Goal: Task Accomplishment & Management: Use online tool/utility

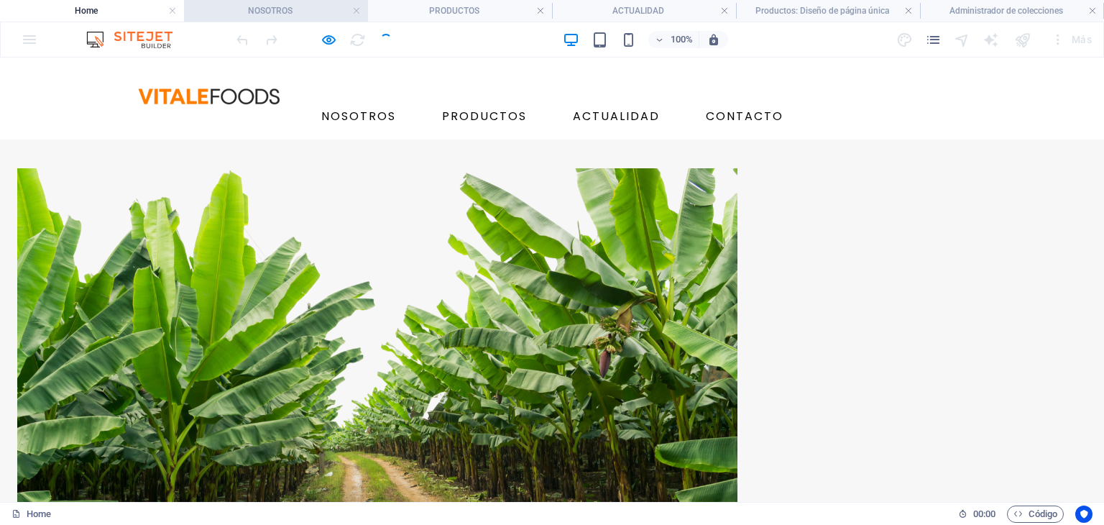
click at [258, 15] on h4 "NOSOTROS" at bounding box center [276, 11] width 184 height 16
click at [259, 14] on h4 "NOSOTROS" at bounding box center [276, 11] width 184 height 16
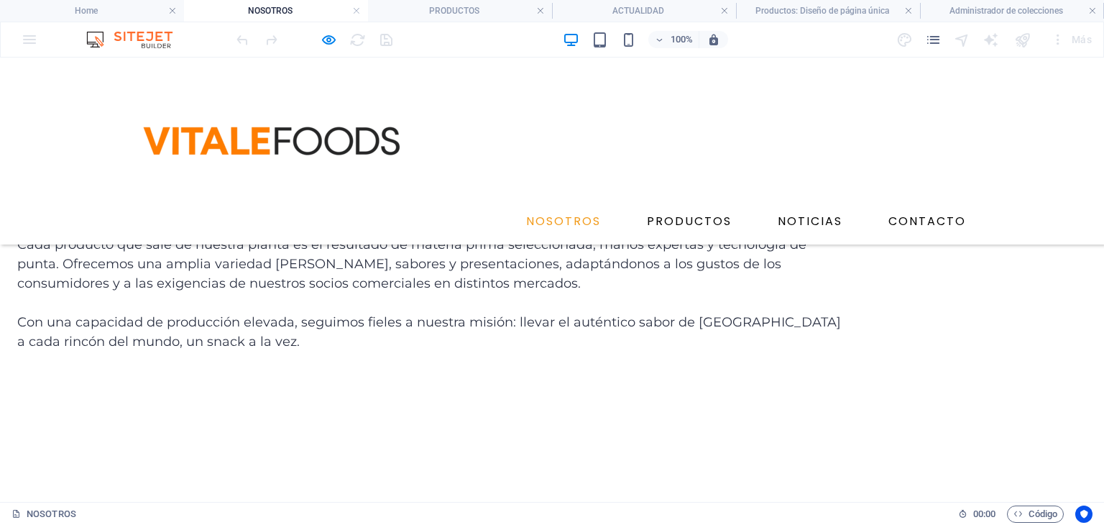
scroll to position [812, 0]
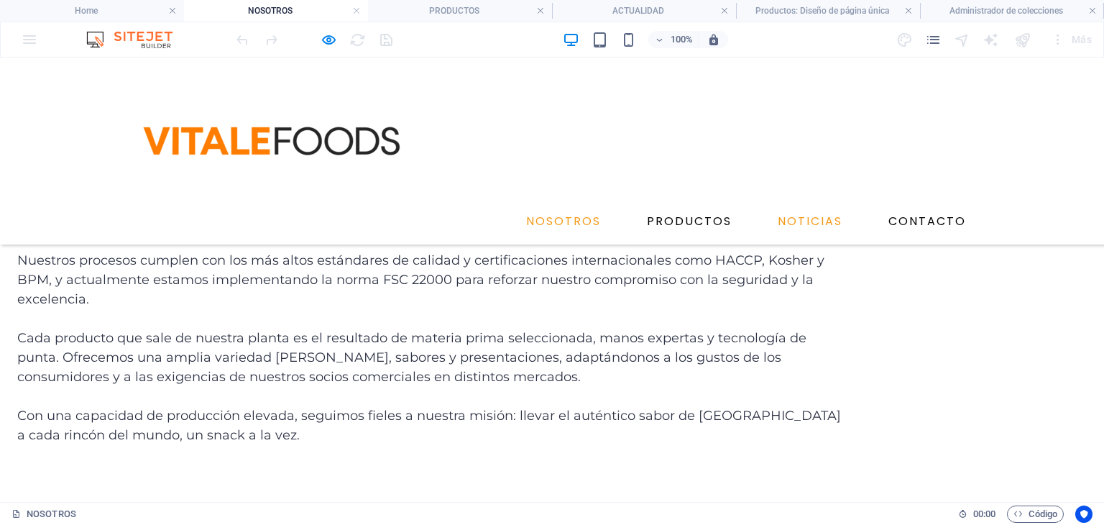
click at [782, 210] on link "NOTICIAS" at bounding box center [810, 221] width 76 height 23
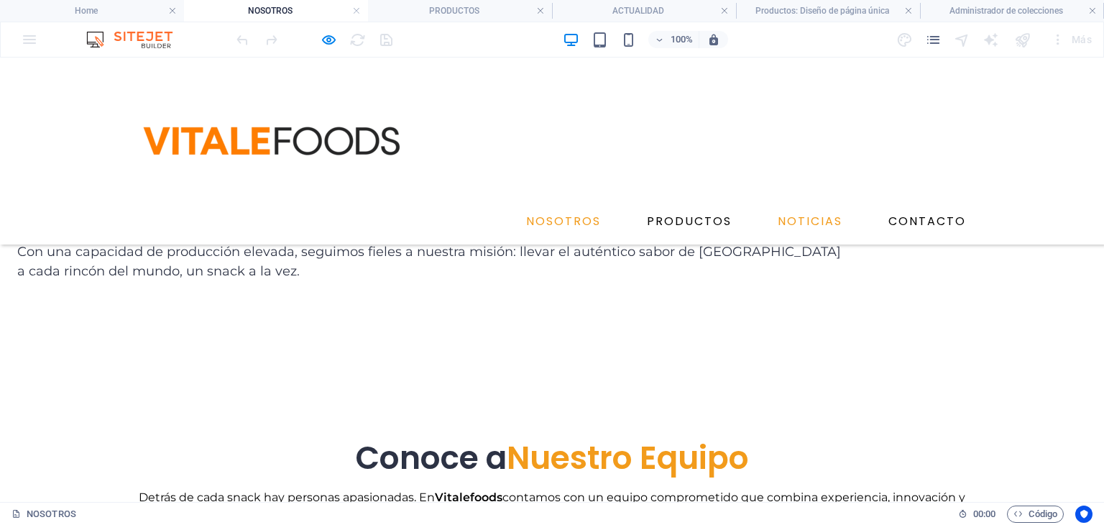
scroll to position [0, 0]
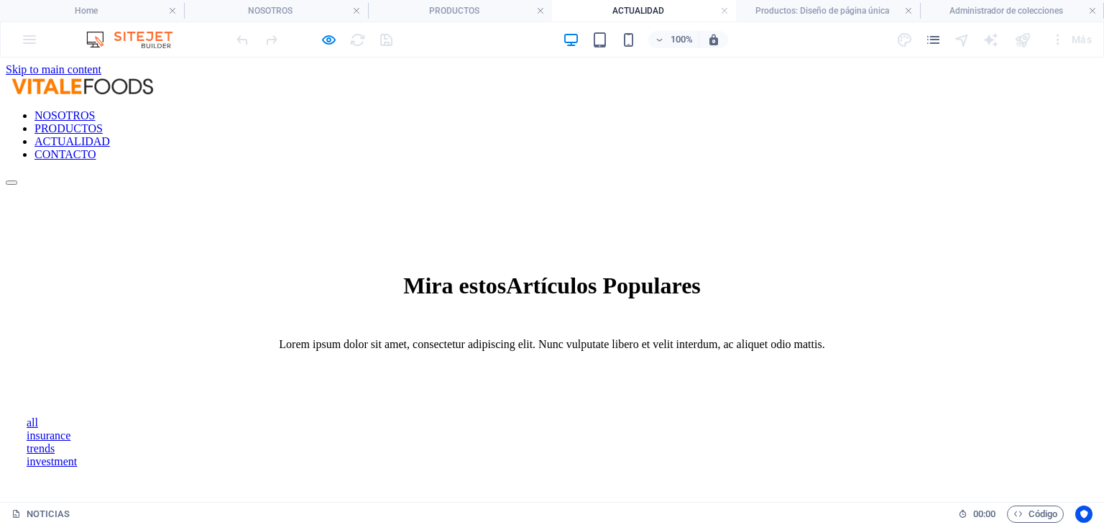
click at [96, 148] on link "CONTACTO" at bounding box center [66, 154] width 62 height 12
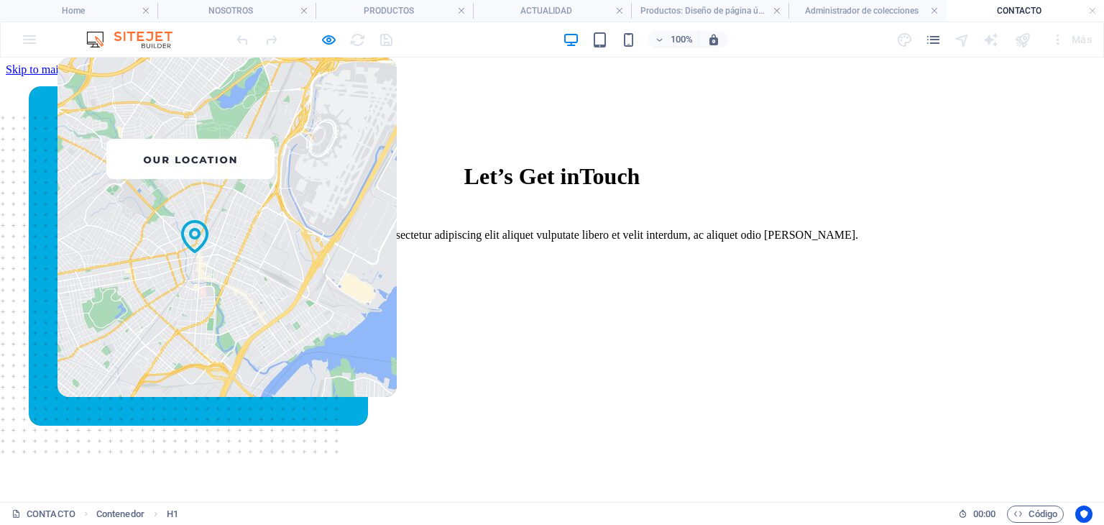
click at [457, 163] on div "Let’s Get in Touch" at bounding box center [552, 176] width 1058 height 27
click at [463, 163] on div "Let’s Get in Touch" at bounding box center [552, 176] width 1058 height 27
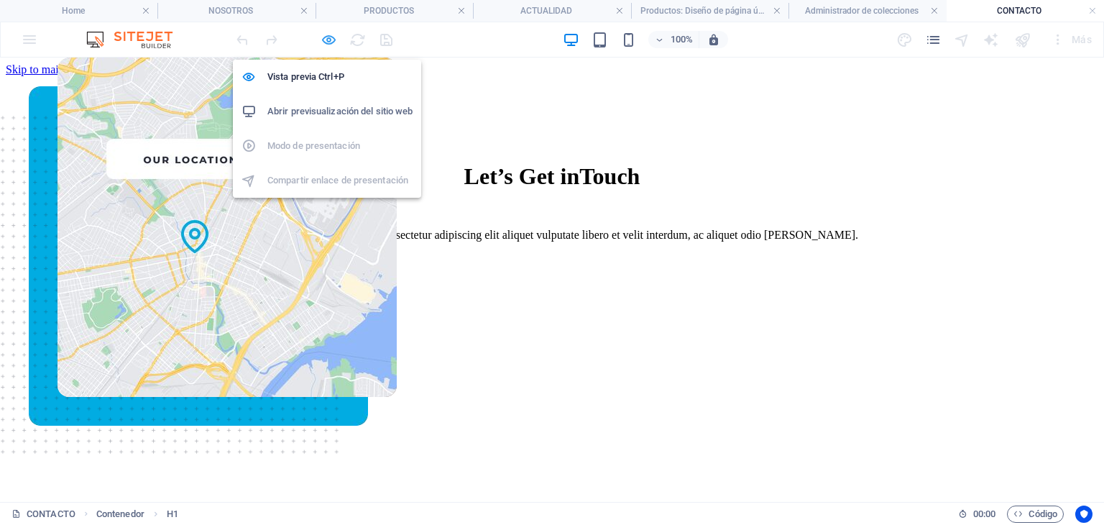
click at [329, 40] on icon "button" at bounding box center [329, 40] width 17 height 17
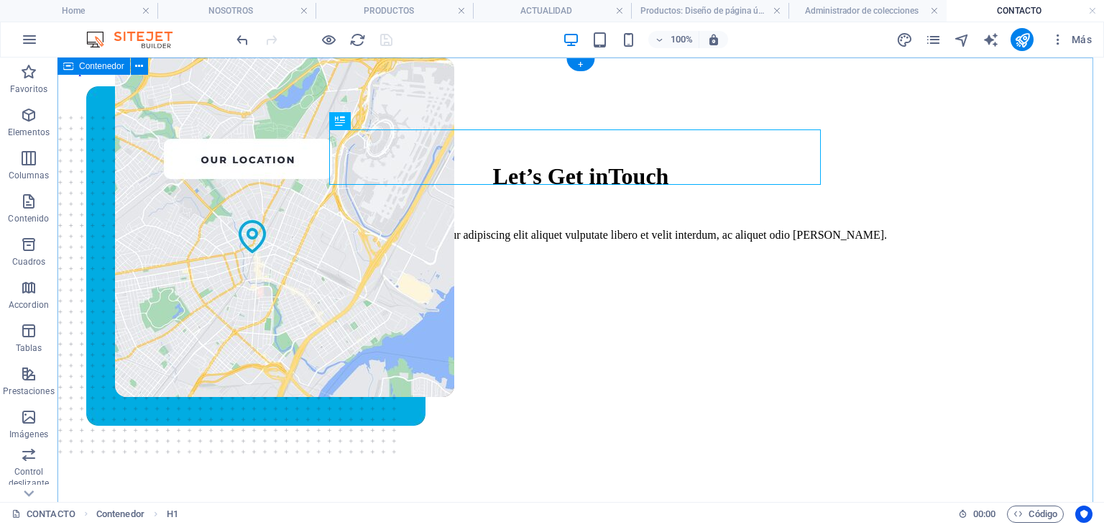
click at [579, 163] on div "Let’s Get in Touch" at bounding box center [581, 176] width 1001 height 27
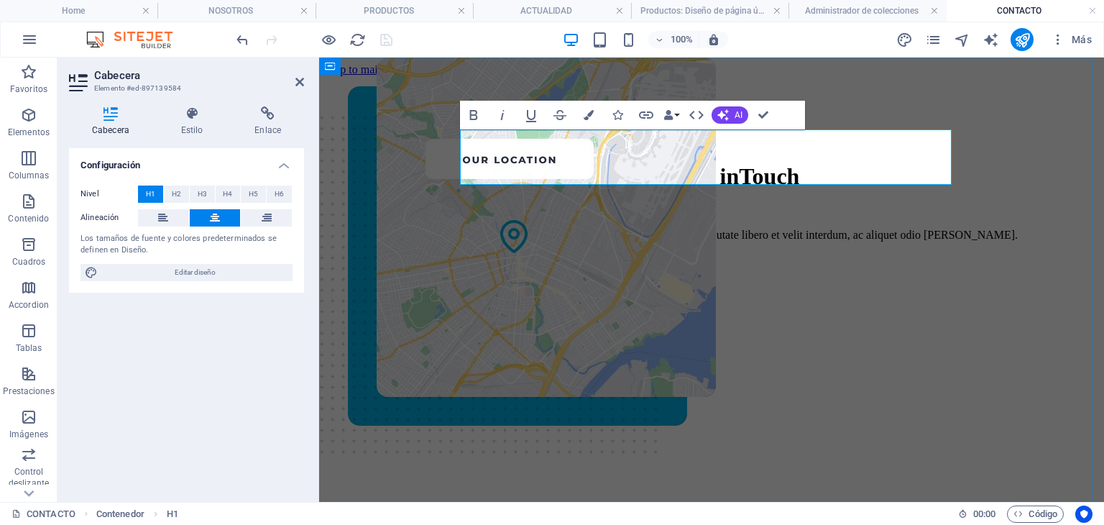
click at [579, 163] on h1 "Let’s Get in Touch" at bounding box center [711, 176] width 739 height 27
click at [687, 163] on h1 "Con" at bounding box center [711, 176] width 739 height 27
click at [682, 253] on div at bounding box center [711, 274] width 739 height 43
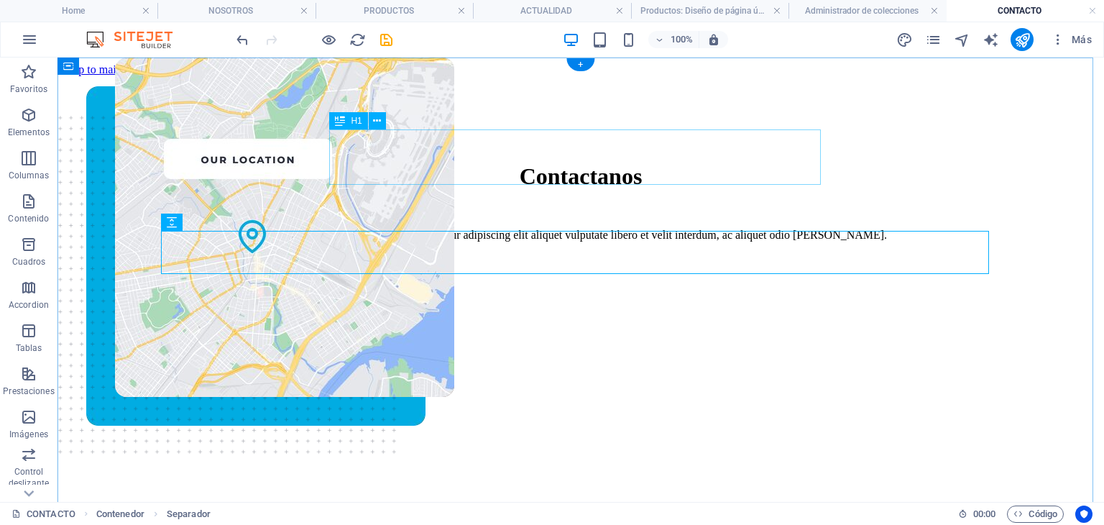
click at [696, 165] on div "Contactanos" at bounding box center [581, 176] width 1001 height 27
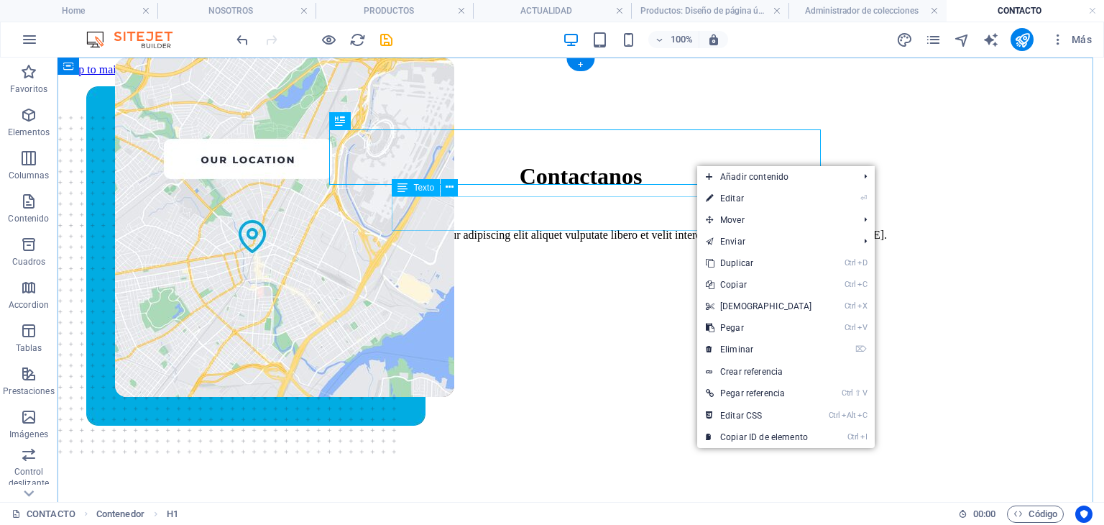
click at [505, 229] on div "Lorem ipsum dolor sit amet, consectetur adipiscing elit aliquet vulputate liber…" at bounding box center [581, 235] width 1001 height 13
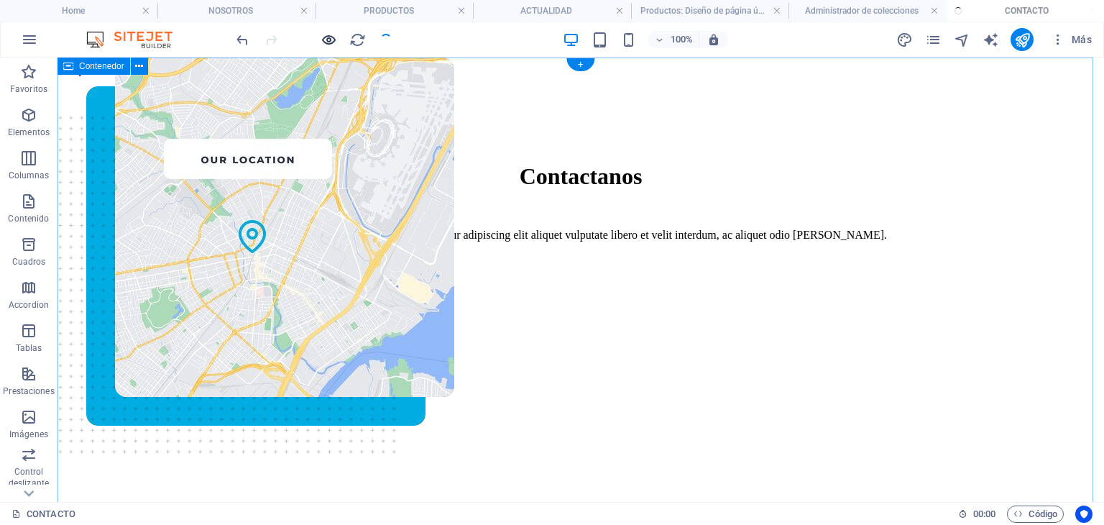
click at [329, 41] on icon "button" at bounding box center [329, 40] width 17 height 17
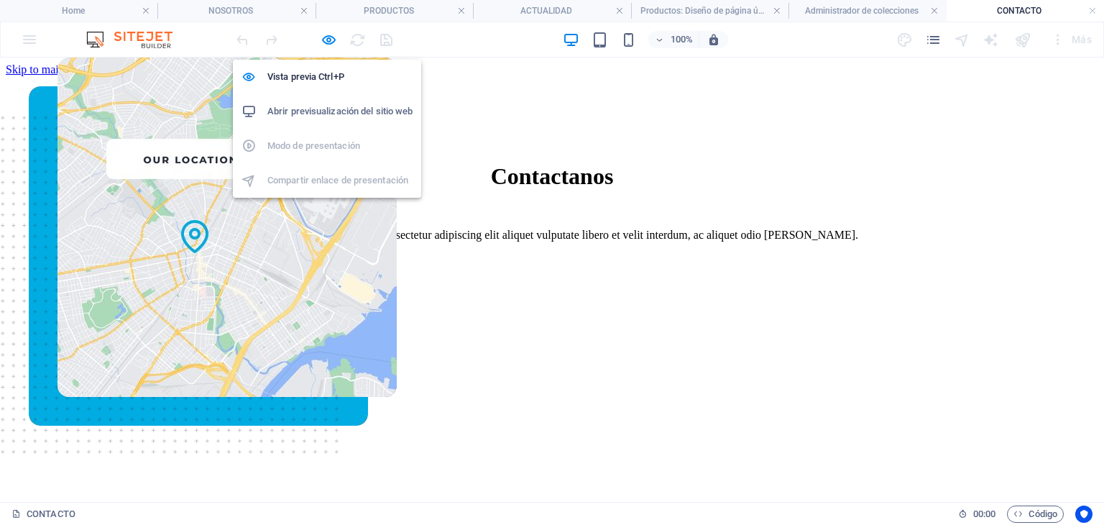
click at [332, 100] on li "Abrir previsualización del sitio web" at bounding box center [327, 111] width 188 height 35
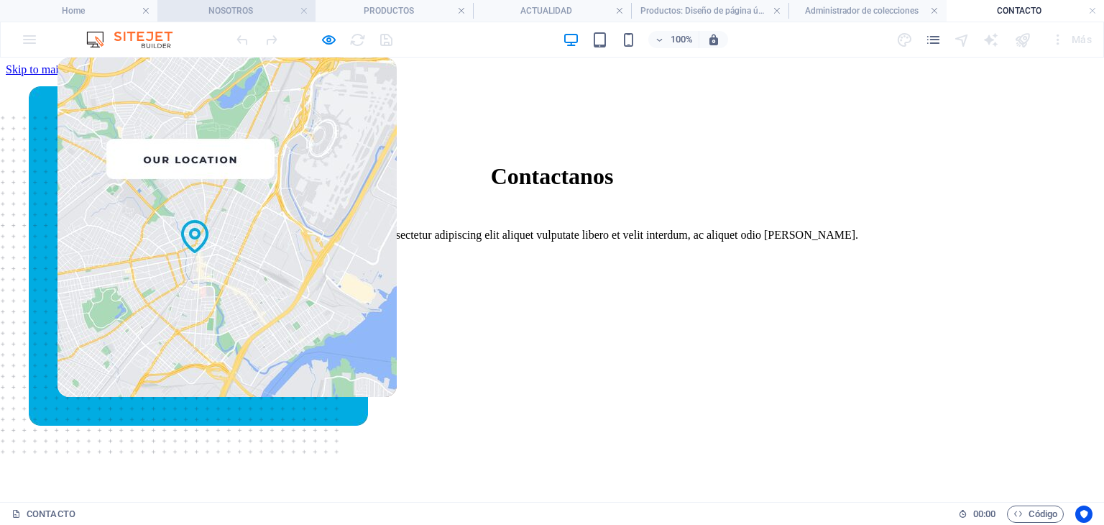
click at [245, 12] on h4 "NOSOTROS" at bounding box center [235, 11] width 157 height 16
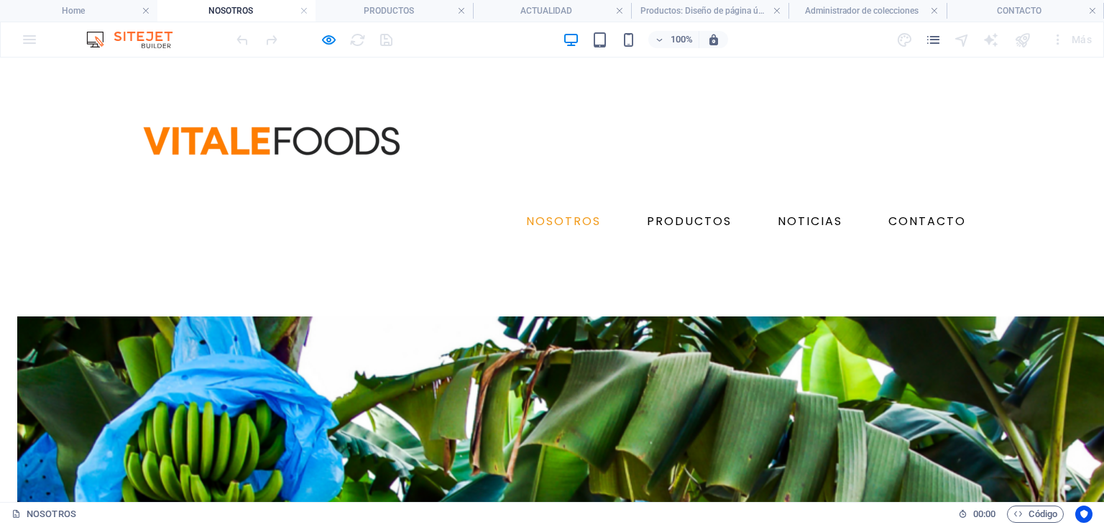
click at [318, 41] on div at bounding box center [314, 39] width 161 height 23
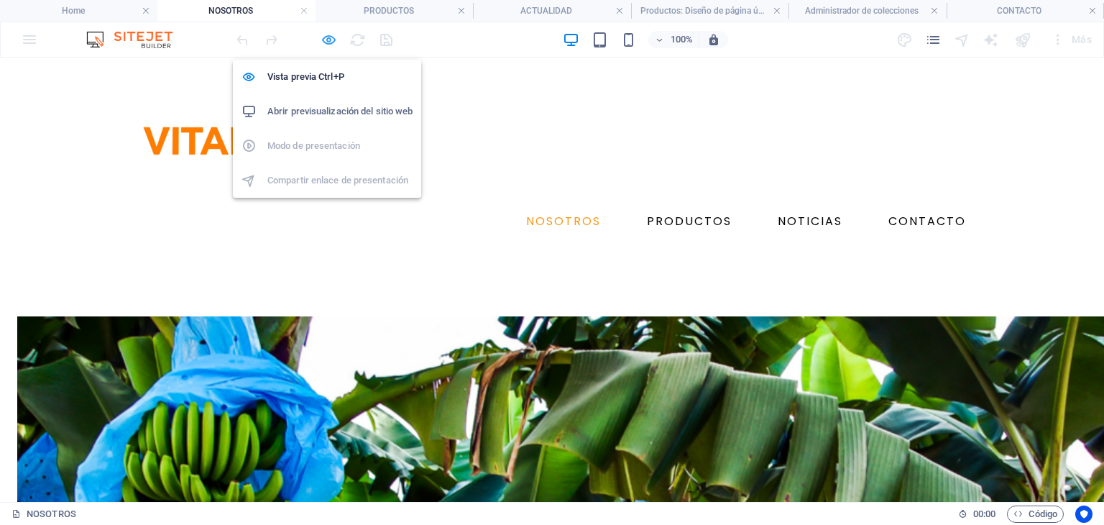
click at [321, 40] on icon "button" at bounding box center [329, 40] width 17 height 17
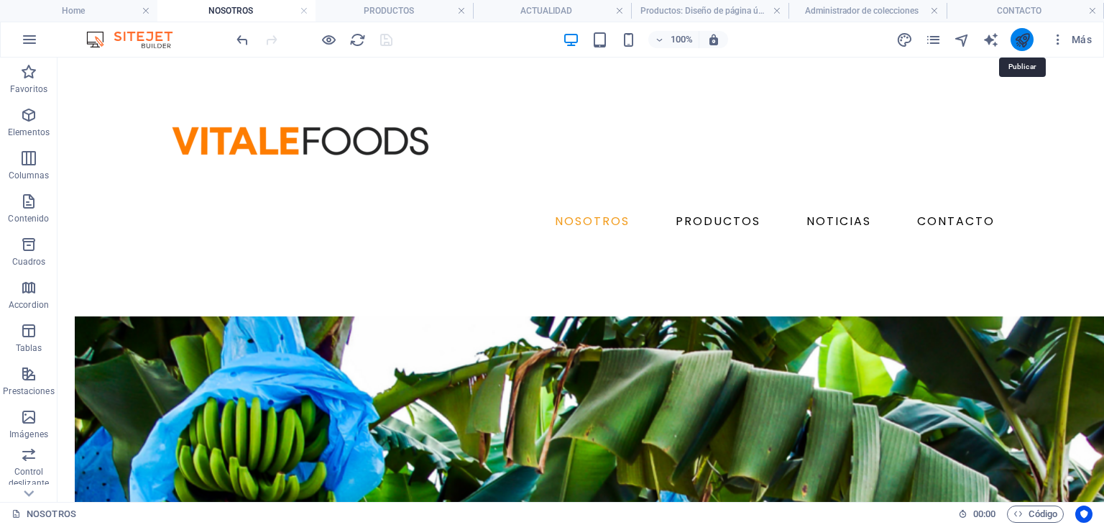
click at [1018, 37] on icon "publish" at bounding box center [1022, 40] width 17 height 17
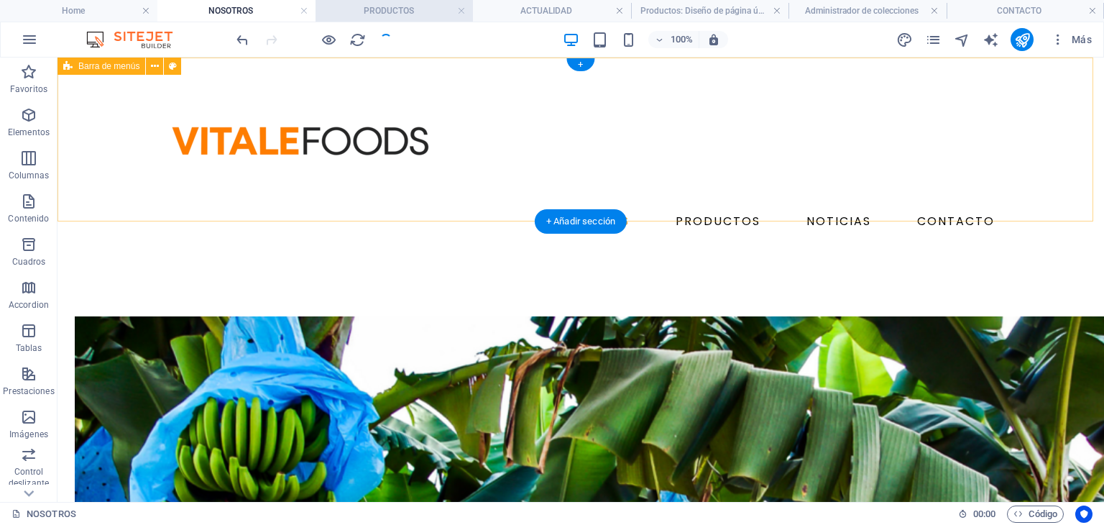
click at [409, 9] on h4 "PRODUCTOS" at bounding box center [394, 11] width 157 height 16
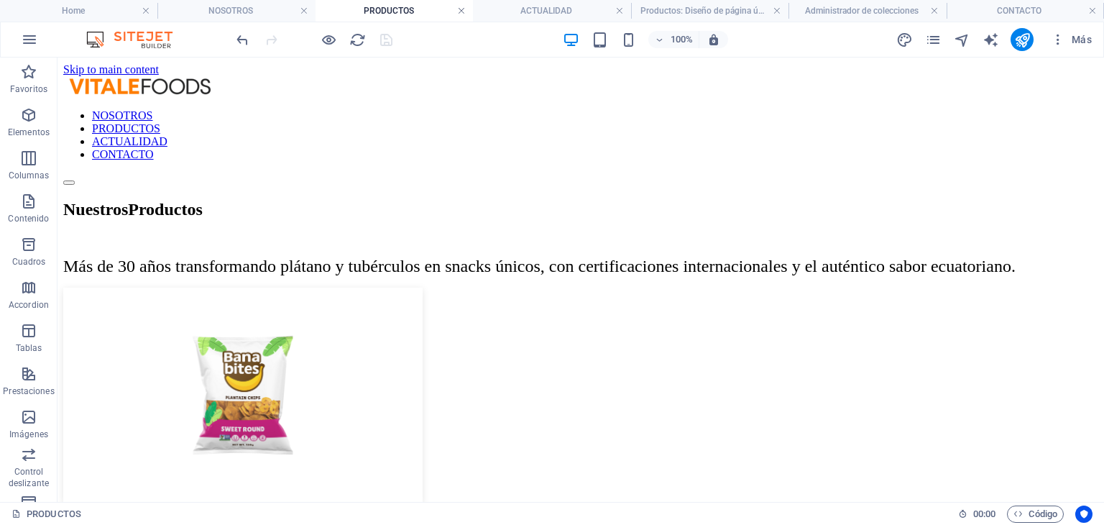
click at [461, 12] on link at bounding box center [461, 11] width 9 height 14
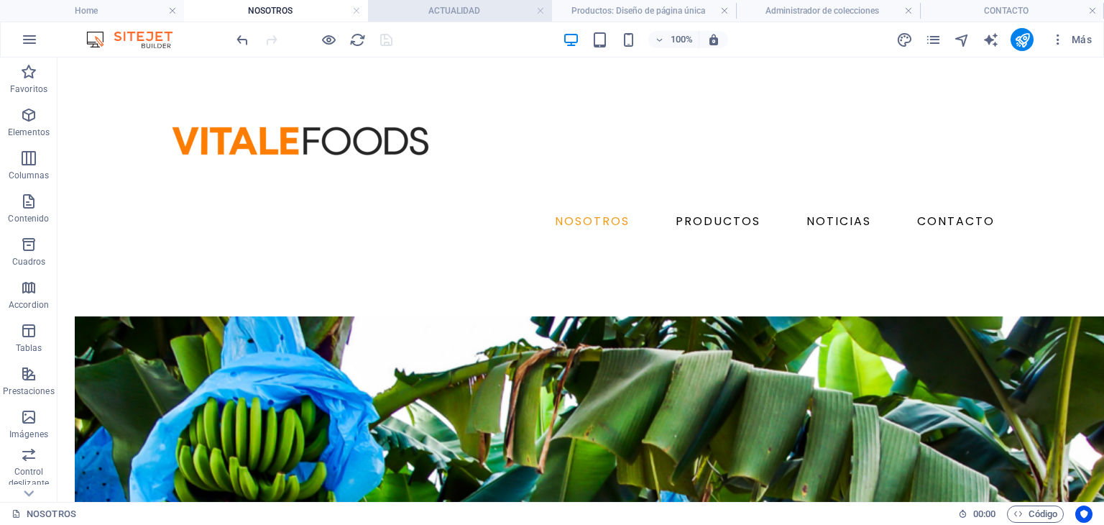
click at [457, 12] on h4 "ACTUALIDAD" at bounding box center [460, 11] width 184 height 16
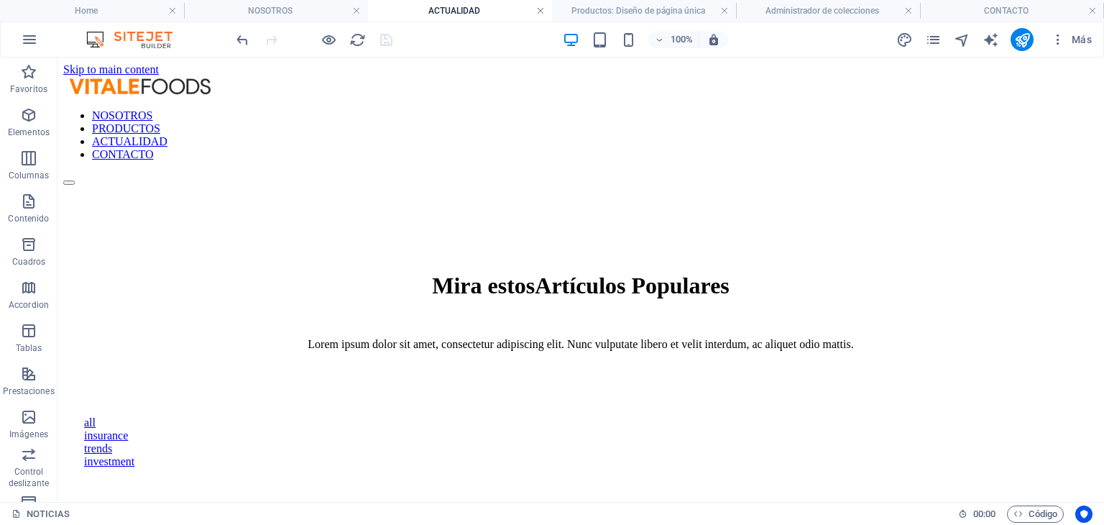
drag, startPoint x: 541, startPoint y: 11, endPoint x: 352, endPoint y: 12, distance: 189.1
click at [541, 11] on link at bounding box center [540, 11] width 9 height 14
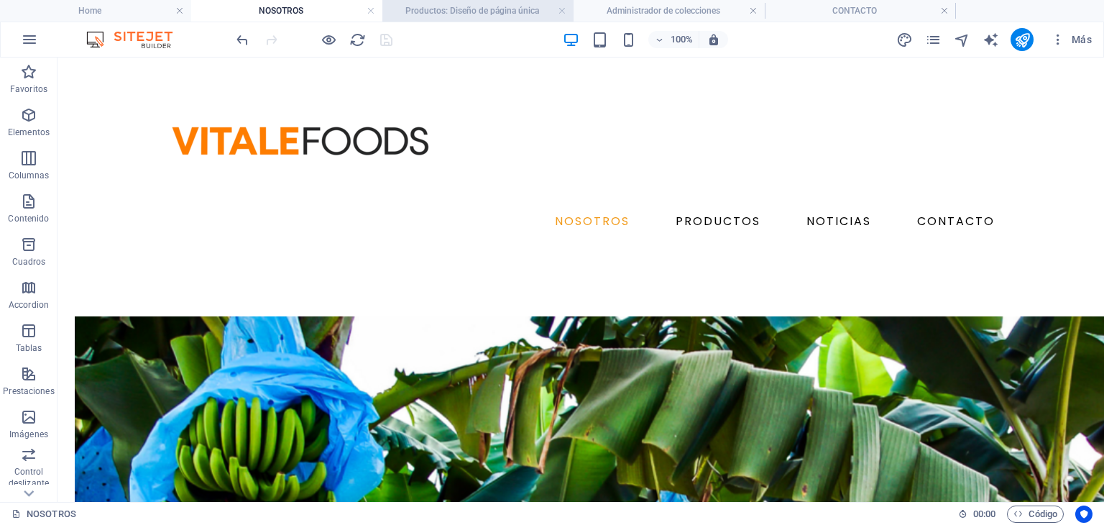
click at [530, 10] on h4 "Productos: Diseño de página única" at bounding box center [477, 11] width 191 height 16
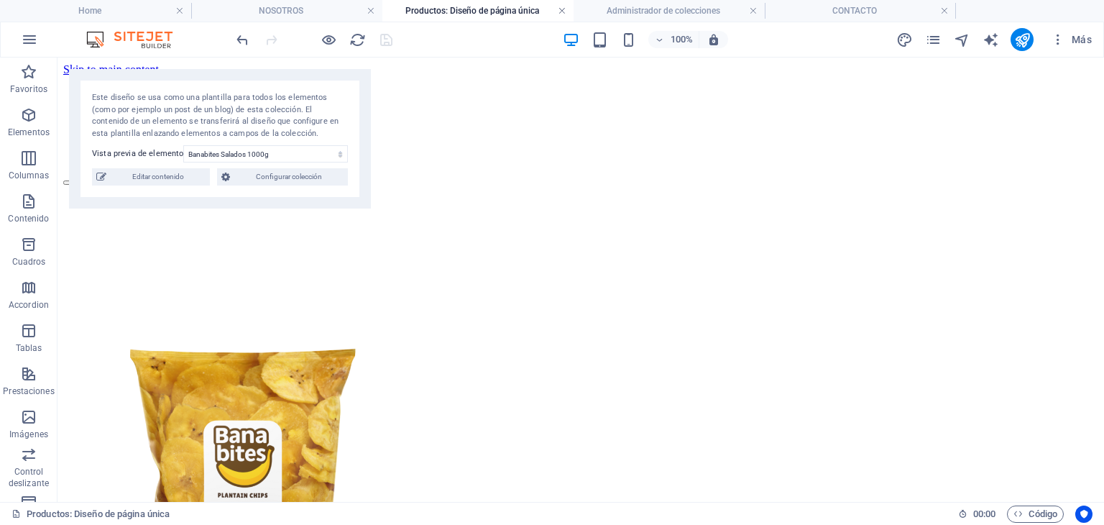
click at [559, 14] on link at bounding box center [562, 11] width 9 height 14
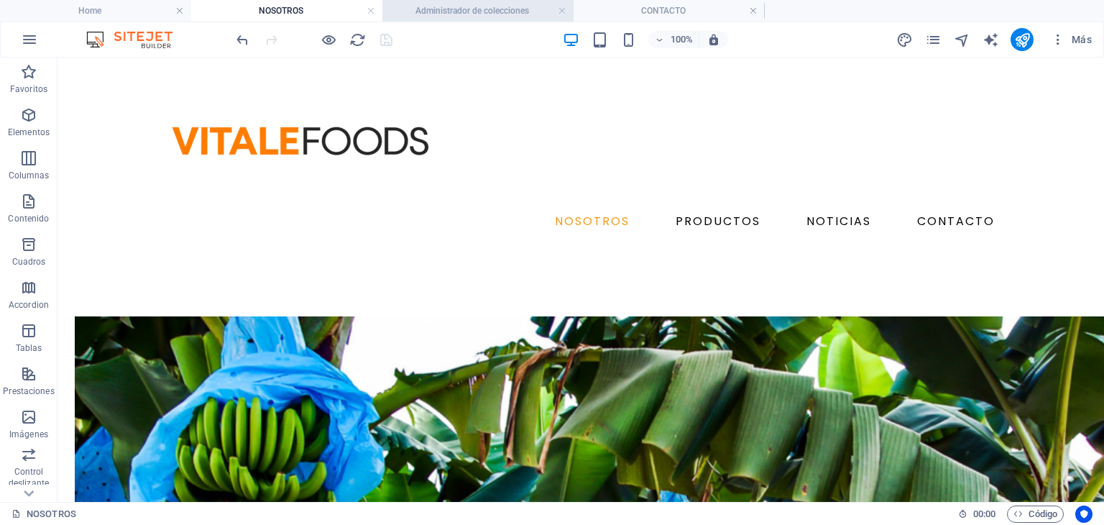
click at [551, 9] on h4 "Administrador de colecciones" at bounding box center [477, 11] width 191 height 16
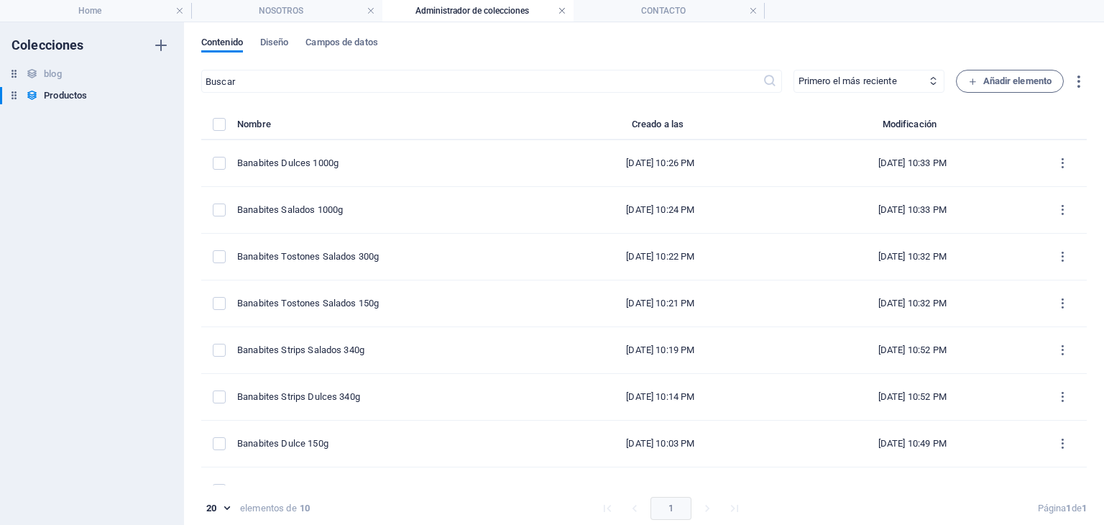
click at [561, 12] on link at bounding box center [562, 11] width 9 height 14
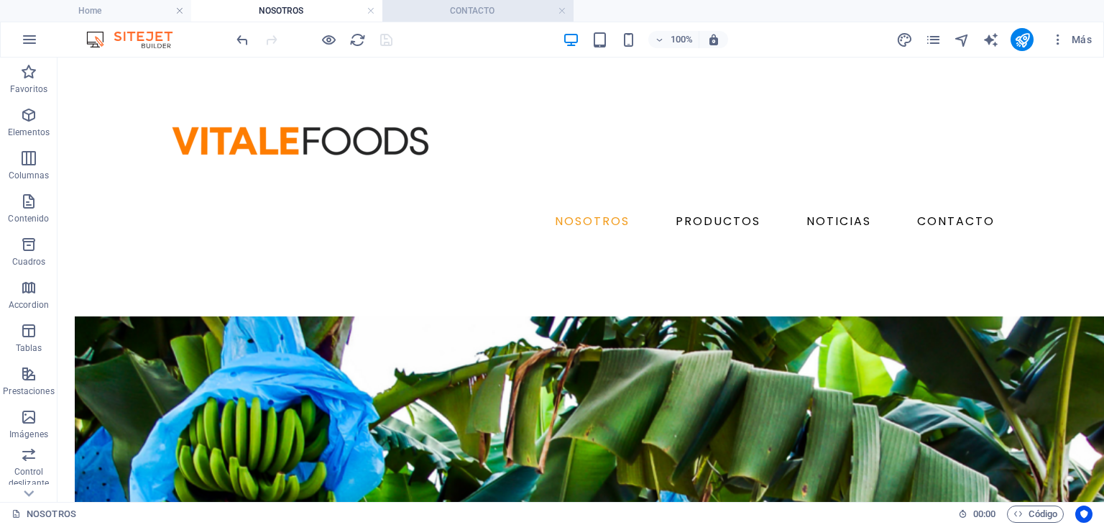
click at [497, 12] on h4 "CONTACTO" at bounding box center [477, 11] width 191 height 16
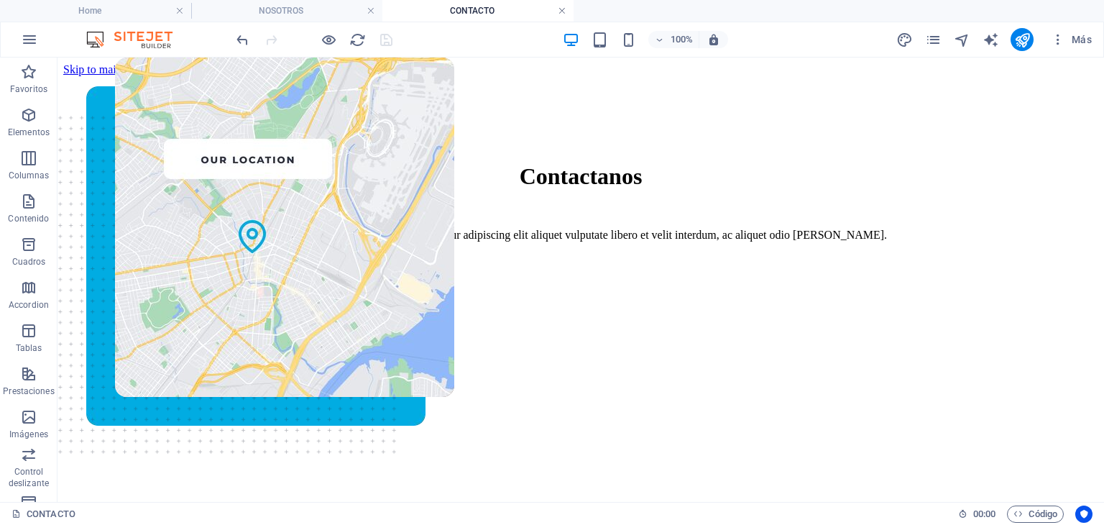
click at [565, 12] on link at bounding box center [562, 11] width 9 height 14
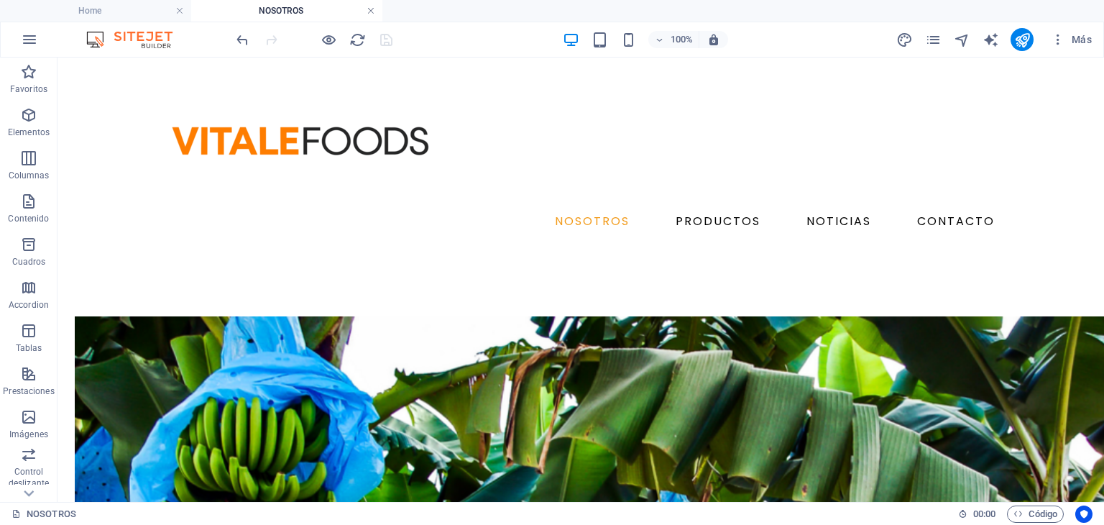
click at [369, 12] on link at bounding box center [371, 11] width 9 height 14
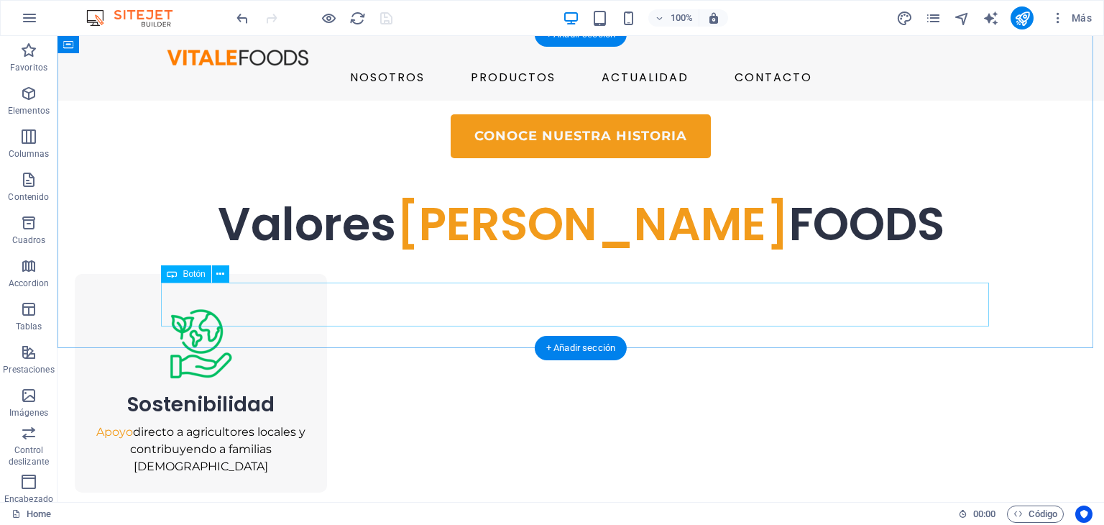
scroll to position [1222, 0]
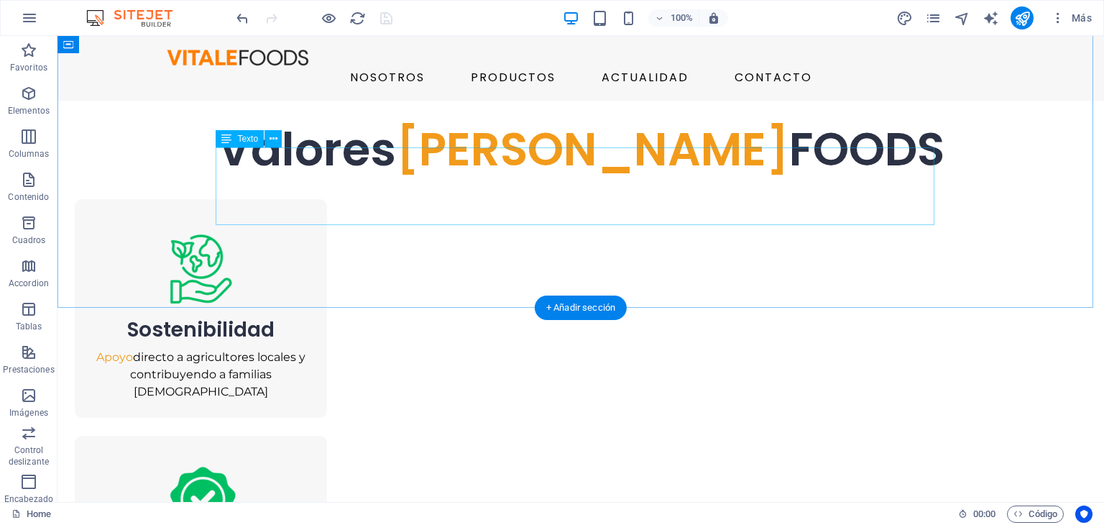
select select "px"
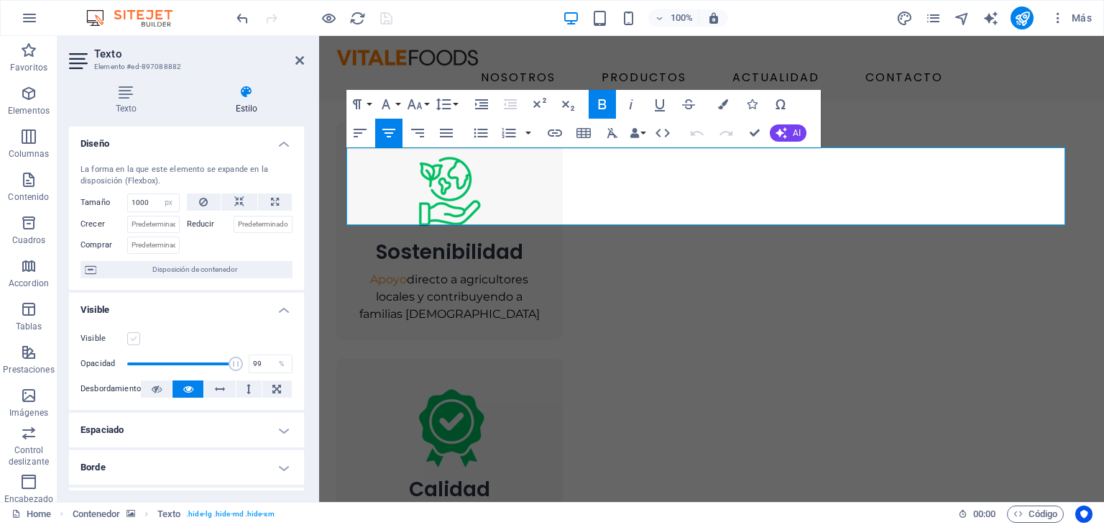
click at [130, 335] on label at bounding box center [133, 338] width 13 height 13
click at [0, 0] on input "Visible" at bounding box center [0, 0] width 0 height 0
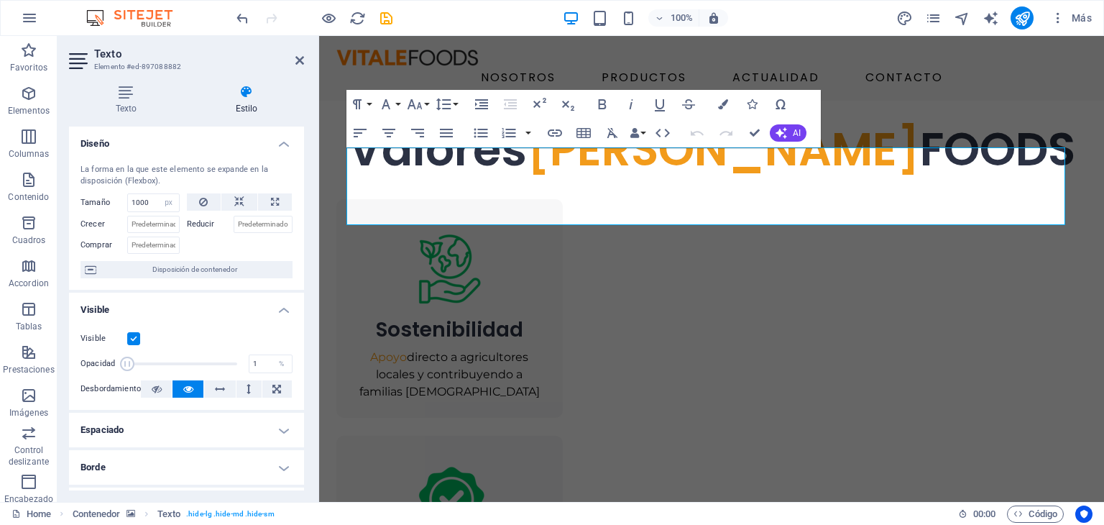
drag, startPoint x: 229, startPoint y: 363, endPoint x: 124, endPoint y: 364, distance: 105.0
click at [124, 364] on span at bounding box center [127, 364] width 14 height 14
type input "100"
drag, startPoint x: 143, startPoint y: 354, endPoint x: 308, endPoint y: 326, distance: 167.0
click at [262, 356] on div "Opacidad 100 %" at bounding box center [187, 364] width 212 height 22
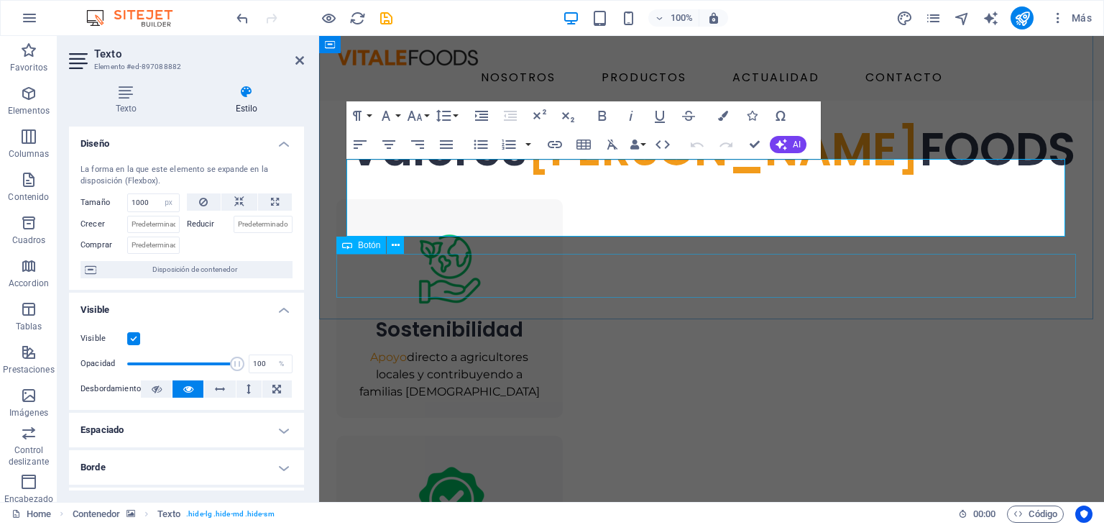
scroll to position [1078, 0]
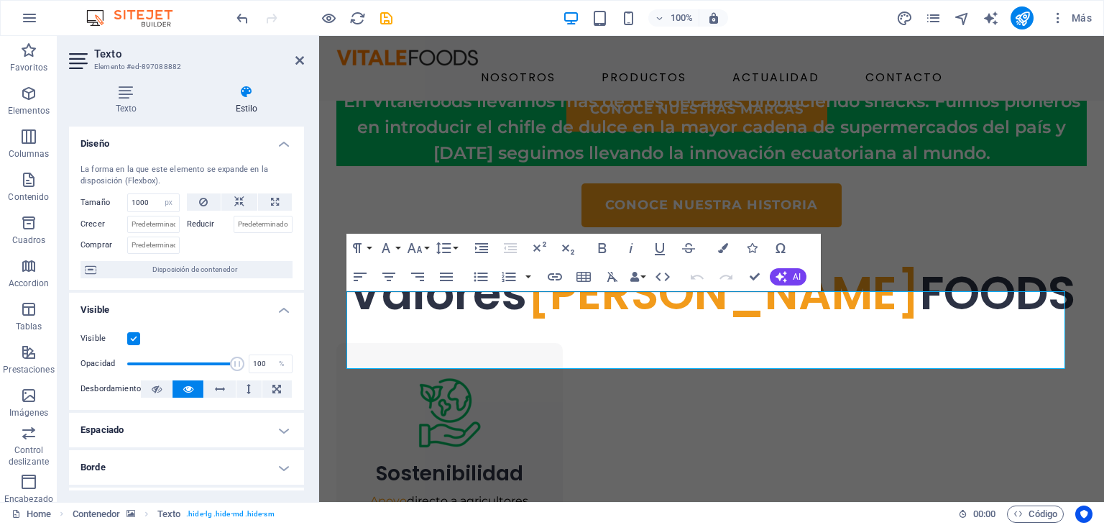
click at [235, 101] on h4 "Estilo" at bounding box center [246, 100] width 115 height 30
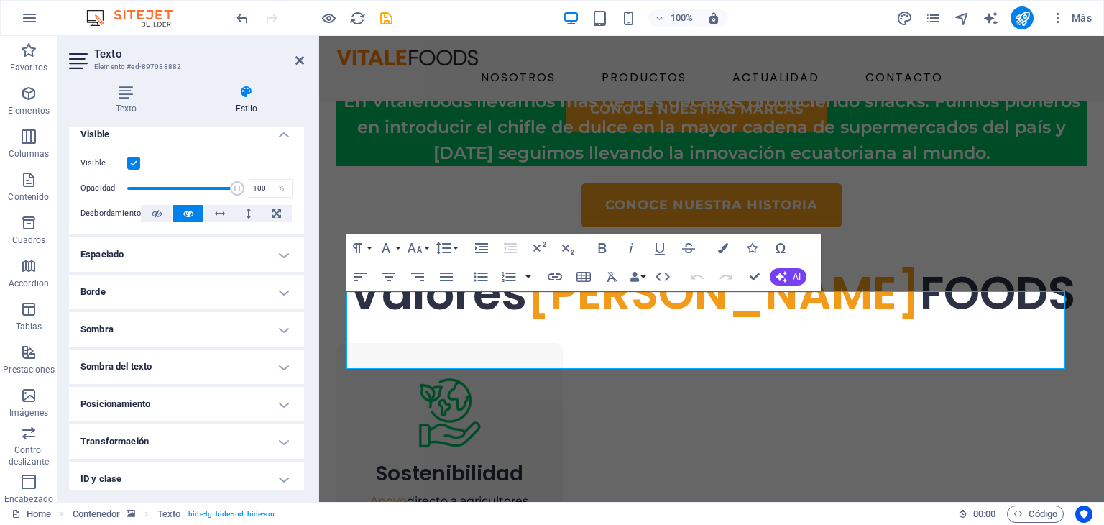
scroll to position [255, 0]
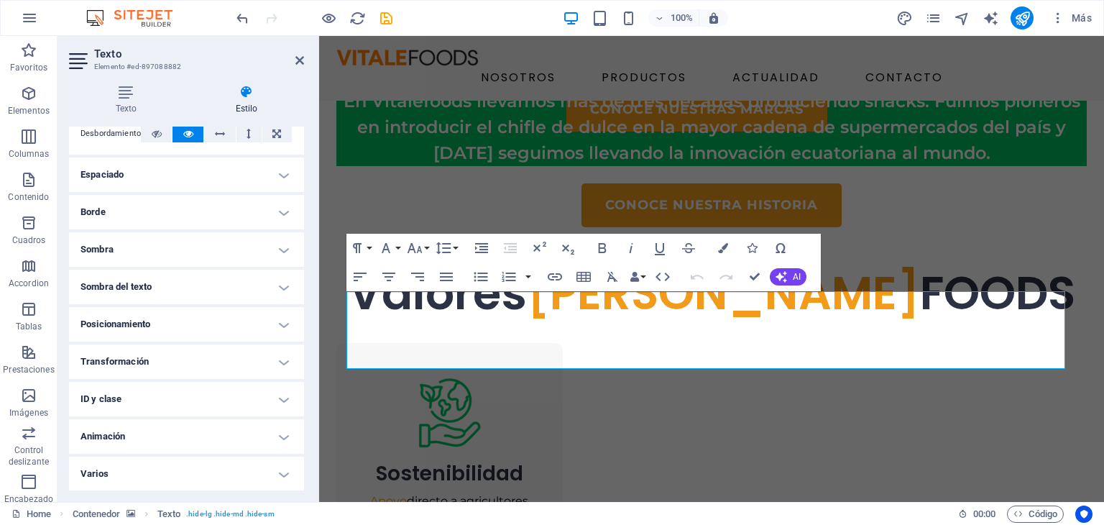
click at [175, 177] on h4 "Espaciado" at bounding box center [186, 174] width 235 height 35
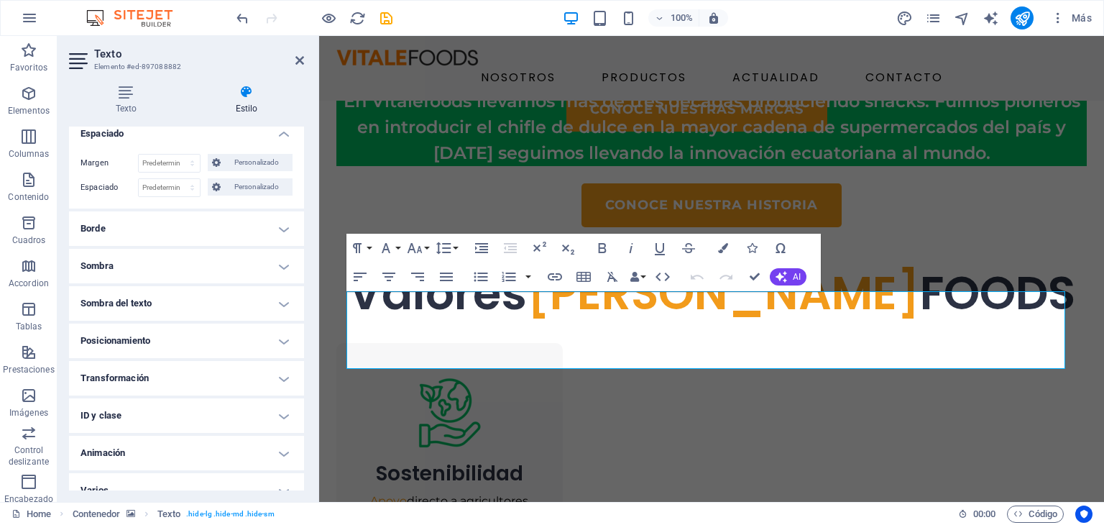
scroll to position [312, 0]
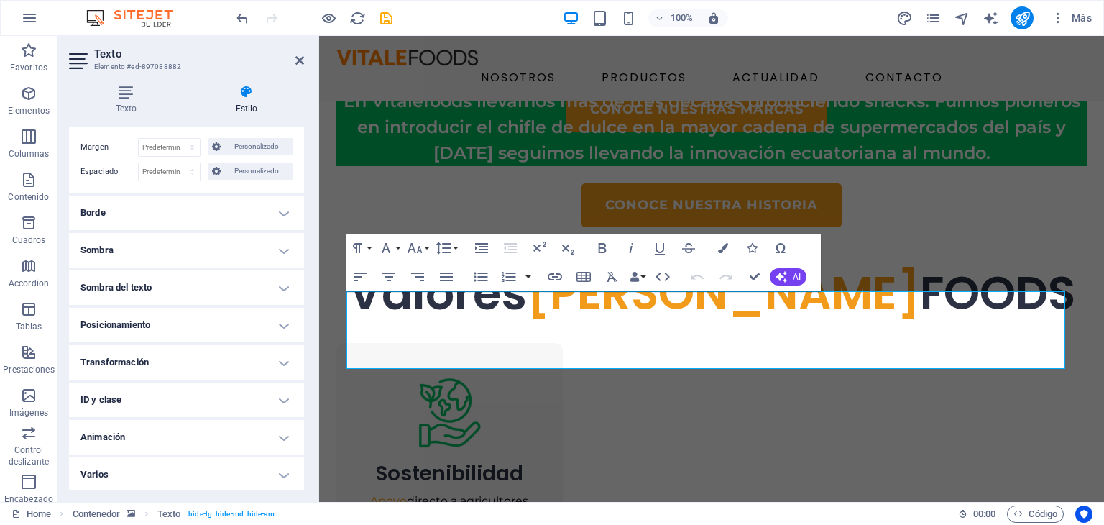
click at [221, 436] on h4 "Animación" at bounding box center [186, 437] width 235 height 35
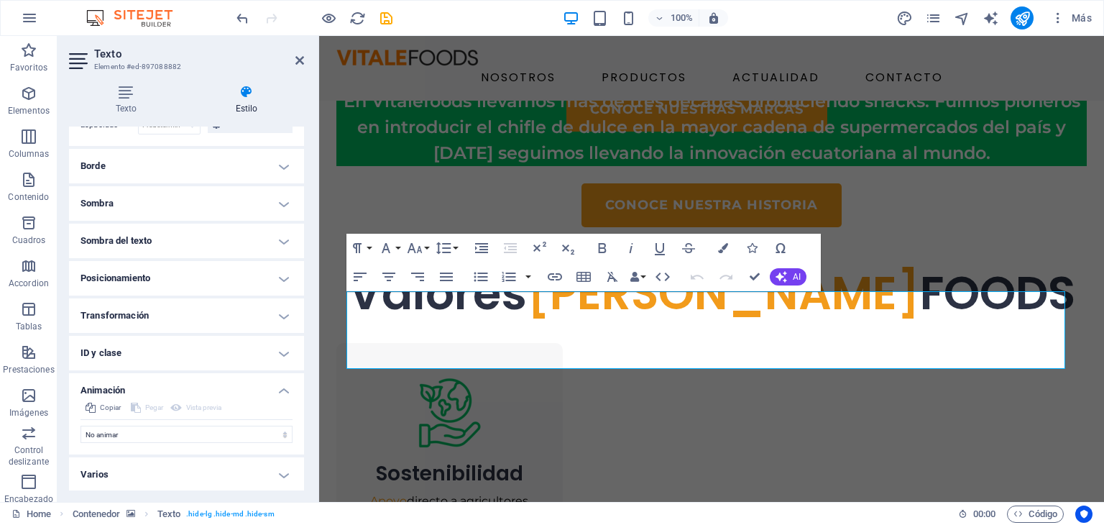
click at [194, 457] on h4 "Varios" at bounding box center [186, 474] width 235 height 35
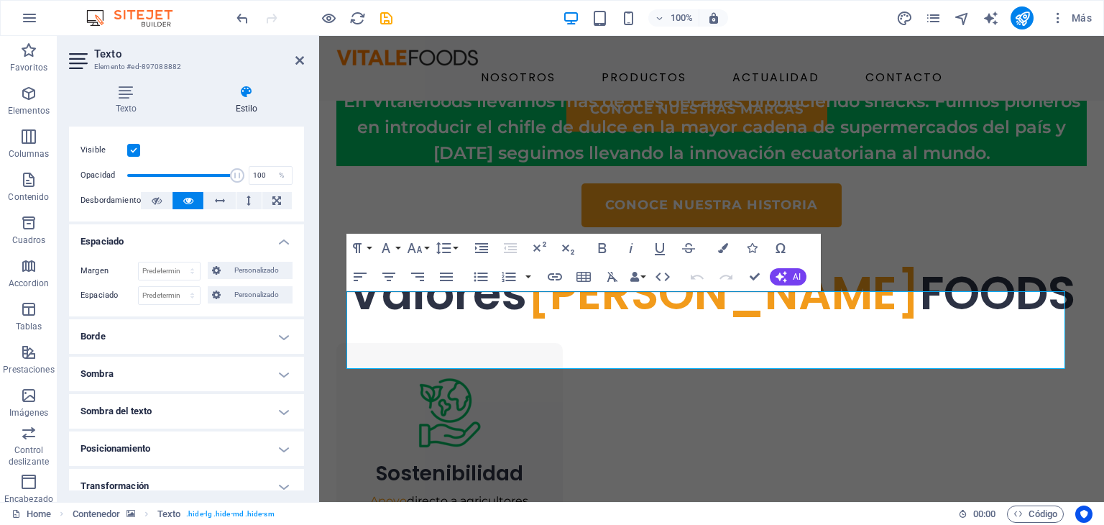
scroll to position [232, 0]
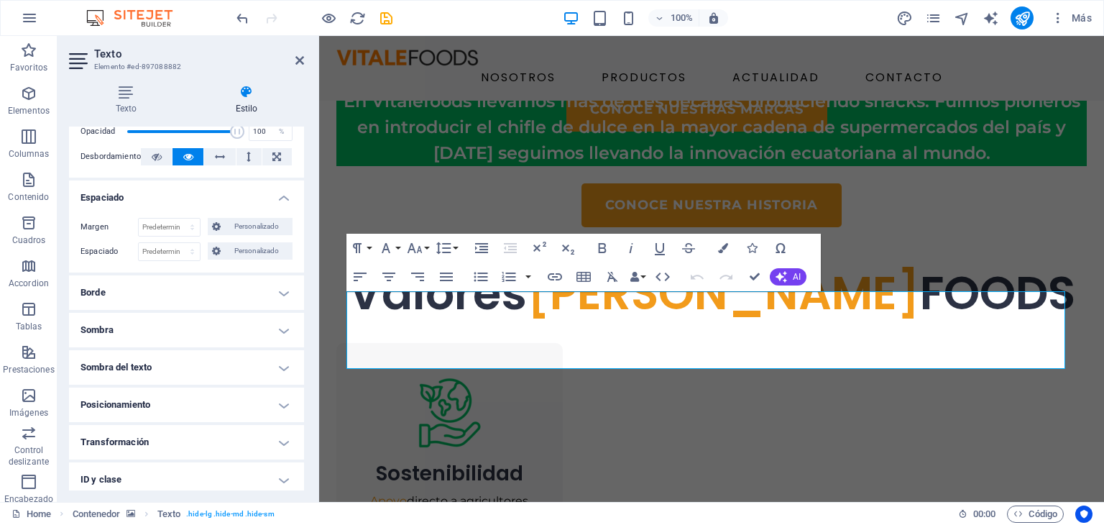
click at [165, 283] on h4 "Borde" at bounding box center [186, 292] width 235 height 35
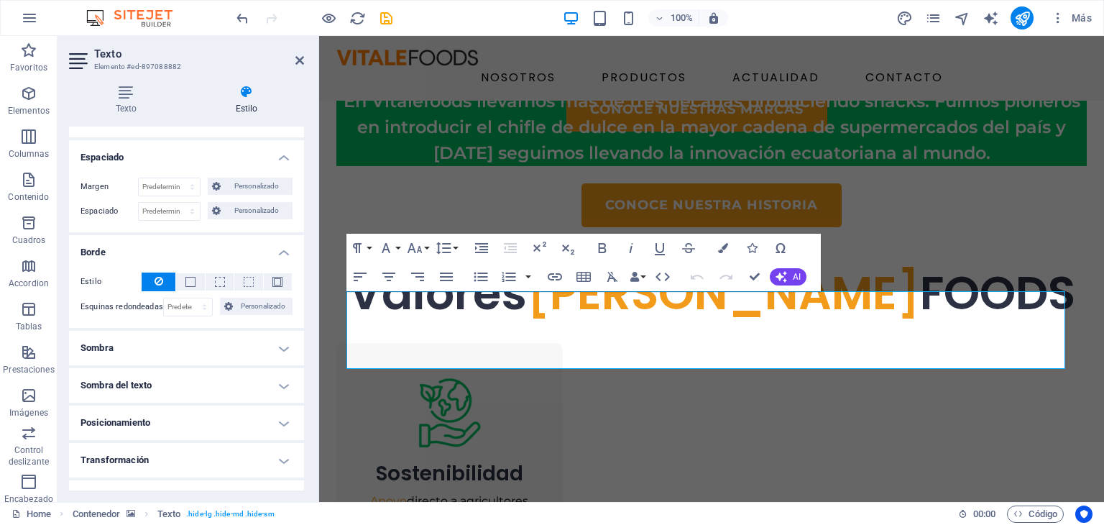
scroll to position [376, 0]
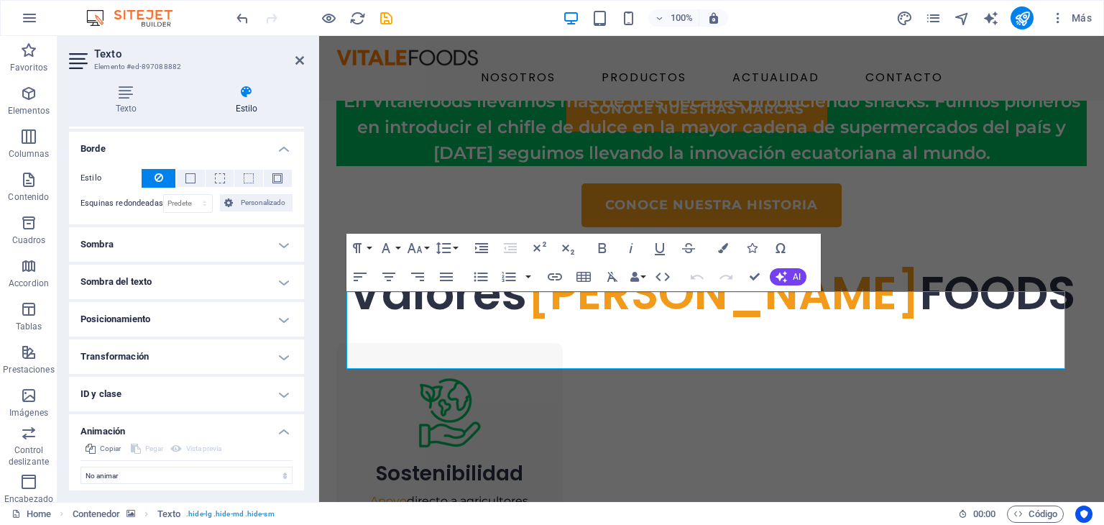
click at [188, 292] on h4 "Sombra del texto" at bounding box center [186, 282] width 235 height 35
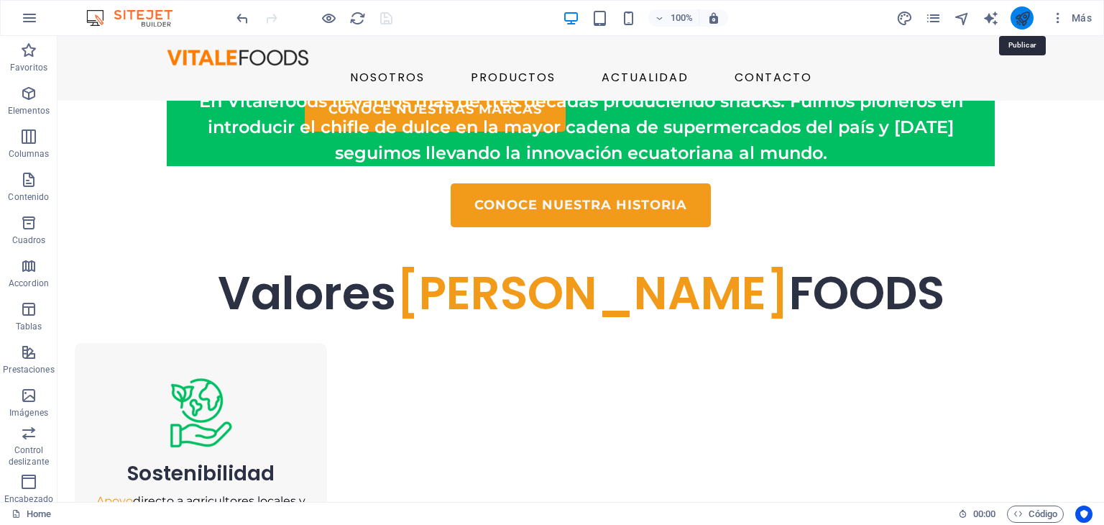
click at [1019, 17] on icon "publish" at bounding box center [1022, 18] width 17 height 17
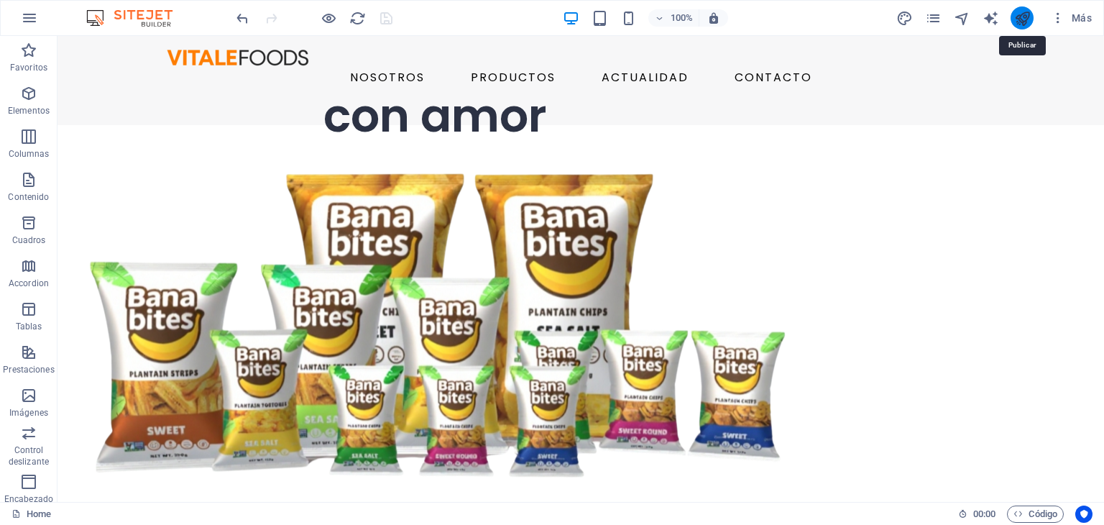
click at [1024, 19] on icon "publish" at bounding box center [1022, 18] width 17 height 17
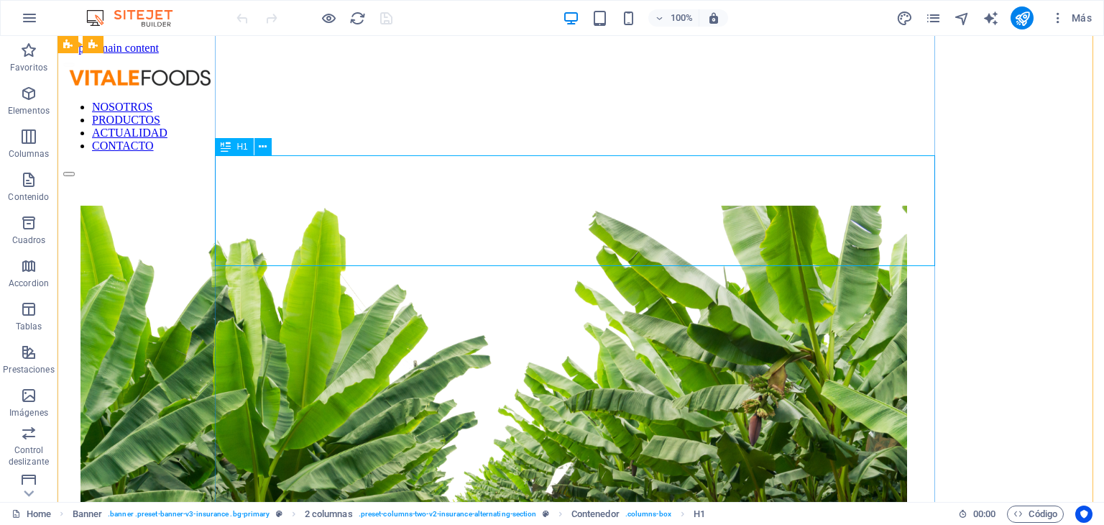
scroll to position [395, 0]
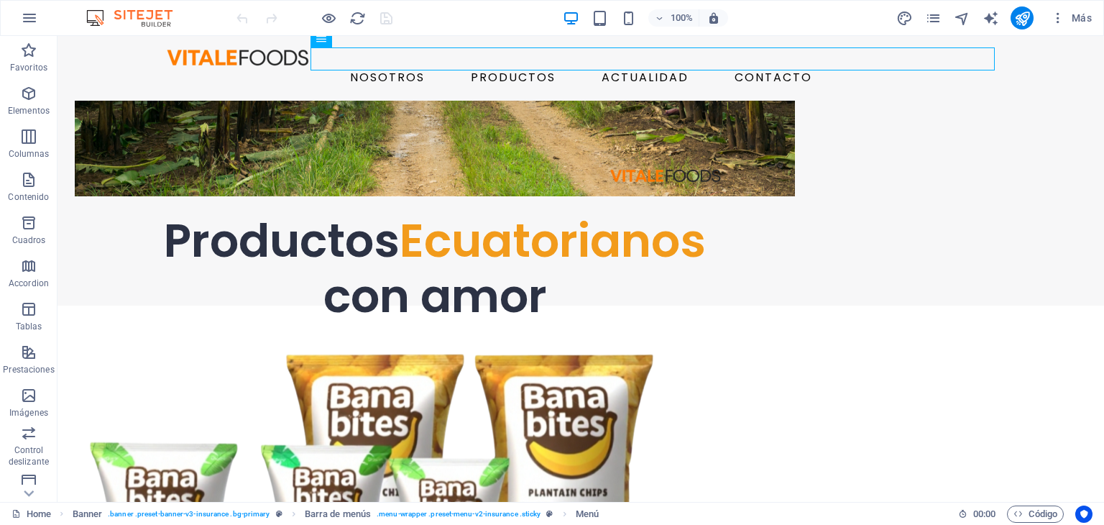
click at [0, 0] on div "Más" at bounding box center [0, 0] width 0 height 0
click at [0, 0] on icon "pages" at bounding box center [0, 0] width 0 height 0
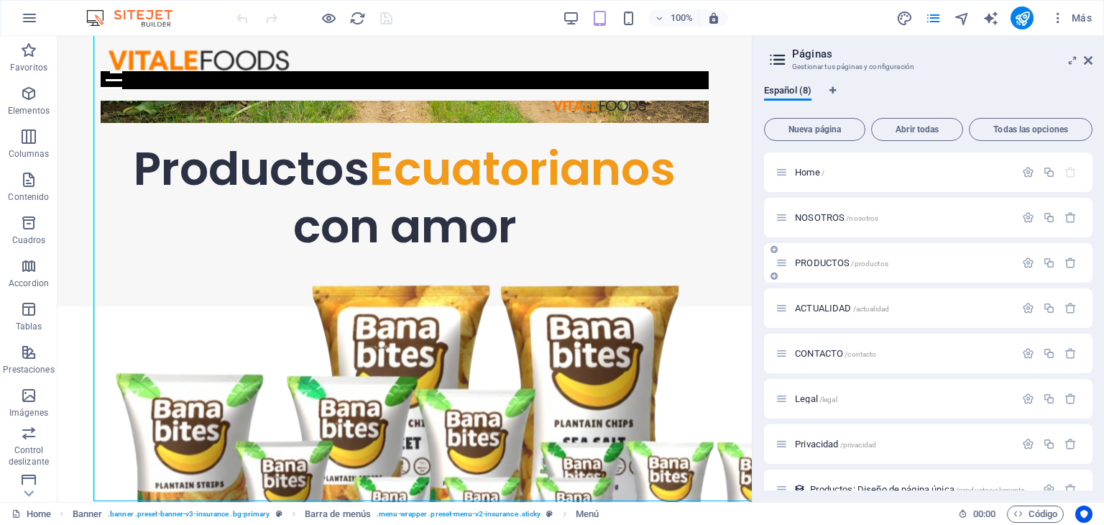
scroll to position [395, 0]
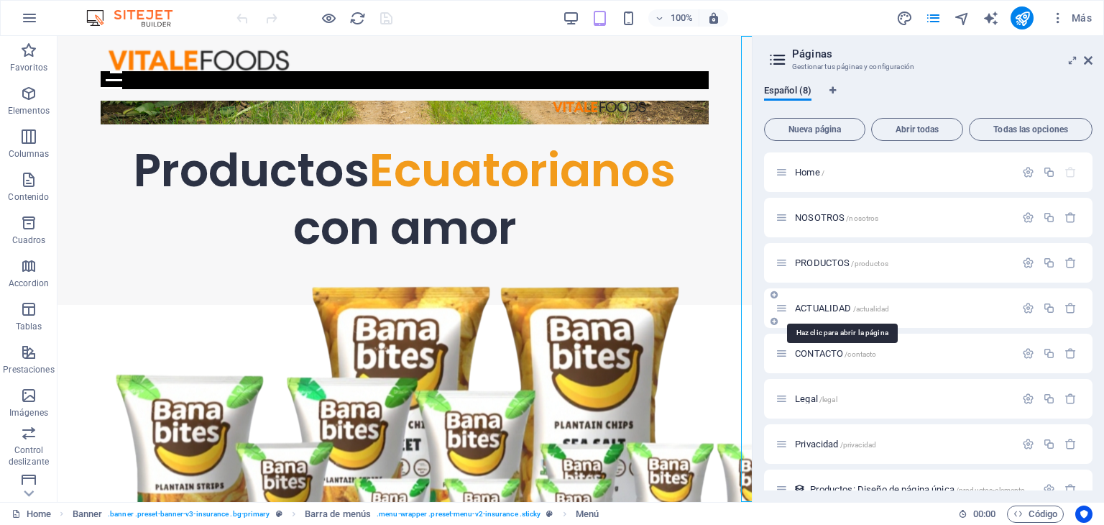
click at [819, 303] on span "ACTUALIDAD /actualidad" at bounding box center [842, 308] width 94 height 11
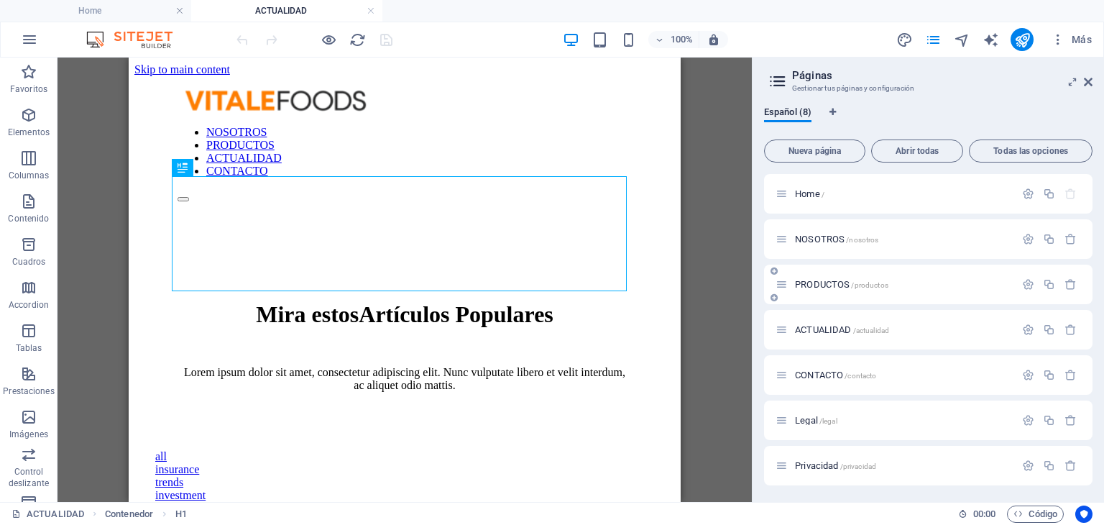
scroll to position [0, 0]
click at [822, 294] on div "PRODUCTOS /productos" at bounding box center [928, 285] width 329 height 40
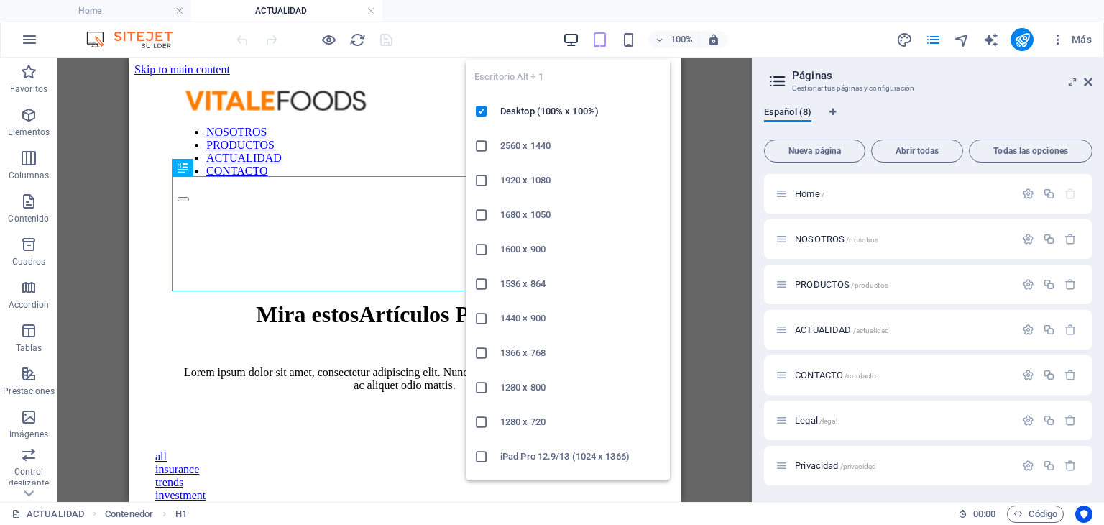
click at [566, 34] on icon "button" at bounding box center [571, 40] width 17 height 17
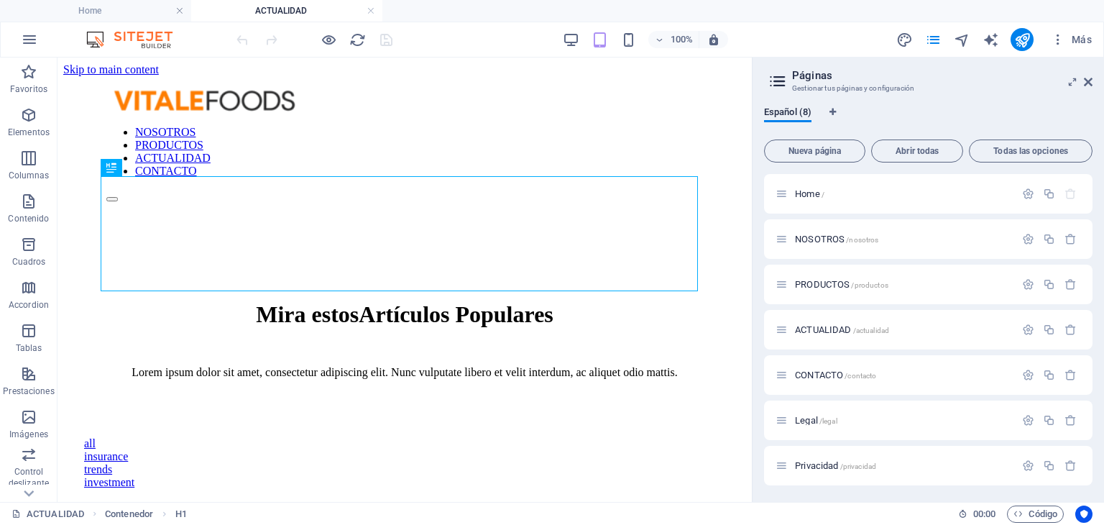
click at [1101, 89] on aside "Páginas Gestionar tus páginas y configuración Español (8) Nueva página Abrir to…" at bounding box center [928, 280] width 352 height 444
click at [1099, 87] on aside "Páginas Gestionar tus páginas y configuración Español (8) Nueva página Abrir to…" at bounding box center [928, 280] width 352 height 444
click at [1088, 84] on icon at bounding box center [1088, 82] width 9 height 12
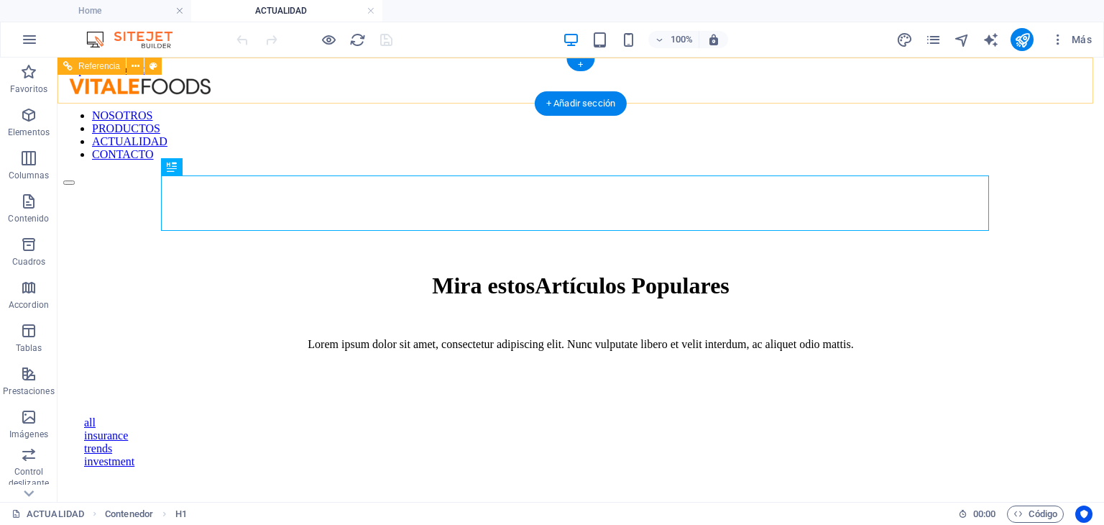
click at [709, 109] on nav "NOSOTROS PRODUCTOS ACTUALIDAD CONTACTO" at bounding box center [580, 135] width 1035 height 52
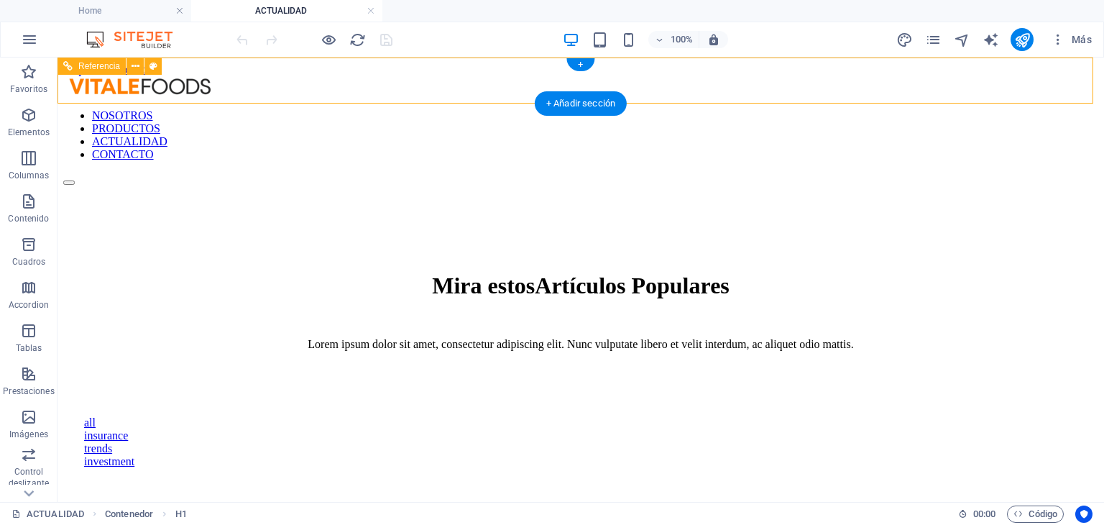
click at [709, 109] on nav "NOSOTROS PRODUCTOS ACTUALIDAD CONTACTO" at bounding box center [580, 135] width 1035 height 52
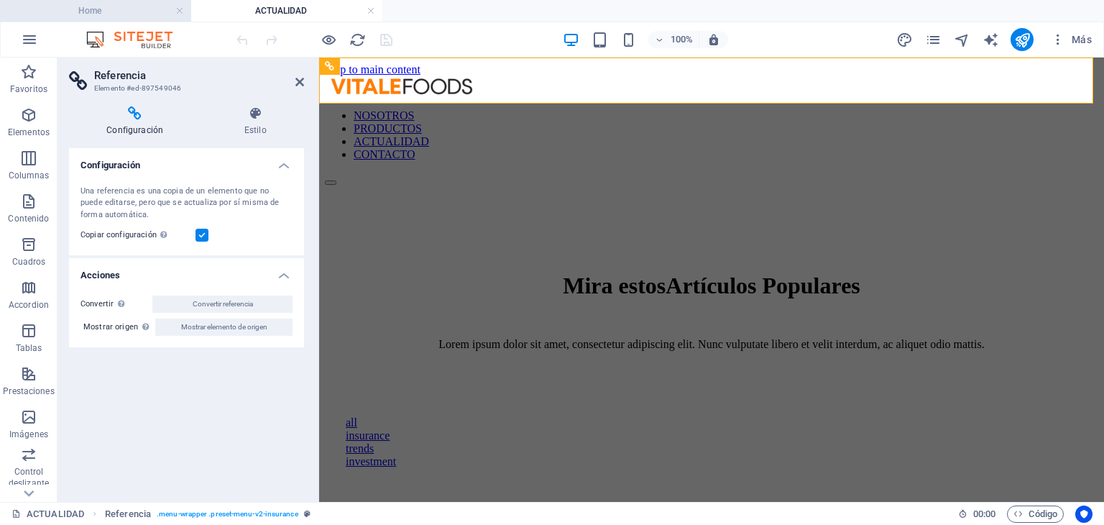
click at [114, 12] on h4 "Home" at bounding box center [95, 11] width 191 height 16
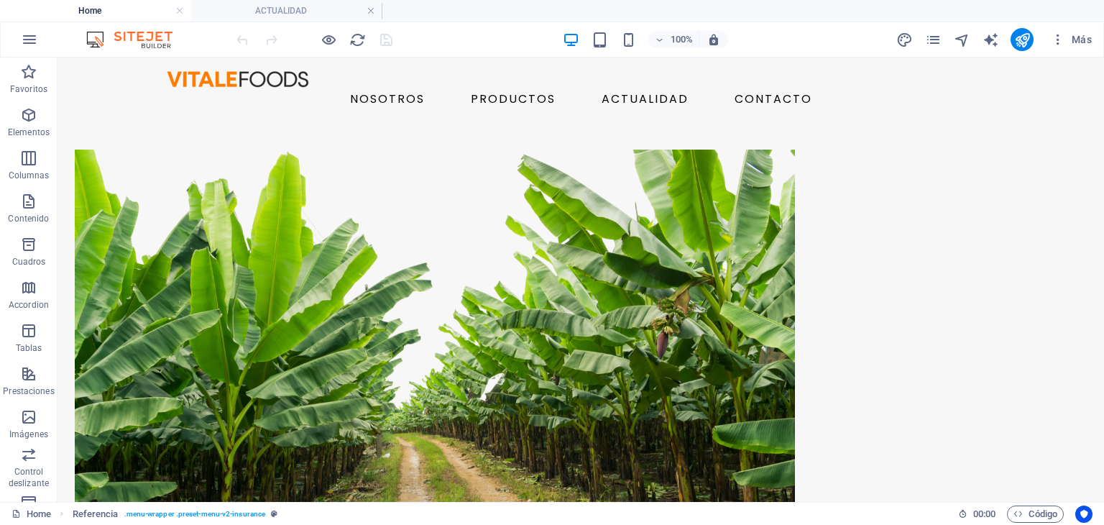
scroll to position [395, 0]
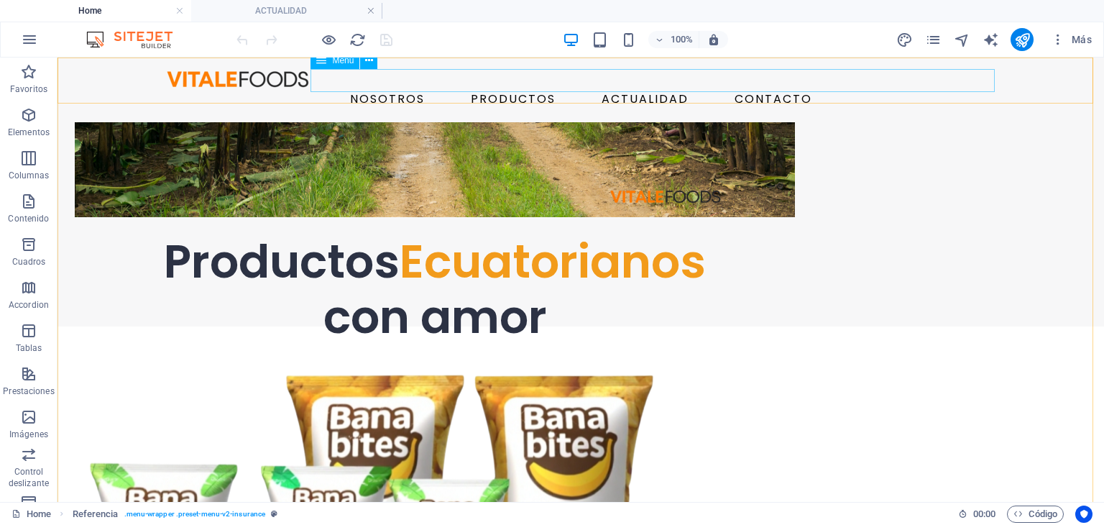
click at [671, 89] on nav "NOSOTROS PRODUCTOS ACTUALIDAD CONTACTO" at bounding box center [581, 99] width 840 height 23
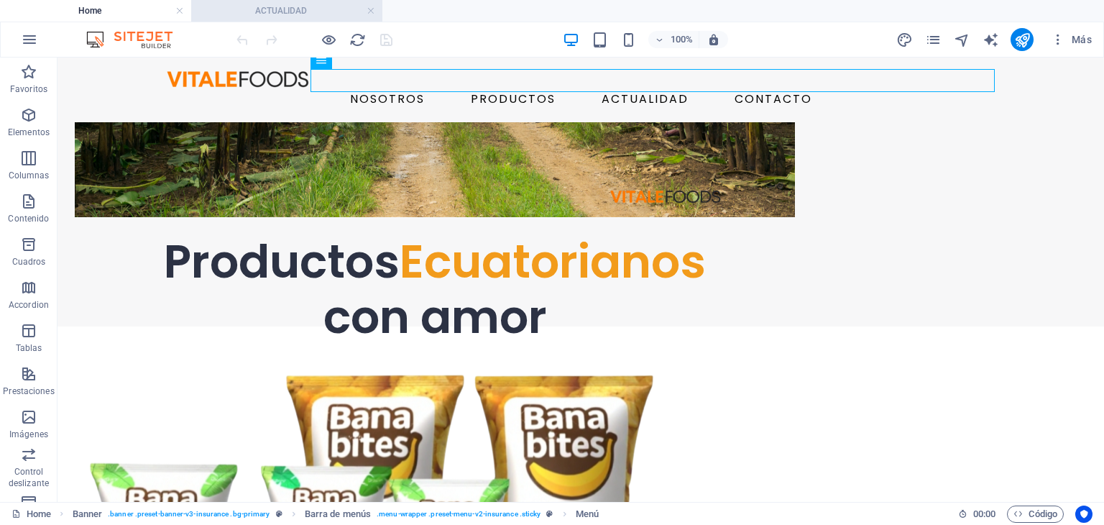
click at [279, 13] on h4 "ACTUALIDAD" at bounding box center [286, 11] width 191 height 16
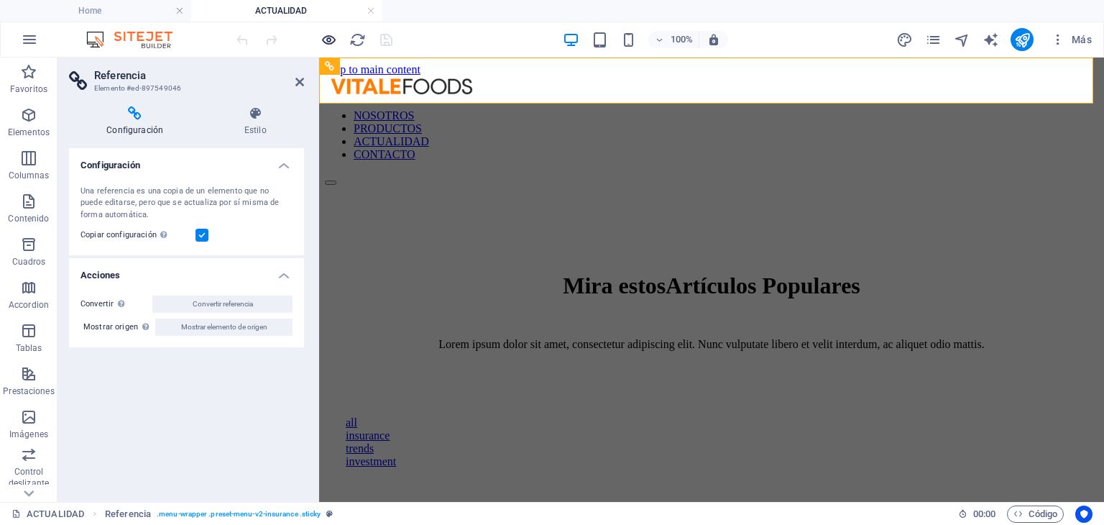
scroll to position [0, 0]
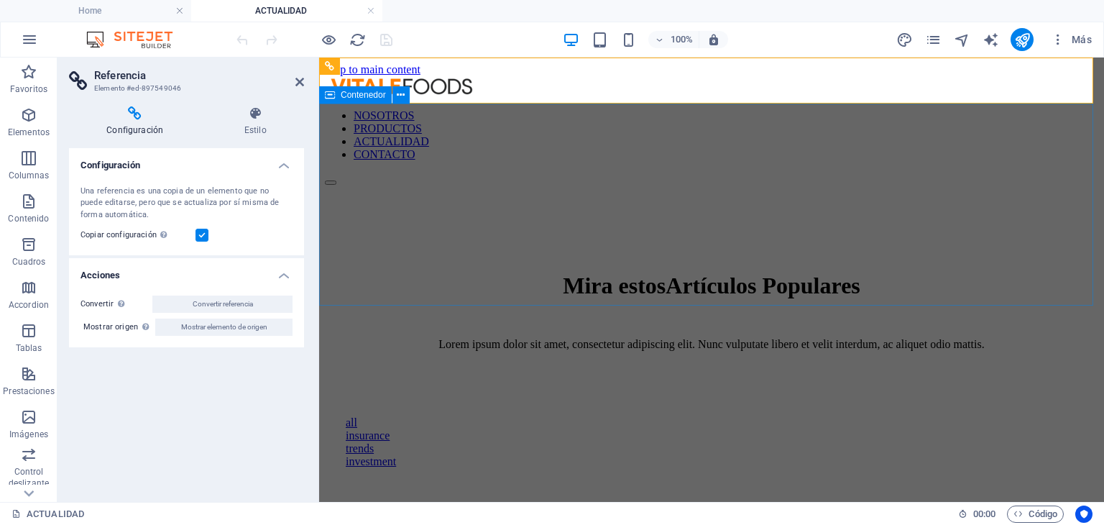
click at [819, 185] on div "Mira estos Artículos Populares Lorem ipsum dolor sit amet, consectetur adipisci…" at bounding box center [711, 288] width 773 height 206
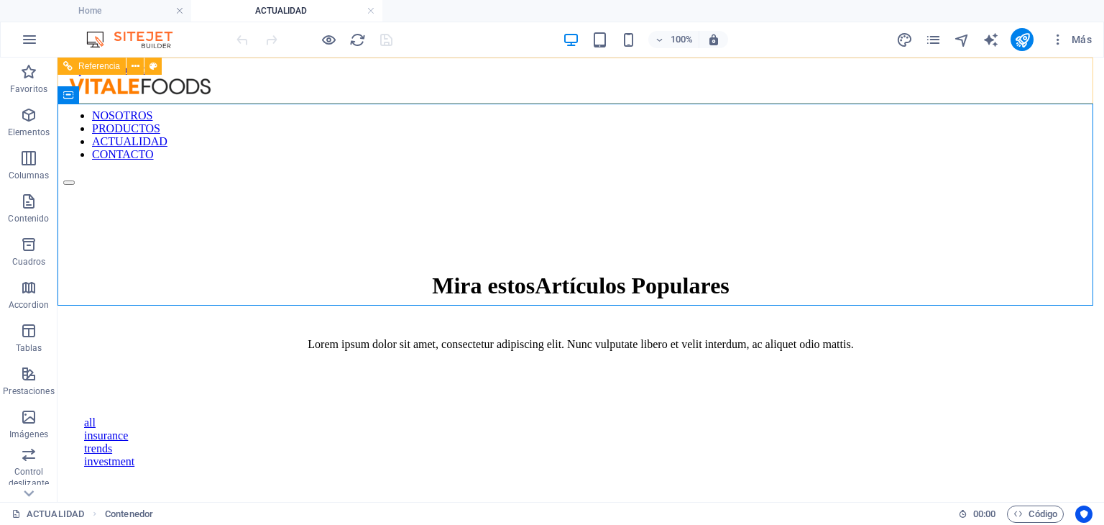
click at [856, 109] on nav "NOSOTROS PRODUCTOS ACTUALIDAD CONTACTO" at bounding box center [580, 135] width 1035 height 52
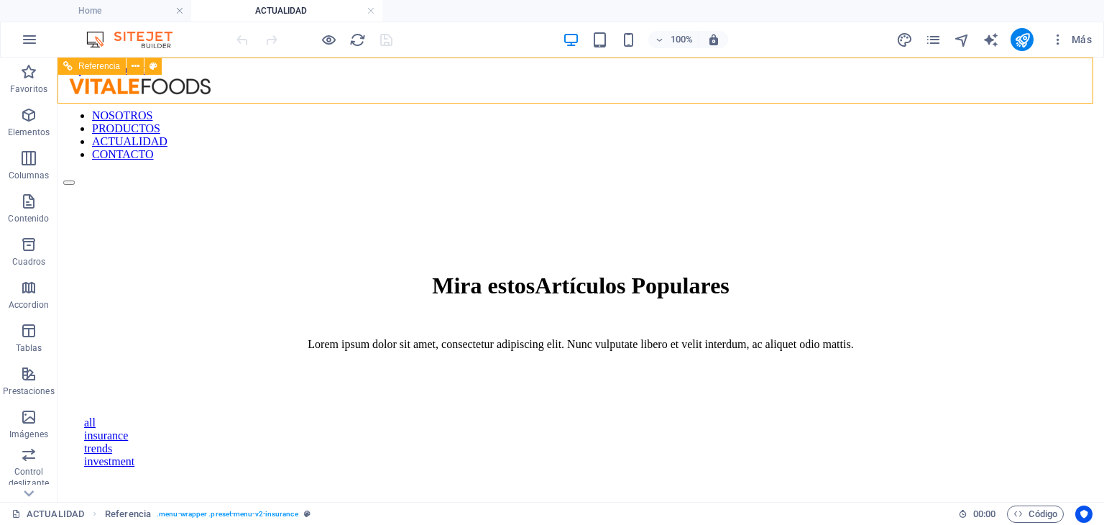
click at [721, 109] on nav "NOSOTROS PRODUCTOS ACTUALIDAD CONTACTO" at bounding box center [580, 135] width 1035 height 52
click at [1055, 37] on icon "button" at bounding box center [1058, 39] width 14 height 14
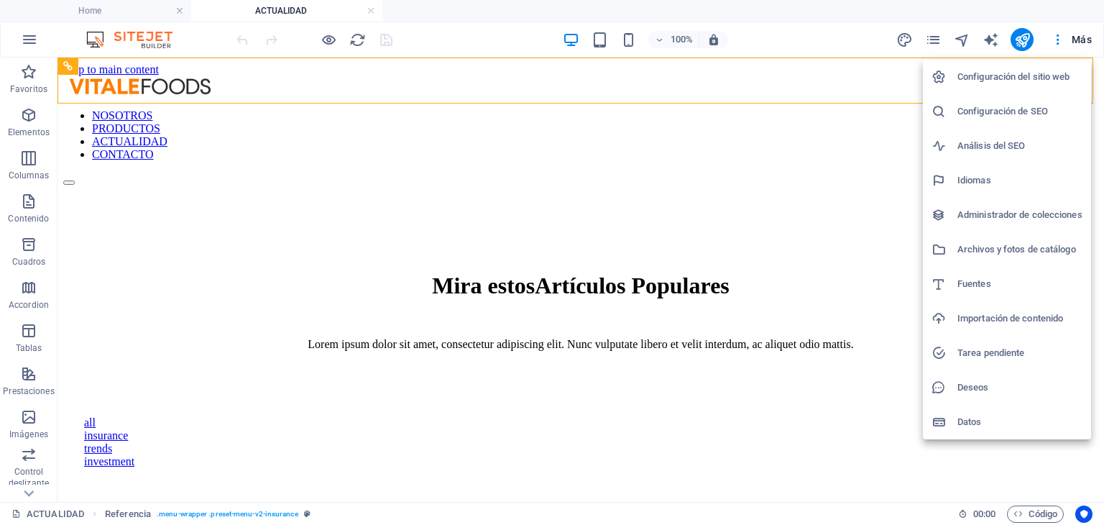
click at [921, 31] on div at bounding box center [552, 262] width 1104 height 525
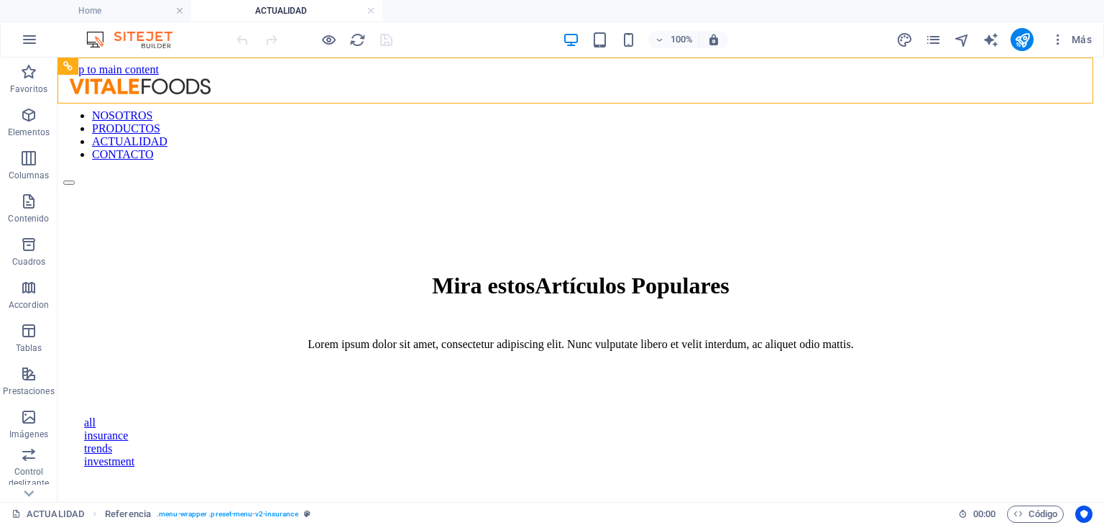
click at [931, 35] on div "Configuración del sitio web Configuración de SEO Análisis del SEO Idiomas Admin…" at bounding box center [552, 267] width 1104 height 516
click at [932, 39] on icon "pages" at bounding box center [933, 40] width 17 height 17
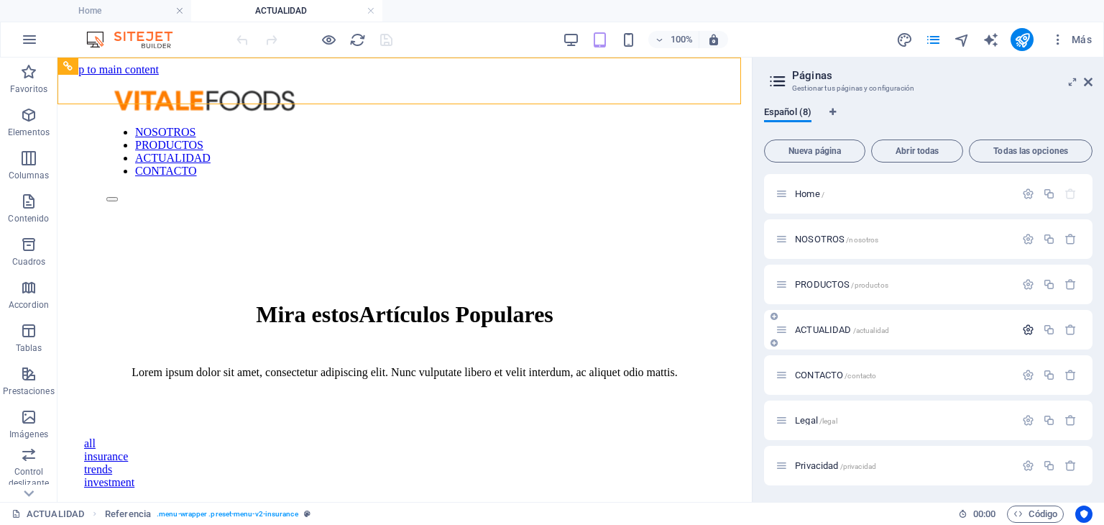
click at [1026, 324] on icon "button" at bounding box center [1028, 329] width 12 height 12
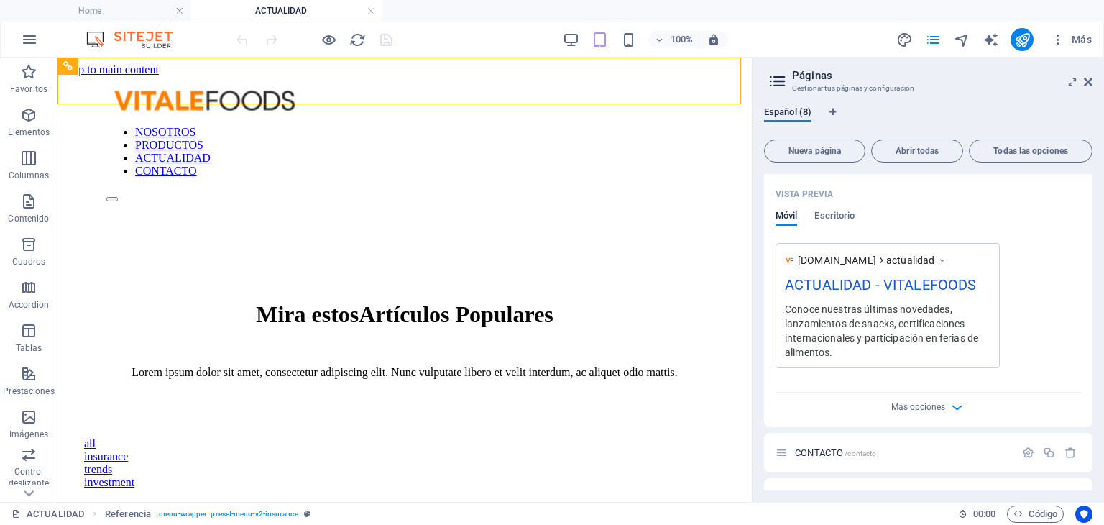
scroll to position [575, 0]
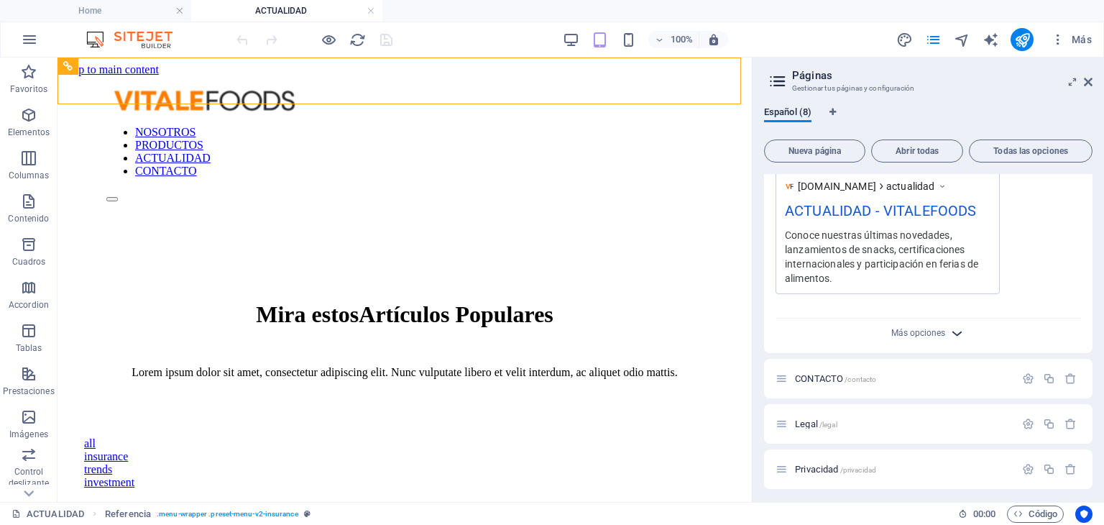
click at [921, 326] on span "Más opciones" at bounding box center [928, 333] width 17 height 17
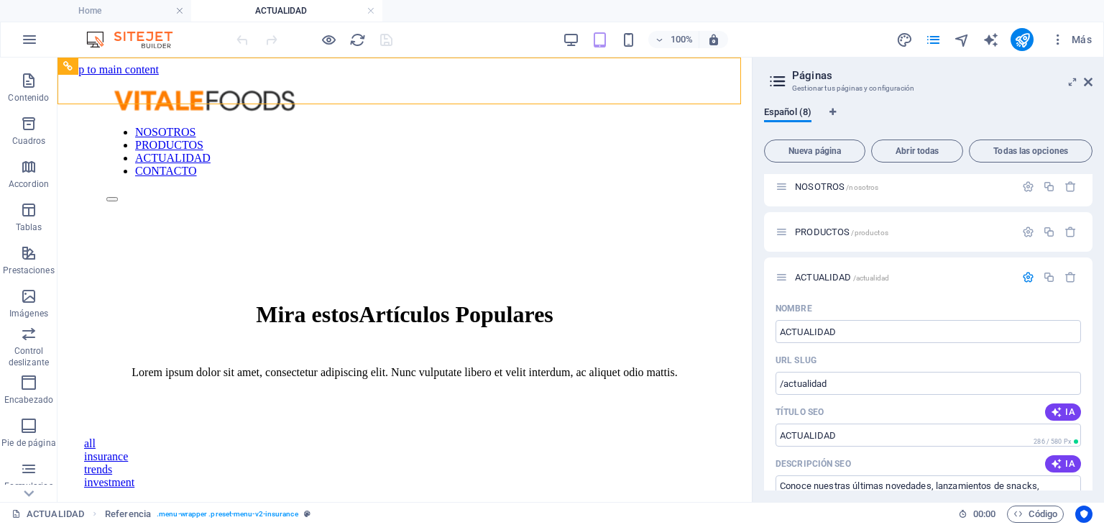
scroll to position [144, 0]
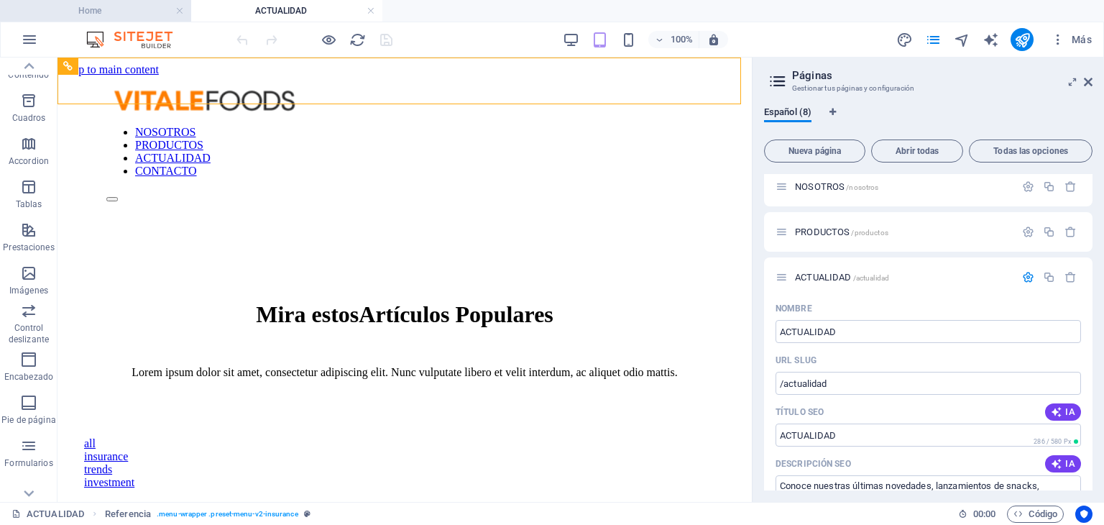
click at [99, 17] on h4 "Home" at bounding box center [95, 11] width 191 height 16
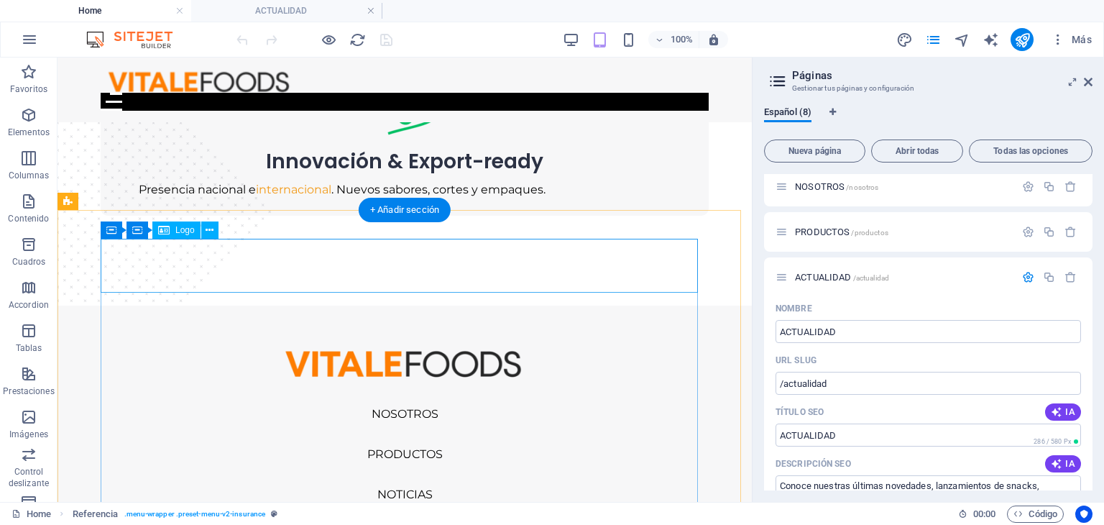
scroll to position [2037, 0]
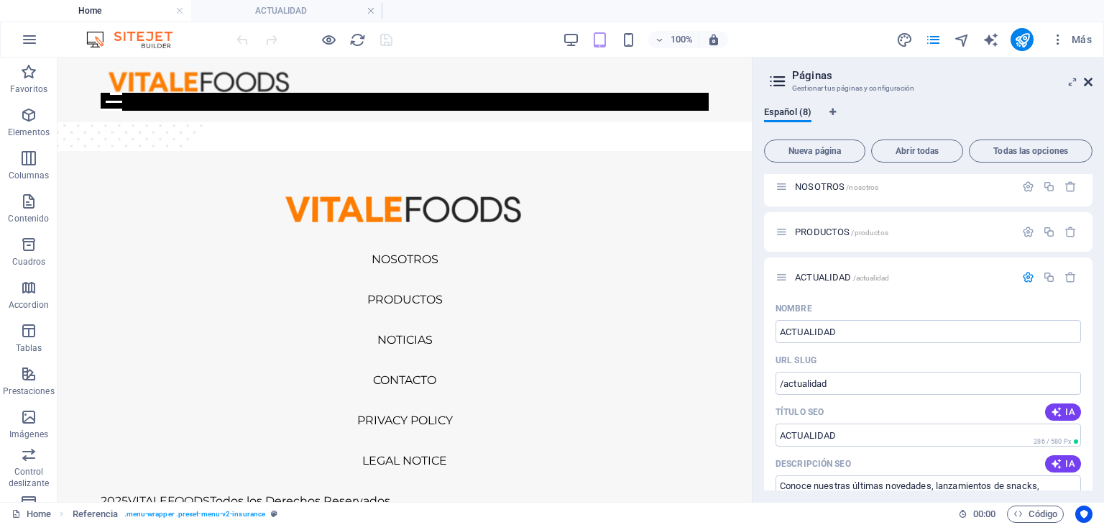
click at [1087, 83] on header "Páginas Gestionar tus páginas y configuración" at bounding box center [930, 76] width 326 height 37
click at [1087, 83] on icon at bounding box center [1088, 82] width 9 height 12
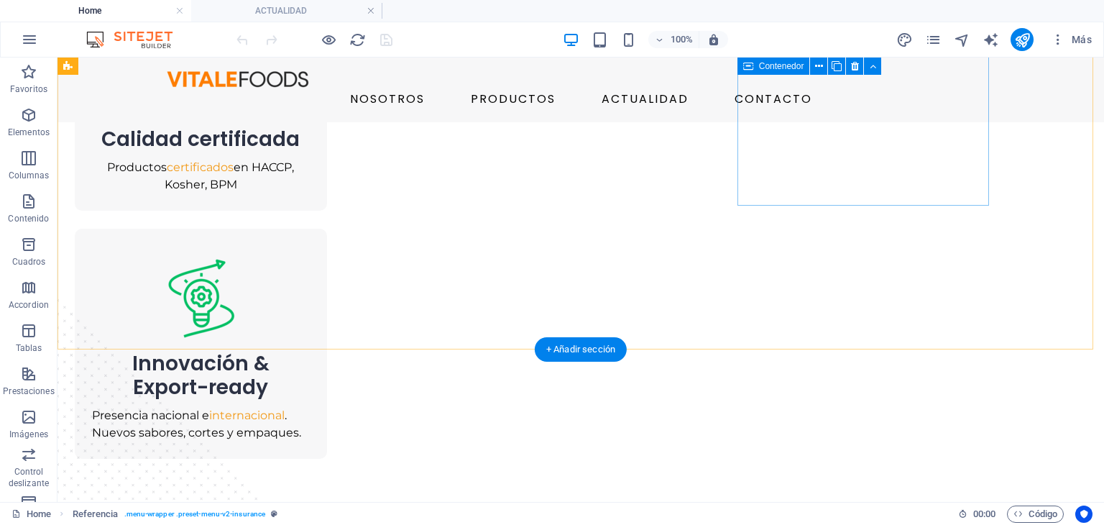
scroll to position [1671, 0]
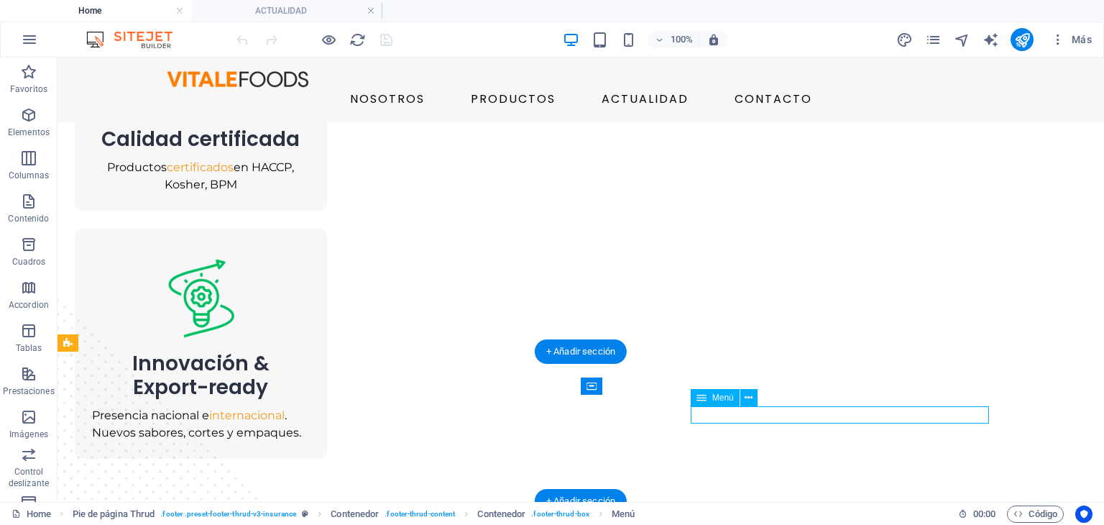
select select "1"
select select
select select "2"
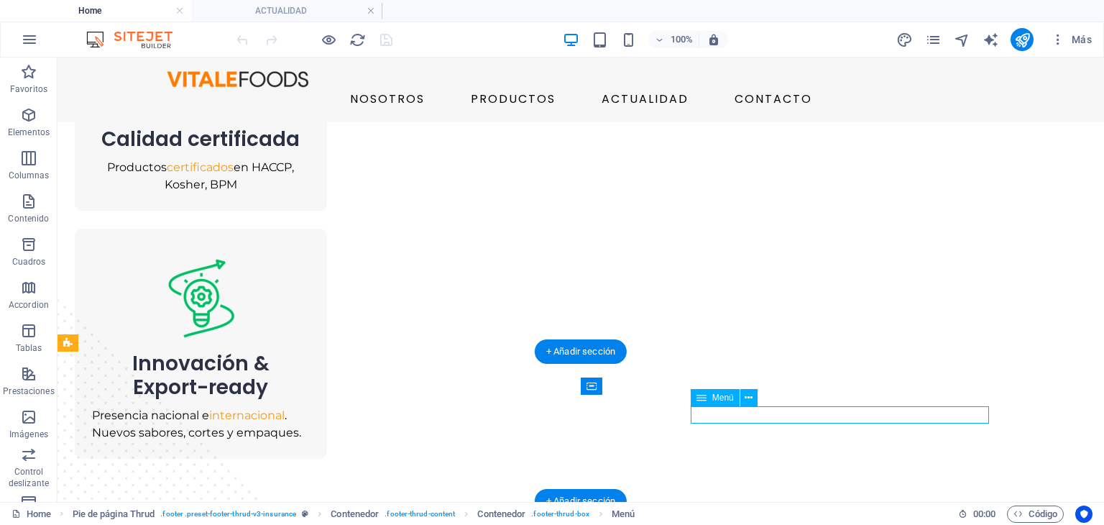
select select
select select "3"
select select
select select "4"
select select
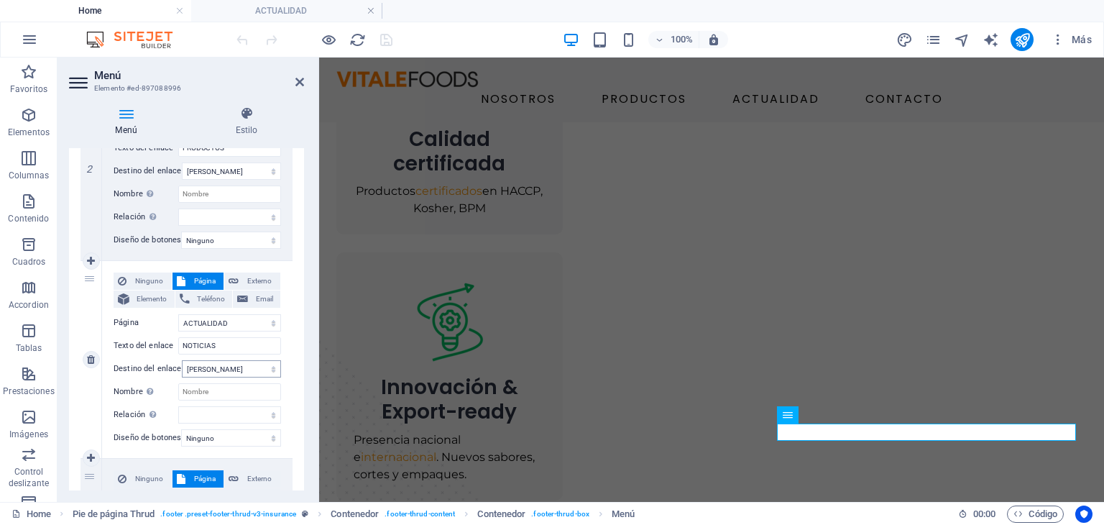
scroll to position [431, 0]
click at [237, 349] on input "NOTICIAS" at bounding box center [229, 344] width 103 height 17
type input "ACTUAL"
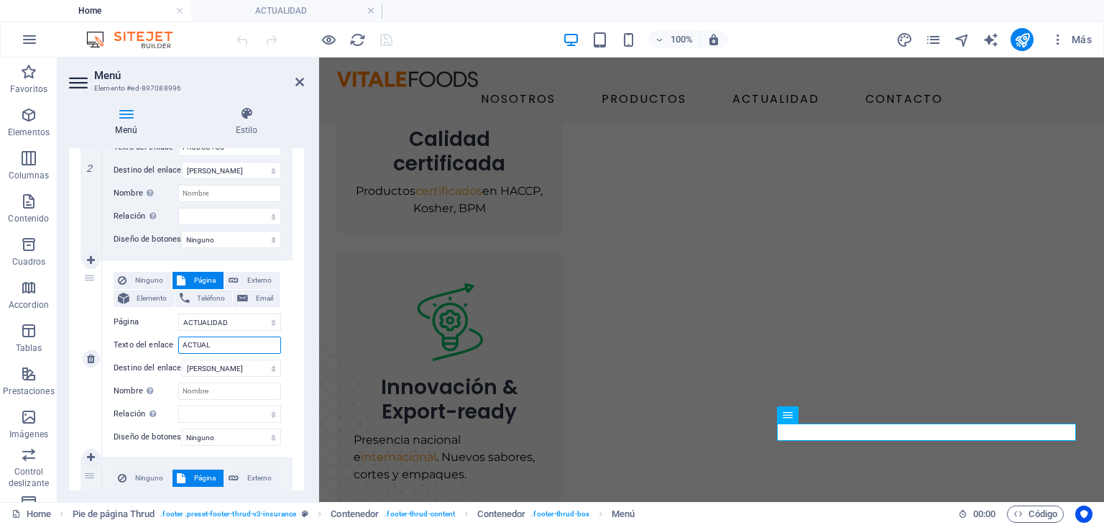
select select
type input "ACTUALIDAD"
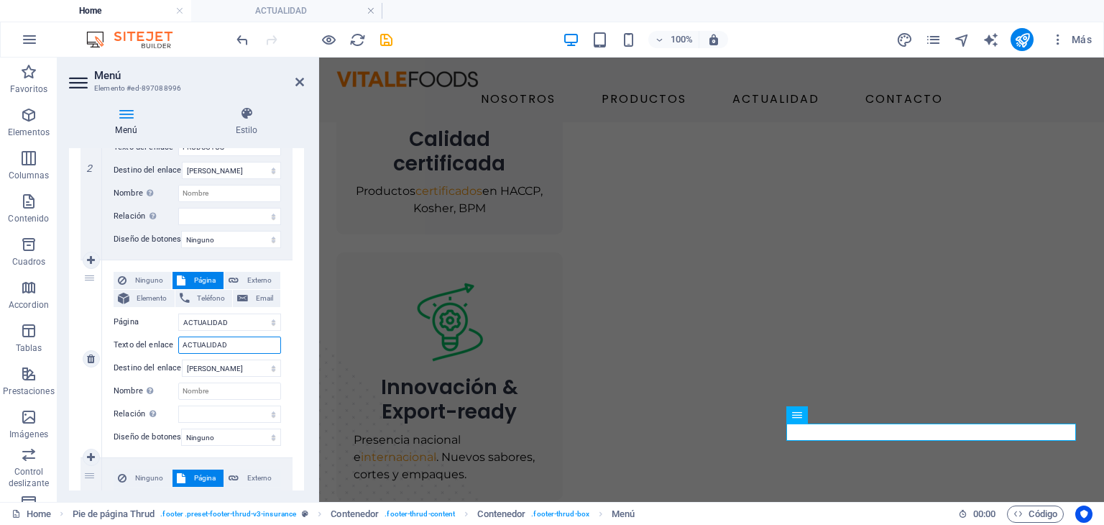
select select
type input "ACTUALIDAD"
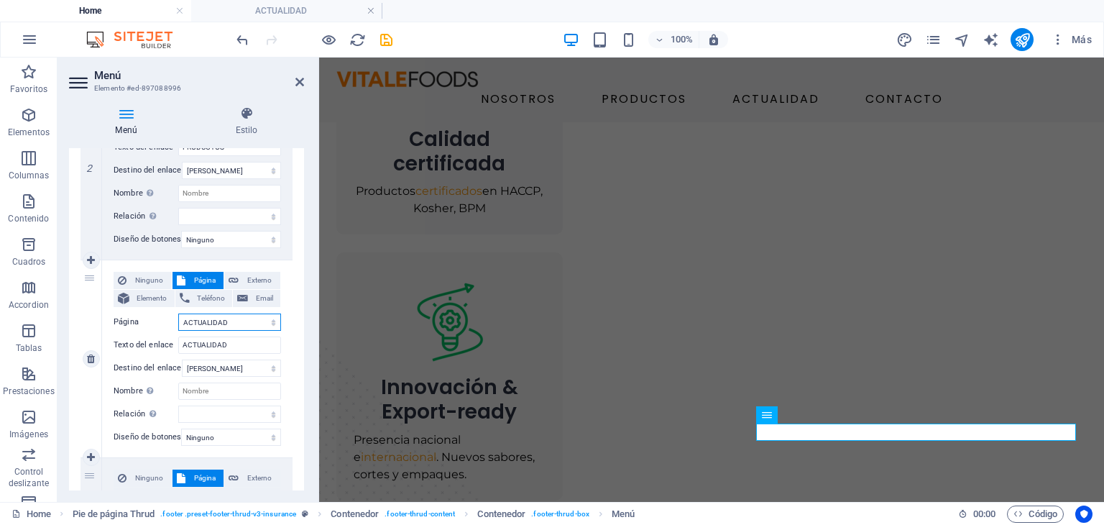
click at [226, 321] on select "Home NOSOTROS PRODUCTOS ACTUALIDAD CONTACTO Legal Privacidad" at bounding box center [229, 321] width 103 height 17
click at [178, 313] on select "Home NOSOTROS PRODUCTOS ACTUALIDAD CONTACTO Legal Privacidad" at bounding box center [229, 321] width 103 height 17
click at [240, 370] on select "Nueva pestaña Misma pestaña Superposición" at bounding box center [231, 367] width 99 height 17
click at [182, 359] on select "Nueva pestaña Misma pestaña Superposición" at bounding box center [231, 367] width 99 height 17
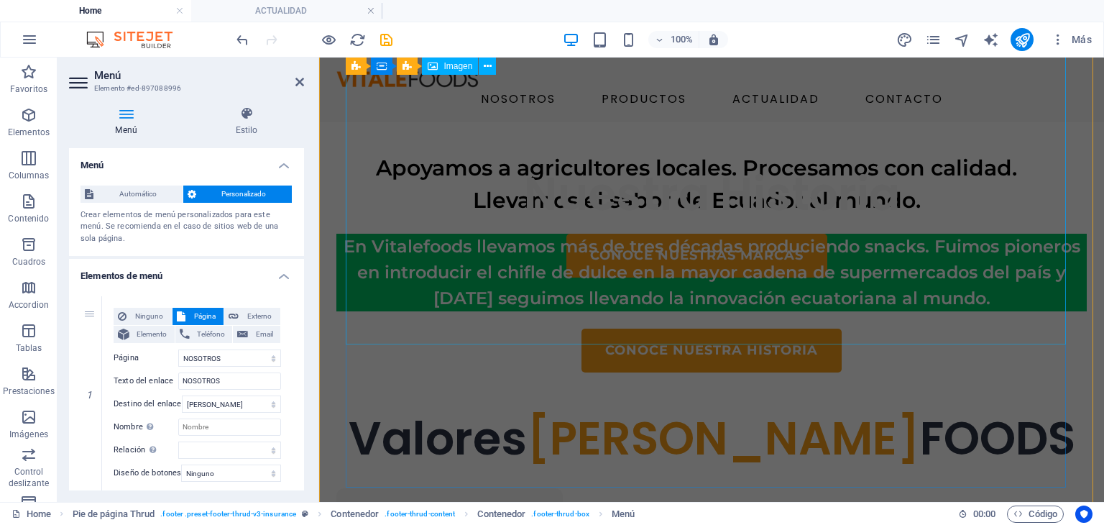
scroll to position [664, 0]
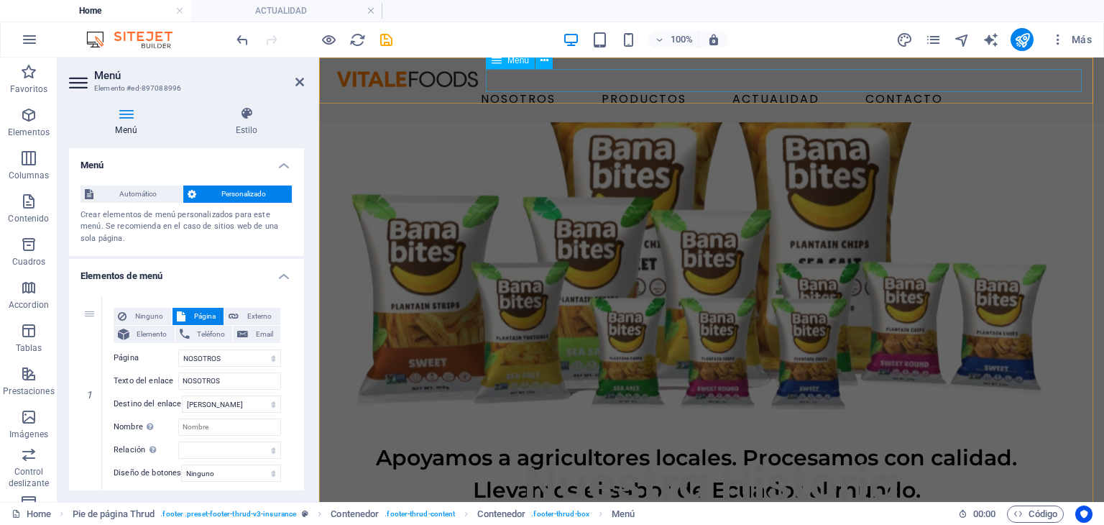
click at [592, 88] on nav "NOSOTROS PRODUCTOS ACTUALIDAD CONTACTO" at bounding box center [712, 99] width 762 height 23
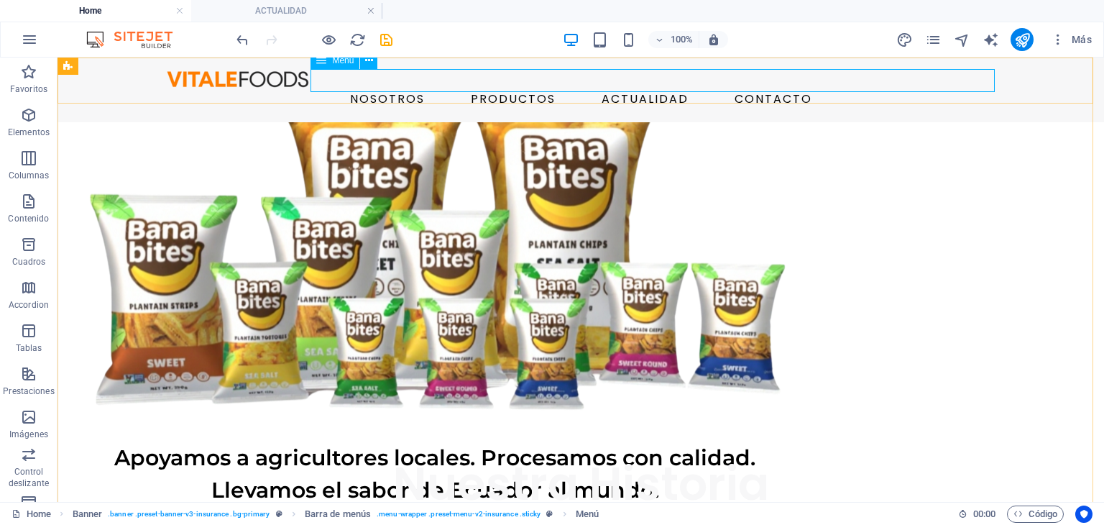
click at [638, 88] on nav "NOSOTROS PRODUCTOS ACTUALIDAD CONTACTO" at bounding box center [581, 99] width 840 height 23
click at [413, 88] on nav "NOSOTROS PRODUCTOS ACTUALIDAD CONTACTO" at bounding box center [581, 99] width 840 height 23
select select "1"
select select
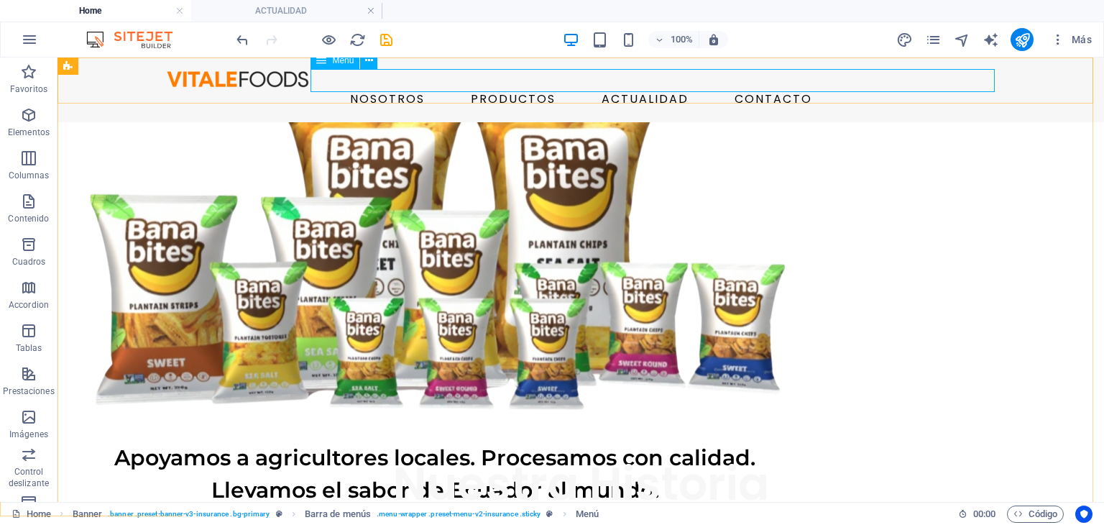
select select "2"
select select
select select "3"
select select "4"
select select
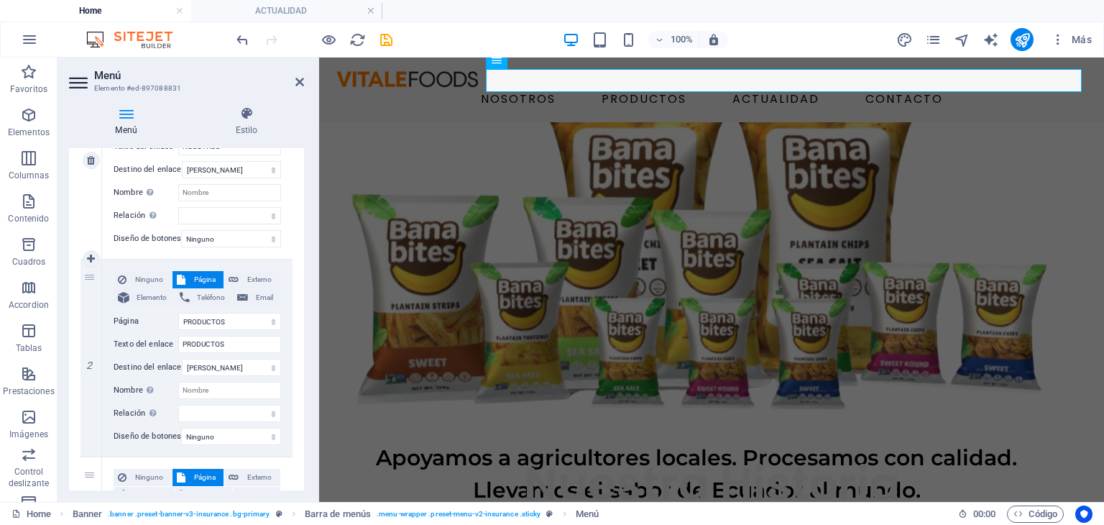
scroll to position [359, 0]
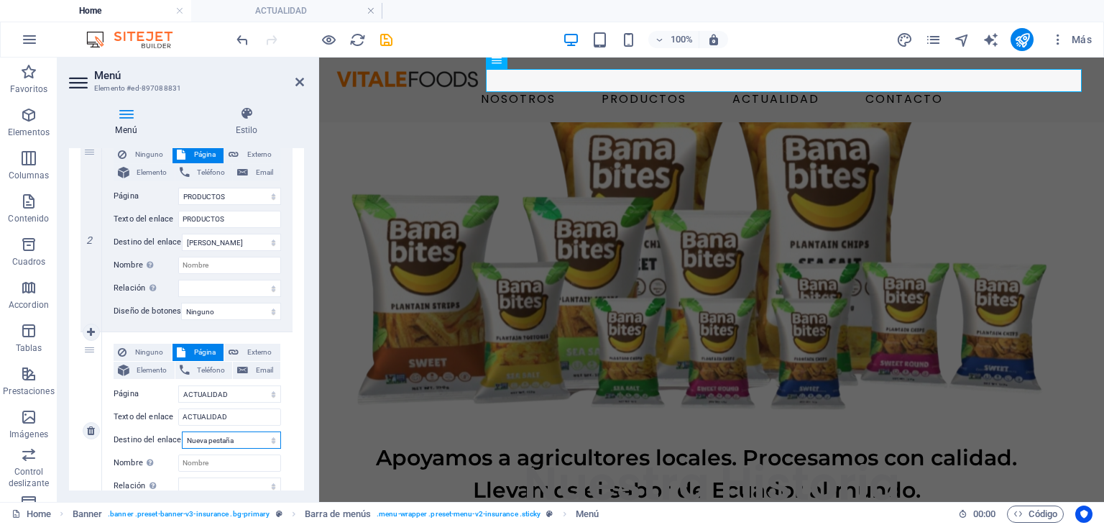
click at [252, 440] on select "Nueva pestaña Misma pestaña Superposición" at bounding box center [231, 439] width 99 height 17
select select
click at [182, 431] on select "Nueva pestaña Misma pestaña Superposición" at bounding box center [231, 439] width 99 height 17
select select
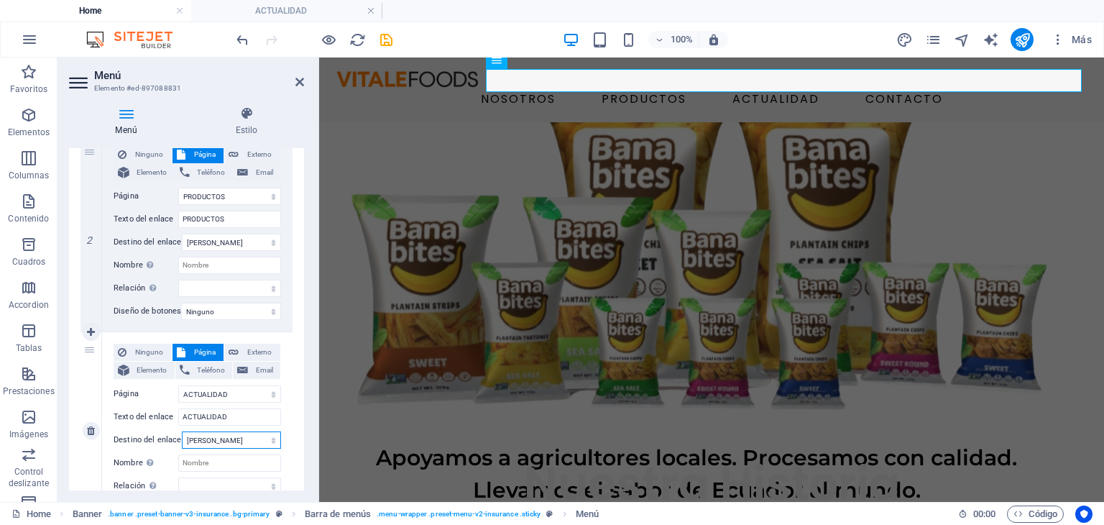
select select
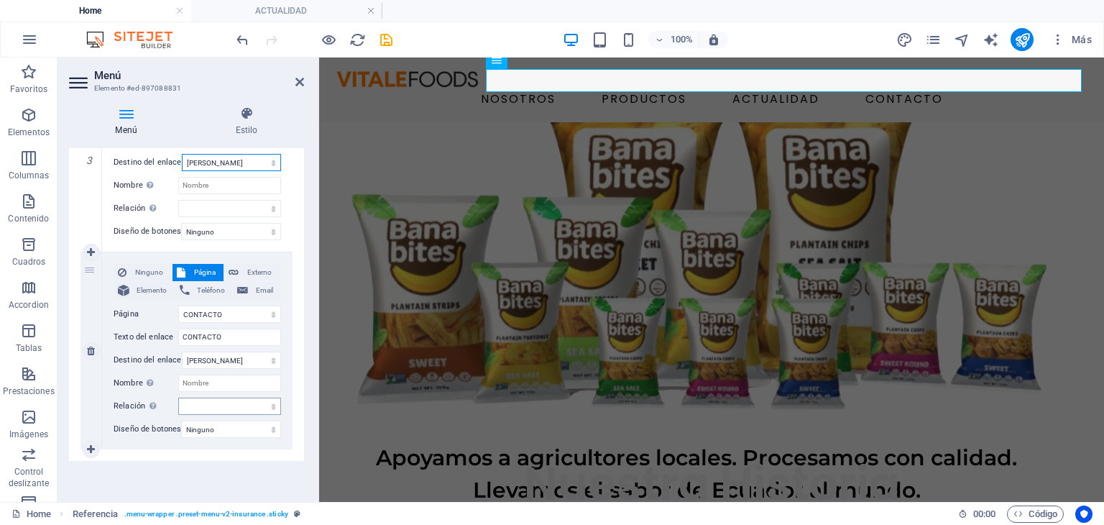
scroll to position [646, 0]
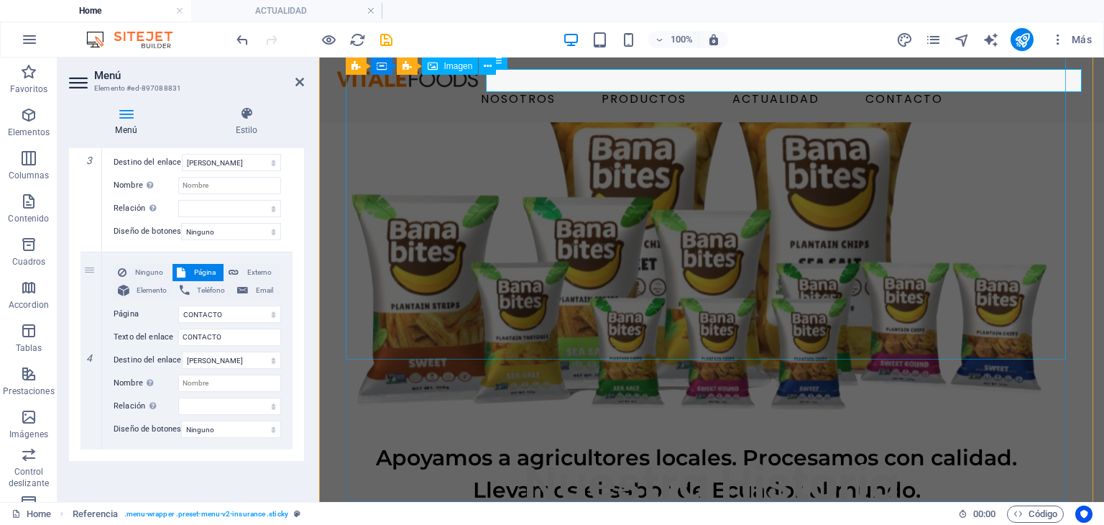
click at [349, 124] on figure at bounding box center [696, 258] width 720 height 331
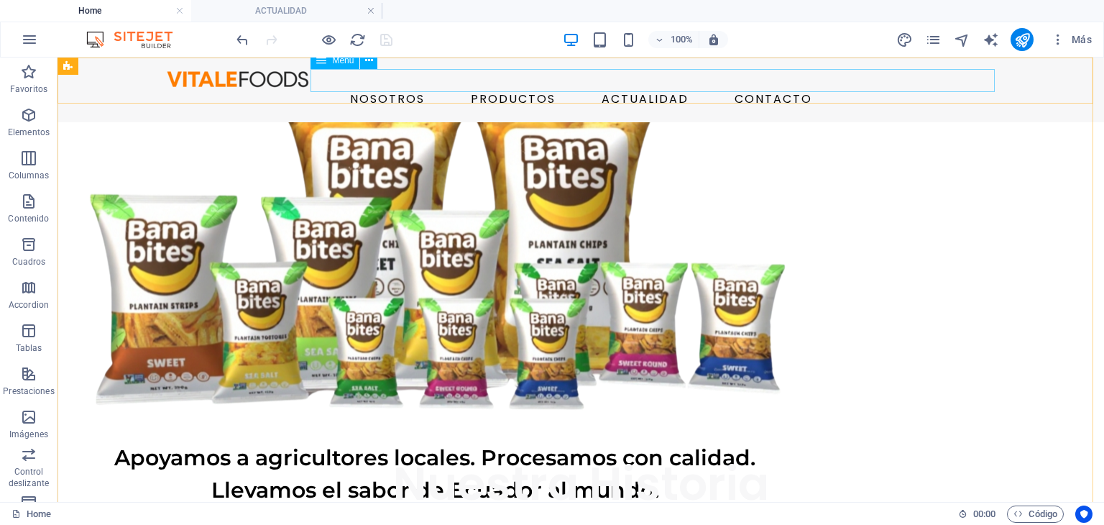
click at [809, 88] on nav "NOSOTROS PRODUCTOS ACTUALIDAD CONTACTO" at bounding box center [581, 99] width 840 height 23
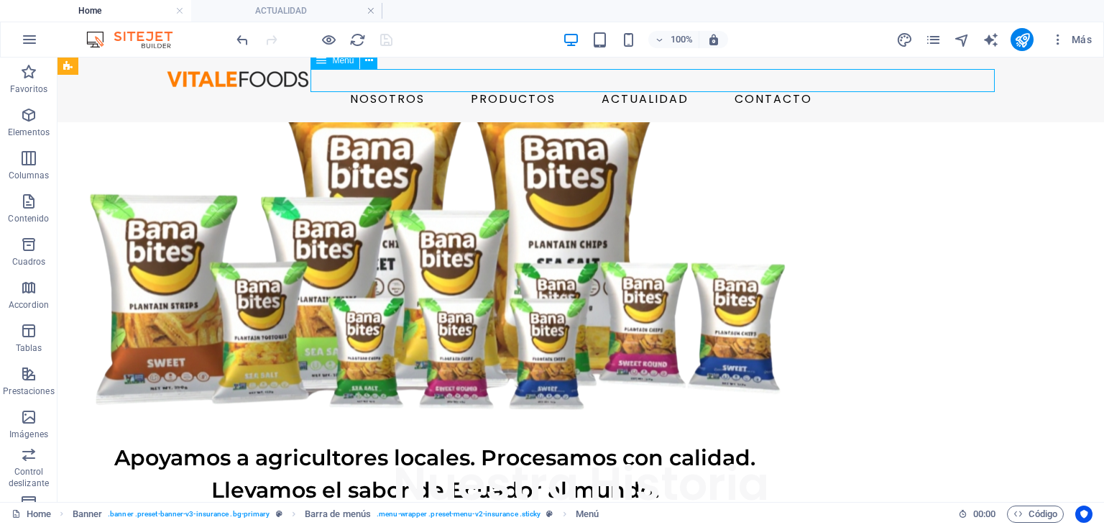
click at [725, 88] on nav "NOSOTROS PRODUCTOS ACTUALIDAD CONTACTO" at bounding box center [581, 99] width 840 height 23
click at [317, 6] on h4 "ACTUALIDAD" at bounding box center [286, 11] width 191 height 16
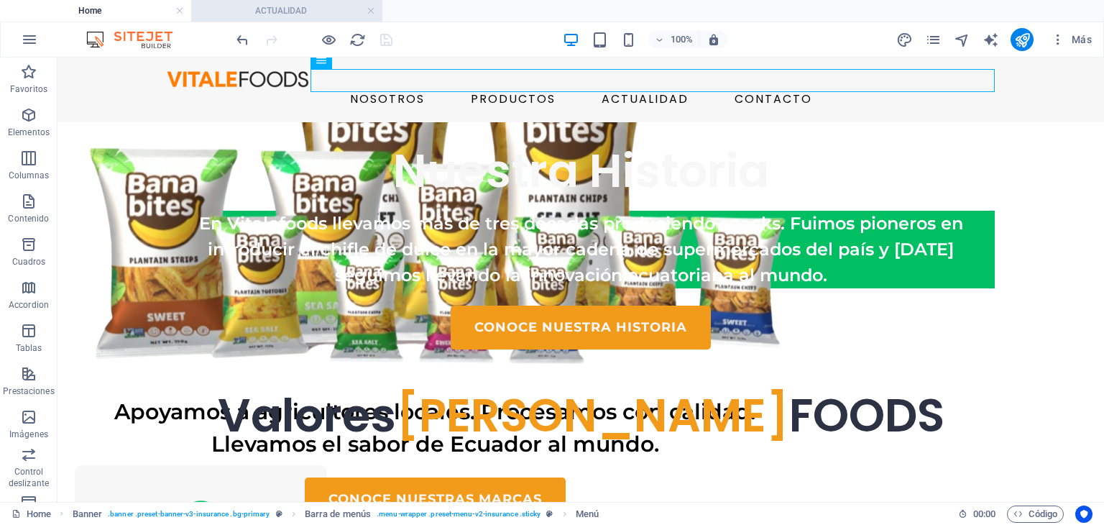
scroll to position [0, 0]
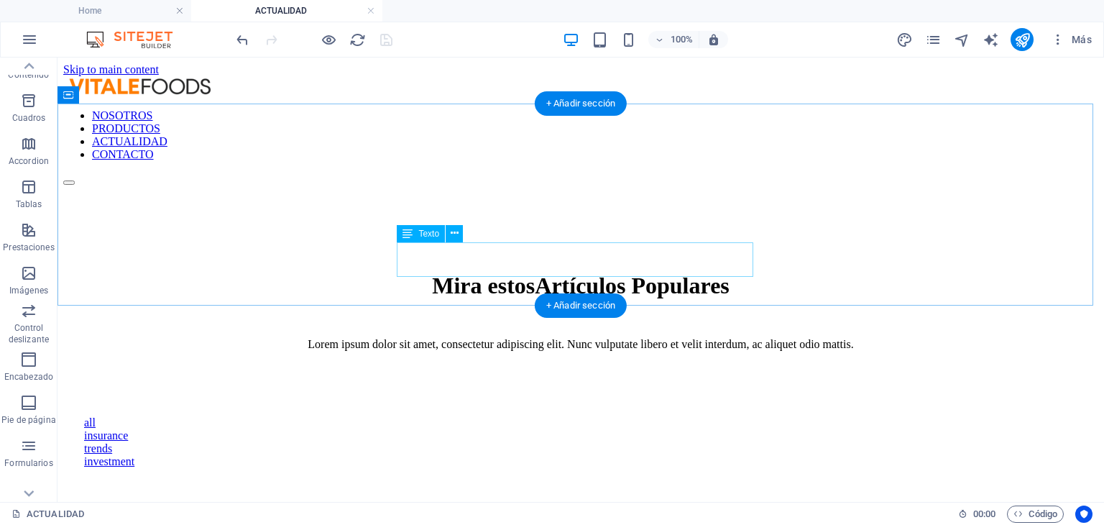
click at [538, 338] on div "Lorem ipsum dolor sit amet, consectetur adipiscing elit. Nunc vulputate libero …" at bounding box center [581, 344] width 1001 height 13
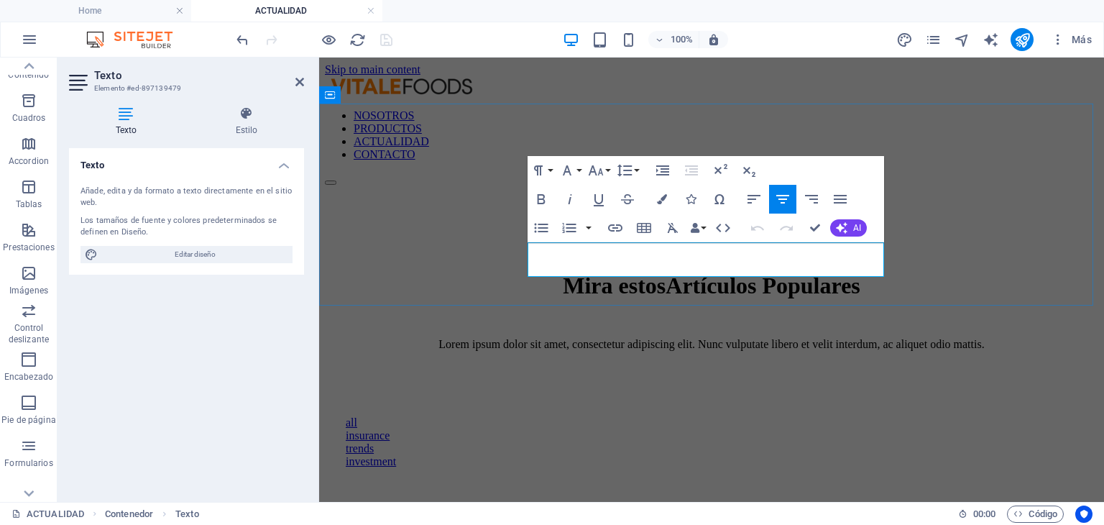
click at [538, 338] on p "Lorem ipsum dolor sit amet, consectetur adipiscing elit. Nunc vulputate libero …" at bounding box center [711, 344] width 739 height 13
click at [691, 338] on p "Lorem ipsum dolor sit amet, consectetur adipiscing elit. Nunc vulputate libero …" at bounding box center [711, 344] width 739 height 13
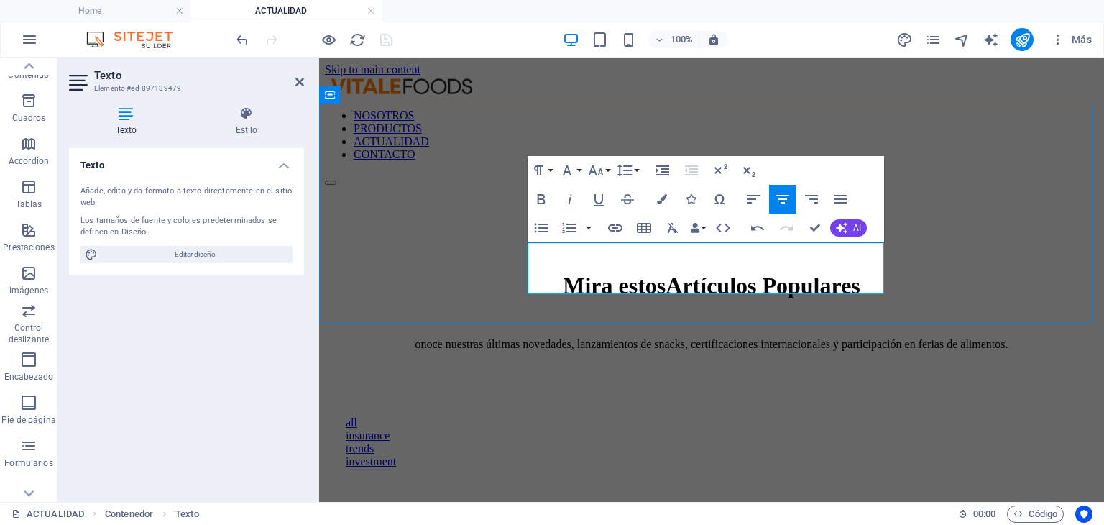
click at [537, 338] on p "onoce nuestras últimas novedades, lanzamientos de snacks, certificaciones inter…" at bounding box center [711, 344] width 739 height 13
click at [989, 293] on div "Mira estos Artículos Populares Conoce nuestras últimas novedades, lanzamientos …" at bounding box center [711, 288] width 773 height 206
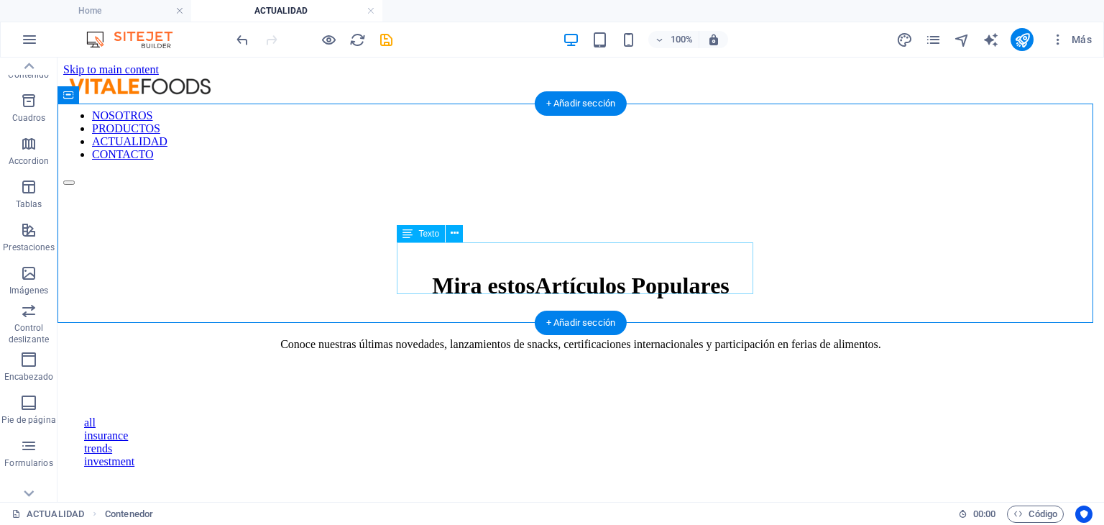
click at [663, 338] on div "Conoce nuestras últimas novedades, lanzamientos de snacks, certificaciones inte…" at bounding box center [581, 344] width 1001 height 13
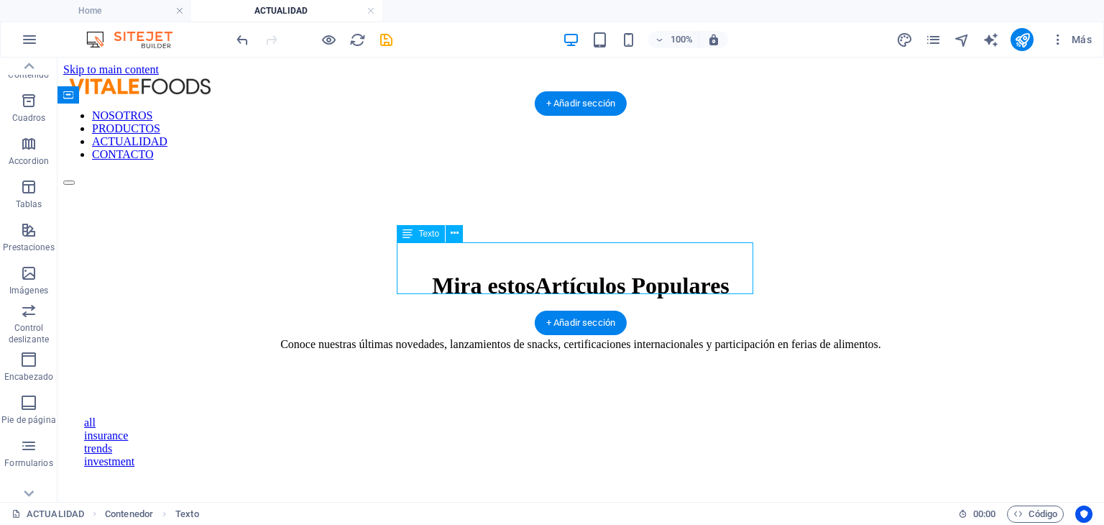
click at [623, 338] on div "Conoce nuestras últimas novedades, lanzamientos de snacks, certificaciones inte…" at bounding box center [581, 344] width 1001 height 13
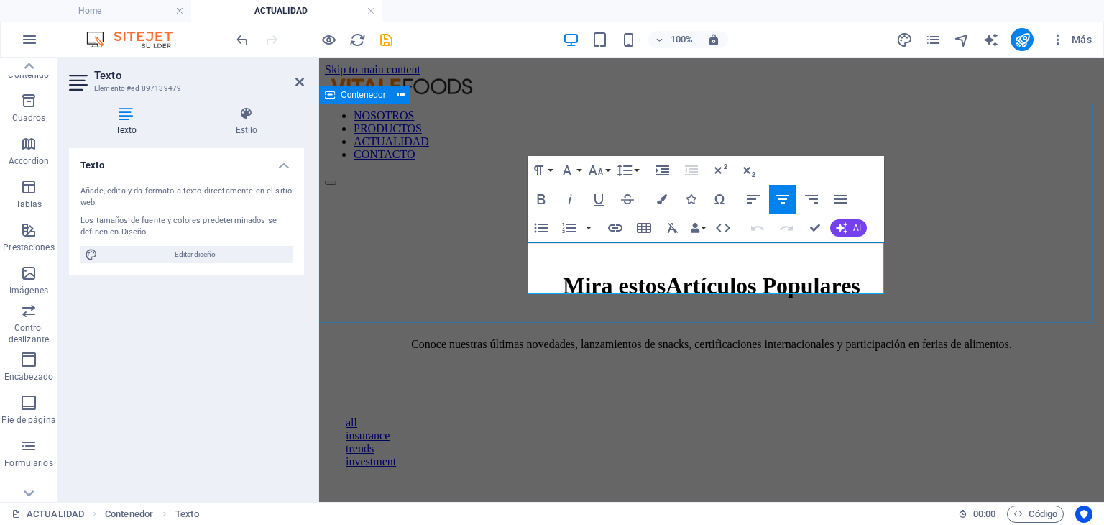
drag, startPoint x: 464, startPoint y: 277, endPoint x: 730, endPoint y: 274, distance: 266.7
click at [727, 276] on div "Mira estos Artículos Populares Conoce nuestras últimas novedades, lanzamientos …" at bounding box center [711, 288] width 773 height 206
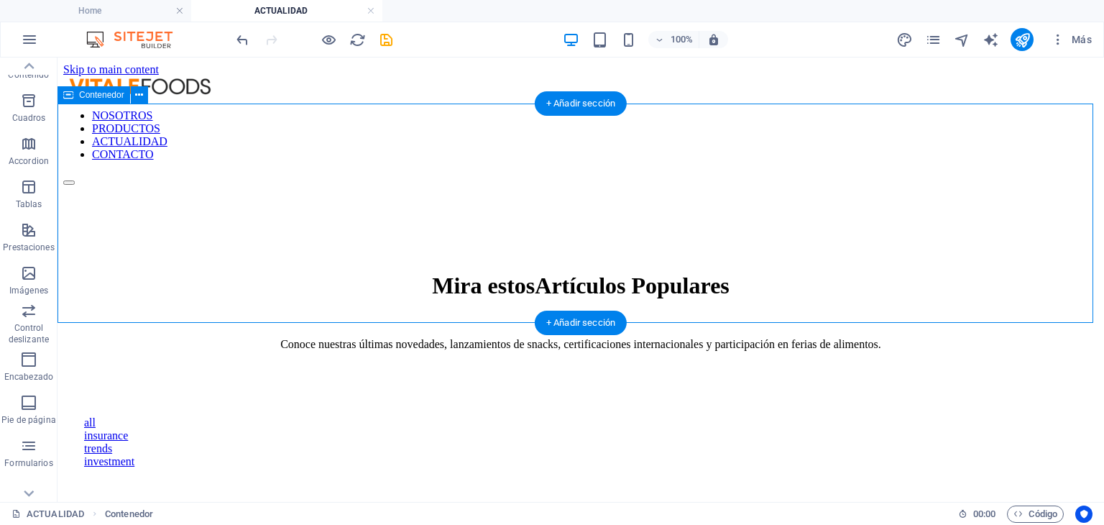
click at [924, 273] on div "Mira estos Artículos Populares Conoce nuestras últimas novedades, lanzamientos …" at bounding box center [580, 288] width 1035 height 206
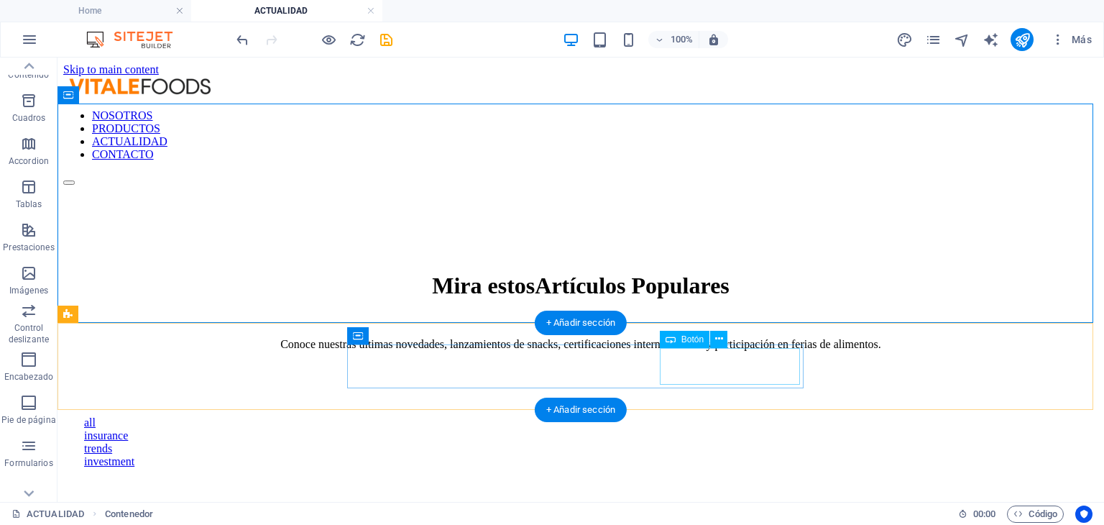
scroll to position [72, 0]
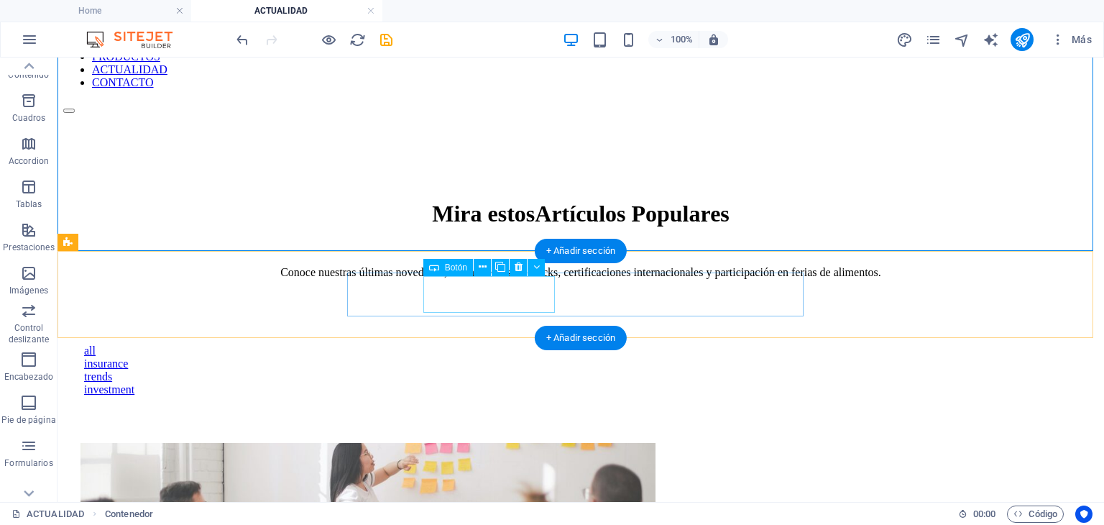
click at [460, 357] on div "insurance" at bounding box center [580, 363] width 993 height 13
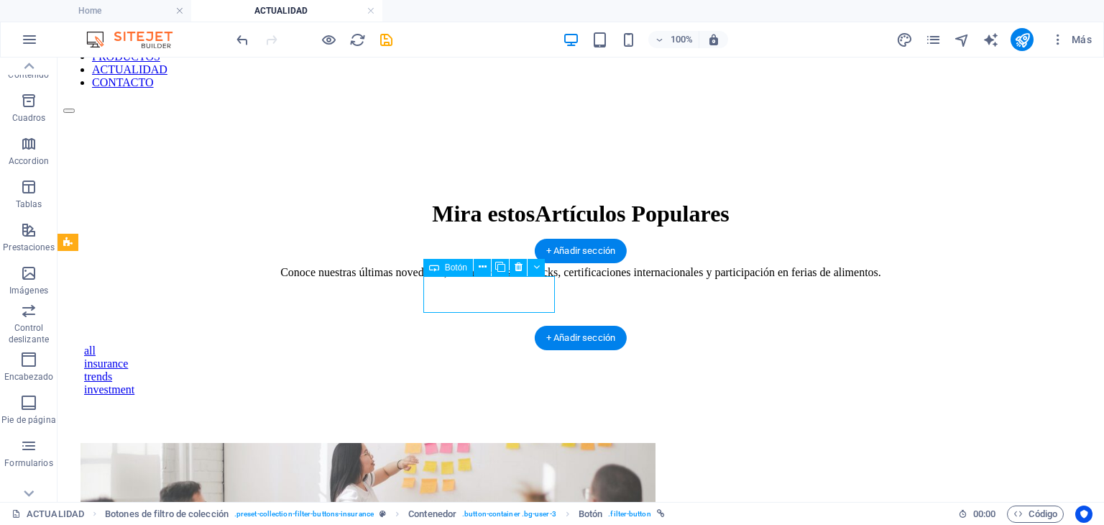
click at [460, 357] on div "insurance" at bounding box center [580, 363] width 993 height 13
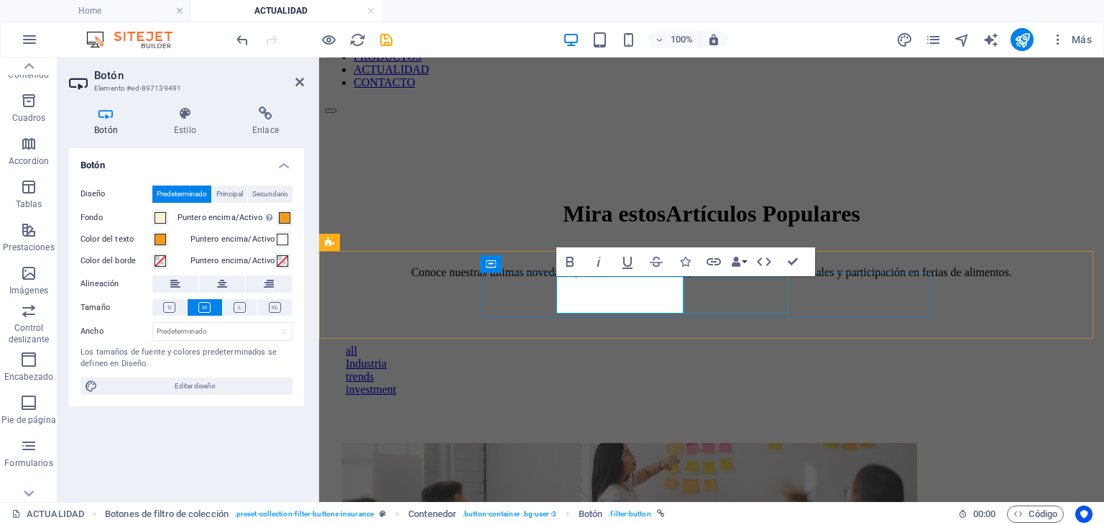
click at [761, 370] on div "trends" at bounding box center [712, 376] width 732 height 13
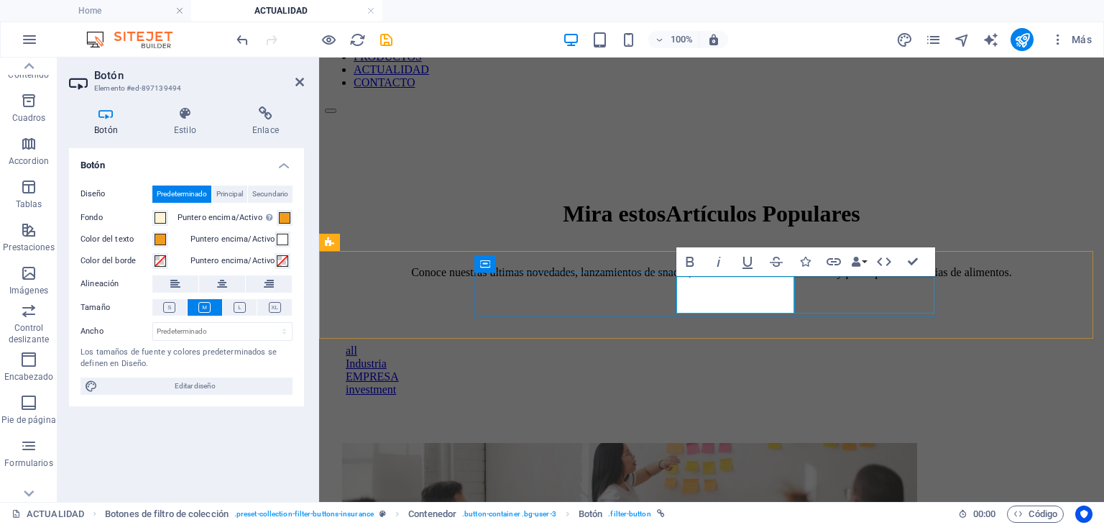
click at [827, 383] on div "investment" at bounding box center [712, 389] width 732 height 13
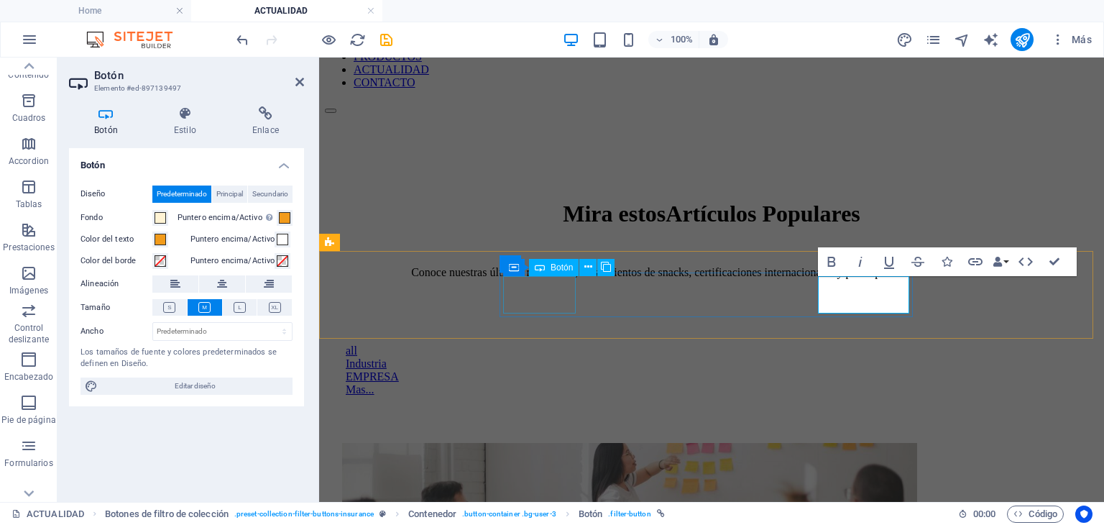
click at [528, 344] on div "all" at bounding box center [712, 350] width 732 height 13
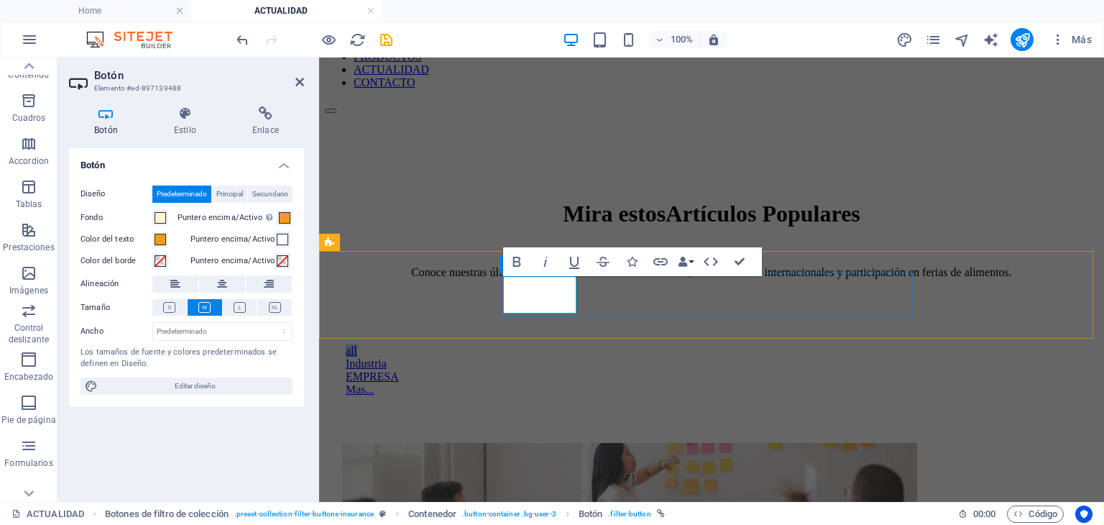
click at [357, 344] on link "all" at bounding box center [352, 350] width 12 height 12
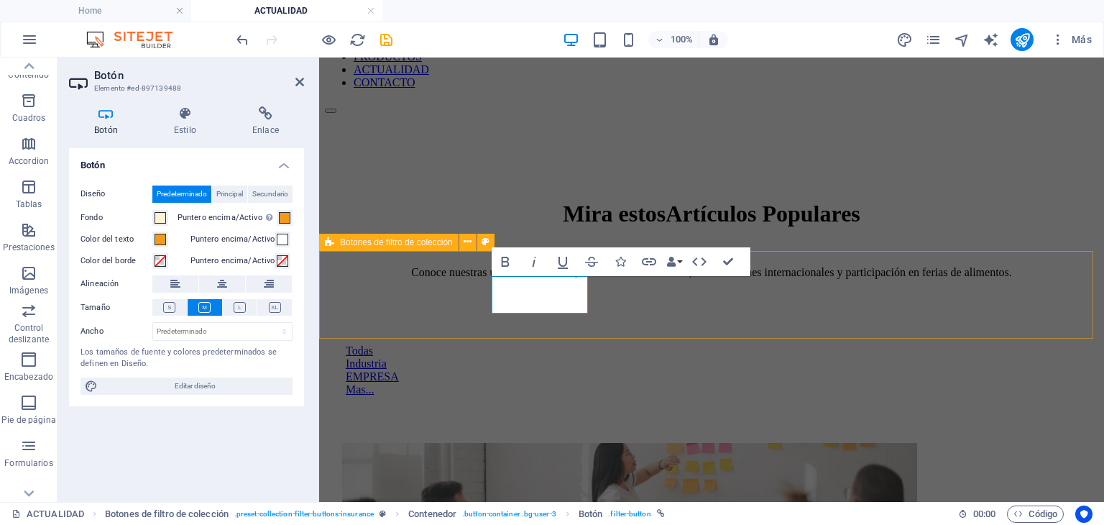
click at [344, 319] on div "Todas Industria EMPRESA Mas..." at bounding box center [711, 370] width 773 height 102
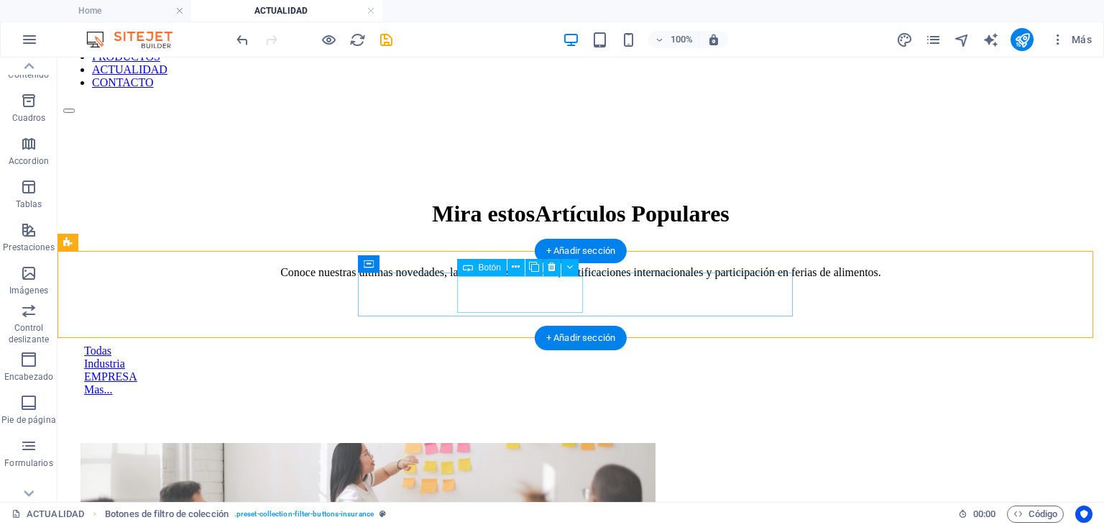
click at [529, 357] on div "Industria" at bounding box center [580, 363] width 993 height 13
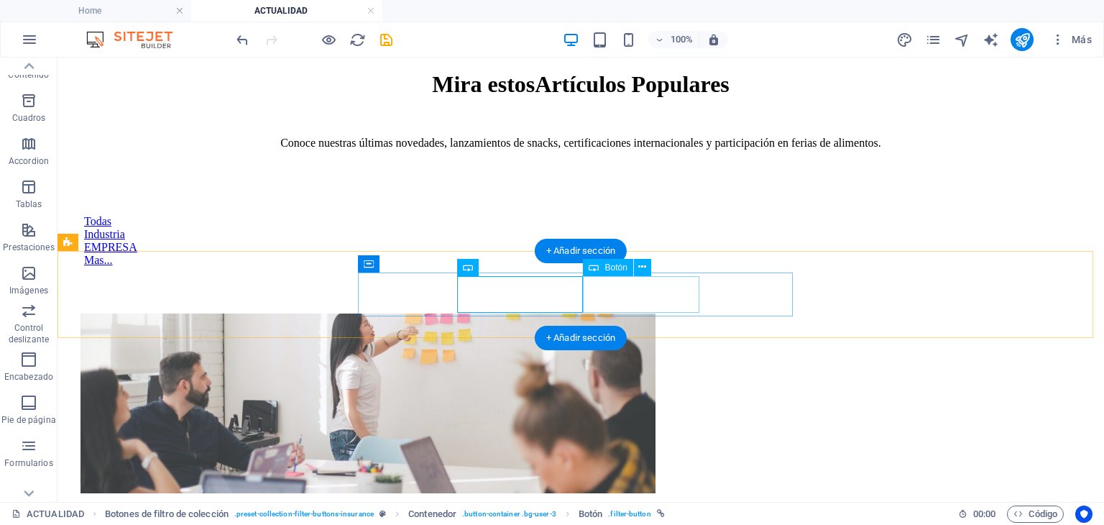
scroll to position [288, 0]
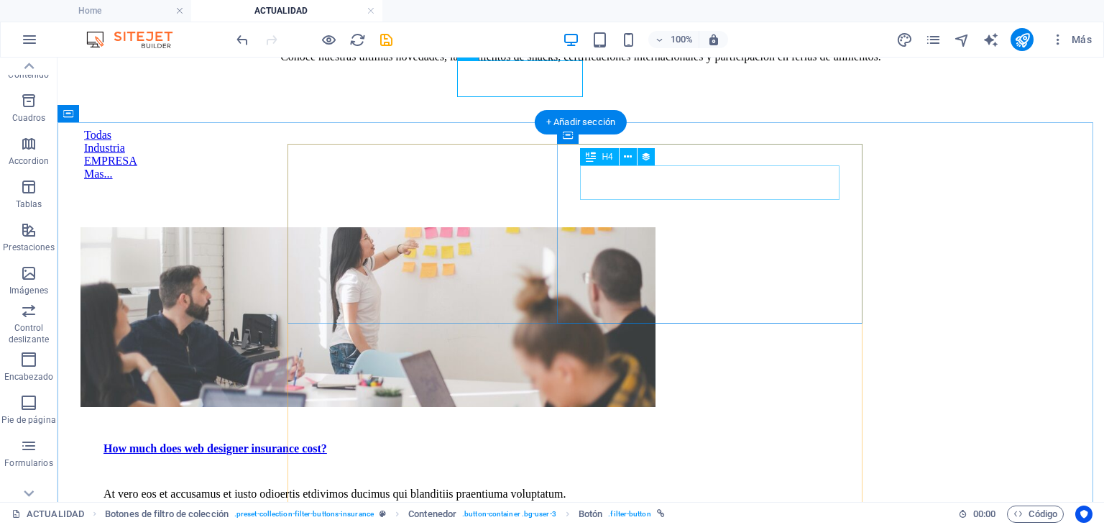
click at [633, 442] on div "How much does web designer insurance cost?" at bounding box center [368, 448] width 529 height 13
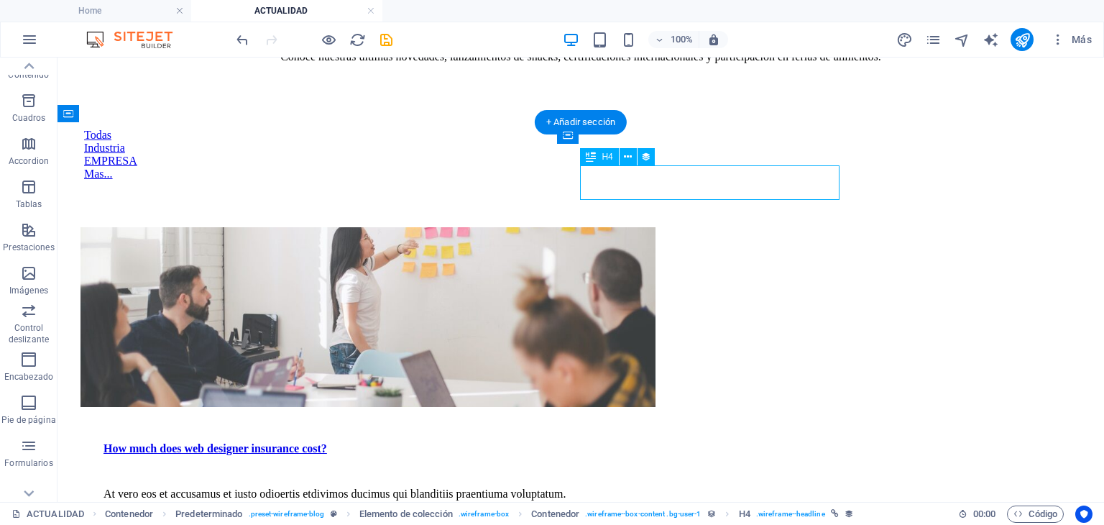
click at [633, 442] on div "How much does web designer insurance cost?" at bounding box center [368, 448] width 529 height 13
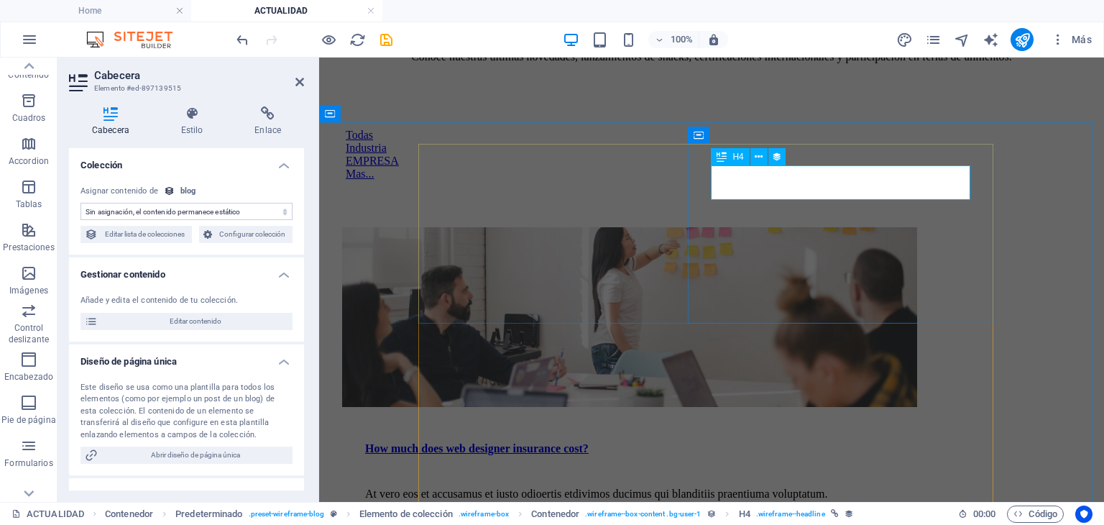
select select "name"
click at [832, 442] on div "How much does web designer insurance cost?" at bounding box center [629, 448] width 529 height 13
click at [157, 211] on select "Sin asignación, el contenido permanece estático Creado a las (Fecha) Actualizad…" at bounding box center [187, 211] width 212 height 17
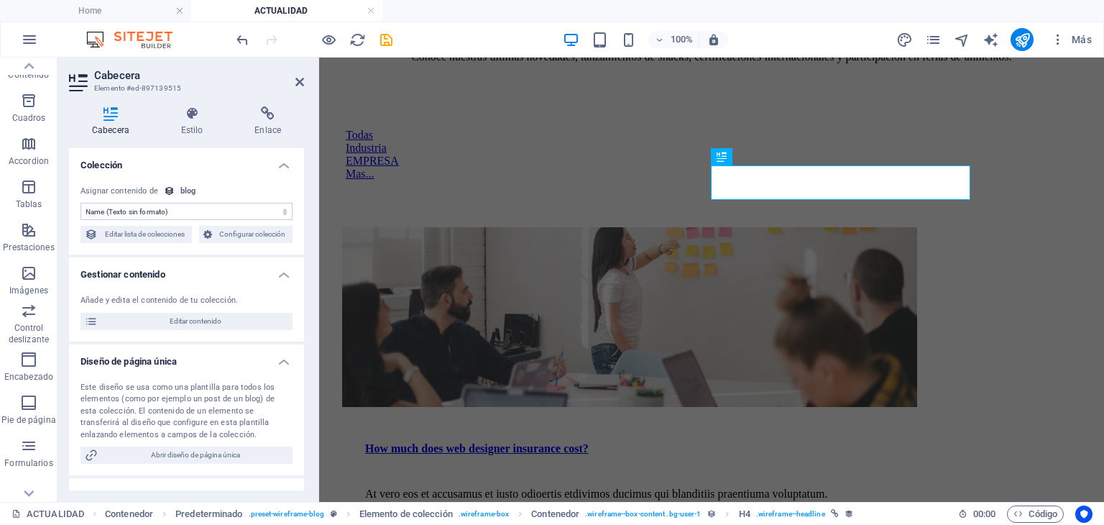
click at [196, 161] on h4 "Colección" at bounding box center [186, 161] width 235 height 26
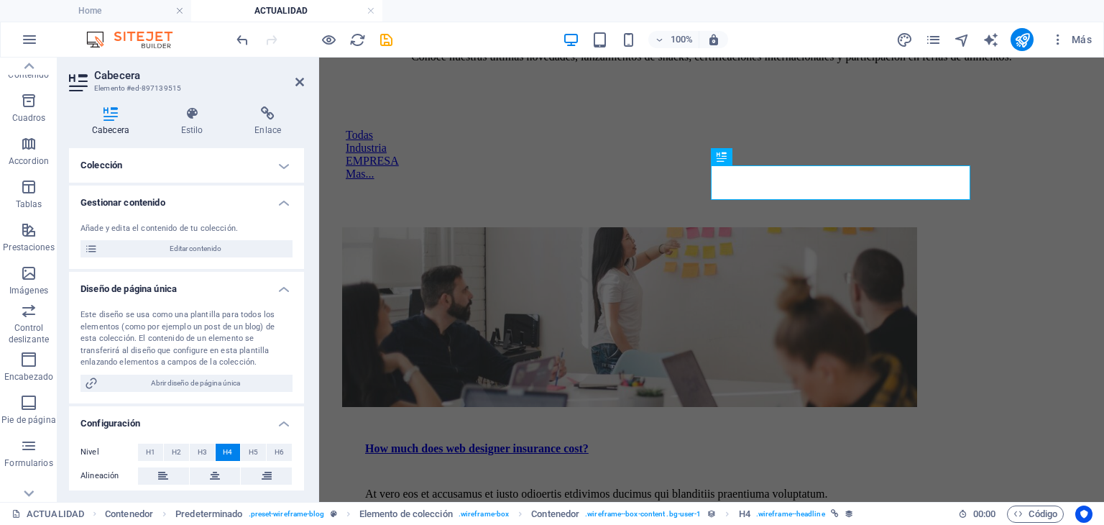
click at [196, 167] on h4 "Colección" at bounding box center [186, 165] width 235 height 35
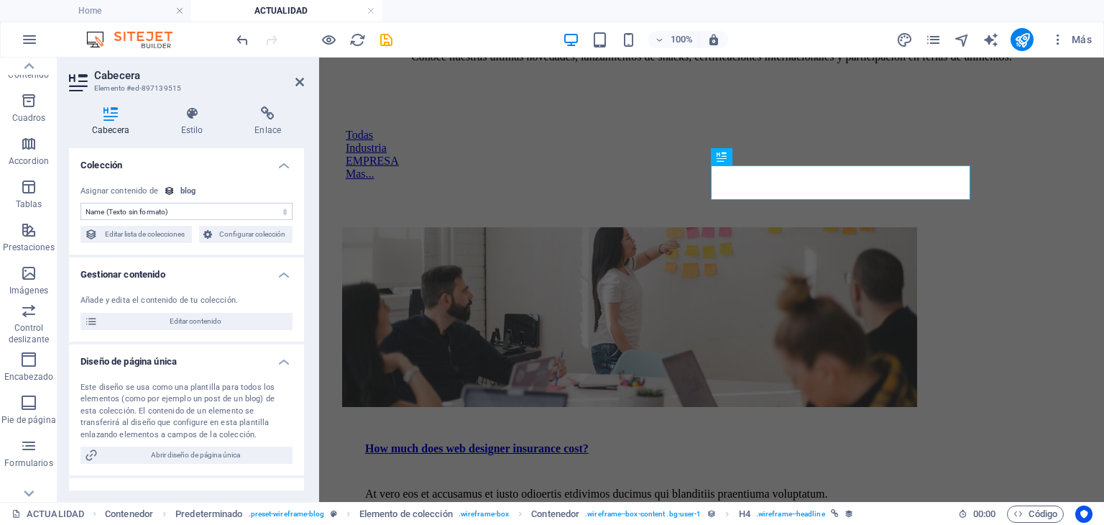
click at [181, 190] on div "blog" at bounding box center [188, 191] width 16 height 12
click at [221, 172] on h4 "Colección" at bounding box center [186, 161] width 235 height 26
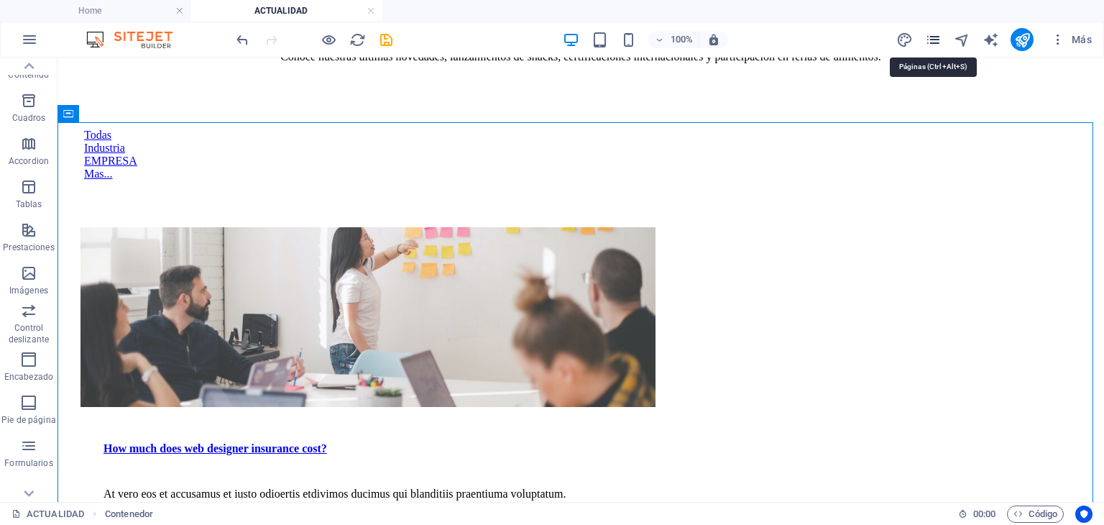
click at [929, 35] on icon "pages" at bounding box center [933, 40] width 17 height 17
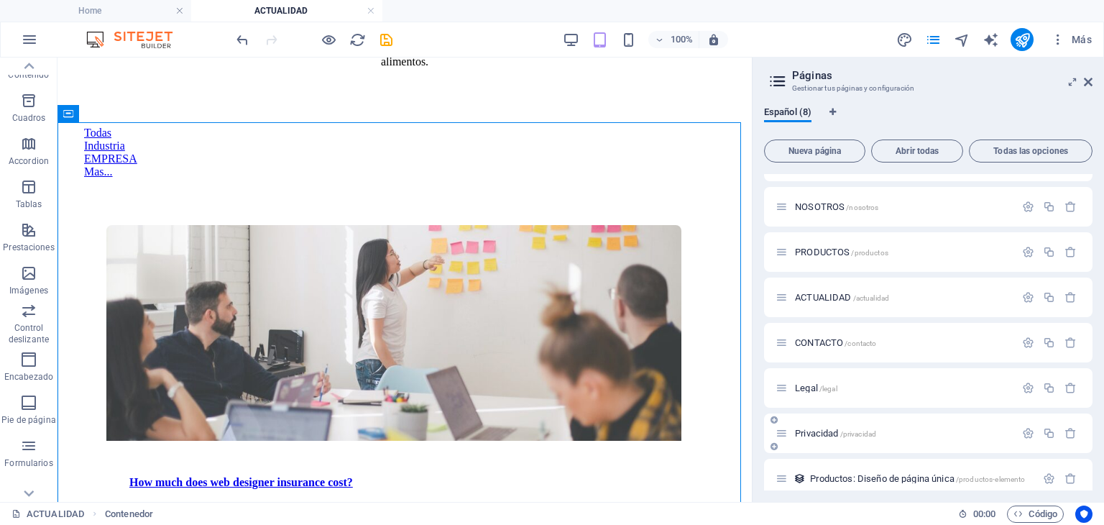
scroll to position [46, 0]
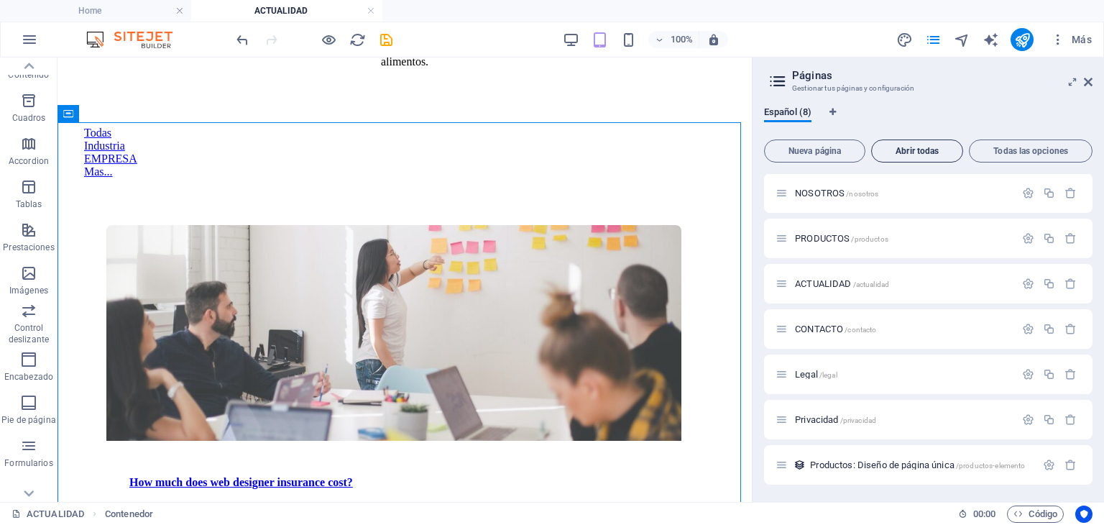
click at [911, 150] on span "Abrir todas" at bounding box center [917, 151] width 79 height 9
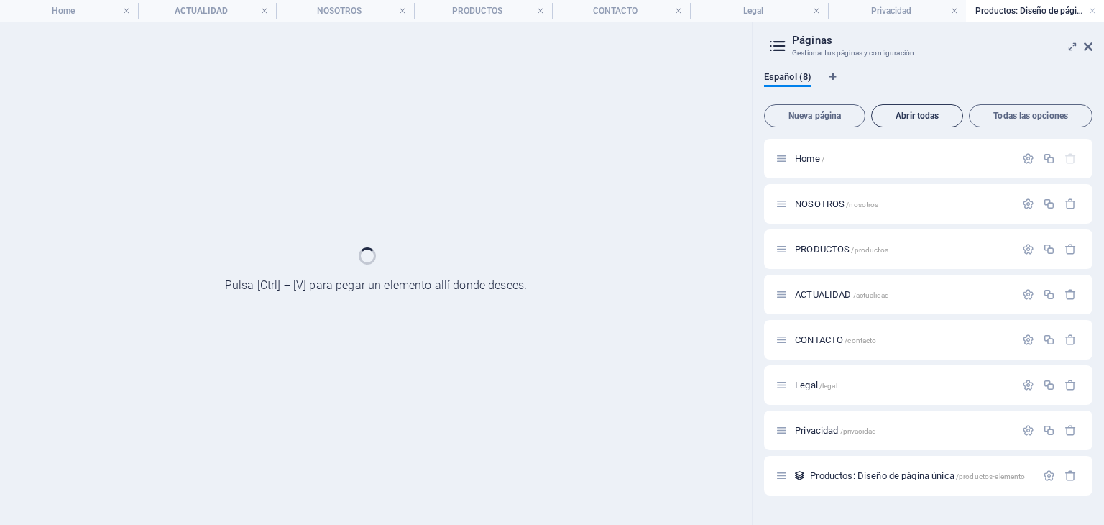
scroll to position [0, 0]
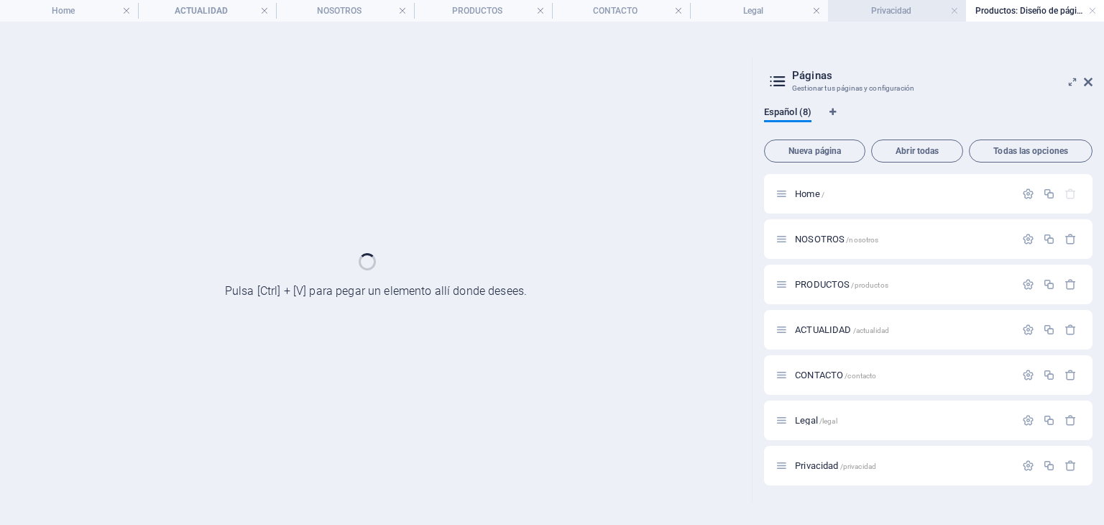
click at [909, 12] on h4 "Privacidad" at bounding box center [897, 11] width 138 height 16
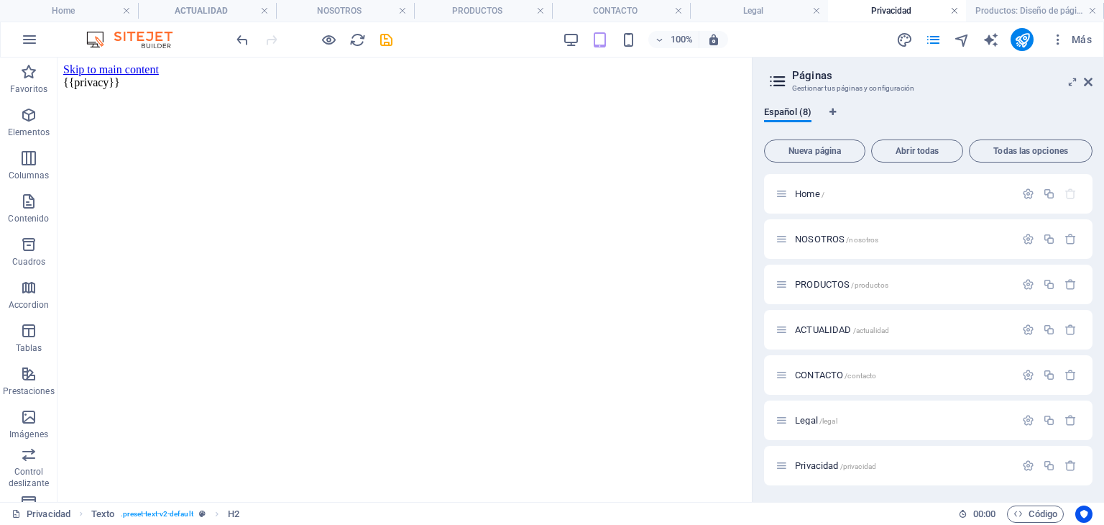
click at [952, 9] on link at bounding box center [954, 11] width 9 height 14
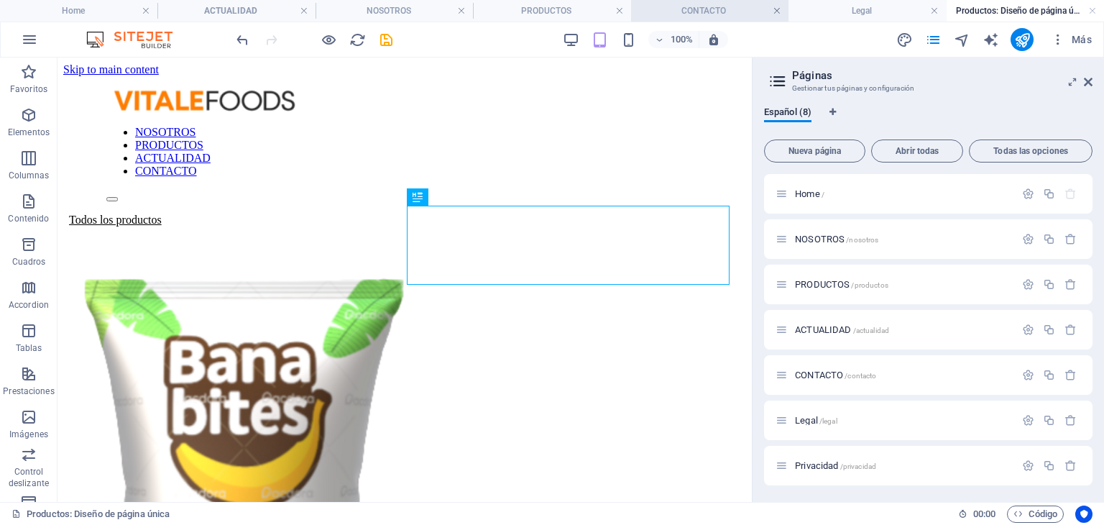
click at [773, 11] on link at bounding box center [777, 11] width 9 height 14
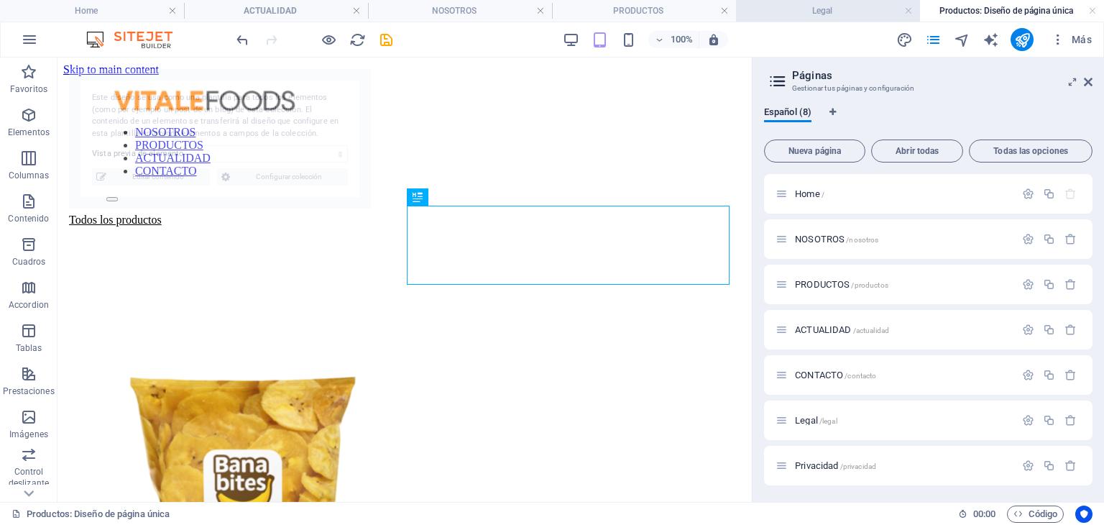
select select "68b663e1ec240e3d350d1fbb"
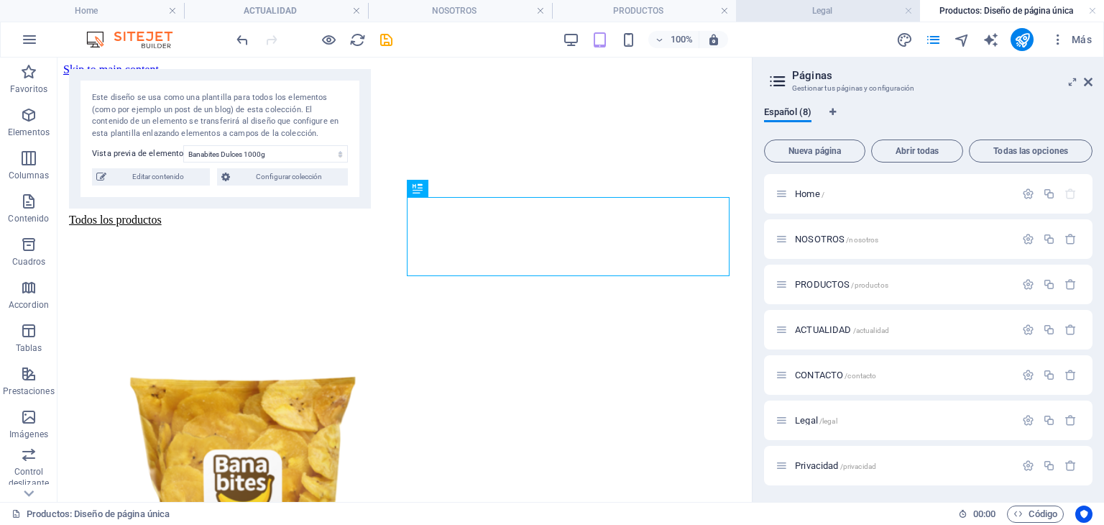
click at [880, 12] on h4 "Legal" at bounding box center [828, 11] width 184 height 16
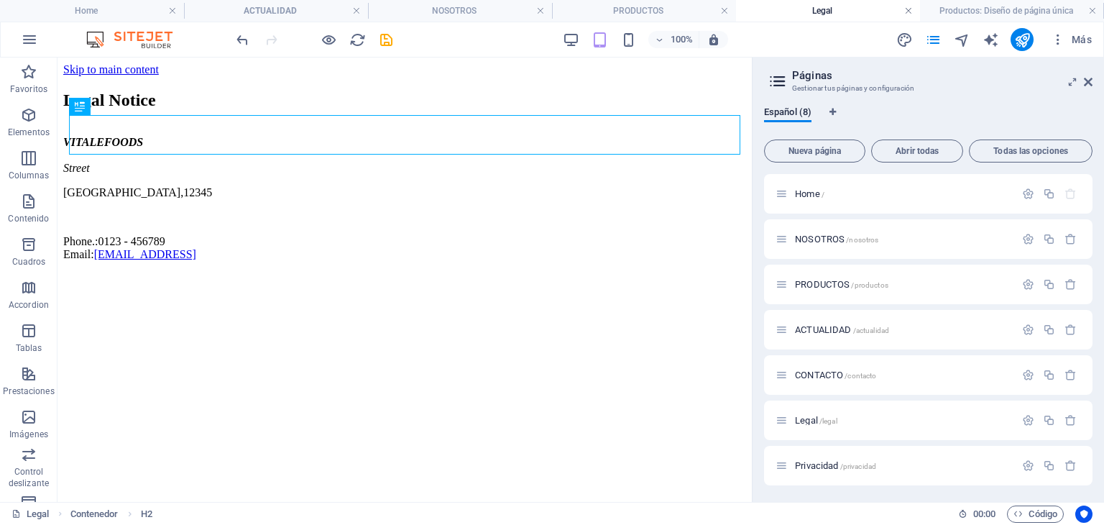
click at [906, 10] on link at bounding box center [908, 11] width 9 height 14
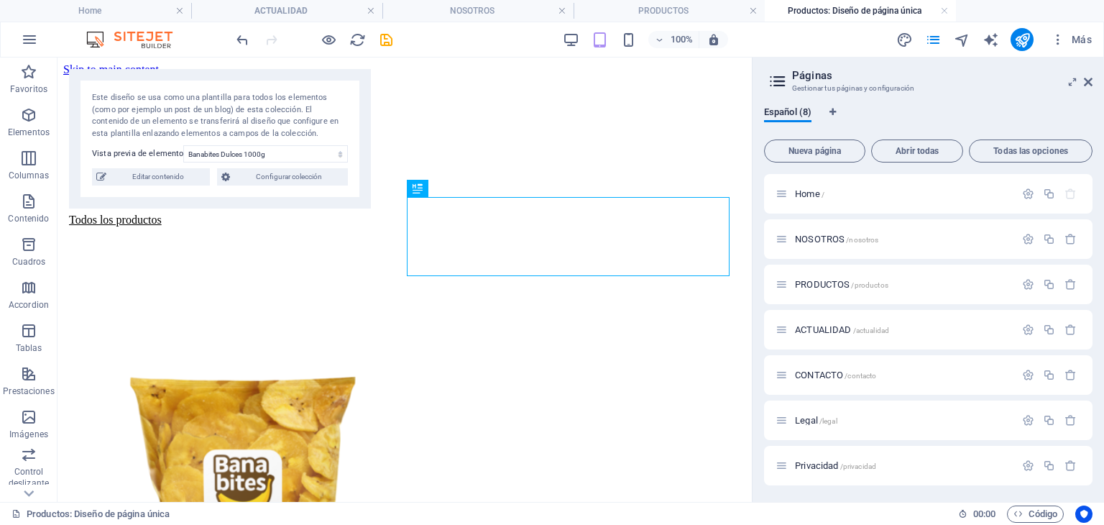
drag, startPoint x: 873, startPoint y: 9, endPoint x: 908, endPoint y: 10, distance: 34.5
click at [873, 9] on h4 "Productos: Diseño de página única" at bounding box center [860, 11] width 191 height 16
click at [945, 12] on link at bounding box center [944, 11] width 9 height 14
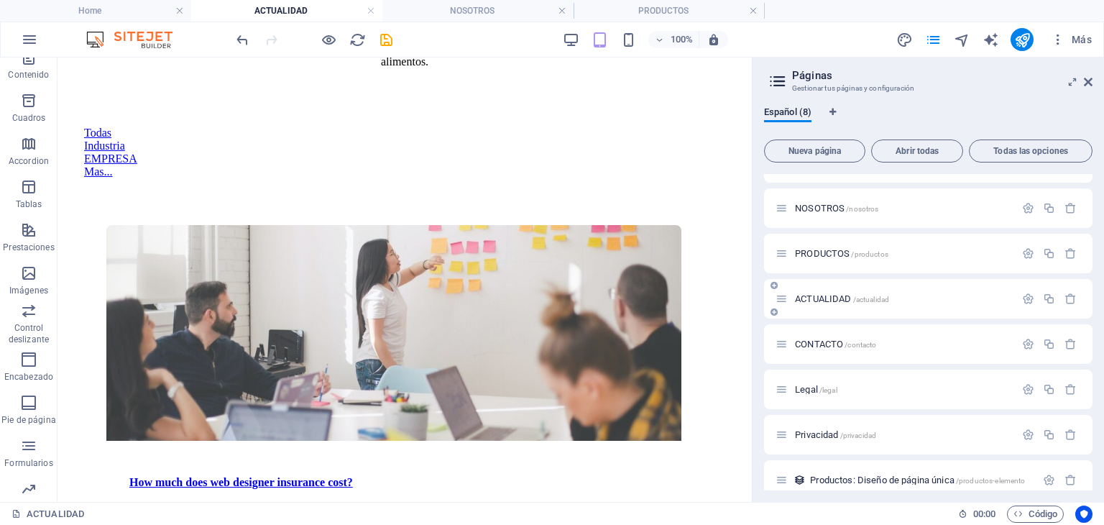
scroll to position [46, 0]
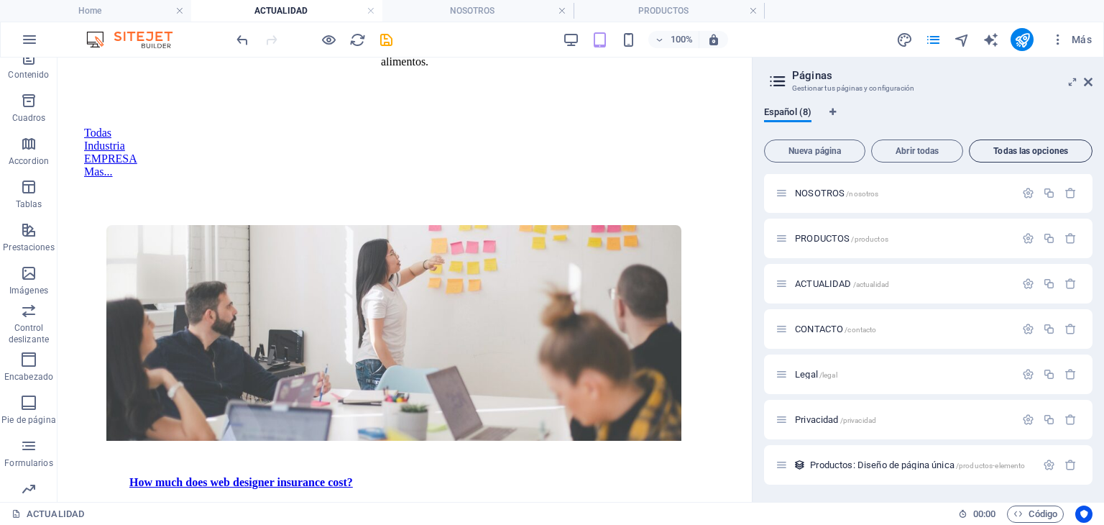
click at [1012, 153] on span "Todas las opciones" at bounding box center [1030, 151] width 111 height 9
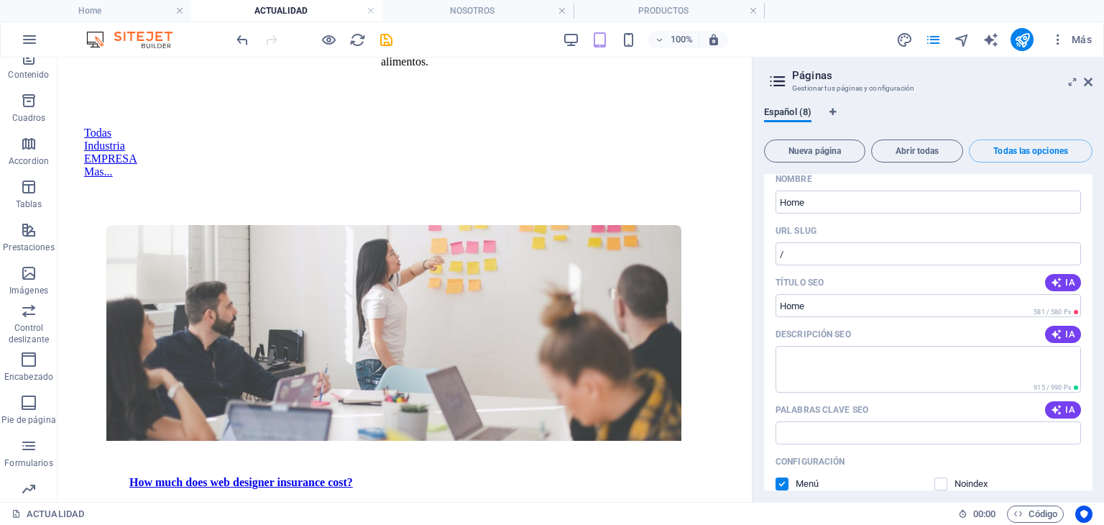
scroll to position [4235, 0]
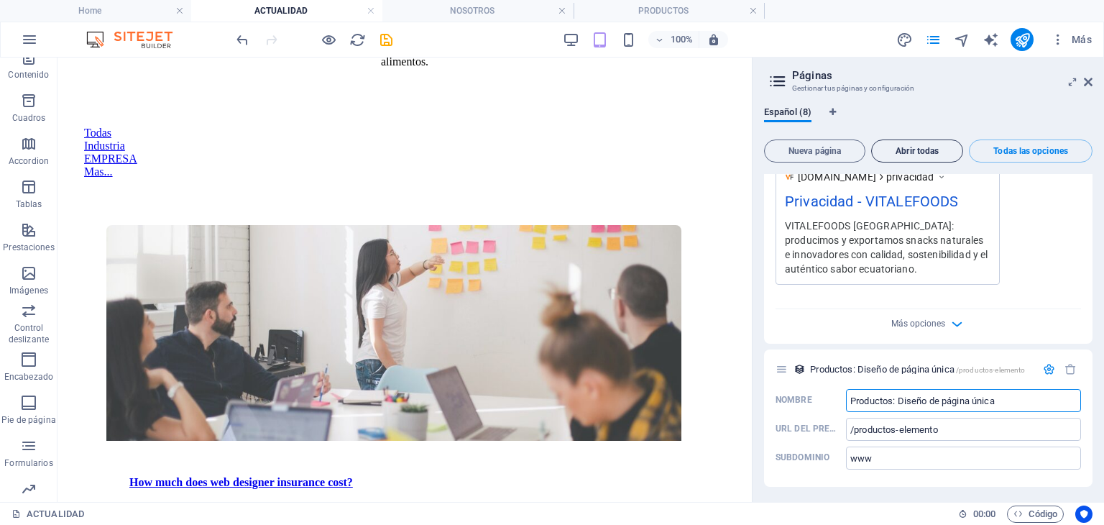
click at [919, 147] on span "Abrir todas" at bounding box center [917, 151] width 79 height 9
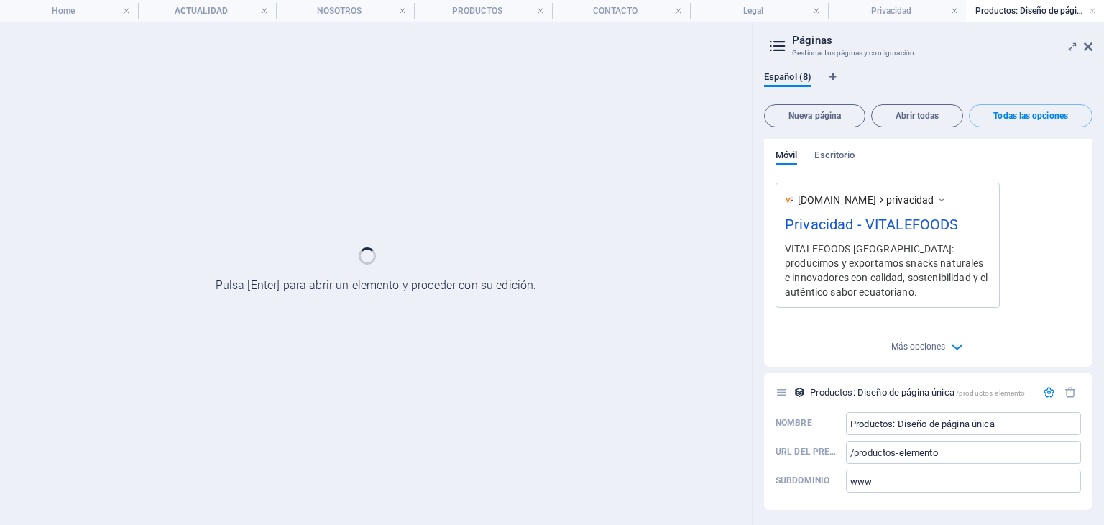
scroll to position [0, 0]
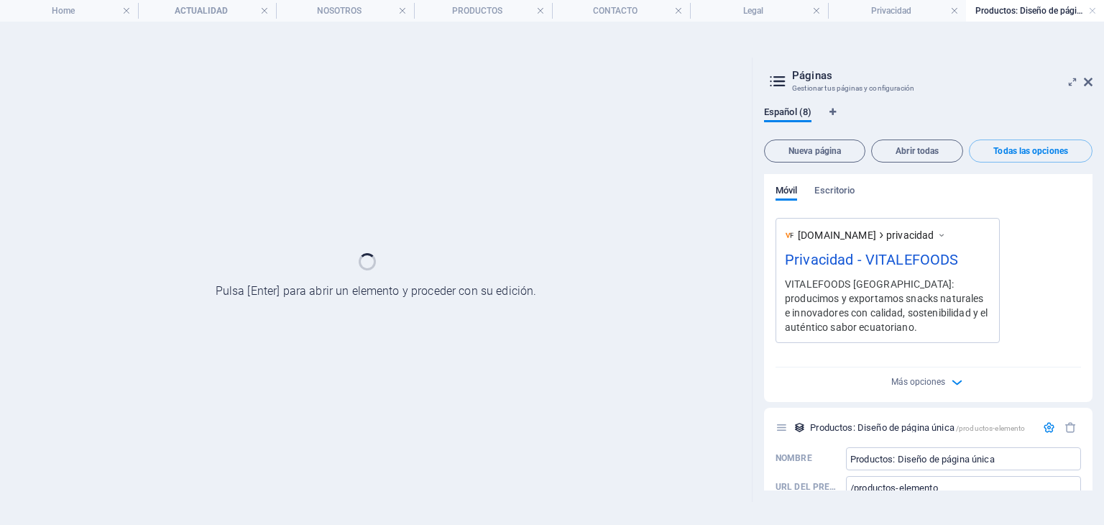
click at [1085, 46] on section "Home ACTUALIDAD NOSOTROS PRODUCTOS CONTACTO Legal Privacidad Productos: Diseño …" at bounding box center [552, 262] width 1104 height 525
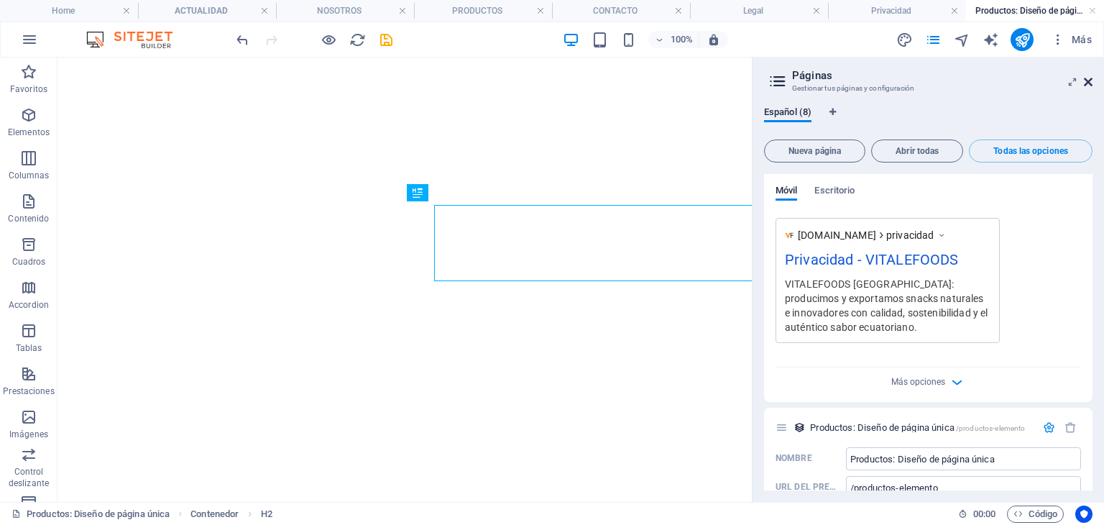
drag, startPoint x: 1096, startPoint y: 76, endPoint x: 1090, endPoint y: 84, distance: 9.8
click at [1096, 77] on aside "Páginas Gestionar tus páginas y configuración Español (8) Nueva página Abrir to…" at bounding box center [928, 280] width 352 height 444
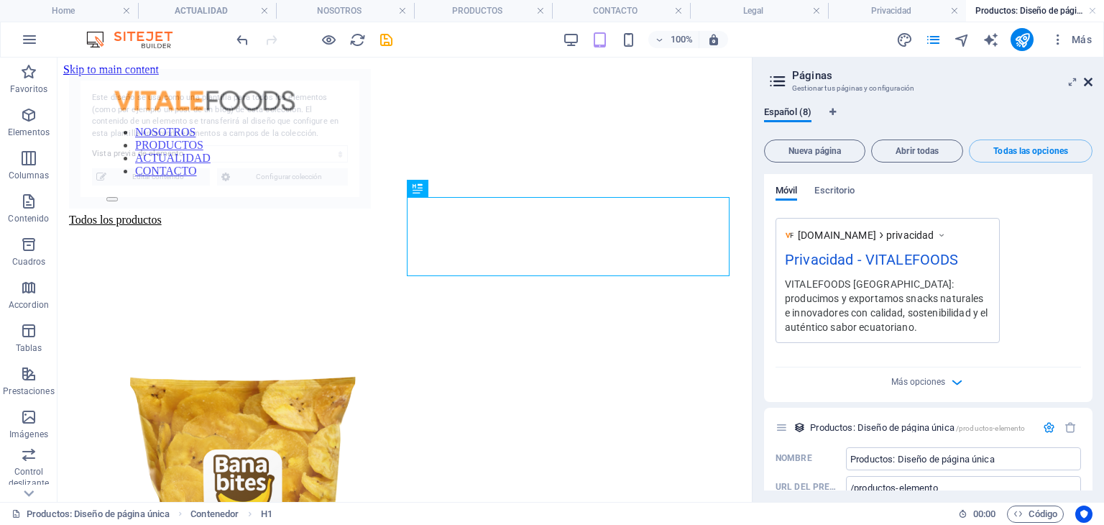
click at [1090, 84] on icon at bounding box center [1088, 82] width 9 height 12
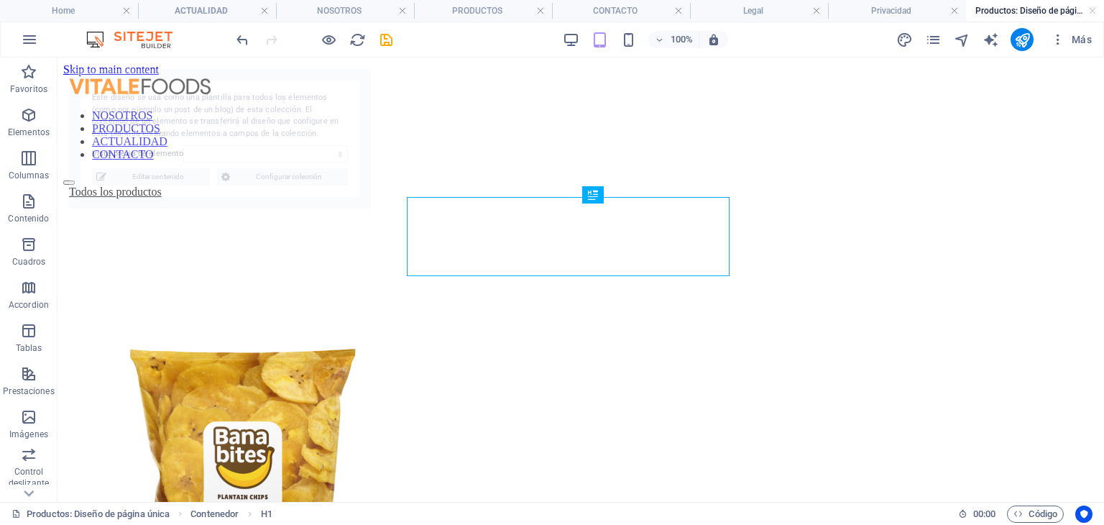
select select "68b663e1ec240e3d350d1fbb"
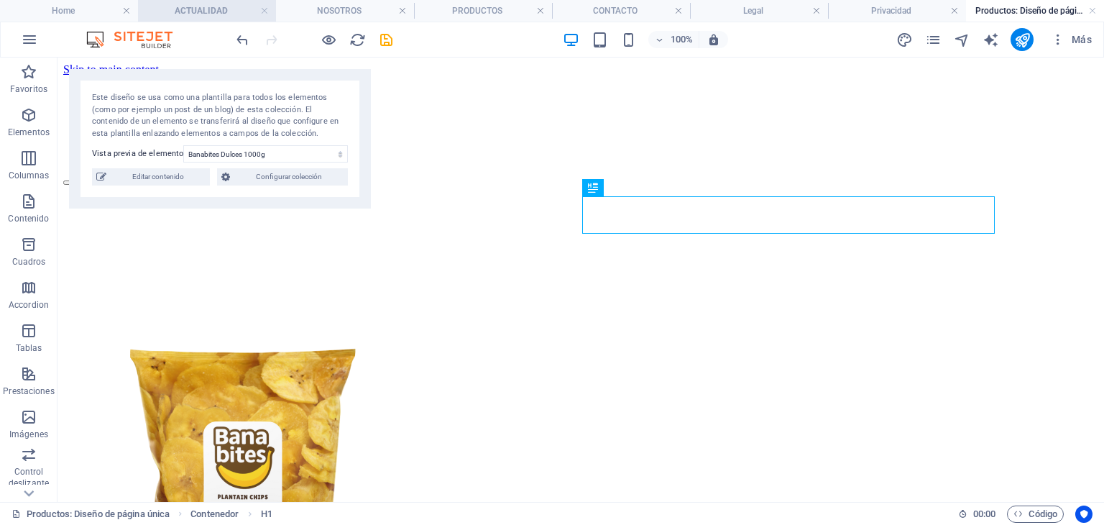
click at [233, 9] on h4 "ACTUALIDAD" at bounding box center [207, 11] width 138 height 16
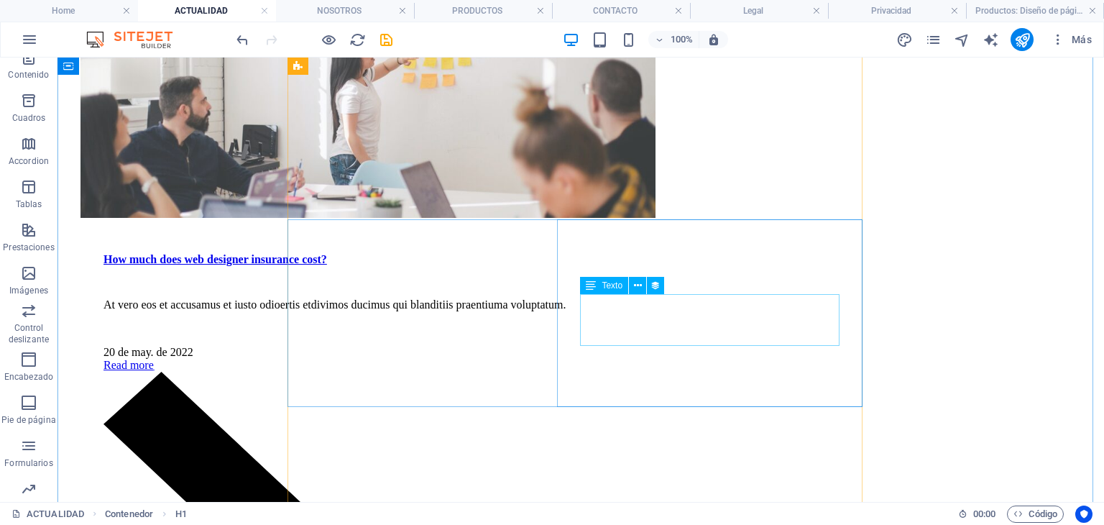
scroll to position [539, 0]
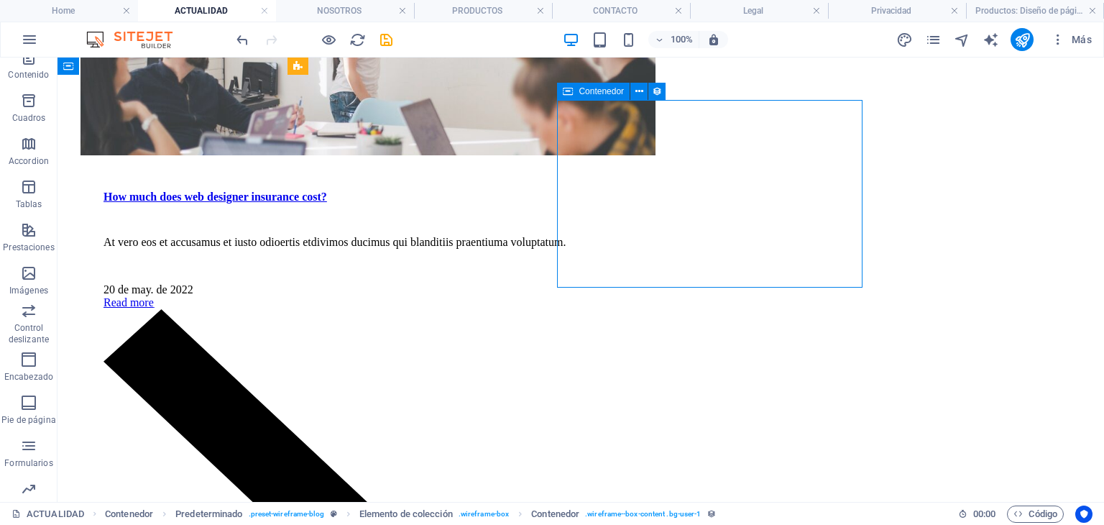
scroll to position [395, 0]
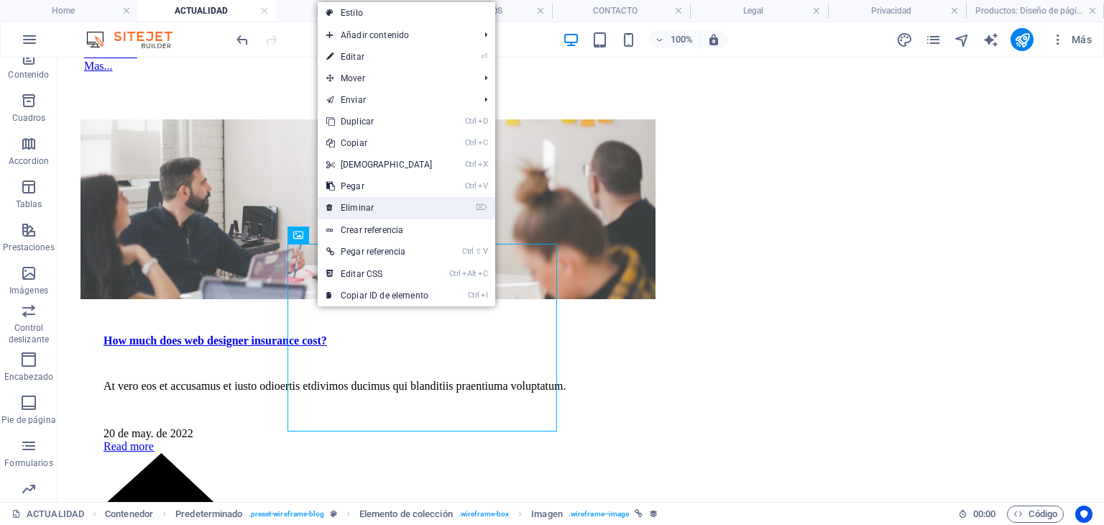
click at [380, 198] on link "⌦ Eliminar" at bounding box center [380, 208] width 124 height 22
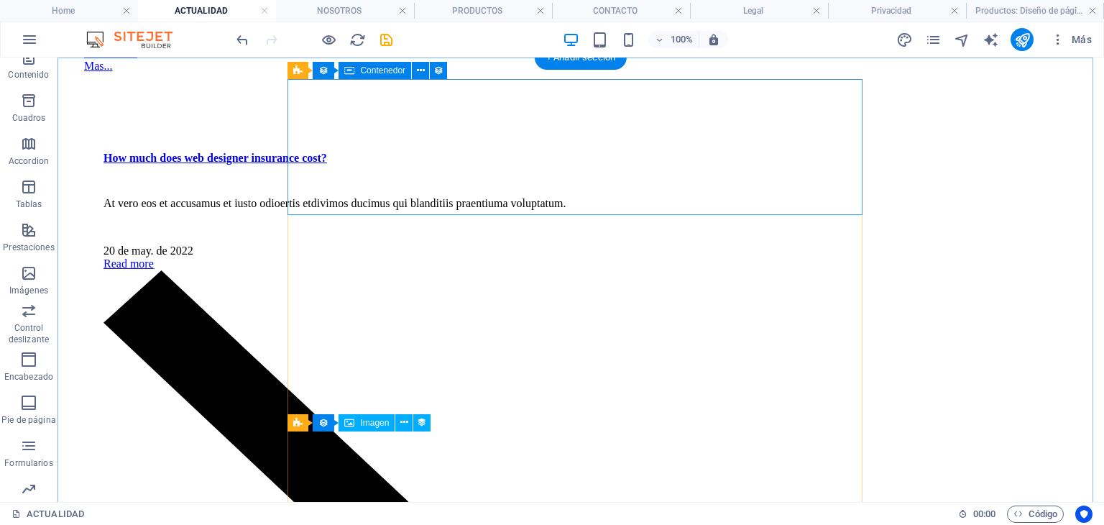
scroll to position [352, 0]
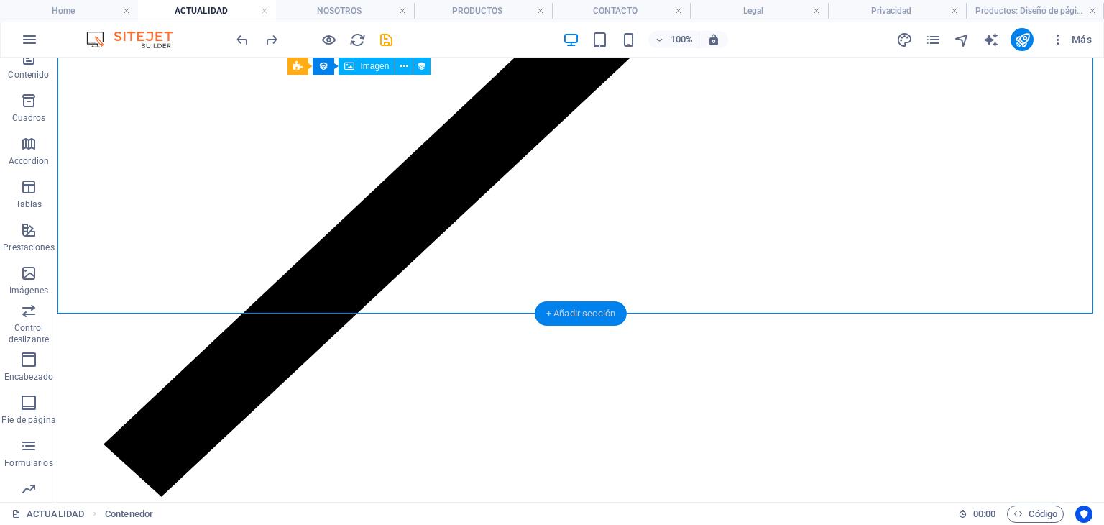
scroll to position [1258, 0]
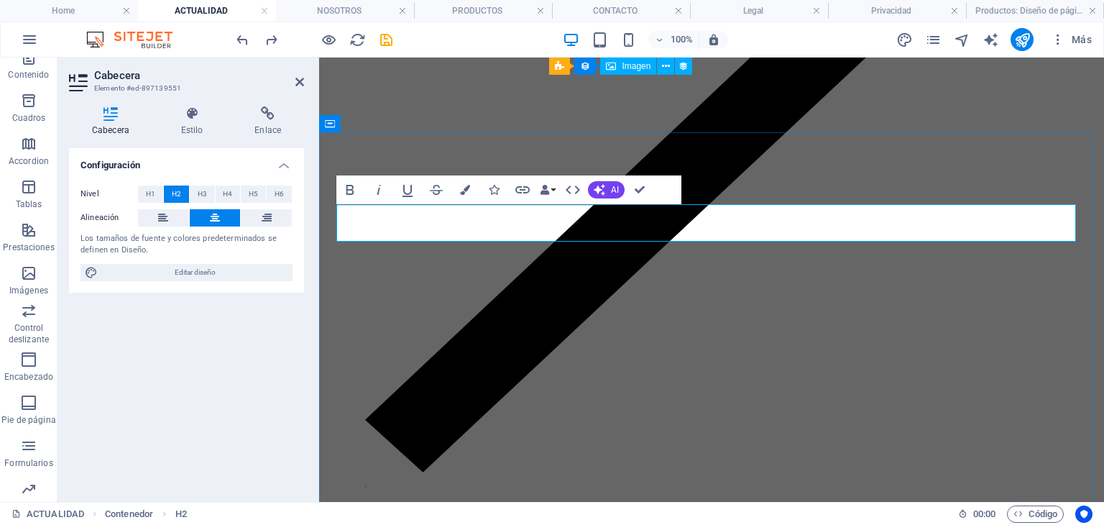
click at [461, 186] on icon "button" at bounding box center [465, 190] width 10 height 10
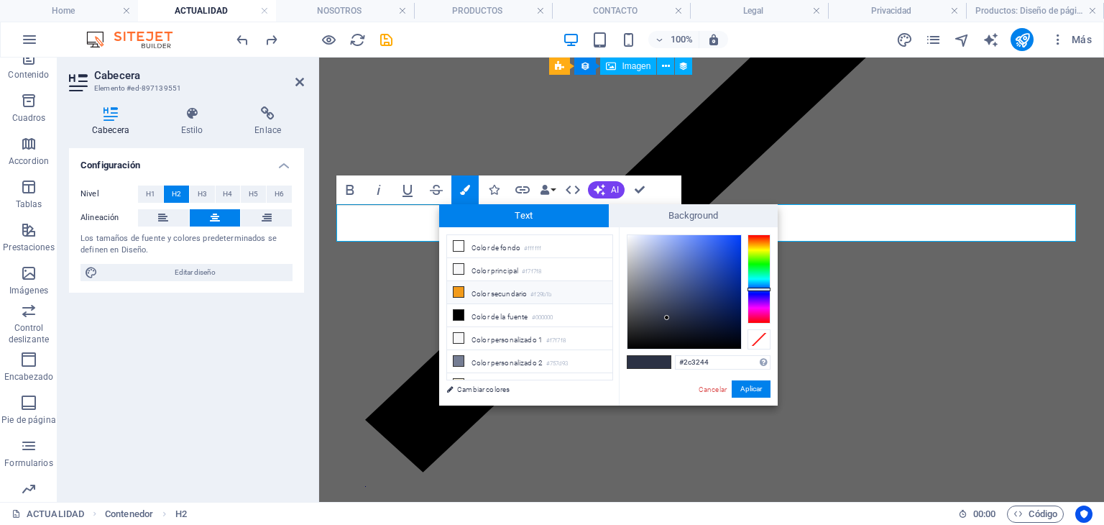
click at [502, 290] on li "Color secundario #f29b1b" at bounding box center [529, 292] width 165 height 23
type input "#f29b1b"
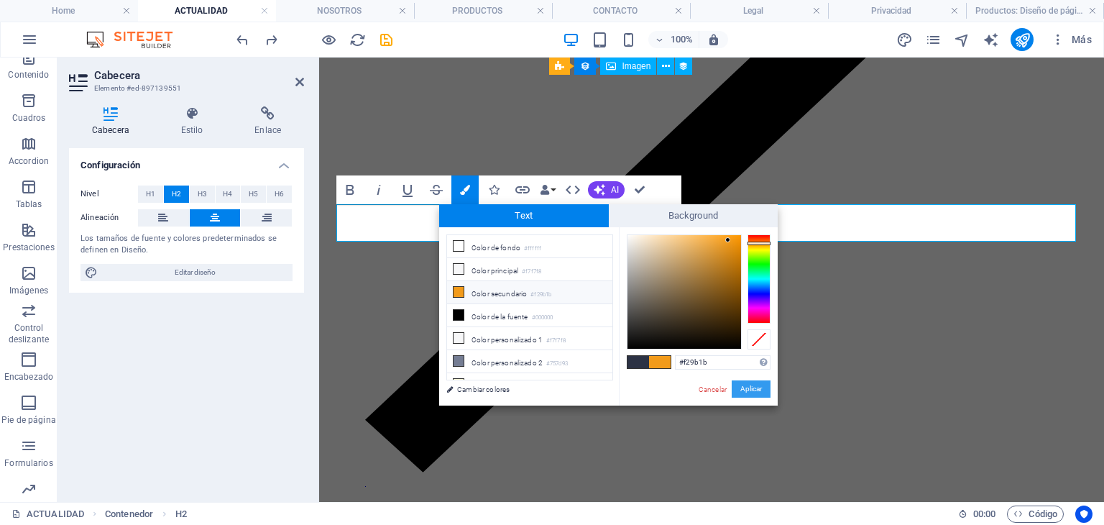
drag, startPoint x: 749, startPoint y: 389, endPoint x: 431, endPoint y: 331, distance: 323.6
click at [749, 389] on button "Aplicar" at bounding box center [751, 388] width 39 height 17
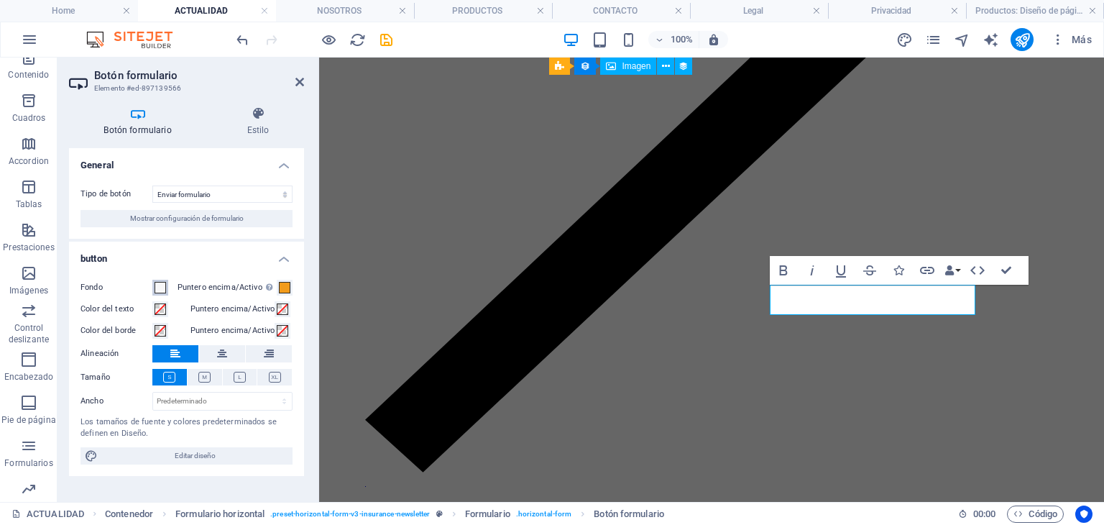
click at [165, 288] on span at bounding box center [161, 288] width 12 height 12
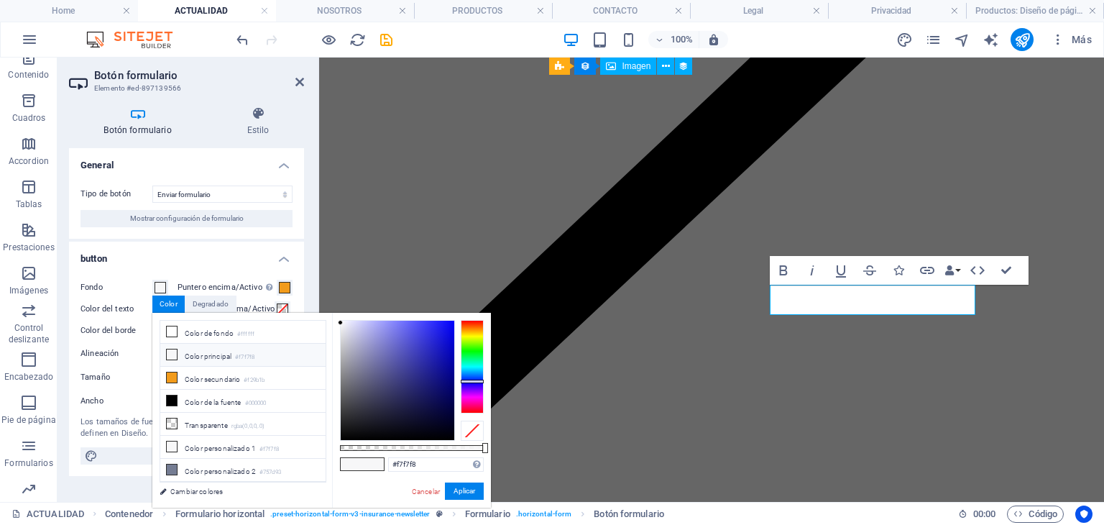
click at [204, 361] on li "Color principal #f7f7f8" at bounding box center [242, 355] width 165 height 23
drag, startPoint x: 211, startPoint y: 372, endPoint x: 308, endPoint y: 428, distance: 111.7
click at [211, 373] on li "Color secundario #f29b1b" at bounding box center [242, 378] width 165 height 23
type input "#f29b1b"
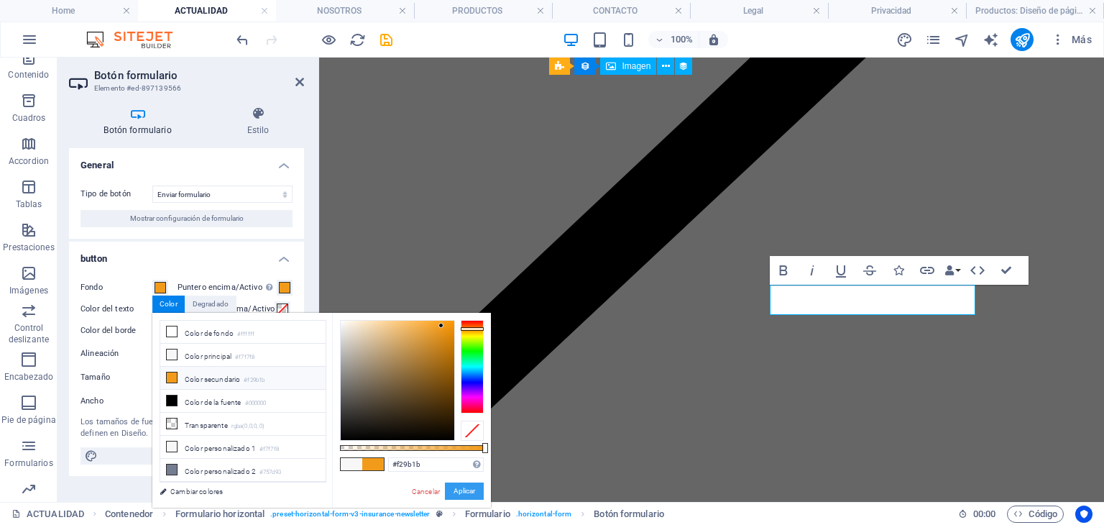
click at [463, 490] on button "Aplicar" at bounding box center [464, 490] width 39 height 17
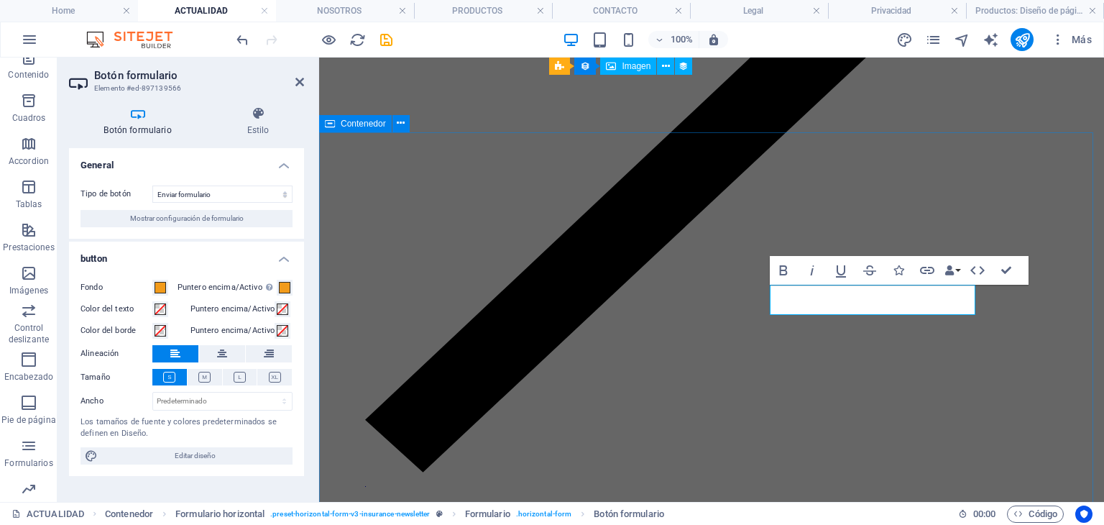
drag, startPoint x: 1049, startPoint y: 342, endPoint x: 917, endPoint y: 333, distance: 131.9
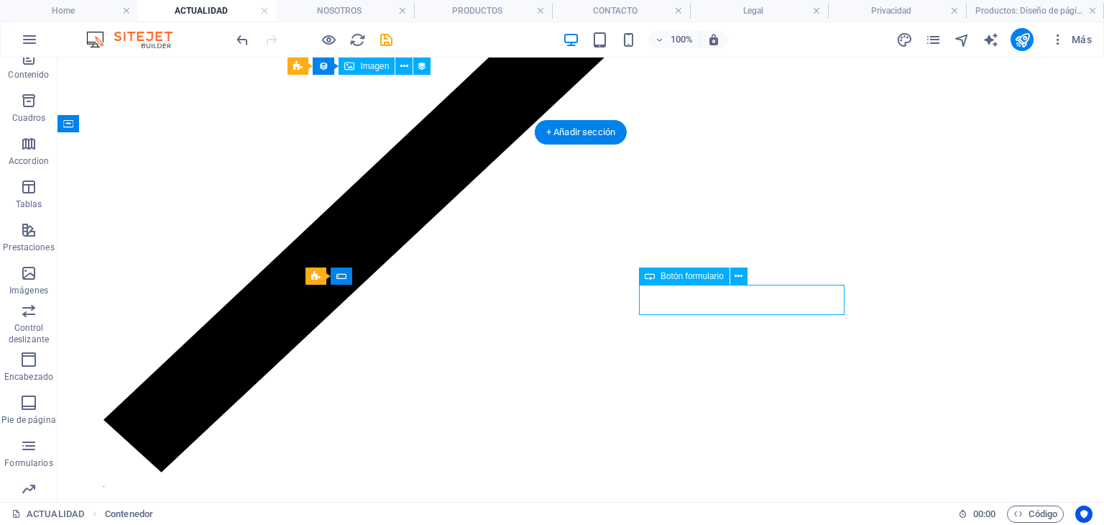
drag, startPoint x: 784, startPoint y: 298, endPoint x: 541, endPoint y: 303, distance: 243.7
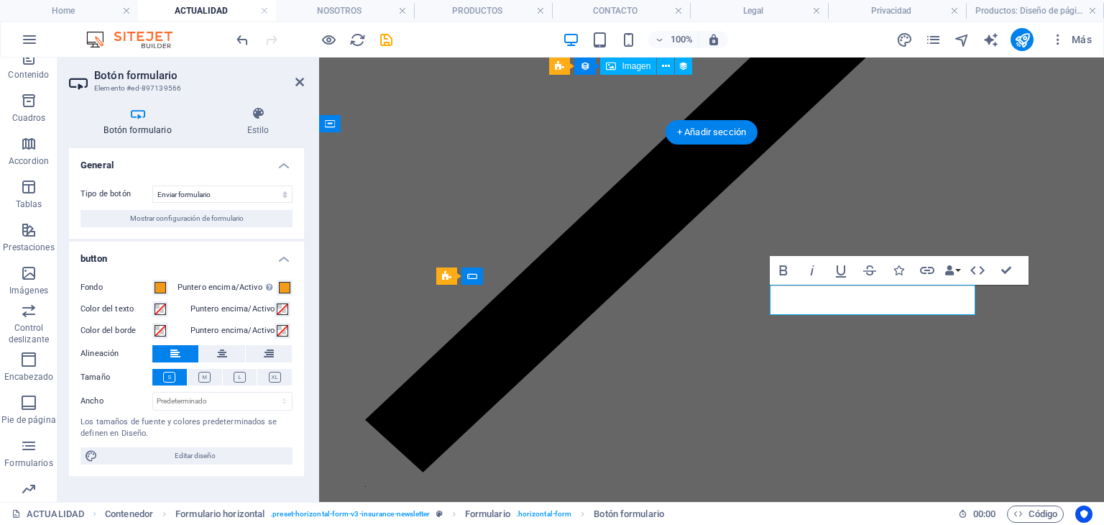
type button "Submit"
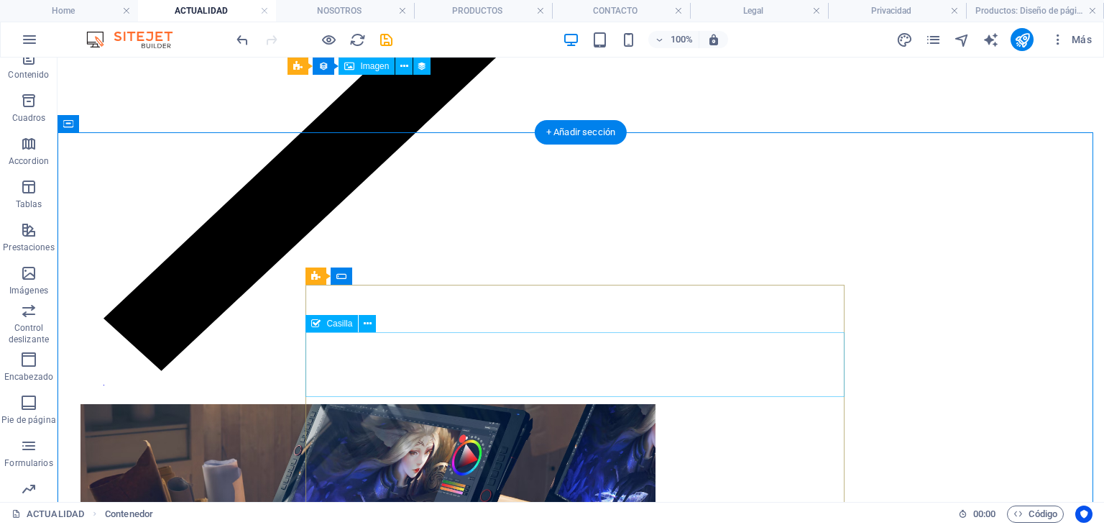
scroll to position [1402, 0]
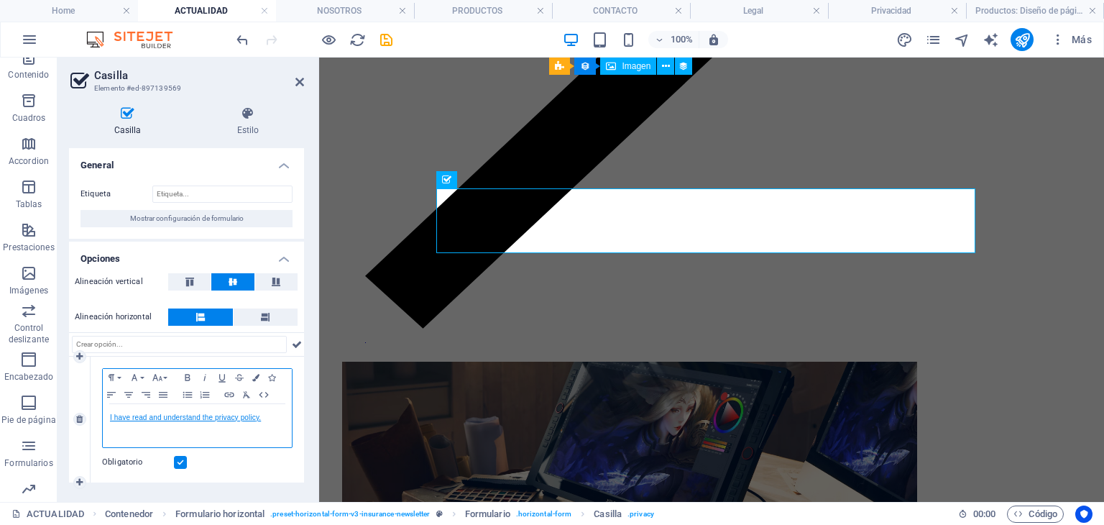
click at [213, 418] on link "I have read and understand the privacy policy." at bounding box center [185, 417] width 151 height 8
drag, startPoint x: 194, startPoint y: 413, endPoint x: 214, endPoint y: 423, distance: 22.2
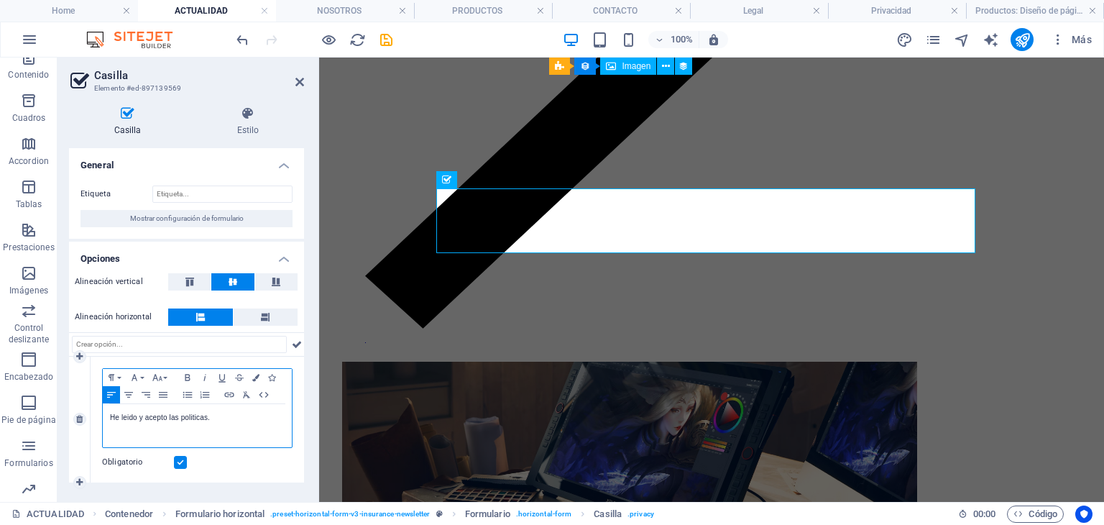
click at [214, 423] on p "He leido y acepto las politicas." at bounding box center [197, 417] width 175 height 13
click at [141, 412] on p "He leido y acepto las politicas." at bounding box center [197, 417] width 175 height 13
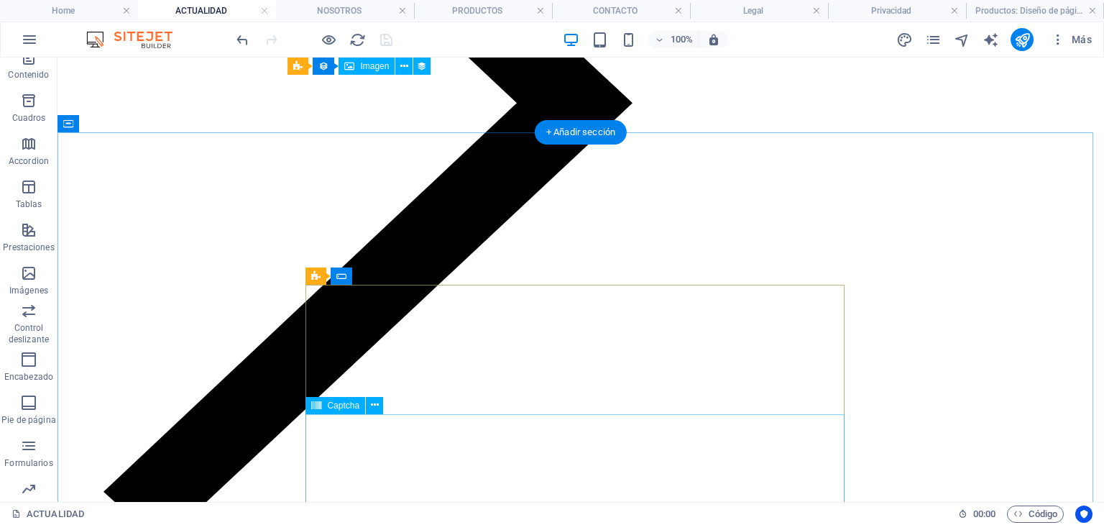
scroll to position [1408, 0]
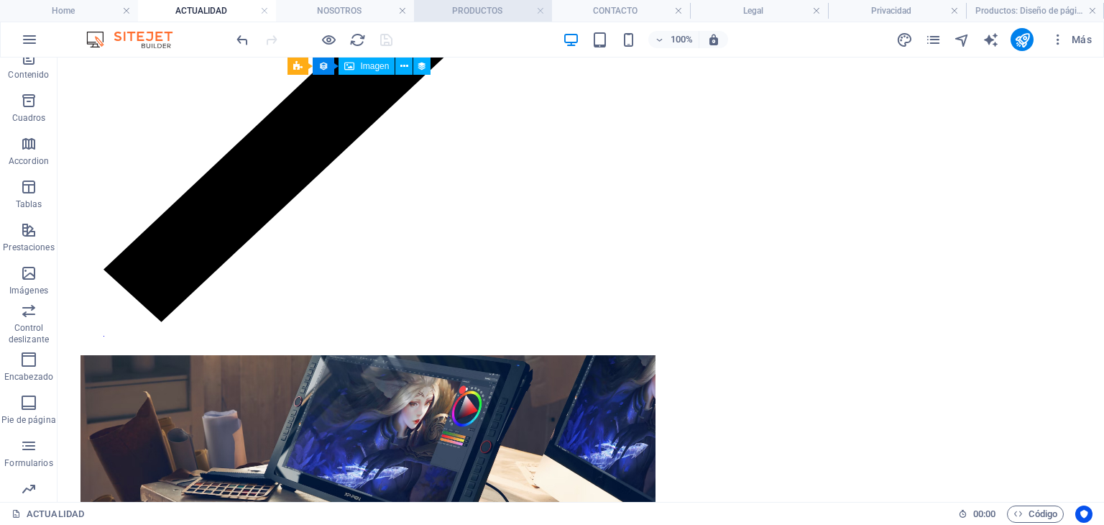
click at [479, 15] on h4 "PRODUCTOS" at bounding box center [483, 11] width 138 height 16
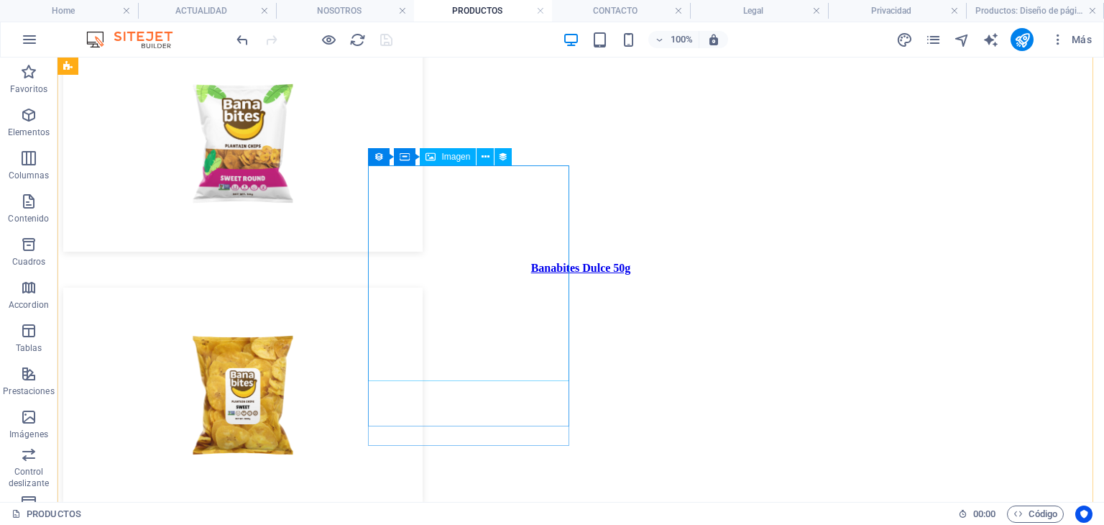
scroll to position [995, 0]
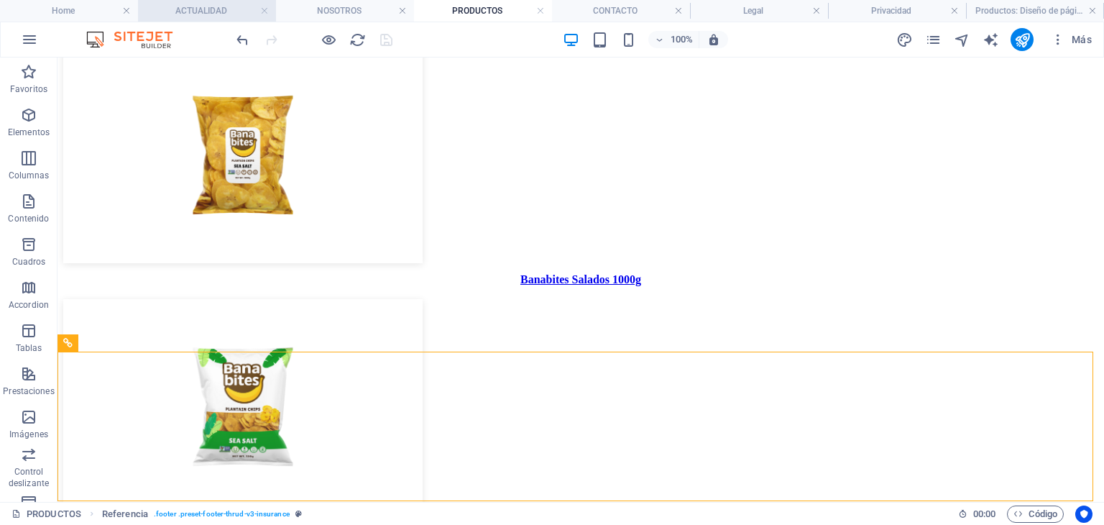
drag, startPoint x: 212, startPoint y: 12, endPoint x: 280, endPoint y: 165, distance: 167.0
click at [212, 12] on h4 "ACTUALIDAD" at bounding box center [207, 11] width 138 height 16
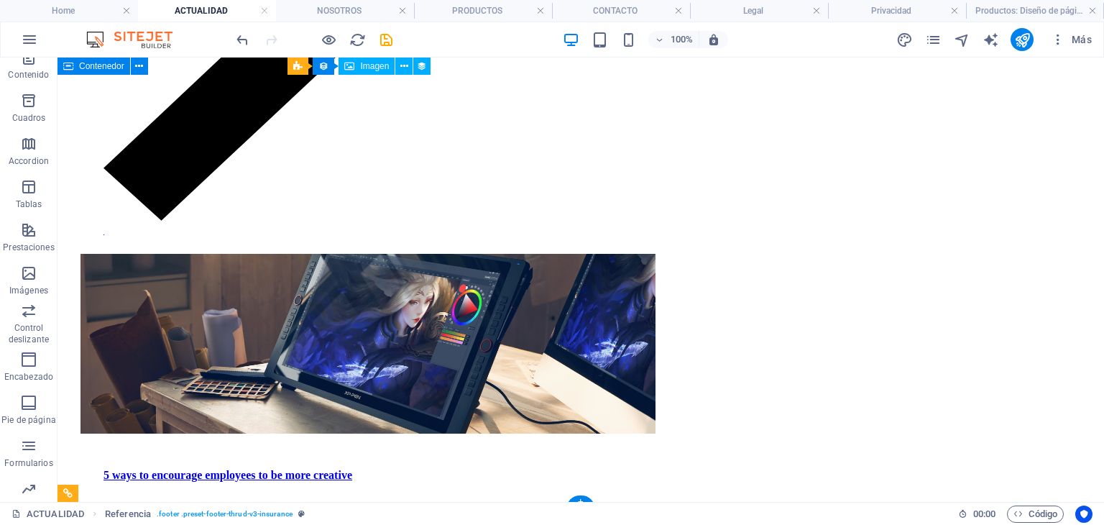
scroll to position [1558, 0]
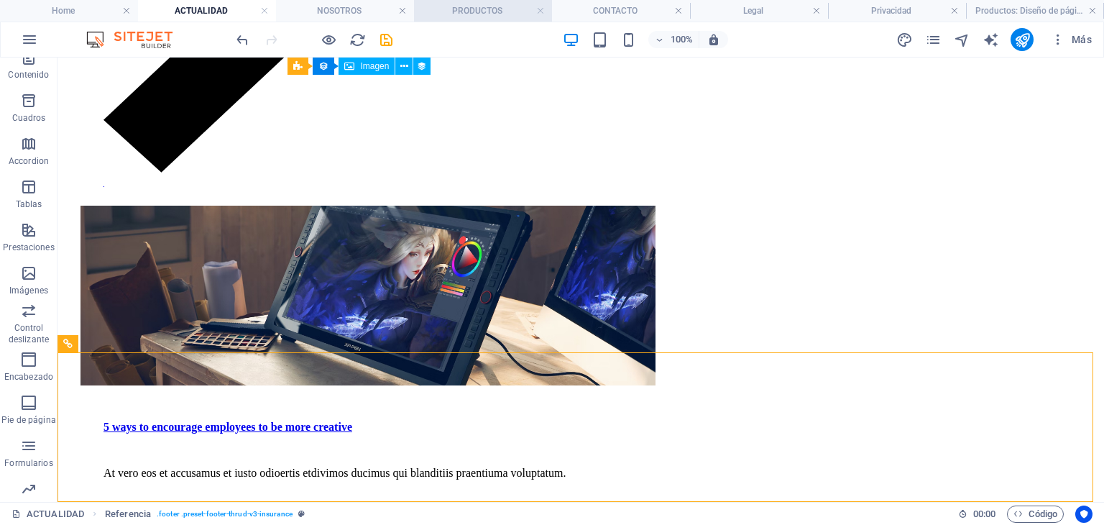
click at [465, 5] on h4 "PRODUCTOS" at bounding box center [483, 11] width 138 height 16
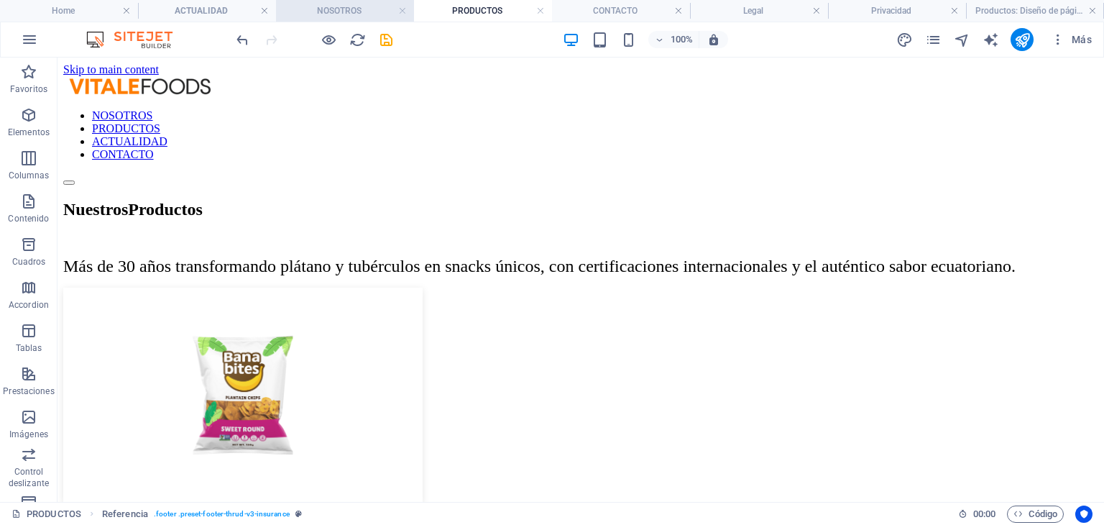
scroll to position [995, 0]
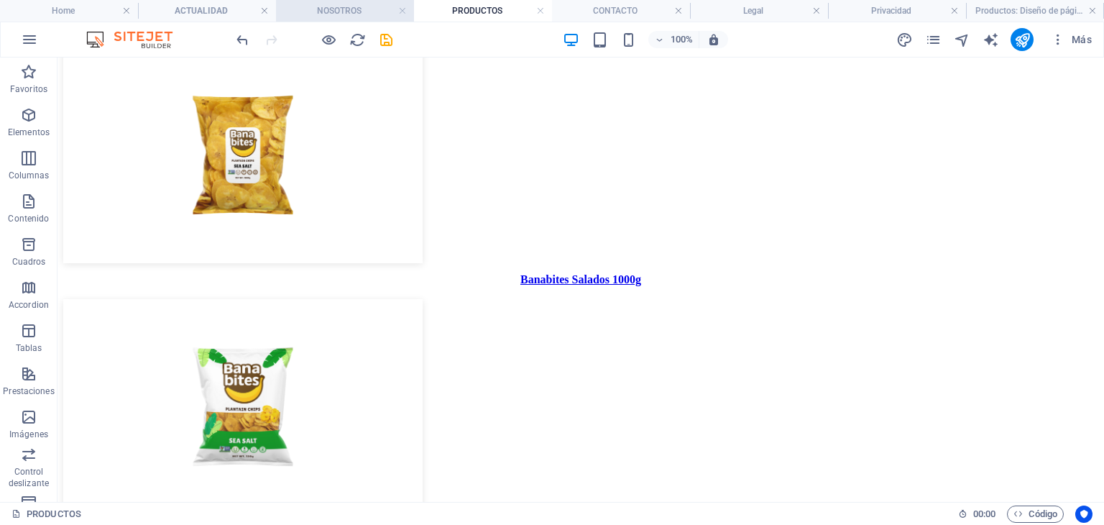
click at [341, 17] on h4 "NOSOTROS" at bounding box center [345, 11] width 138 height 16
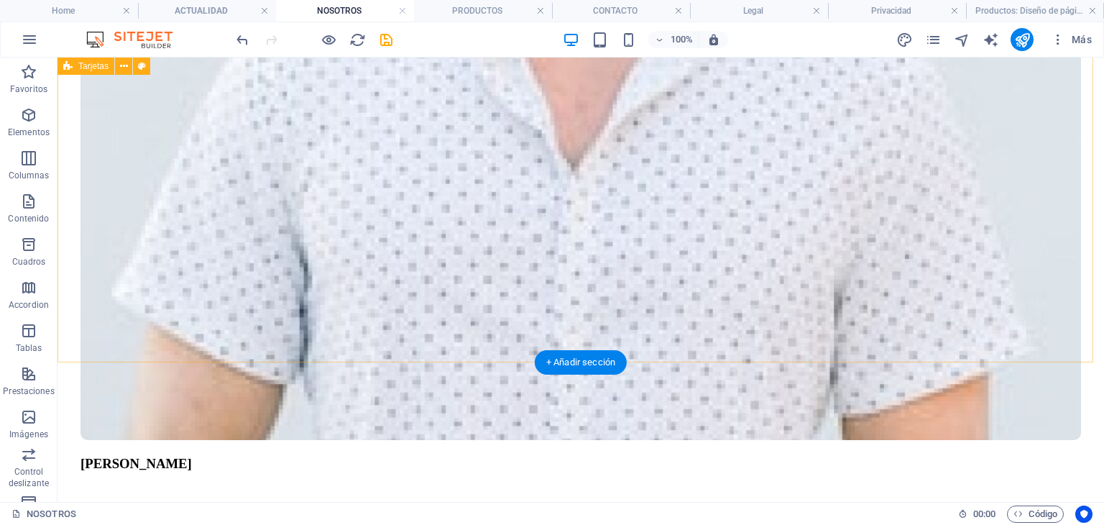
scroll to position [2034, 0]
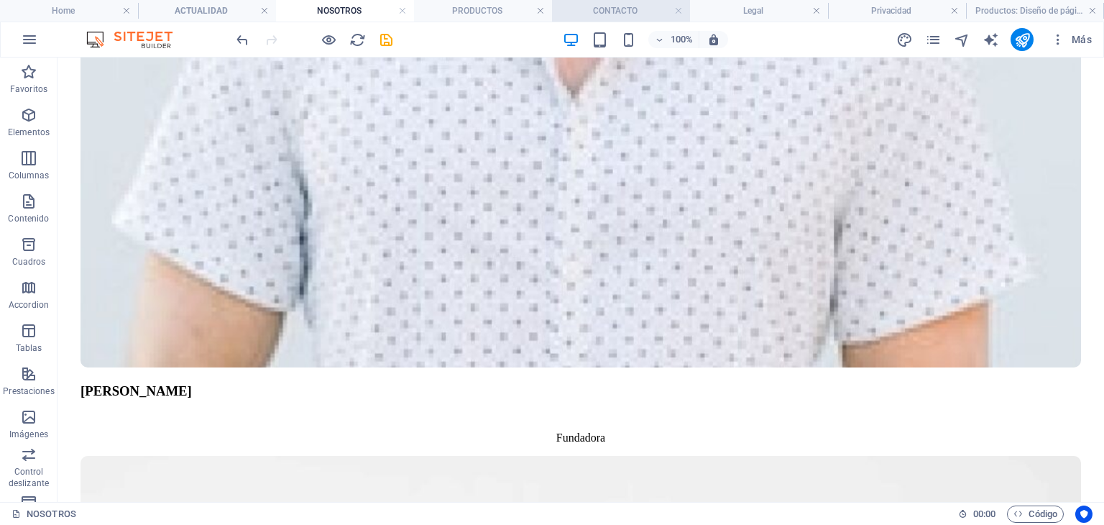
click at [624, 1] on li "CONTACTO" at bounding box center [621, 11] width 138 height 22
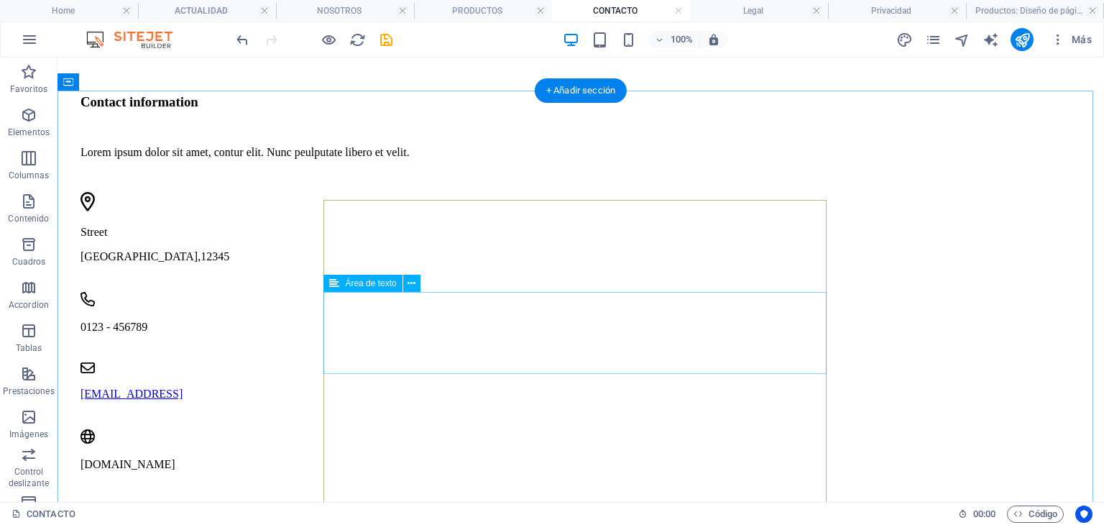
scroll to position [995, 0]
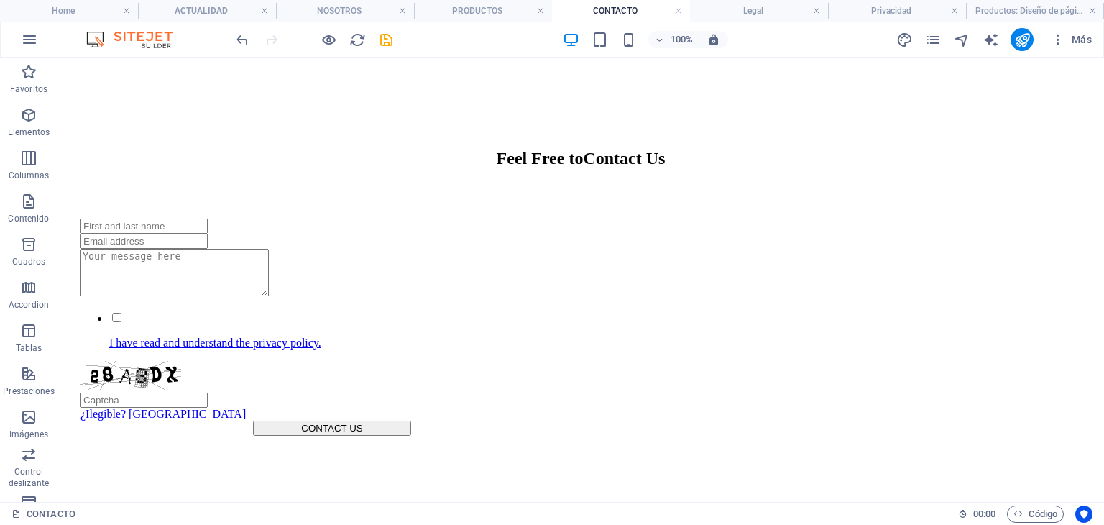
click at [460, 508] on div "CONTACTO" at bounding box center [479, 513] width 935 height 17
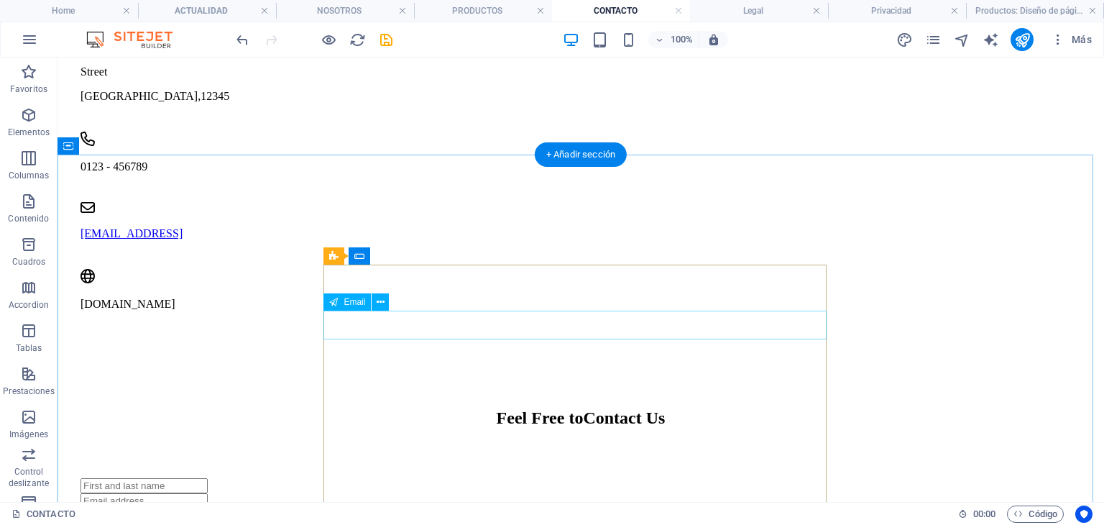
scroll to position [785, 0]
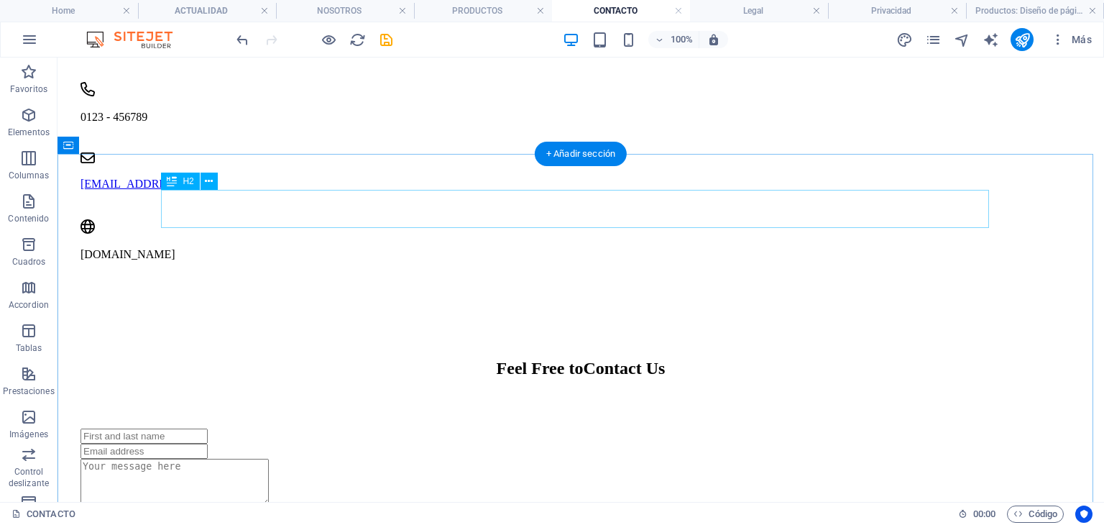
click at [533, 359] on div "Feel Free to Contact Us" at bounding box center [581, 368] width 1001 height 19
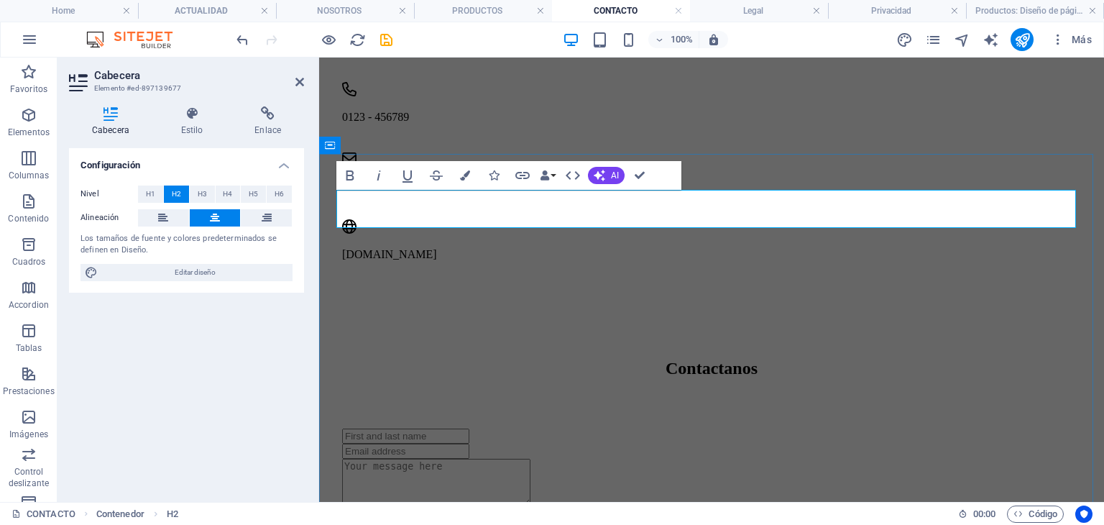
click at [722, 359] on h2 "Contactanos" at bounding box center [711, 368] width 739 height 19
click at [624, 359] on h2 "contáctanos" at bounding box center [711, 368] width 739 height 19
click at [601, 428] on div at bounding box center [593, 435] width 503 height 15
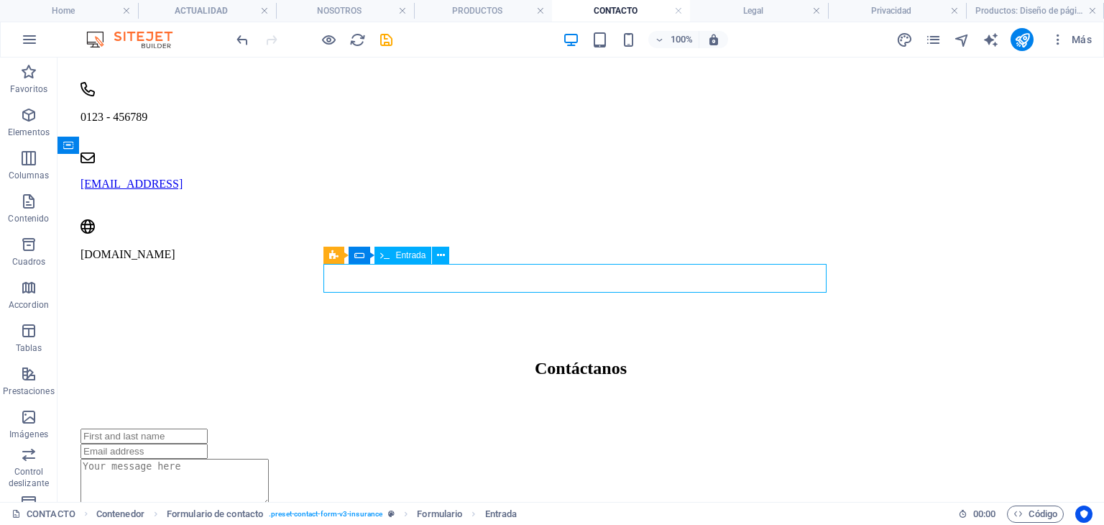
click at [531, 428] on div at bounding box center [332, 435] width 503 height 15
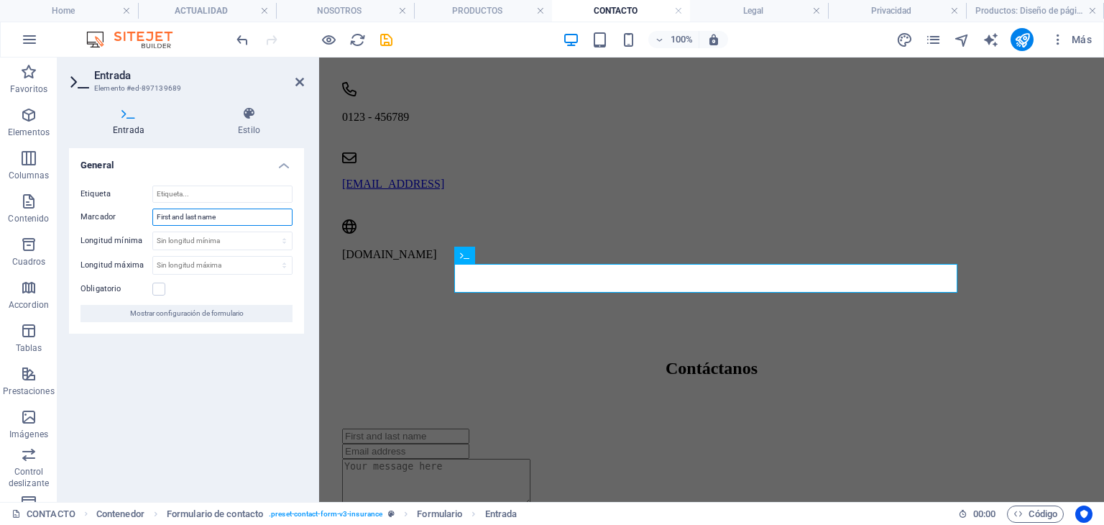
click at [186, 223] on input "First and last name" at bounding box center [222, 216] width 140 height 17
type input "Nombre Completo"
click at [489, 444] on div at bounding box center [593, 451] width 503 height 15
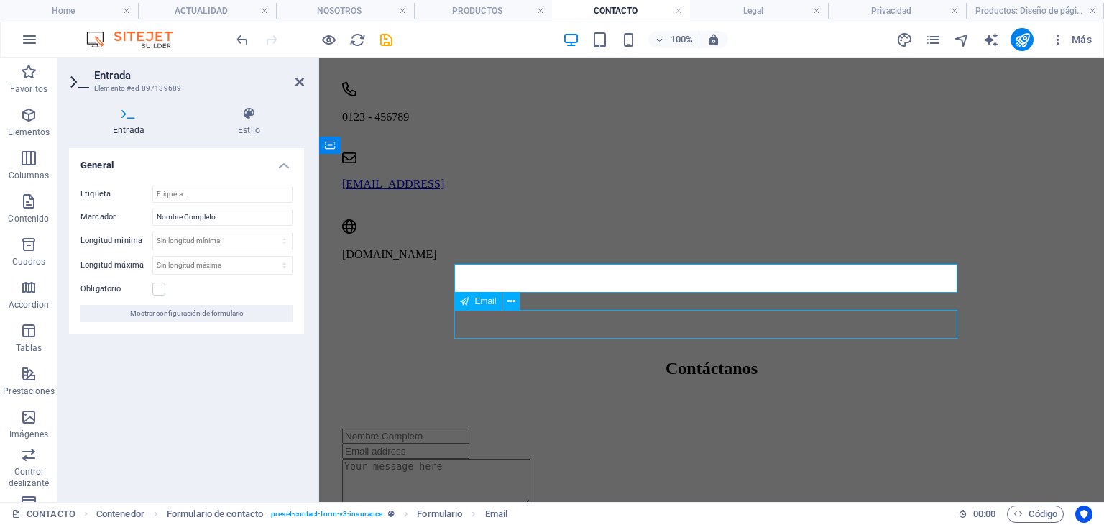
click at [489, 444] on div at bounding box center [593, 451] width 503 height 15
click at [469, 444] on input "email" at bounding box center [405, 451] width 127 height 15
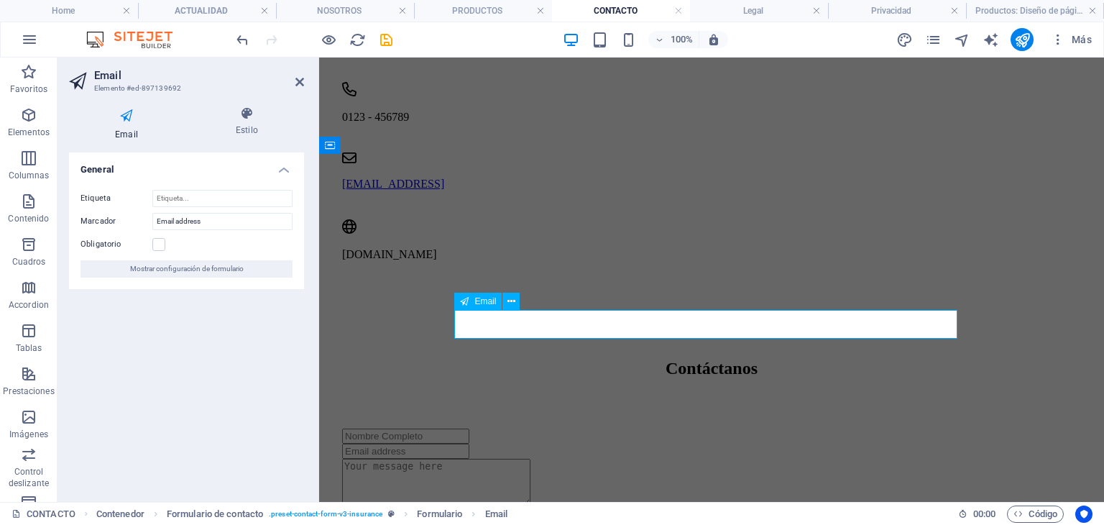
click at [469, 444] on input "email" at bounding box center [405, 451] width 127 height 15
click at [230, 224] on input "Email address" at bounding box center [222, 221] width 140 height 17
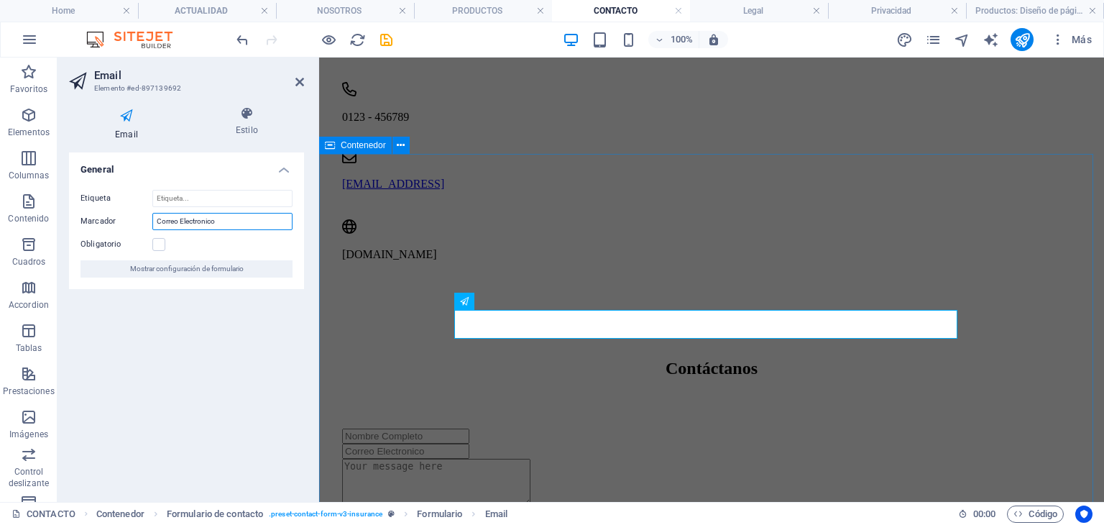
type input "Correo Electronico"
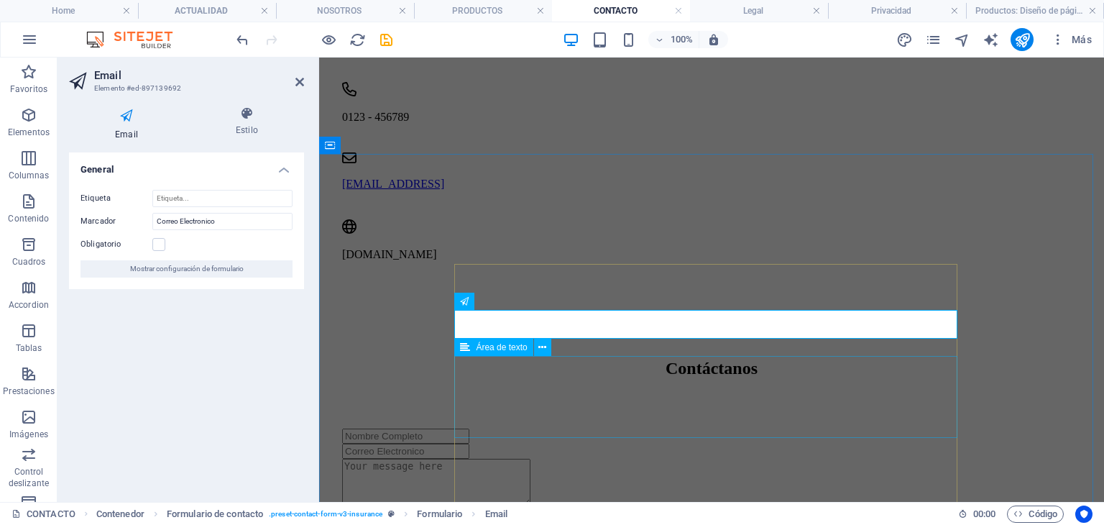
click at [472, 459] on div at bounding box center [593, 484] width 503 height 50
click at [472, 459] on textarea at bounding box center [436, 482] width 188 height 47
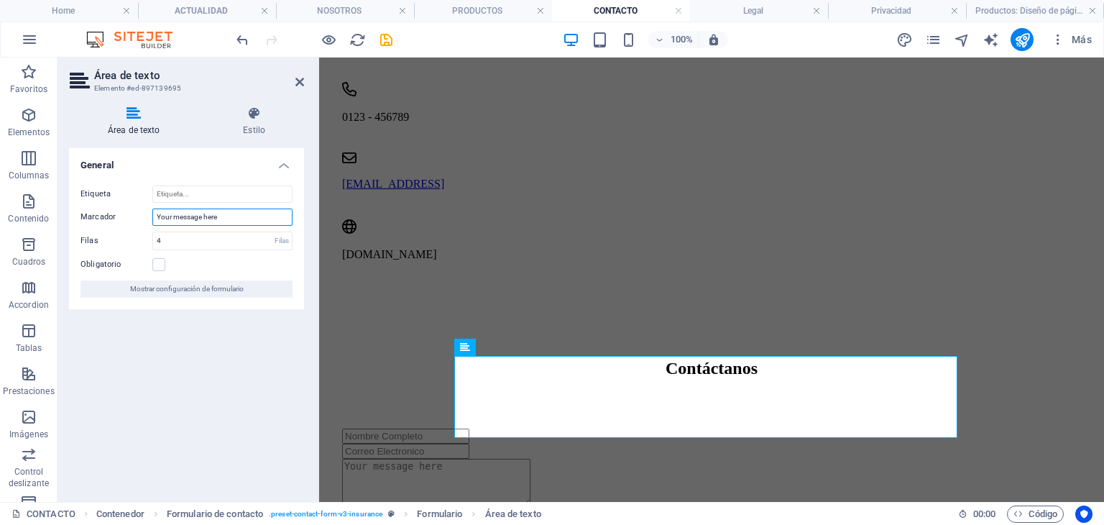
click at [194, 217] on input "Your message here" at bounding box center [222, 216] width 140 height 17
click at [198, 218] on input "Your message here" at bounding box center [222, 216] width 140 height 17
click at [201, 219] on input "Your message here" at bounding box center [222, 216] width 140 height 17
type input "Mensaje"
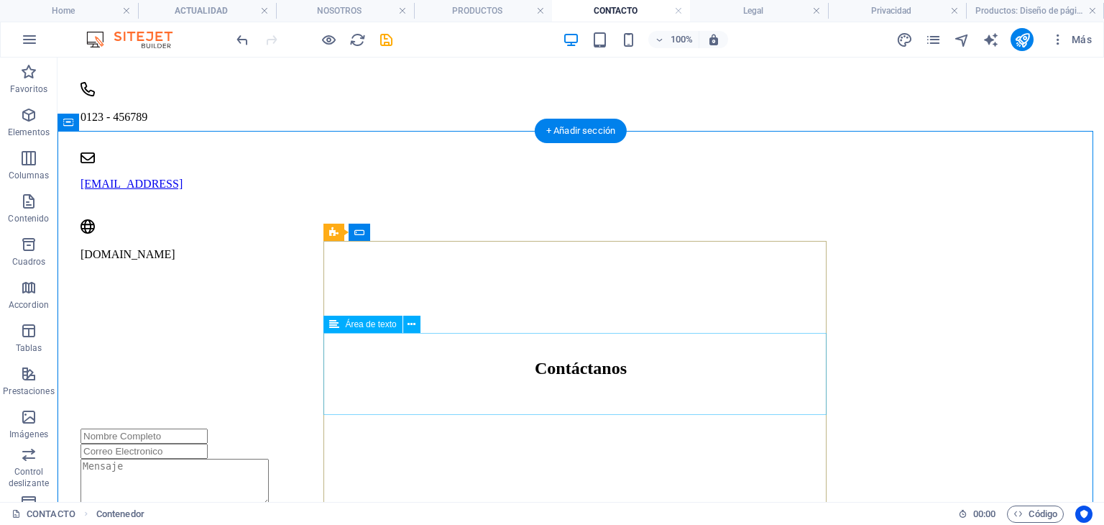
scroll to position [929, 0]
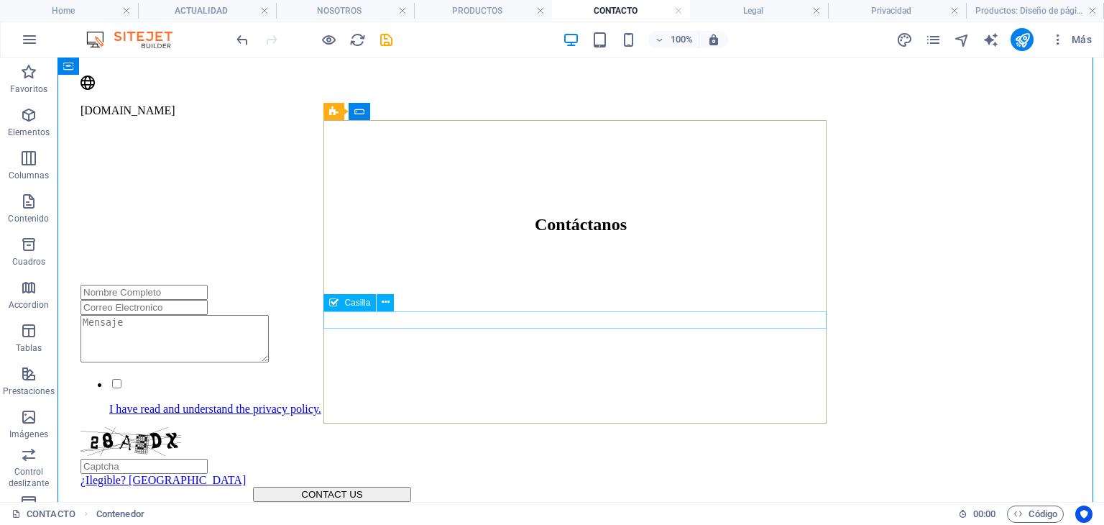
click at [508, 377] on div "I have read and understand the privacy policy." at bounding box center [332, 396] width 503 height 39
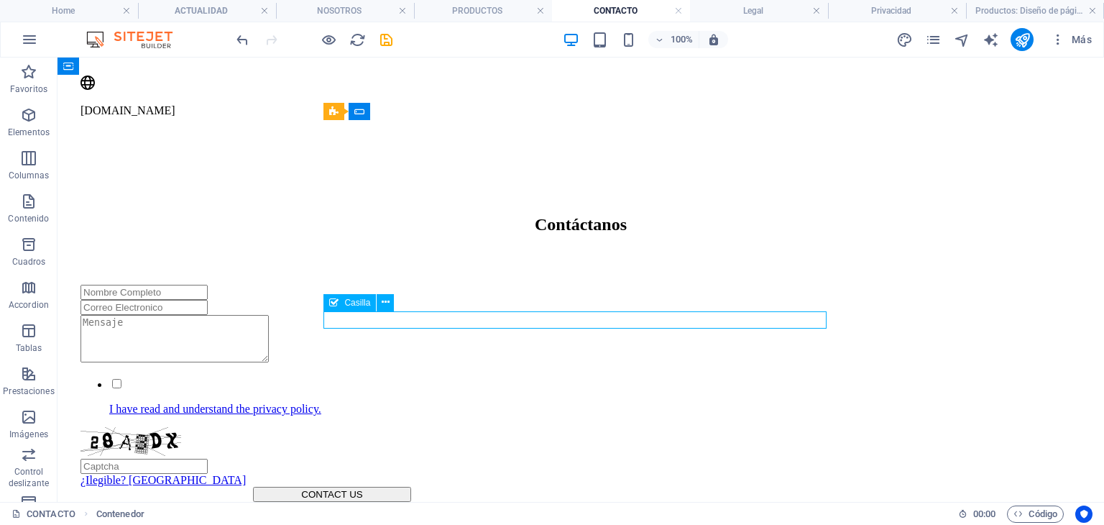
click at [508, 377] on div "I have read and understand the privacy policy." at bounding box center [332, 396] width 503 height 39
click at [247, 377] on div "I have read and understand the privacy policy." at bounding box center [332, 396] width 503 height 39
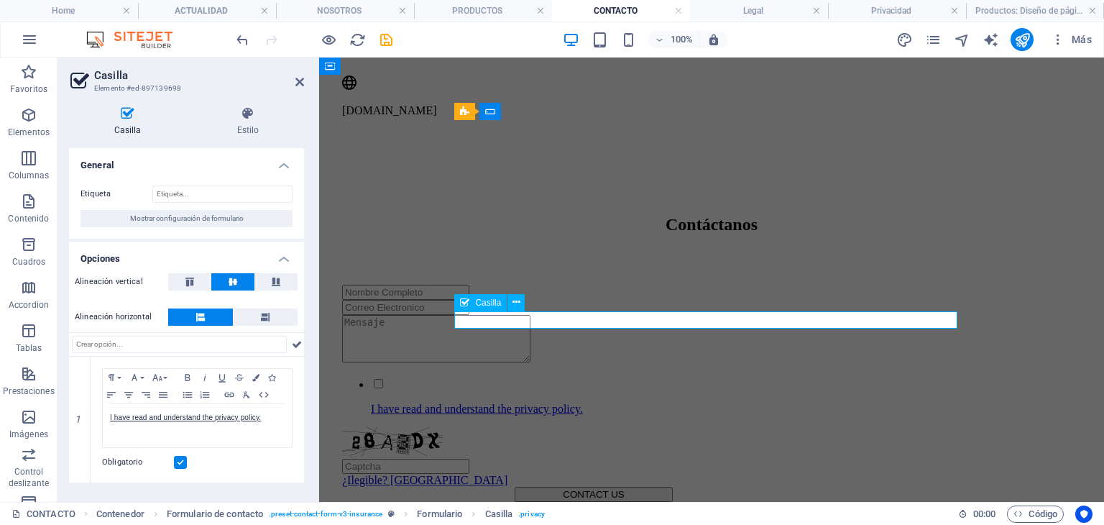
click at [510, 377] on div "I have read and understand the privacy policy." at bounding box center [593, 396] width 503 height 39
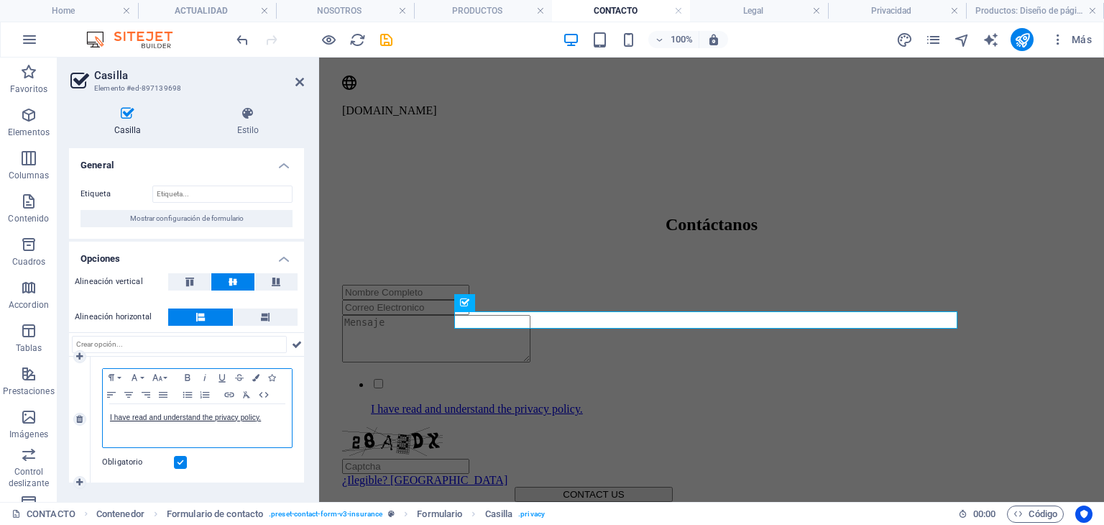
click at [213, 411] on p "I have read and understand the privacy policy." at bounding box center [197, 417] width 175 height 13
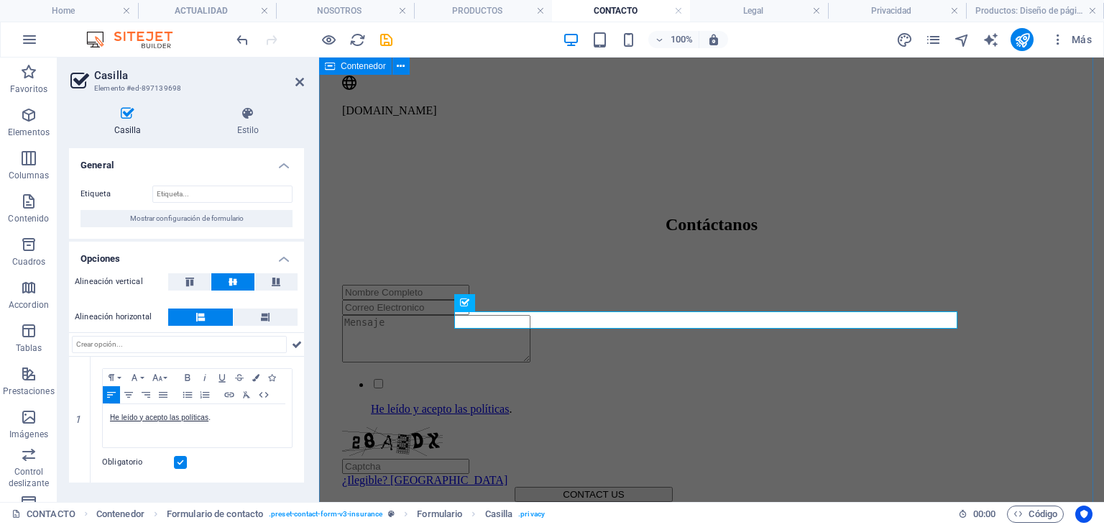
click at [457, 431] on div "Contáctanos He leído y acepto las políticas . ¿Ilegible? Cargar nuevo CONTACT US" at bounding box center [711, 405] width 773 height 481
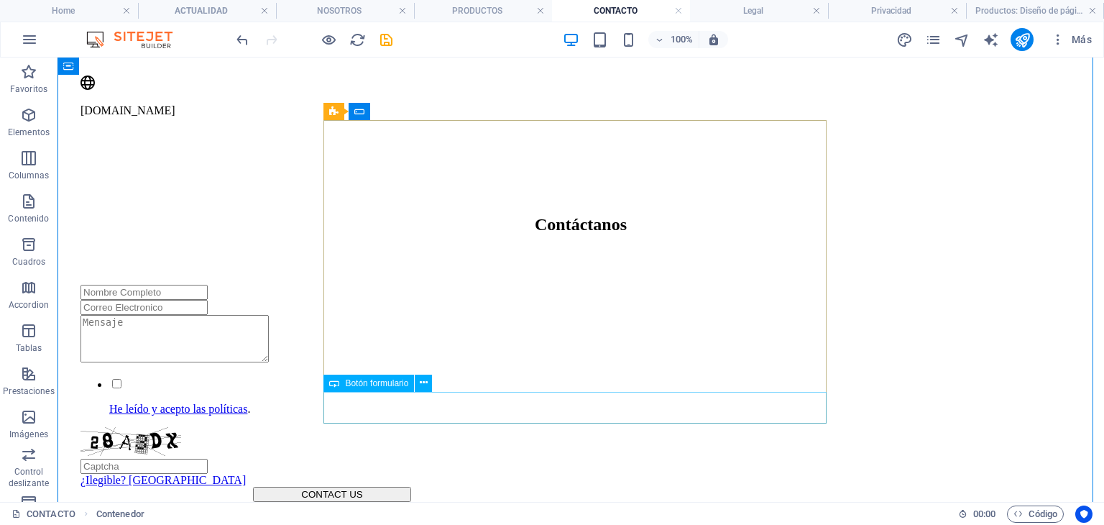
click at [584, 487] on div "CONTACT US" at bounding box center [332, 494] width 503 height 15
select select "px"
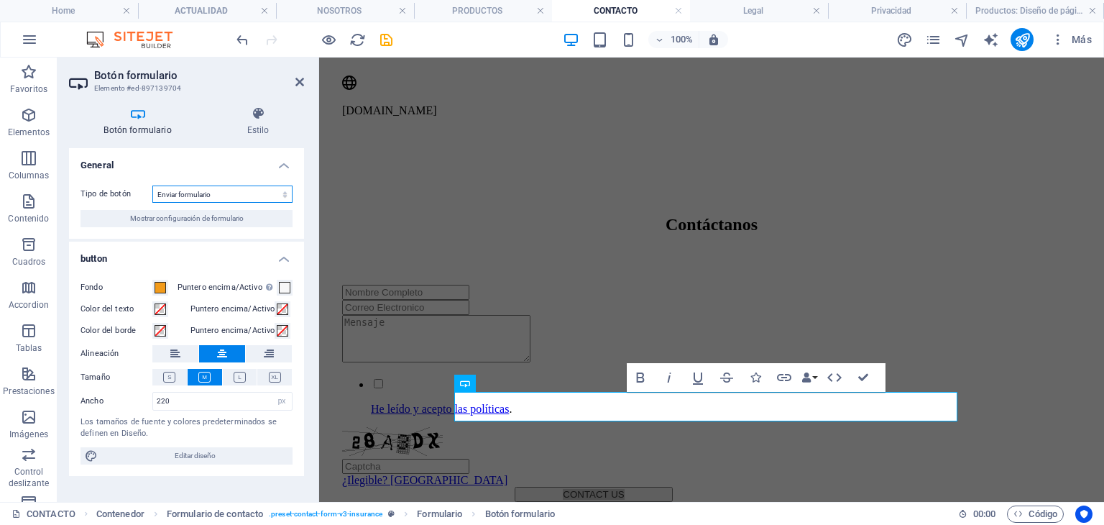
click at [220, 189] on select "Enviar formulario Restablecer formulario Ninguna acción" at bounding box center [222, 193] width 140 height 17
click at [98, 180] on div "Tipo de botón Enviar formulario Restablecer formulario Ninguna acción Mostrar c…" at bounding box center [186, 206] width 235 height 65
click at [673, 487] on button "CONTACT US" at bounding box center [594, 494] width 158 height 15
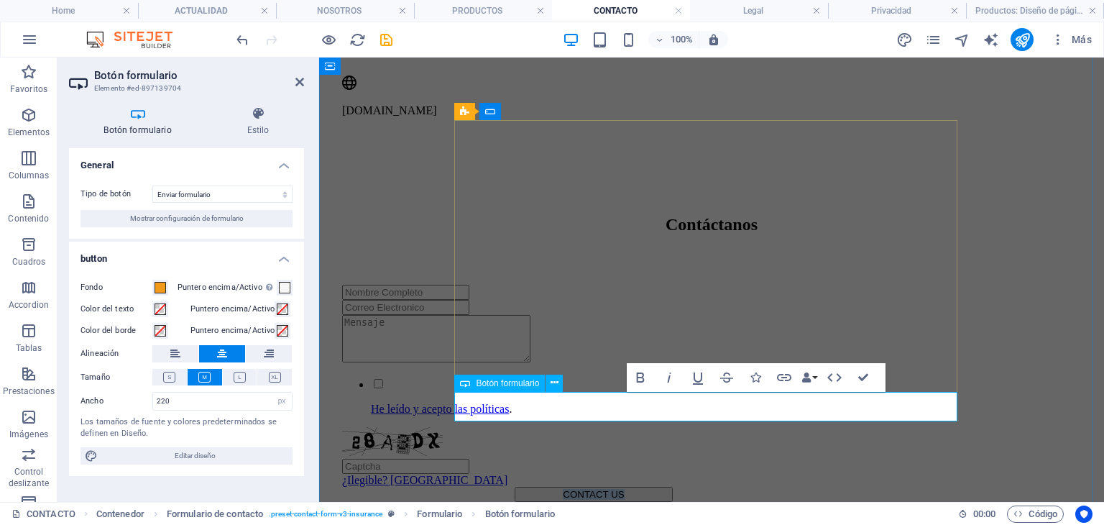
type button "Submit"
click at [722, 441] on div "Contáctanos He leído y acepto las políticas . ¿Ilegible? Cargar nuevo Enviar" at bounding box center [711, 405] width 773 height 481
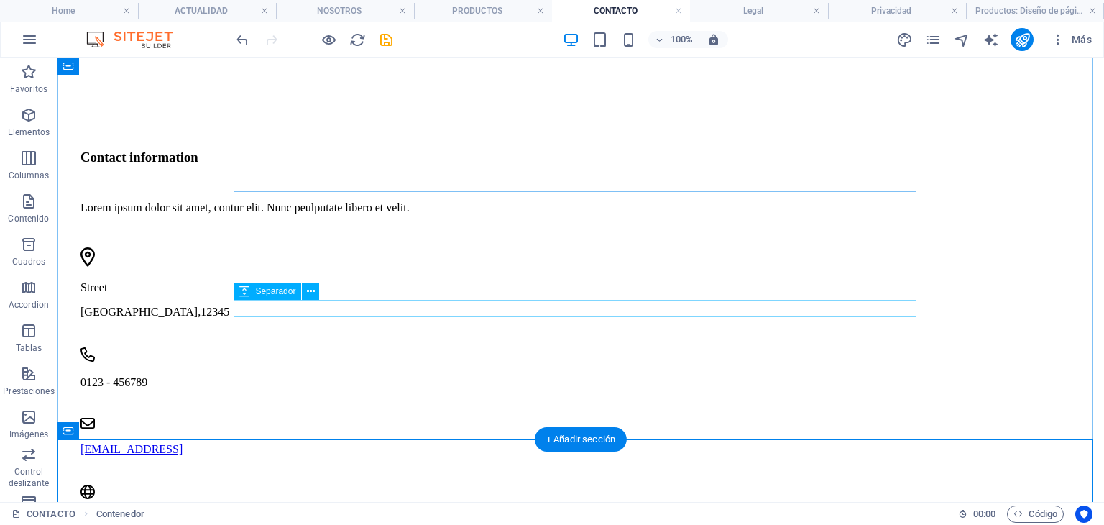
scroll to position [497, 0]
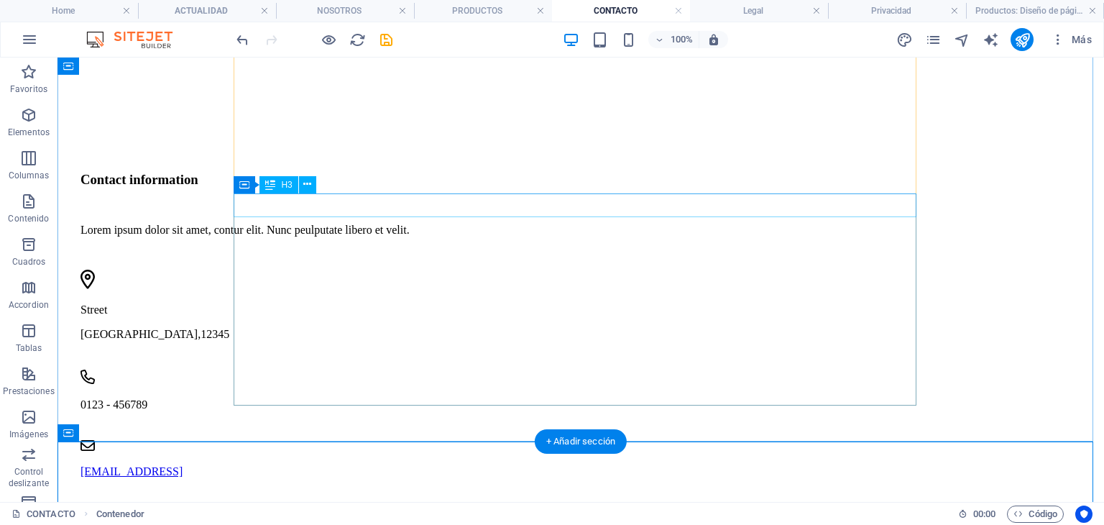
click at [346, 188] on div "Contact information" at bounding box center [422, 180] width 683 height 16
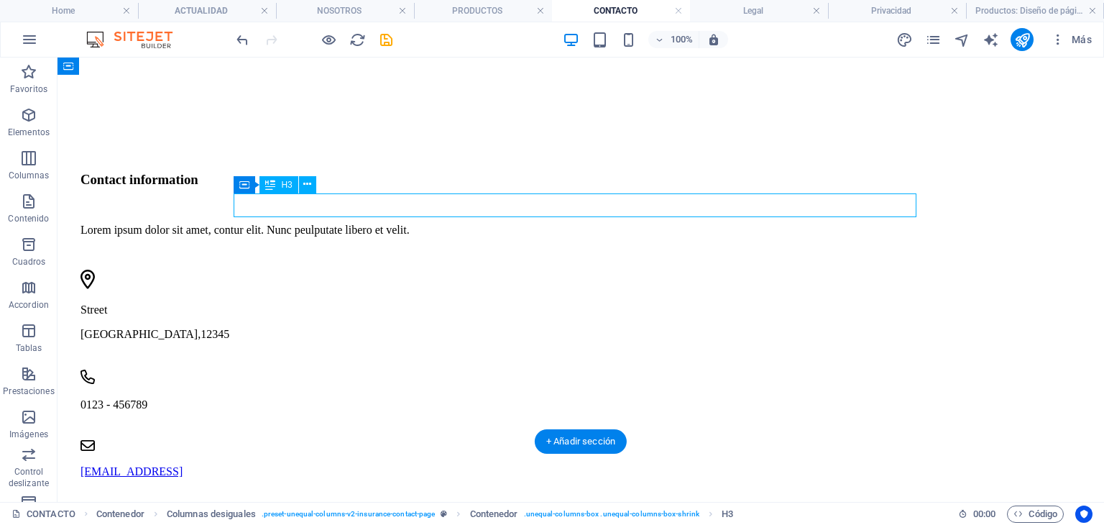
click at [346, 188] on div "Contact information" at bounding box center [422, 180] width 683 height 16
click at [84, 211] on div "Contactanos Lorem ipsum dolor sit amet, consectetur adipiscing elit aliquet vul…" at bounding box center [580, 87] width 1035 height 1017
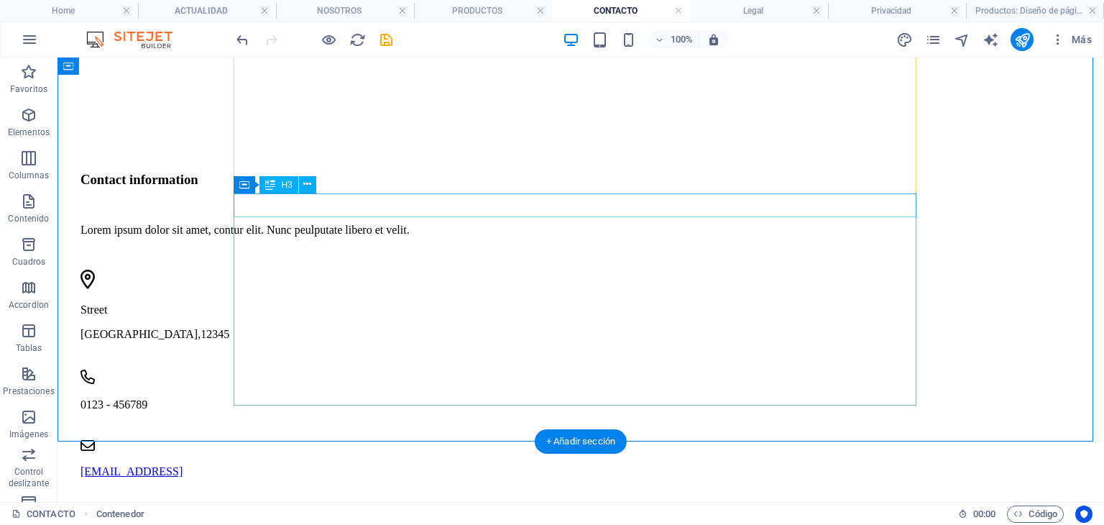
click at [353, 188] on div "Contact information" at bounding box center [422, 180] width 683 height 16
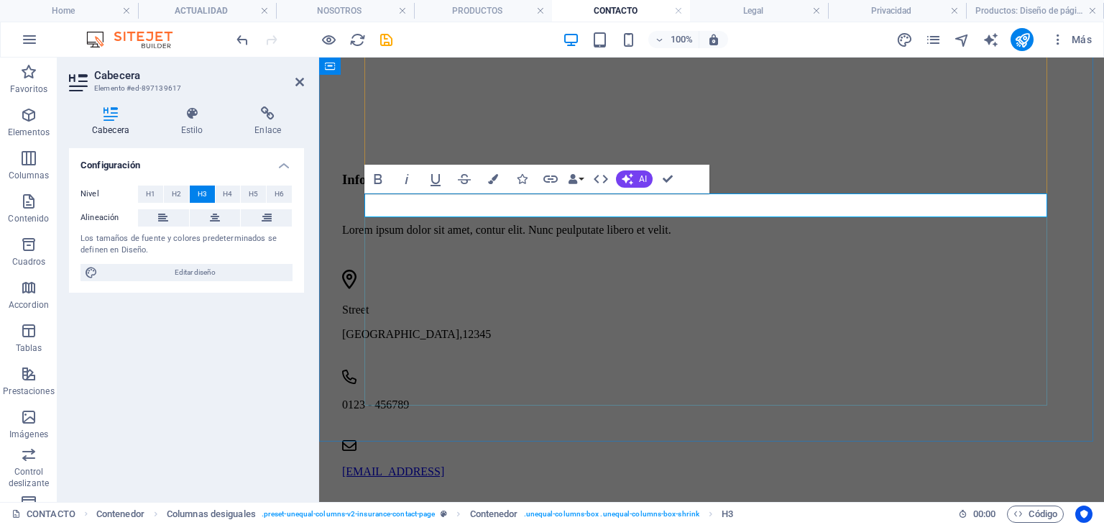
click at [564, 188] on h3 "Informacion de Contacto" at bounding box center [683, 180] width 683 height 16
click at [498, 185] on button "Colors" at bounding box center [492, 179] width 27 height 29
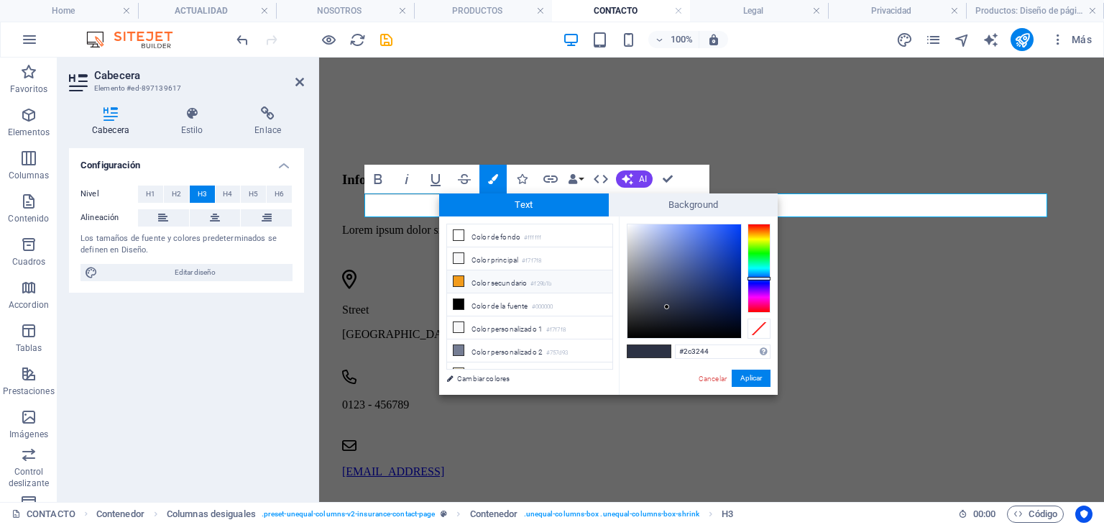
click at [515, 282] on li "Color secundario #f29b1b" at bounding box center [529, 281] width 165 height 23
type input "#f29b1b"
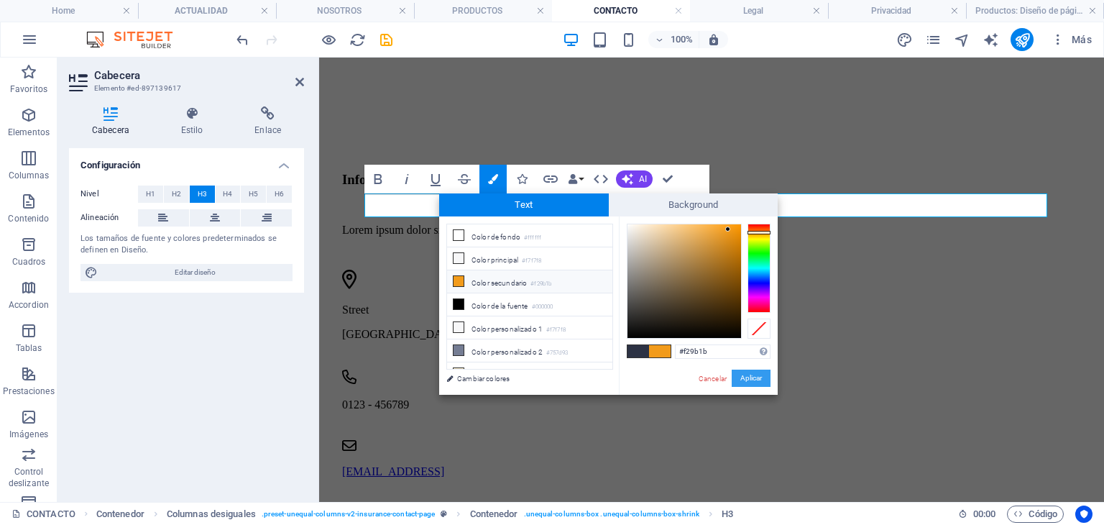
drag, startPoint x: 425, startPoint y: 300, endPoint x: 739, endPoint y: 377, distance: 323.6
click at [739, 377] on button "Aplicar" at bounding box center [751, 377] width 39 height 17
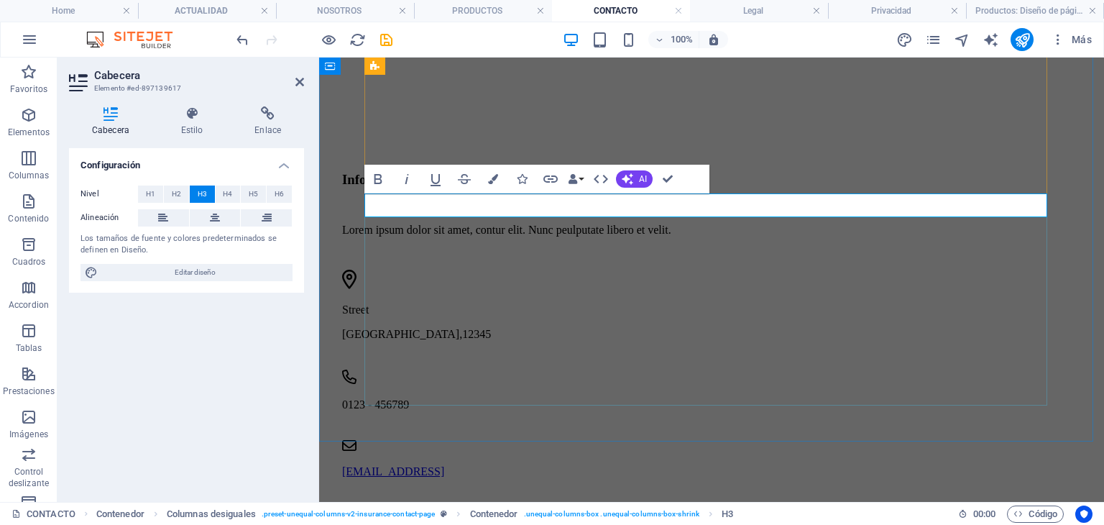
click at [473, 188] on h3 "Informacion de Contacto" at bounding box center [683, 180] width 683 height 16
click at [466, 188] on h3 "Informacion de Contacto" at bounding box center [683, 180] width 683 height 16
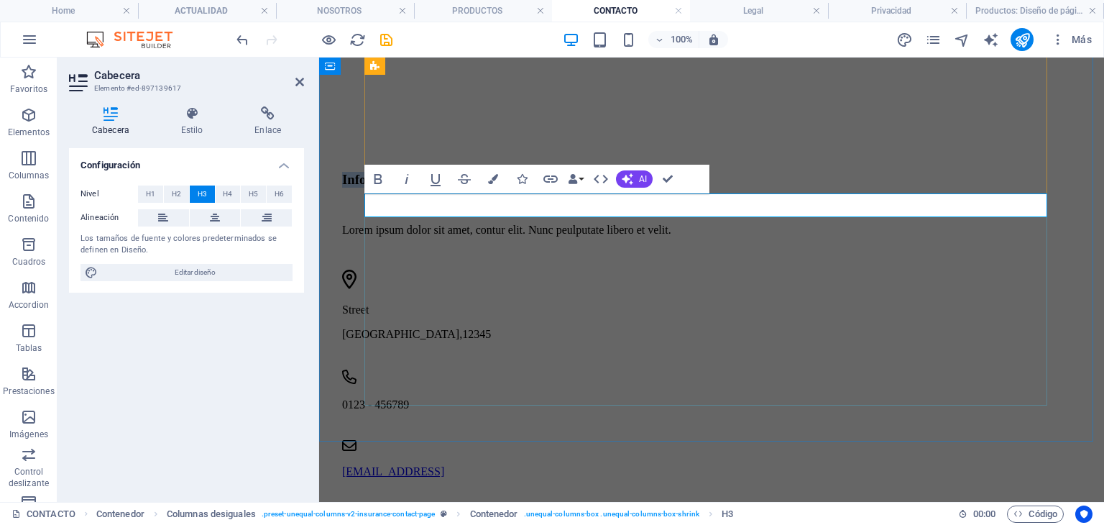
click at [466, 188] on h3 "Informacion de Contacto" at bounding box center [683, 180] width 683 height 16
click at [472, 188] on h3 "Informacion de Contacto" at bounding box center [683, 180] width 683 height 16
click at [479, 188] on h3 "Informacion de Contacto" at bounding box center [683, 180] width 683 height 16
click at [649, 254] on div at bounding box center [683, 259] width 683 height 22
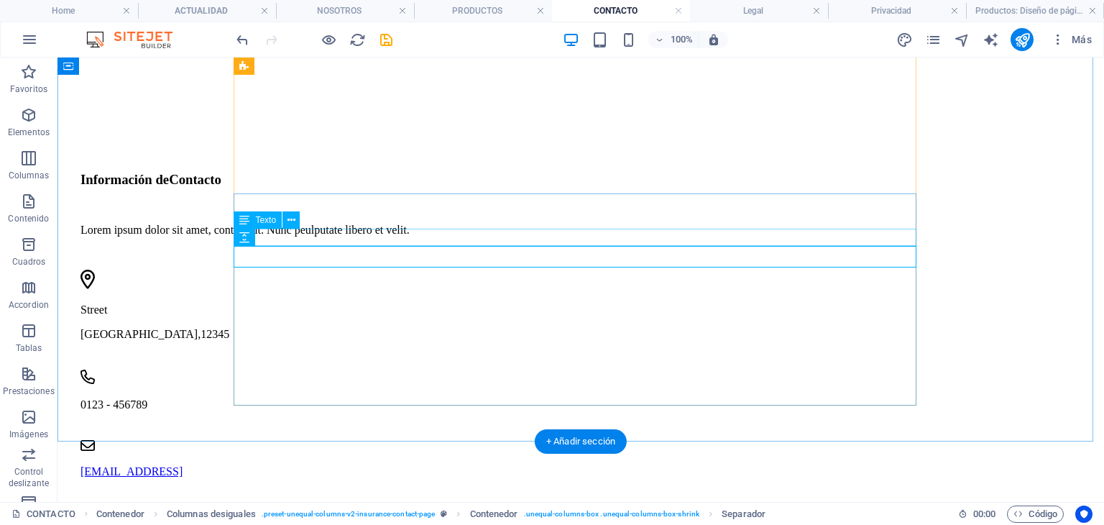
click at [612, 237] on div "Lorem ipsum dolor sit amet, contur elit. Nunc peulputate libero et velit." at bounding box center [422, 230] width 683 height 13
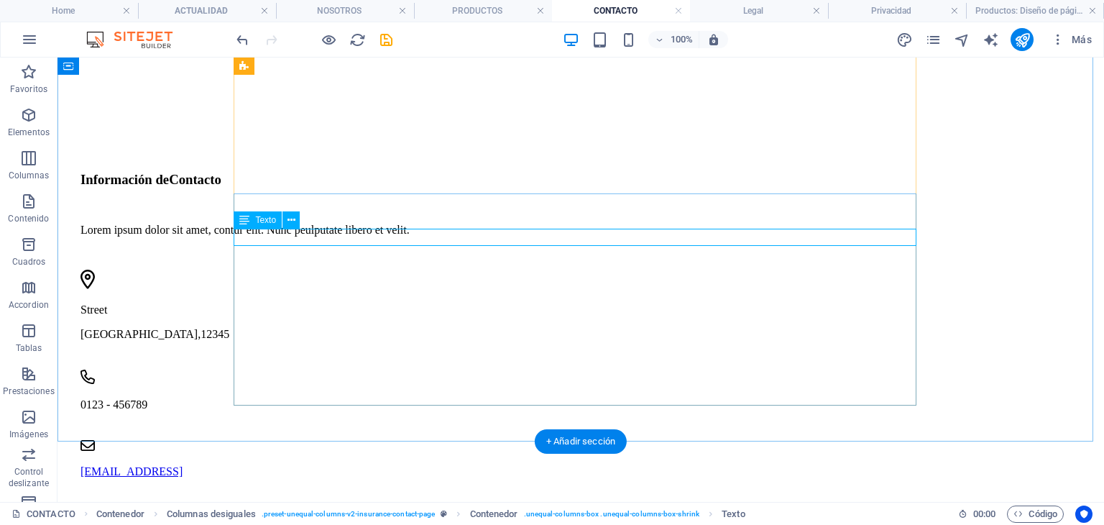
click at [567, 237] on div "Lorem ipsum dolor sit amet, contur elit. Nunc peulputate libero et velit." at bounding box center [422, 230] width 683 height 13
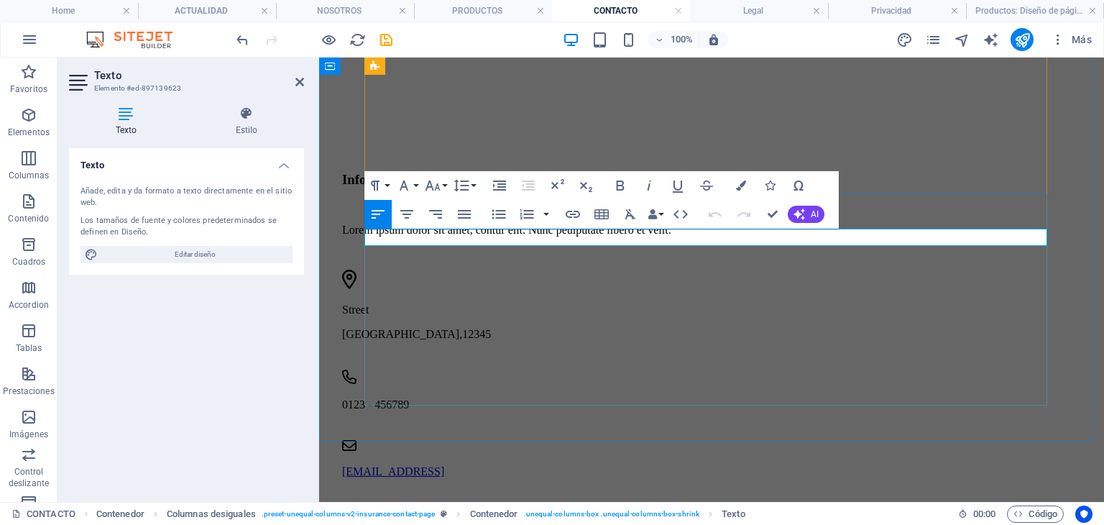
click at [567, 237] on p "Lorem ipsum dolor sit amet, contur elit. Nunc peulputate libero et velit." at bounding box center [683, 230] width 683 height 13
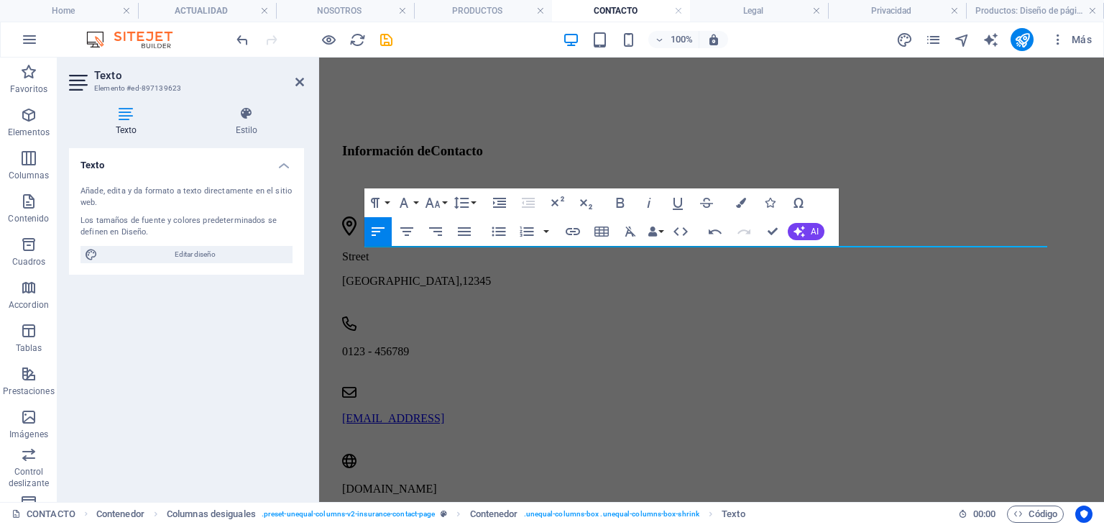
scroll to position [480, 0]
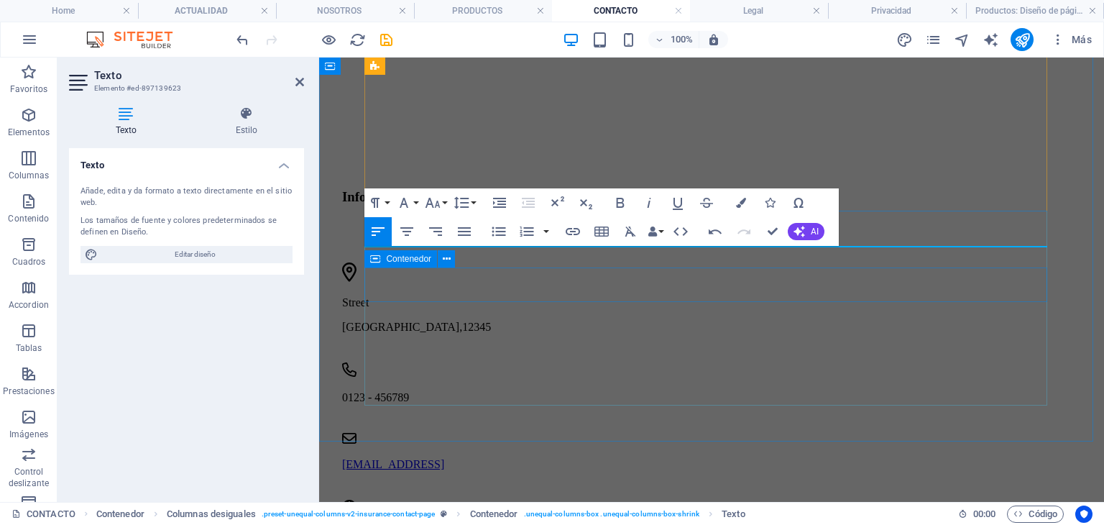
click at [495, 295] on div "[GEOGRAPHIC_DATA]" at bounding box center [683, 297] width 683 height 71
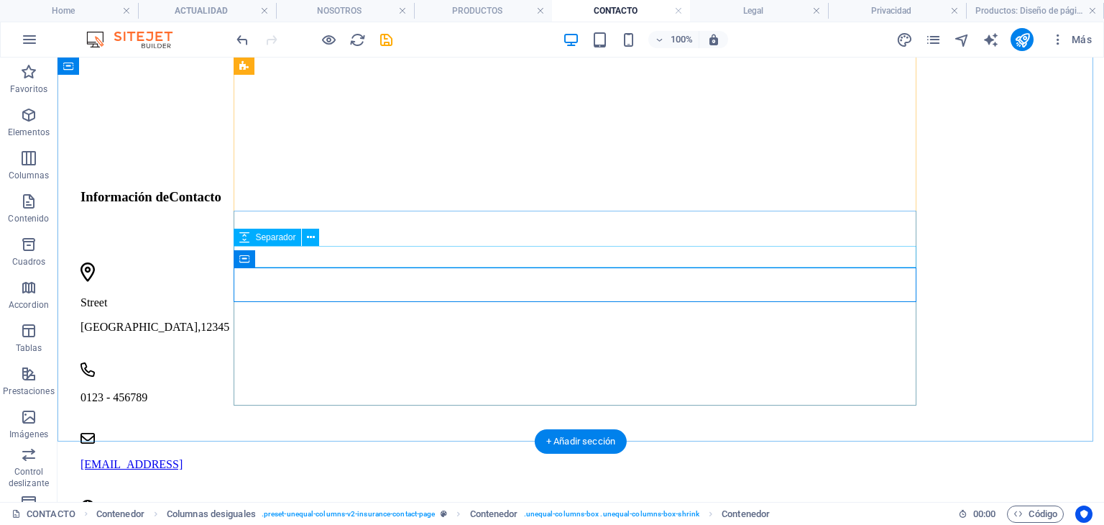
click at [400, 249] on div at bounding box center [422, 252] width 683 height 22
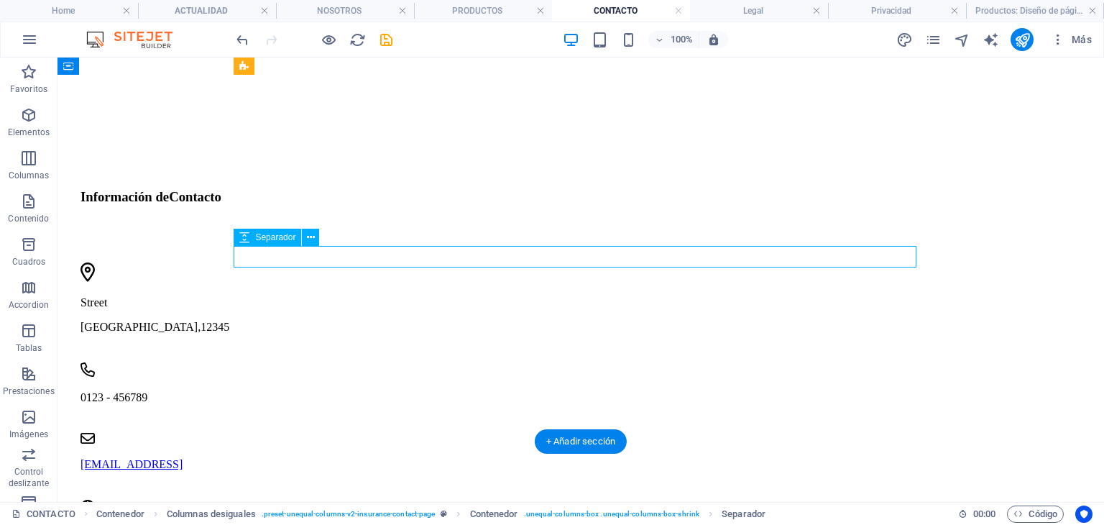
click at [400, 249] on div at bounding box center [422, 252] width 683 height 22
select select "px"
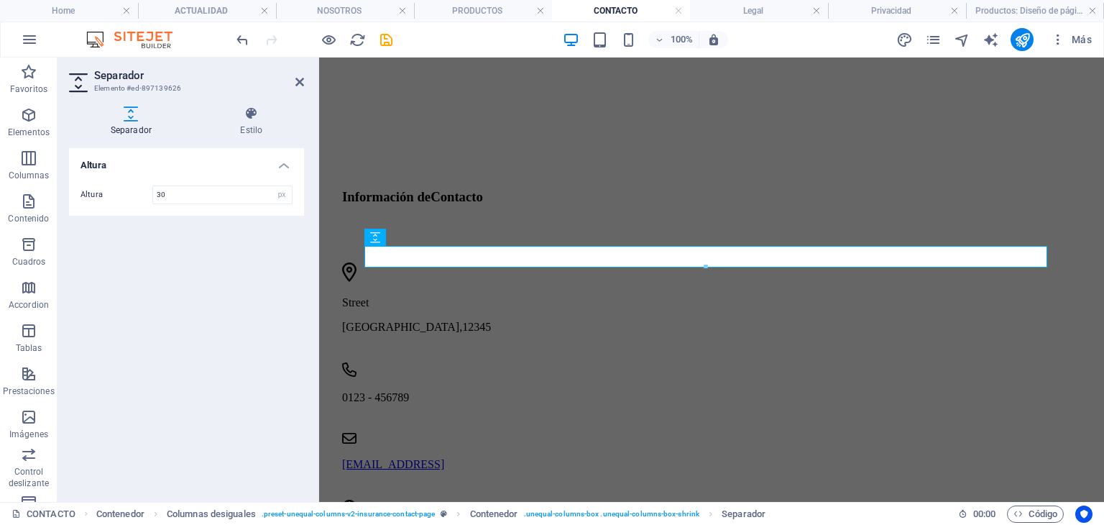
click at [531, 266] on div at bounding box center [705, 267] width 681 height 5
click at [555, 287] on div "[GEOGRAPHIC_DATA]" at bounding box center [683, 297] width 683 height 71
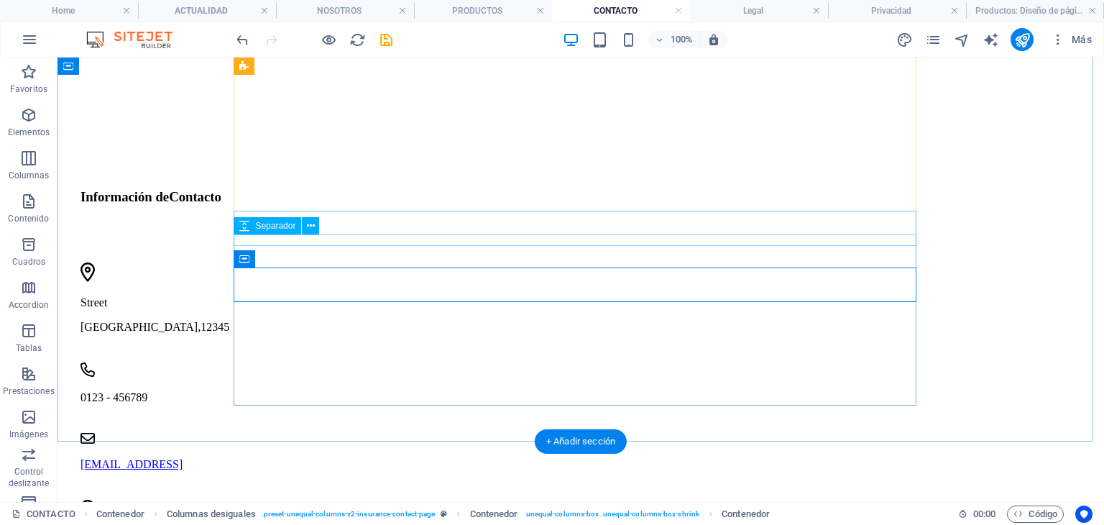
click at [495, 229] on div at bounding box center [422, 224] width 683 height 12
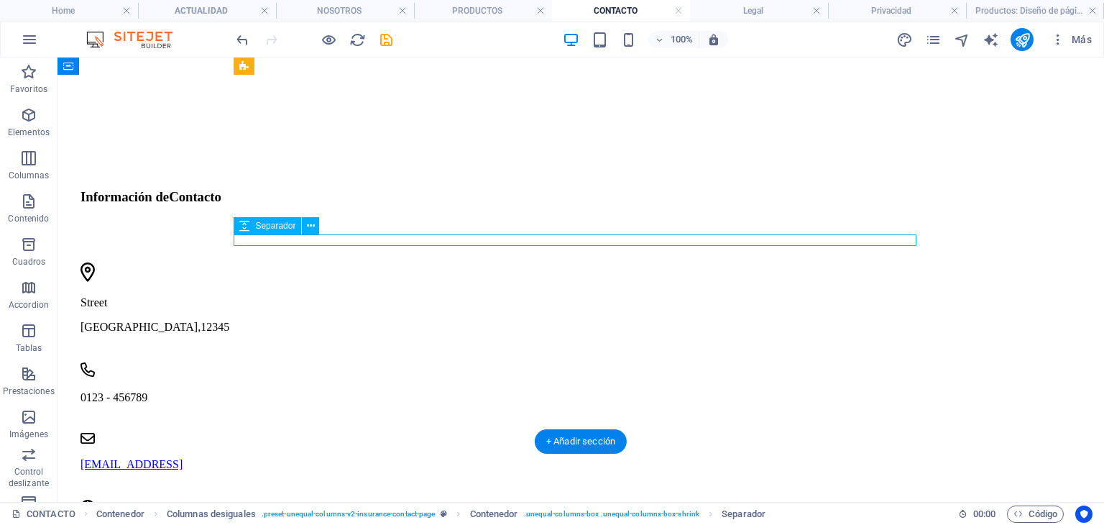
click at [495, 229] on div at bounding box center [422, 224] width 683 height 12
select select "px"
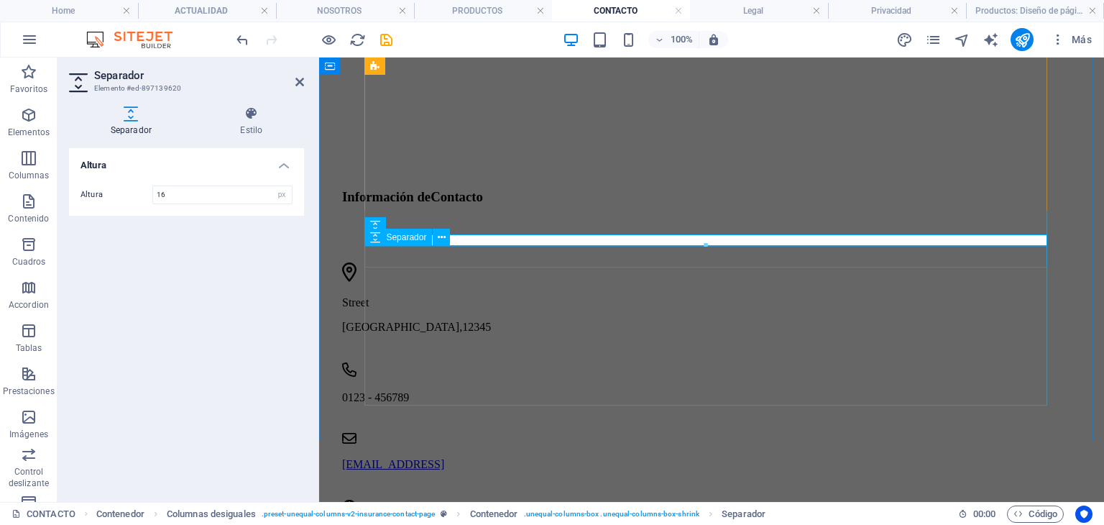
click at [405, 257] on div at bounding box center [683, 252] width 683 height 22
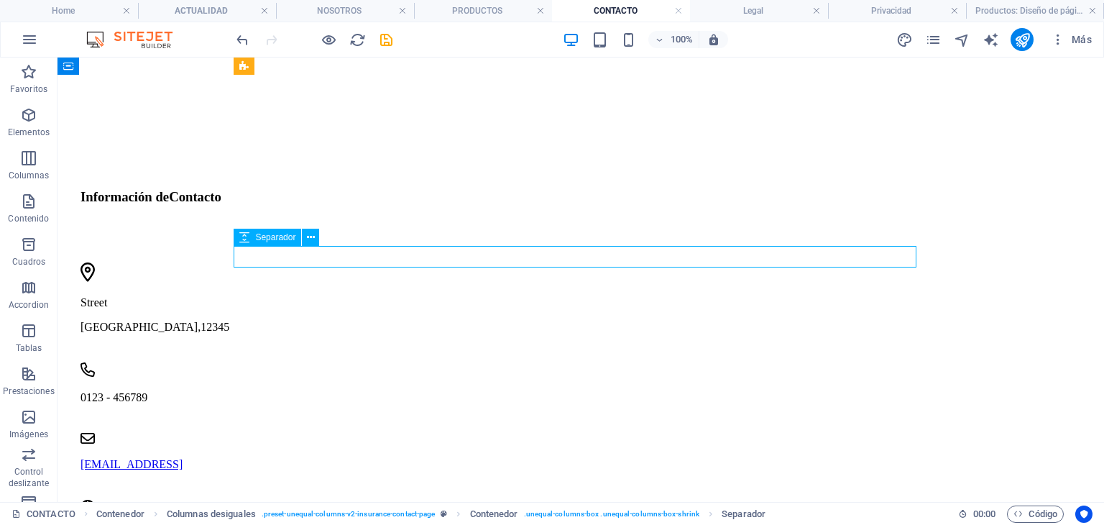
click at [412, 257] on div at bounding box center [422, 252] width 683 height 22
click at [414, 229] on div at bounding box center [422, 224] width 683 height 12
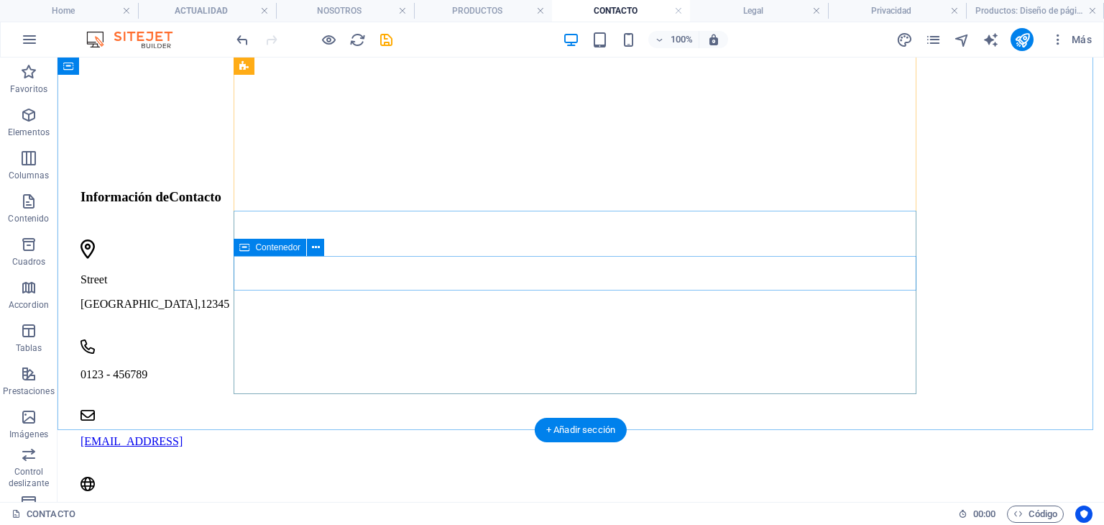
click at [407, 260] on div "[GEOGRAPHIC_DATA]" at bounding box center [422, 274] width 683 height 71
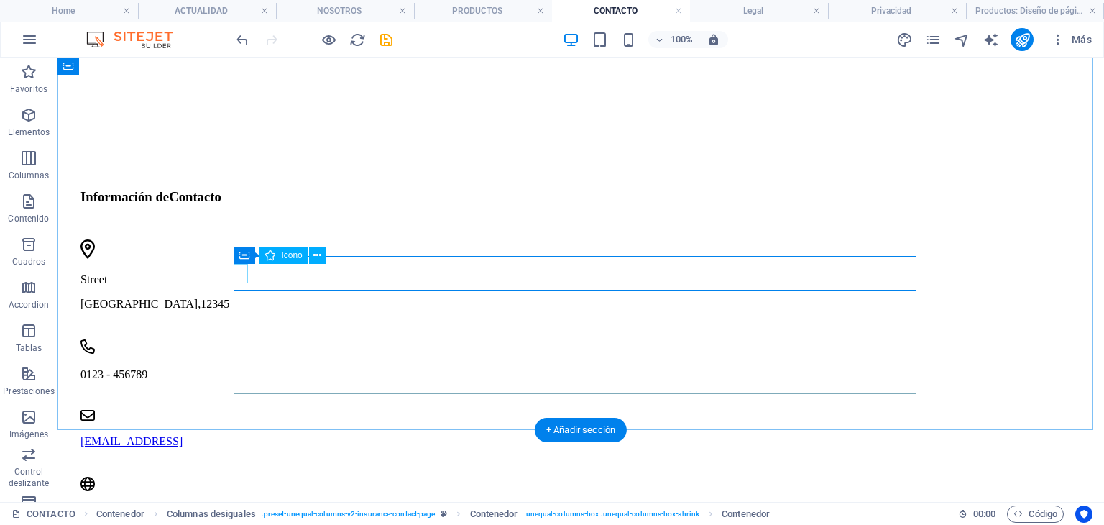
click at [238, 262] on figure at bounding box center [415, 250] width 669 height 22
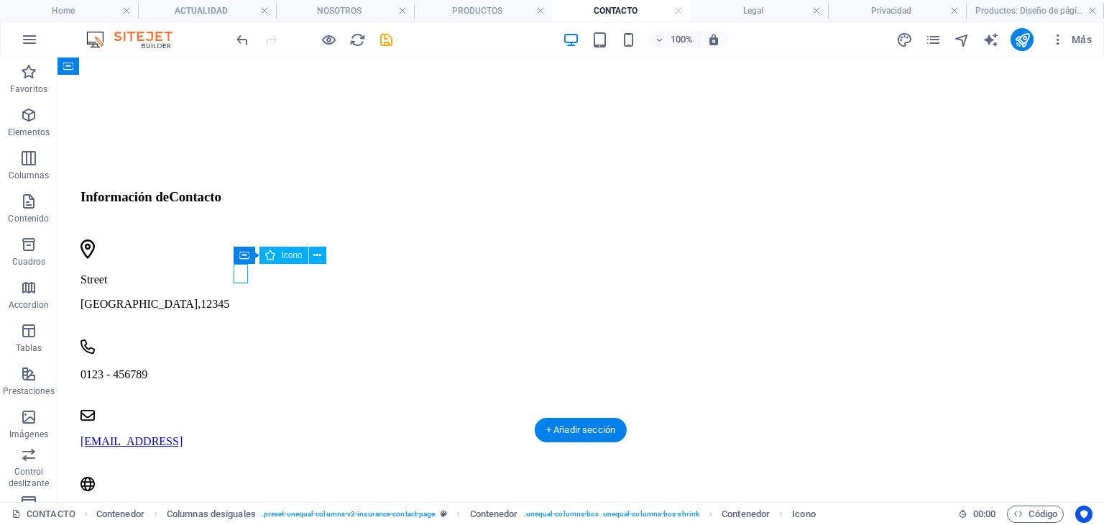
click at [238, 262] on figure at bounding box center [415, 250] width 669 height 22
select select "xMidYMid"
select select "px"
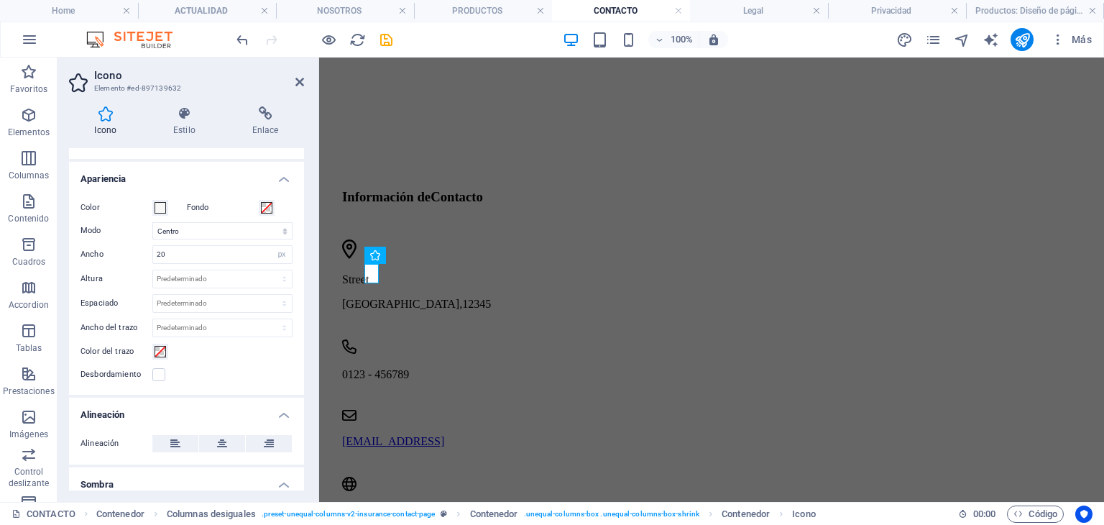
scroll to position [288, 0]
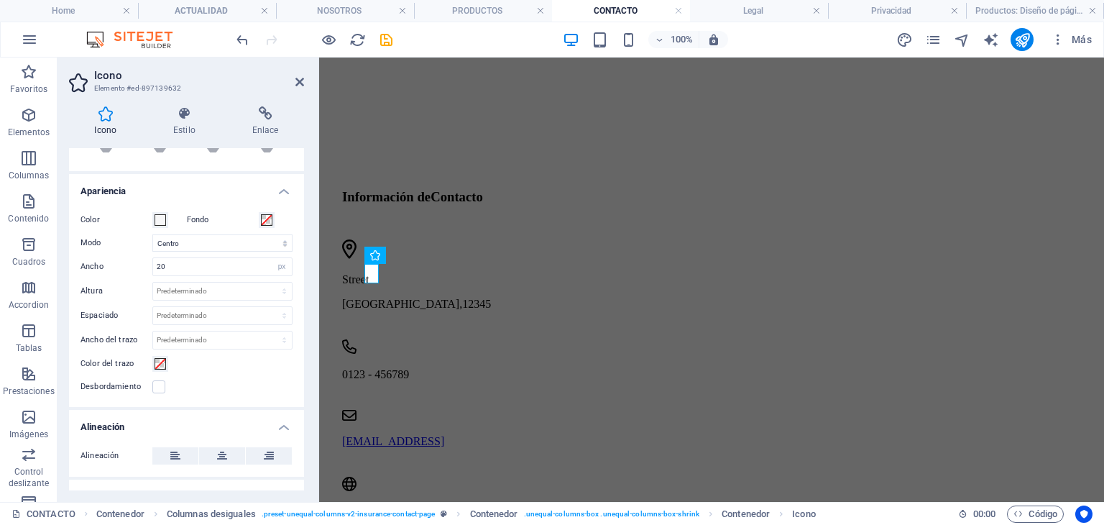
click at [160, 231] on div "Color Fondo Modo Escalar Izquierda Centro Derecha Ancho 20 Predeterminado autom…" at bounding box center [186, 303] width 235 height 207
click at [160, 222] on span at bounding box center [161, 220] width 12 height 12
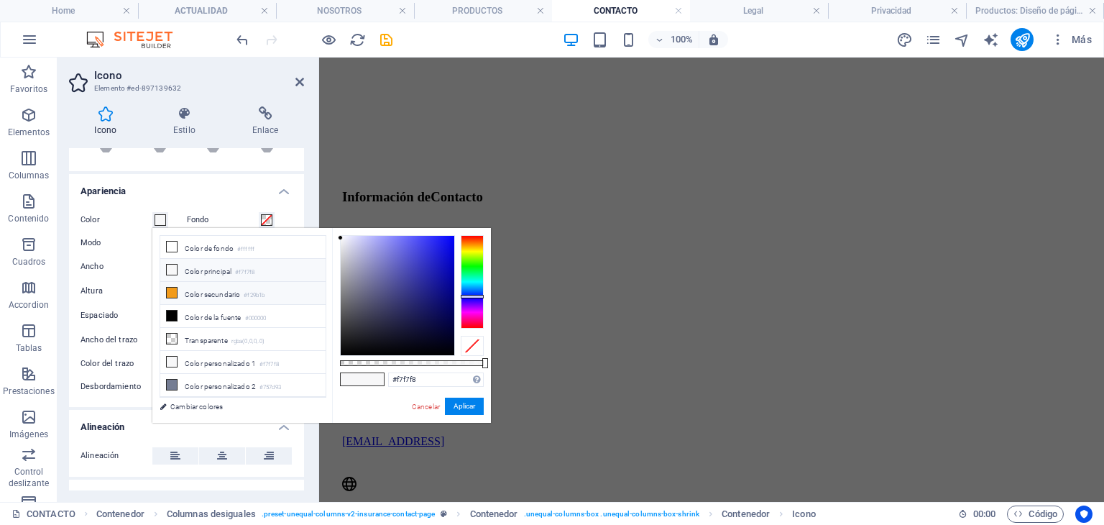
click at [230, 293] on li "Color secundario #f29b1b" at bounding box center [242, 293] width 165 height 23
type input "#f29b1b"
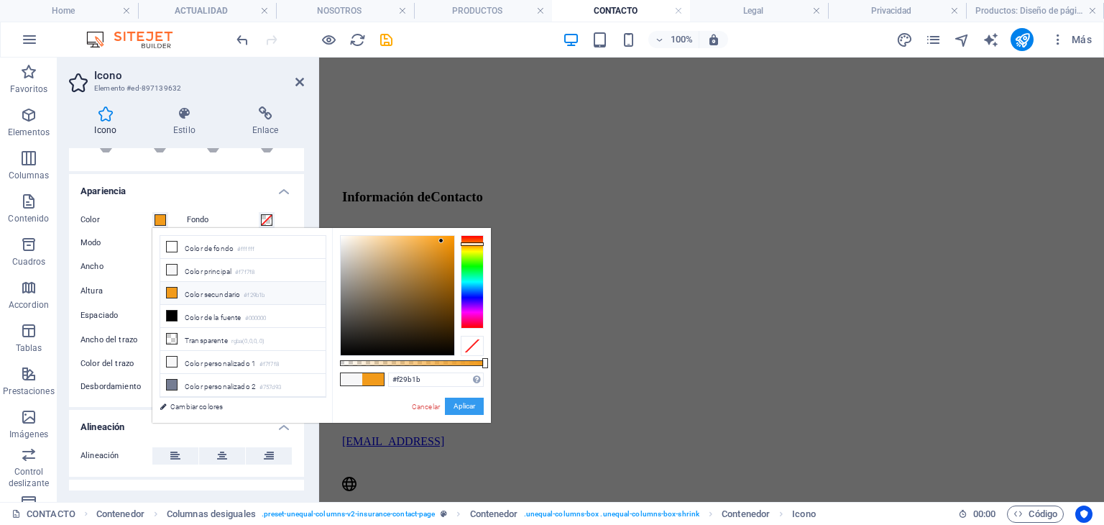
click at [467, 400] on button "Aplicar" at bounding box center [464, 406] width 39 height 17
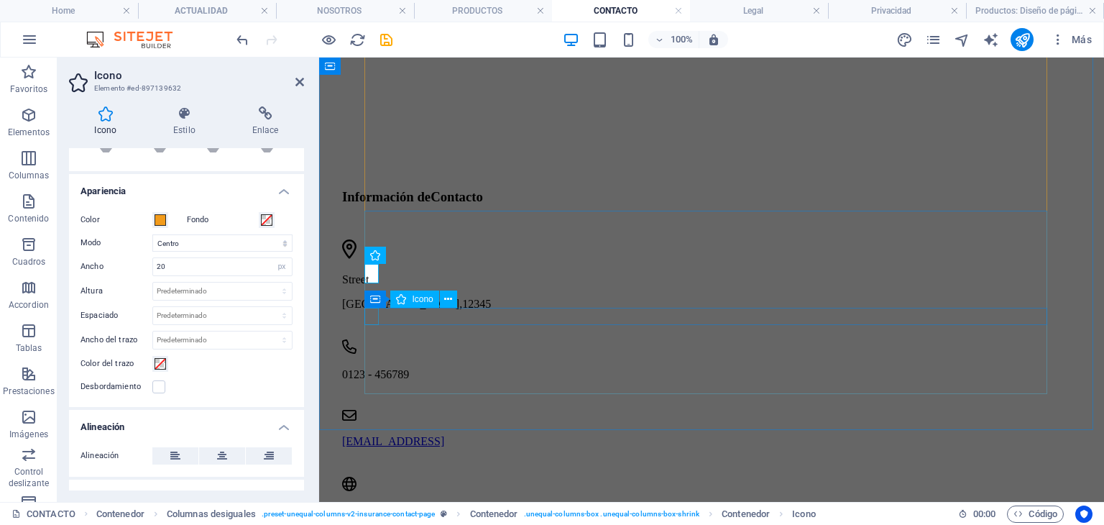
click at [375, 339] on figure at bounding box center [676, 347] width 669 height 17
select select "xMidYMid"
select select "px"
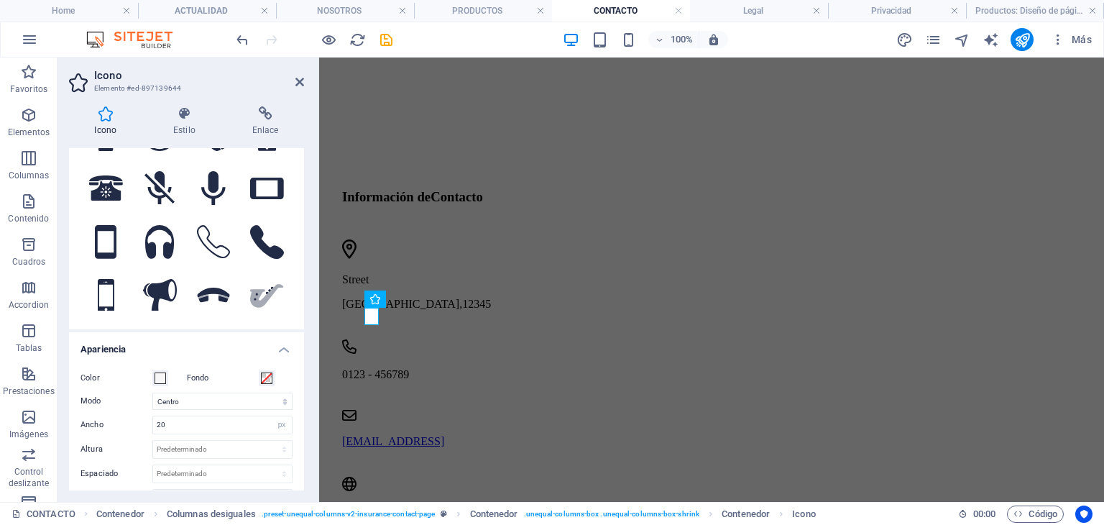
scroll to position [216, 0]
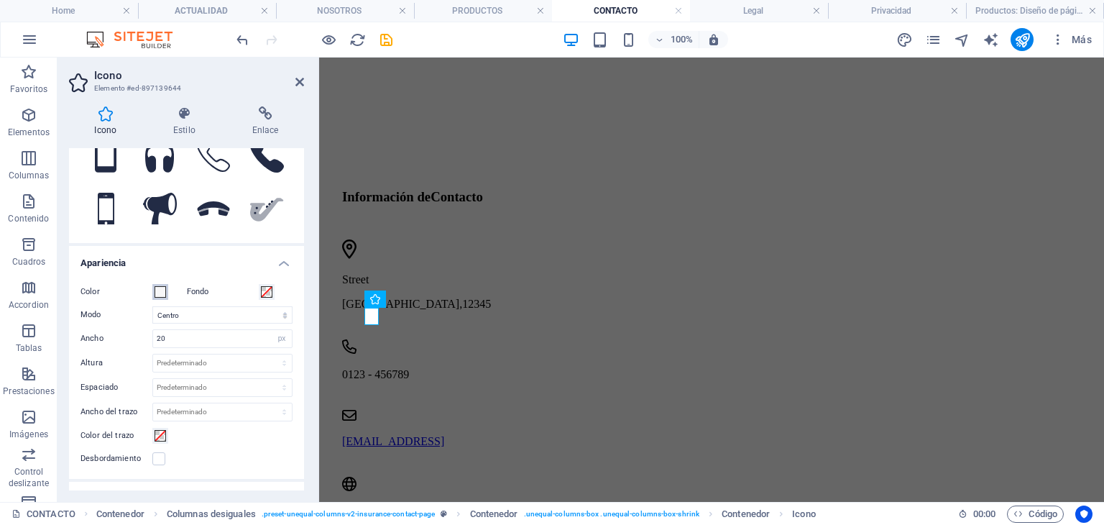
click at [165, 284] on div "Color" at bounding box center [130, 291] width 99 height 17
click at [164, 288] on span at bounding box center [161, 292] width 12 height 12
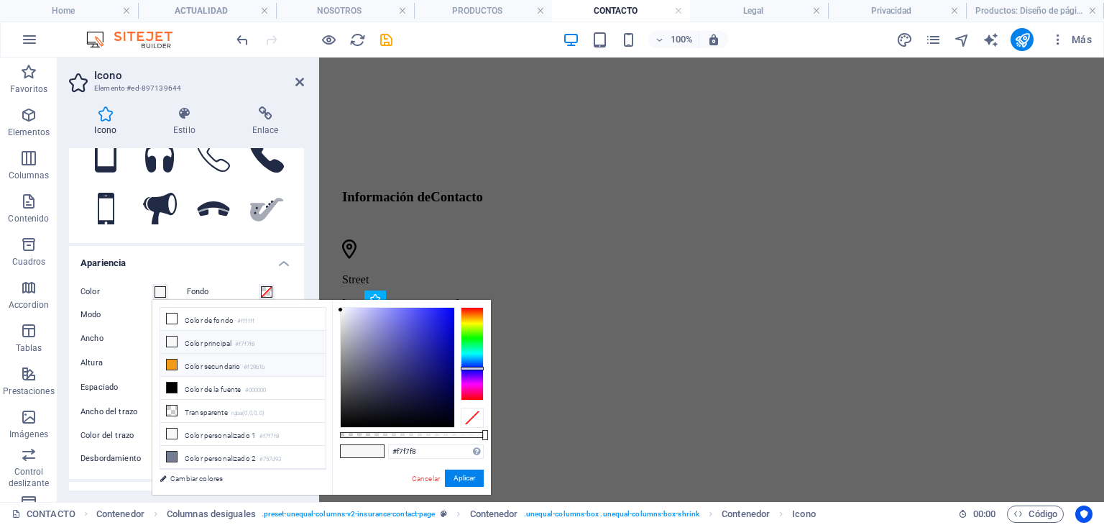
click at [226, 359] on li "Color secundario #f29b1b" at bounding box center [242, 365] width 165 height 23
type input "#f29b1b"
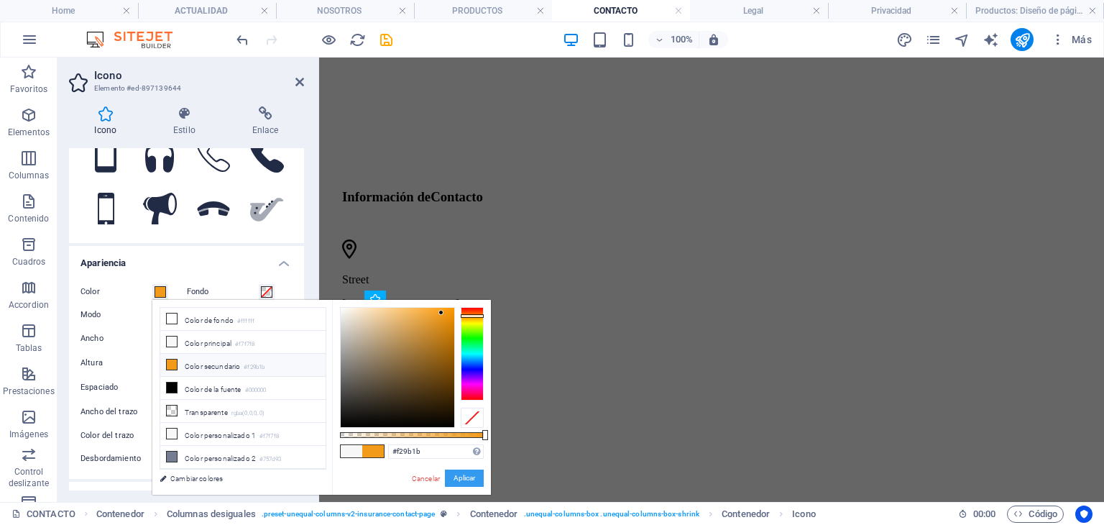
click at [470, 477] on button "Aplicar" at bounding box center [464, 477] width 39 height 17
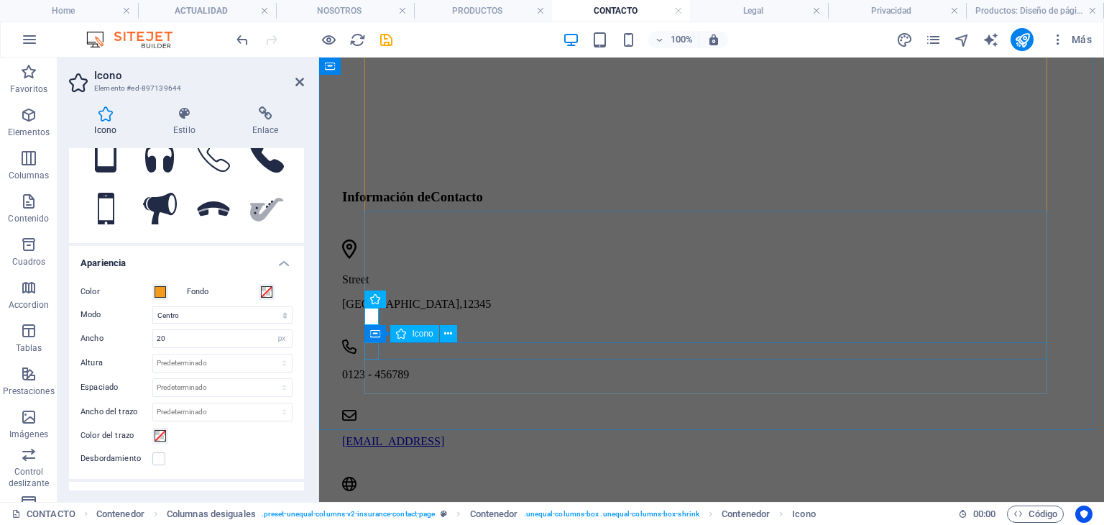
click at [377, 410] on figure at bounding box center [676, 417] width 669 height 14
select select "xMidYMid"
select select "px"
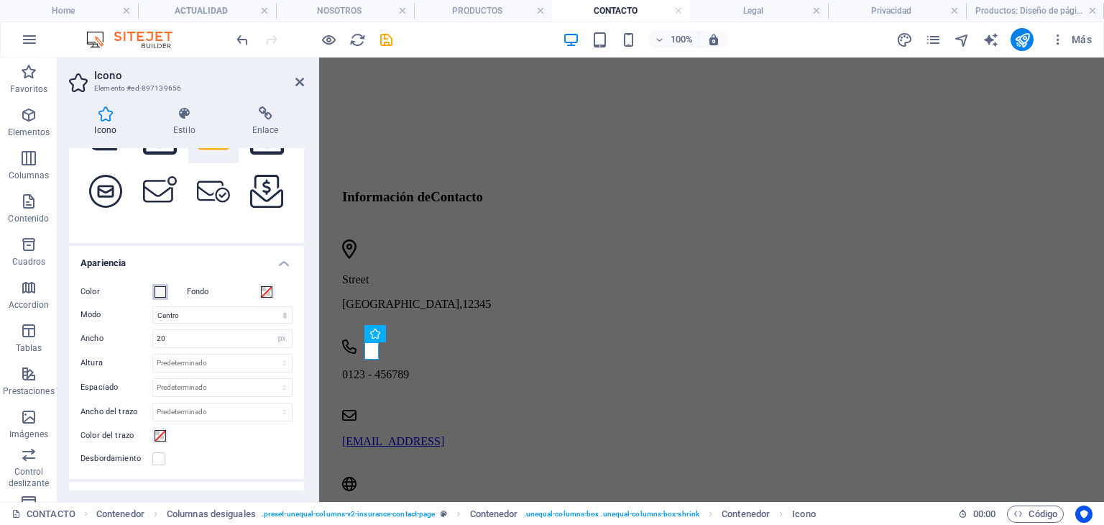
click at [158, 297] on span at bounding box center [161, 292] width 12 height 12
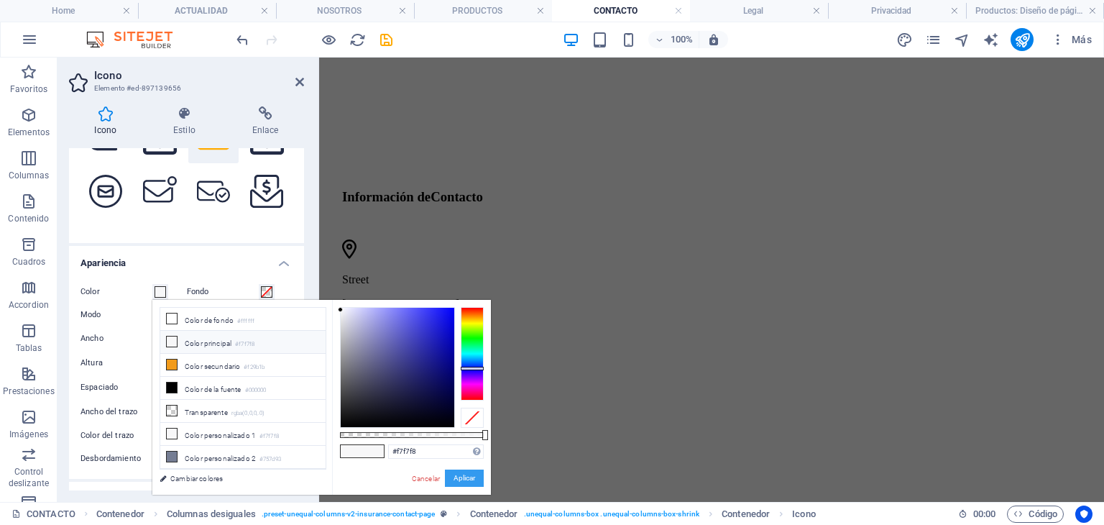
click at [451, 476] on button "Aplicar" at bounding box center [464, 477] width 39 height 17
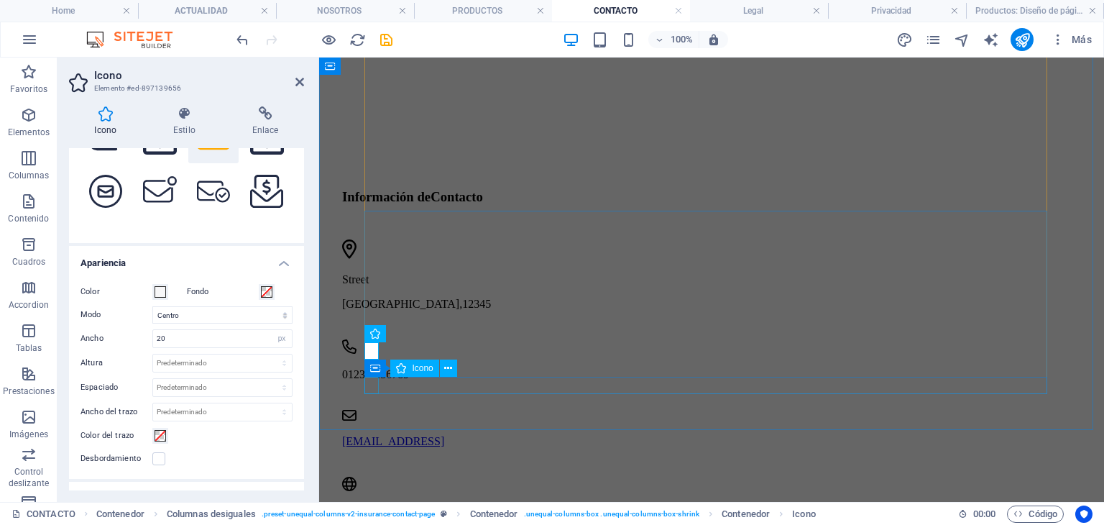
click at [377, 477] on figure at bounding box center [676, 485] width 669 height 17
select select "xMidYMid"
select select "px"
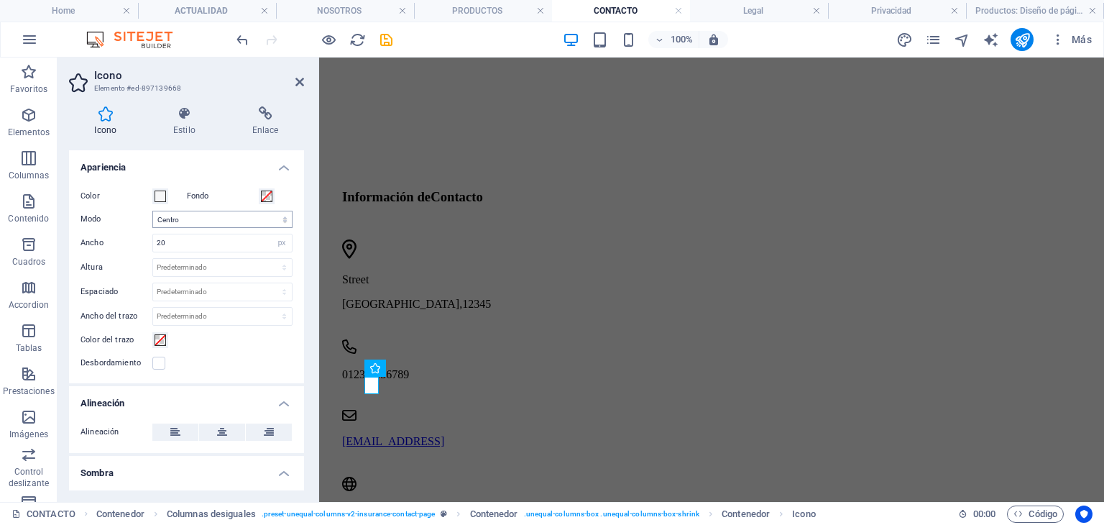
scroll to position [288, 0]
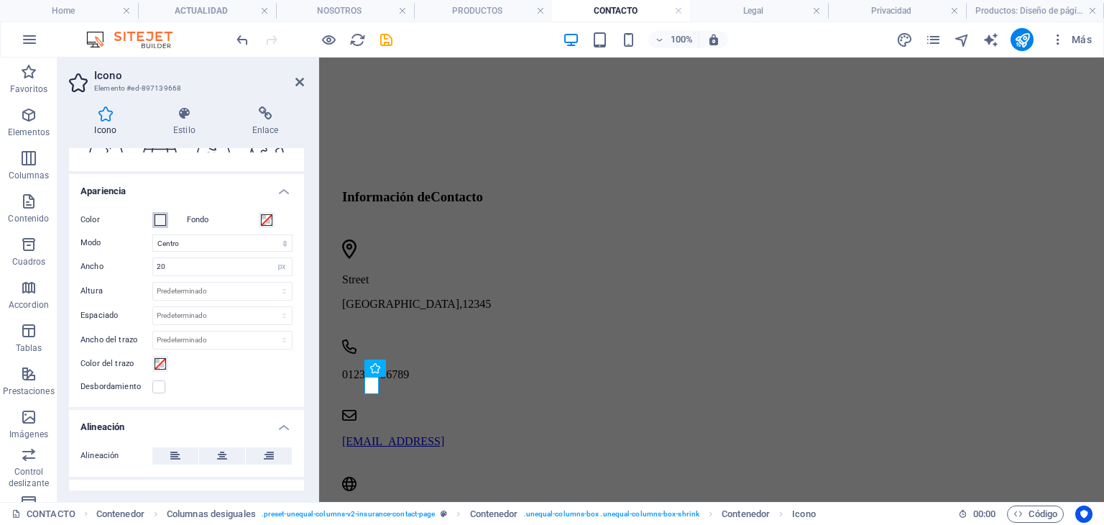
click at [161, 221] on span at bounding box center [161, 220] width 12 height 12
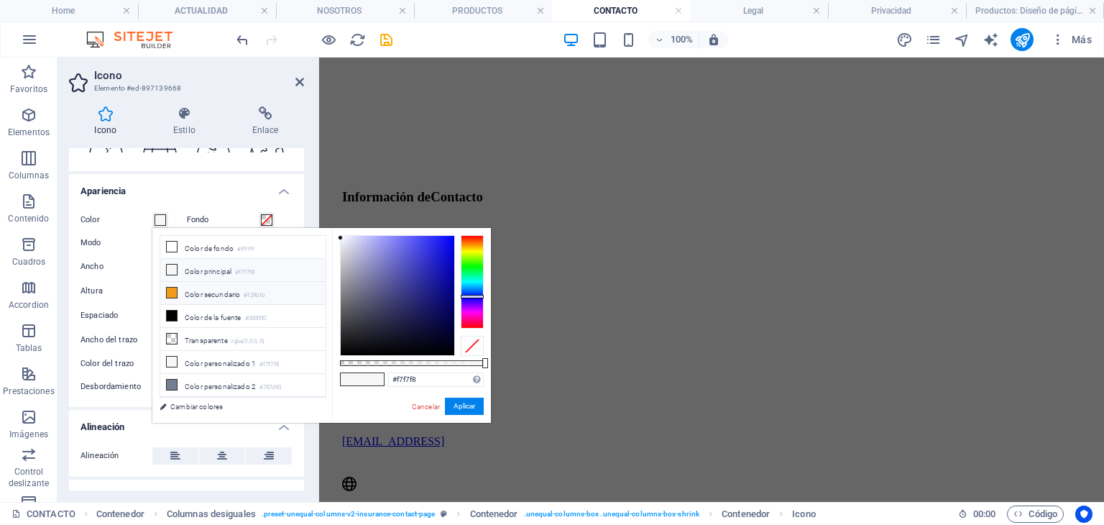
click at [257, 284] on li "Color secundario #f29b1b" at bounding box center [242, 293] width 165 height 23
type input "#f29b1b"
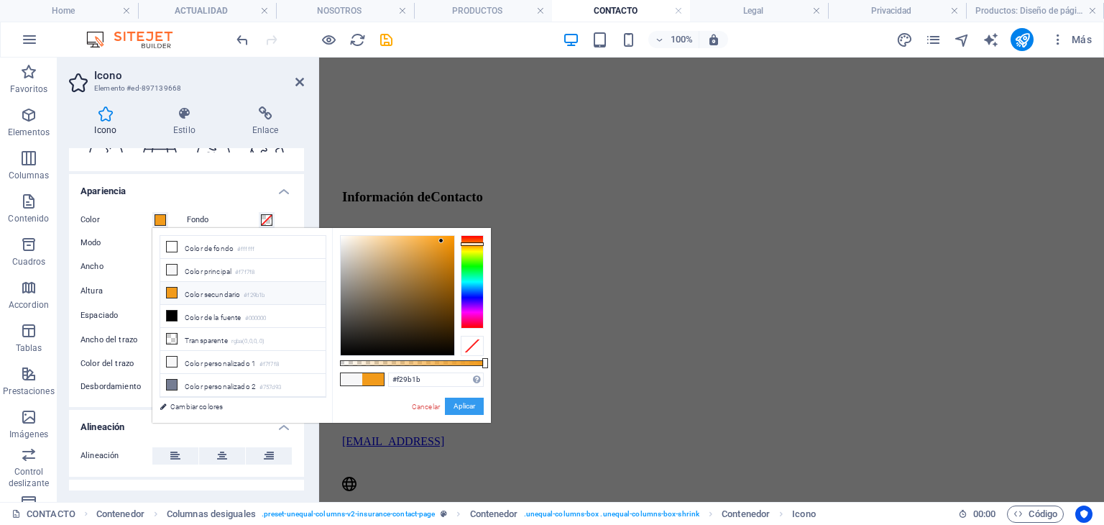
drag, startPoint x: 452, startPoint y: 405, endPoint x: 132, endPoint y: 347, distance: 325.0
click at [452, 405] on button "Aplicar" at bounding box center [464, 406] width 39 height 17
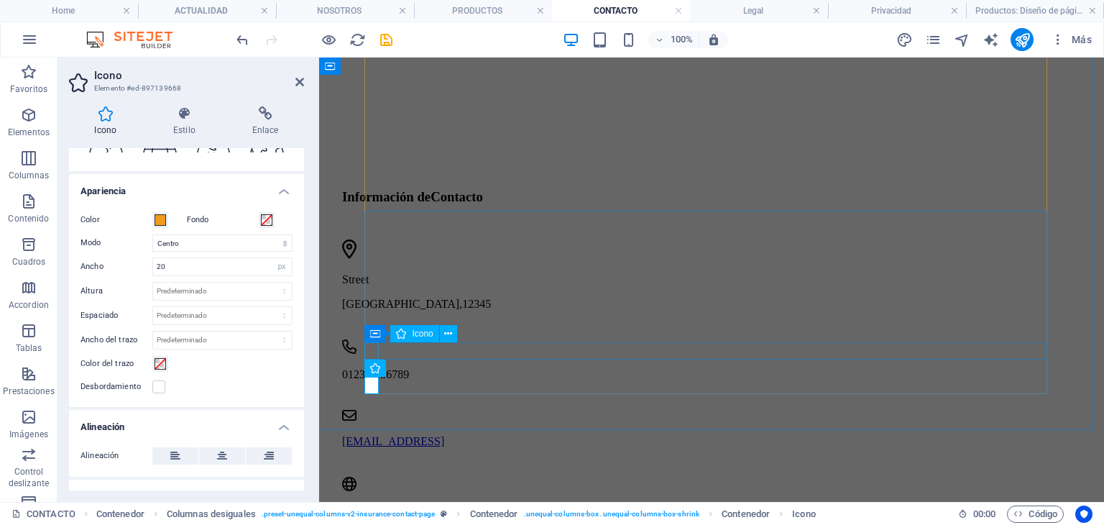
click at [377, 410] on figure at bounding box center [676, 417] width 669 height 14
select select "xMidYMid"
select select "px"
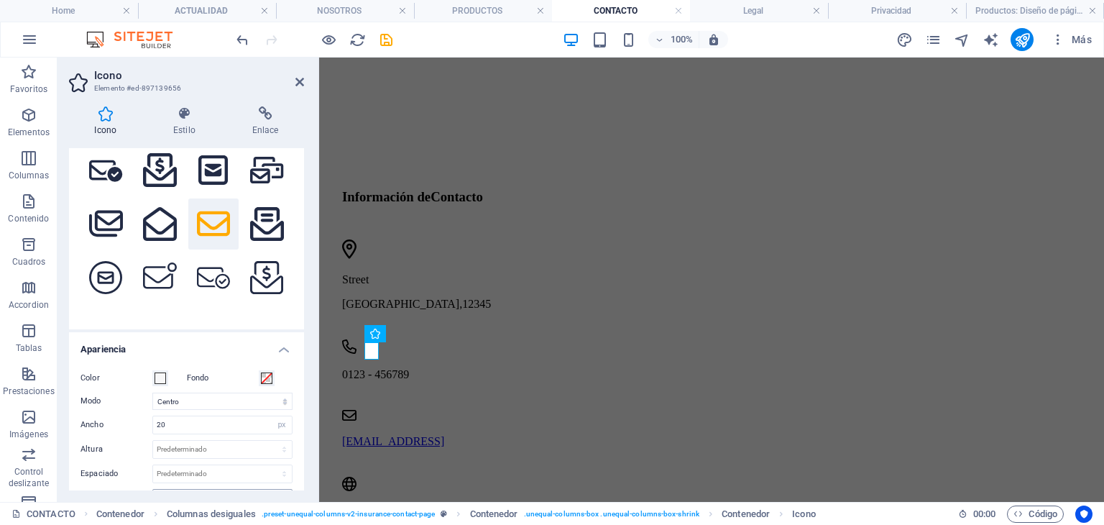
scroll to position [216, 0]
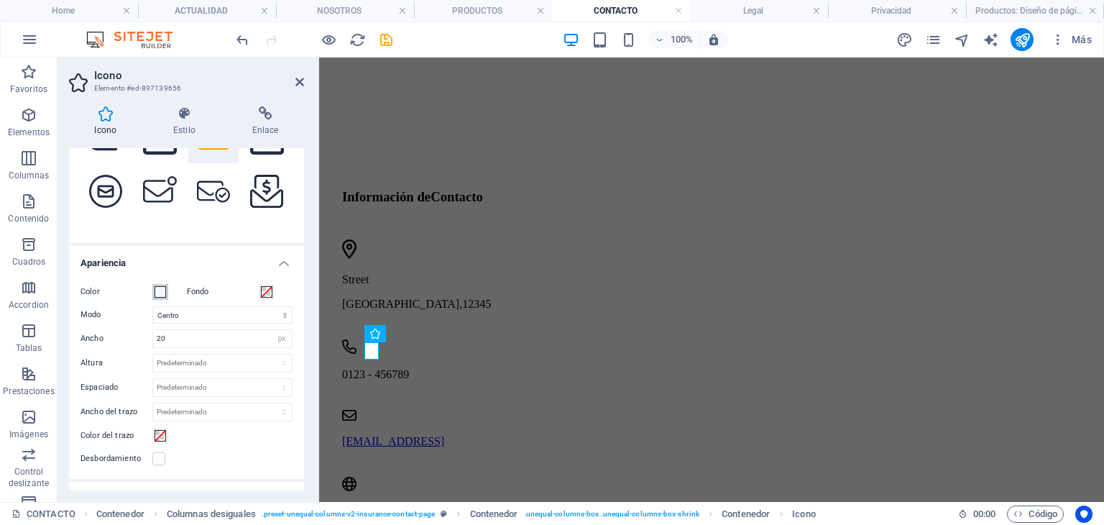
click at [164, 294] on span at bounding box center [161, 292] width 12 height 12
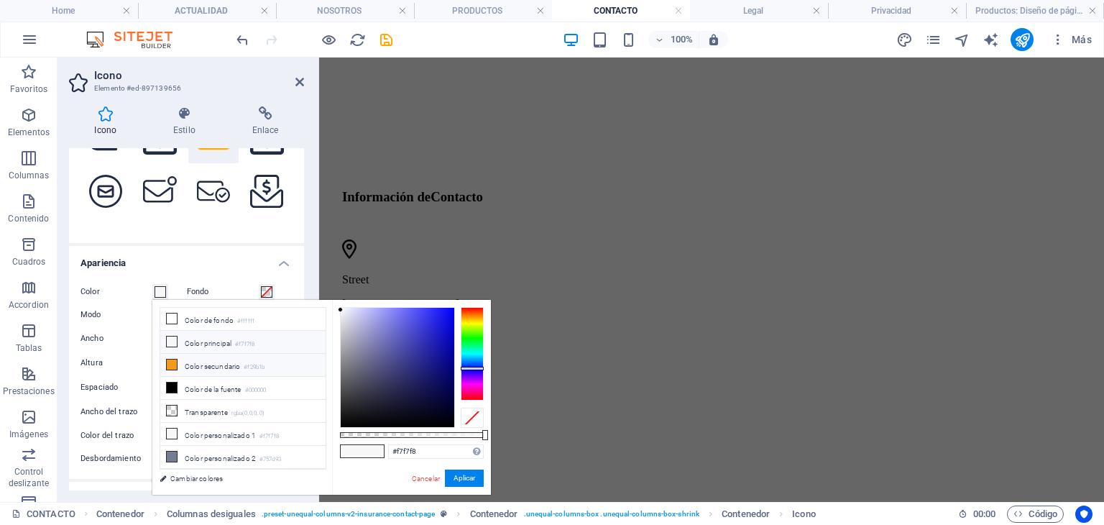
click at [201, 354] on li "Color secundario #f29b1b" at bounding box center [242, 365] width 165 height 23
type input "#f29b1b"
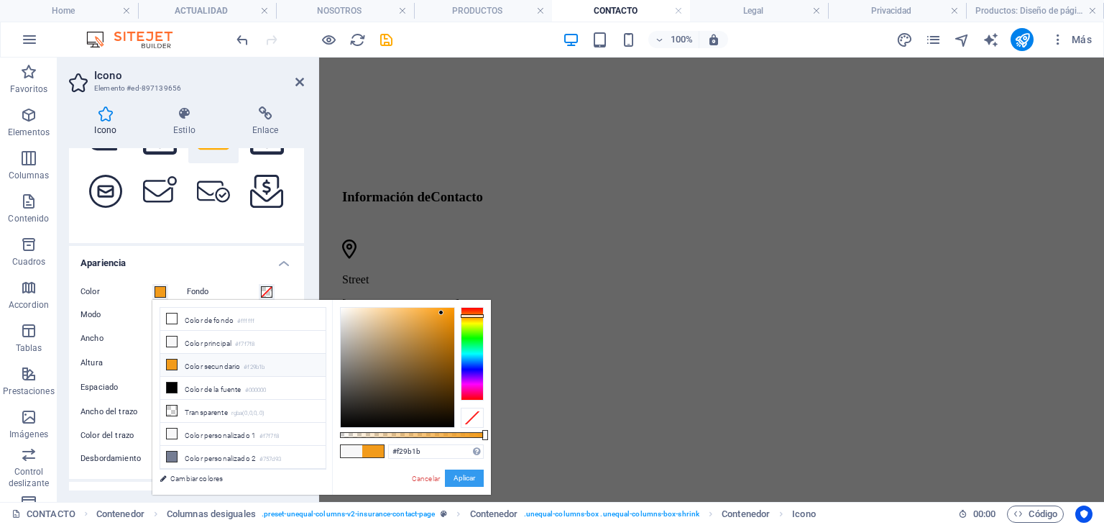
click at [456, 477] on button "Aplicar" at bounding box center [464, 477] width 39 height 17
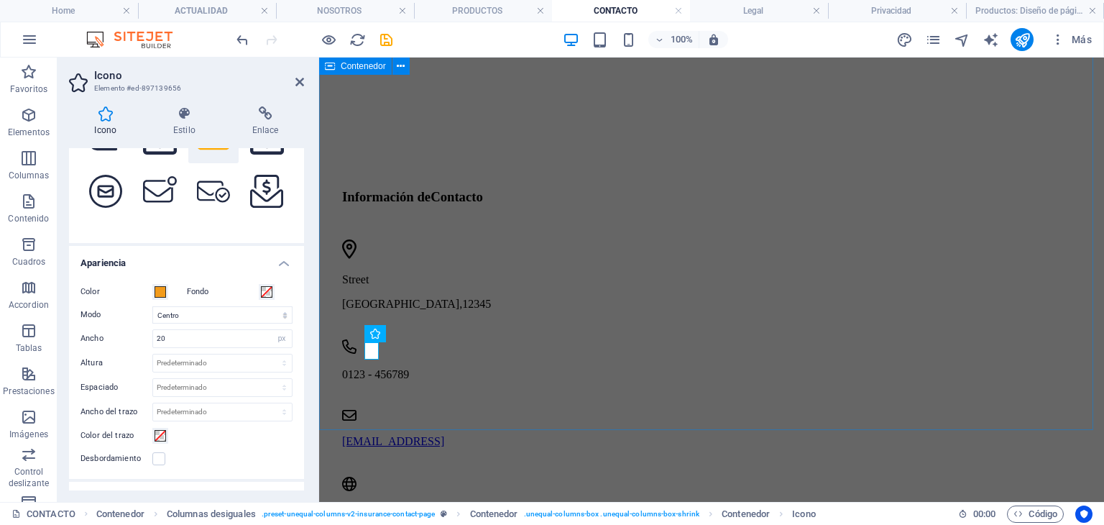
click at [498, 411] on div "Contactanos Lorem ipsum dolor sit amet, consectetur adipiscing elit aliquet vul…" at bounding box center [711, 81] width 773 height 970
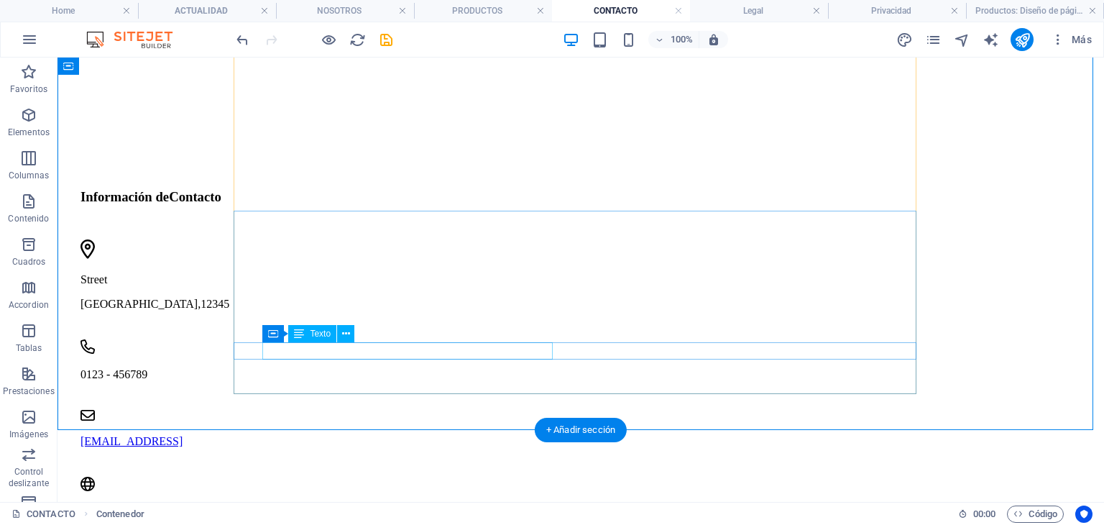
click at [183, 435] on link "[EMAIL_ADDRESS]" at bounding box center [132, 441] width 102 height 12
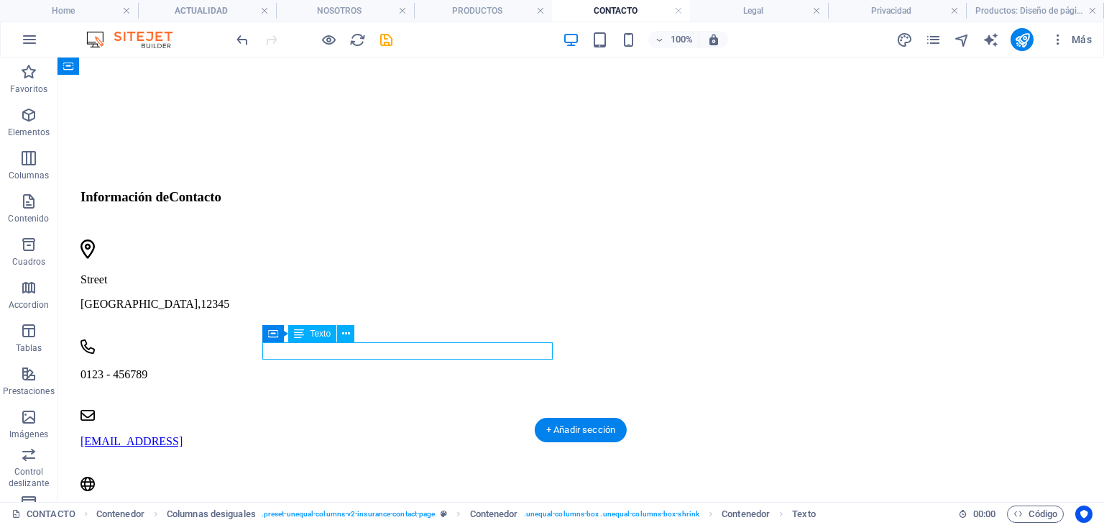
click at [183, 435] on link "[EMAIL_ADDRESS]" at bounding box center [132, 441] width 102 height 12
click at [224, 349] on div "Contactanos Lorem ipsum dolor sit amet, consectetur adipiscing elit aliquet vul…" at bounding box center [580, 81] width 1035 height 970
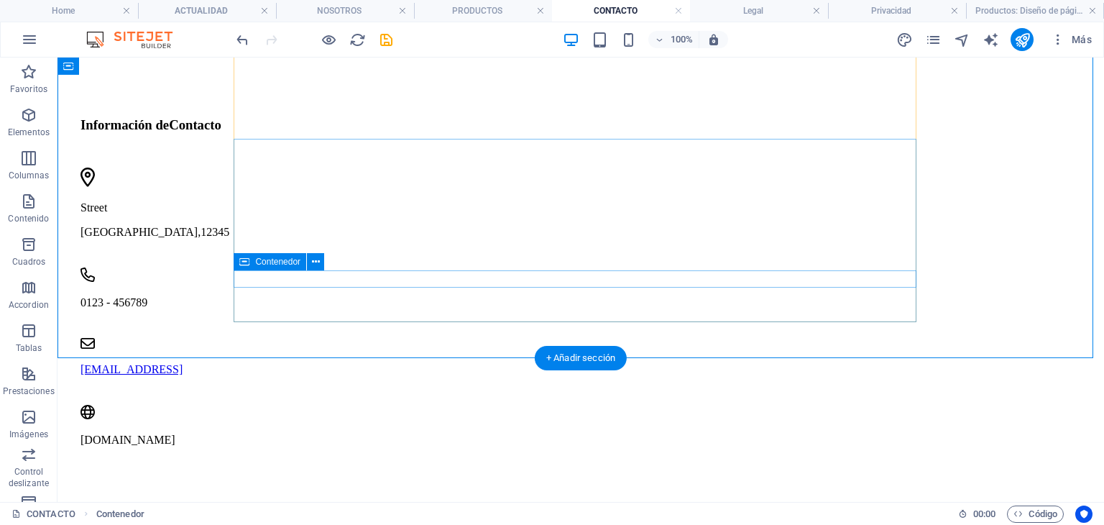
click at [585, 338] on div "[EMAIL_ADDRESS]" at bounding box center [422, 357] width 683 height 38
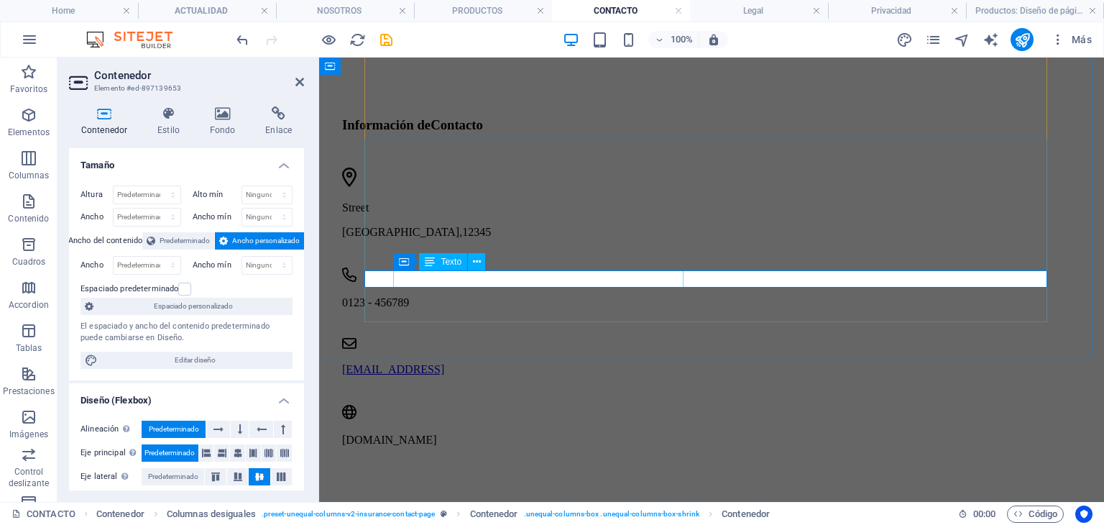
click at [444, 363] on link "[EMAIL_ADDRESS]" at bounding box center [393, 369] width 102 height 12
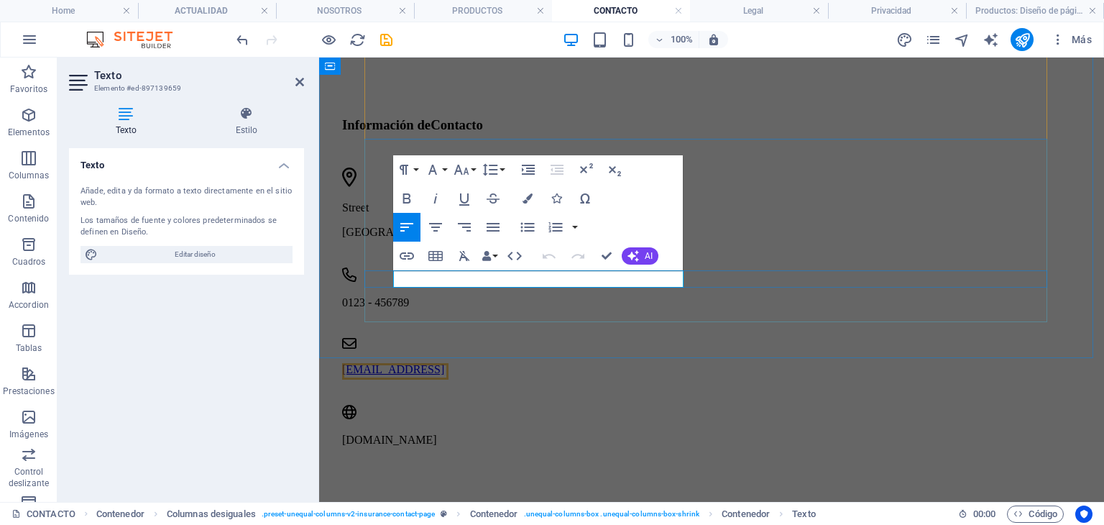
click at [444, 363] on link "[EMAIL_ADDRESS]" at bounding box center [393, 369] width 102 height 12
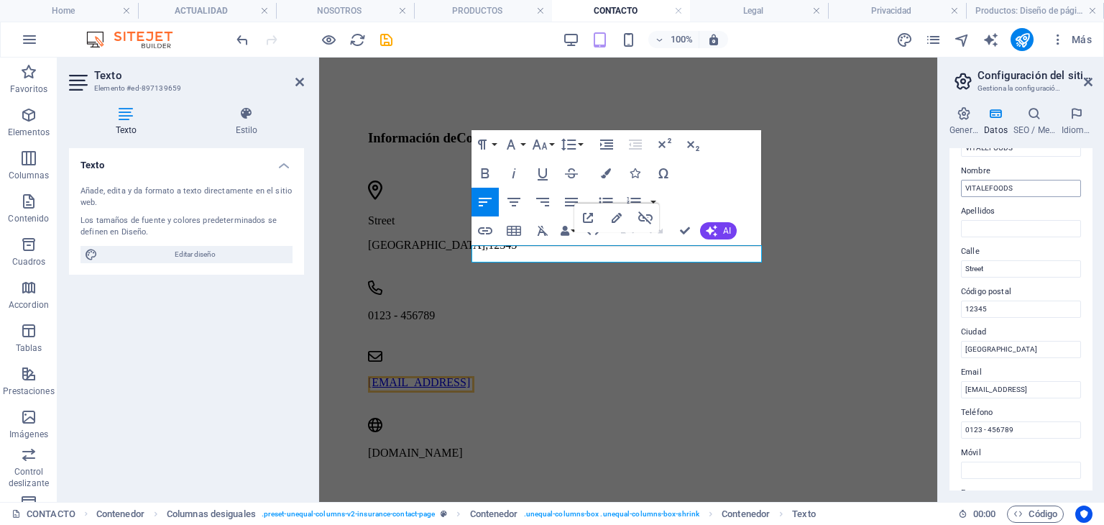
scroll to position [216, 0]
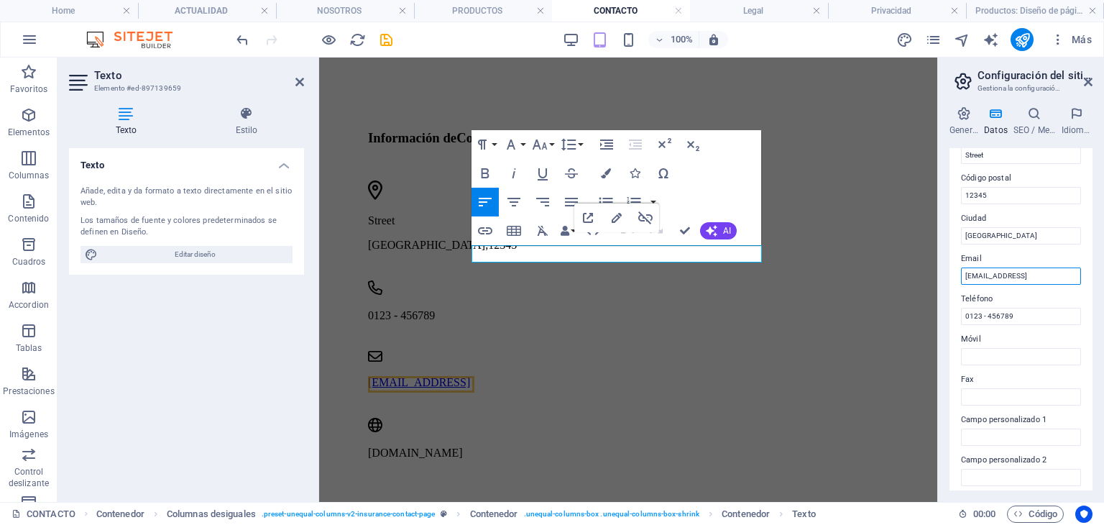
click at [1006, 277] on input "[EMAIL_ADDRESS]" at bounding box center [1021, 275] width 120 height 17
drag, startPoint x: 1006, startPoint y: 277, endPoint x: 998, endPoint y: 276, distance: 8.0
click at [1001, 277] on input "[EMAIL_ADDRESS]" at bounding box center [1021, 275] width 120 height 17
type input "[EMAIL_ADDRESS][DOMAIN_NAME]"
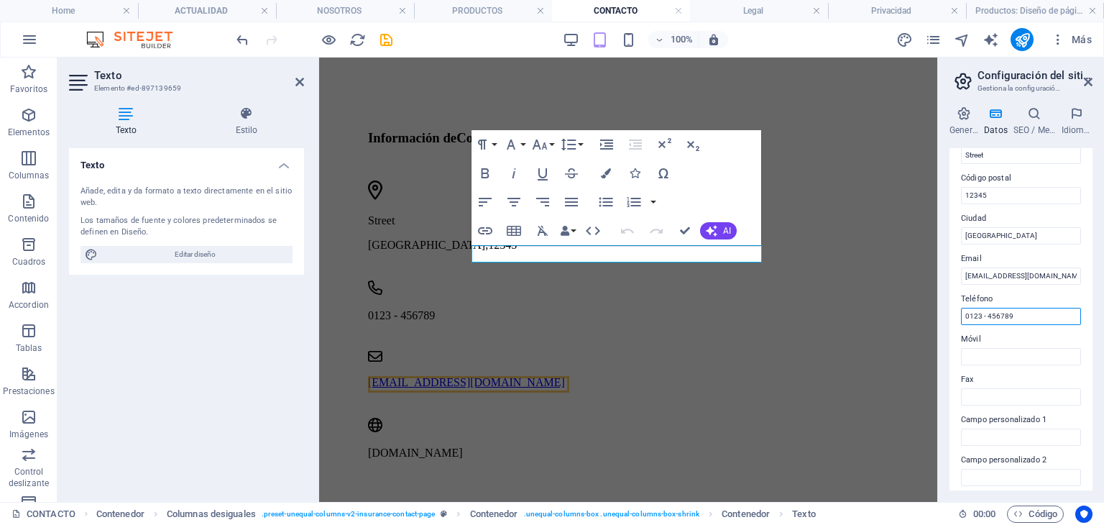
click at [1034, 316] on input "0123 - 456789" at bounding box center [1021, 316] width 120 height 17
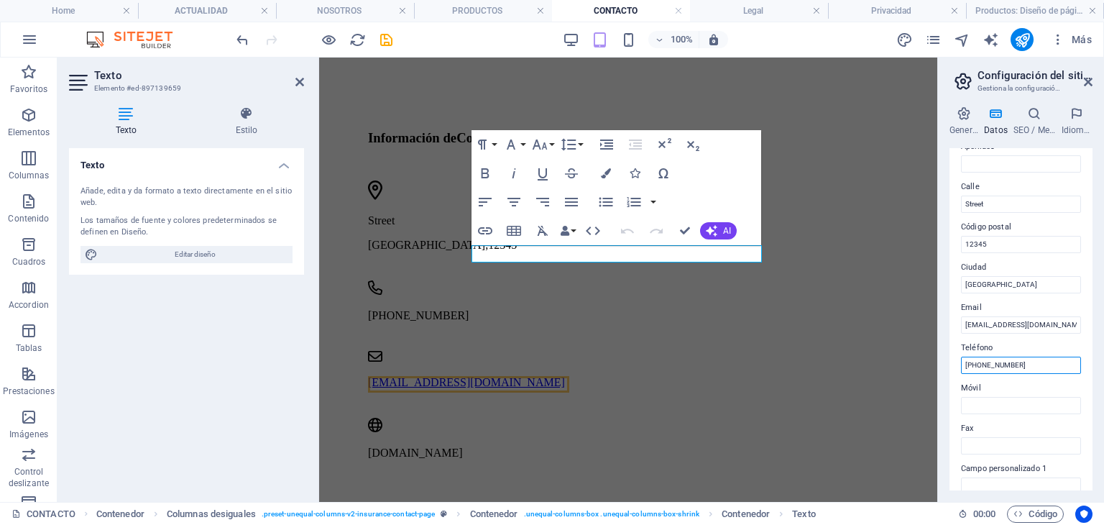
scroll to position [144, 0]
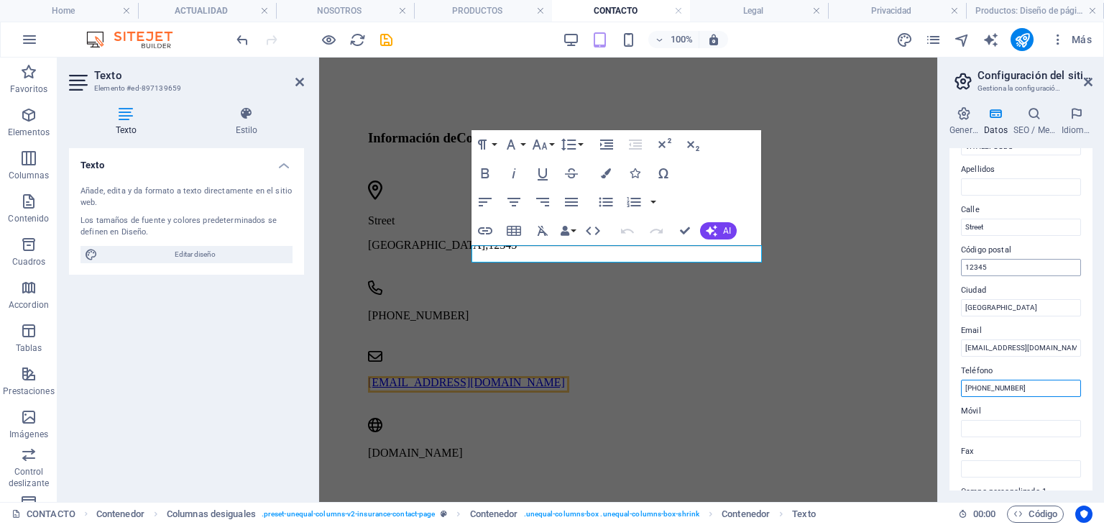
type input "[PHONE_NUMBER]"
click at [1001, 266] on input "12345" at bounding box center [1021, 267] width 120 height 17
drag, startPoint x: 1006, startPoint y: 213, endPoint x: 996, endPoint y: 230, distance: 19.4
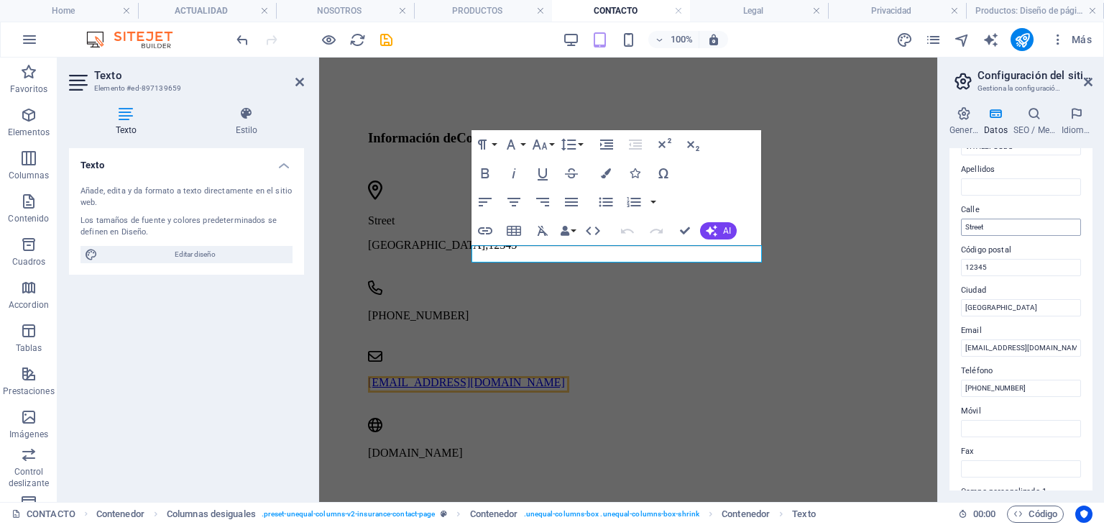
click at [1001, 226] on div "[GEOGRAPHIC_DATA]" at bounding box center [1021, 218] width 120 height 35
click at [996, 230] on input "Street" at bounding box center [1021, 227] width 120 height 17
paste input "[PERSON_NAME]"
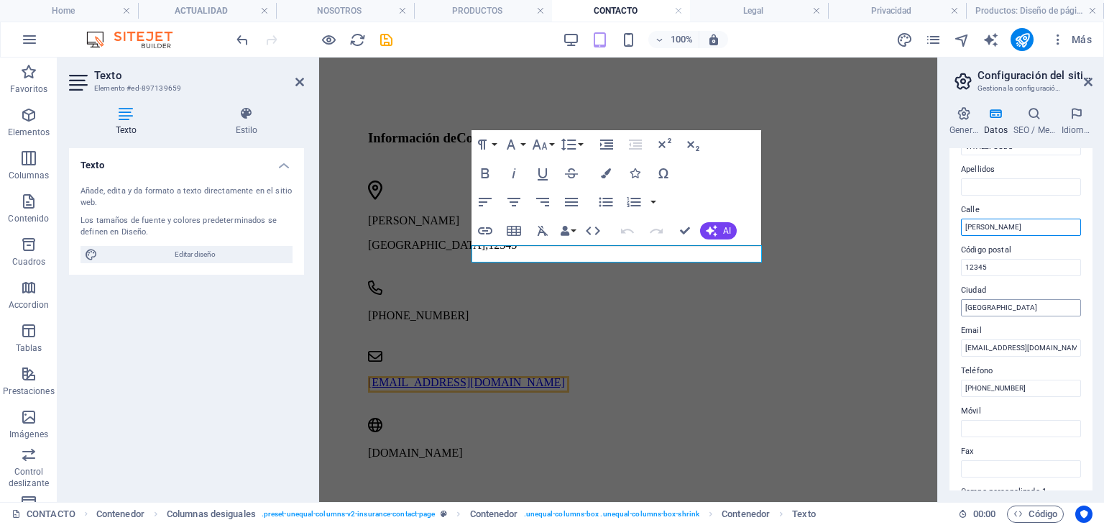
type input "[PERSON_NAME]"
click at [996, 299] on input "[GEOGRAPHIC_DATA]" at bounding box center [1021, 307] width 120 height 17
type input "Conocoto"
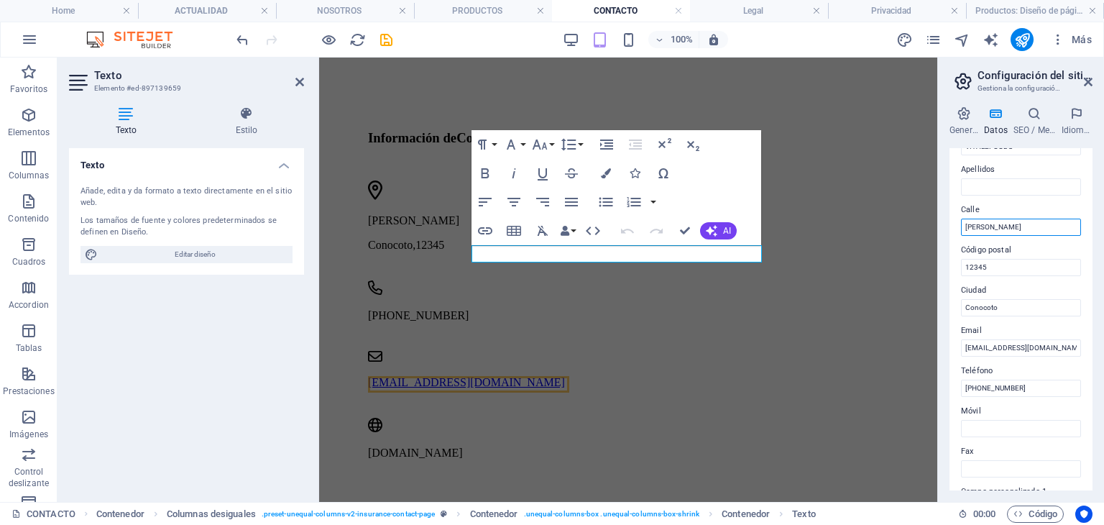
click at [1037, 225] on input "[PERSON_NAME]" at bounding box center [1021, 227] width 120 height 17
paste input "N1-195"
type input "[PERSON_NAME] N1-195"
click at [1015, 267] on input "12345" at bounding box center [1021, 267] width 120 height 17
click at [1027, 219] on input "[PERSON_NAME] N1-195" at bounding box center [1021, 227] width 120 height 17
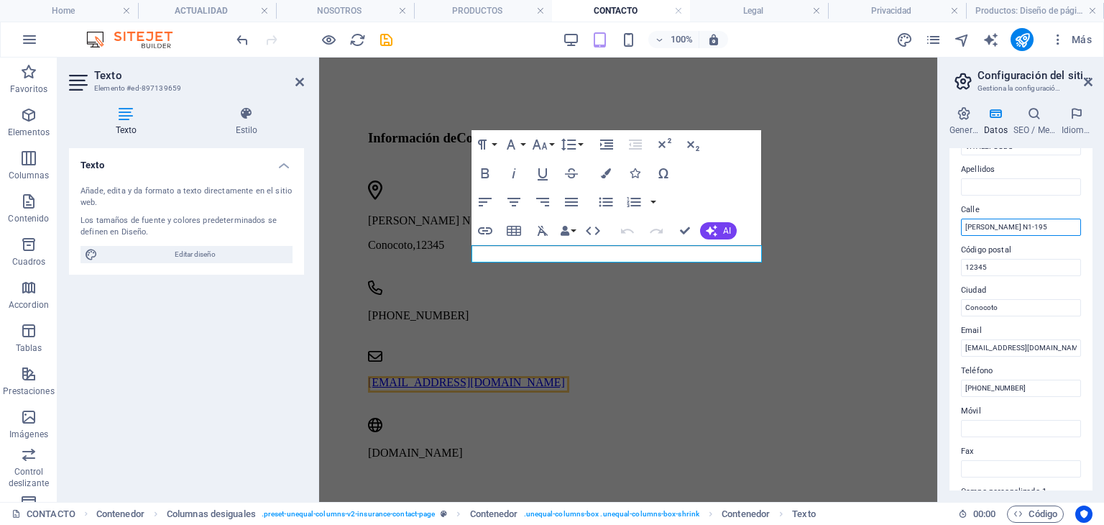
click at [1027, 219] on input "[PERSON_NAME] N1-195" at bounding box center [1021, 227] width 120 height 17
click at [978, 274] on input "12345" at bounding box center [1021, 267] width 120 height 17
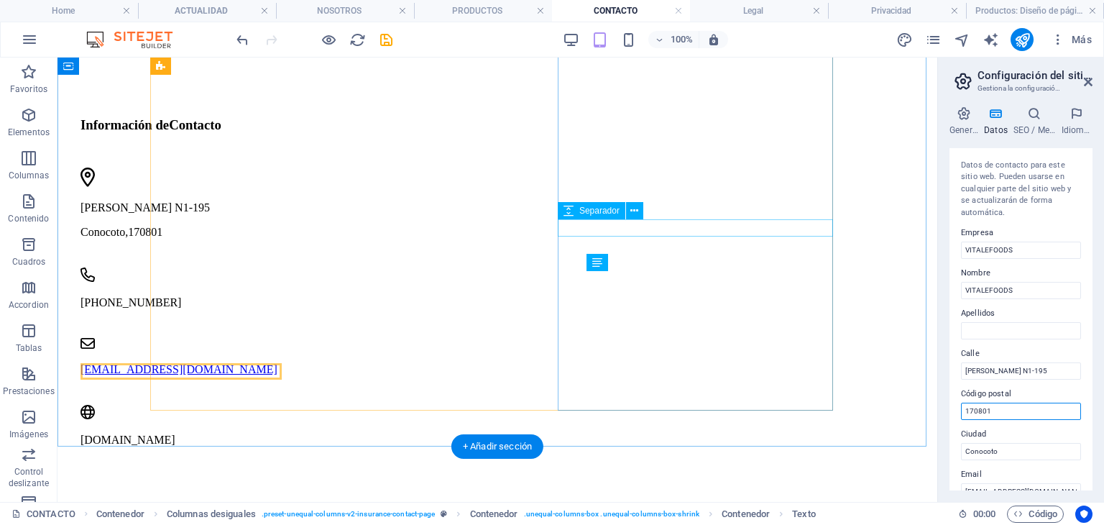
scroll to position [222, 0]
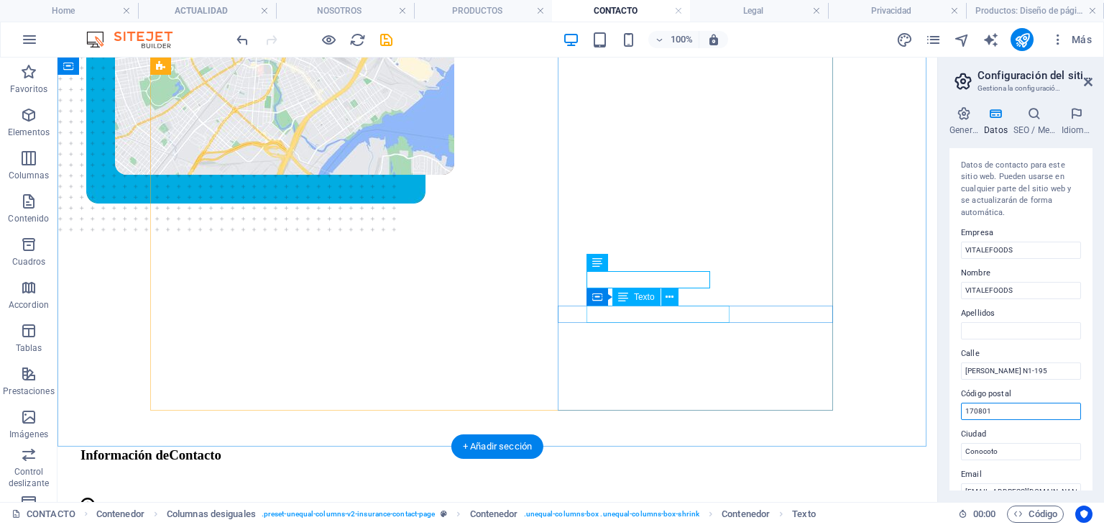
type input "170801"
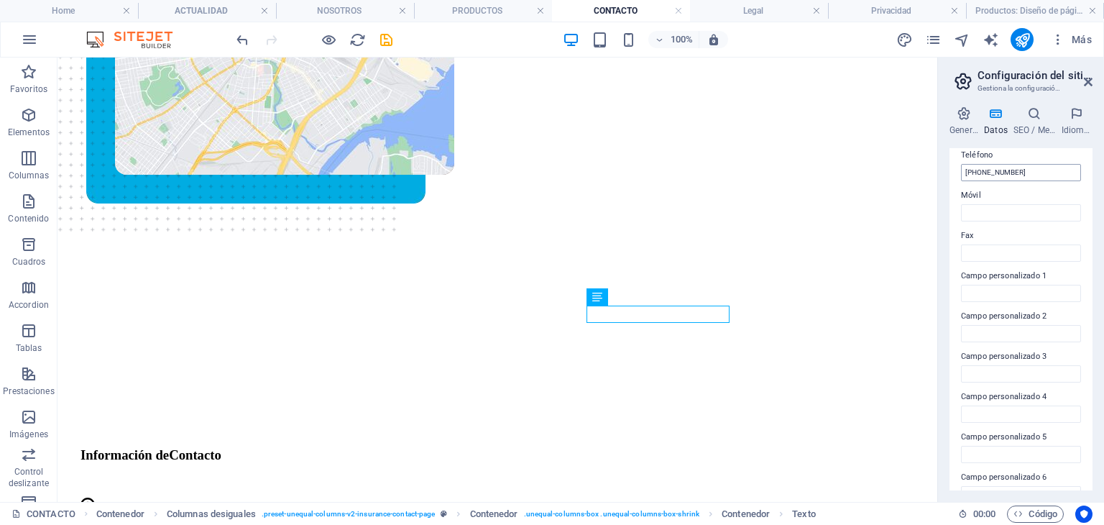
scroll to position [384, 0]
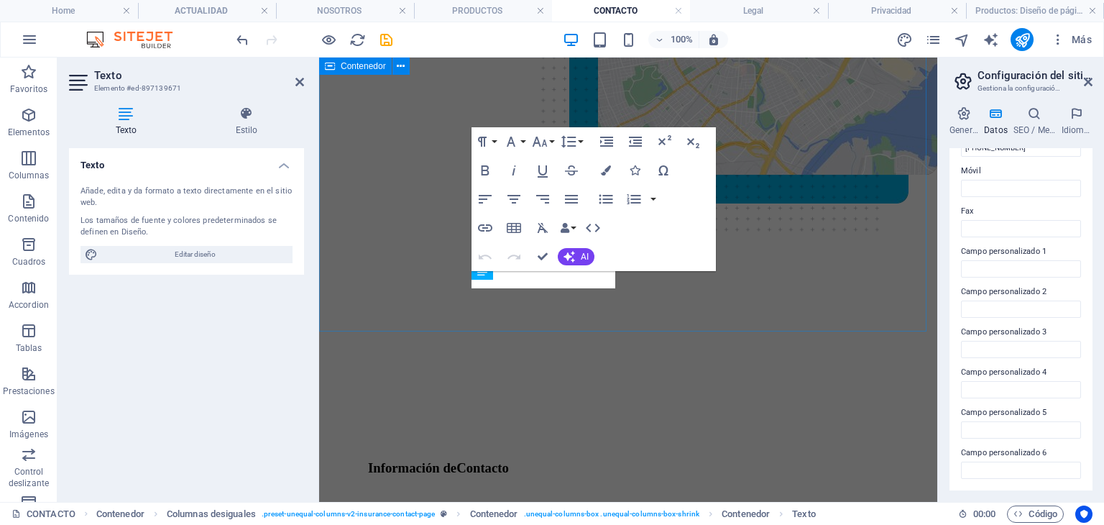
scroll to position [561, 0]
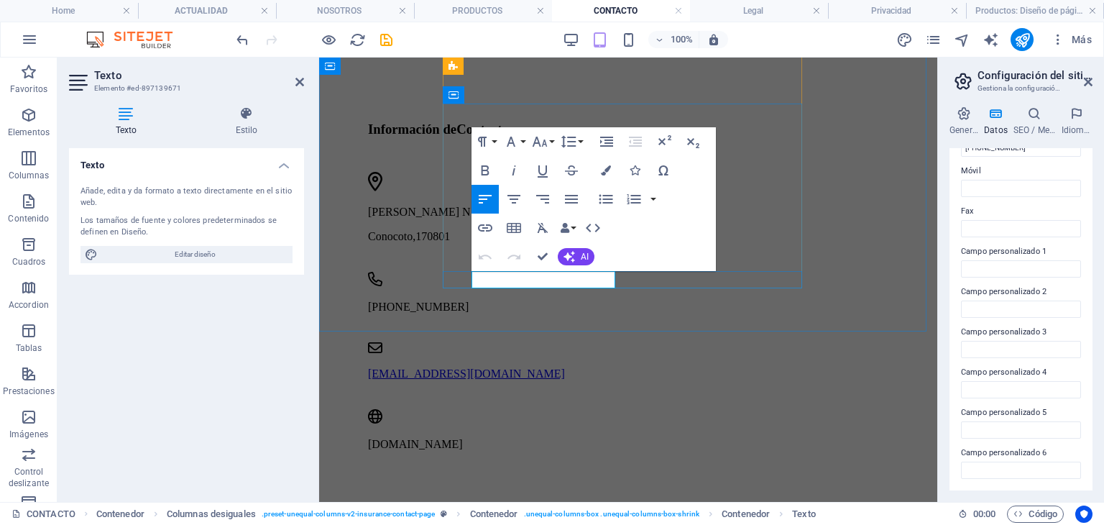
click at [569, 438] on p "[DOMAIN_NAME]" at bounding box center [547, 444] width 359 height 13
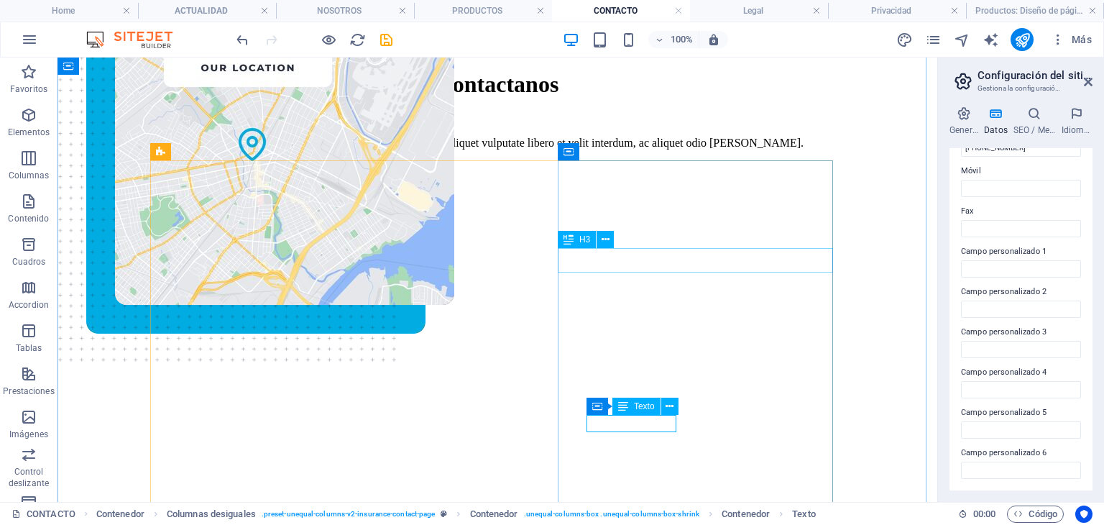
scroll to position [113, 0]
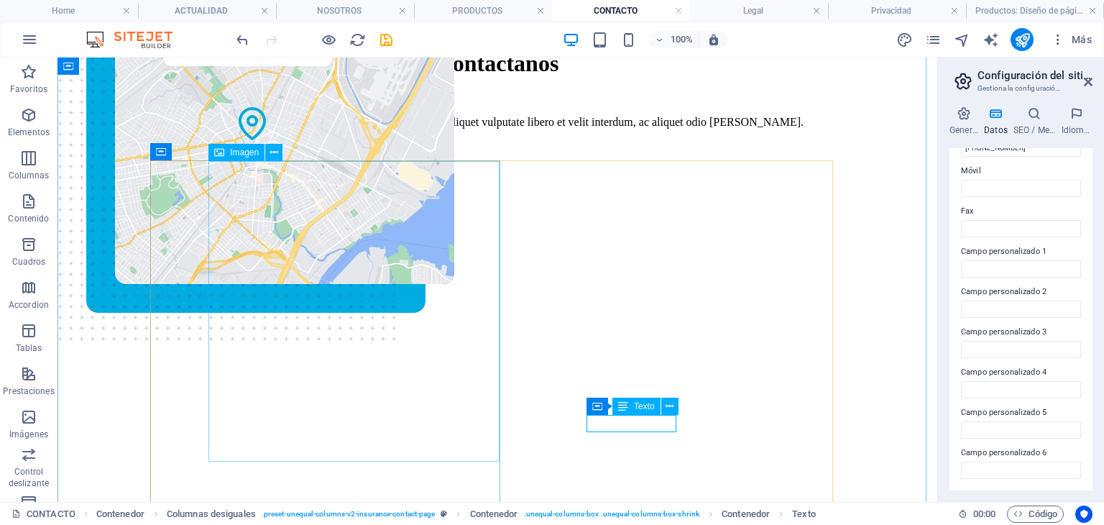
click at [334, 256] on figure at bounding box center [284, 138] width 339 height 387
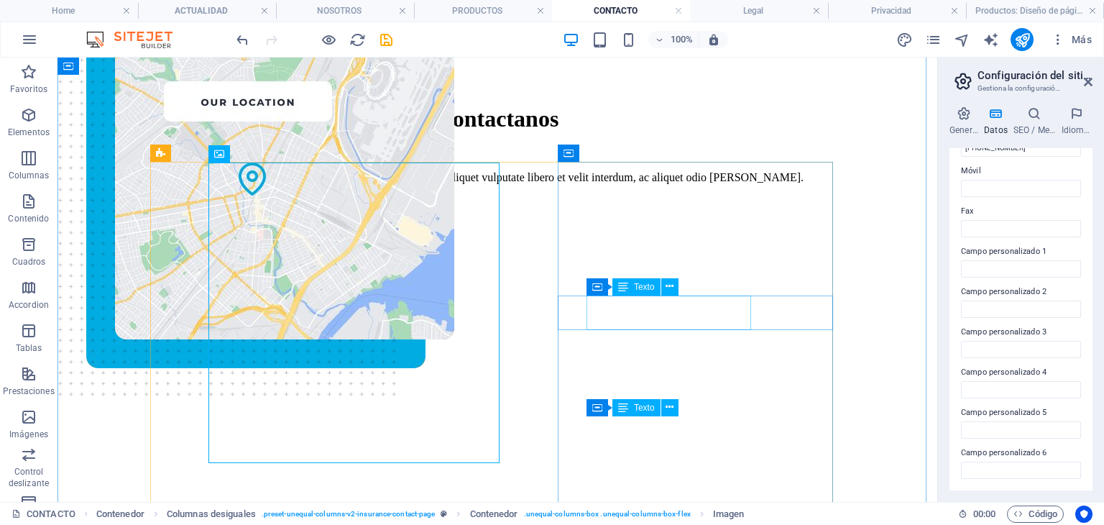
scroll to position [0, 0]
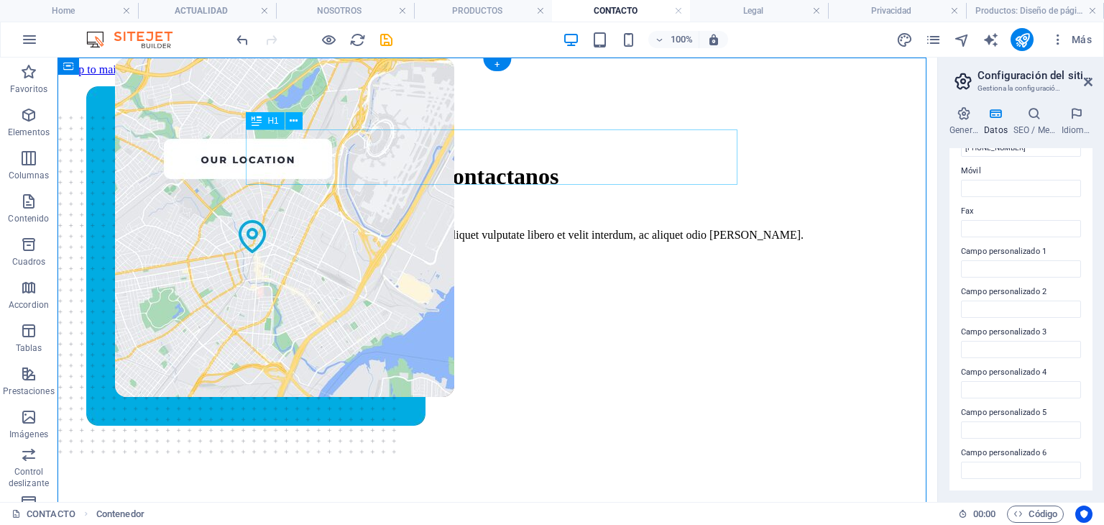
click at [598, 176] on div "Contactanos" at bounding box center [498, 176] width 834 height 27
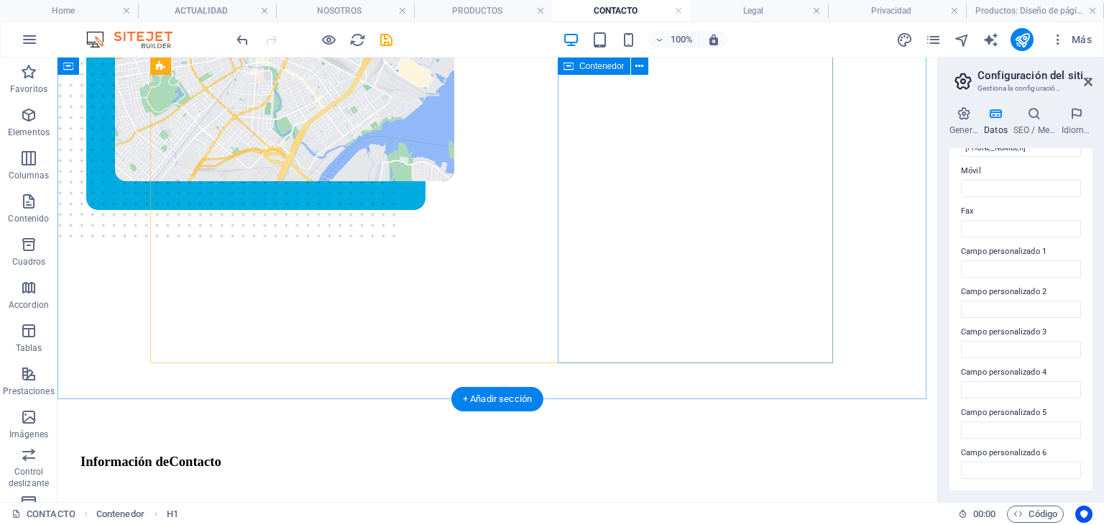
scroll to position [575, 0]
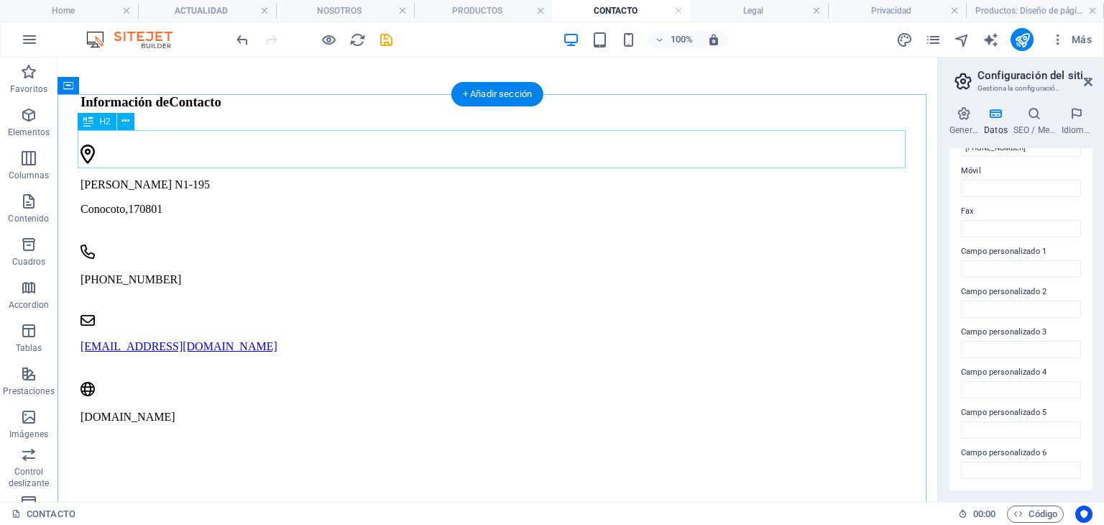
click at [498, 521] on div "Contáctanos" at bounding box center [498, 530] width 834 height 19
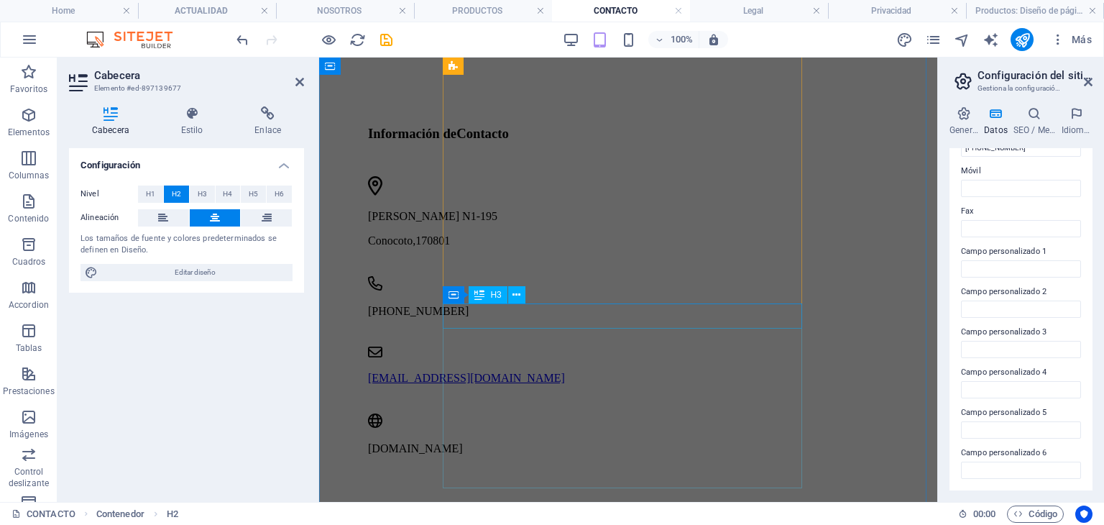
scroll to position [647, 0]
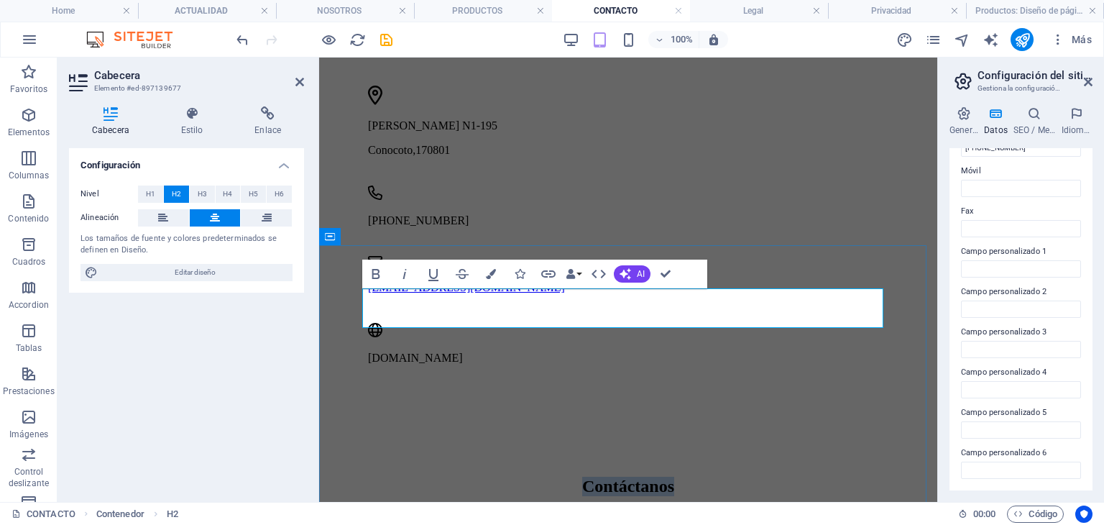
click at [625, 477] on h2 "Contáctanos" at bounding box center [628, 486] width 520 height 19
copy h2 "Contáctanos"
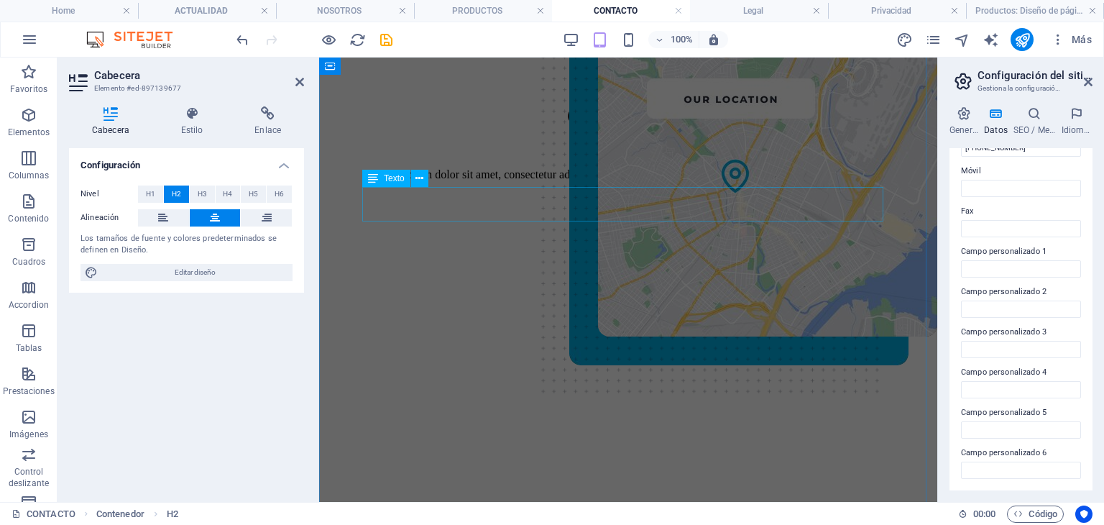
scroll to position [0, 0]
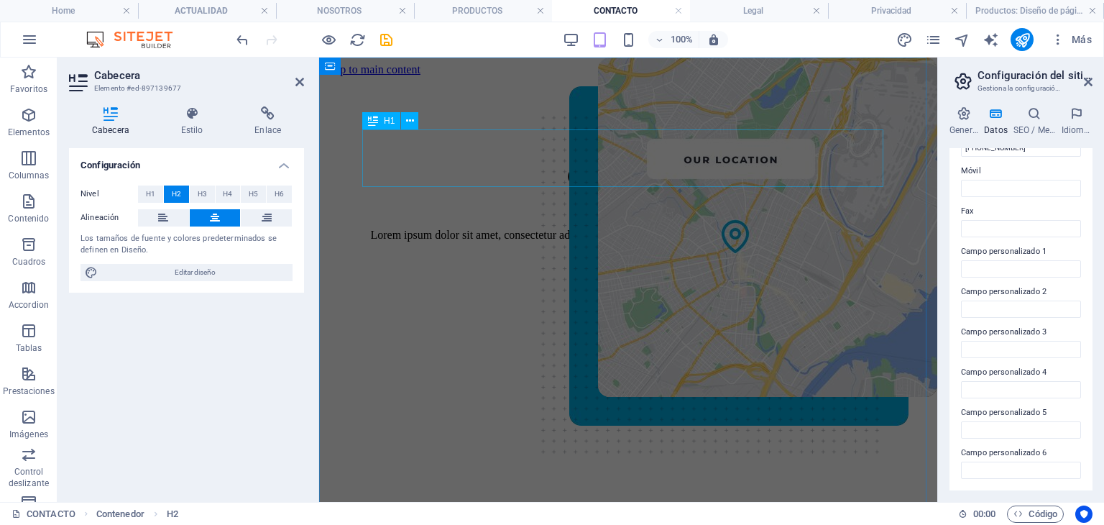
click at [587, 163] on div "Contactanos" at bounding box center [628, 176] width 520 height 27
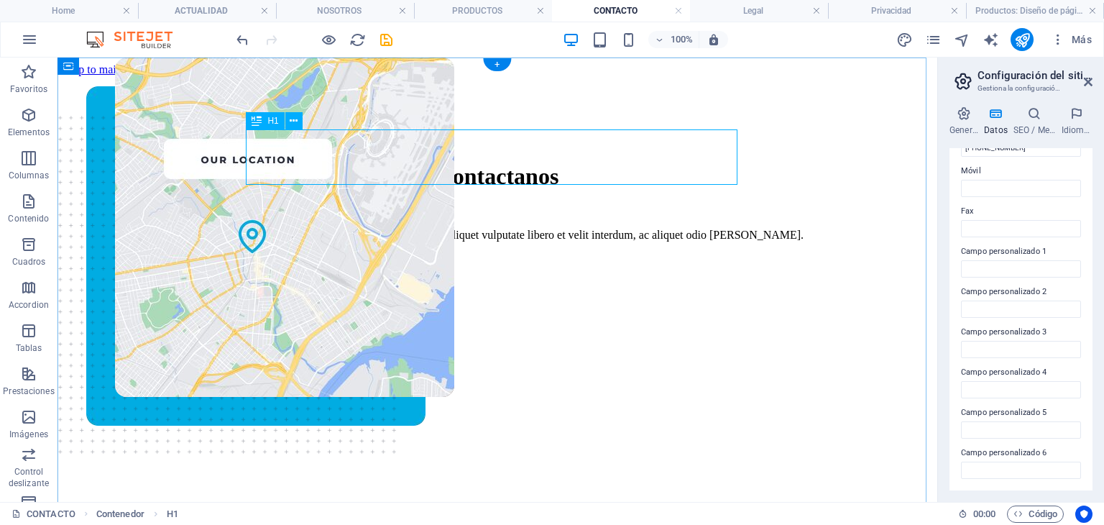
click at [415, 163] on div "Contactanos" at bounding box center [498, 176] width 834 height 27
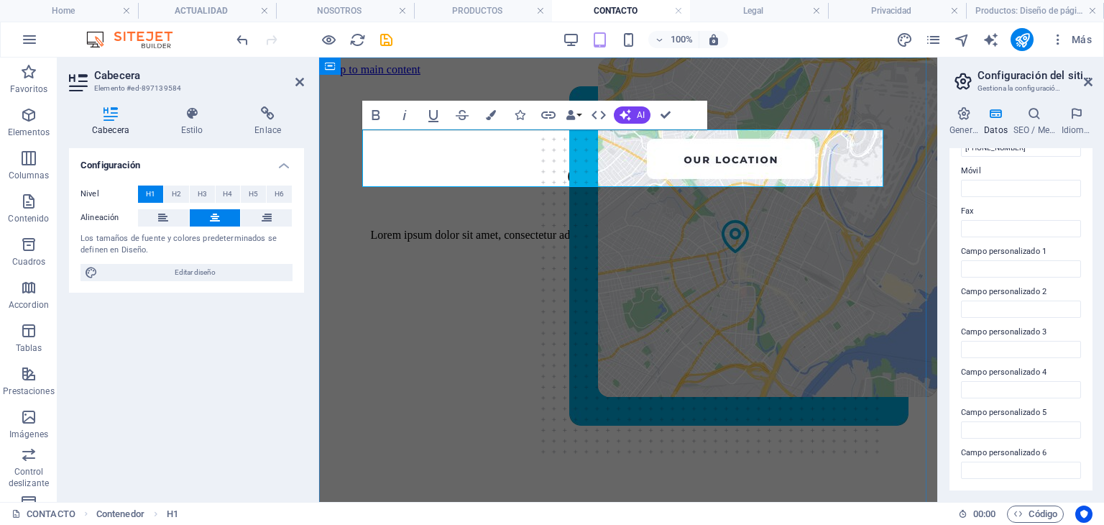
click at [415, 163] on h1 "Contactanos" at bounding box center [628, 176] width 520 height 27
click at [410, 229] on div "Lorem ipsum dolor sit amet, consectetur adipiscing elit aliquet vulputate liber…" at bounding box center [628, 242] width 520 height 26
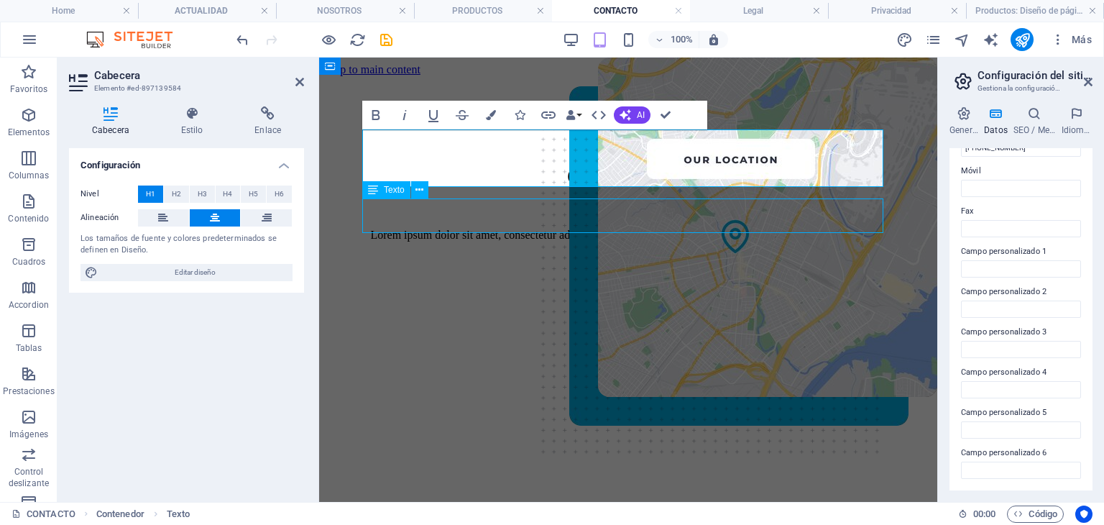
click at [836, 229] on div "Lorem ipsum dolor sit amet, consectetur adipiscing elit aliquet vulputate liber…" at bounding box center [628, 242] width 520 height 26
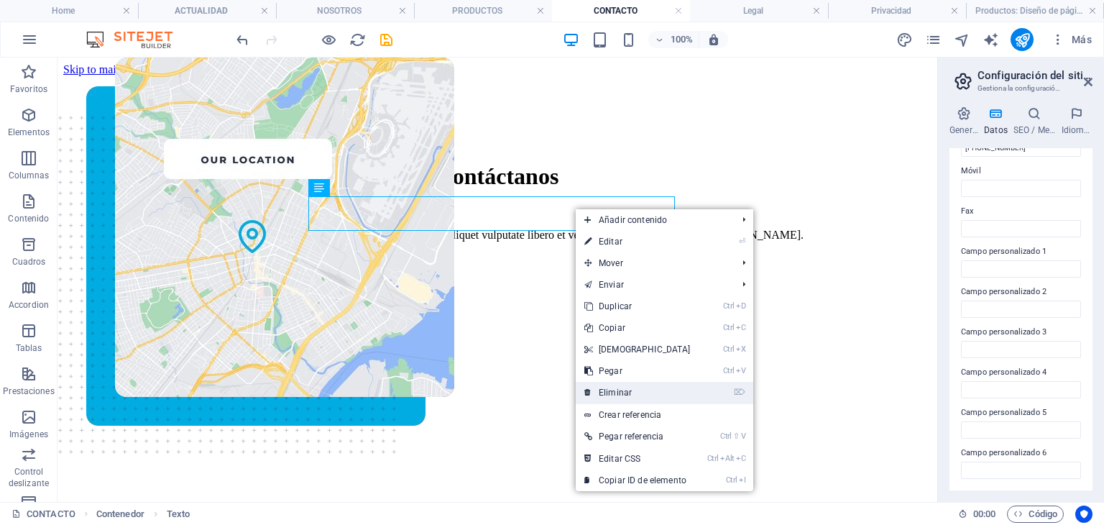
click at [661, 382] on link "⌦ Eliminar" at bounding box center [638, 393] width 124 height 22
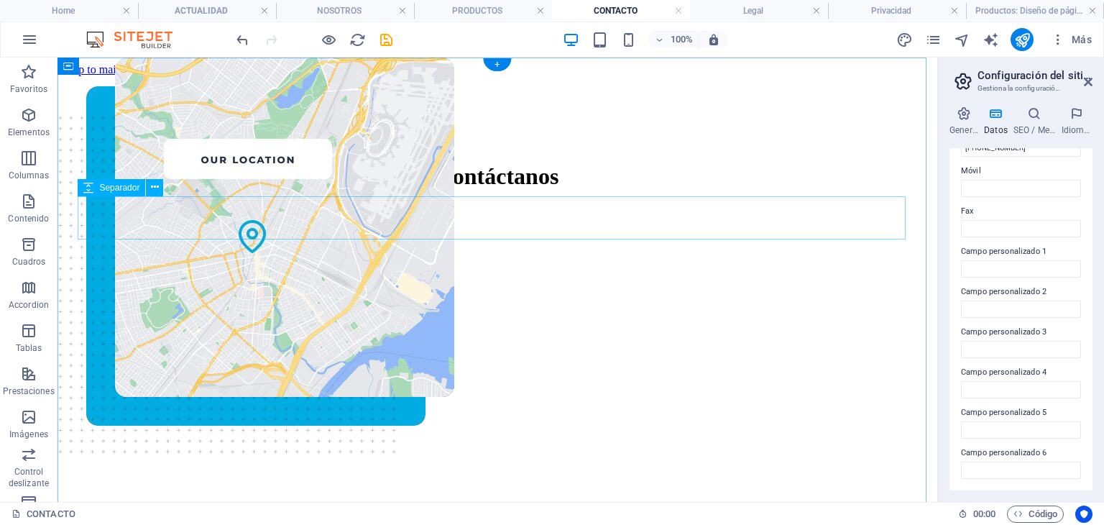
click at [610, 217] on div at bounding box center [498, 238] width 834 height 43
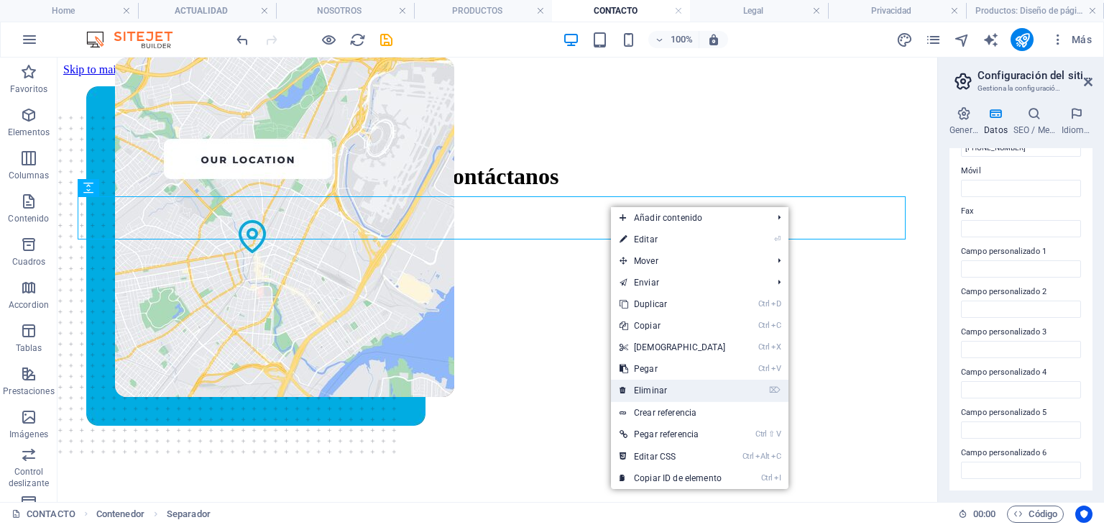
click at [690, 382] on link "⌦ Eliminar" at bounding box center [673, 391] width 124 height 22
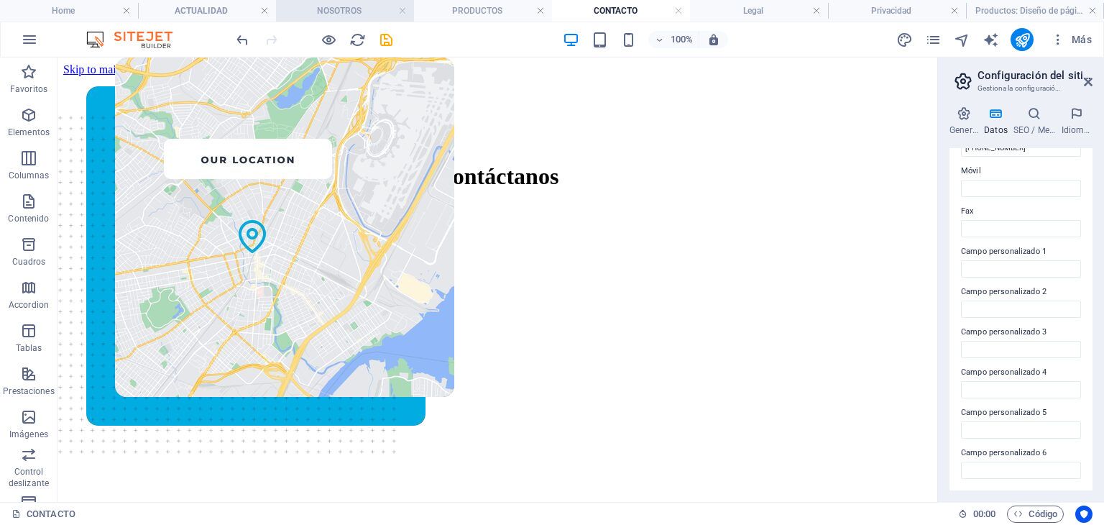
click at [334, 5] on h4 "NOSOTROS" at bounding box center [345, 11] width 138 height 16
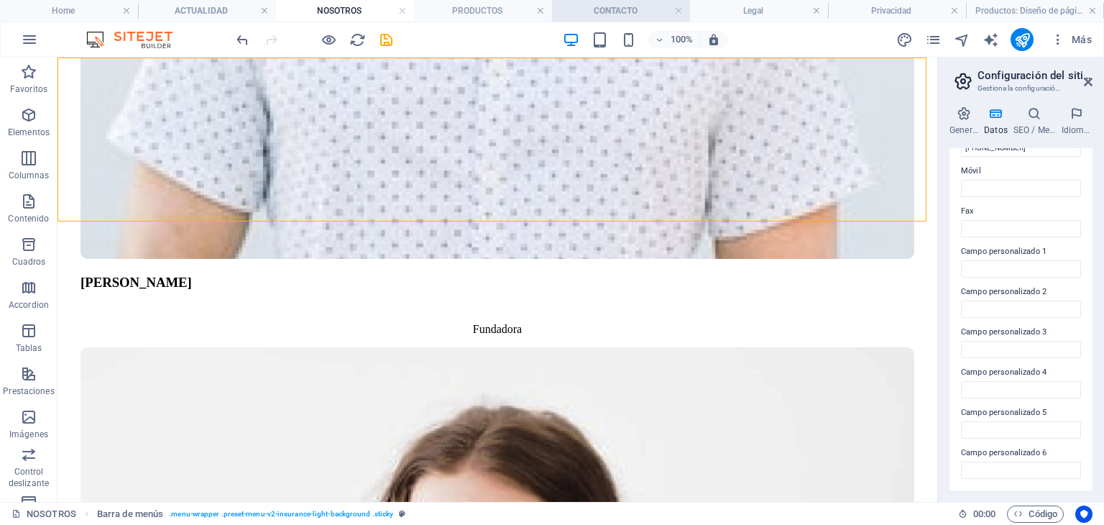
click at [623, 13] on h4 "CONTACTO" at bounding box center [621, 11] width 138 height 16
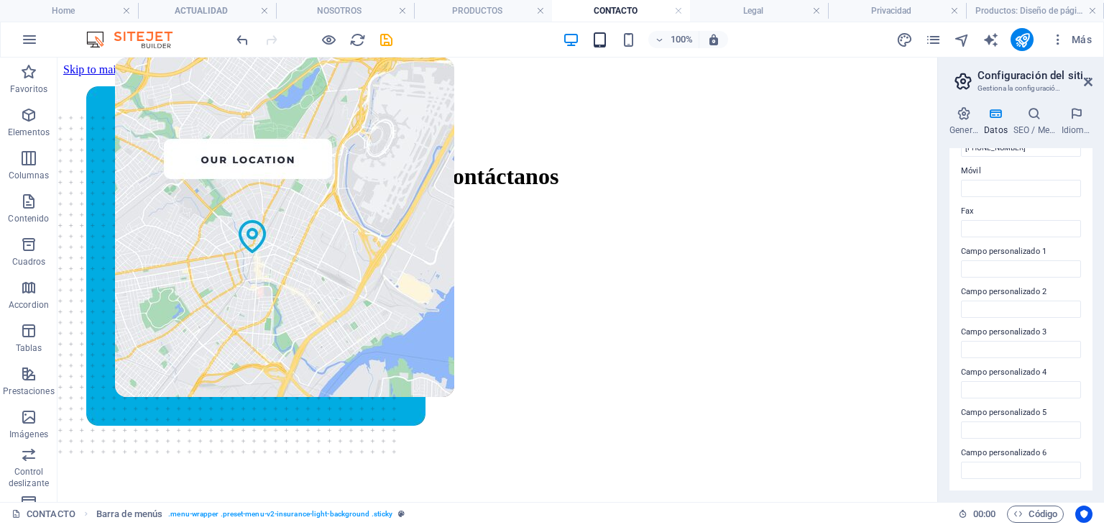
scroll to position [0, 0]
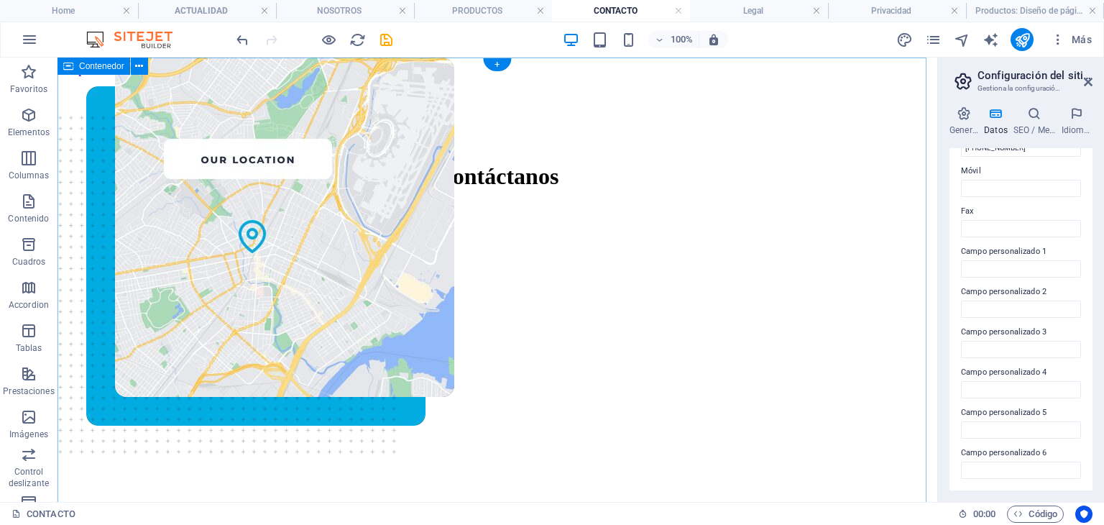
click at [314, 77] on div "Contáctanos Información de Contacto [PERSON_NAME] N1-195 Conocoto , 170801 [PHO…" at bounding box center [497, 521] width 868 height 891
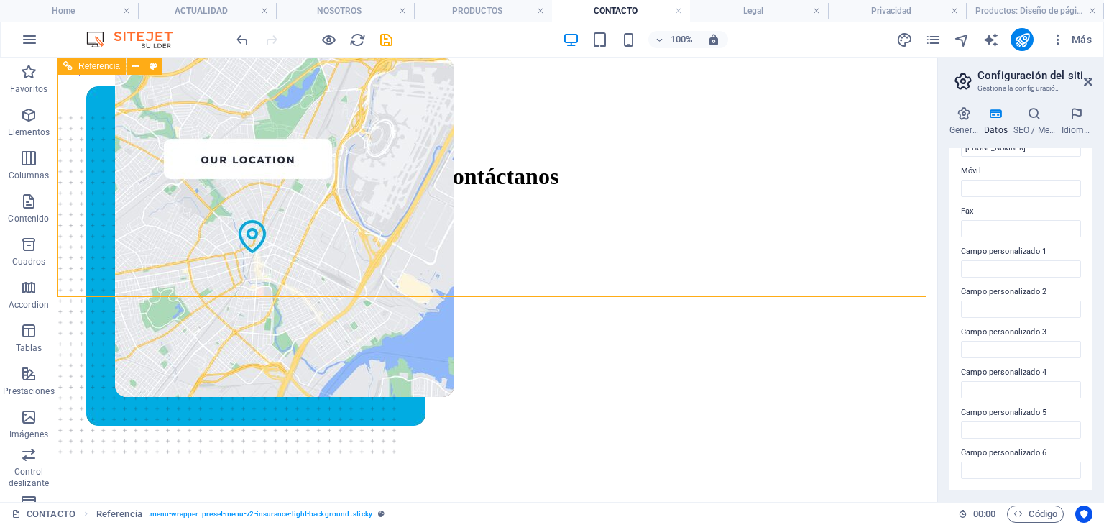
click at [477, 9] on h4 "PRODUCTOS" at bounding box center [483, 11] width 138 height 16
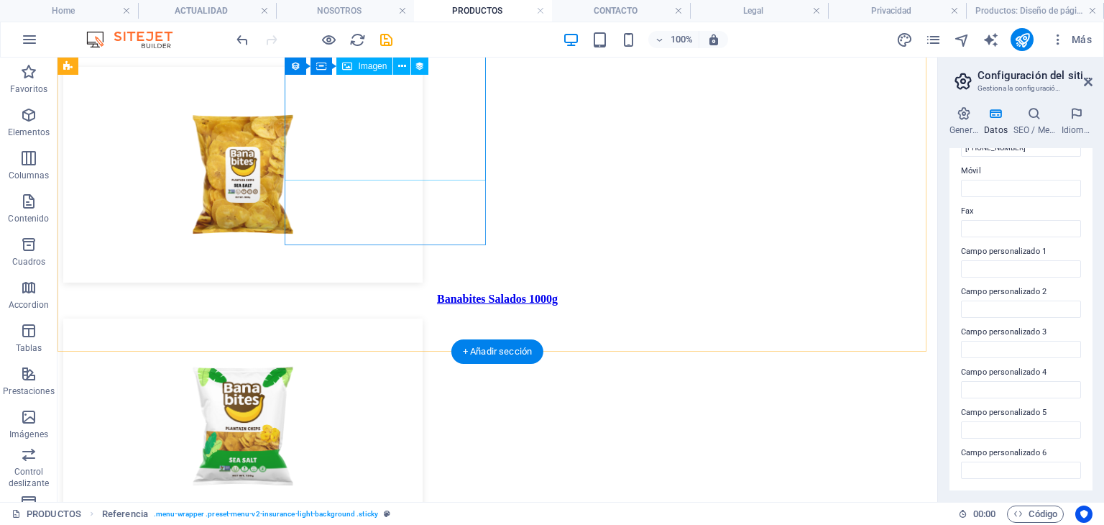
scroll to position [420, 0]
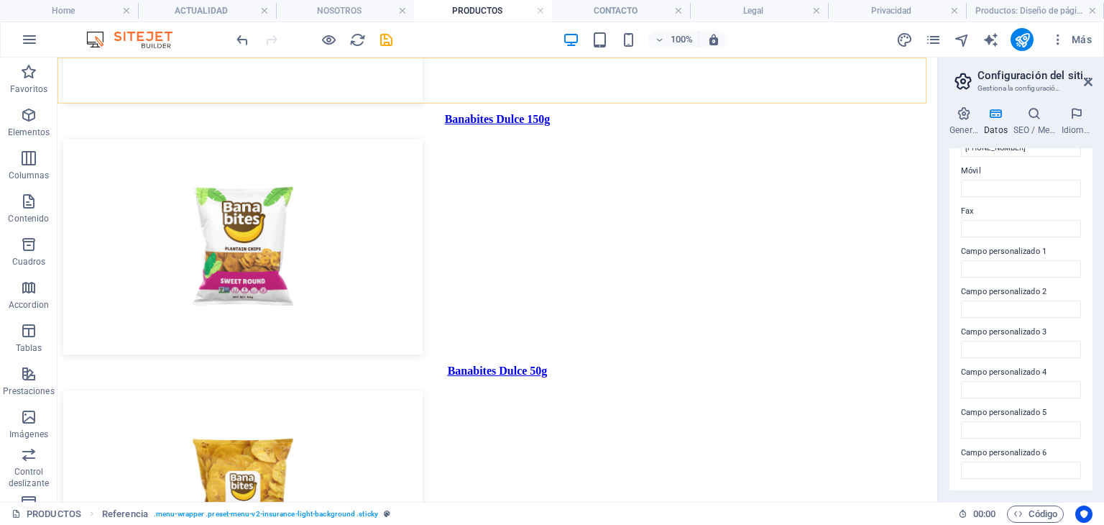
click at [617, 18] on h4 "CONTACTO" at bounding box center [621, 11] width 138 height 16
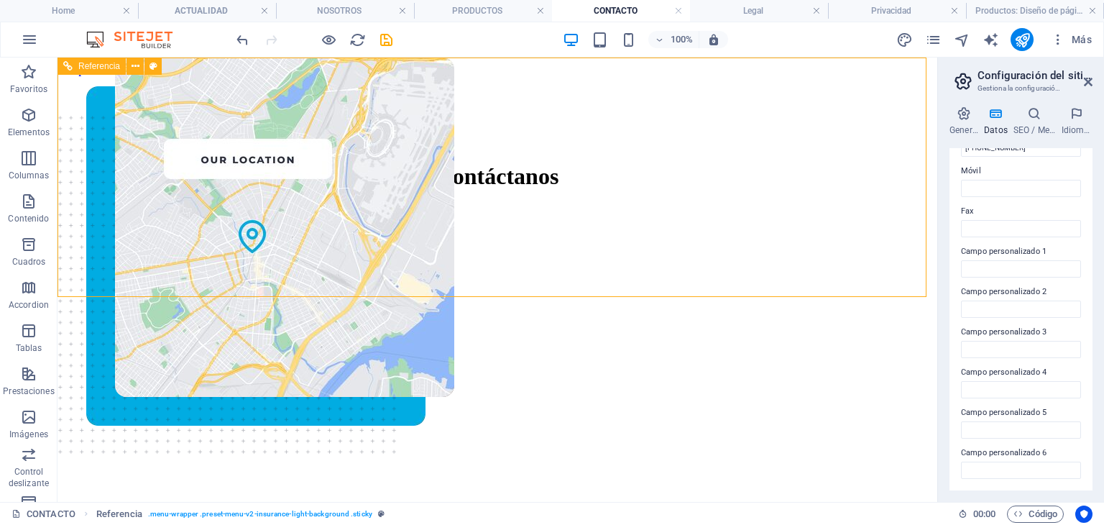
scroll to position [0, 0]
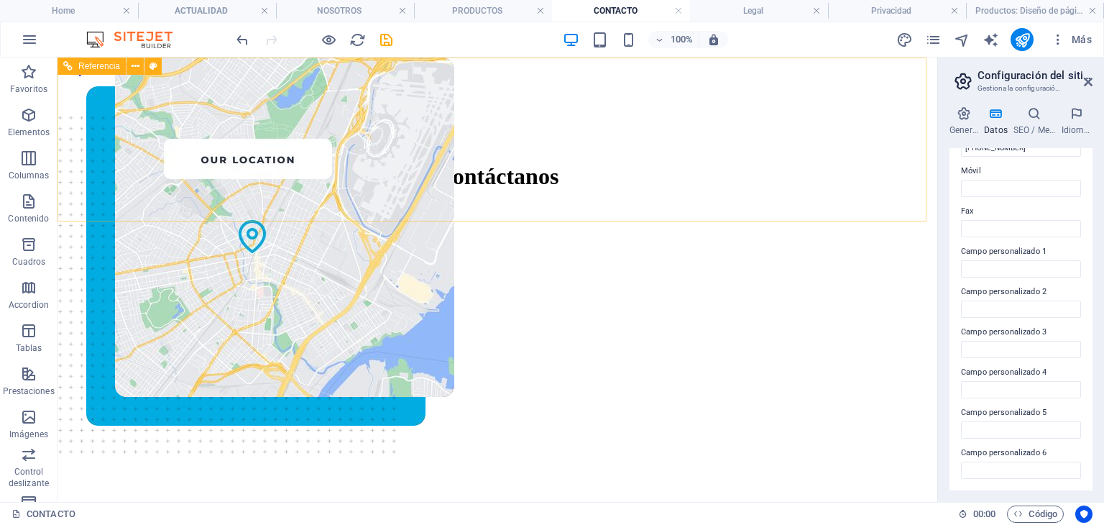
click at [490, 64] on div "+" at bounding box center [497, 64] width 28 height 13
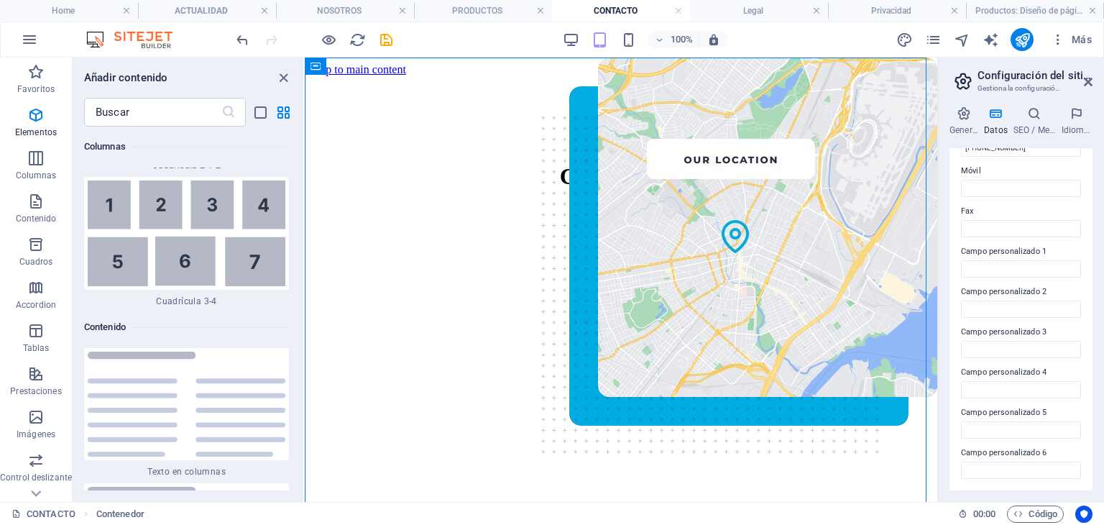
scroll to position [4697, 0]
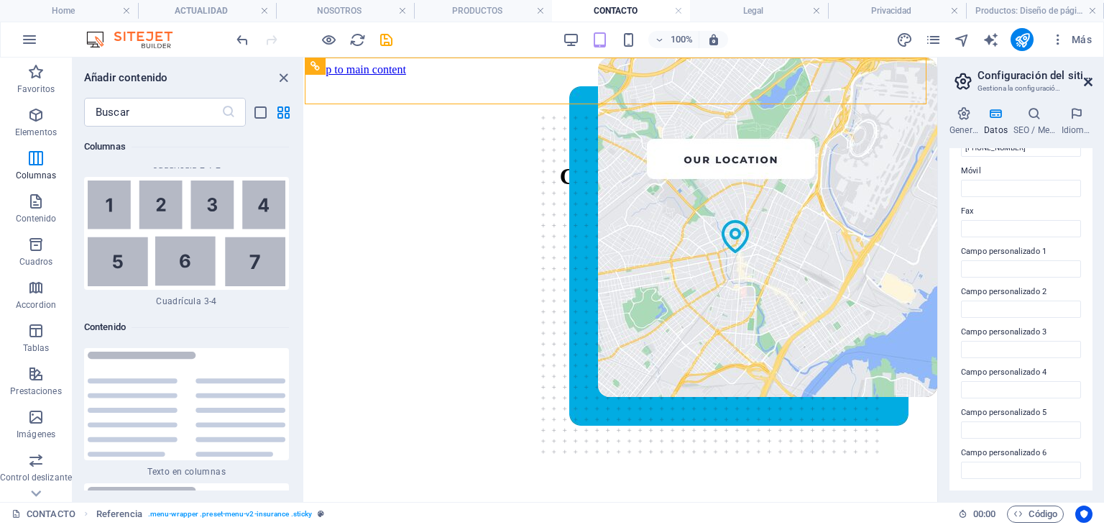
click at [1090, 86] on icon at bounding box center [1088, 82] width 9 height 12
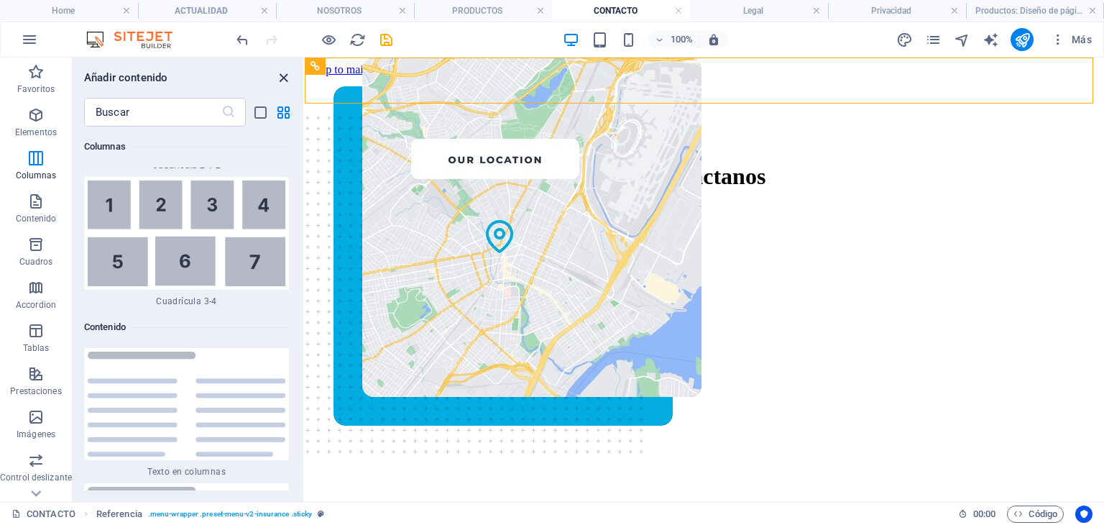
click at [285, 76] on icon "close panel" at bounding box center [283, 78] width 17 height 17
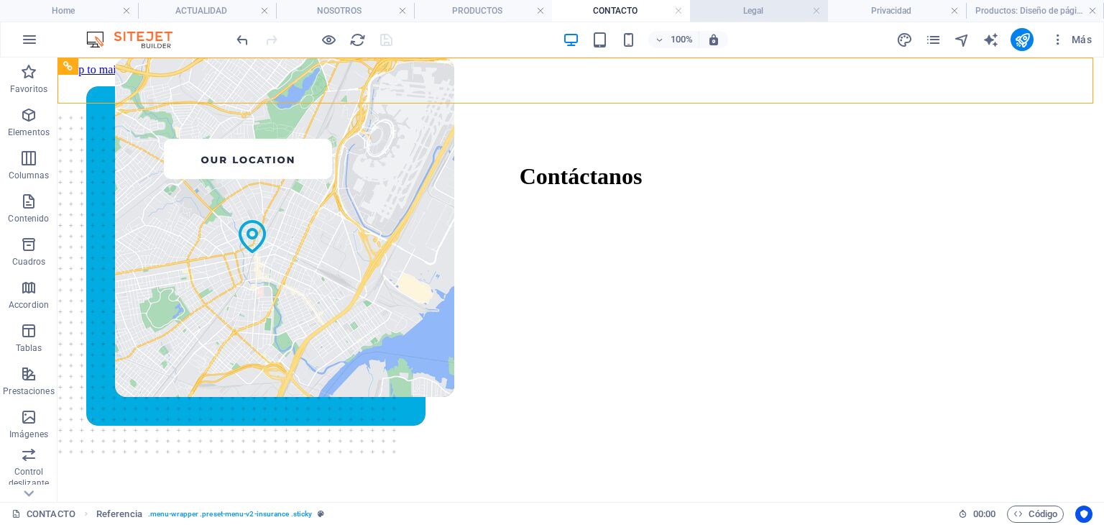
click at [700, 6] on h4 "Legal" at bounding box center [759, 11] width 138 height 16
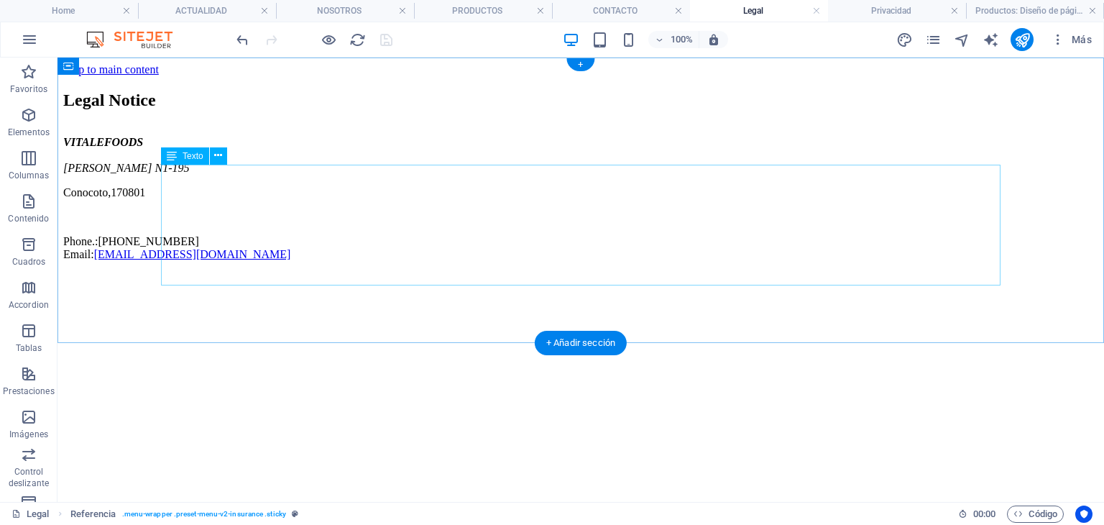
click at [428, 202] on div "VITALEFOODS [PERSON_NAME] N1-195 Conocoto , 170801 Phone.: [PHONE_NUMBER] Email…" at bounding box center [580, 198] width 1035 height 125
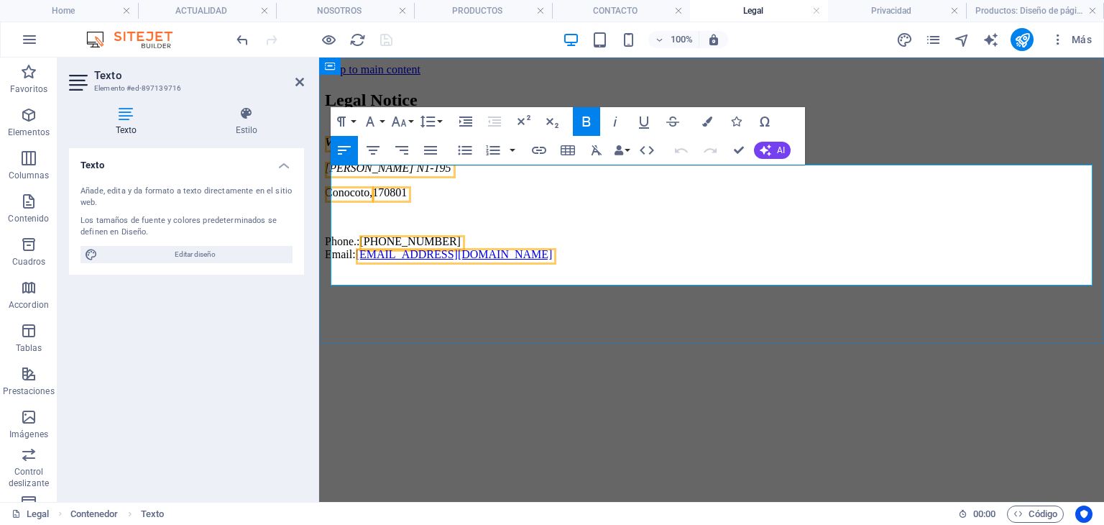
click at [451, 174] on span "[PERSON_NAME] N1-195" at bounding box center [388, 168] width 127 height 12
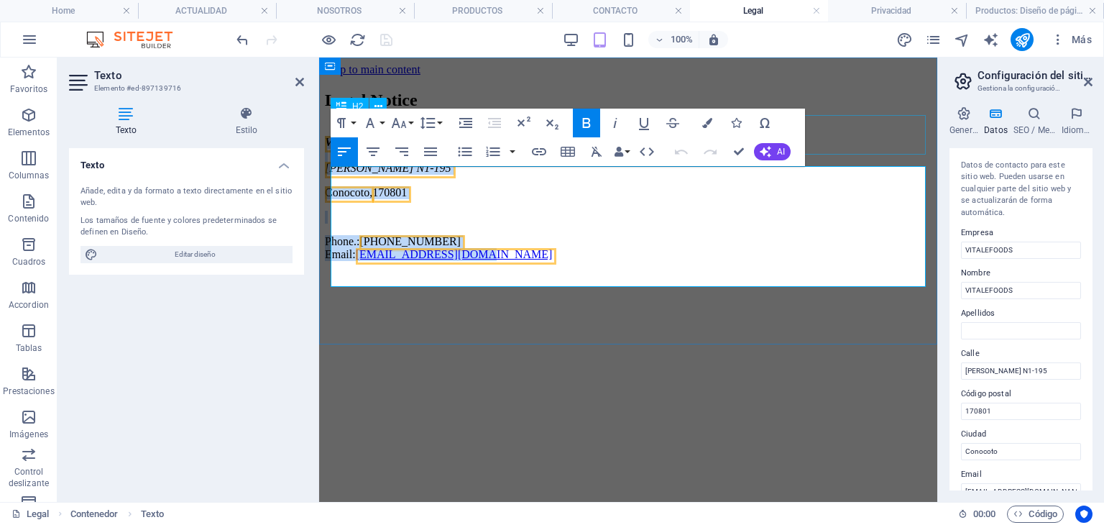
click at [838, 110] on div "Legal Notice" at bounding box center [628, 100] width 607 height 19
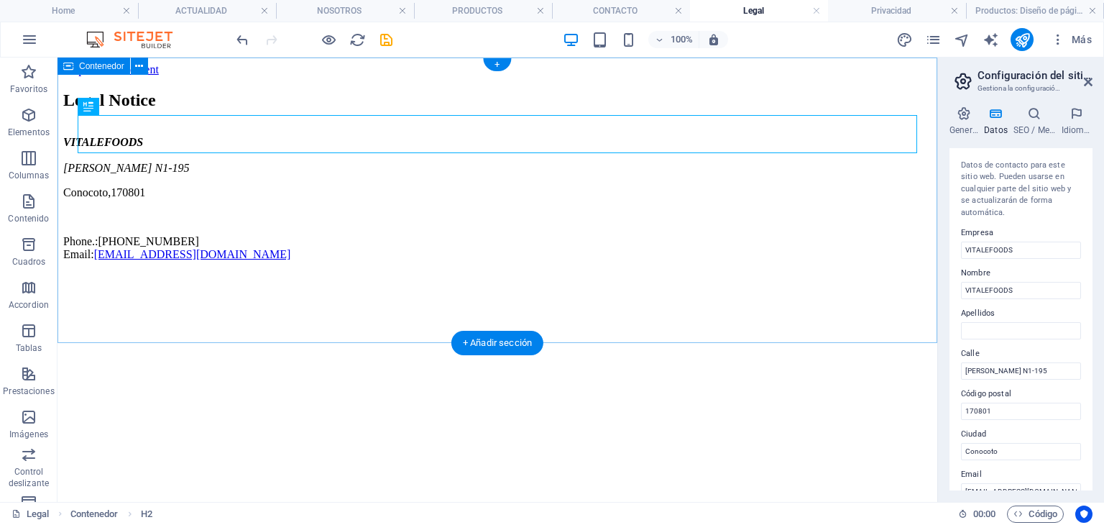
click at [377, 261] on div "Legal Notice VITALEFOODS [PERSON_NAME] N1-195 Conocoto , 170801 Phone.: [PHONE_…" at bounding box center [497, 176] width 868 height 170
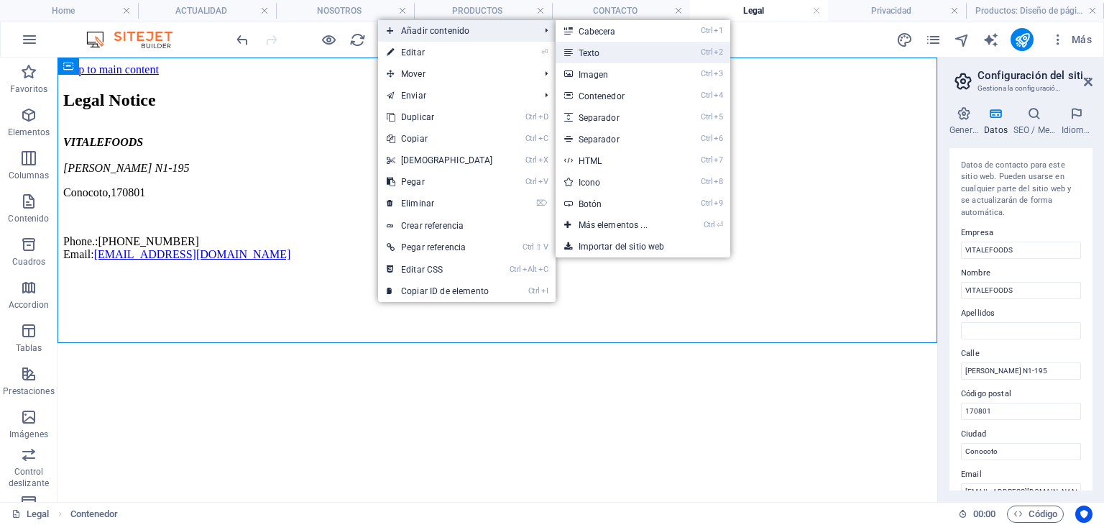
click at [602, 52] on link "Ctrl 2 Texto" at bounding box center [616, 53] width 121 height 22
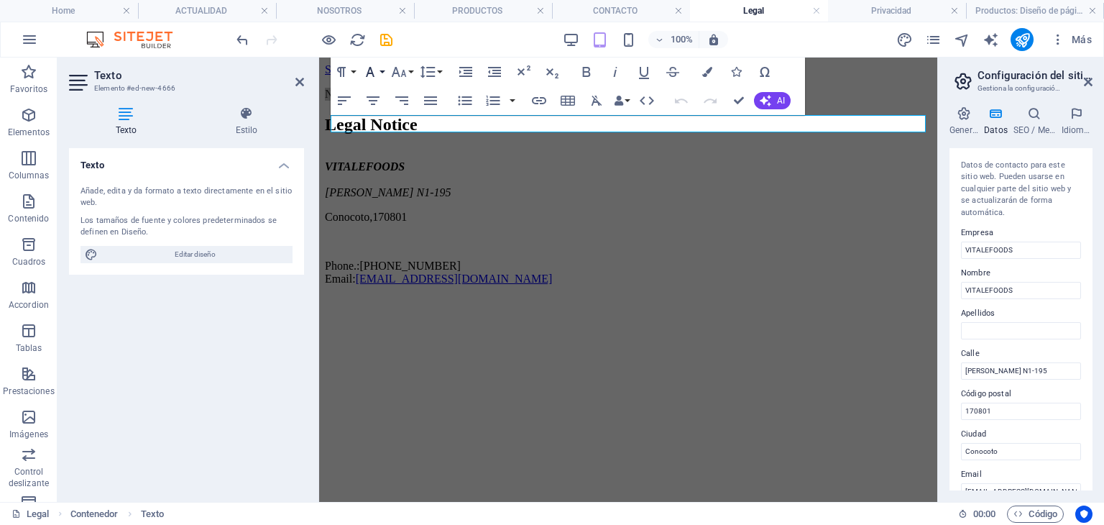
click at [375, 75] on icon "button" at bounding box center [370, 71] width 17 height 17
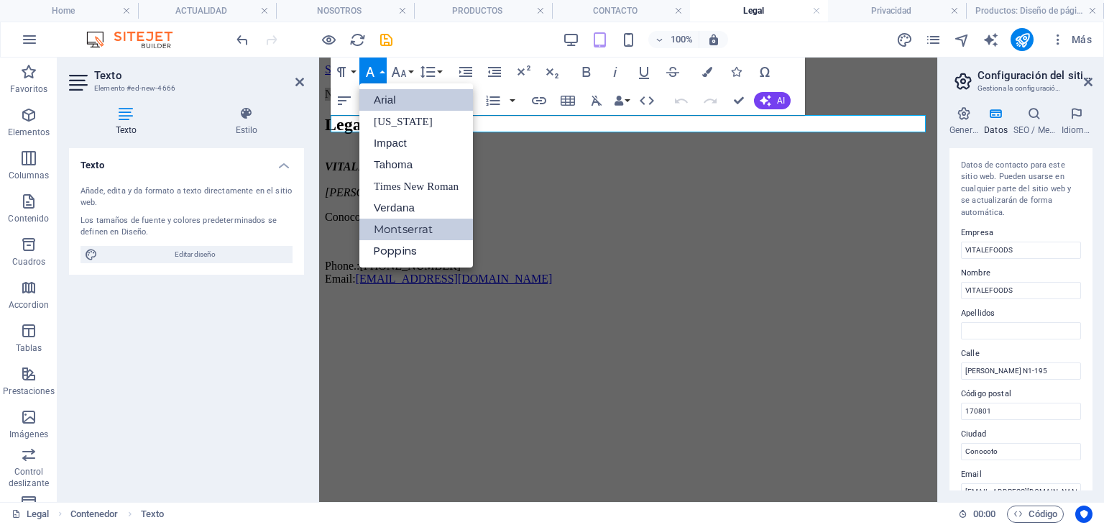
scroll to position [0, 0]
drag, startPoint x: 439, startPoint y: 229, endPoint x: 439, endPoint y: 220, distance: 8.6
click at [440, 229] on link "Montserrat" at bounding box center [416, 230] width 114 height 22
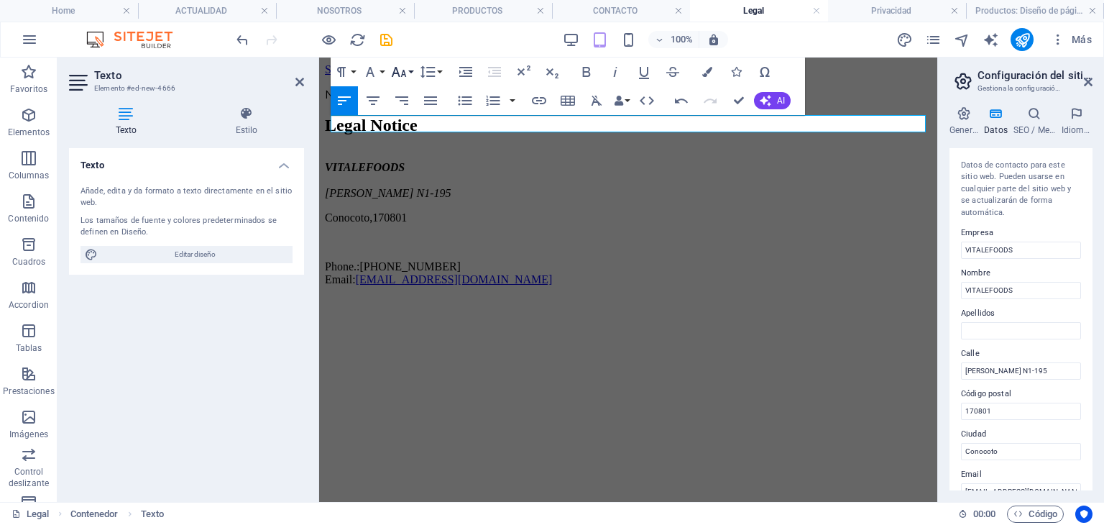
click at [405, 67] on icon "button" at bounding box center [398, 71] width 17 height 17
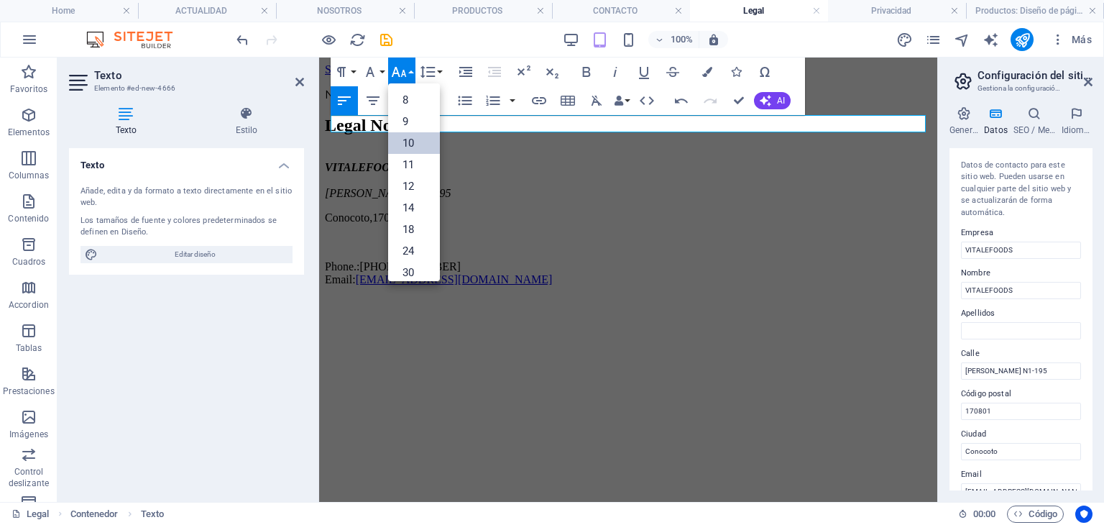
click at [421, 139] on link "10" at bounding box center [414, 143] width 52 height 22
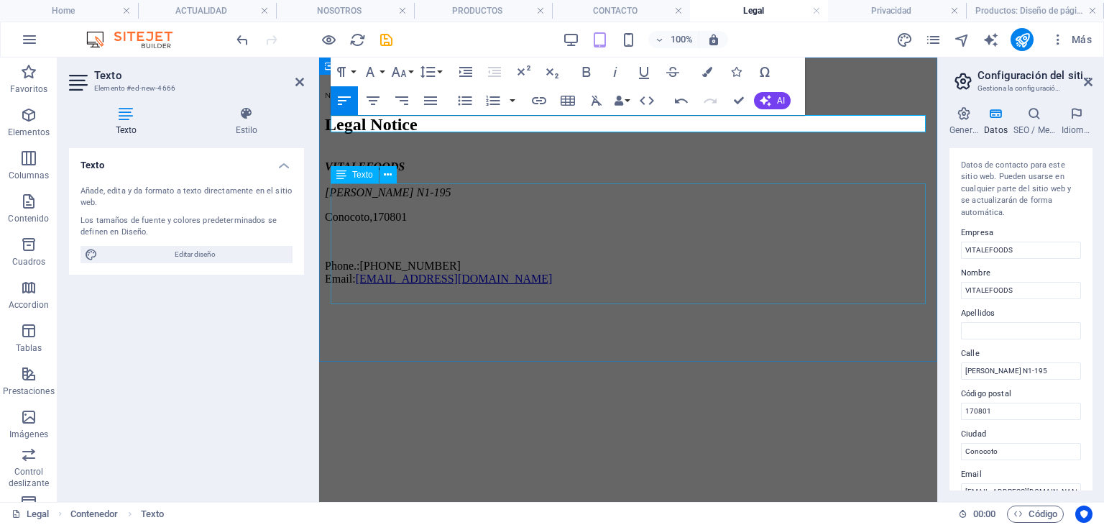
click at [579, 196] on div "VITALEFOODS [PERSON_NAME] N1-195 Conocoto , 170801 Phone.: [PHONE_NUMBER] Email…" at bounding box center [628, 222] width 607 height 125
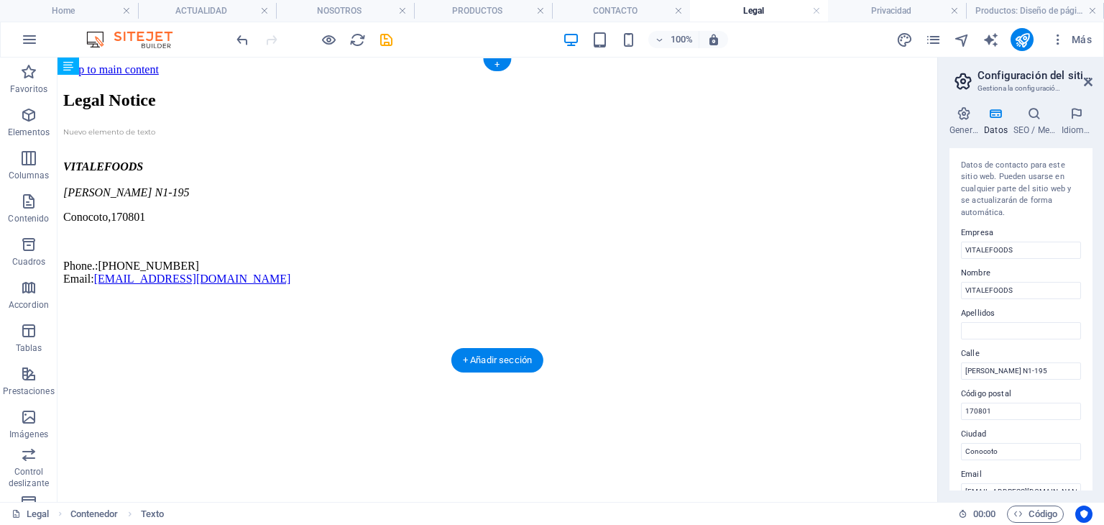
drag, startPoint x: 382, startPoint y: 124, endPoint x: 366, endPoint y: 170, distance: 48.2
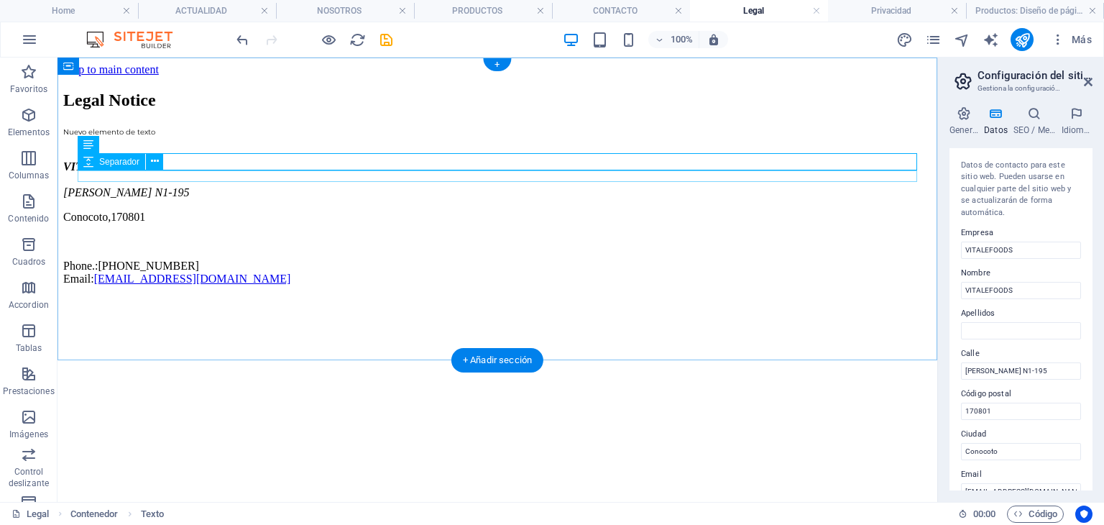
click at [357, 160] on div at bounding box center [497, 155] width 868 height 12
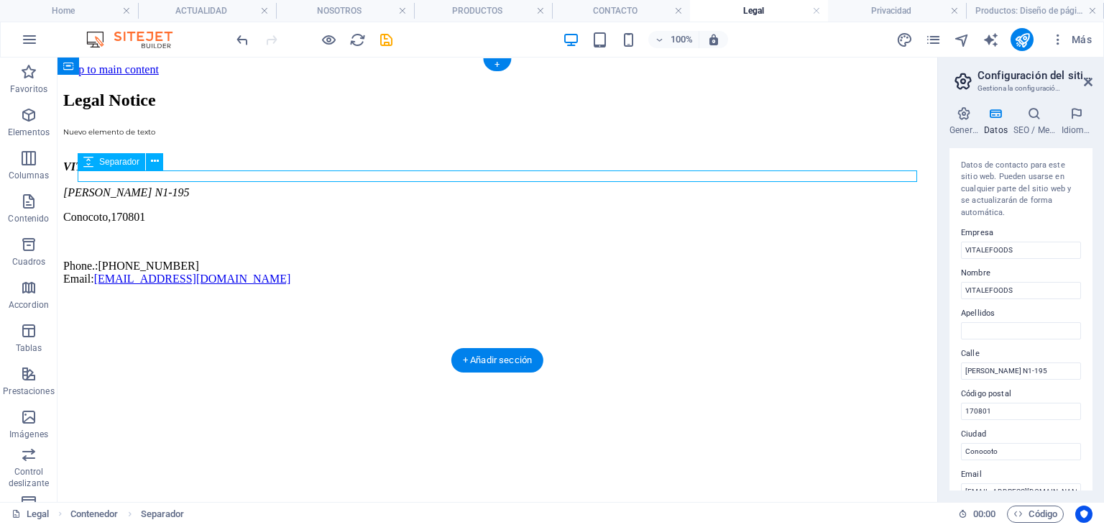
click at [357, 160] on div at bounding box center [497, 155] width 868 height 12
click at [145, 170] on div "Separador" at bounding box center [112, 161] width 68 height 17
select select "px"
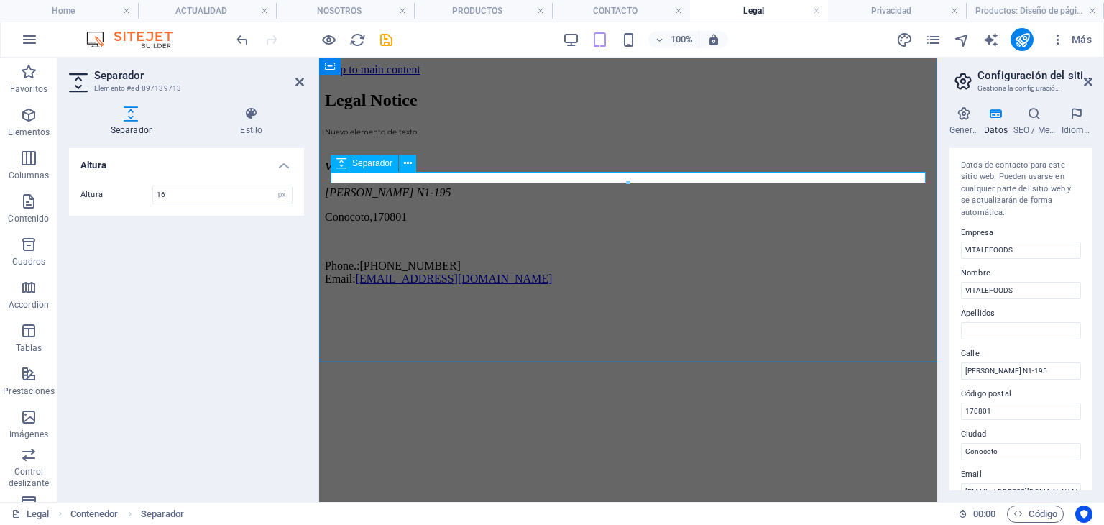
click at [473, 160] on div at bounding box center [628, 155] width 607 height 12
click at [473, 137] on div "Nuevo elemento de texto" at bounding box center [628, 130] width 607 height 13
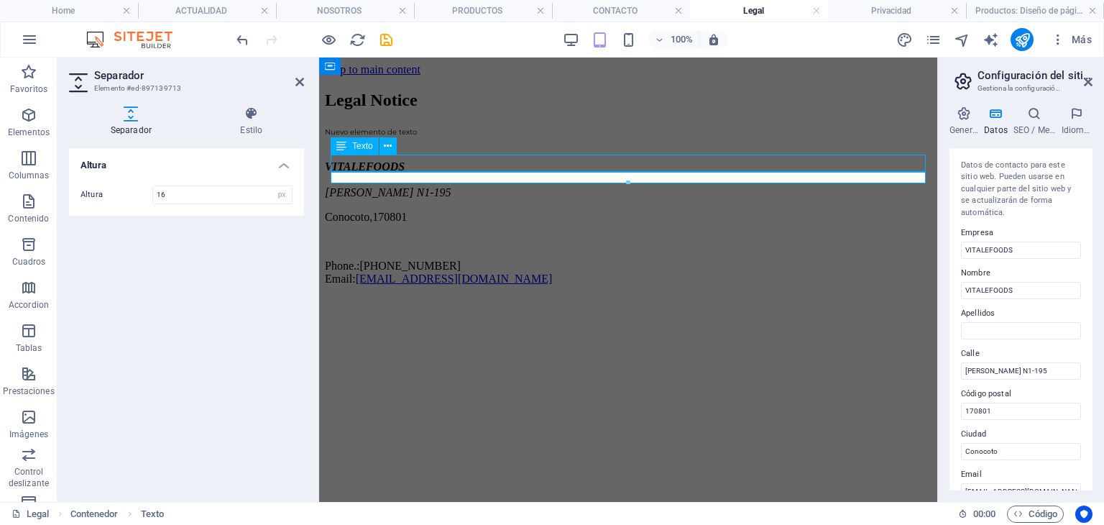
click at [473, 137] on div "Nuevo elemento de texto" at bounding box center [628, 130] width 607 height 13
click at [473, 137] on p "Nuevo elemento de texto" at bounding box center [628, 130] width 607 height 13
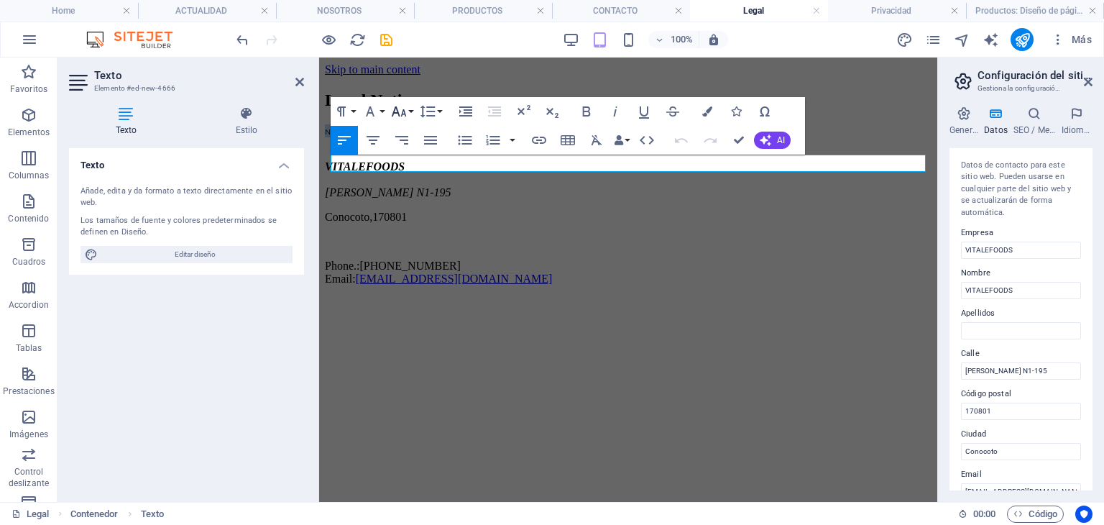
click at [392, 111] on icon "button" at bounding box center [398, 111] width 17 height 17
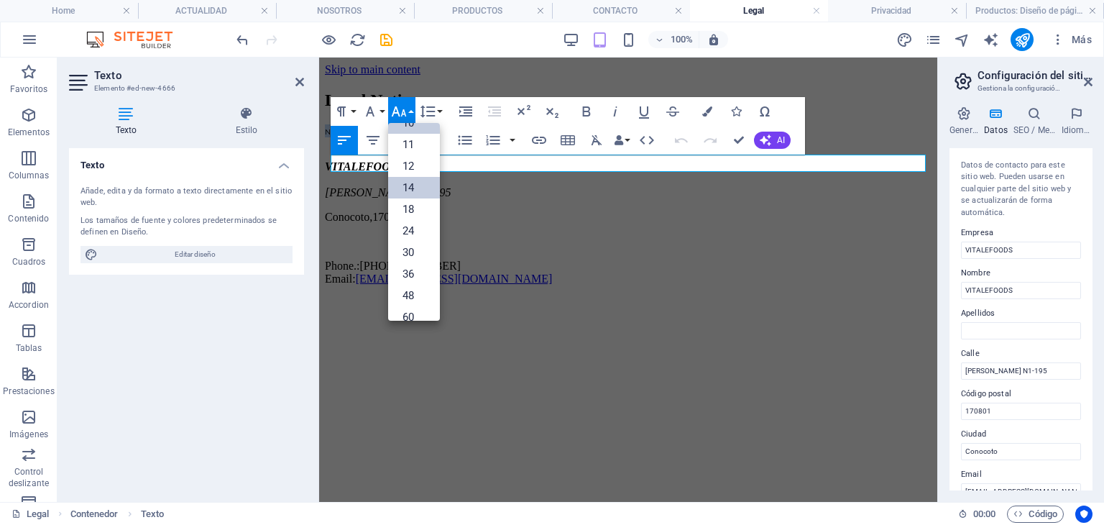
click at [425, 193] on link "14" at bounding box center [414, 188] width 52 height 22
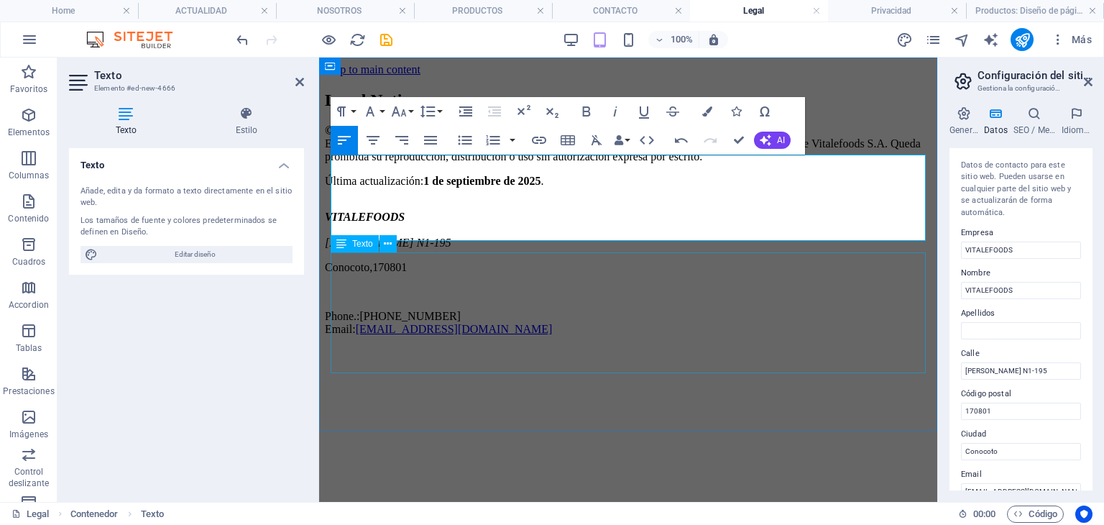
click at [604, 254] on div "VITALEFOODS [PERSON_NAME] N1-195 Conocoto , 170801 Phone.: [PHONE_NUMBER] Email…" at bounding box center [628, 273] width 607 height 125
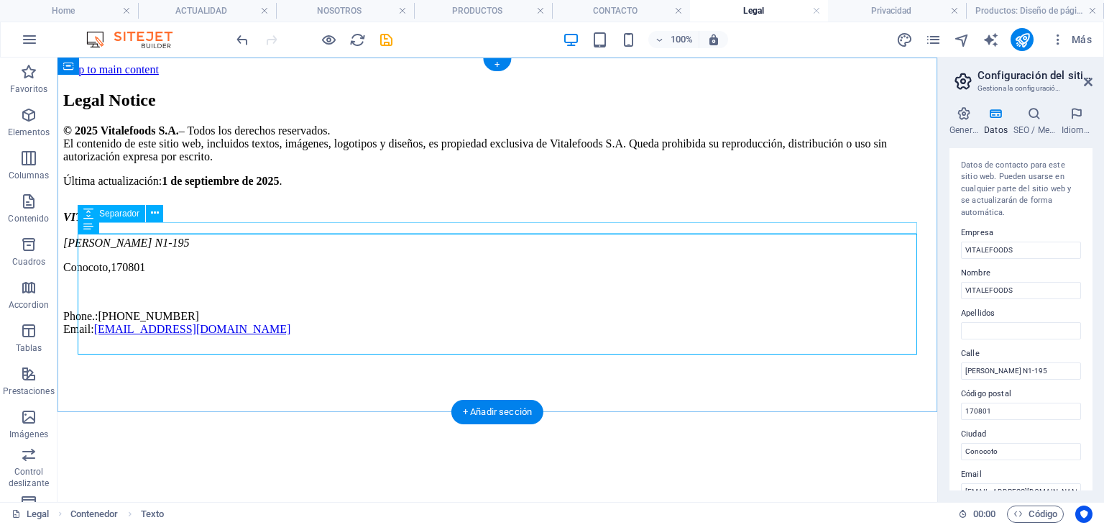
click at [276, 211] on div at bounding box center [497, 205] width 868 height 12
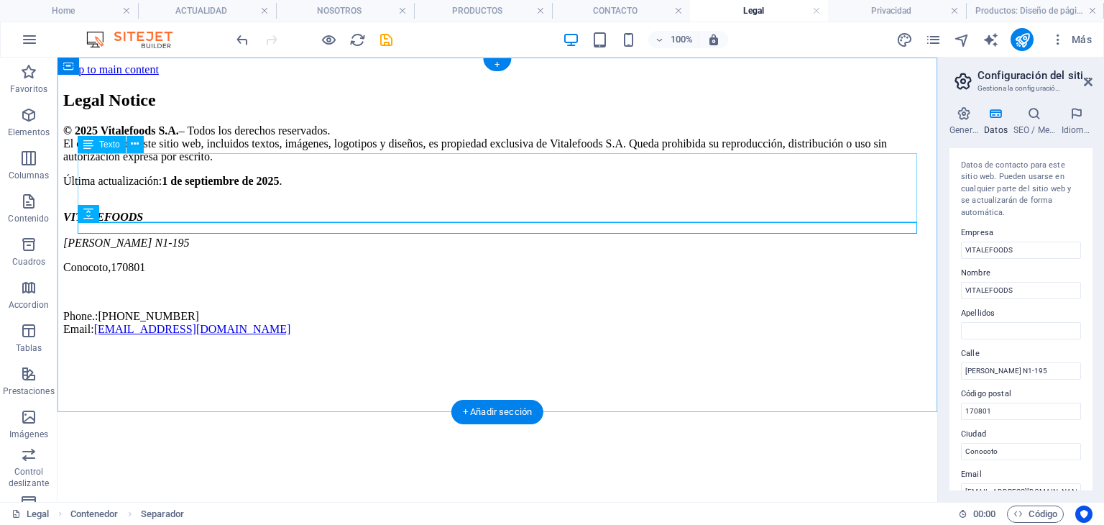
click at [273, 153] on div "© 2025 Vitalefoods S.A. – Todos los derechos reservados. El contenido de este s…" at bounding box center [497, 155] width 868 height 63
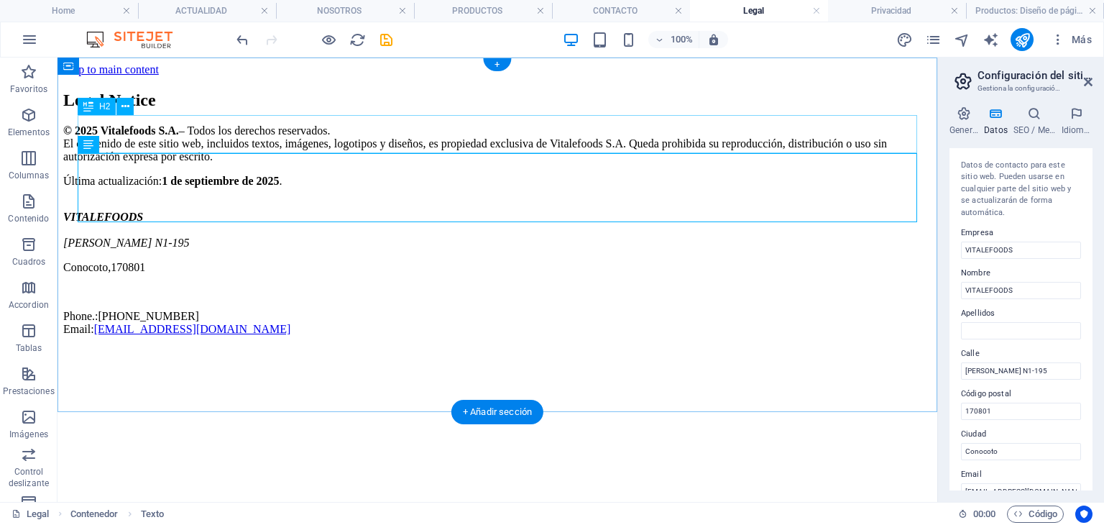
click at [271, 110] on div "Legal Notice" at bounding box center [497, 100] width 868 height 19
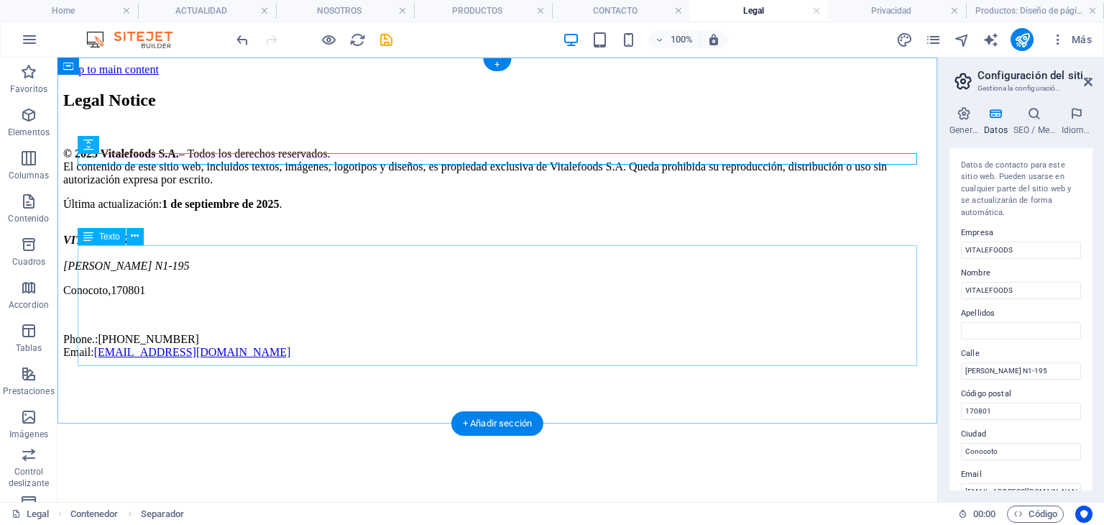
click at [304, 306] on div "VITALEFOODS [PERSON_NAME] N1-195 Conocoto , 170801 Phone.: [PHONE_NUMBER] Email…" at bounding box center [497, 296] width 868 height 125
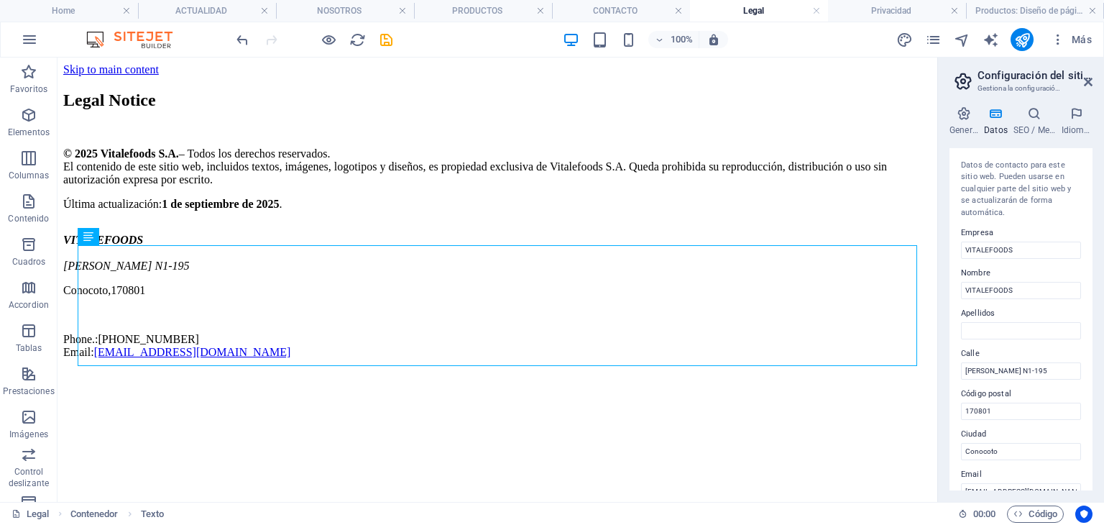
click at [314, 370] on html "Skip to main content Legal Notice © 2025 Vitalefoods S.A. – Todos los derechos …" at bounding box center [498, 214] width 880 height 313
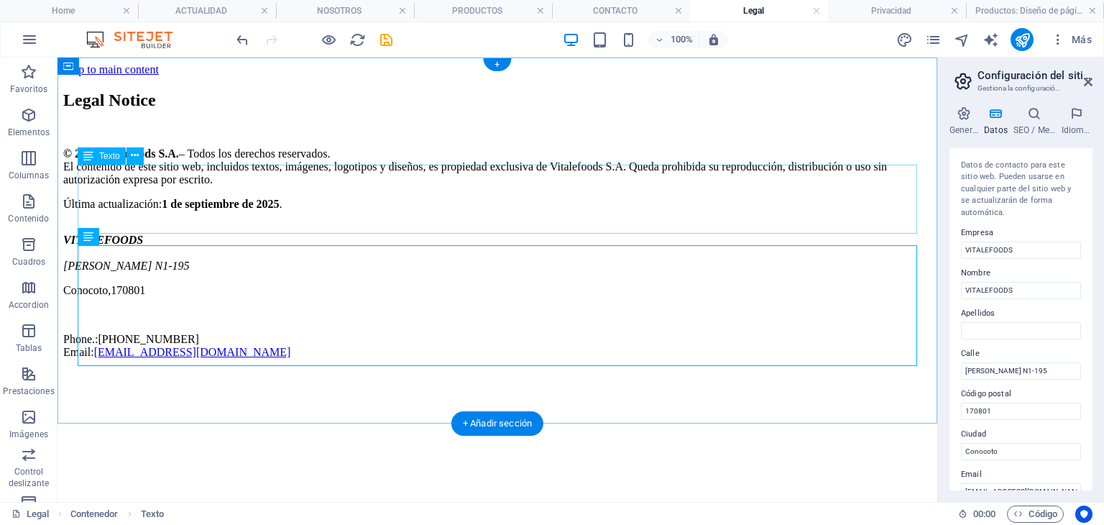
click at [479, 211] on div "© 2025 Vitalefoods S.A. – Todos los derechos reservados. El contenido de este s…" at bounding box center [497, 178] width 868 height 63
click at [477, 211] on div "© 2025 Vitalefoods S.A. – Todos los derechos reservados. El contenido de este s…" at bounding box center [497, 178] width 868 height 63
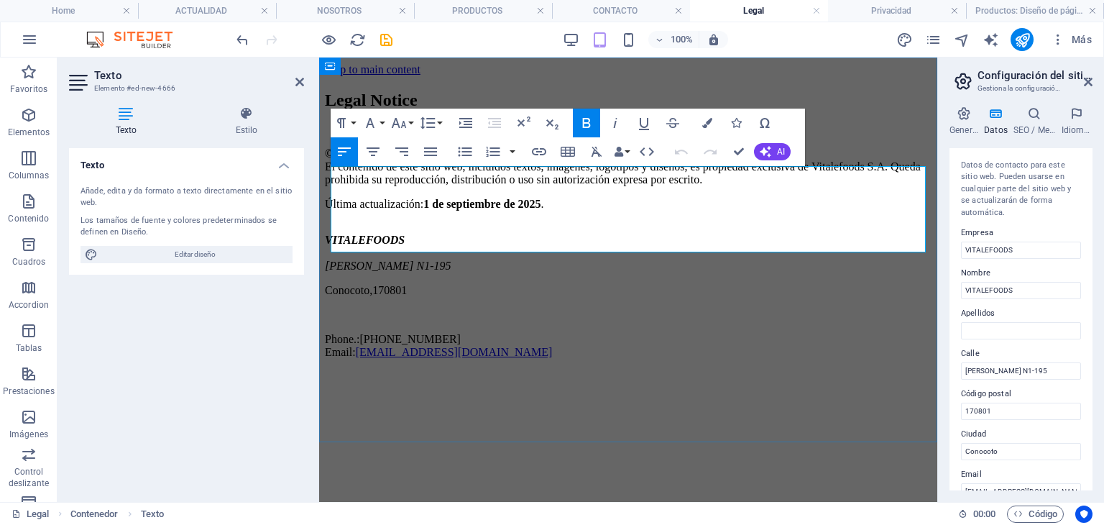
click at [675, 186] on p "© 2025 Vitalefoods S.A. – Todos los derechos reservados. El contenido de este s…" at bounding box center [628, 166] width 607 height 39
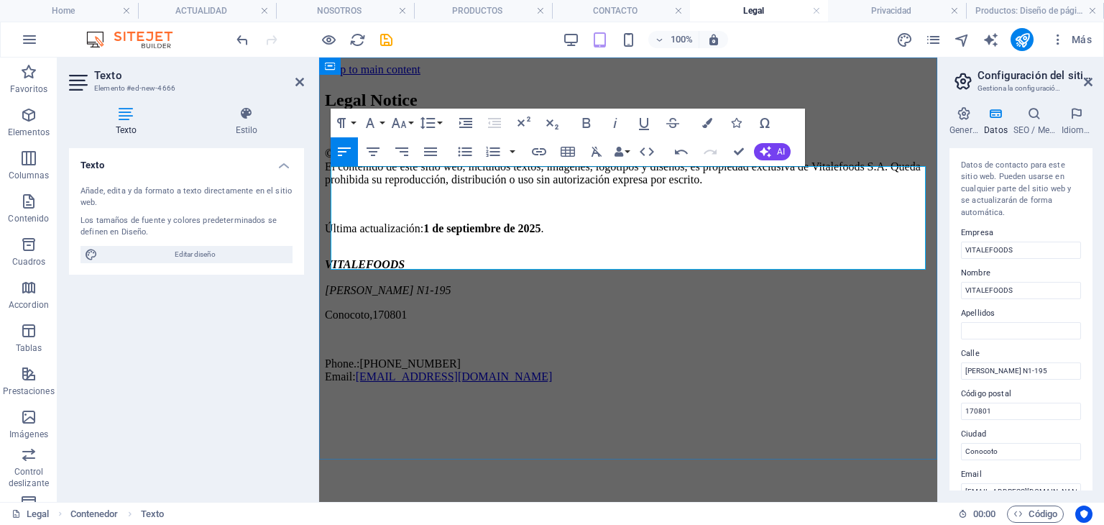
click at [664, 173] on p "© 2025 Vitalefoods S.A. – Todos los derechos reservados. El contenido de este s…" at bounding box center [628, 166] width 607 height 39
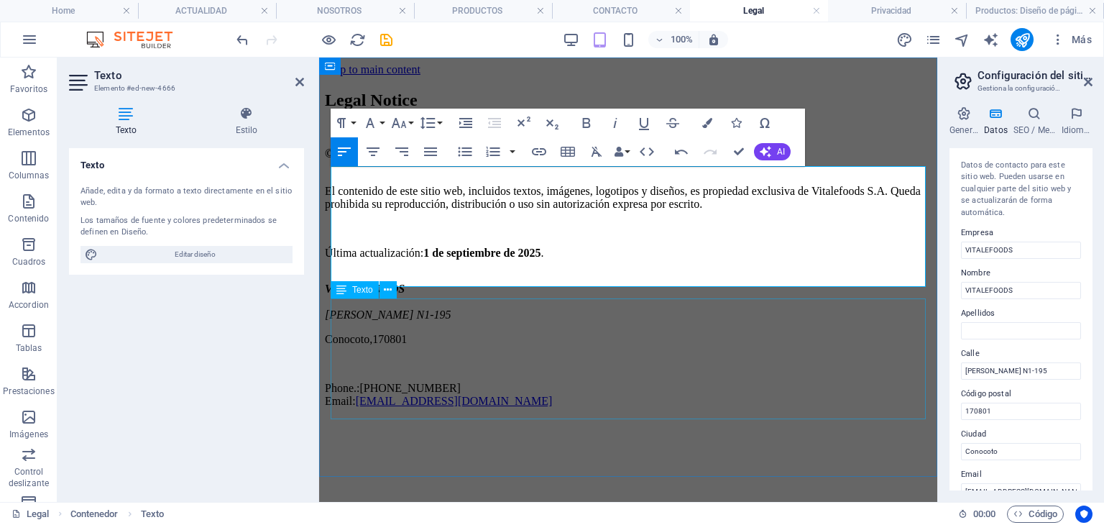
click at [677, 351] on div "VITALEFOODS [PERSON_NAME] N1-195 Conocoto , 170801 Phone.: [PHONE_NUMBER] Email…" at bounding box center [628, 345] width 607 height 125
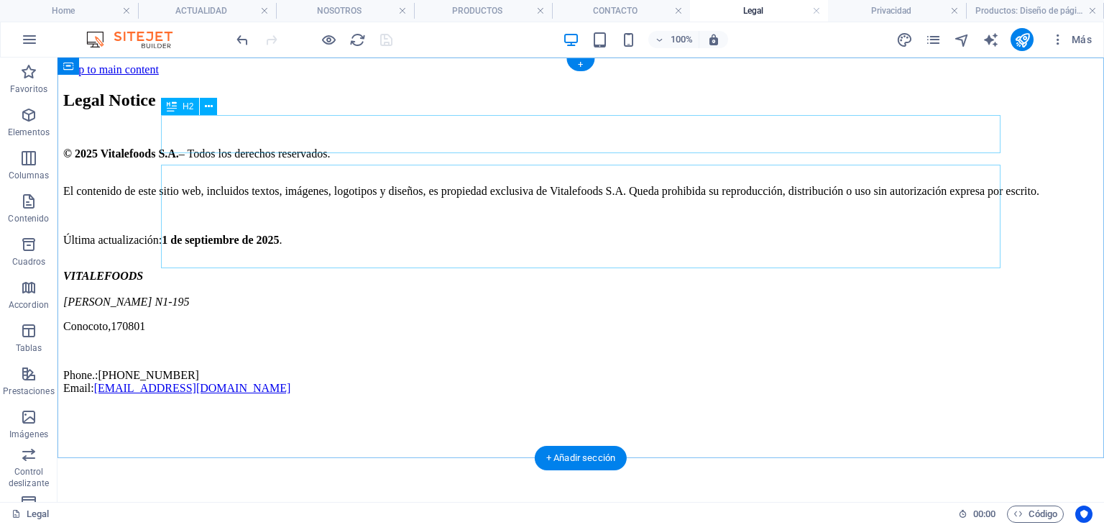
click at [331, 110] on div "Legal Notice" at bounding box center [580, 100] width 1035 height 19
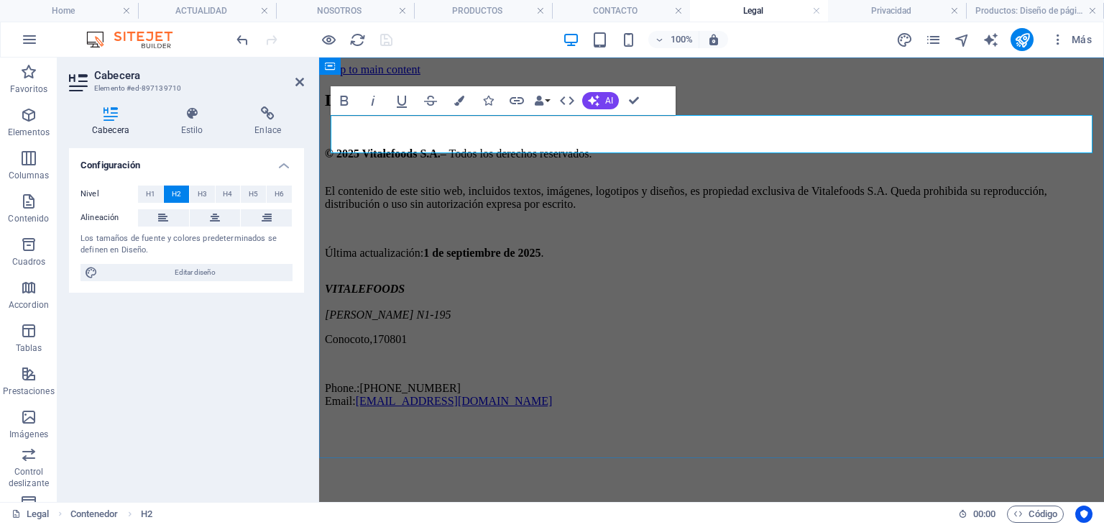
click at [405, 110] on h2 "Legal Notice" at bounding box center [711, 100] width 773 height 19
click at [339, 110] on h2 "Legal Notice" at bounding box center [711, 100] width 773 height 19
click at [459, 110] on button "Colors" at bounding box center [459, 100] width 27 height 29
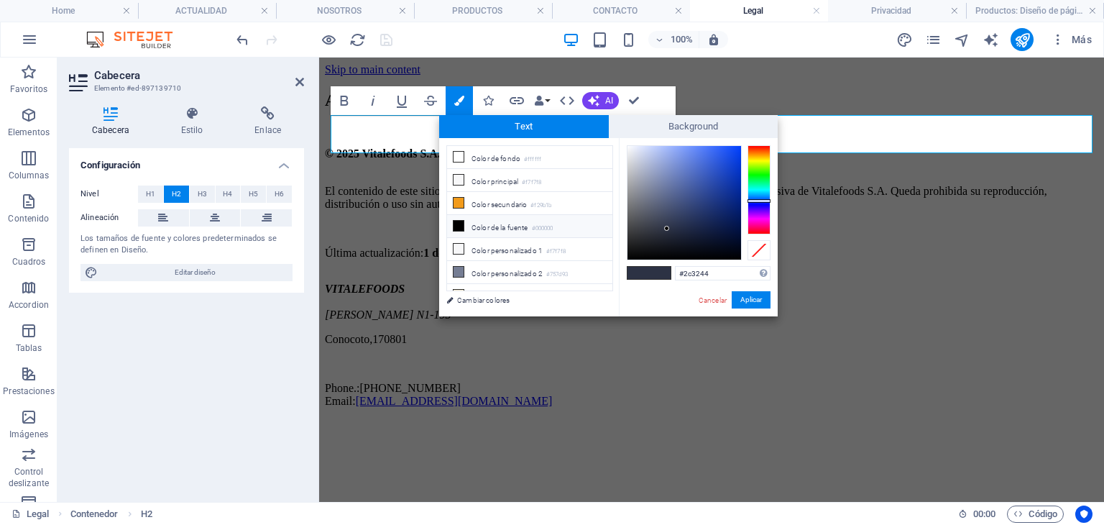
click at [543, 215] on li "Color de la fuente #000000" at bounding box center [529, 226] width 165 height 23
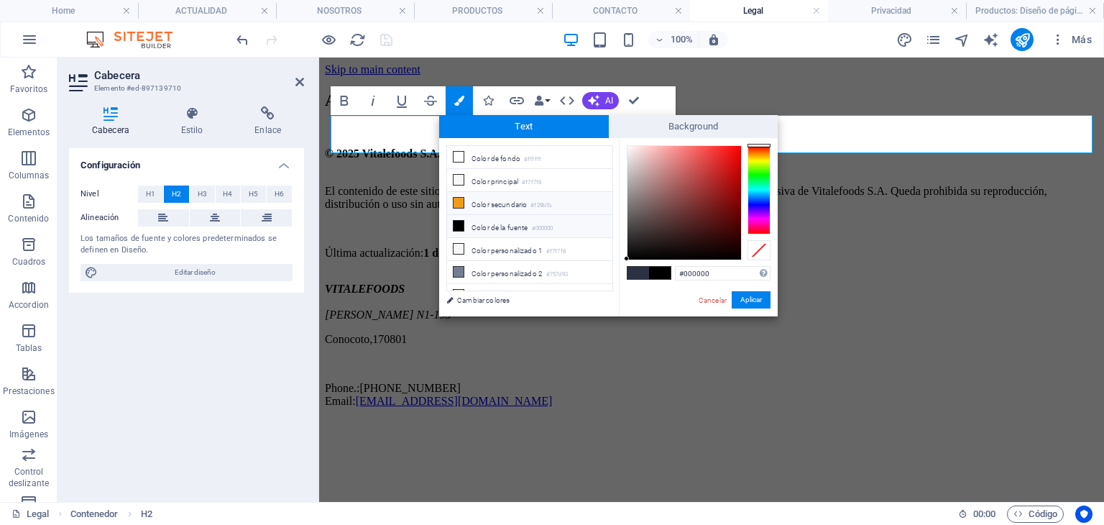
click at [537, 202] on small "#f29b1b" at bounding box center [541, 206] width 21 height 10
type input "#f29b1b"
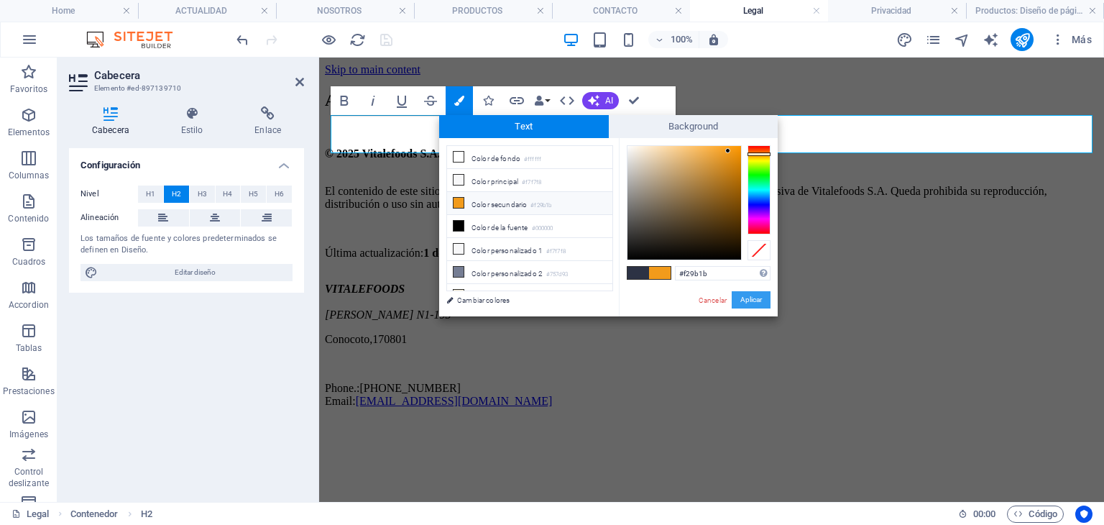
click at [748, 303] on button "Aplicar" at bounding box center [751, 299] width 39 height 17
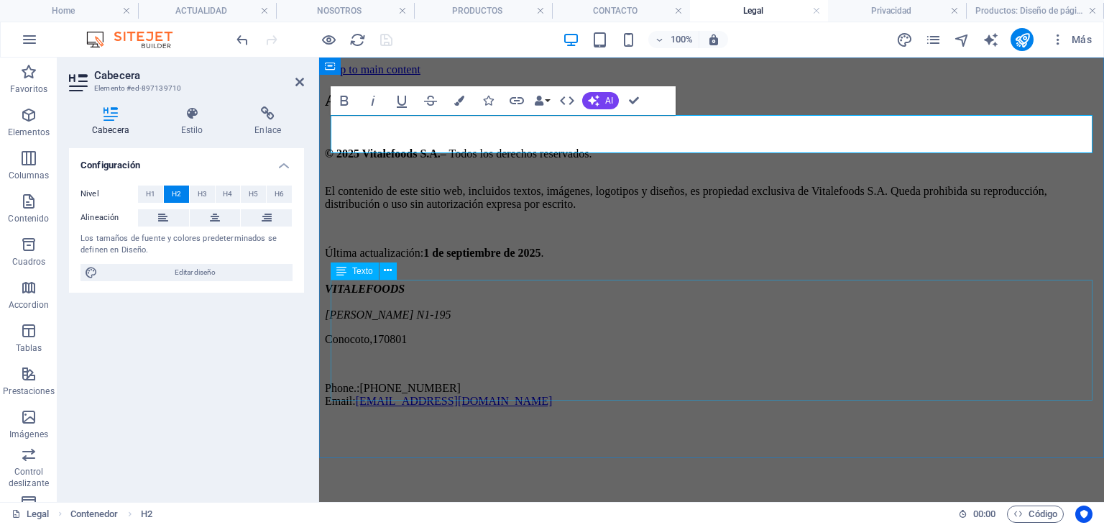
click at [731, 288] on div "VITALEFOODS [PERSON_NAME] N1-195 Conocoto , 170801 Phone.: [PHONE_NUMBER] Email…" at bounding box center [711, 345] width 773 height 125
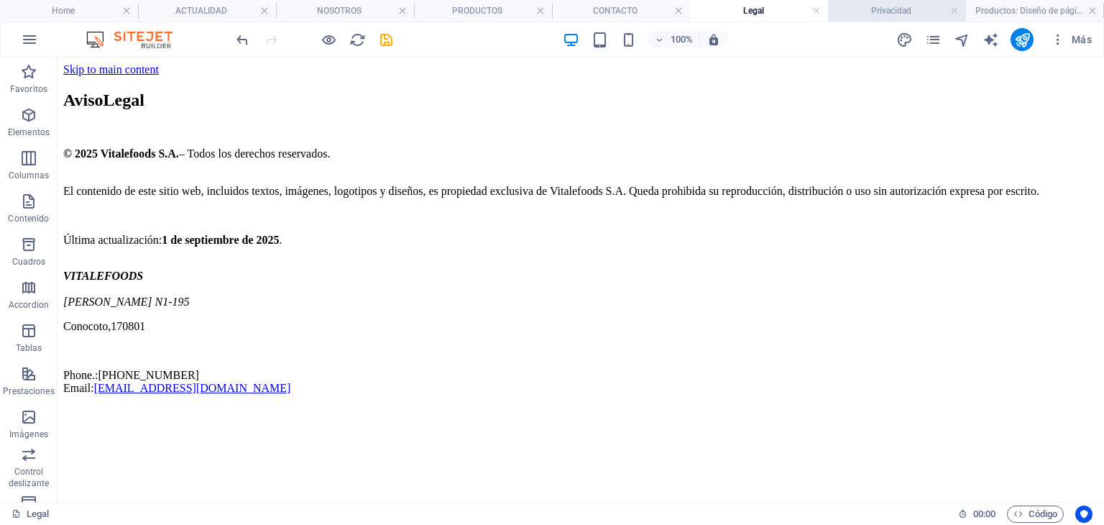
drag, startPoint x: 882, startPoint y: 9, endPoint x: 666, endPoint y: 43, distance: 218.4
click at [882, 9] on h4 "Privacidad" at bounding box center [897, 11] width 138 height 16
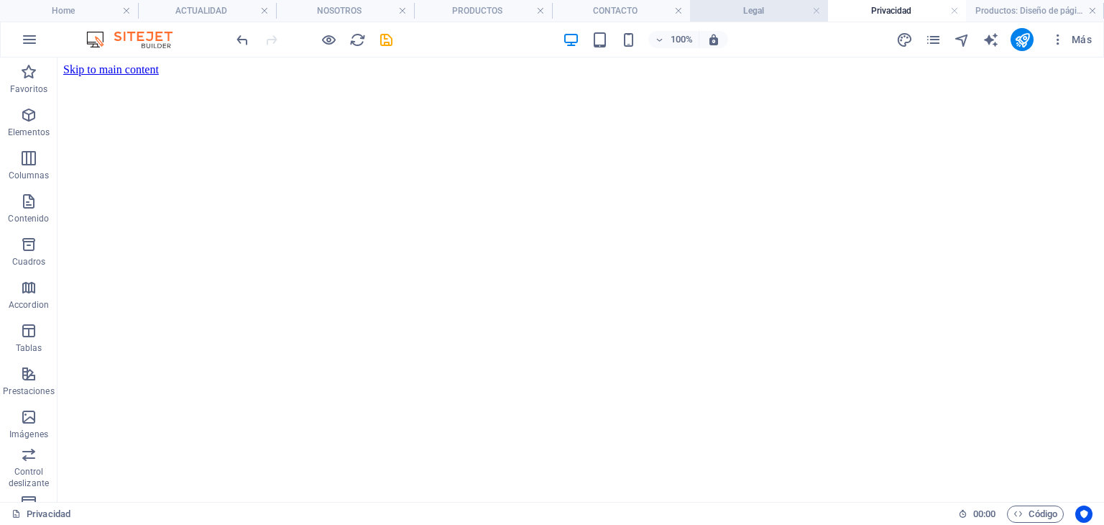
click at [761, 12] on h4 "Legal" at bounding box center [759, 11] width 138 height 16
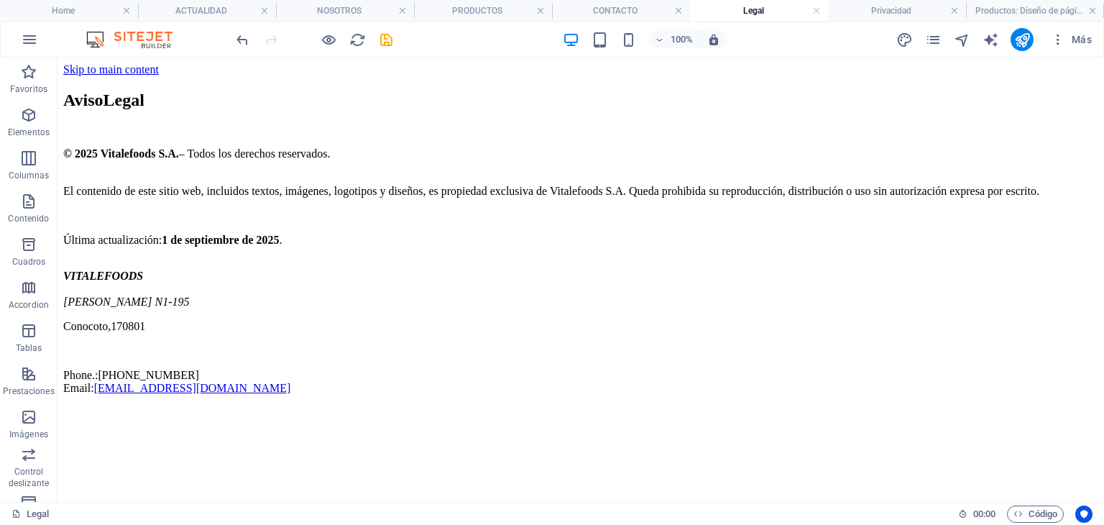
drag, startPoint x: 730, startPoint y: 130, endPoint x: 698, endPoint y: 99, distance: 44.2
click at [729, 110] on div "Aviso Legal" at bounding box center [580, 100] width 1035 height 19
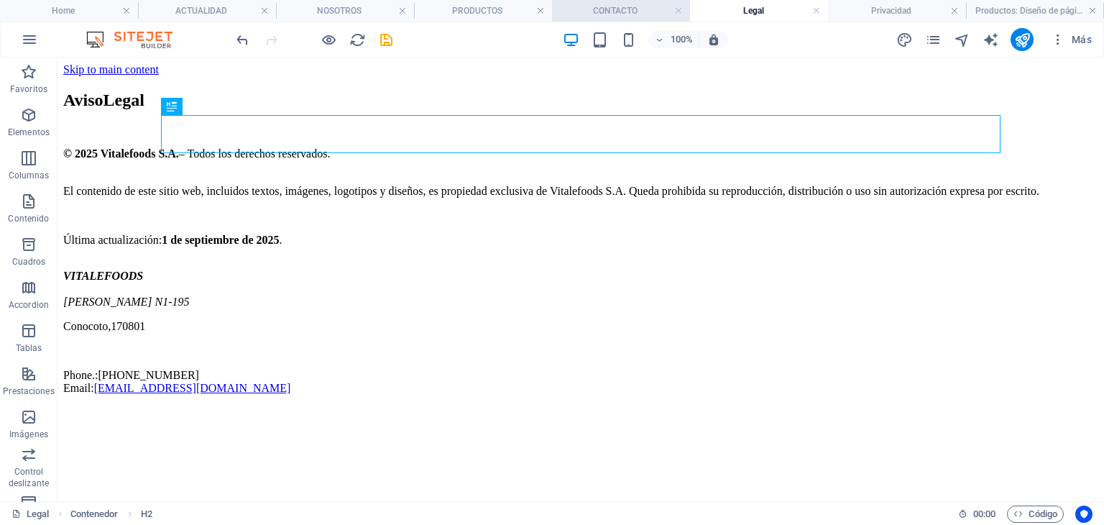
click at [636, 13] on h4 "CONTACTO" at bounding box center [621, 11] width 138 height 16
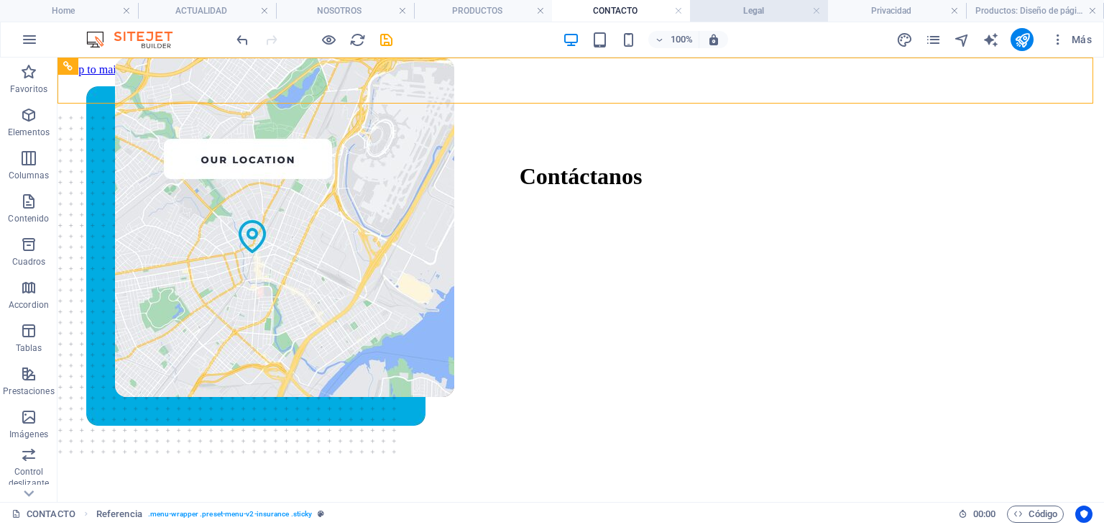
click at [725, 6] on h4 "Legal" at bounding box center [759, 11] width 138 height 16
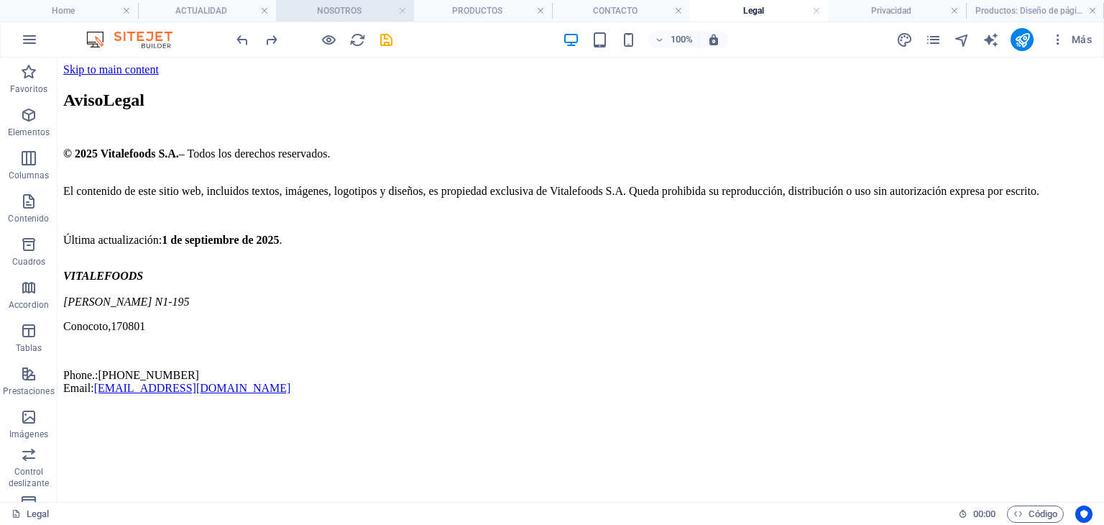
click at [365, 6] on h4 "NOSOTROS" at bounding box center [345, 11] width 138 height 16
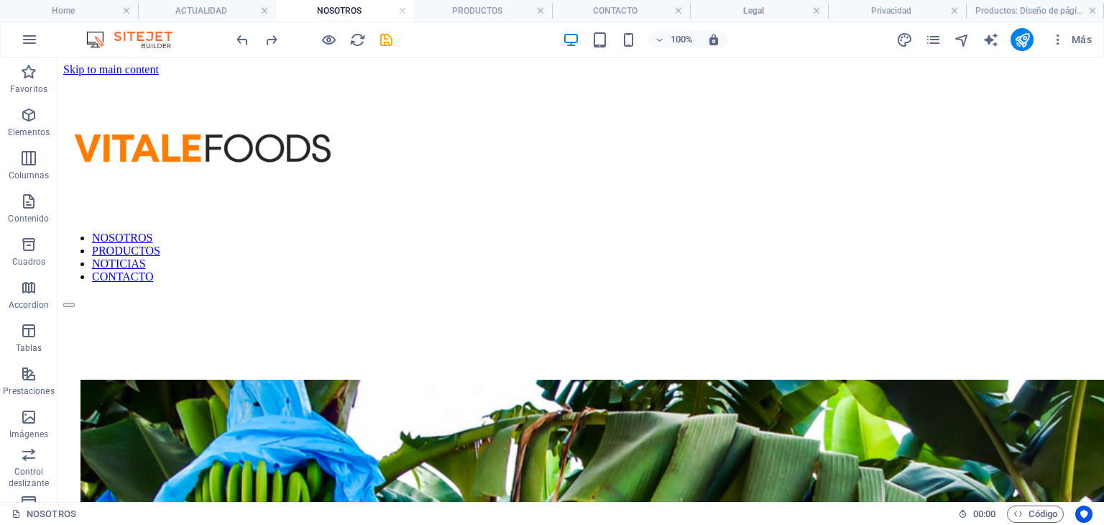
scroll to position [2034, 0]
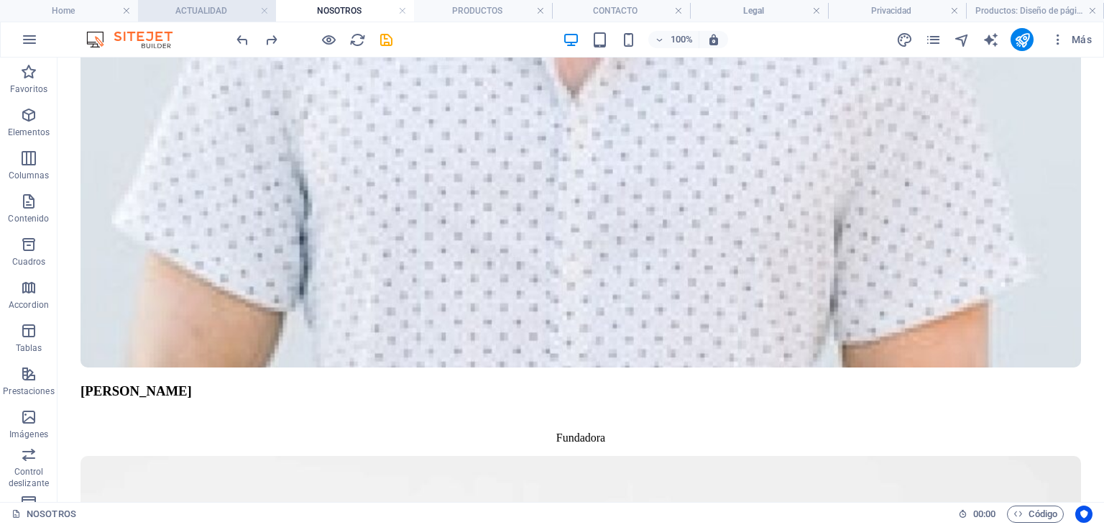
click at [244, 13] on h4 "ACTUALIDAD" at bounding box center [207, 11] width 138 height 16
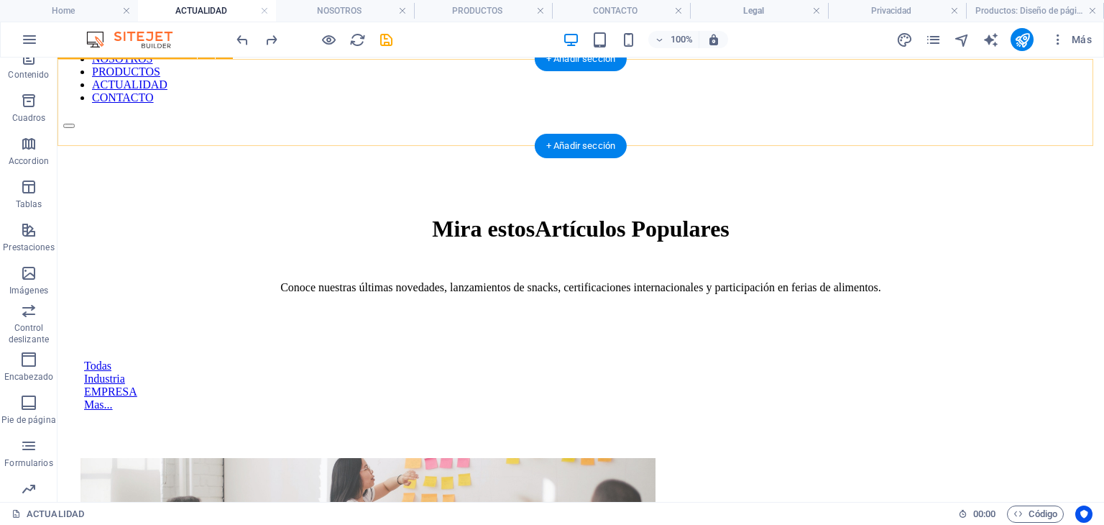
scroll to position [0, 0]
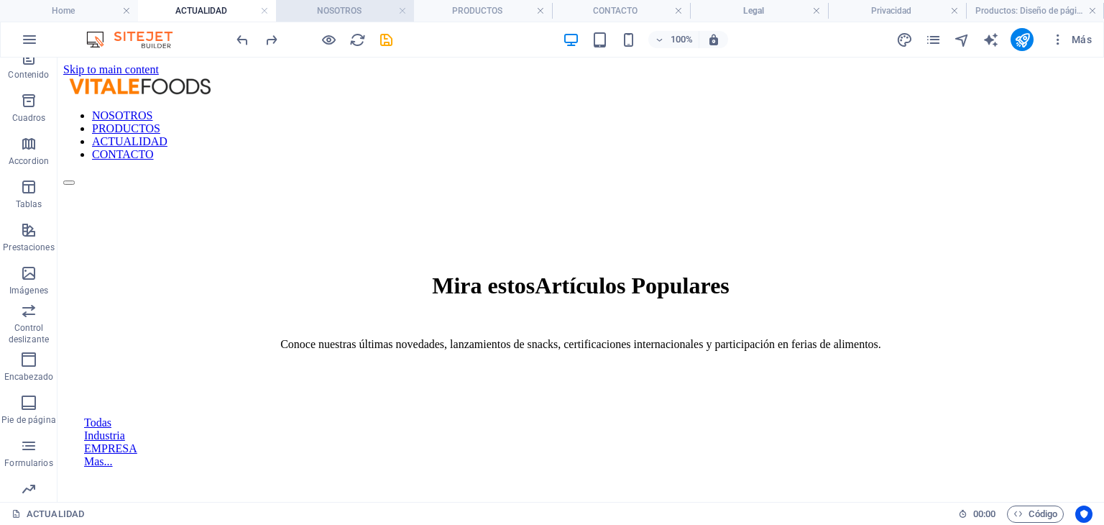
click at [327, 12] on h4 "NOSOTROS" at bounding box center [345, 11] width 138 height 16
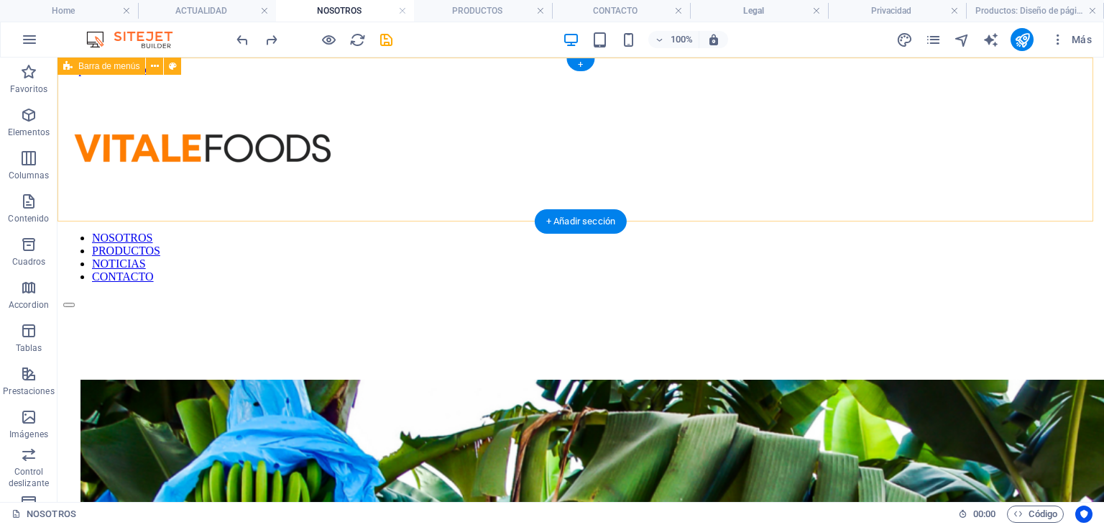
click at [134, 165] on div "NOSOTROS PRODUCTOS NOTICIAS CONTACTO" at bounding box center [580, 191] width 1035 height 231
click at [99, 167] on div "NOSOTROS PRODUCTOS NOTICIAS CONTACTO" at bounding box center [580, 191] width 1035 height 231
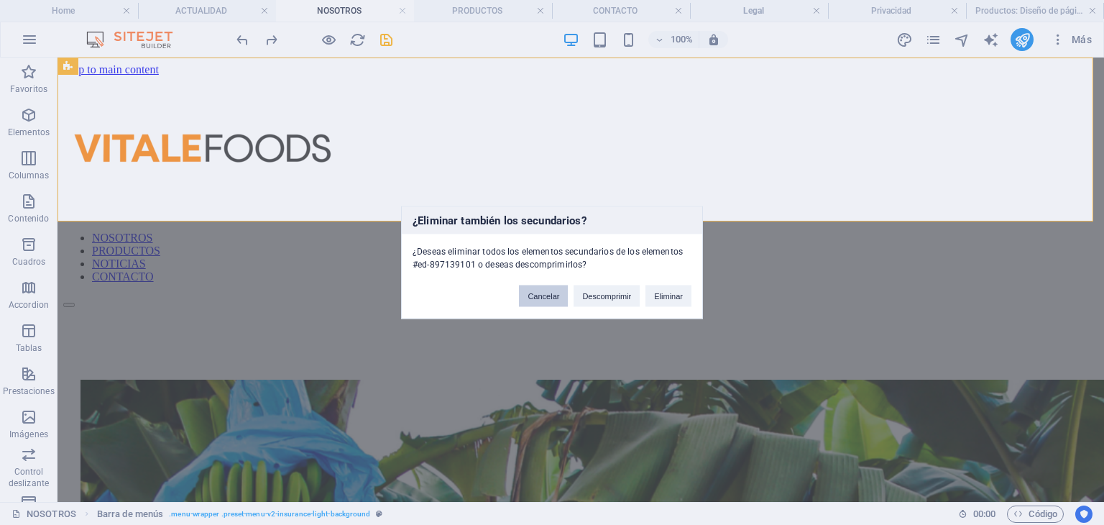
click at [538, 300] on button "Cancelar" at bounding box center [543, 296] width 49 height 22
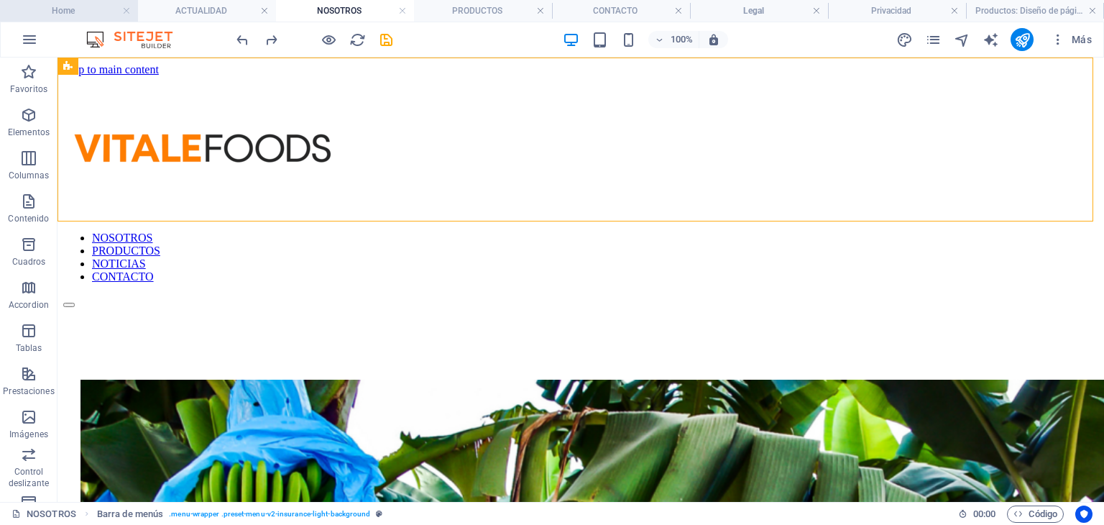
click at [93, 17] on h4 "Home" at bounding box center [69, 11] width 138 height 16
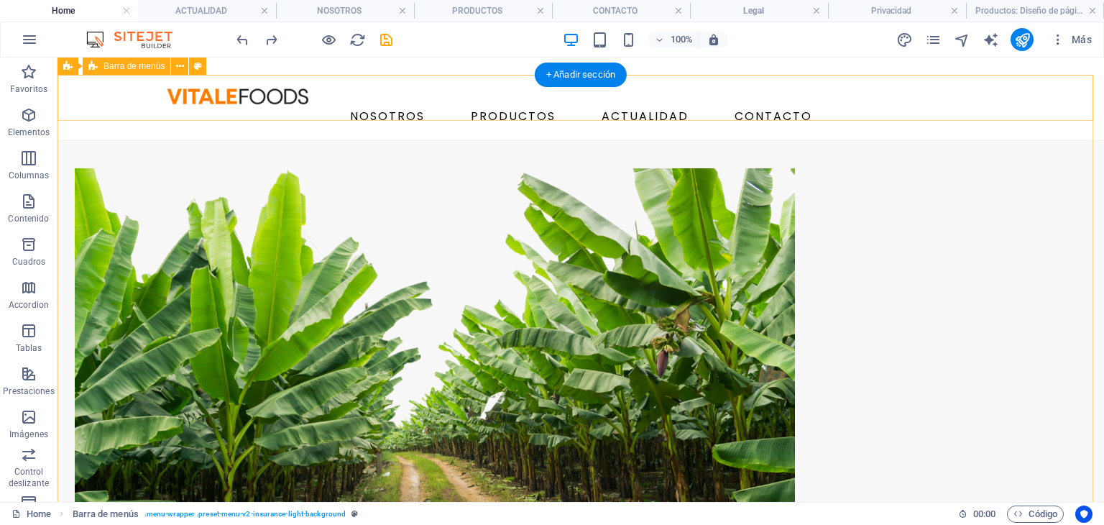
click at [132, 104] on div "NOSOTROS PRODUCTOS ACTUALIDAD CONTACTO" at bounding box center [581, 107] width 1047 height 65
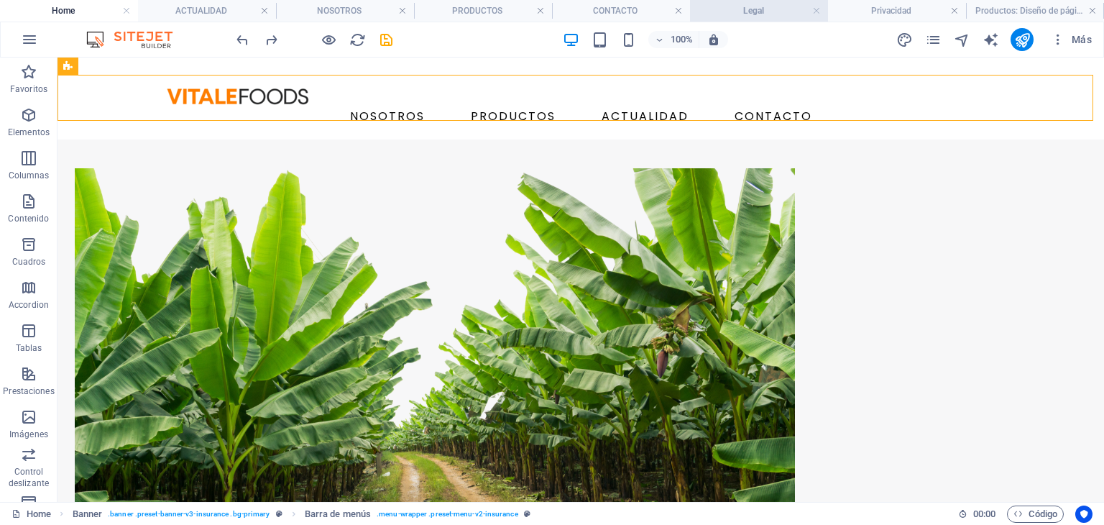
click at [730, 15] on h4 "Legal" at bounding box center [759, 11] width 138 height 16
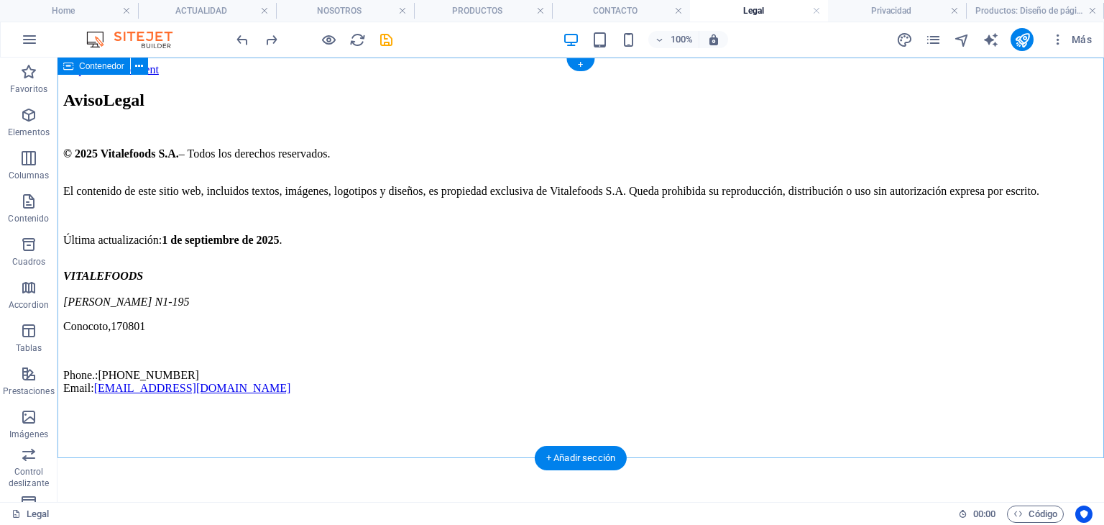
click at [246, 91] on div "Aviso Legal © 2025 Vitalefoods S.A. – Todos los derechos reservados. El conteni…" at bounding box center [580, 243] width 1035 height 304
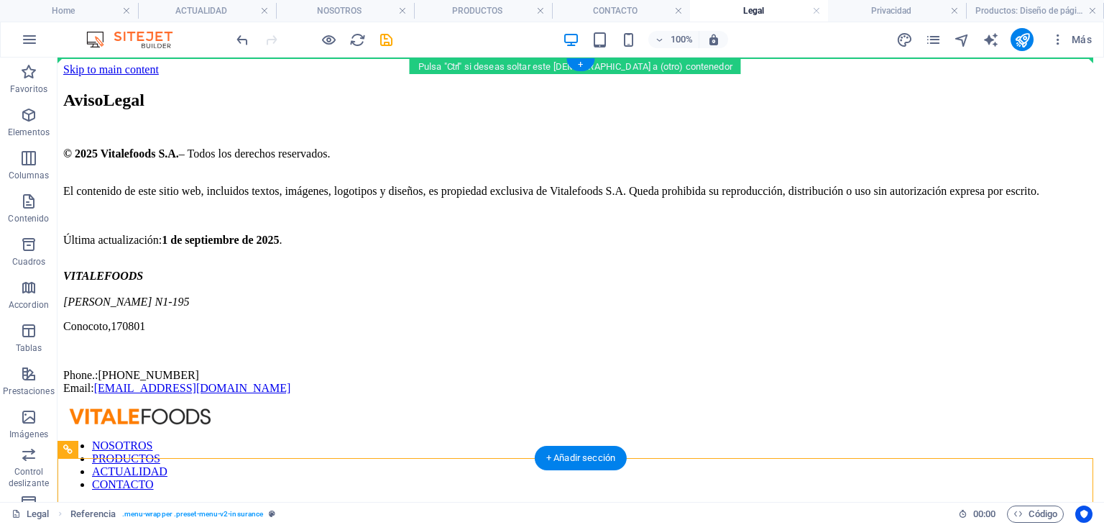
drag, startPoint x: 327, startPoint y: 458, endPoint x: 296, endPoint y: 70, distance: 389.4
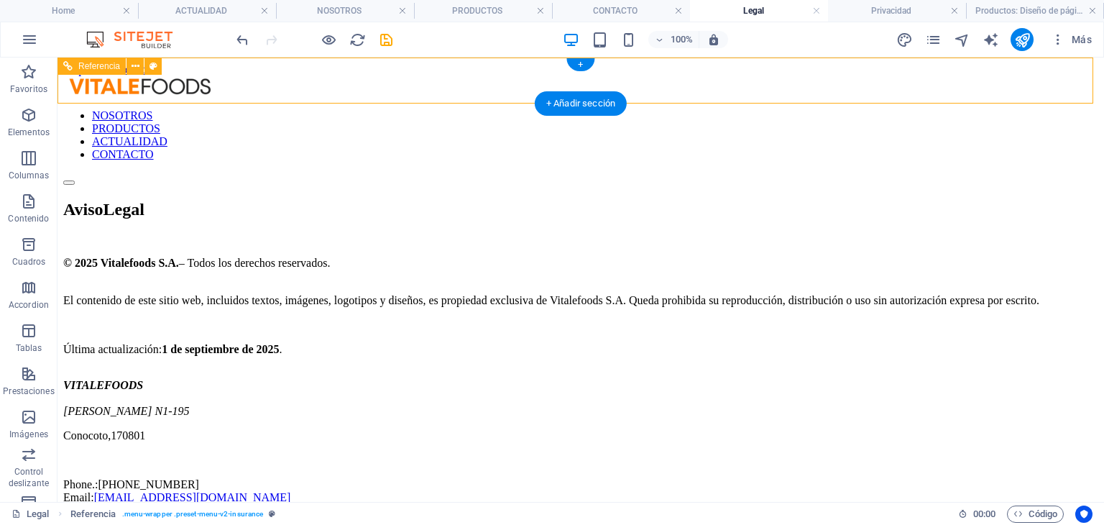
click at [638, 109] on nav "NOSOTROS PRODUCTOS ACTUALIDAD CONTACTO" at bounding box center [580, 135] width 1035 height 52
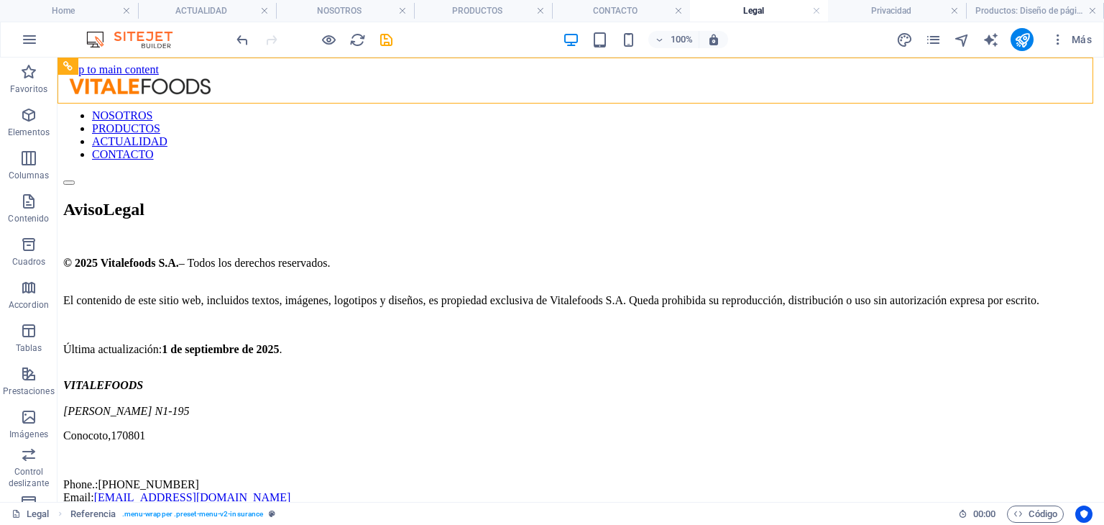
drag, startPoint x: 870, startPoint y: 9, endPoint x: 807, endPoint y: 19, distance: 63.5
click at [870, 9] on h4 "Privacidad" at bounding box center [897, 11] width 138 height 16
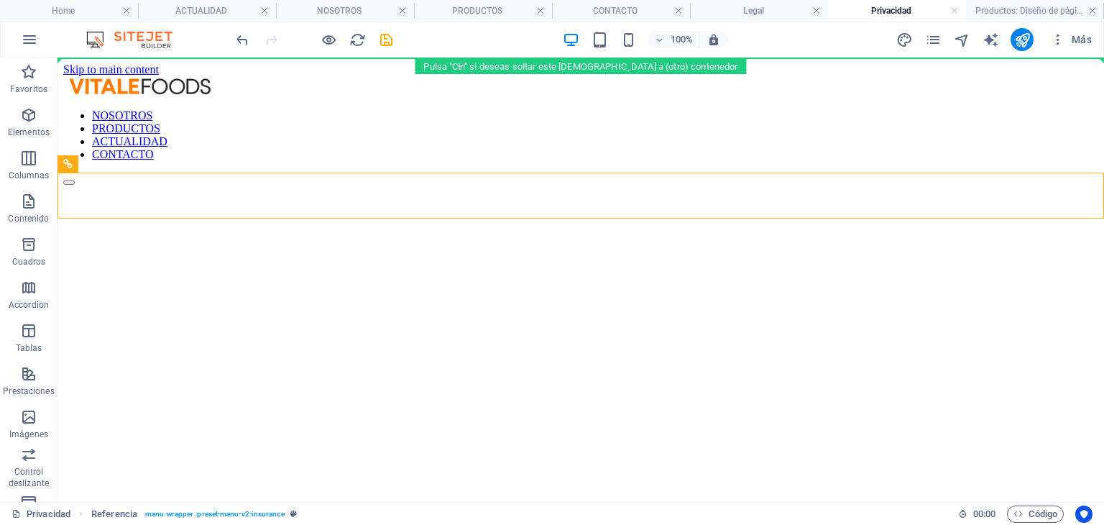
drag, startPoint x: 339, startPoint y: 189, endPoint x: 400, endPoint y: 113, distance: 97.2
click at [342, 58] on html "Skip to main content NOSOTROS PRODUCTOS ACTUALIDAD CONTACTO" at bounding box center [581, 125] width 1047 height 134
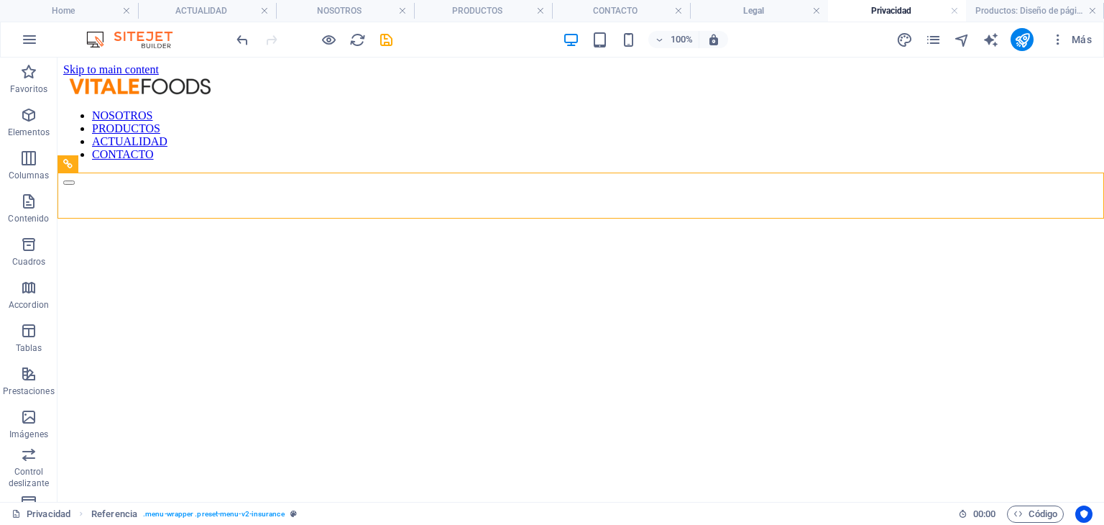
drag, startPoint x: 339, startPoint y: 189, endPoint x: 358, endPoint y: 61, distance: 129.3
click at [358, 76] on div "NOSOTROS PRODUCTOS ACTUALIDAD CONTACTO" at bounding box center [580, 130] width 1035 height 109
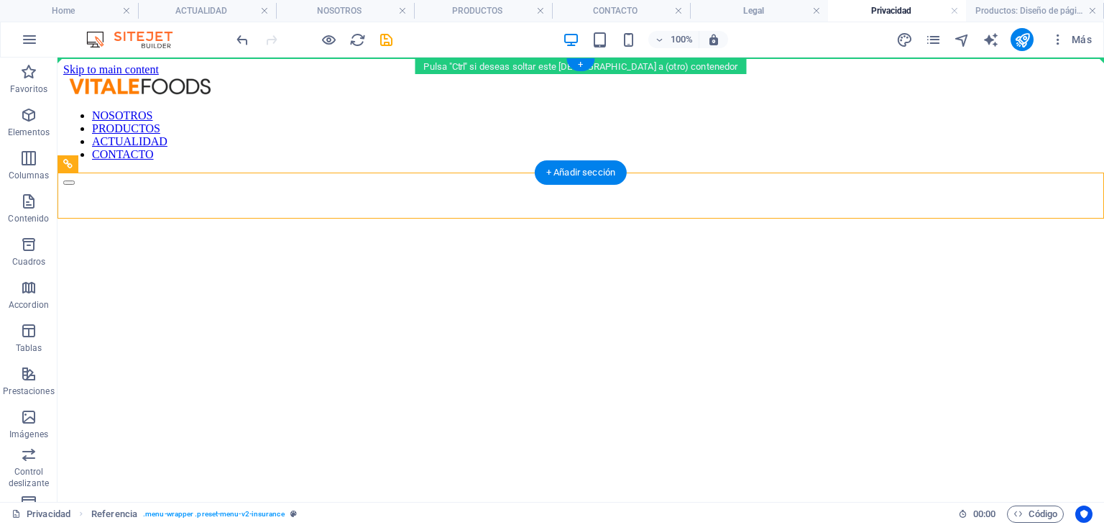
drag, startPoint x: 333, startPoint y: 199, endPoint x: 336, endPoint y: 75, distance: 124.4
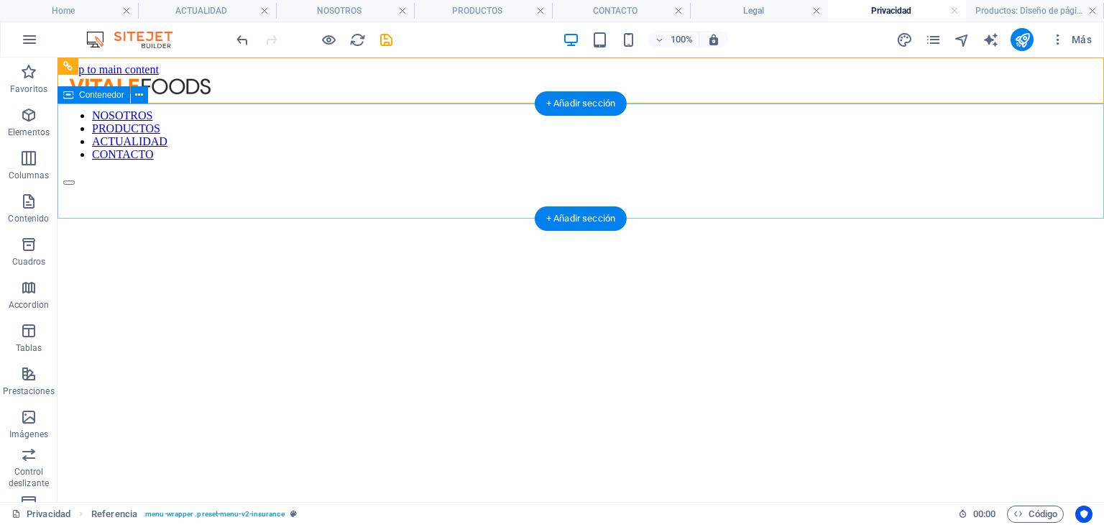
click at [352, 185] on div at bounding box center [580, 185] width 1035 height 0
click at [483, 185] on div at bounding box center [580, 185] width 1035 height 0
click at [124, 185] on div at bounding box center [580, 185] width 1035 height 0
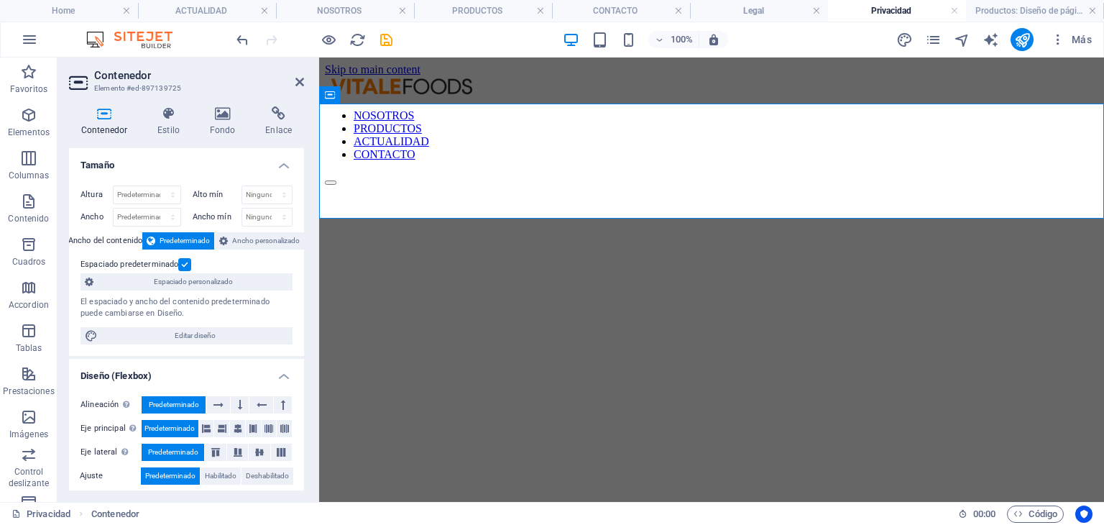
drag, startPoint x: 424, startPoint y: 320, endPoint x: 451, endPoint y: 202, distance: 121.0
click at [424, 191] on html "Skip to main content NOSOTROS PRODUCTOS ACTUALIDAD CONTACTO" at bounding box center [711, 125] width 785 height 134
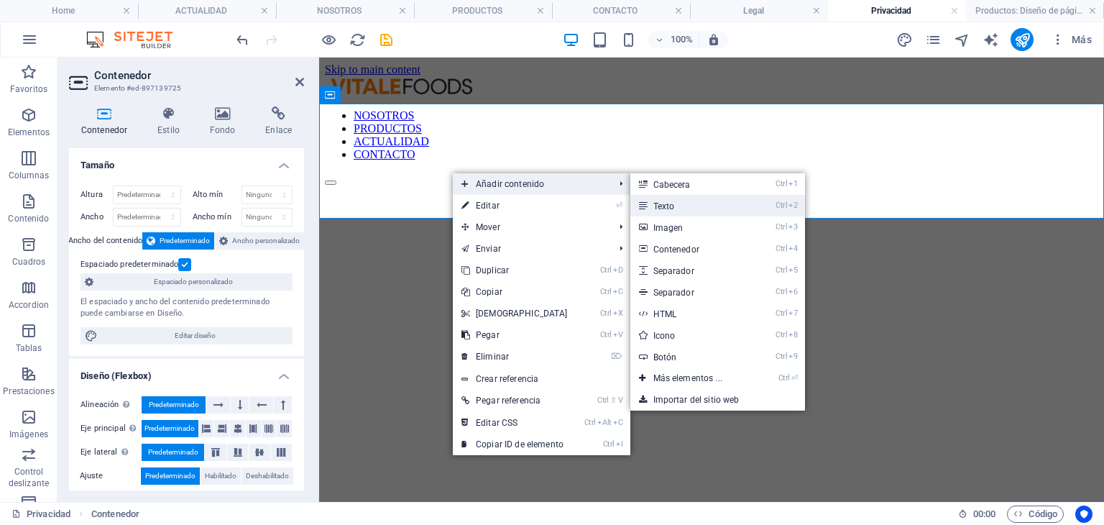
click at [706, 208] on link "Ctrl 2 Texto" at bounding box center [690, 206] width 121 height 22
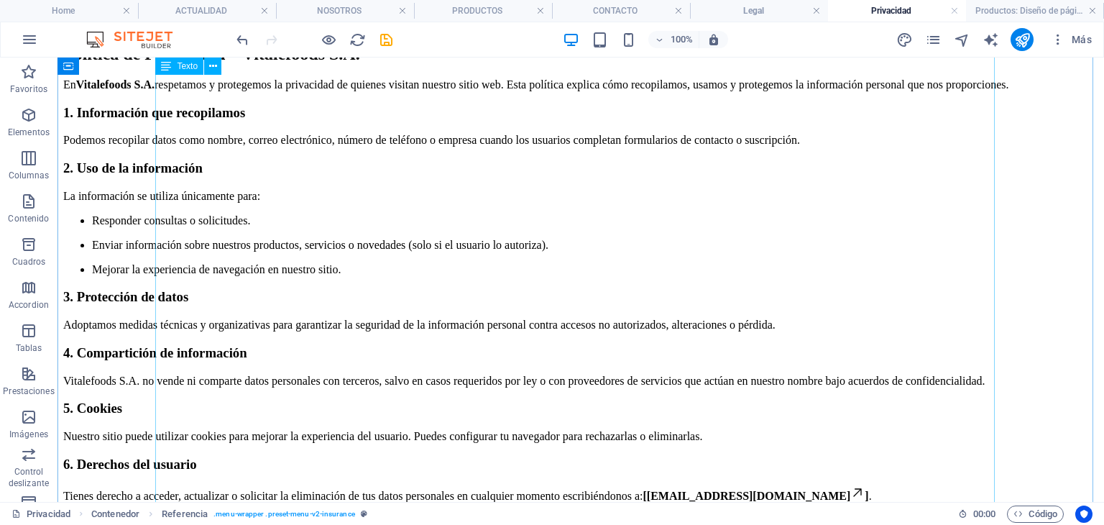
scroll to position [52, 0]
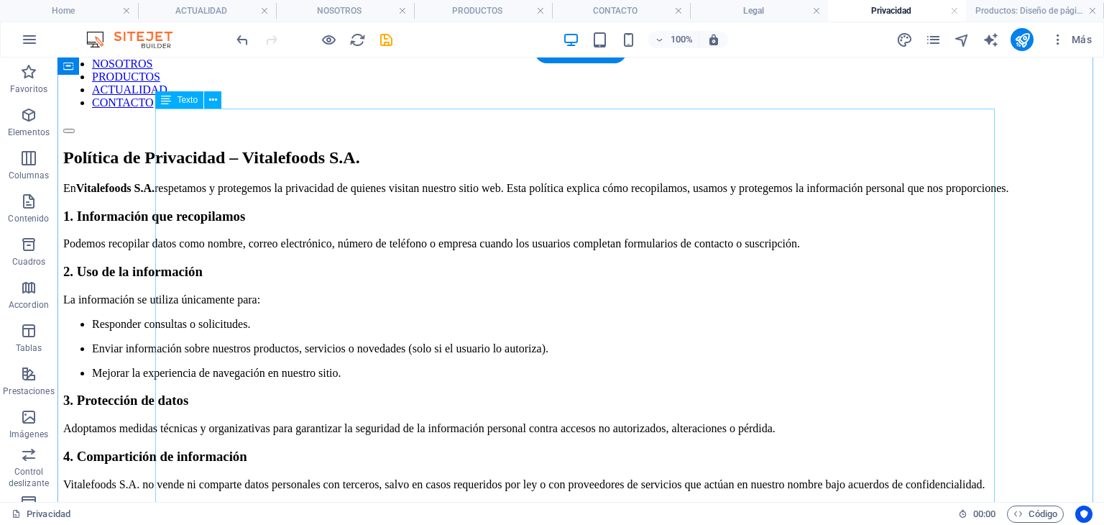
click at [646, 188] on div "Política de Privacidad – Vitalefoods S.A. En Vitalefoods S.A. respetamos y prot…" at bounding box center [580, 423] width 1035 height 551
click at [552, 182] on div "Política de Privacidad – Vitalefoods S.A. En Vitalefoods S.A. respetamos y prot…" at bounding box center [580, 423] width 1035 height 551
click at [449, 148] on div "Política de Privacidad – Vitalefoods S.A. En Vitalefoods S.A. respetamos y prot…" at bounding box center [580, 423] width 1035 height 551
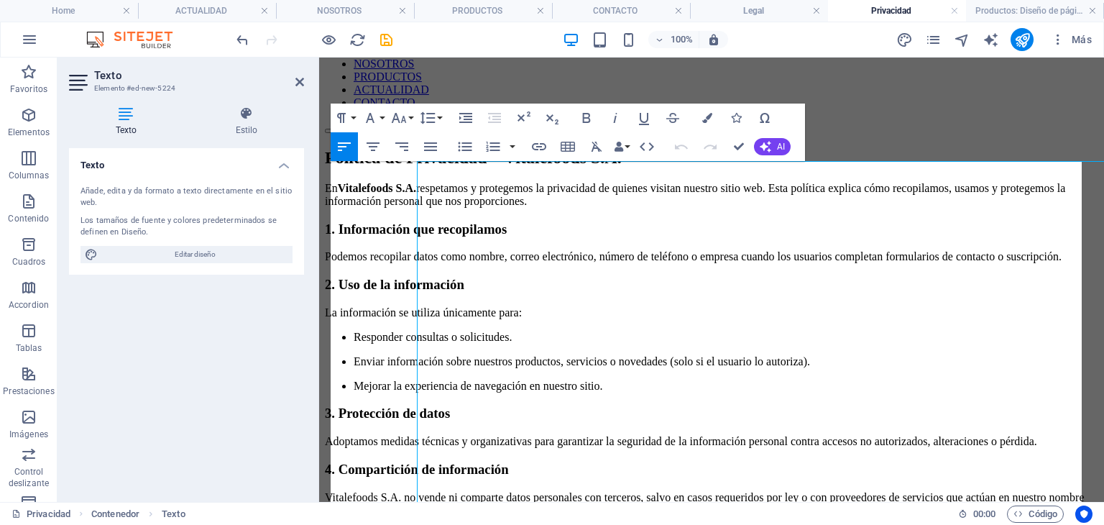
scroll to position [0, 0]
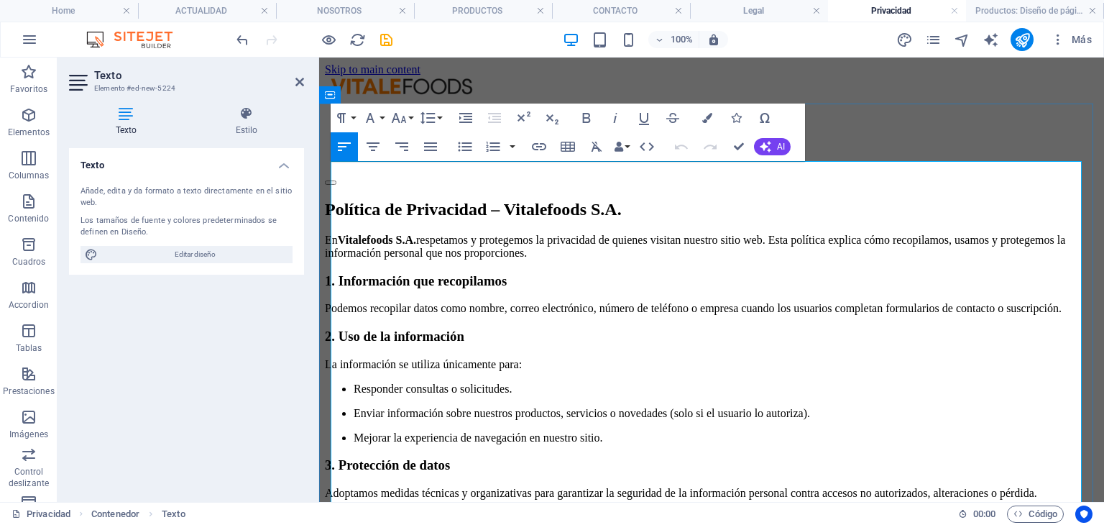
click at [850, 200] on h2 "Política de Privacidad – Vitalefoods S.A." at bounding box center [711, 209] width 773 height 19
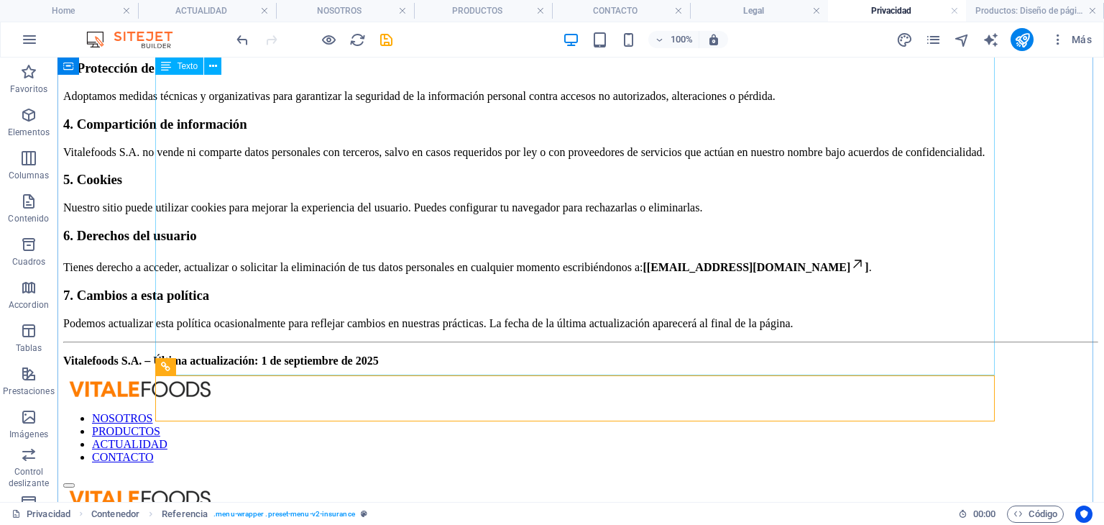
scroll to position [359, 0]
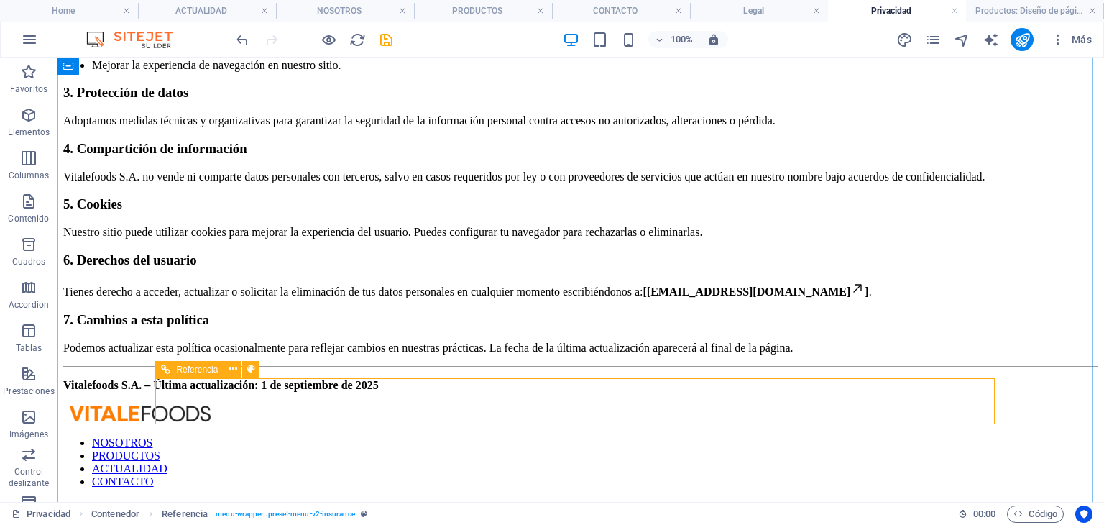
click at [575, 436] on nav "NOSOTROS PRODUCTOS ACTUALIDAD CONTACTO" at bounding box center [580, 462] width 1035 height 52
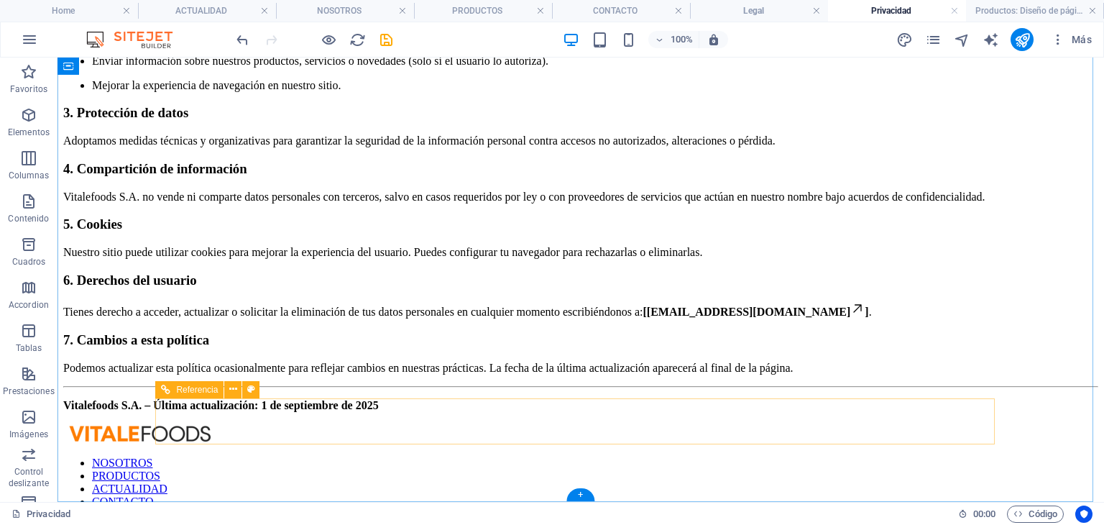
click at [525, 456] on nav "NOSOTROS PRODUCTOS ACTUALIDAD CONTACTO" at bounding box center [580, 482] width 1035 height 52
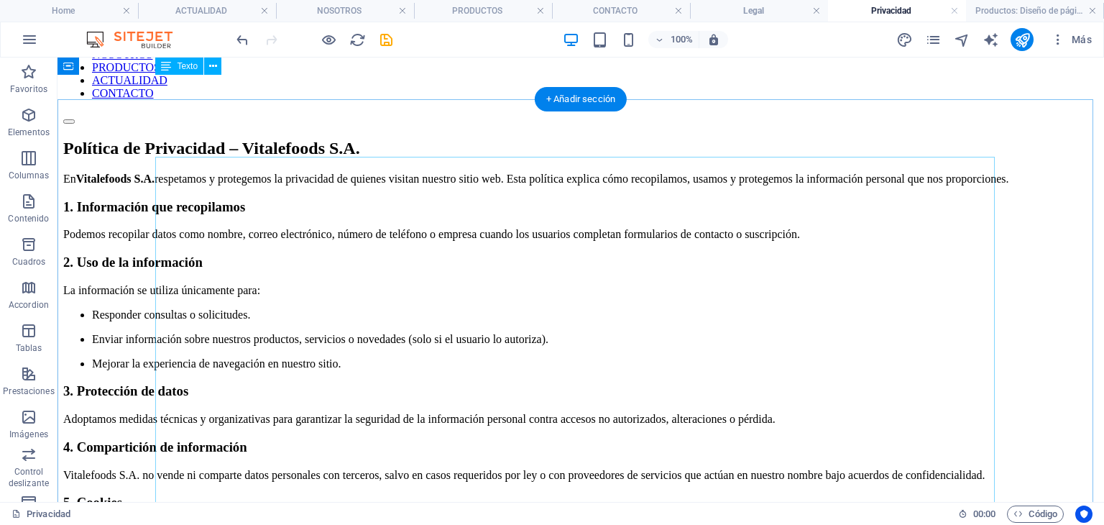
scroll to position [0, 0]
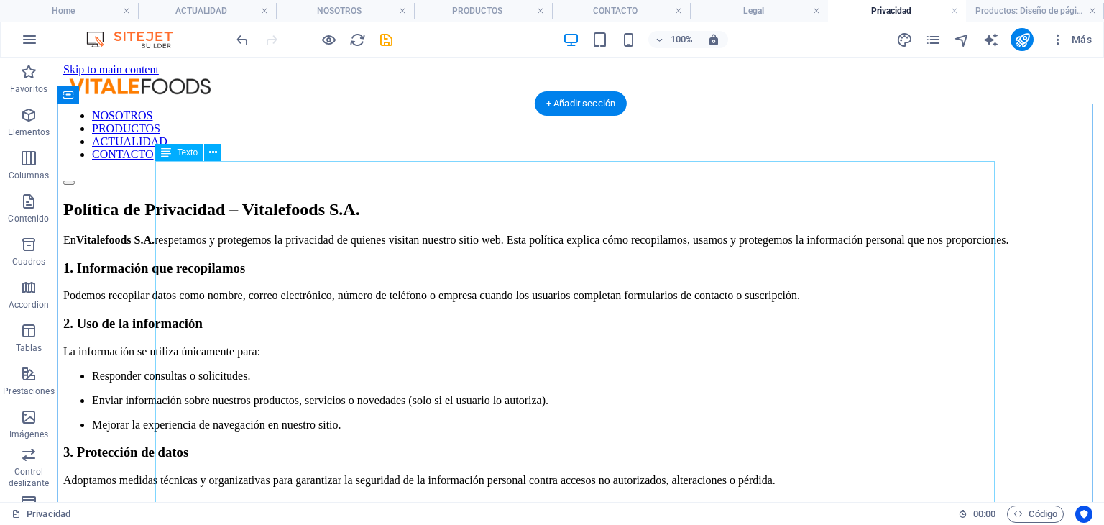
click at [375, 226] on div "Política de Privacidad – Vitalefoods S.A. En Vitalefoods S.A. respetamos y prot…" at bounding box center [580, 475] width 1035 height 551
click at [333, 200] on div "Política de Privacidad – Vitalefoods S.A. En Vitalefoods S.A. respetamos y prot…" at bounding box center [580, 475] width 1035 height 551
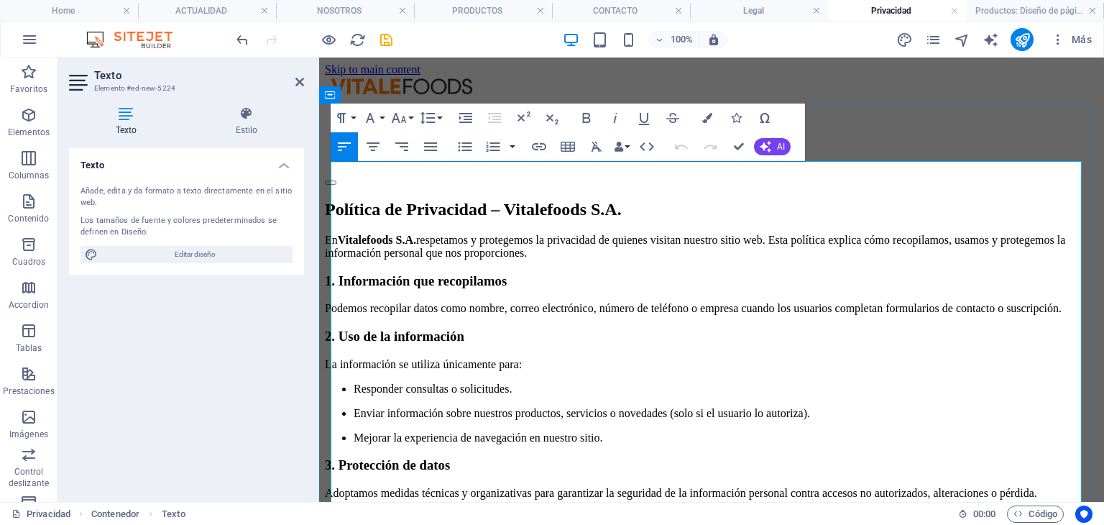
click at [333, 200] on h2 "Política de Privacidad – Vitalefoods S.A." at bounding box center [711, 209] width 773 height 19
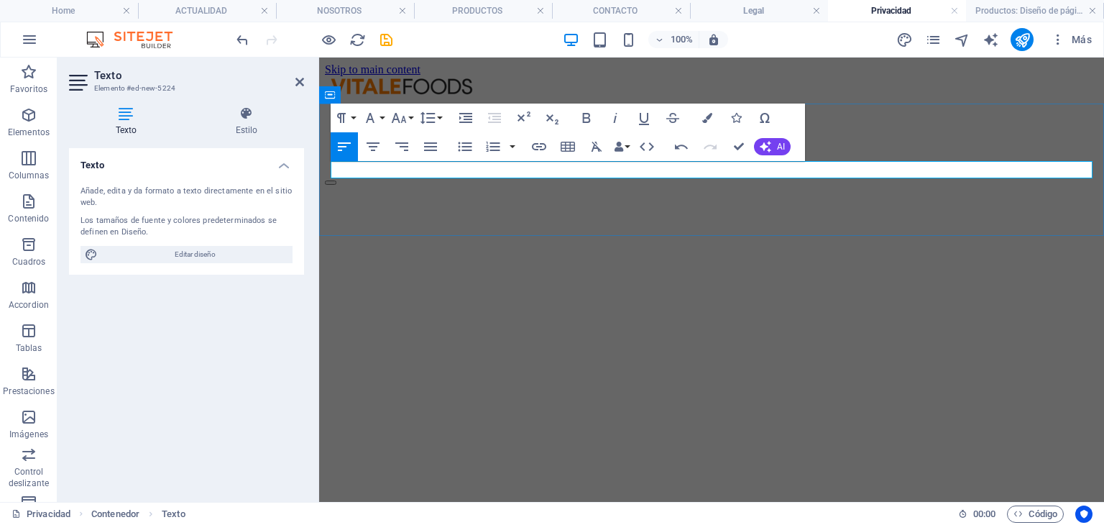
click at [432, 197] on p at bounding box center [711, 203] width 773 height 13
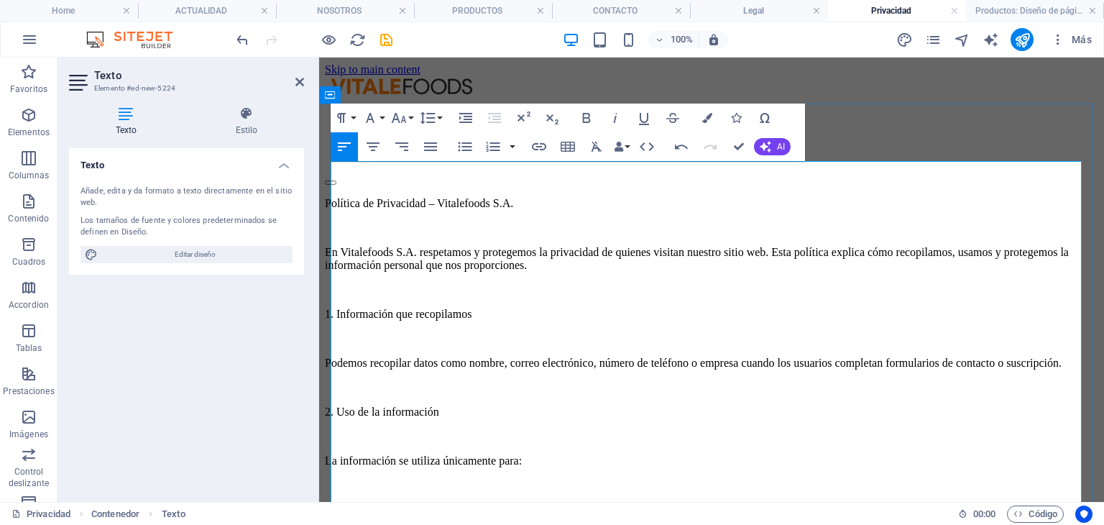
scroll to position [23080, 6]
click at [420, 197] on p "Política de Privacidad – Vitalefoods S.A." at bounding box center [711, 203] width 773 height 13
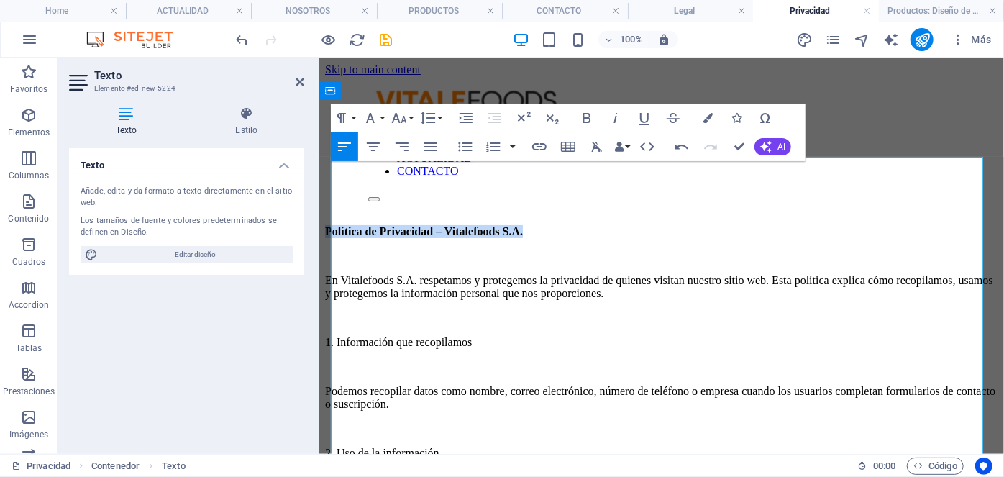
scroll to position [23079, 6]
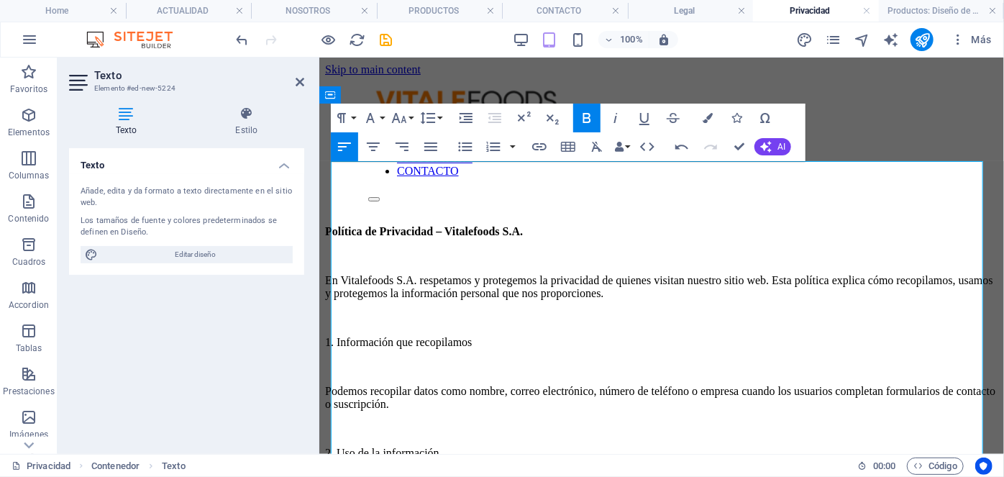
click at [394, 273] on p "En Vitalefoods S.A. respetamos y protegemos la privacidad de quienes visitan nu…" at bounding box center [660, 286] width 673 height 26
click at [375, 335] on p "1. Información que recopilamos" at bounding box center [660, 341] width 673 height 13
click at [384, 446] on p "2. Uso de la información" at bounding box center [660, 452] width 673 height 13
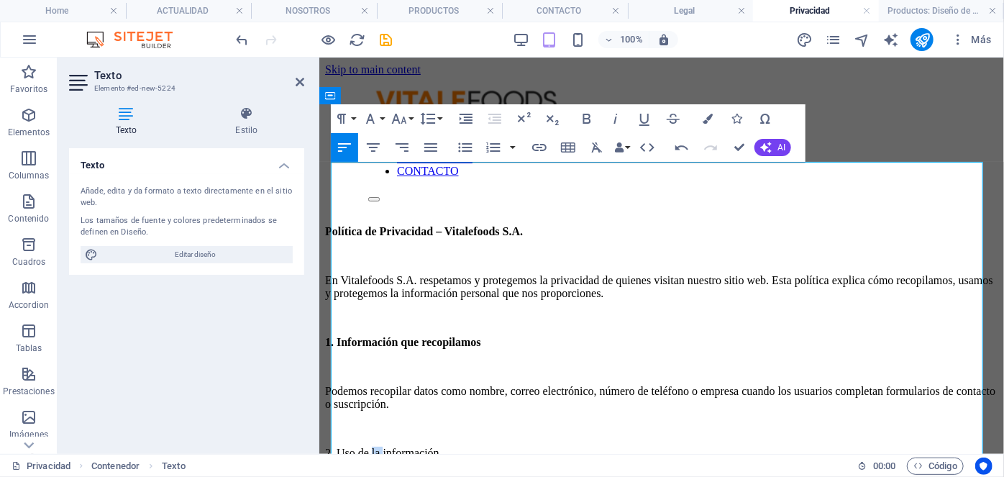
click at [384, 446] on p "2. Uso de la información" at bounding box center [660, 452] width 673 height 13
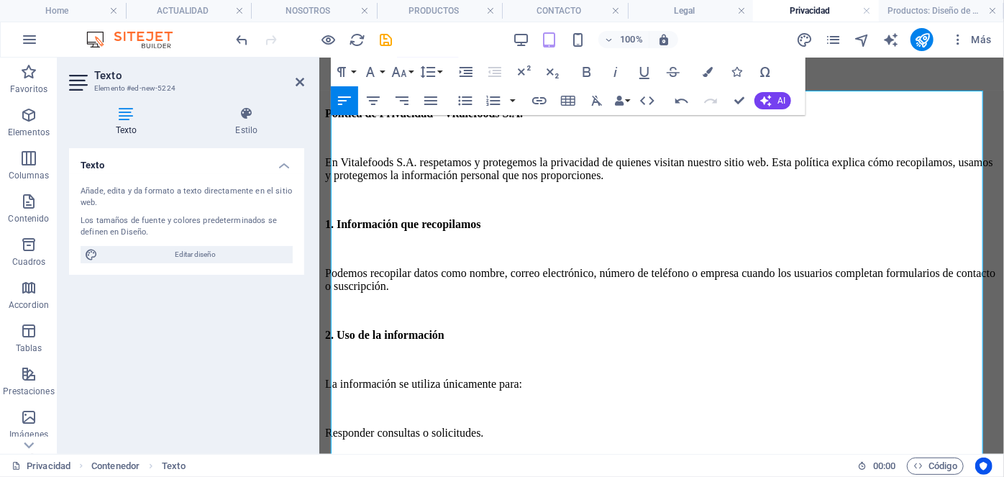
scroll to position [130, 0]
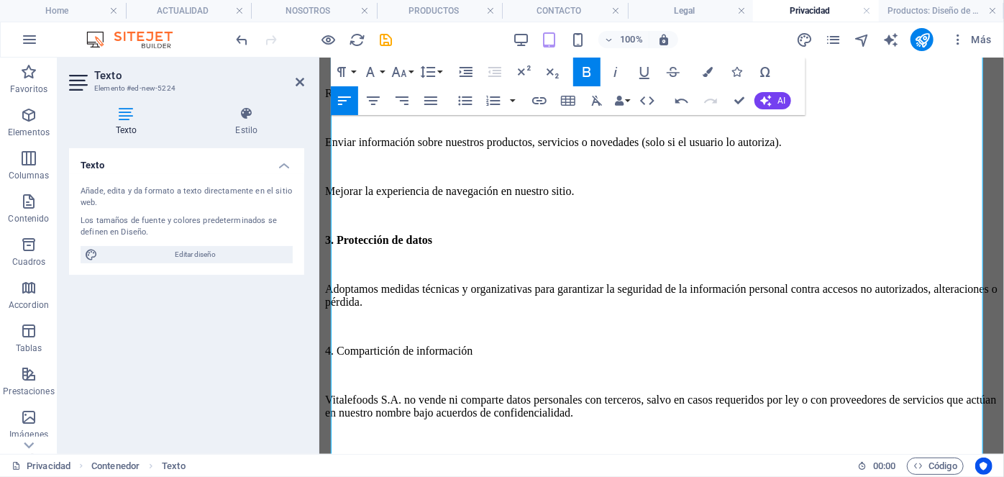
scroll to position [261, 0]
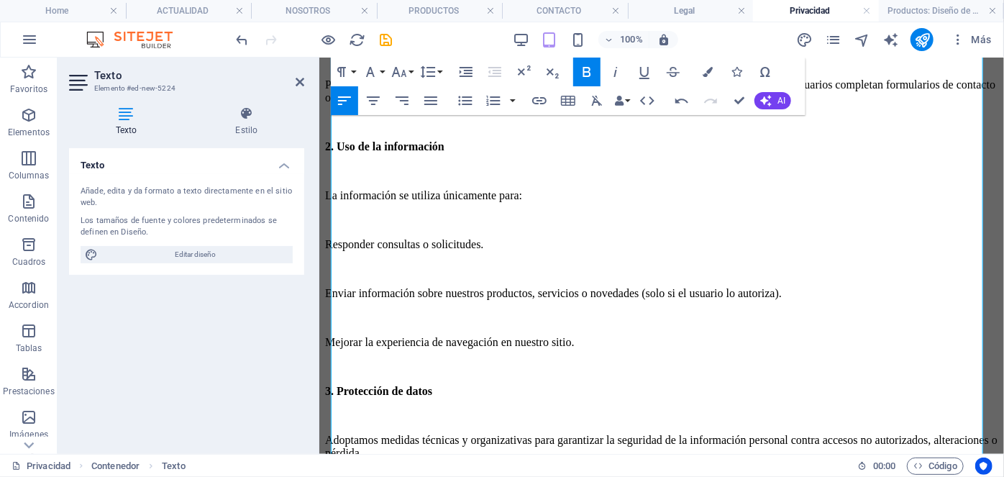
scroll to position [326, 0]
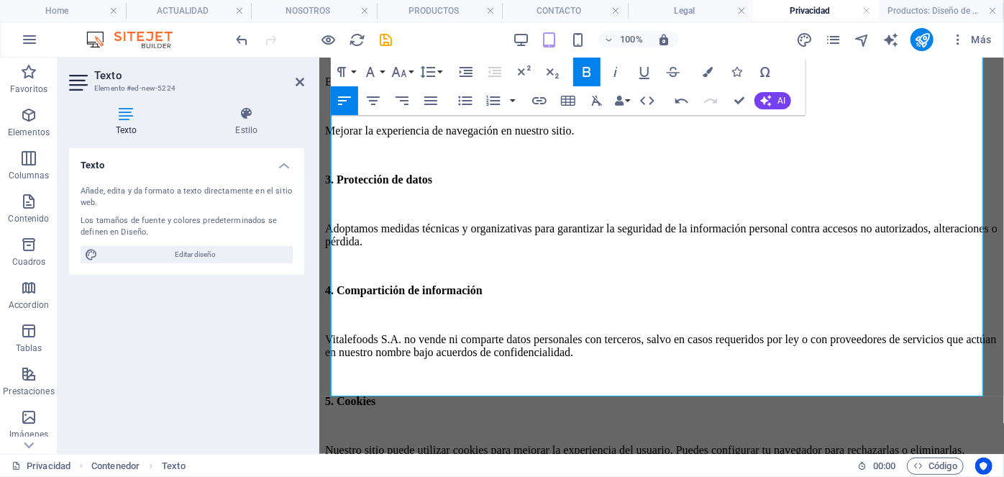
scroll to position [577, 0]
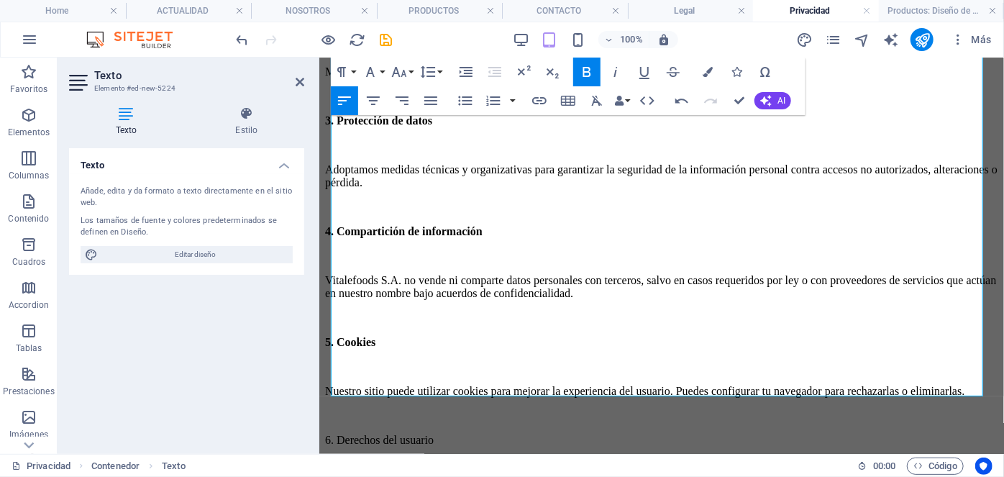
click at [382, 433] on p "6. Derechos del usuario" at bounding box center [660, 439] width 673 height 13
drag, startPoint x: 438, startPoint y: 252, endPoint x: 433, endPoint y: 260, distance: 9.0
click at [434, 262] on div "Política de Privacidad – Vitalefoods S.A. En Vitalefoods S.A. respetamos y prot…" at bounding box center [660, 170] width 673 height 1044
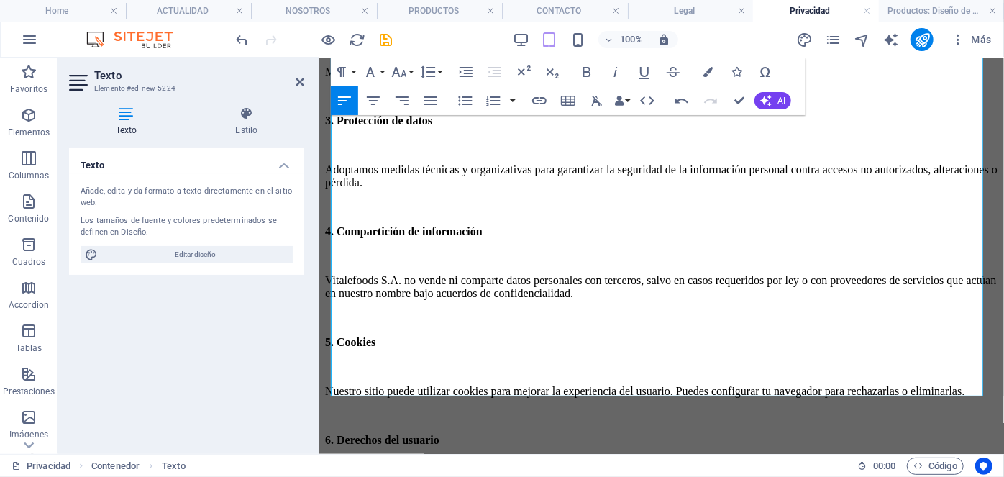
scroll to position [559, 0]
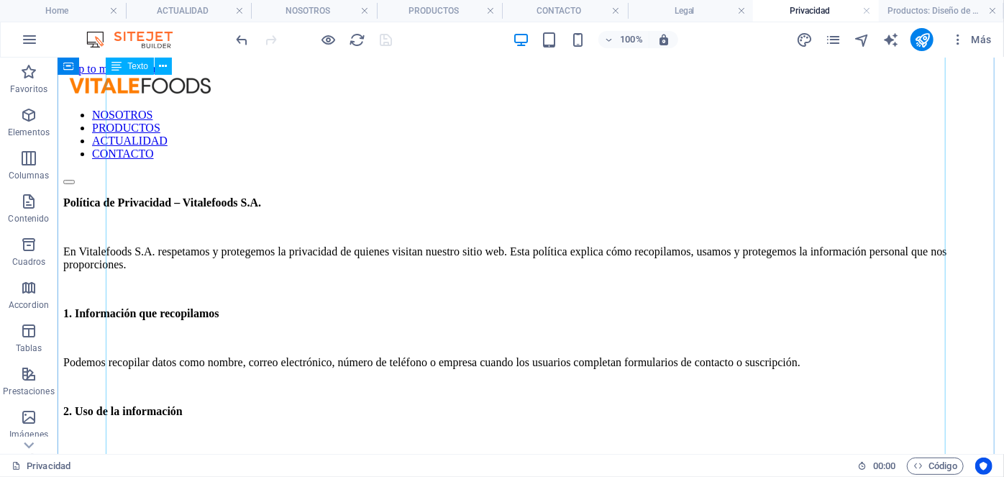
scroll to position [0, 0]
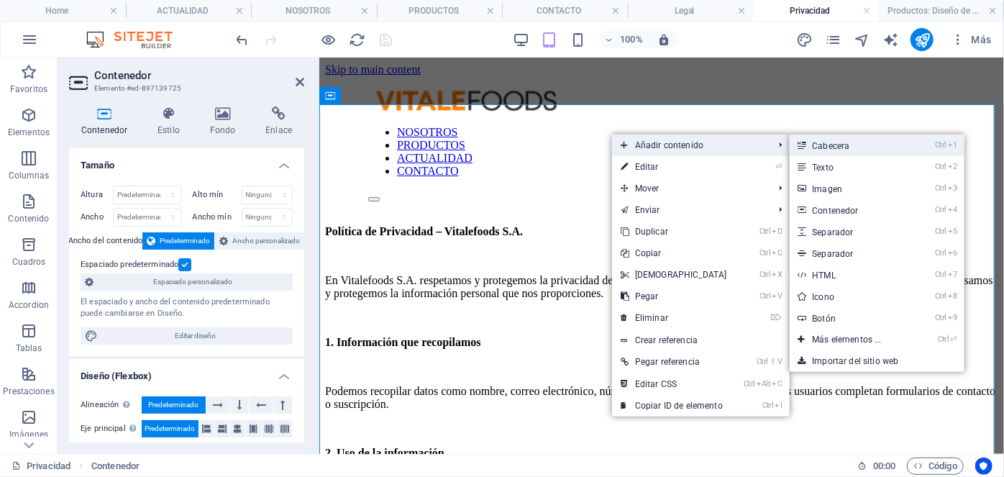
click at [881, 148] on link "Ctrl 1 Cabecera" at bounding box center [849, 145] width 121 height 22
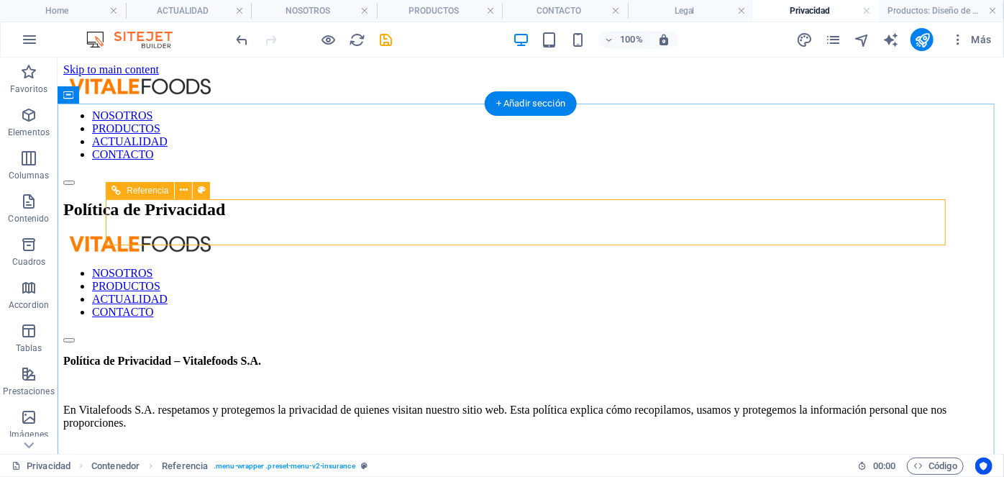
click at [390, 266] on nav "NOSOTROS PRODUCTOS ACTUALIDAD CONTACTO" at bounding box center [530, 292] width 934 height 52
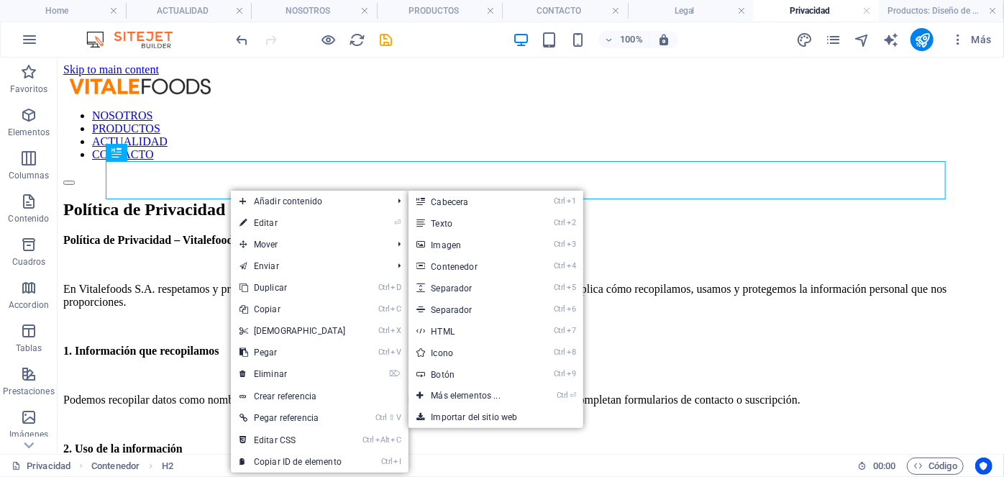
drag, startPoint x: 484, startPoint y: 285, endPoint x: 397, endPoint y: 227, distance: 104.7
click at [483, 286] on link "Ctrl 5 Separador" at bounding box center [468, 288] width 121 height 22
select select "px"
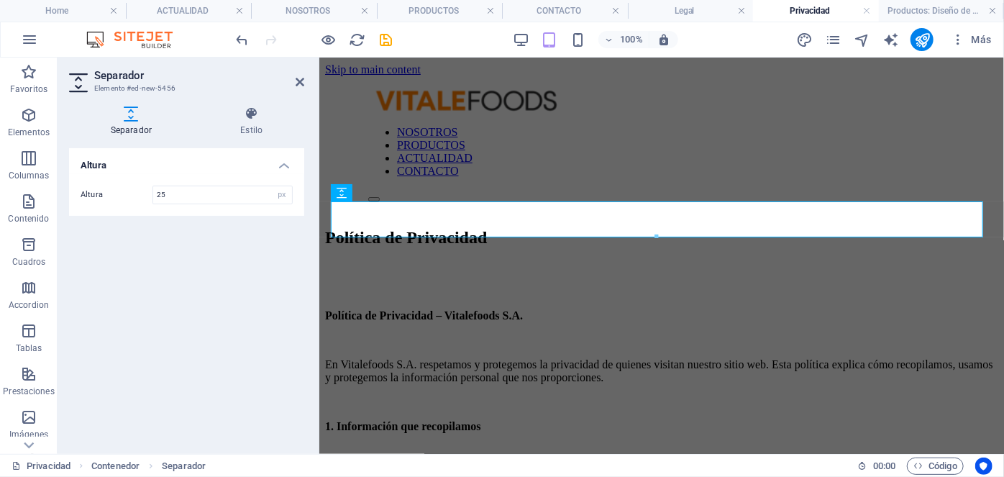
type input "25"
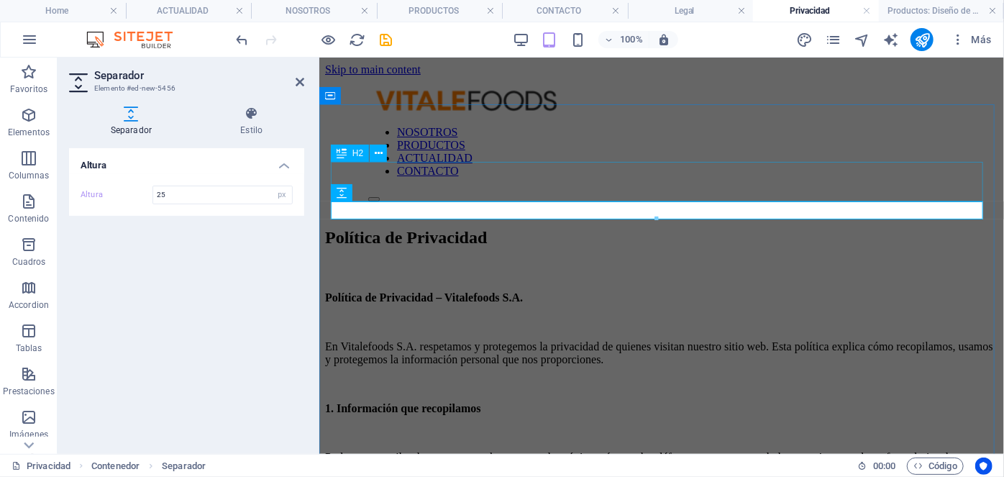
click at [405, 227] on div "Política de Privacidad" at bounding box center [660, 236] width 673 height 19
click at [773, 227] on div "Política de Privacidad" at bounding box center [660, 236] width 673 height 19
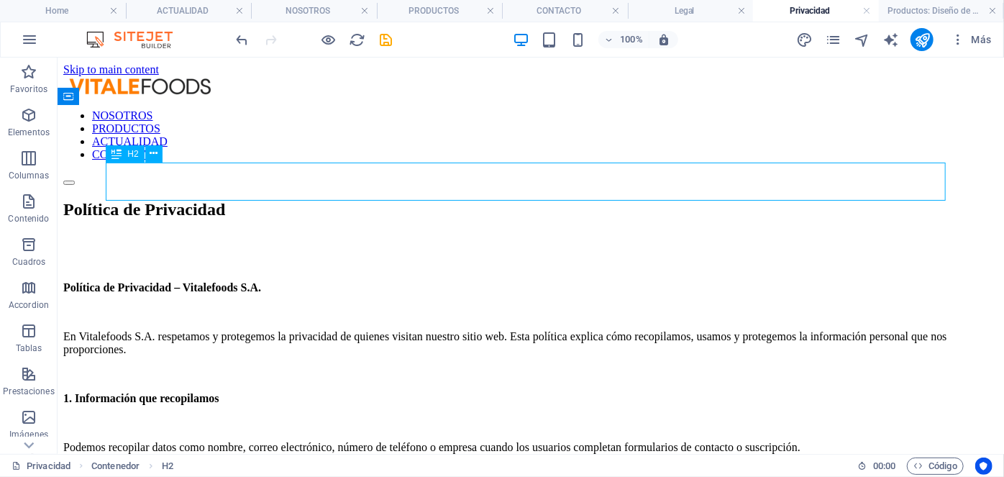
click at [511, 199] on div "Política de Privacidad" at bounding box center [530, 208] width 934 height 19
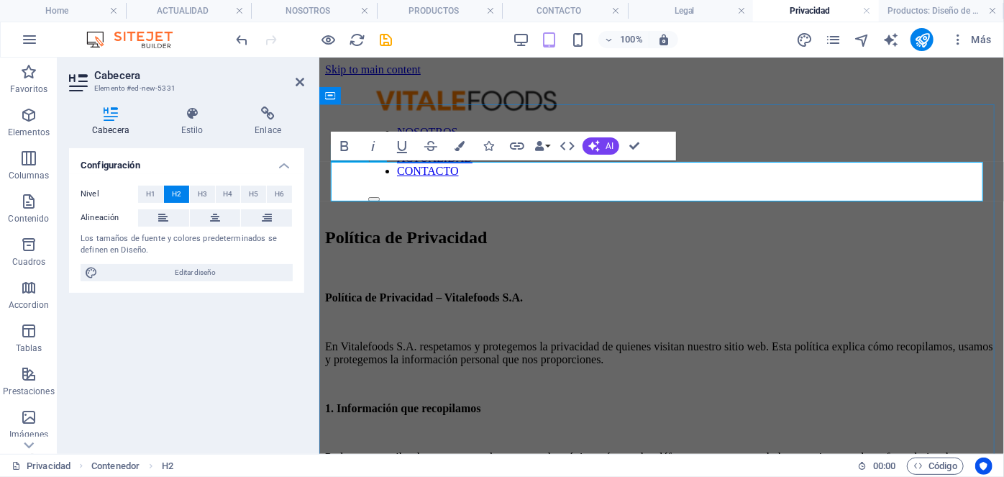
click at [522, 227] on h2 "Política de Privacidad" at bounding box center [660, 236] width 673 height 19
click at [466, 148] on button "Colors" at bounding box center [459, 146] width 27 height 29
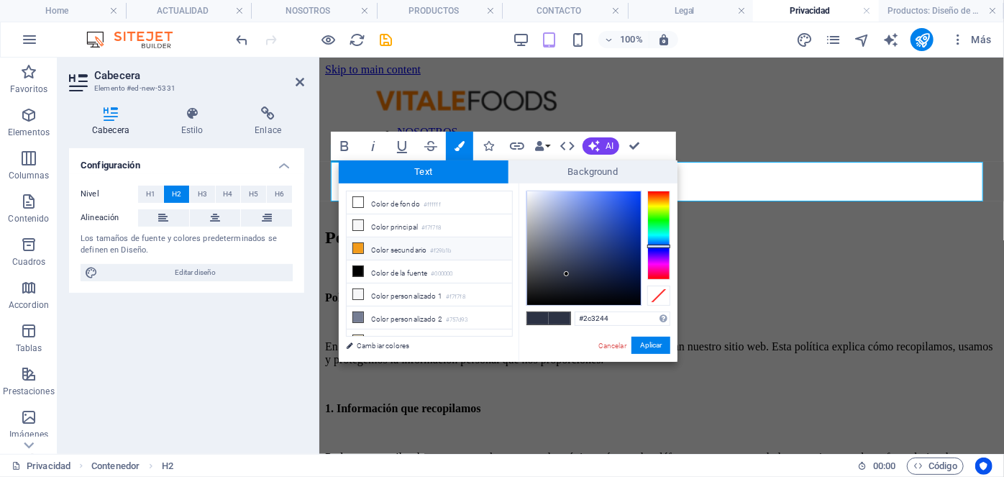
click at [446, 246] on small "#f29b1b" at bounding box center [440, 251] width 21 height 10
type input "#f29b1b"
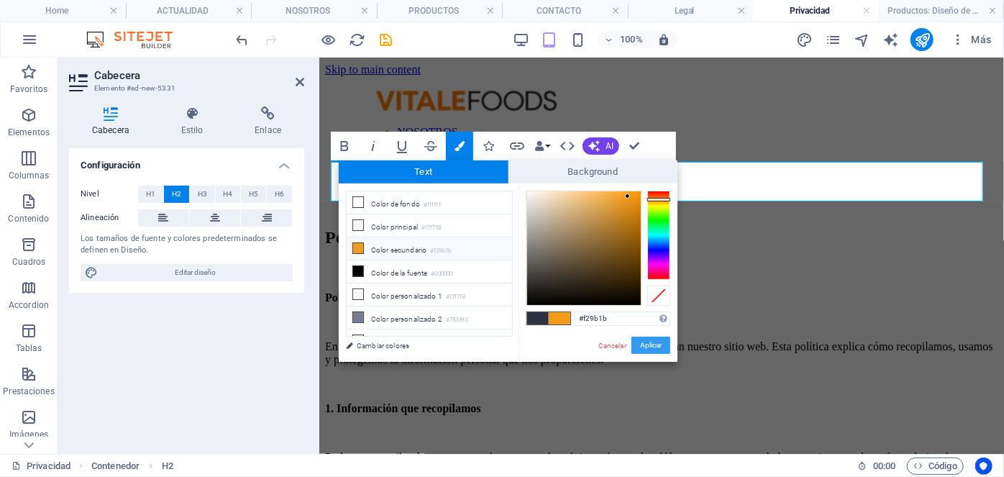
click at [668, 341] on button "Aplicar" at bounding box center [650, 344] width 39 height 17
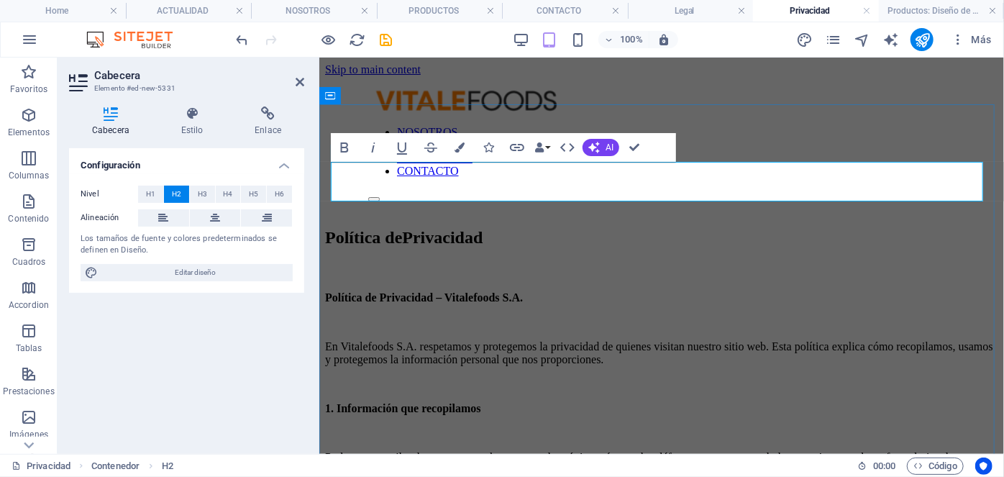
click at [727, 227] on h2 "Política de Privacidad" at bounding box center [660, 236] width 673 height 19
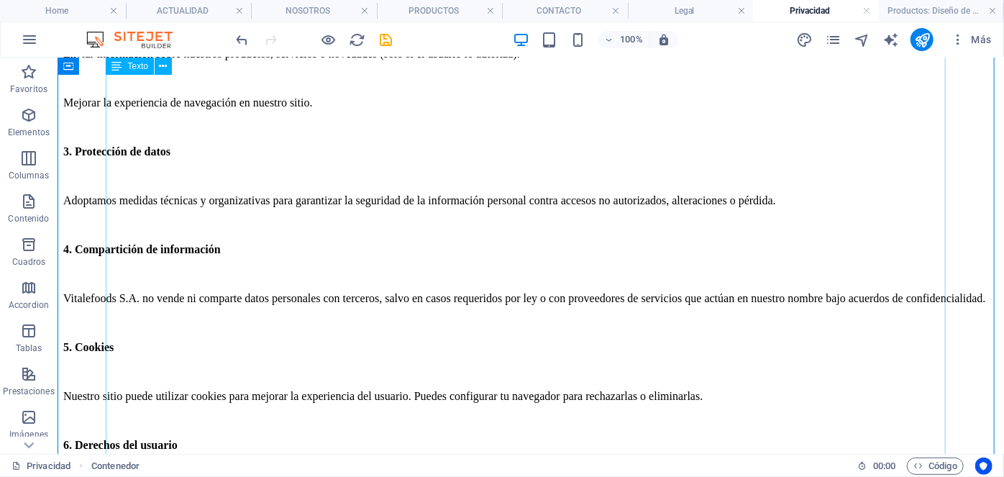
scroll to position [615, 0]
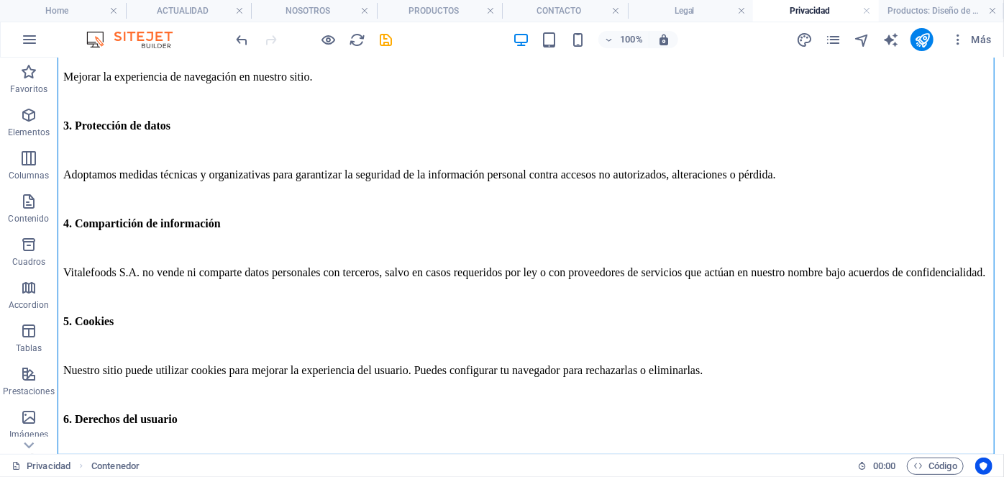
drag, startPoint x: 447, startPoint y: 16, endPoint x: 440, endPoint y: 50, distance: 34.5
click at [446, 16] on h4 "PRODUCTOS" at bounding box center [440, 11] width 126 height 16
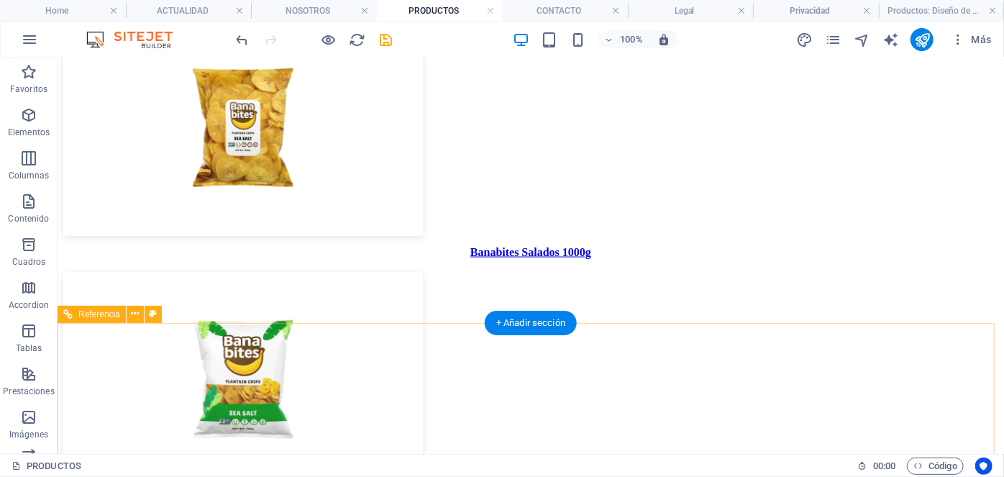
scroll to position [1042, 0]
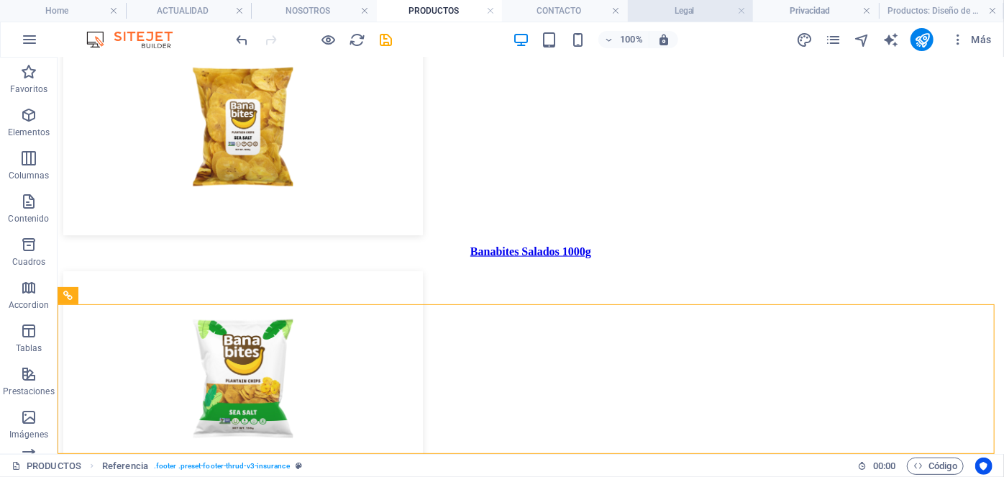
click at [699, 16] on h4 "Legal" at bounding box center [691, 11] width 126 height 16
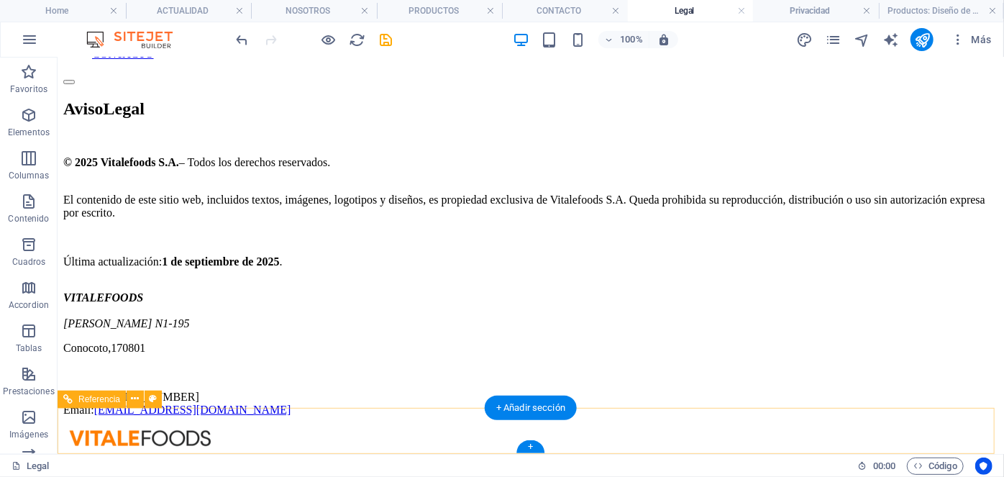
scroll to position [142, 0]
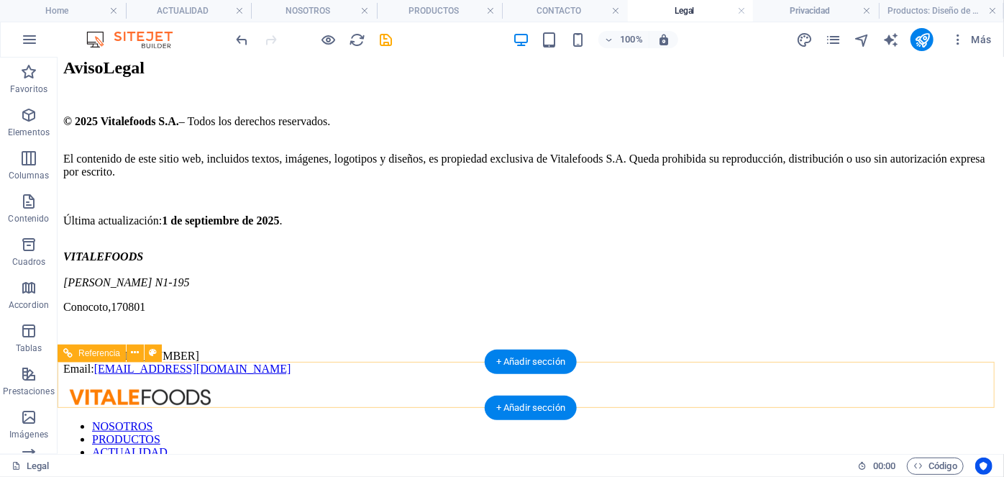
click at [307, 419] on nav "NOSOTROS PRODUCTOS ACTUALIDAD CONTACTO" at bounding box center [530, 445] width 934 height 52
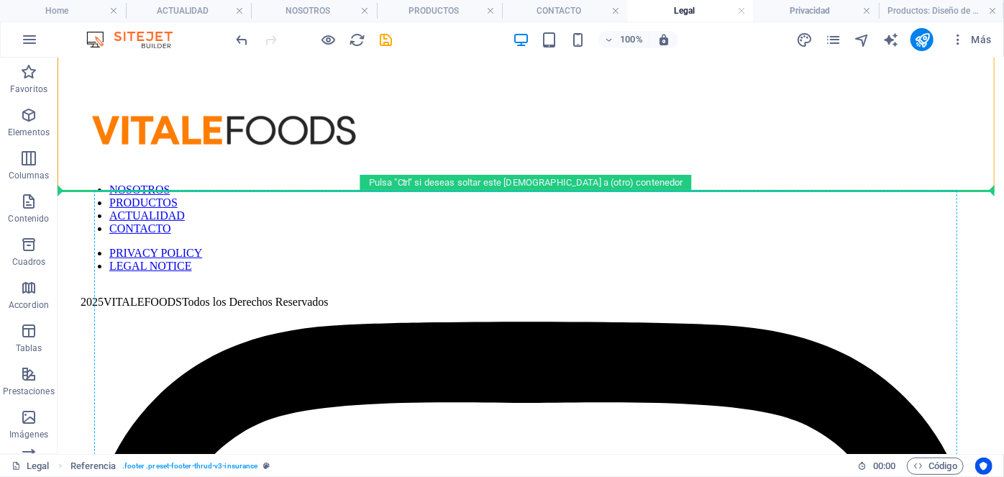
scroll to position [199, 0]
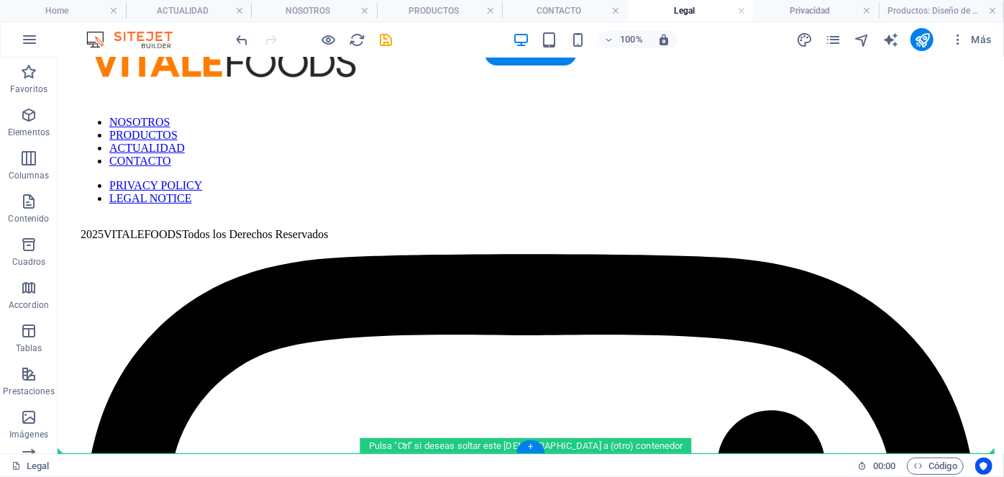
drag, startPoint x: 300, startPoint y: 210, endPoint x: 308, endPoint y: 450, distance: 240.2
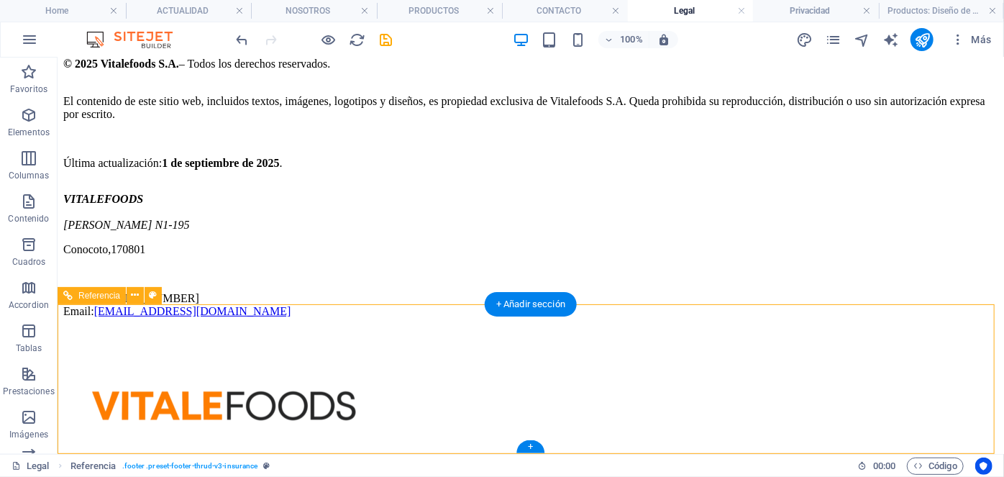
click at [400, 372] on div at bounding box center [530, 403] width 900 height 63
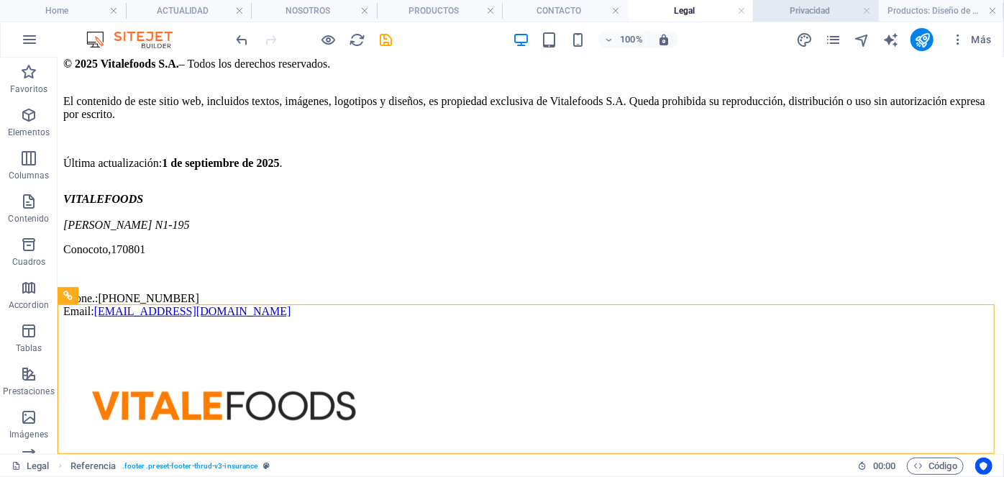
click at [805, 14] on h4 "Privacidad" at bounding box center [816, 11] width 126 height 16
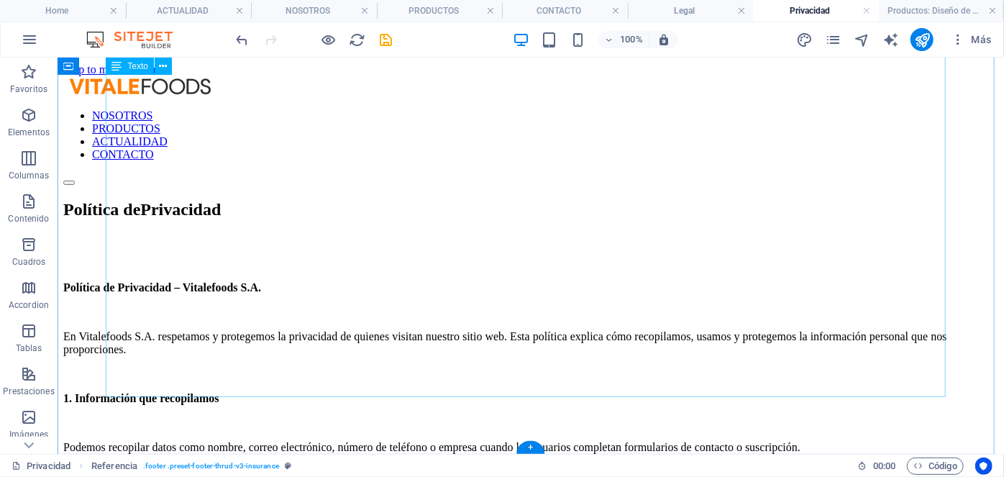
scroll to position [615, 0]
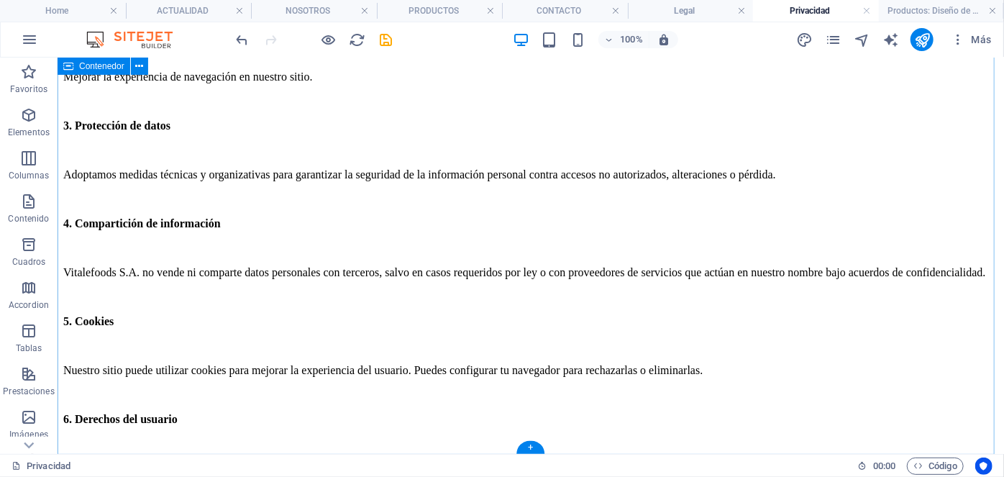
click at [380, 438] on div "Política de Privacidad Política de Privacidad – Vitalefoods S.A. En Vitalefoods…" at bounding box center [530, 103] width 934 height 1036
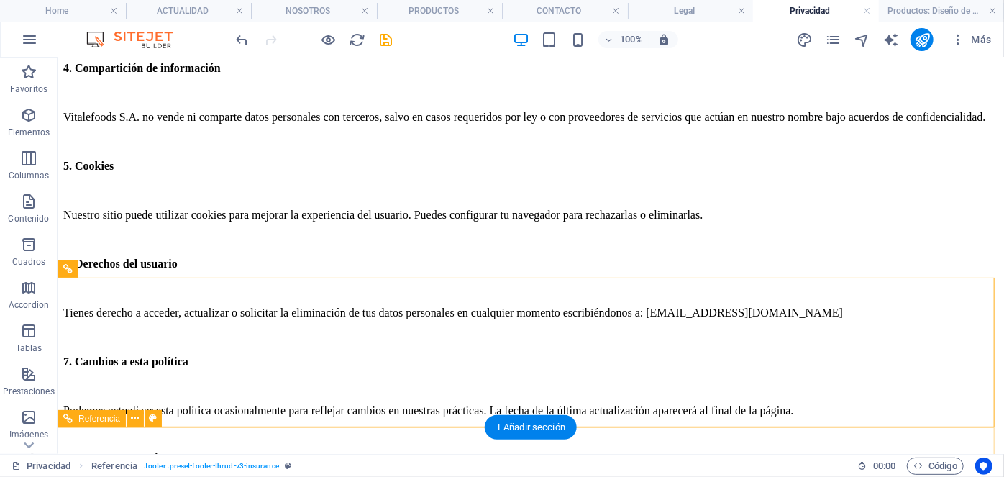
scroll to position [888, 0]
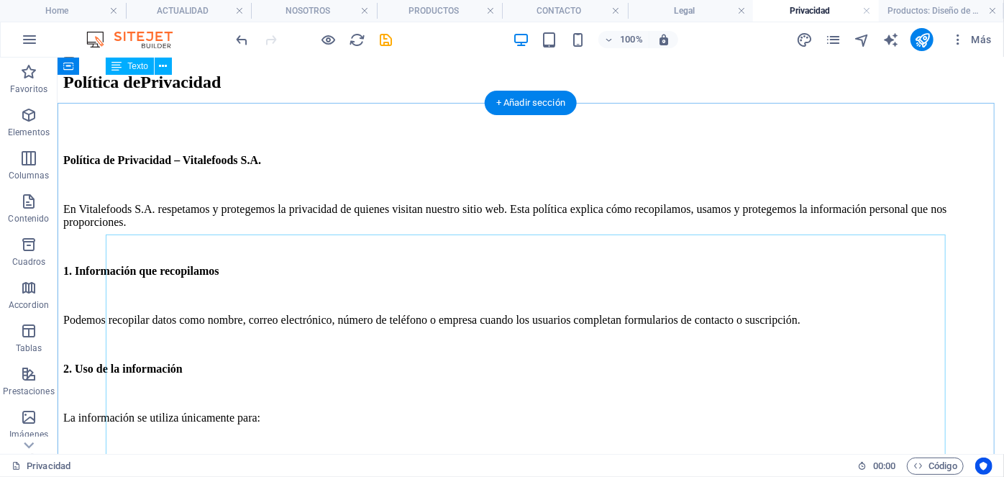
scroll to position [0, 0]
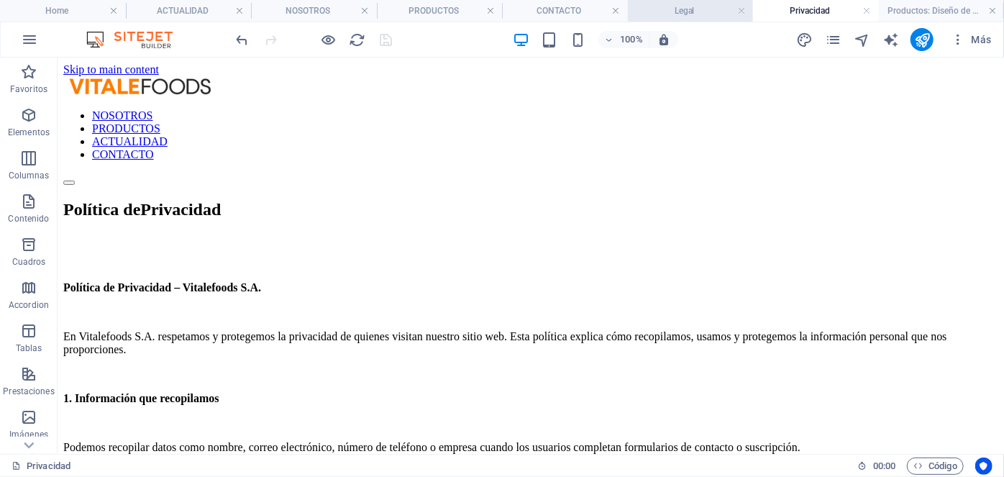
click at [696, 10] on h4 "Legal" at bounding box center [691, 11] width 126 height 16
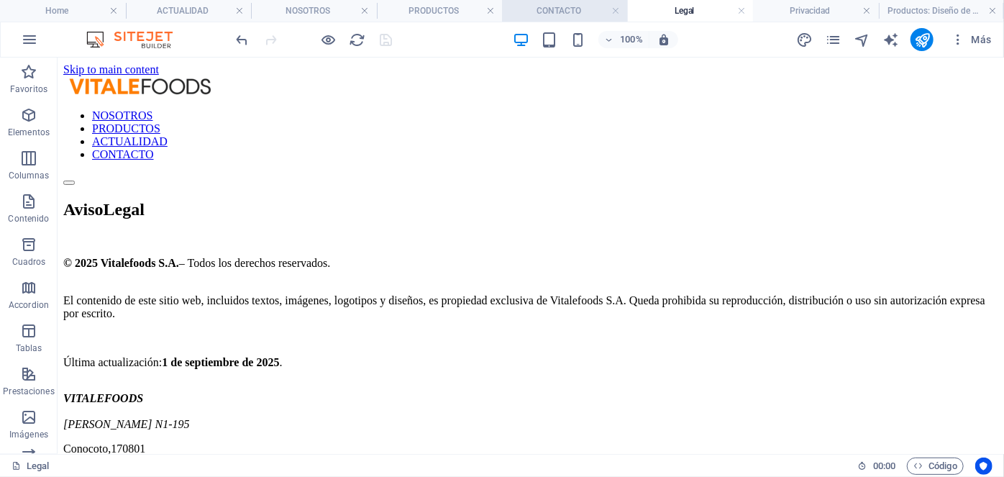
click at [565, 8] on h4 "CONTACTO" at bounding box center [565, 11] width 126 height 16
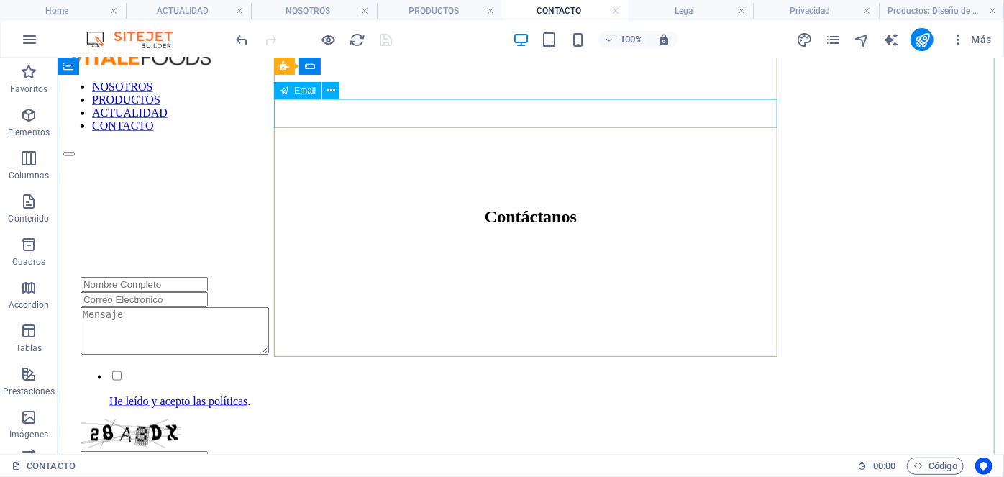
scroll to position [723, 0]
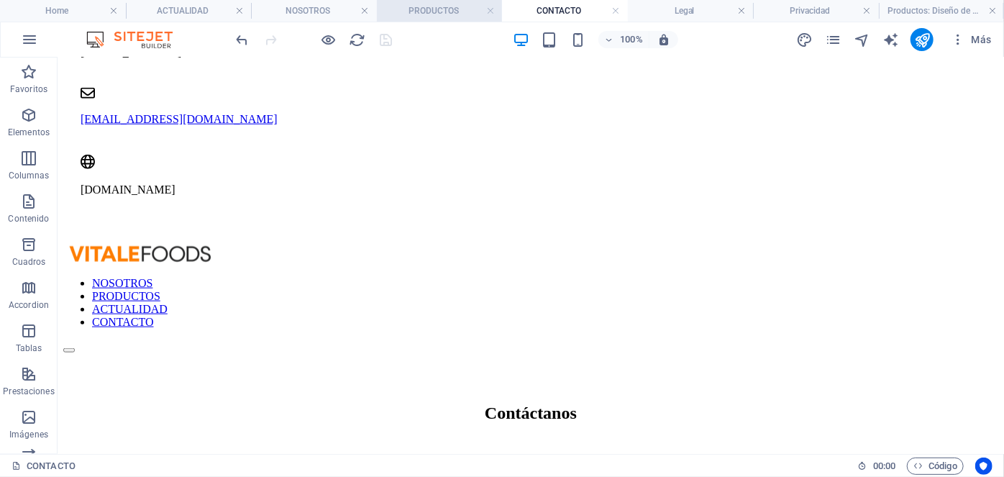
click at [454, 17] on h4 "PRODUCTOS" at bounding box center [440, 11] width 126 height 16
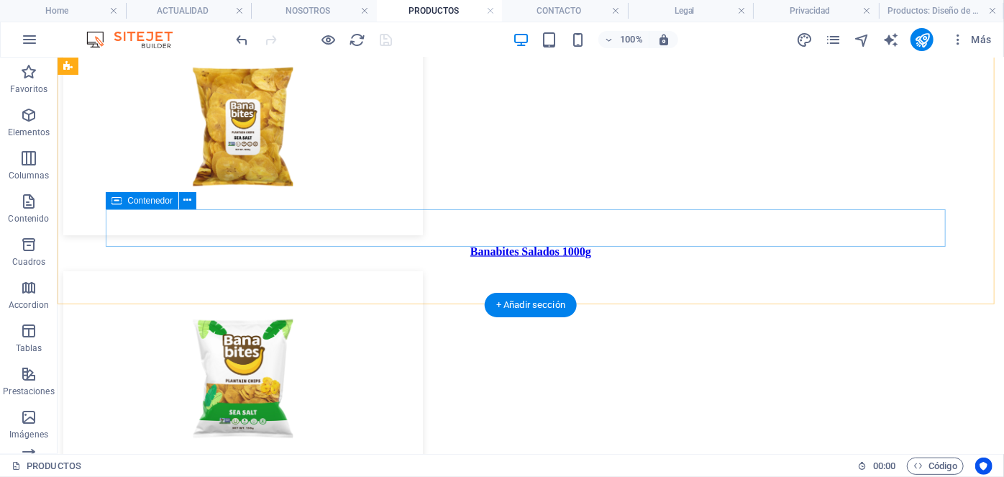
scroll to position [911, 0]
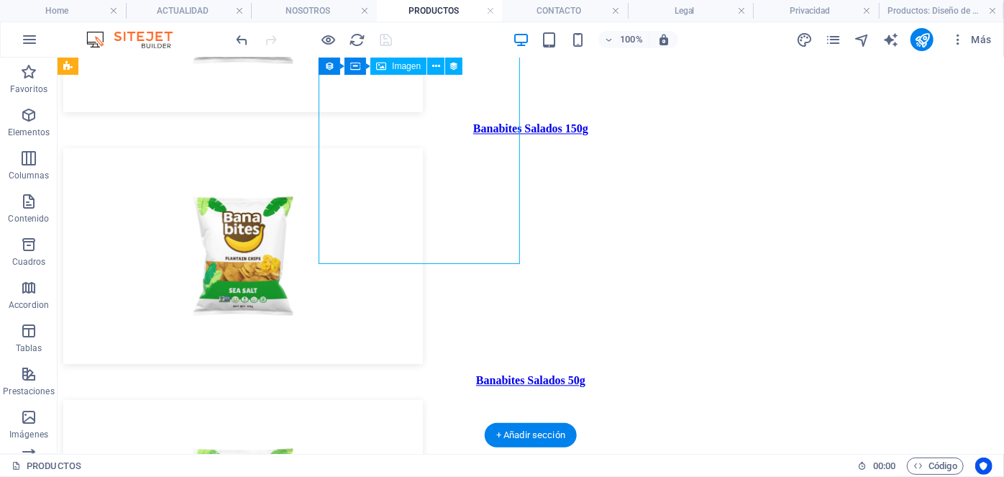
select select "px"
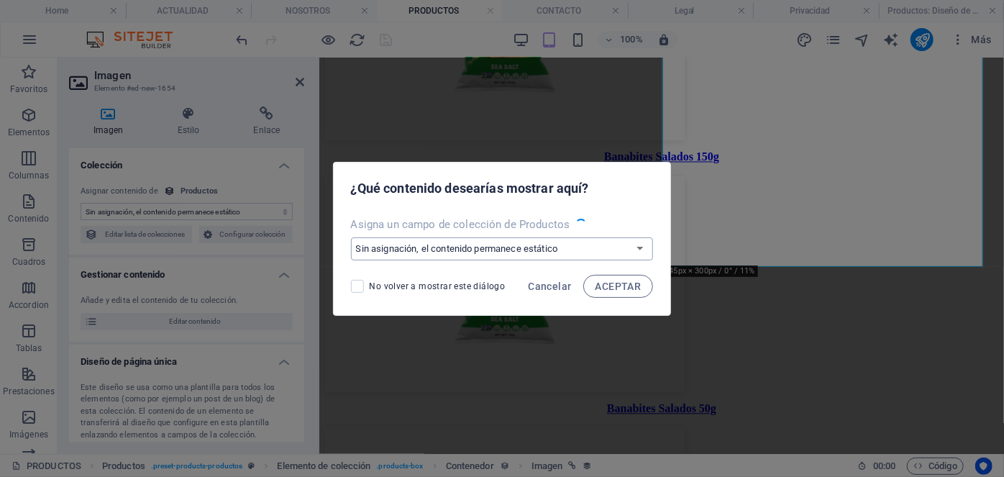
scroll to position [1419, 0]
select select "image"
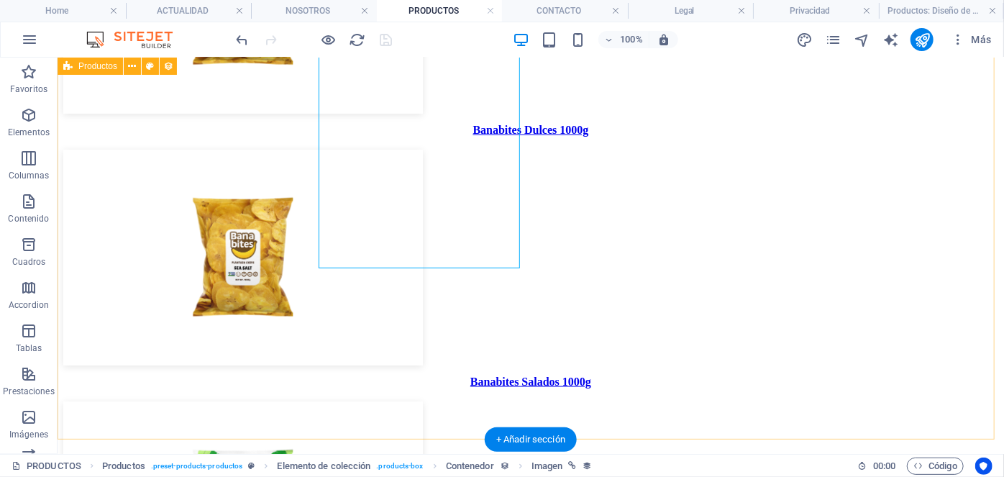
scroll to position [911, 0]
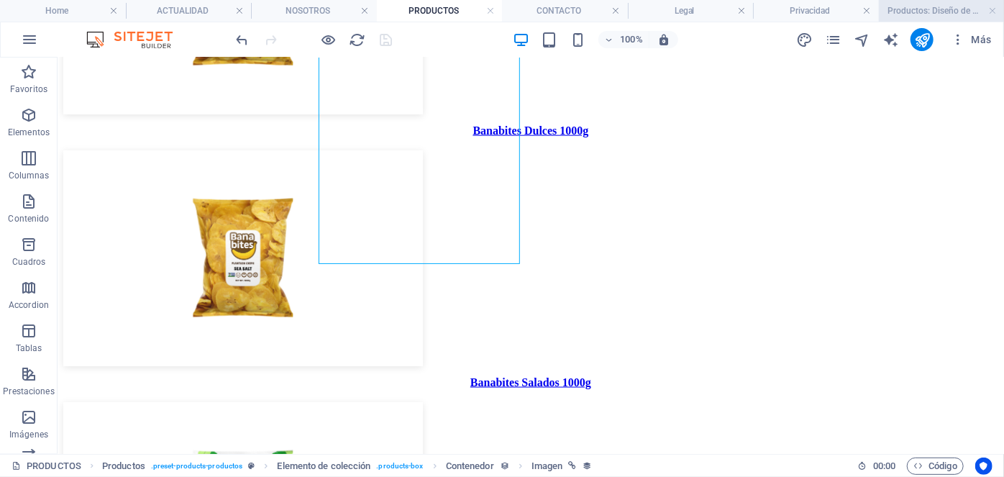
click at [914, 13] on h4 "Productos: Diseño de página única" at bounding box center [941, 11] width 126 height 16
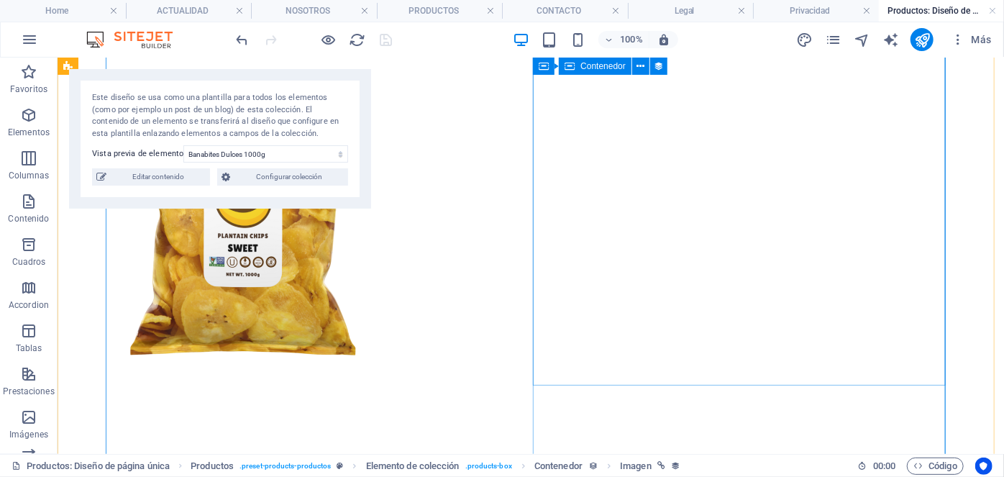
scroll to position [392, 0]
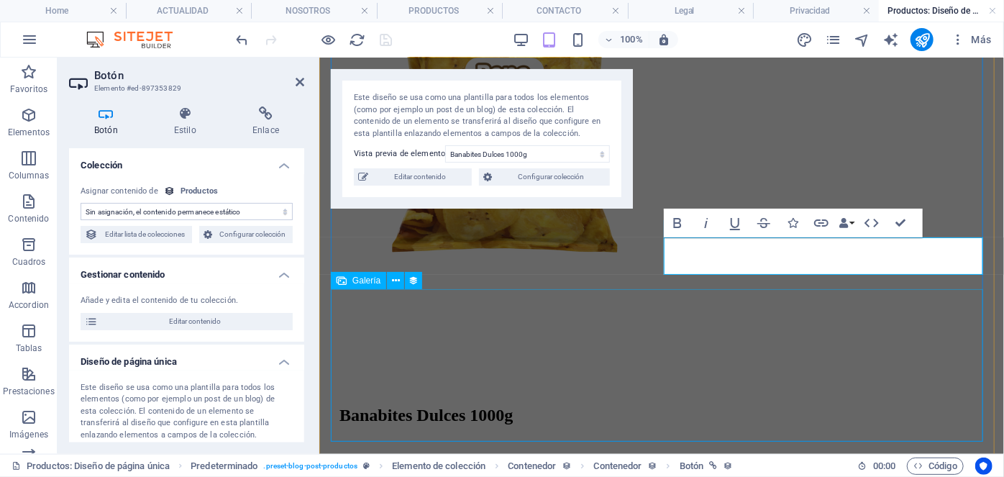
scroll to position [0, 0]
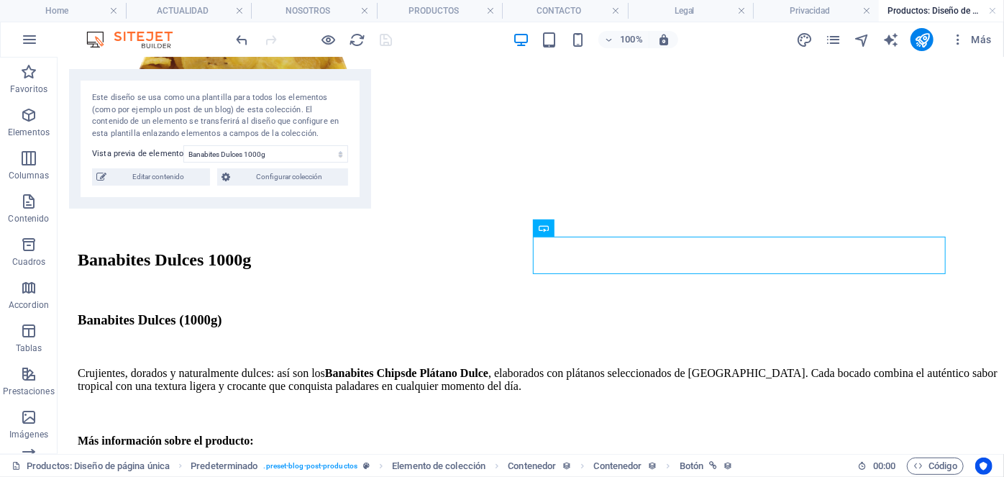
drag, startPoint x: 909, startPoint y: 10, endPoint x: 853, endPoint y: 25, distance: 58.1
click at [909, 10] on h4 "Productos: Diseño de página única" at bounding box center [941, 11] width 126 height 16
click at [196, 180] on span "Editar contenido" at bounding box center [158, 176] width 95 height 17
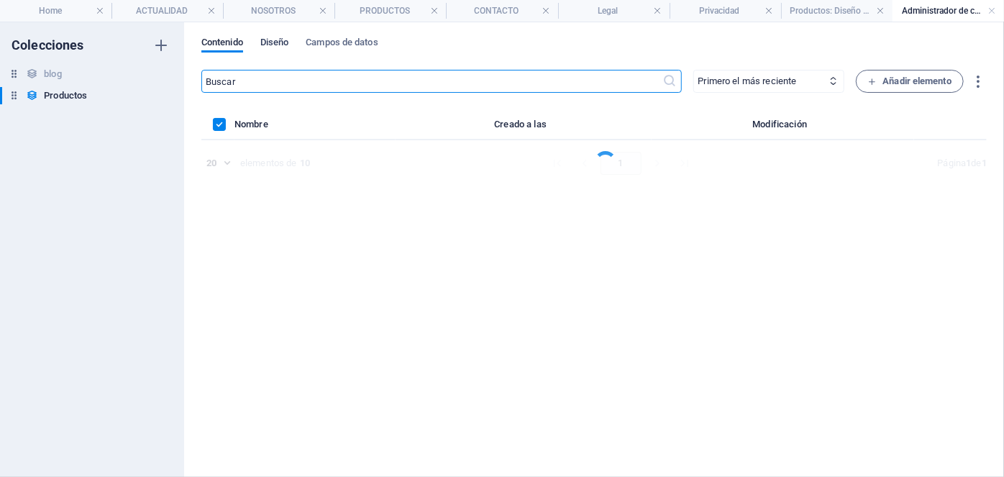
click at [280, 46] on span "Diseño" at bounding box center [274, 44] width 29 height 20
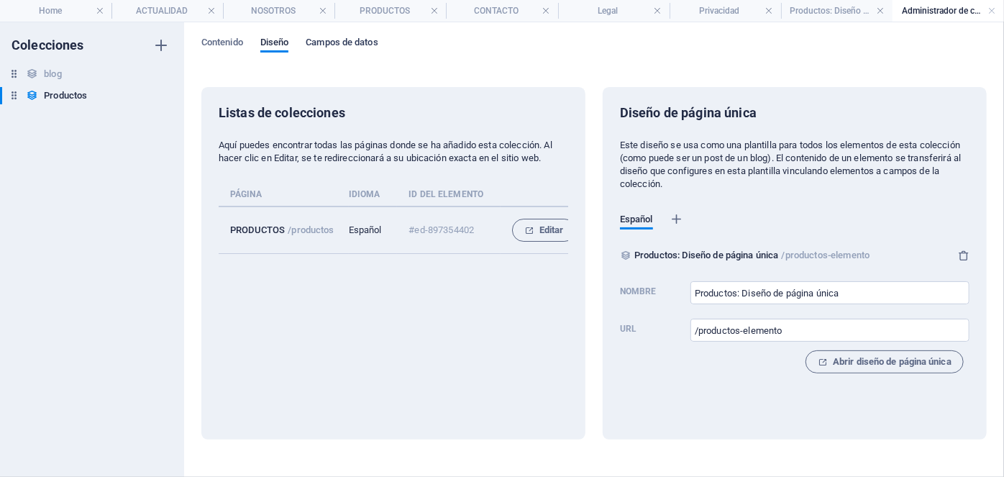
click at [322, 45] on span "Campos de datos" at bounding box center [342, 44] width 72 height 20
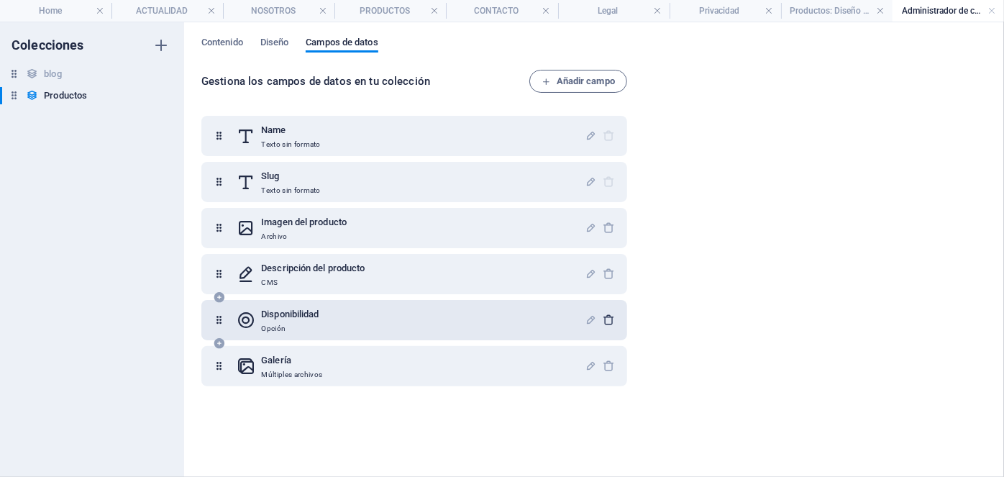
click at [610, 323] on icon "button" at bounding box center [609, 319] width 12 height 12
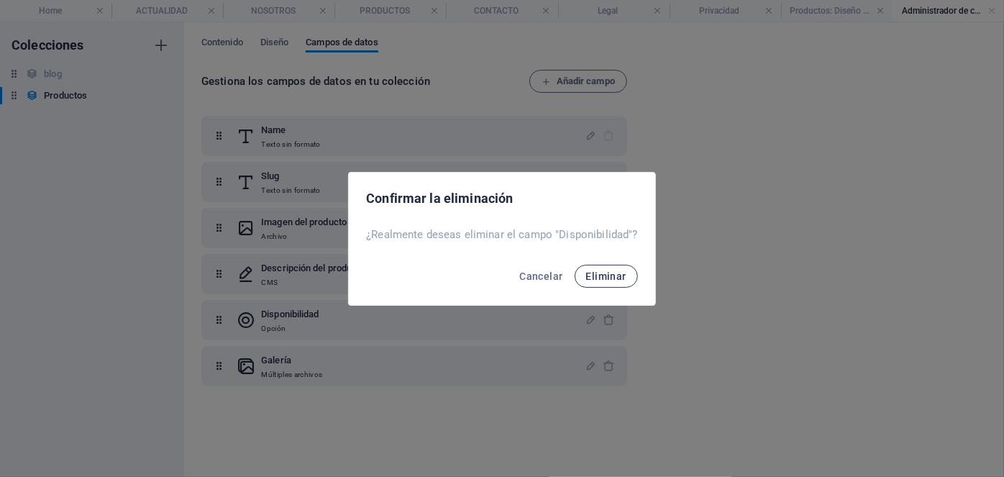
click at [605, 279] on span "Eliminar" at bounding box center [606, 276] width 40 height 12
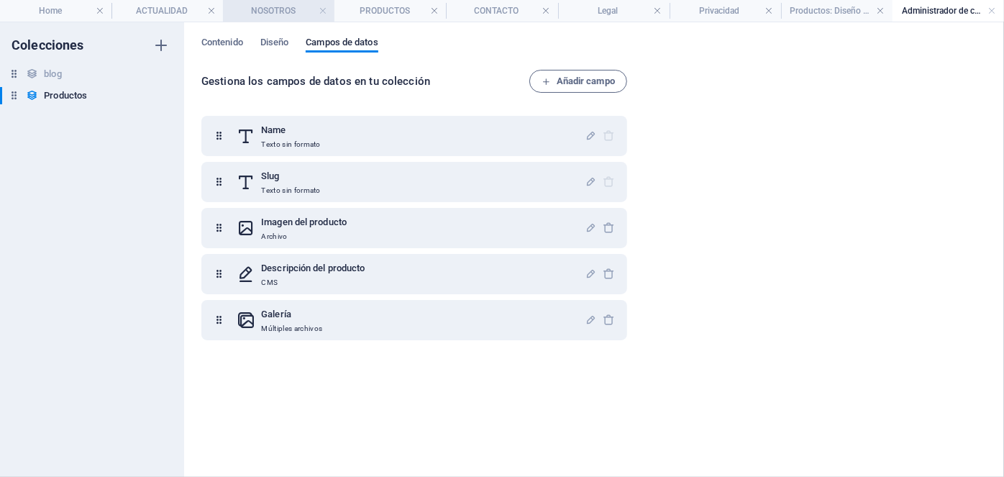
click at [259, 13] on h4 "NOSOTROS" at bounding box center [278, 11] width 111 height 16
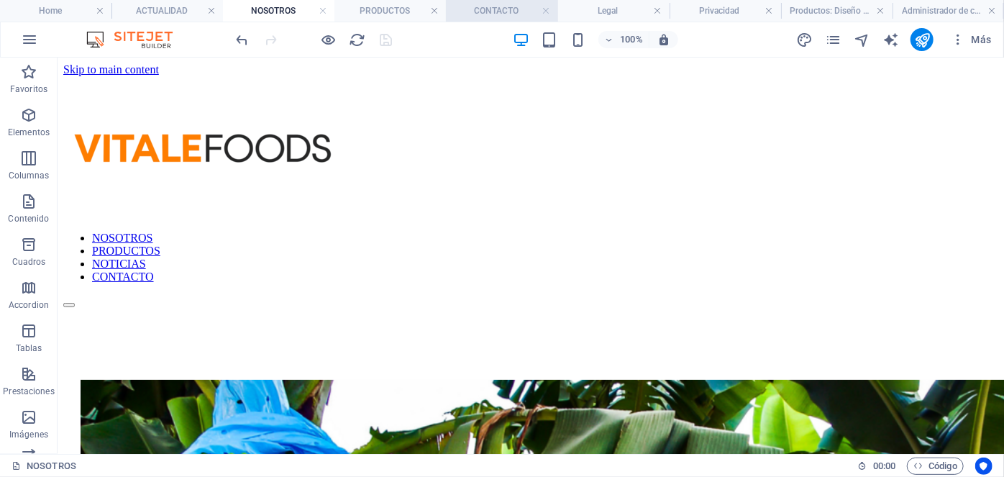
click at [500, 8] on h4 "CONTACTO" at bounding box center [501, 11] width 111 height 16
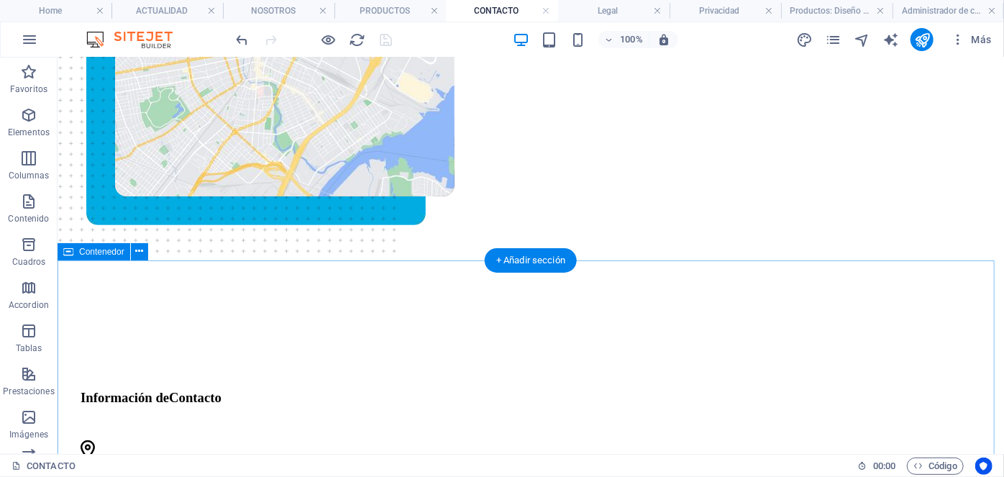
scroll to position [331, 0]
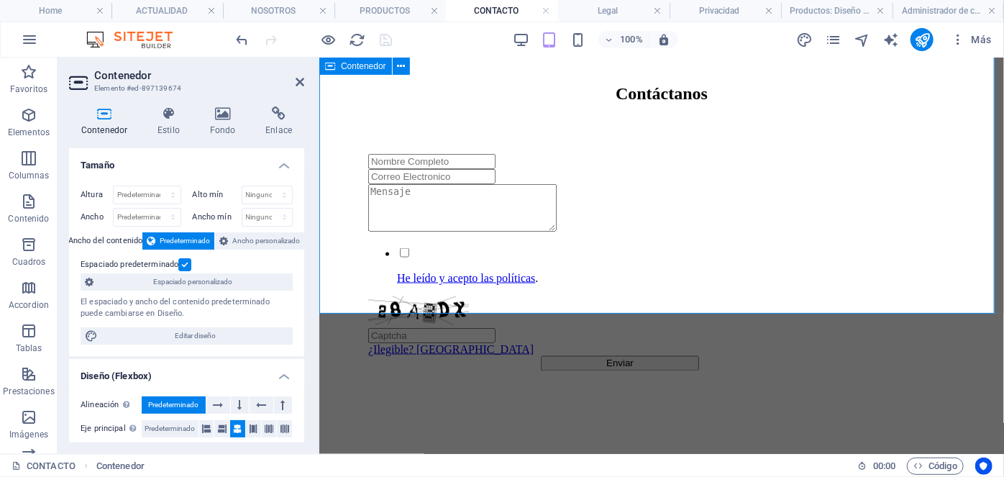
click at [490, 254] on div "Contáctanos He leído y acepto las políticas . ¿Ilegible? Cargar nuevo Enviar" at bounding box center [660, 241] width 673 height 431
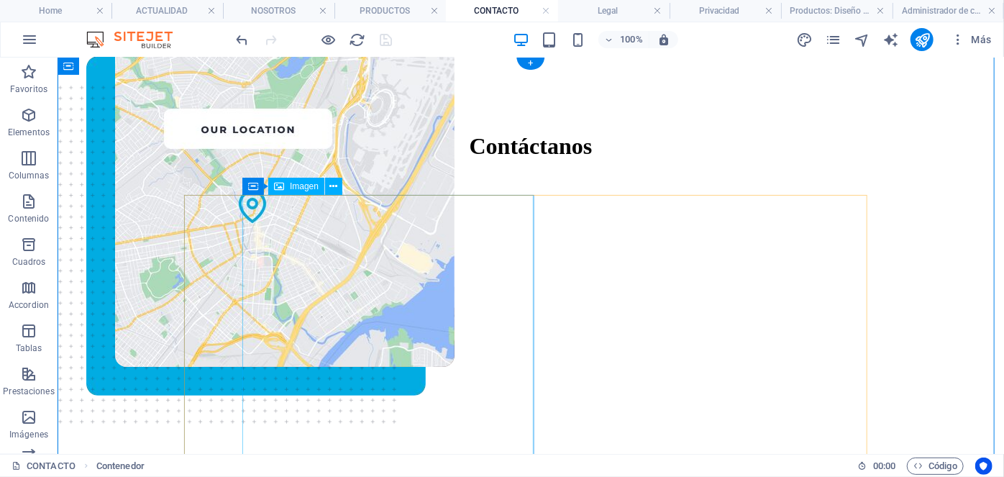
scroll to position [0, 0]
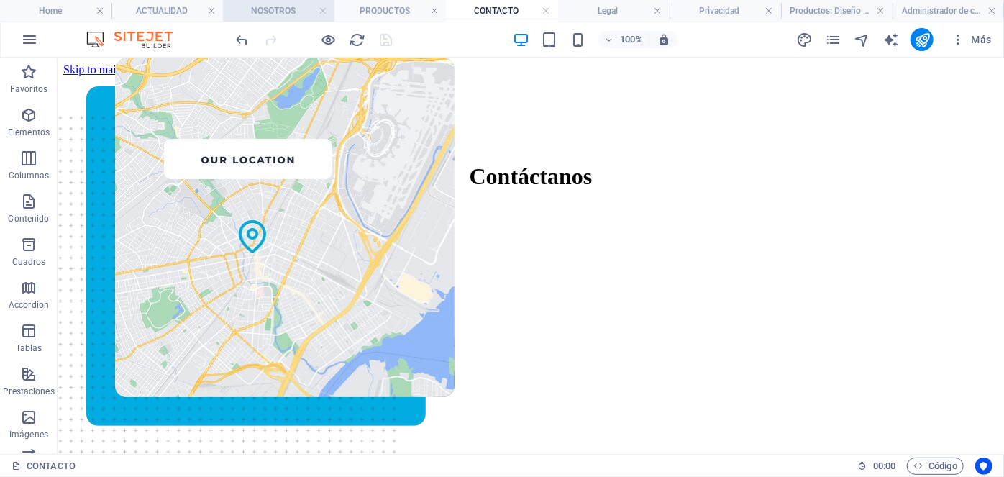
click at [280, 15] on h4 "NOSOTROS" at bounding box center [278, 11] width 111 height 16
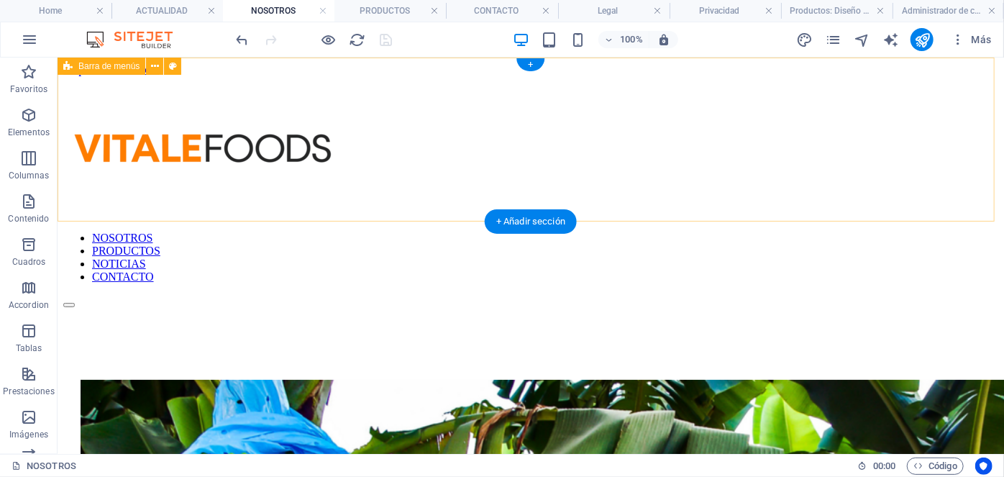
click at [459, 108] on div "NOSOTROS PRODUCTOS NOTICIAS CONTACTO" at bounding box center [530, 190] width 934 height 231
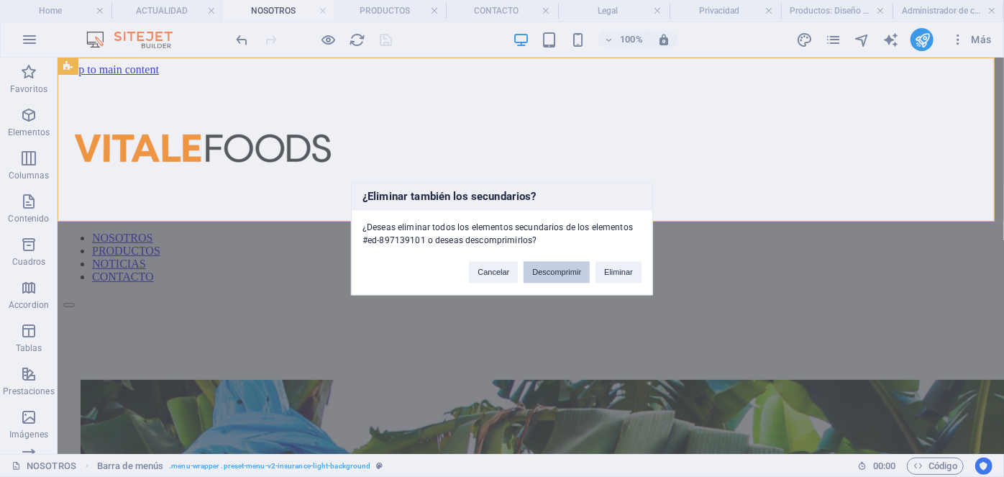
click at [535, 267] on button "Descomprimir" at bounding box center [556, 272] width 66 height 22
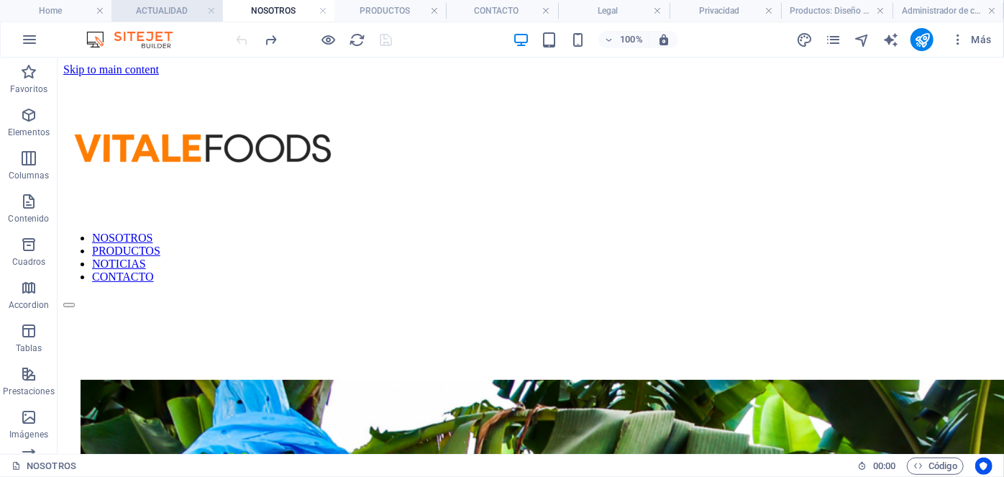
click at [147, 8] on h4 "ACTUALIDAD" at bounding box center [166, 11] width 111 height 16
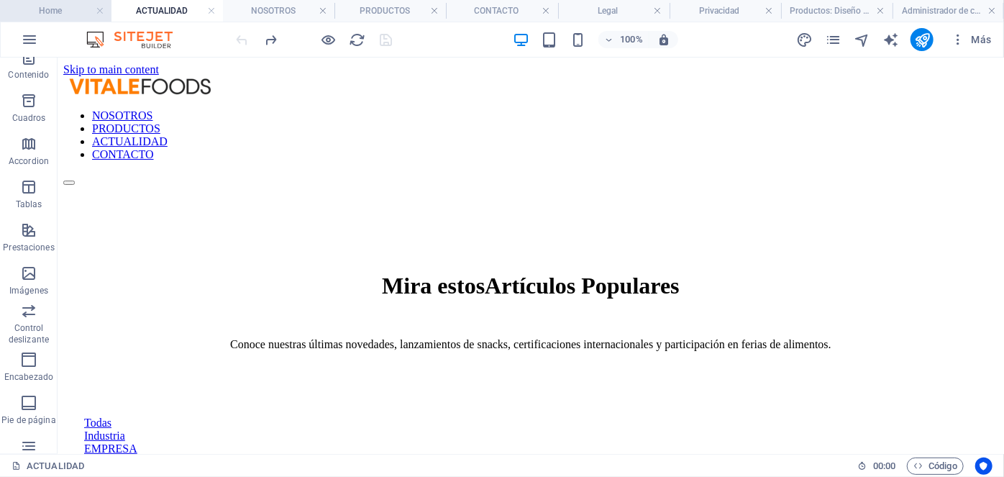
click at [56, 9] on h4 "Home" at bounding box center [55, 11] width 111 height 16
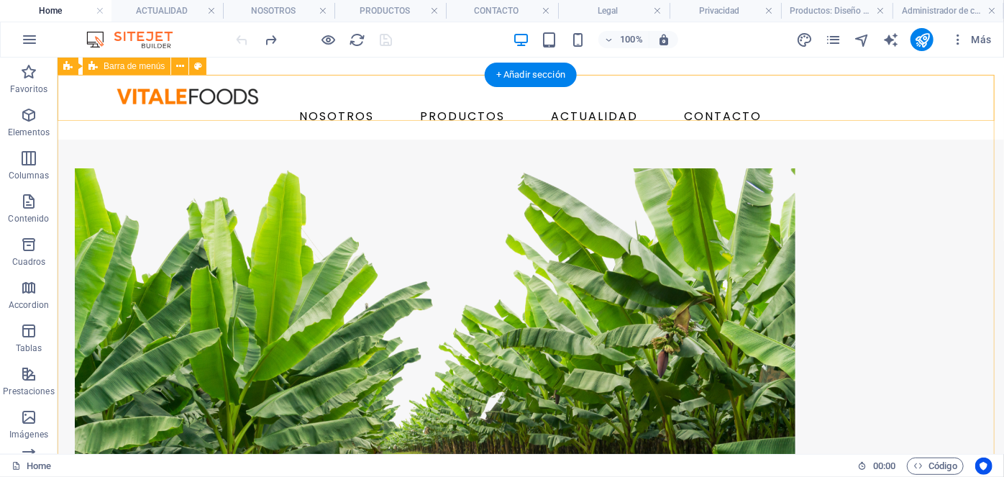
click at [265, 82] on div "NOSOTROS PRODUCTOS ACTUALIDAD CONTACTO" at bounding box center [530, 106] width 946 height 65
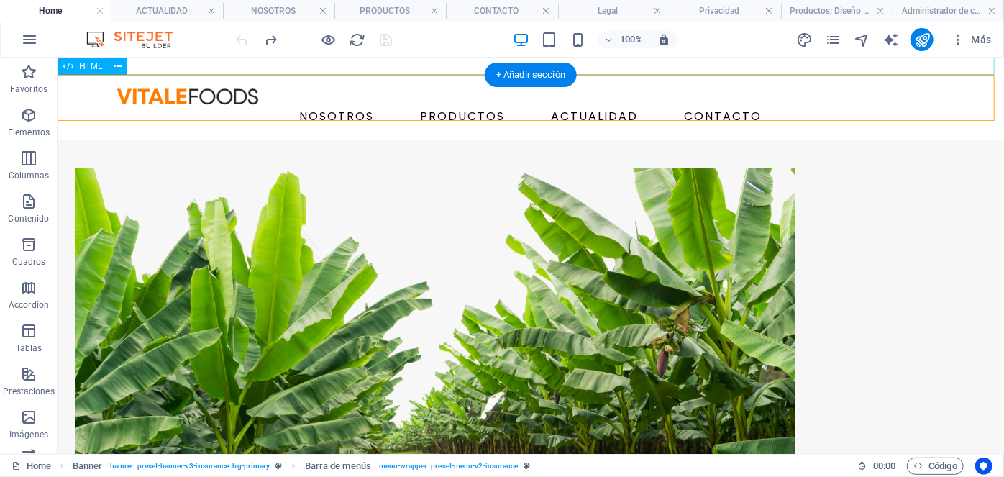
click at [259, 64] on div at bounding box center [530, 65] width 946 height 17
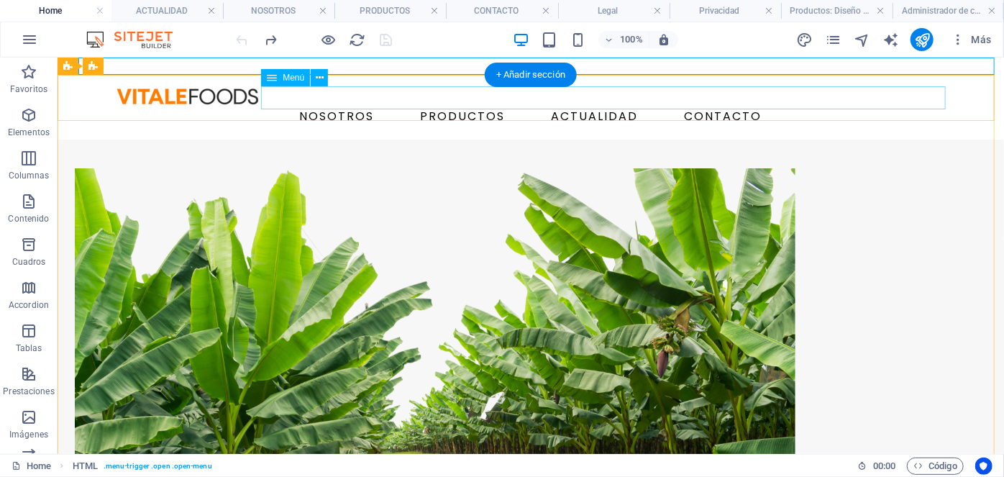
click at [285, 104] on nav "NOSOTROS PRODUCTOS ACTUALIDAD CONTACTO" at bounding box center [530, 115] width 840 height 23
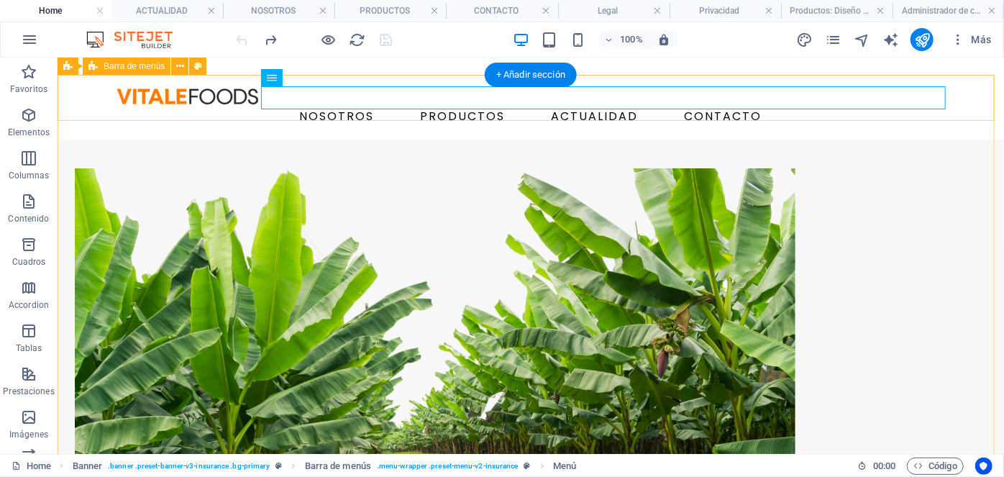
click at [74, 103] on div "NOSOTROS PRODUCTOS ACTUALIDAD CONTACTO" at bounding box center [530, 106] width 946 height 65
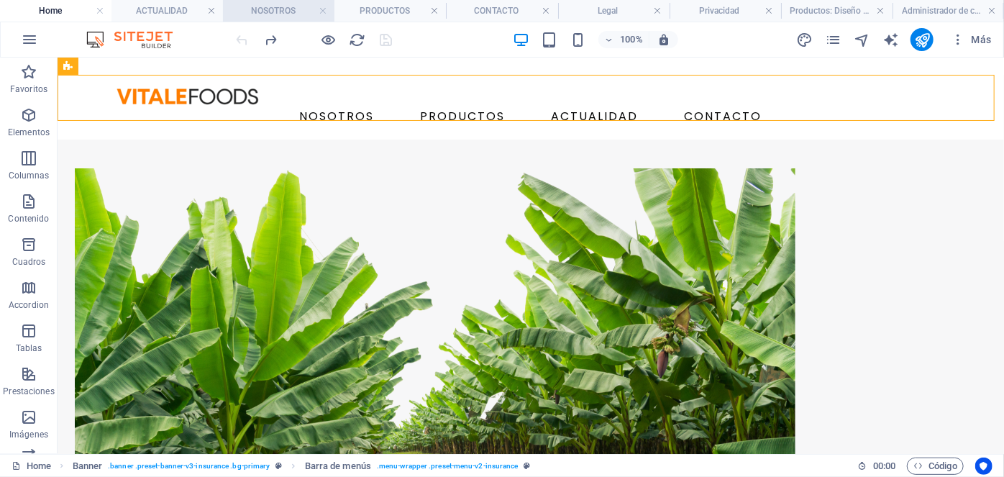
click at [295, 6] on h4 "NOSOTROS" at bounding box center [278, 11] width 111 height 16
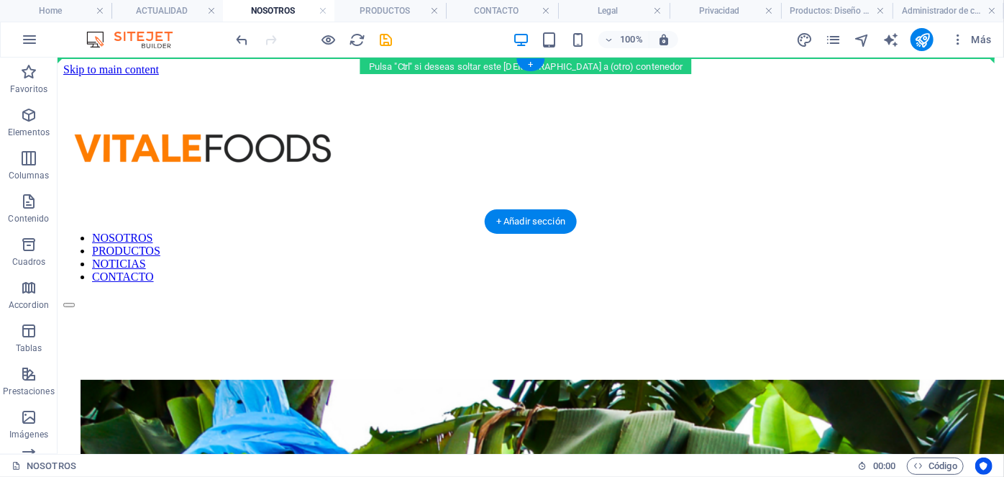
drag, startPoint x: 293, startPoint y: 427, endPoint x: 285, endPoint y: 67, distance: 360.2
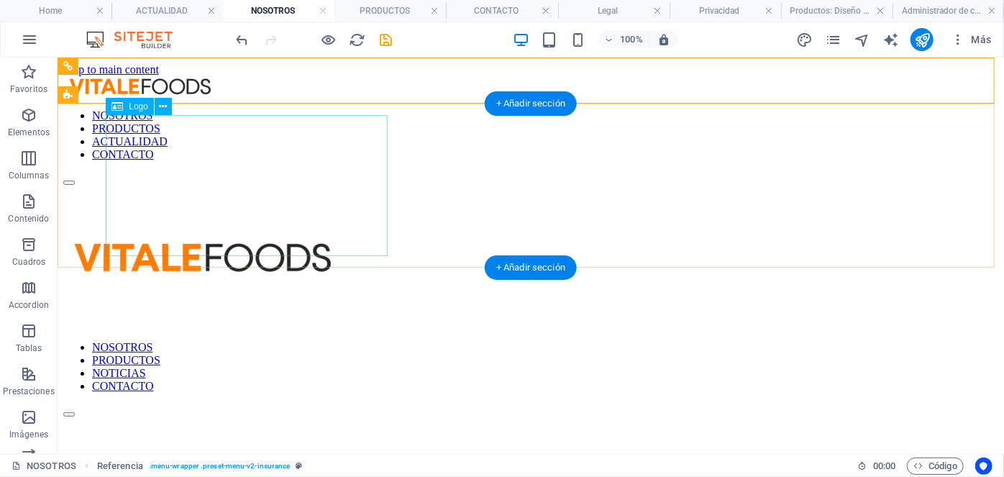
click at [294, 185] on div at bounding box center [530, 257] width 934 height 144
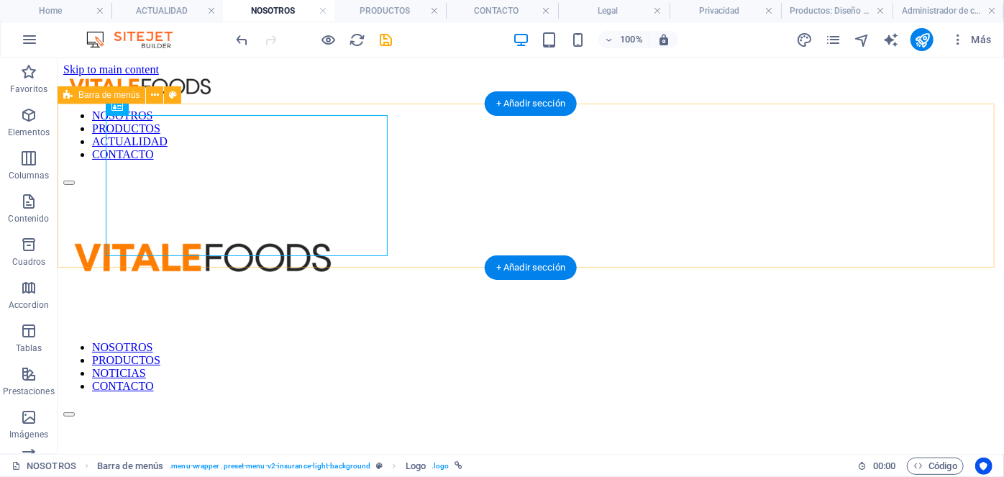
click at [415, 185] on div "NOSOTROS PRODUCTOS NOTICIAS CONTACTO" at bounding box center [530, 300] width 934 height 231
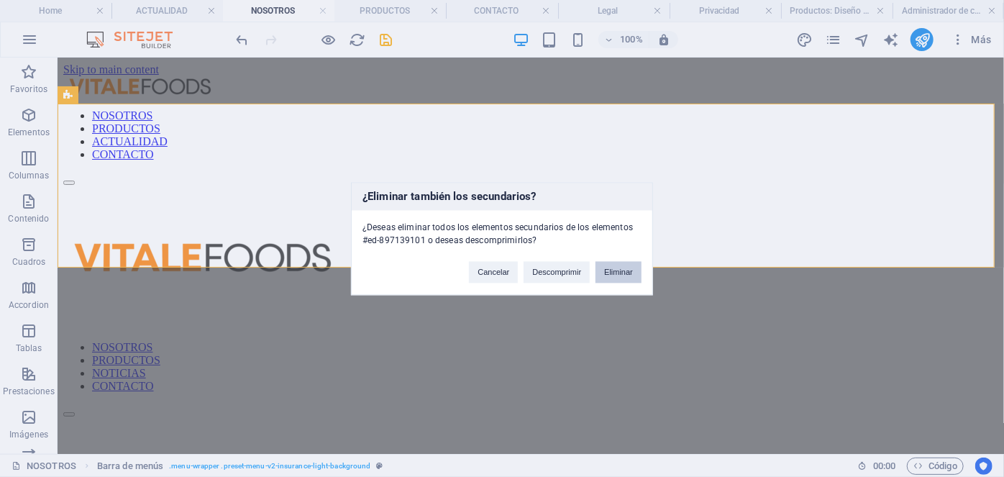
click at [618, 272] on button "Eliminar" at bounding box center [618, 272] width 46 height 22
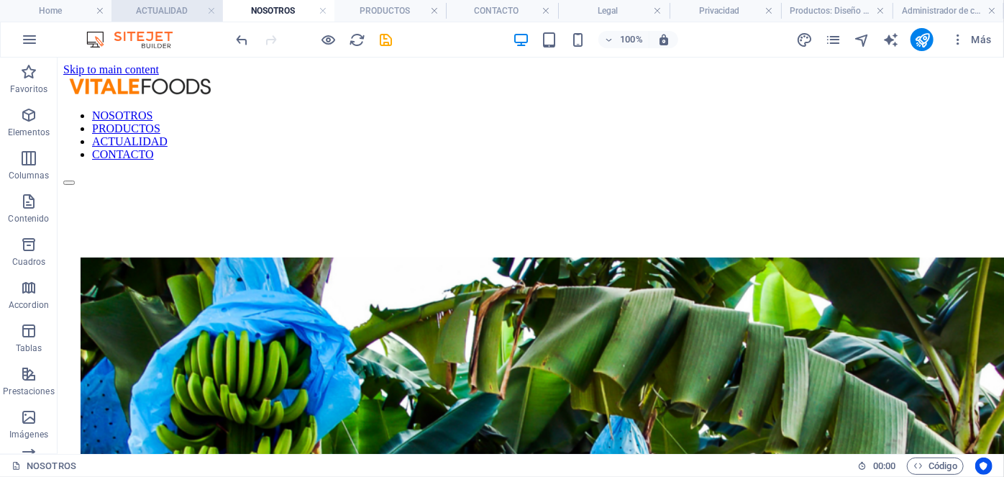
click at [172, 4] on h4 "ACTUALIDAD" at bounding box center [166, 11] width 111 height 16
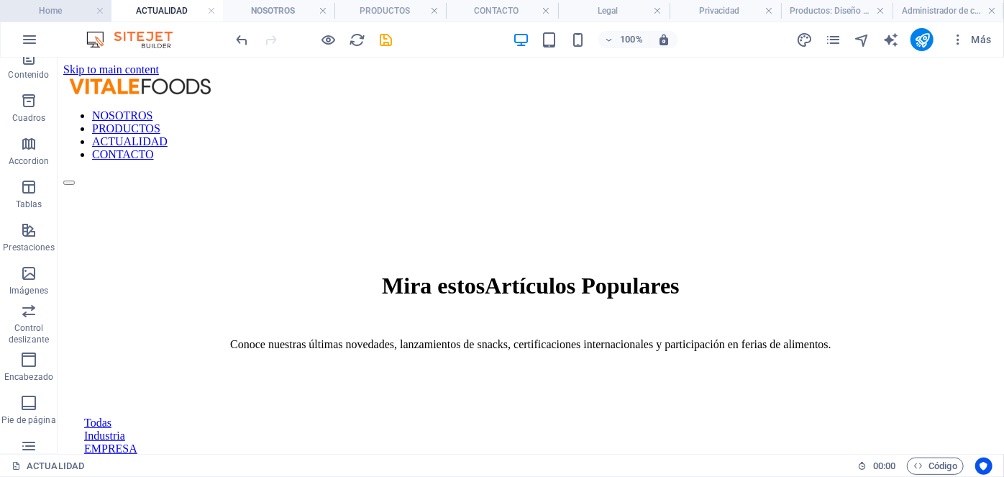
click at [76, 4] on h4 "Home" at bounding box center [55, 11] width 111 height 16
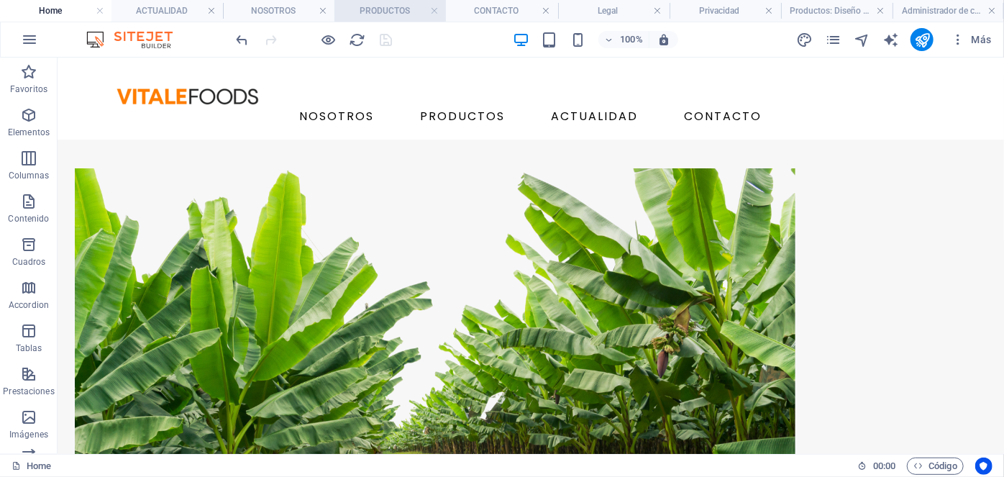
click at [402, 3] on h4 "PRODUCTOS" at bounding box center [389, 11] width 111 height 16
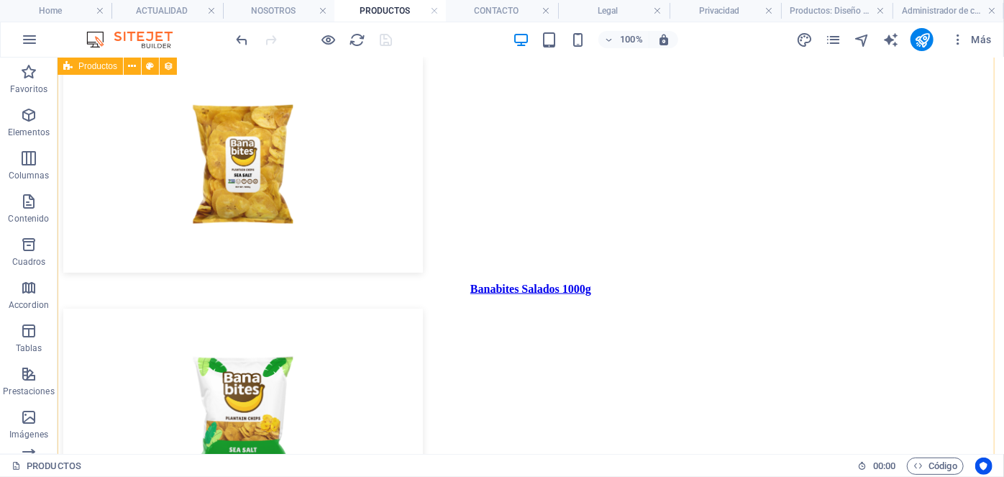
scroll to position [1042, 0]
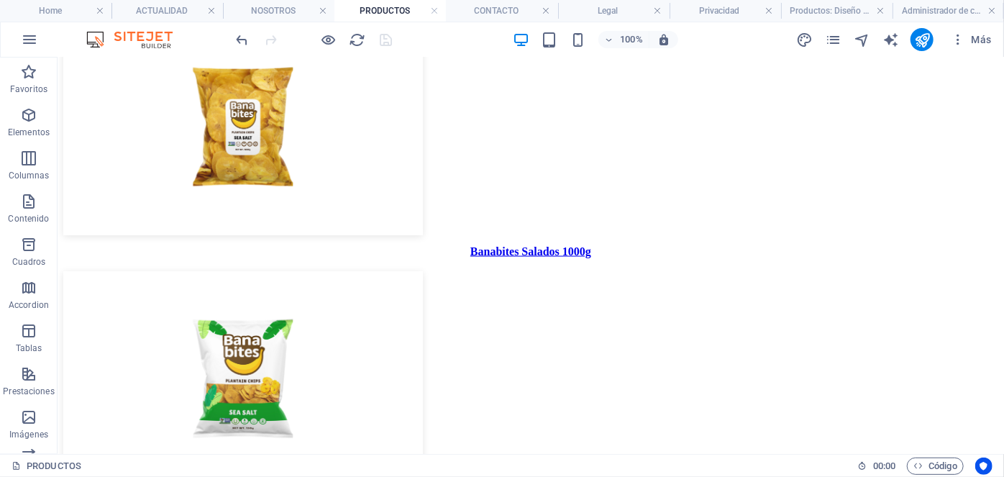
click at [285, 22] on header "100% Más" at bounding box center [502, 40] width 1004 height 36
click at [282, 17] on h4 "NOSOTROS" at bounding box center [278, 11] width 111 height 16
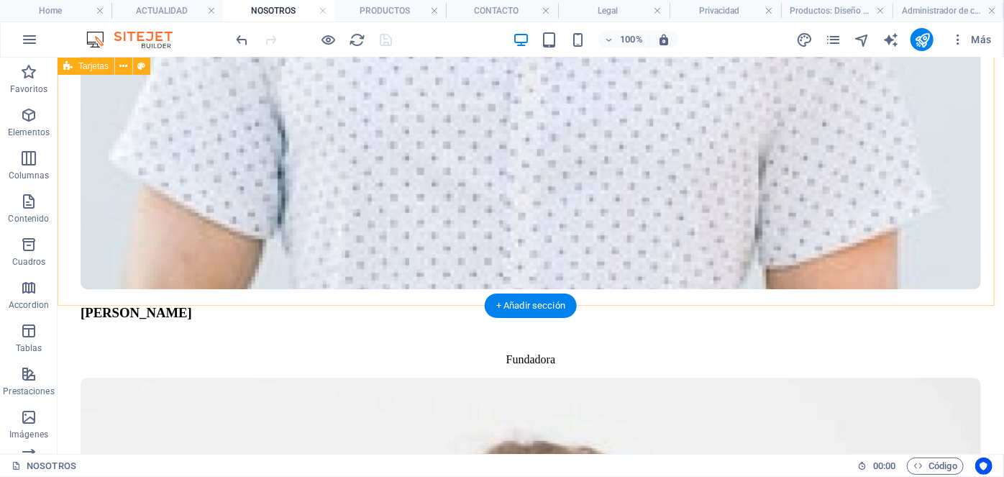
scroll to position [1965, 0]
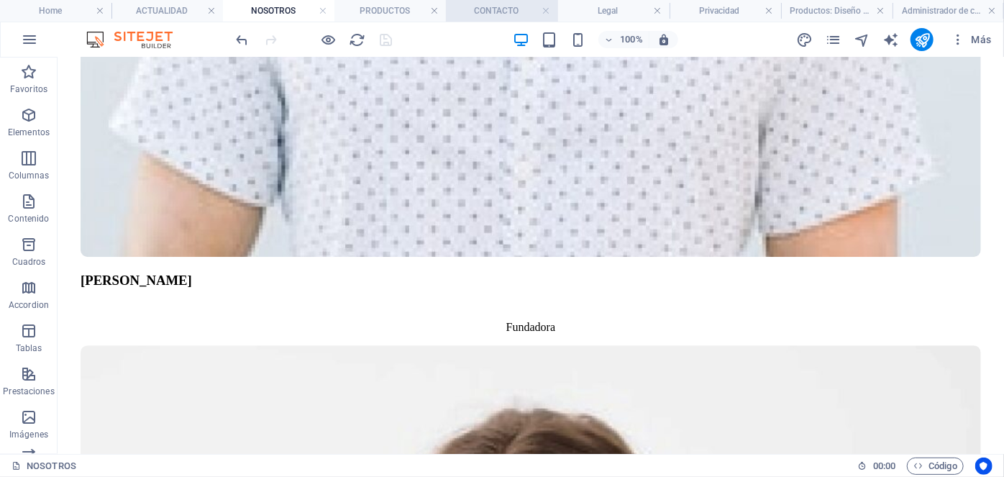
click at [508, 2] on li "CONTACTO" at bounding box center [501, 11] width 111 height 22
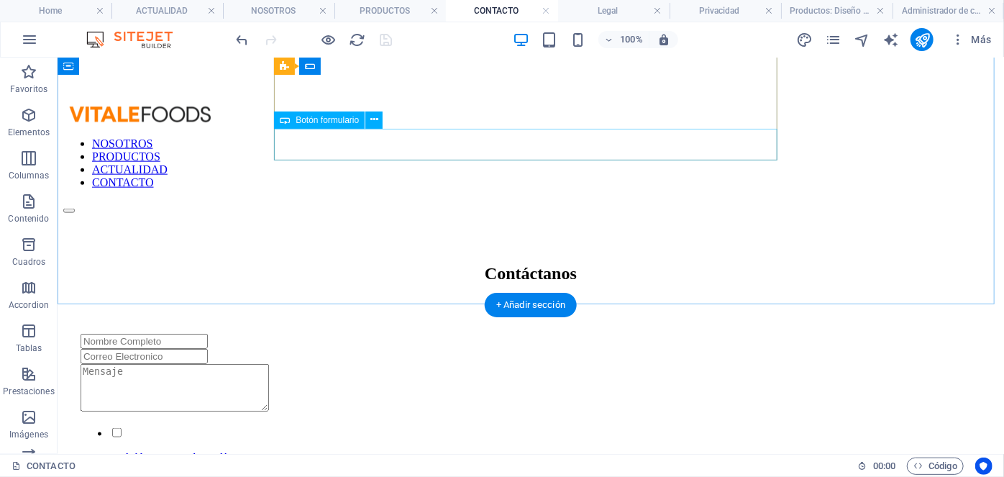
scroll to position [919, 0]
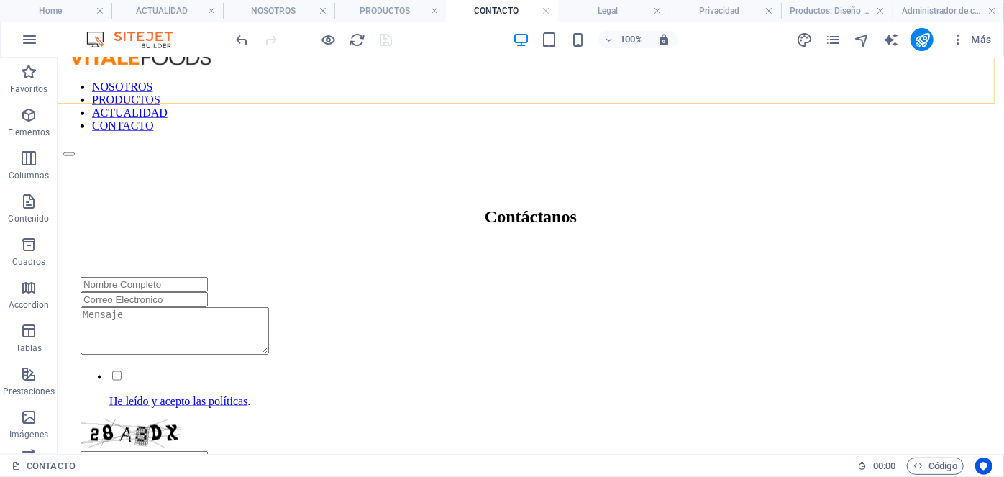
click at [318, 85] on nav "NOSOTROS PRODUCTOS ACTUALIDAD CONTACTO" at bounding box center [530, 106] width 934 height 52
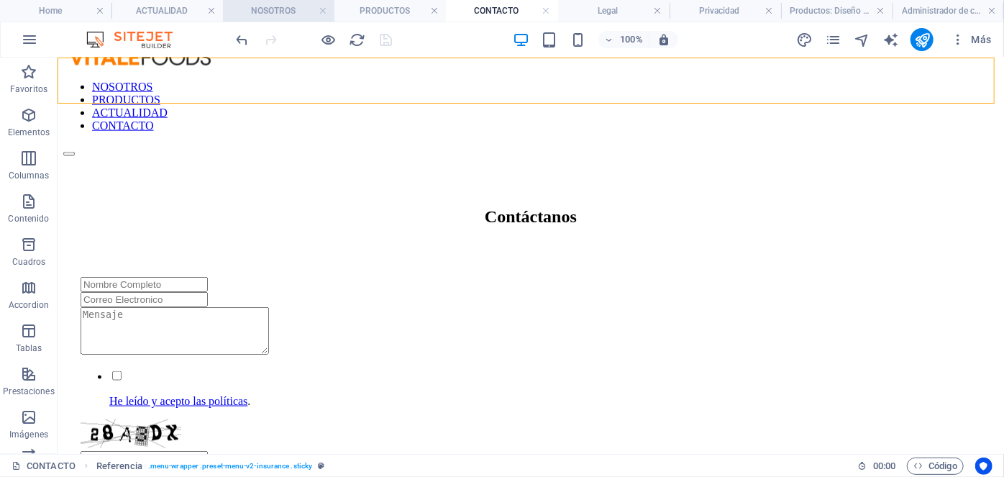
drag, startPoint x: 280, startPoint y: 6, endPoint x: 259, endPoint y: 27, distance: 30.0
click at [280, 6] on h4 "NOSOTROS" at bounding box center [278, 11] width 111 height 16
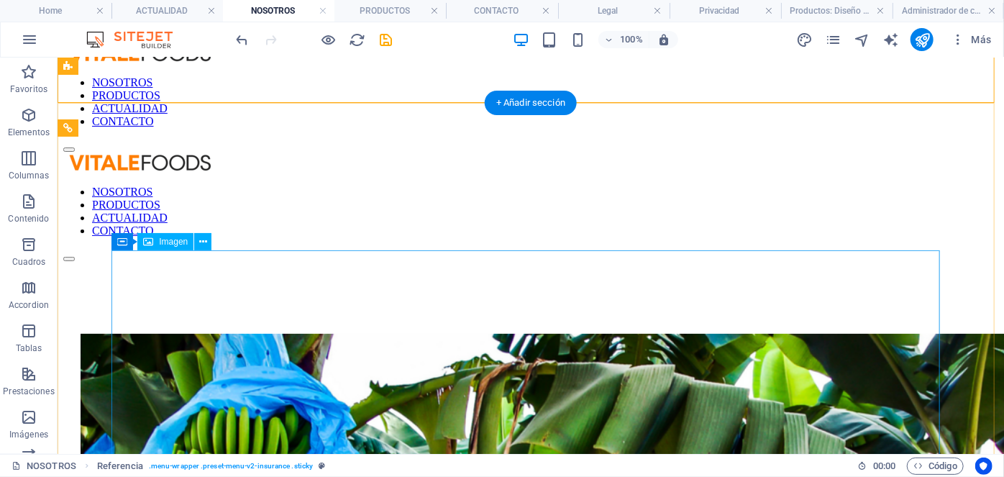
scroll to position [0, 0]
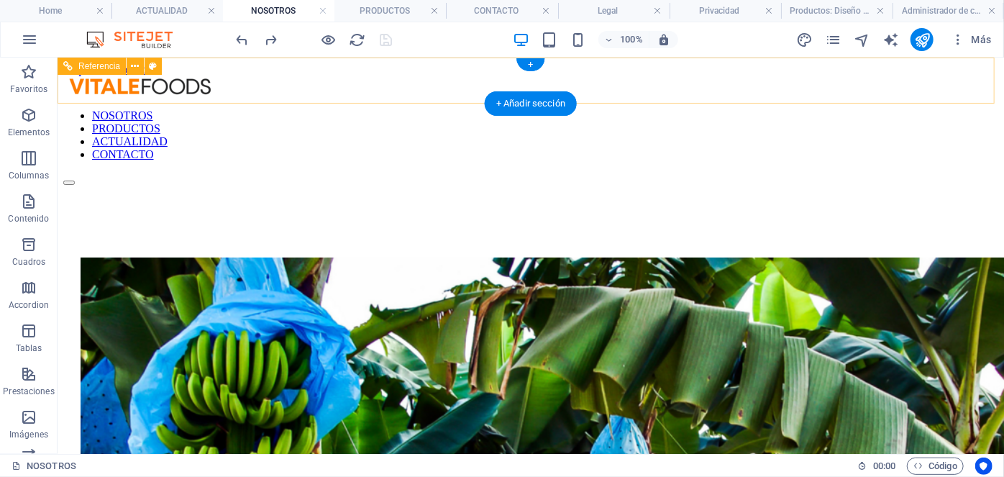
click at [261, 109] on nav "NOSOTROS PRODUCTOS ACTUALIDAD CONTACTO" at bounding box center [530, 135] width 934 height 52
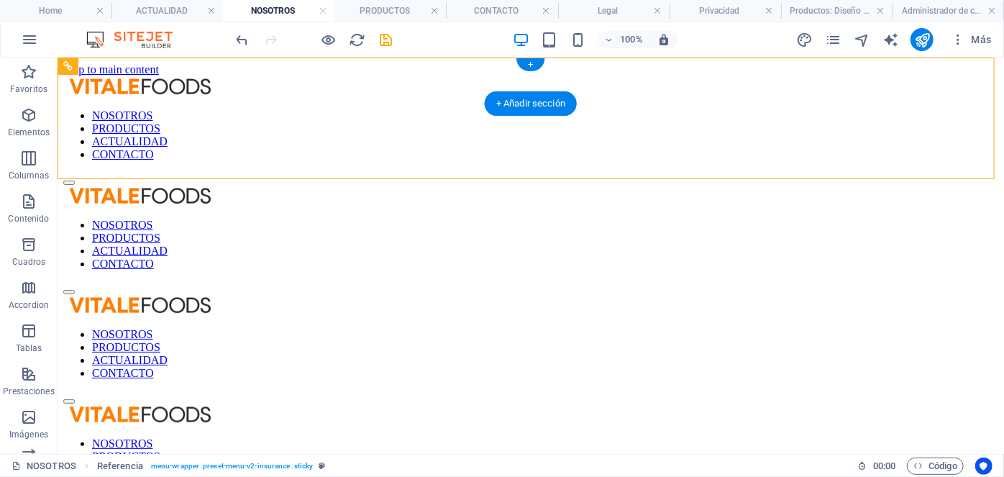
drag, startPoint x: 279, startPoint y: 111, endPoint x: 270, endPoint y: 68, distance: 43.4
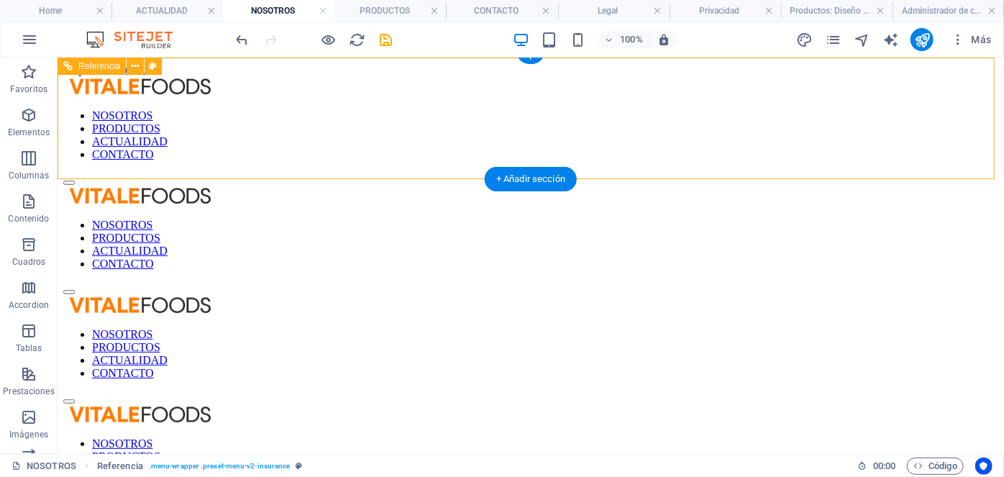
drag, startPoint x: 290, startPoint y: 134, endPoint x: 290, endPoint y: 65, distance: 69.0
click at [290, 185] on div "NOSOTROS PRODUCTOS ACTUALIDAD CONTACTO" at bounding box center [530, 239] width 934 height 109
click at [296, 185] on div "NOSOTROS PRODUCTOS ACTUALIDAD CONTACTO" at bounding box center [530, 239] width 934 height 109
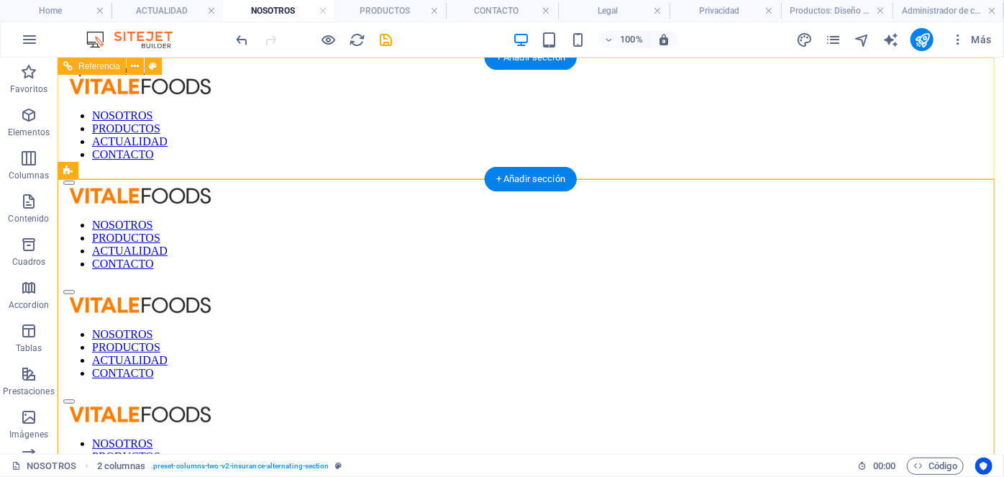
click at [288, 185] on div "NOSOTROS PRODUCTOS ACTUALIDAD CONTACTO" at bounding box center [530, 239] width 934 height 109
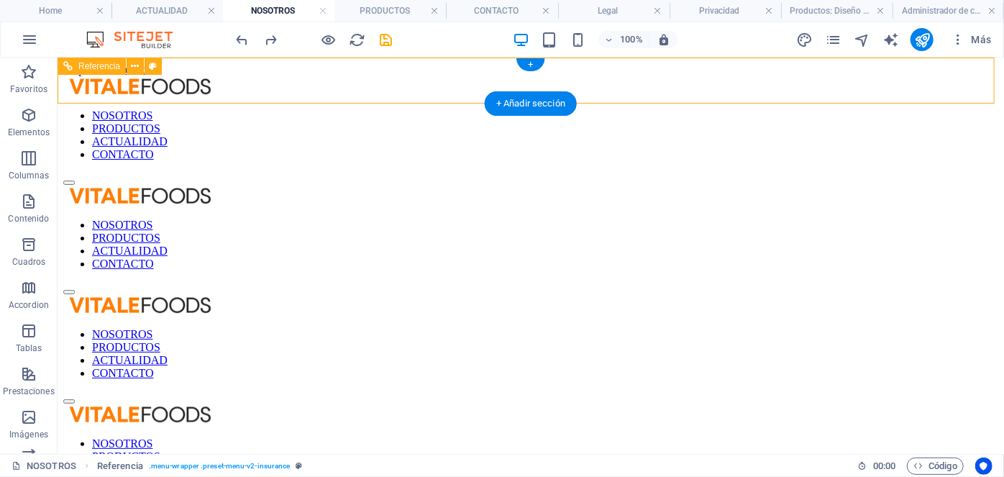
click at [285, 109] on nav "NOSOTROS PRODUCTOS ACTUALIDAD CONTACTO" at bounding box center [530, 135] width 934 height 52
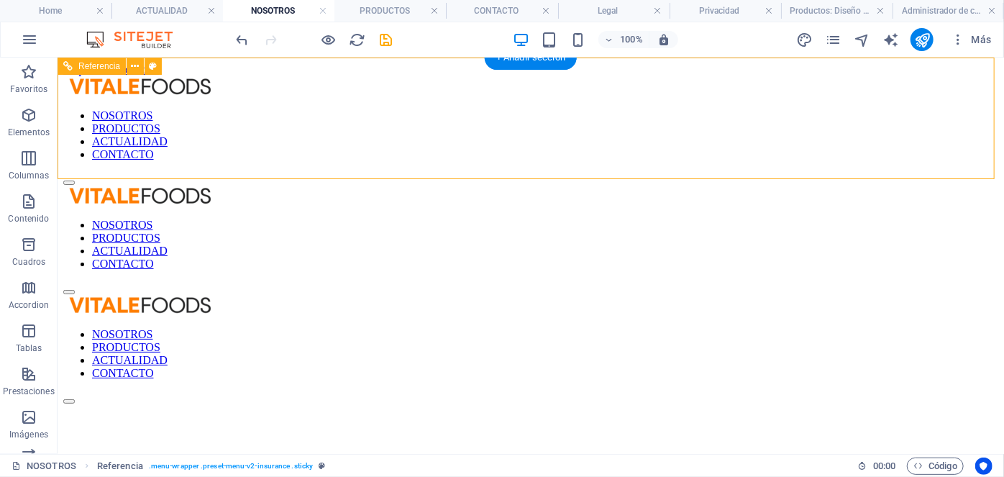
drag, startPoint x: 288, startPoint y: 157, endPoint x: 289, endPoint y: 97, distance: 59.7
click at [289, 294] on div "NOSOTROS PRODUCTOS ACTUALIDAD CONTACTO" at bounding box center [530, 348] width 934 height 109
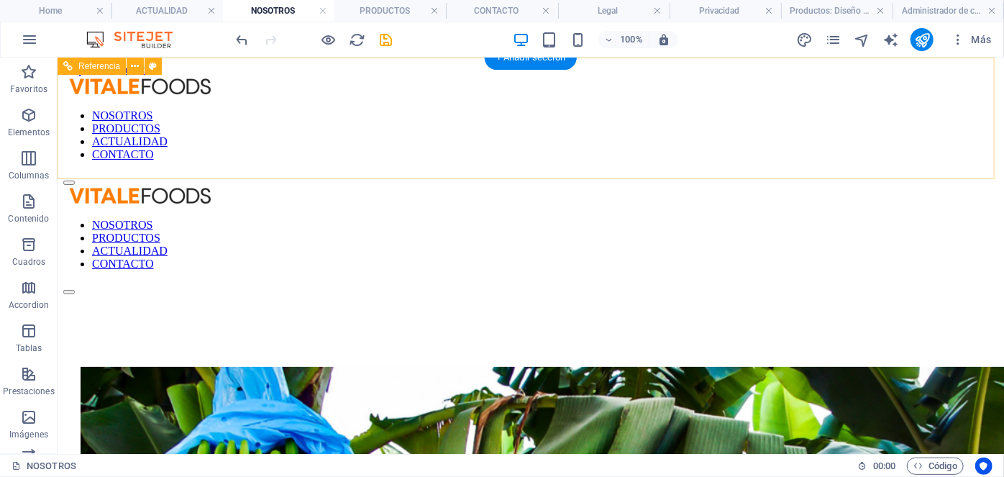
click at [280, 185] on div "NOSOTROS PRODUCTOS ACTUALIDAD CONTACTO" at bounding box center [530, 239] width 934 height 109
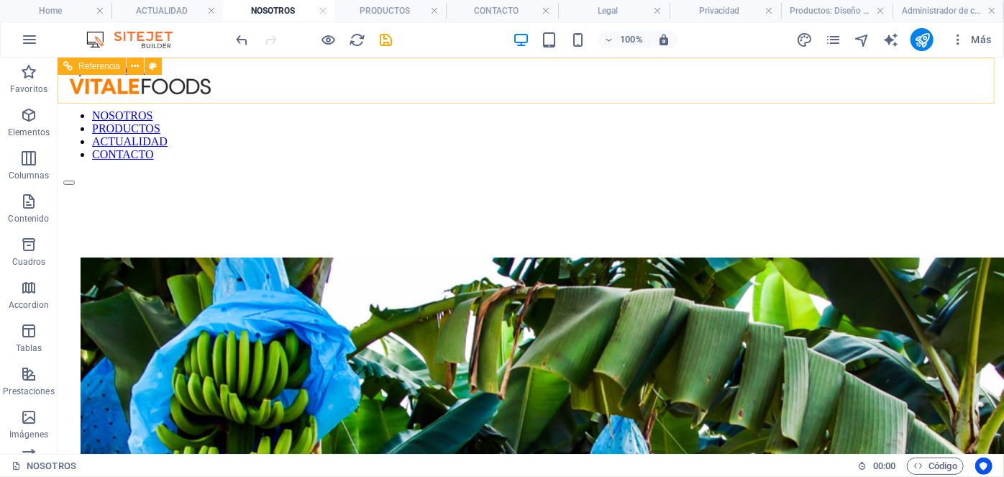
click at [285, 109] on nav "NOSOTROS PRODUCTOS ACTUALIDAD CONTACTO" at bounding box center [530, 135] width 934 height 52
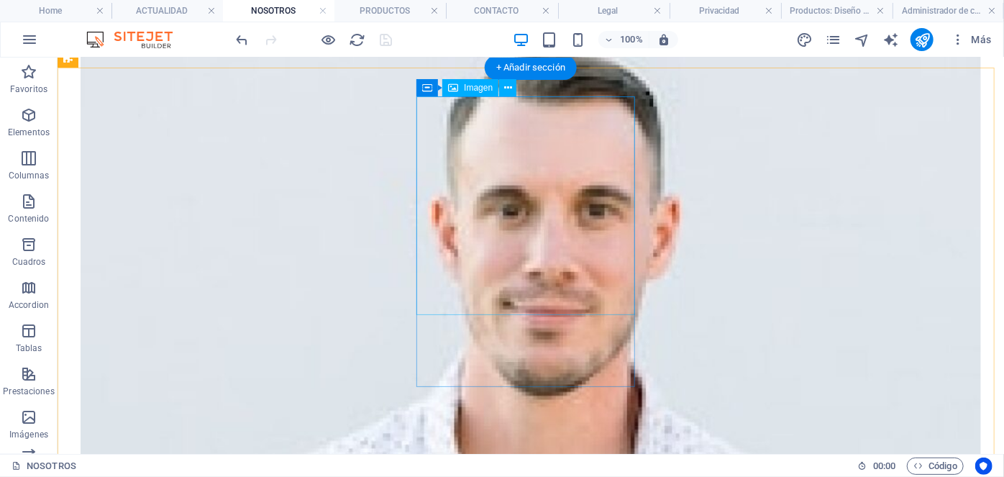
scroll to position [1633, 0]
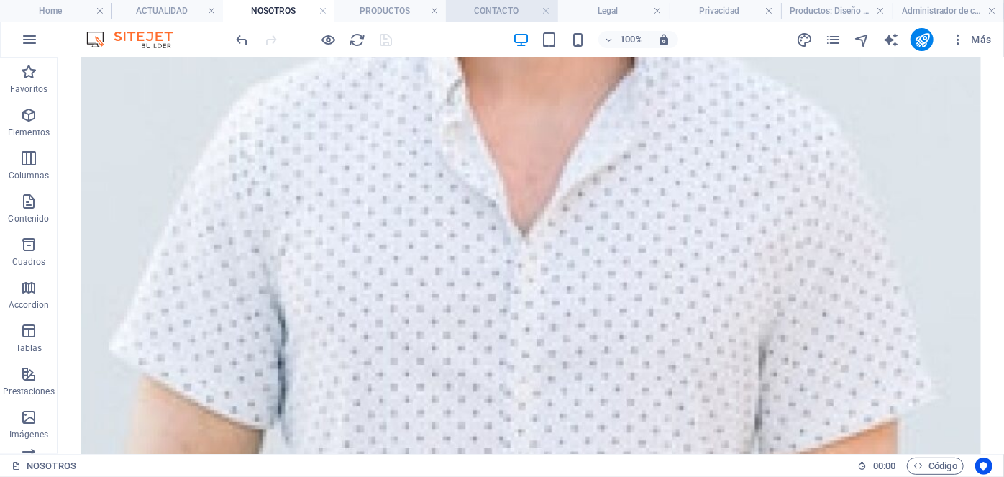
drag, startPoint x: 490, startPoint y: 10, endPoint x: 397, endPoint y: 137, distance: 157.9
click at [490, 10] on h4 "CONTACTO" at bounding box center [501, 11] width 111 height 16
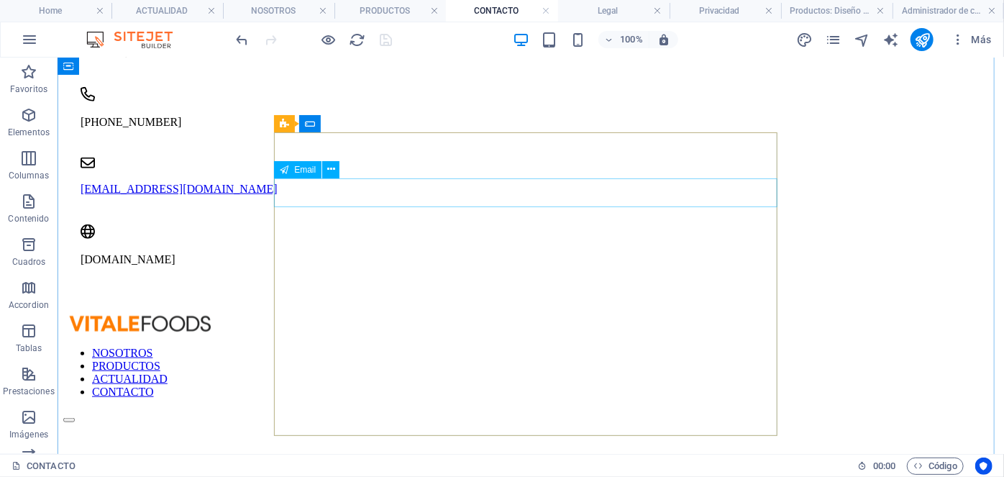
scroll to position [523, 0]
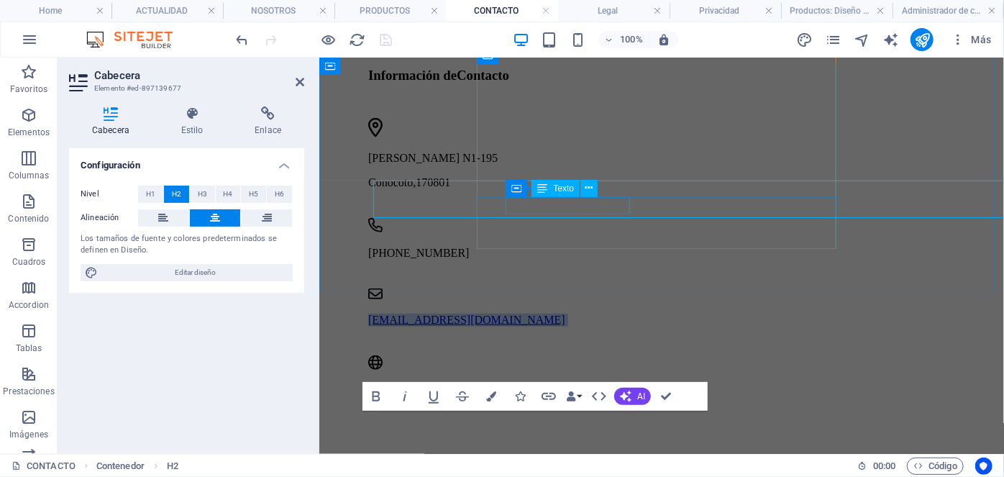
drag, startPoint x: 776, startPoint y: 201, endPoint x: 515, endPoint y: 201, distance: 261.7
click at [515, 313] on link "[EMAIL_ADDRESS][DOMAIN_NAME]" at bounding box center [465, 319] width 197 height 12
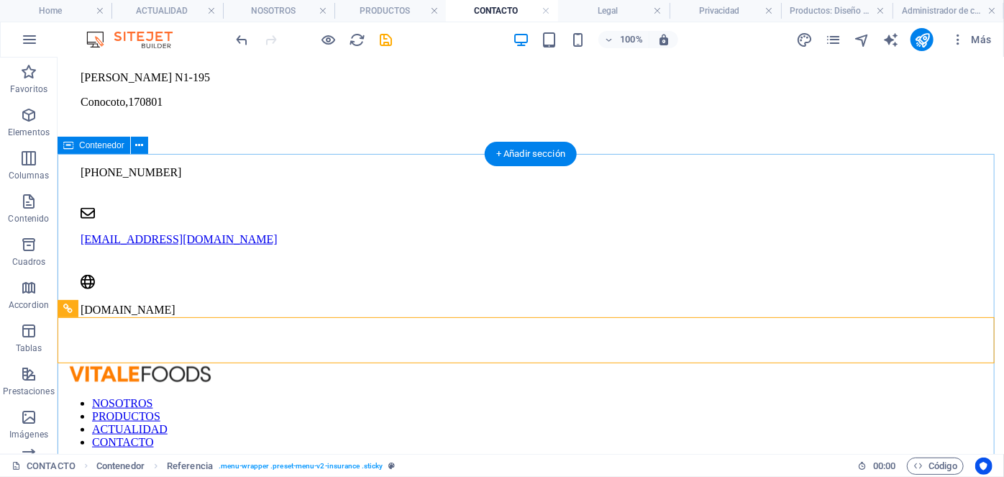
scroll to position [435, 0]
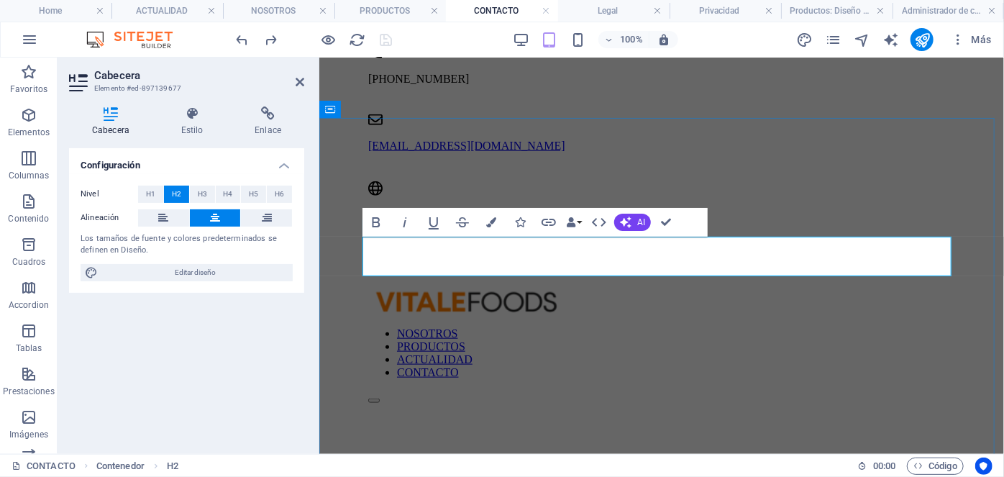
click at [589, 472] on h2 "Contáctanos" at bounding box center [660, 481] width 587 height 19
click at [770, 472] on h2 "Comunicate con nosotros" at bounding box center [660, 481] width 587 height 19
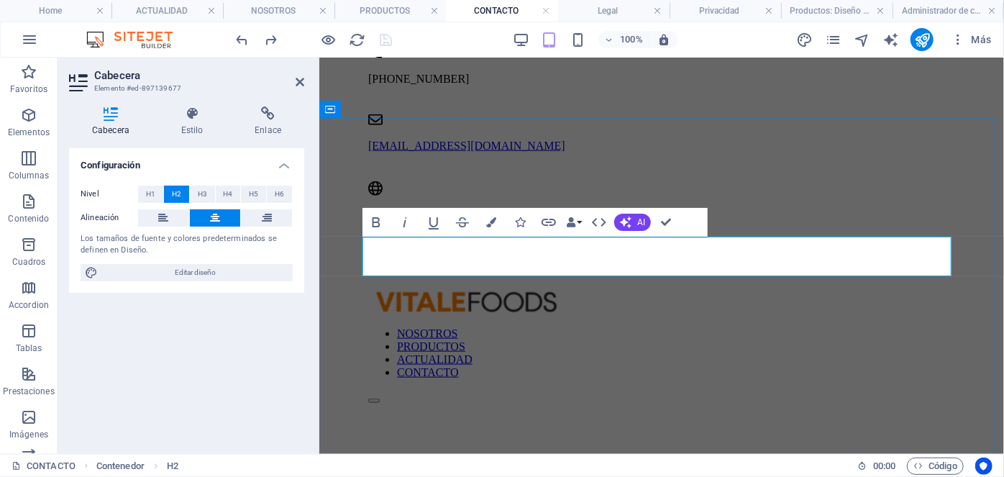
drag, startPoint x: 770, startPoint y: 254, endPoint x: 570, endPoint y: 252, distance: 199.9
click at [766, 472] on h2 "Comunicate con nosotros" at bounding box center [660, 481] width 587 height 19
click at [497, 224] on button "Colors" at bounding box center [490, 222] width 27 height 29
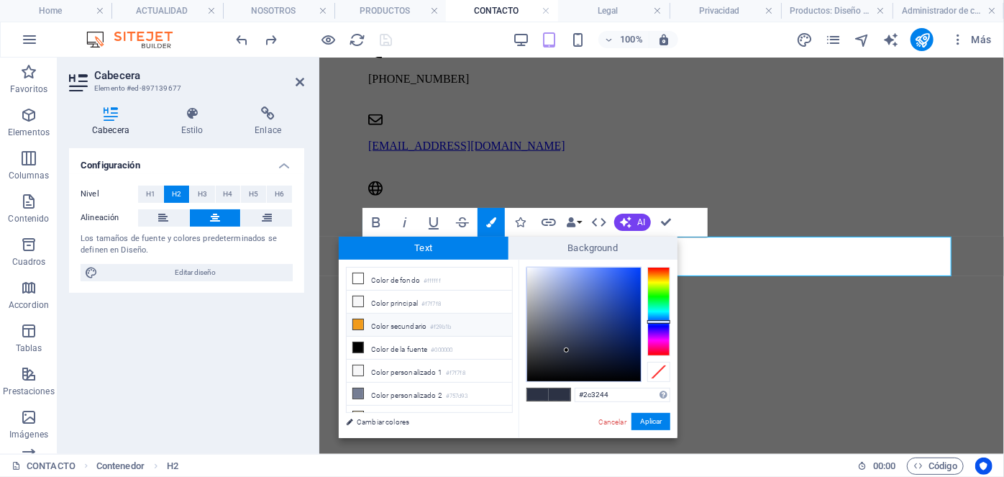
click at [441, 315] on li "Color secundario #f29b1b" at bounding box center [428, 324] width 165 height 23
type input "#f29b1b"
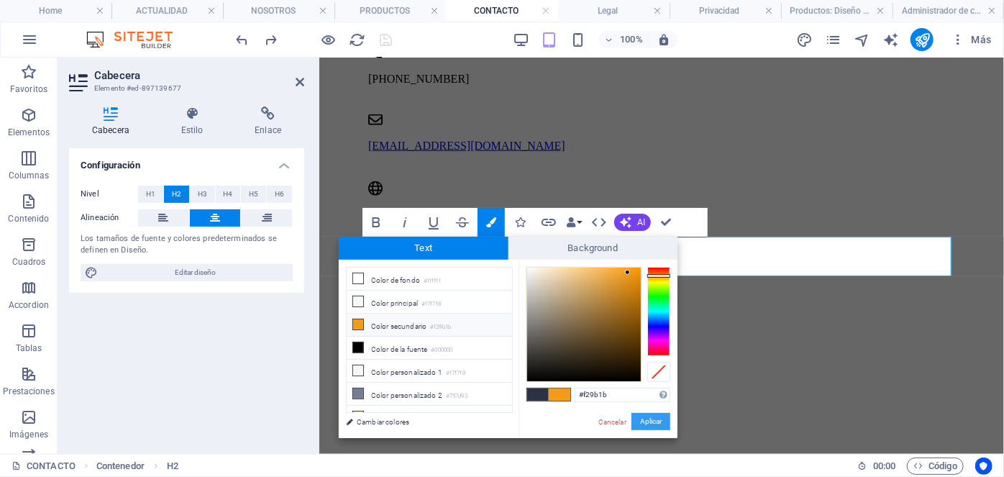
click at [634, 421] on button "Aplicar" at bounding box center [650, 421] width 39 height 17
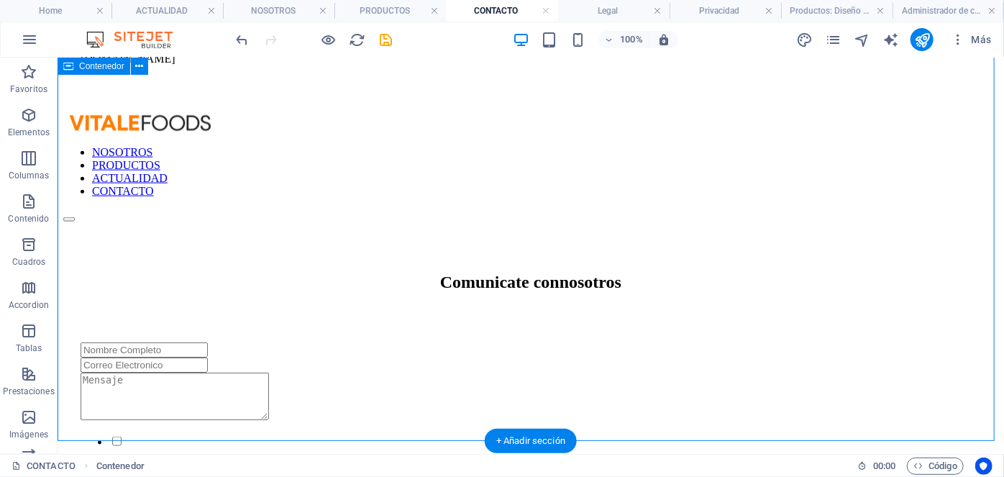
scroll to position [919, 0]
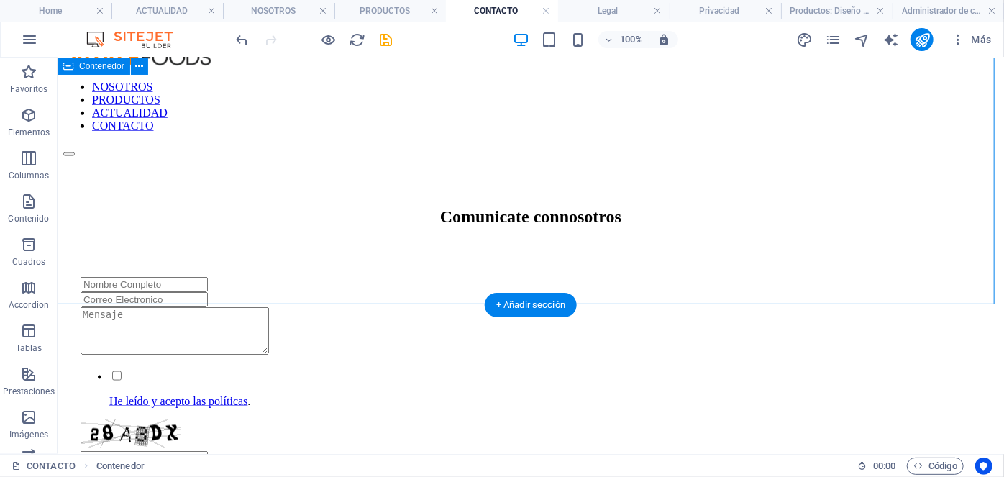
click at [670, 239] on div "Comunicate con nosotros He leído y acepto las políticas . ¿Ilegible? Cargar nue…" at bounding box center [530, 396] width 934 height 481
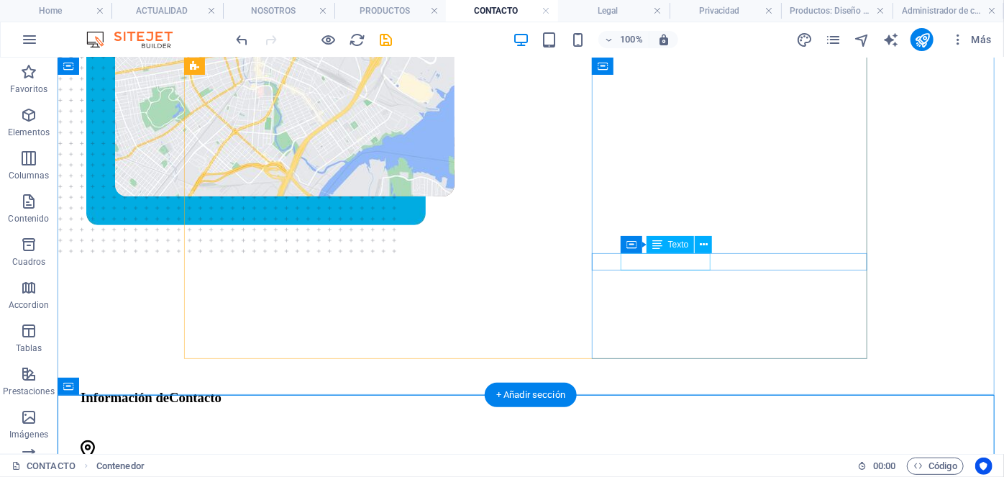
scroll to position [0, 0]
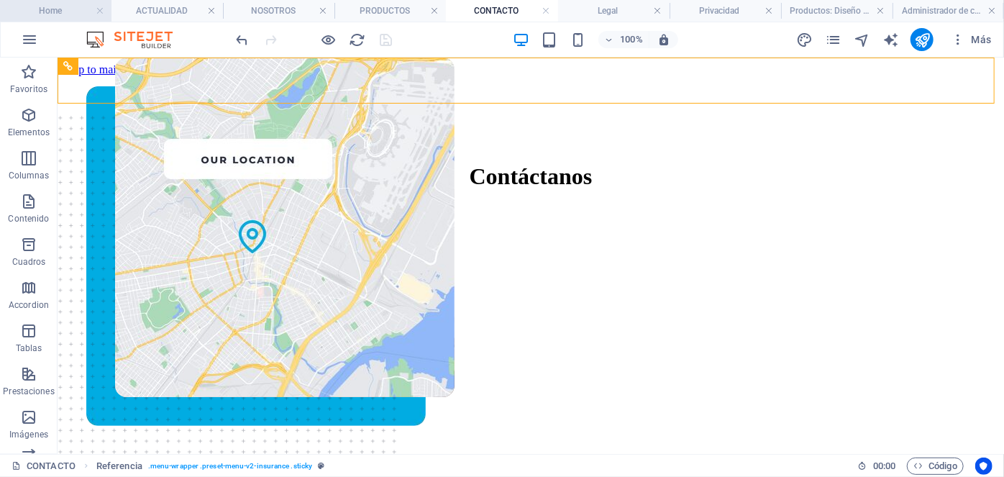
click at [59, 7] on h4 "Home" at bounding box center [55, 11] width 111 height 16
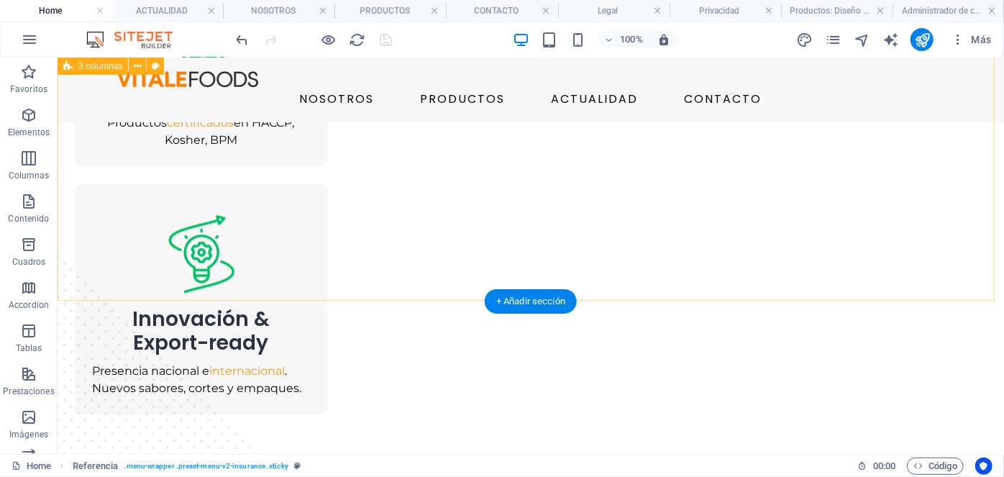
scroll to position [1717, 0]
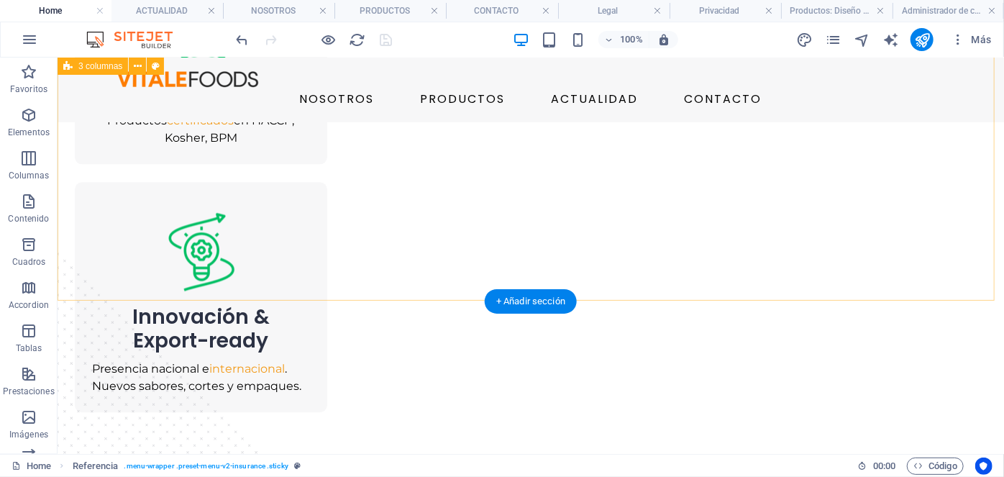
click at [406, 226] on div "Sostenibilidad Apoyo directo a agricultores locales y contribuyendo a familias …" at bounding box center [530, 128] width 946 height 853
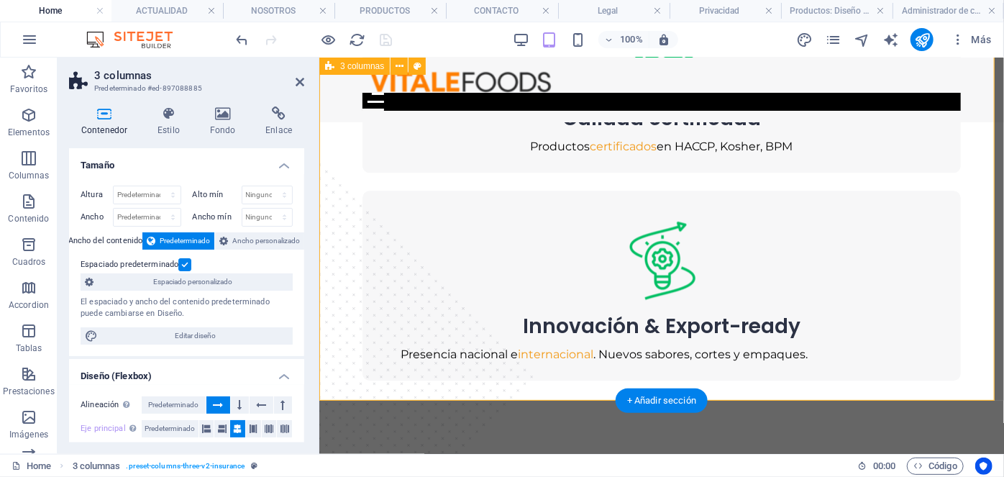
scroll to position [1718, 0]
drag, startPoint x: 167, startPoint y: 206, endPoint x: 168, endPoint y: 194, distance: 11.6
click at [168, 200] on div "Altura Predeterminado px rem % vh vw" at bounding box center [134, 196] width 106 height 22
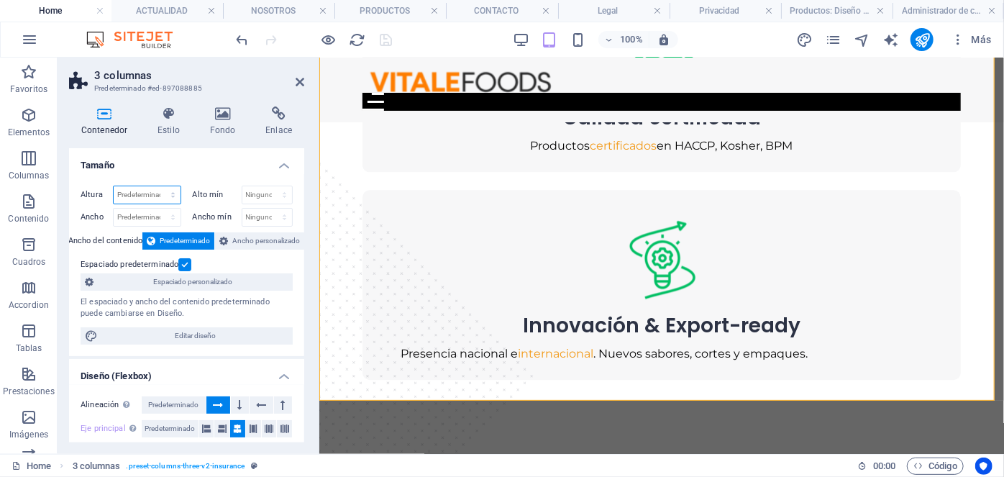
click at [168, 194] on select "Predeterminado px rem % vh vw" at bounding box center [147, 194] width 67 height 17
select select "px"
click at [159, 186] on select "Predeterminado px rem % vh vw" at bounding box center [147, 194] width 67 height 17
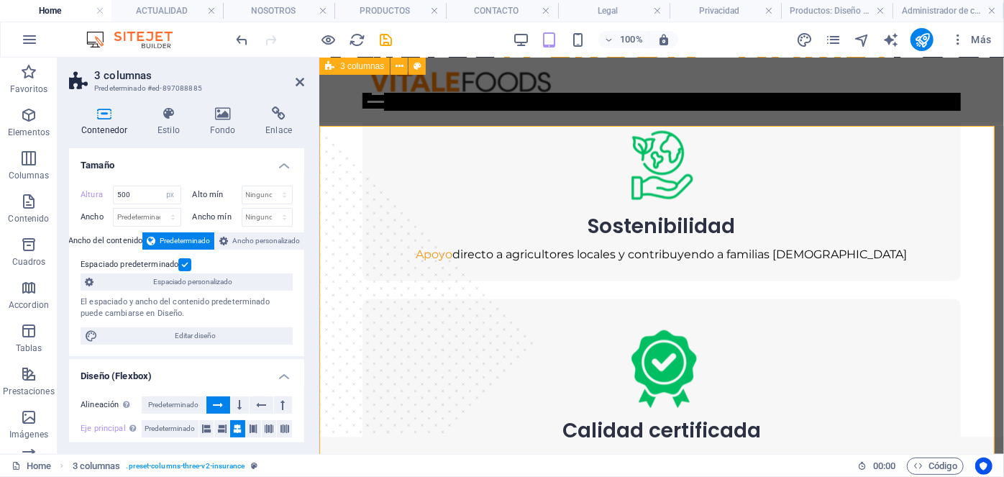
scroll to position [1261, 0]
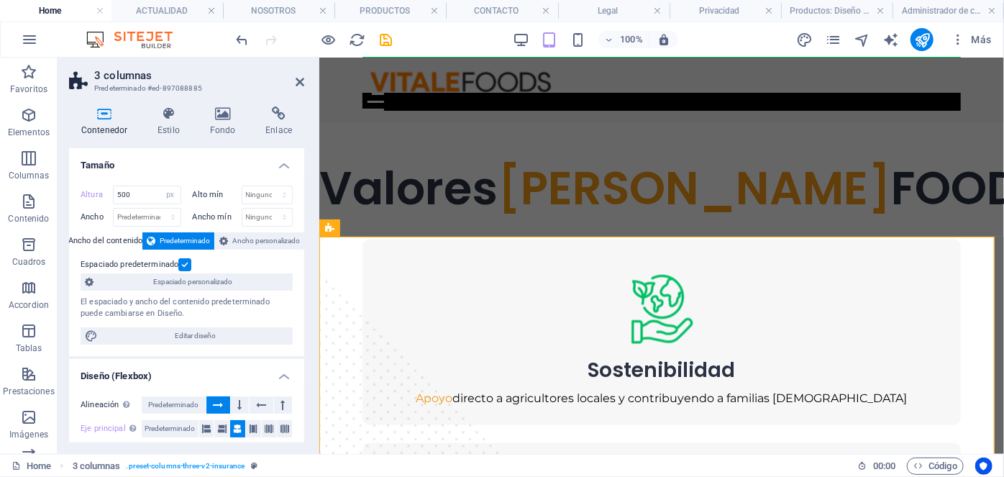
drag, startPoint x: 533, startPoint y: 42, endPoint x: 521, endPoint y: 40, distance: 12.4
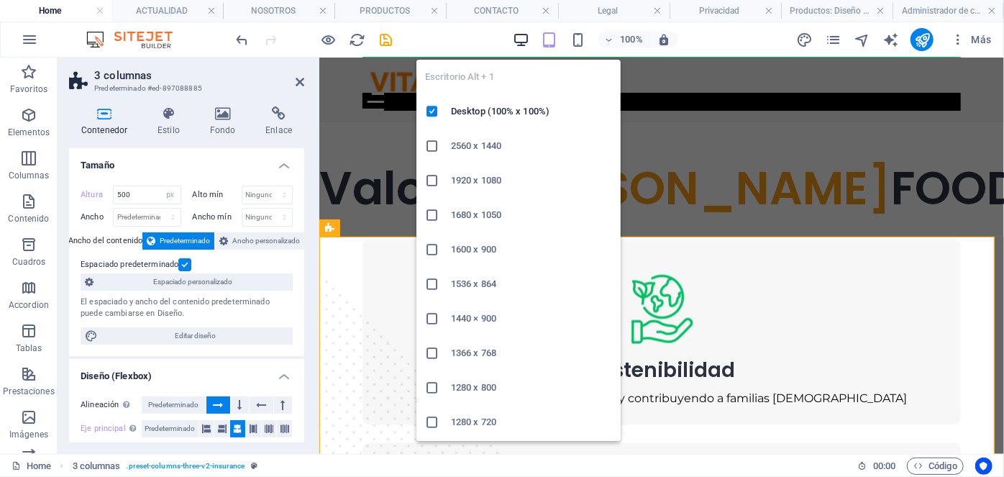
drag, startPoint x: 521, startPoint y: 51, endPoint x: 521, endPoint y: 40, distance: 10.8
click at [521, 45] on body "VITALEFOODS Home ACTUALIDAD NOSOTROS PRODUCTOS CONTACTO Legal Privacidad Produc…" at bounding box center [502, 238] width 1004 height 477
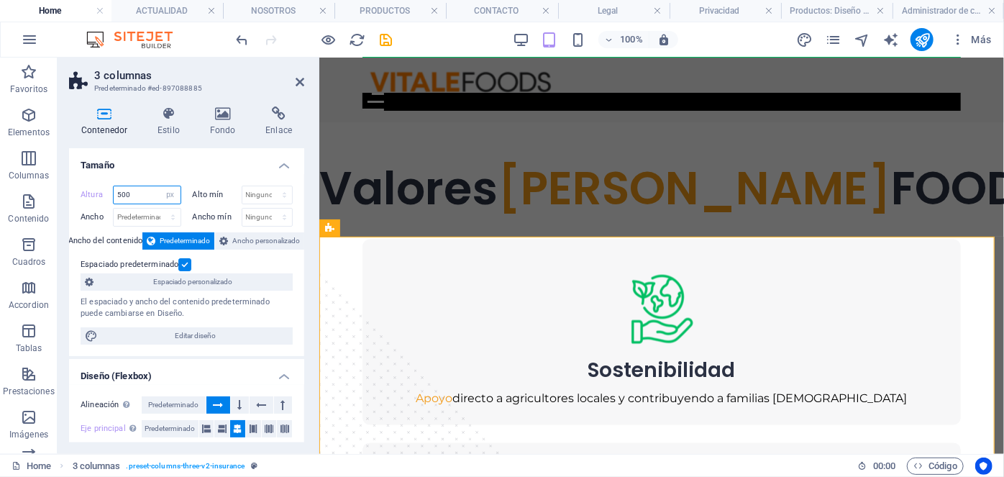
click at [134, 190] on input "500" at bounding box center [147, 194] width 67 height 17
click at [139, 190] on input "500" at bounding box center [147, 194] width 67 height 17
click at [144, 192] on input "500" at bounding box center [147, 194] width 67 height 17
type input "750"
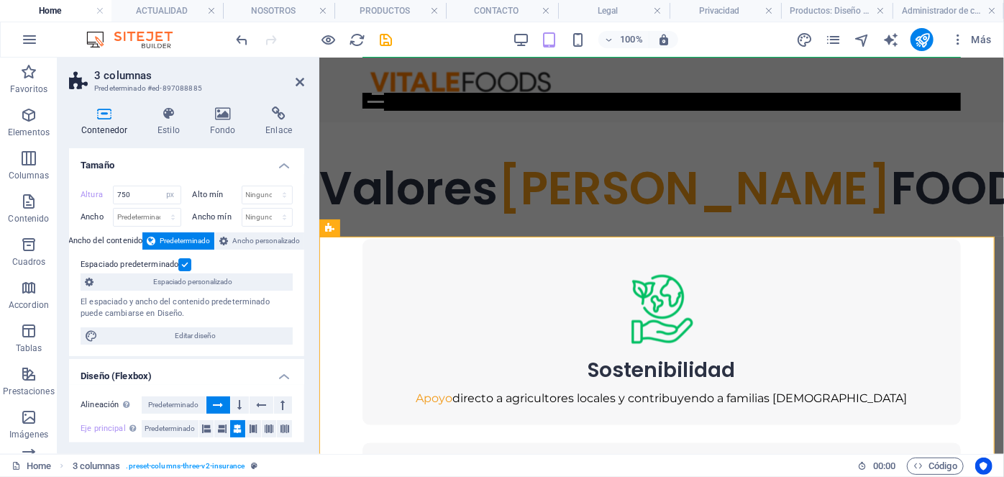
click at [292, 77] on h2 "3 columnas" at bounding box center [199, 75] width 210 height 13
click at [299, 81] on icon at bounding box center [299, 82] width 9 height 12
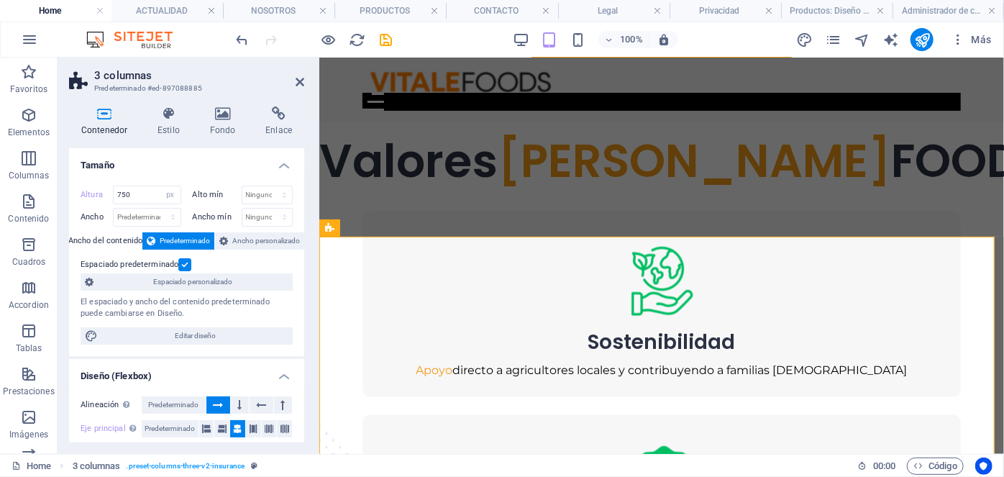
scroll to position [1267, 0]
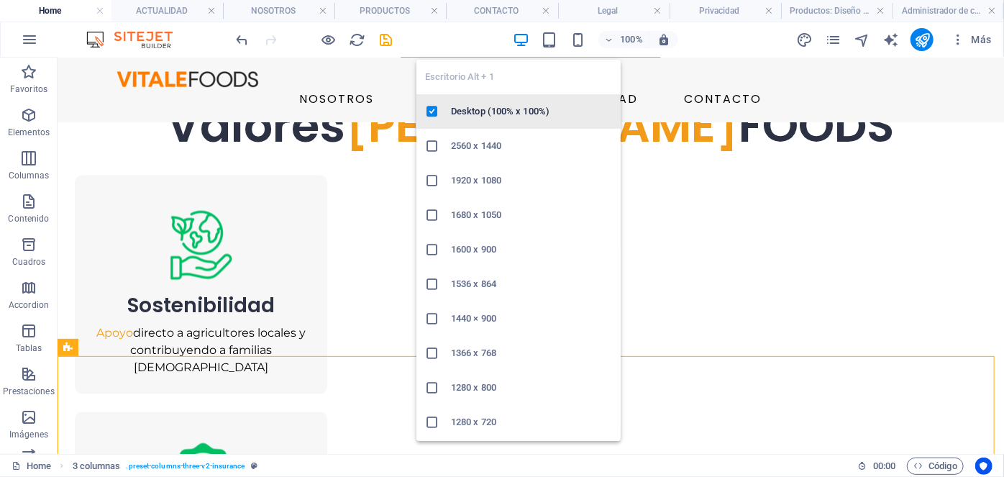
click at [508, 114] on h6 "Desktop (100% x 100%)" at bounding box center [531, 111] width 161 height 17
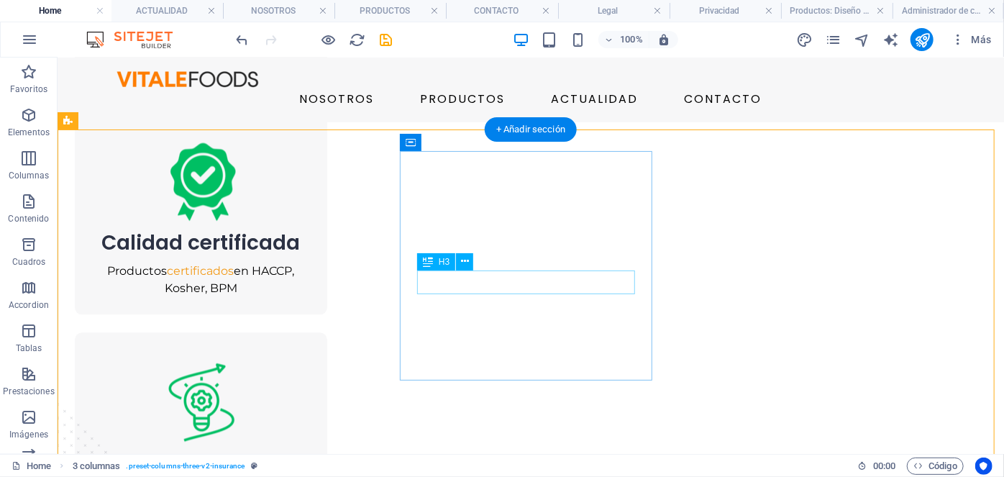
scroll to position [1659, 0]
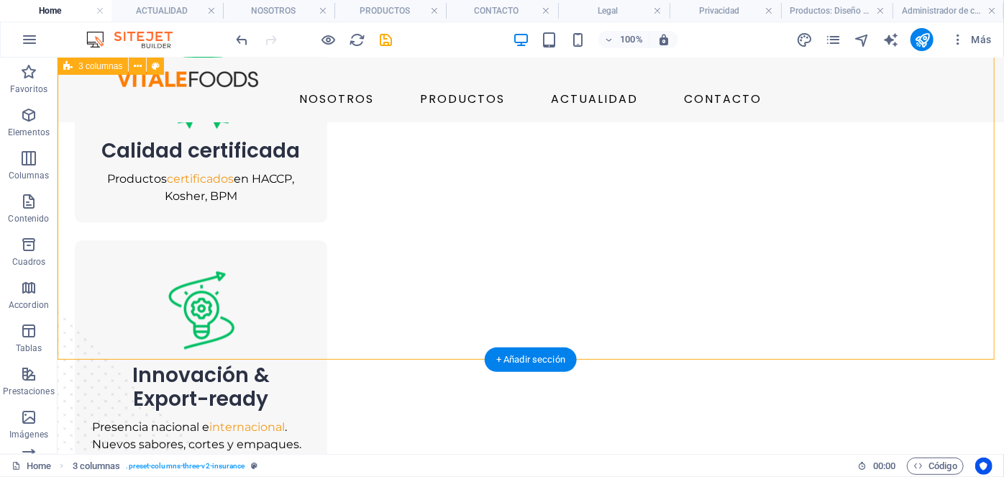
click at [468, 288] on div "Sostenibilidad Apoyo directo a agricultores locales y contribuyendo a familias …" at bounding box center [530, 187] width 946 height 853
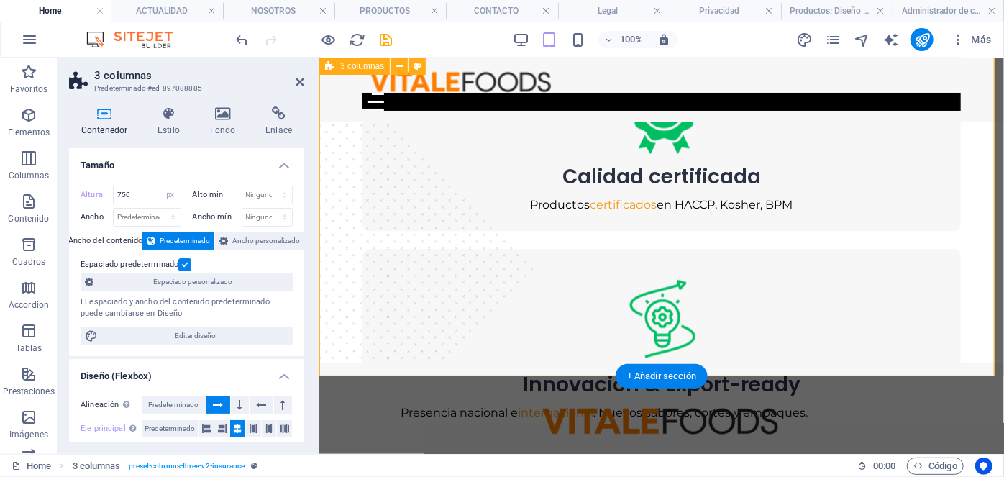
scroll to position [1660, 0]
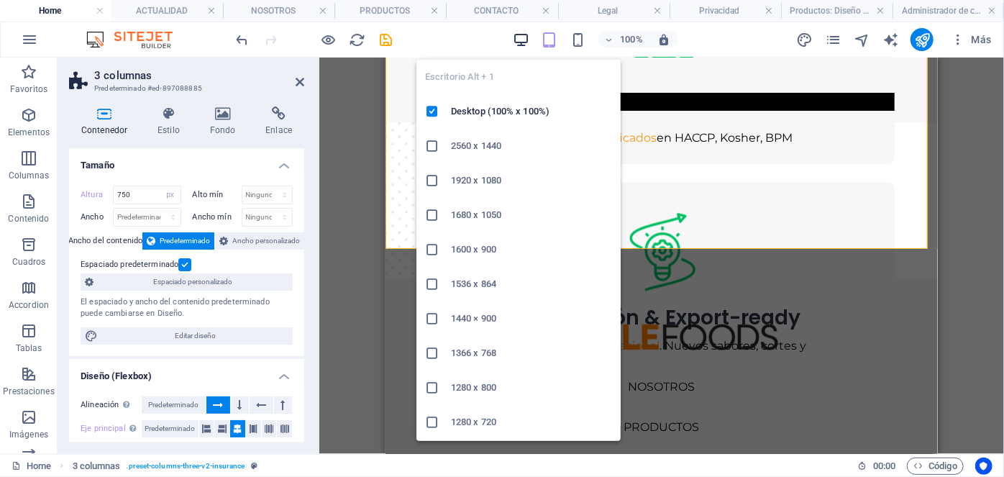
scroll to position [1660, 0]
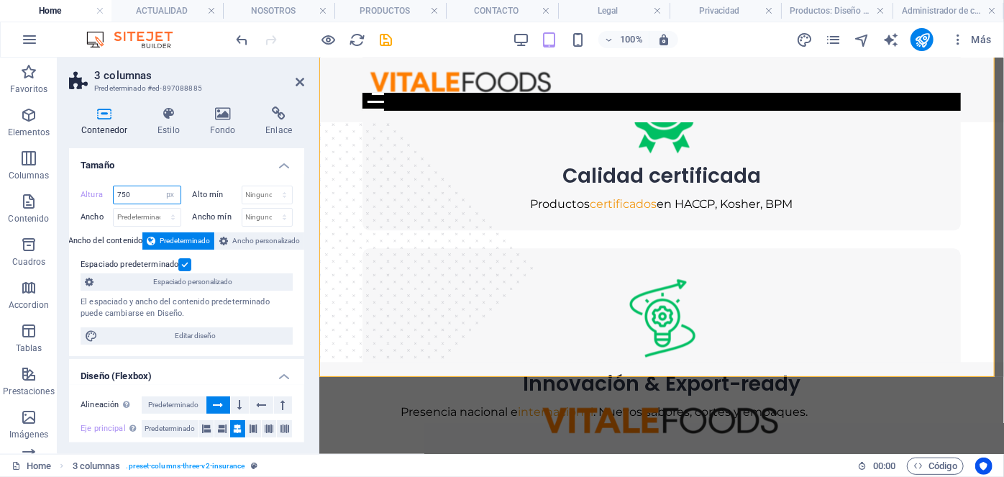
click at [142, 196] on input "750" at bounding box center [147, 194] width 67 height 17
click at [168, 194] on select "Predeterminado px rem % vh vw" at bounding box center [170, 194] width 20 height 17
select select "default"
click at [160, 186] on select "Predeterminado px rem % vh vw" at bounding box center [170, 194] width 20 height 17
type input "750"
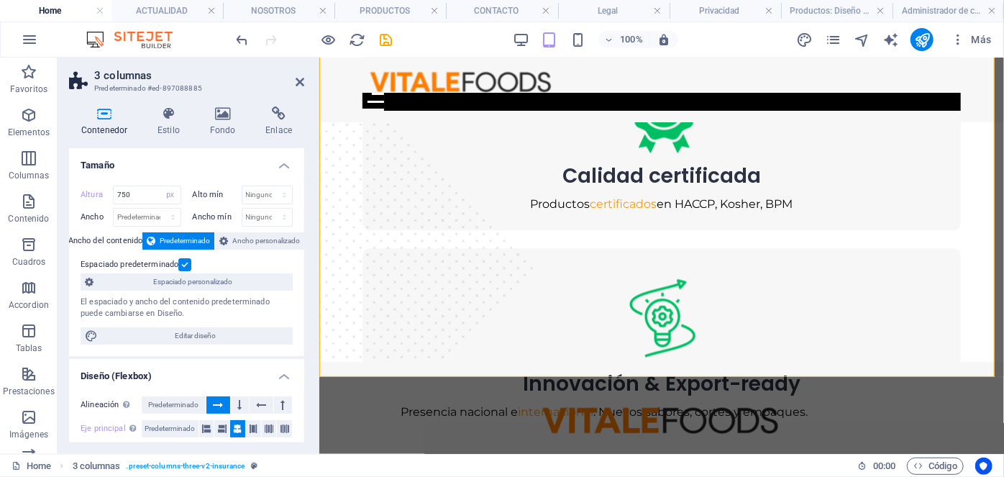
click at [213, 166] on h4 "Tamaño" at bounding box center [186, 161] width 235 height 26
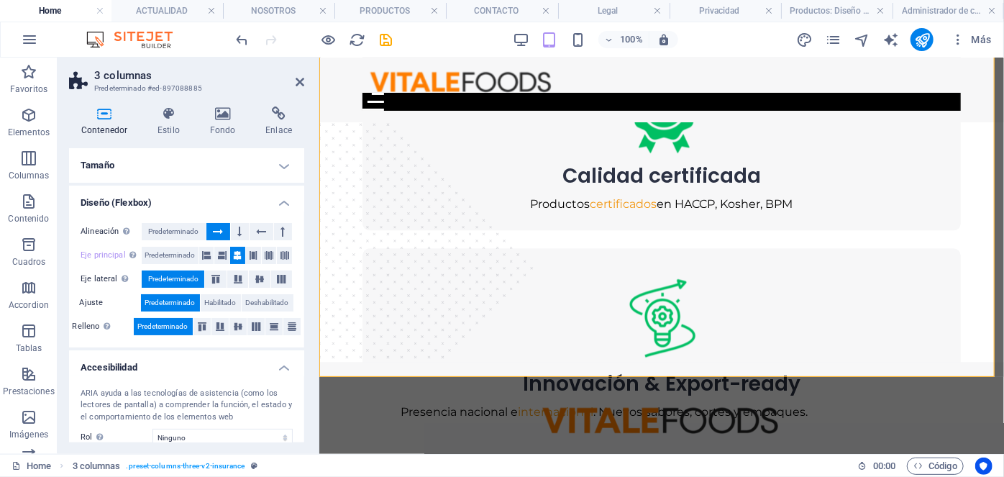
click at [193, 168] on h4 "Tamaño" at bounding box center [186, 165] width 235 height 35
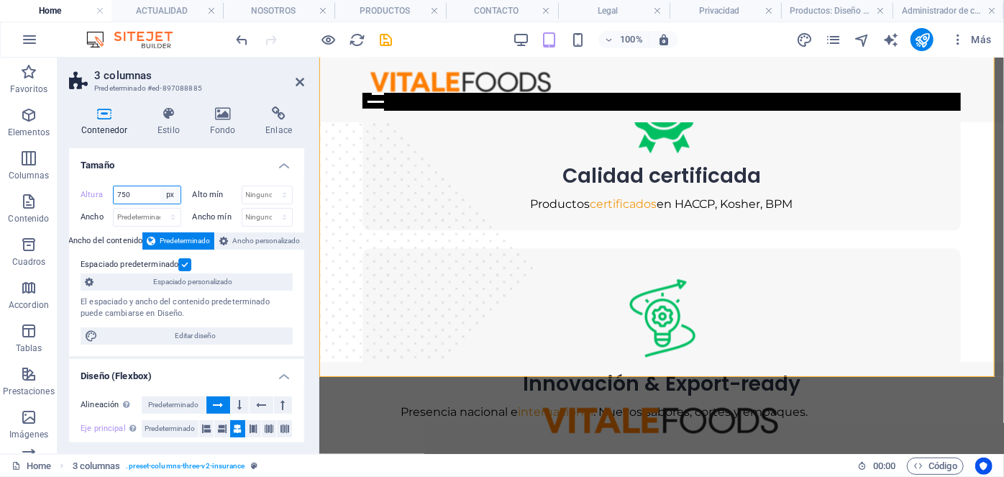
click at [168, 188] on select "Predeterminado px rem % vh vw" at bounding box center [170, 194] width 20 height 17
select select "default"
click at [160, 186] on select "Predeterminado px rem % vh vw" at bounding box center [170, 194] width 20 height 17
type input "750"
select select "px"
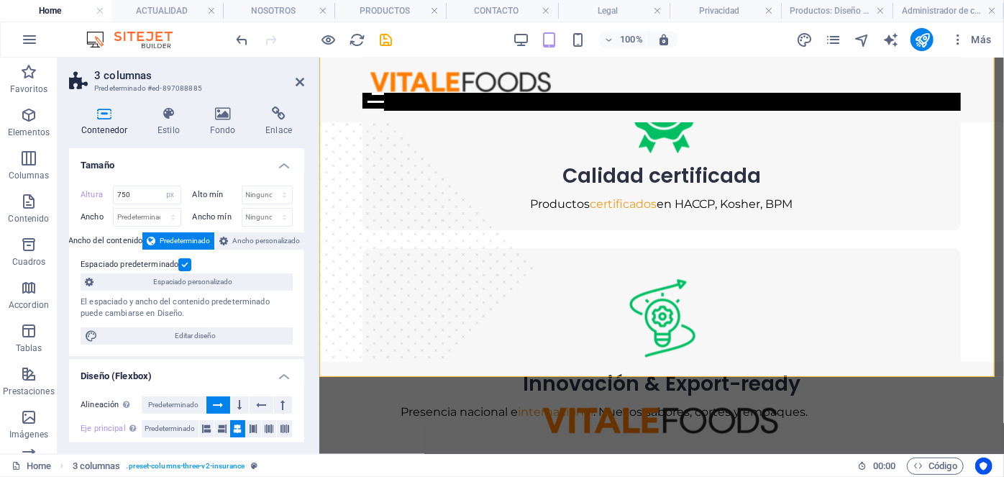
click at [187, 178] on div "Altura 750 Predeterminado px rem % vh vw Alto mín Ninguno px rem % vh vw Ancho …" at bounding box center [186, 265] width 235 height 182
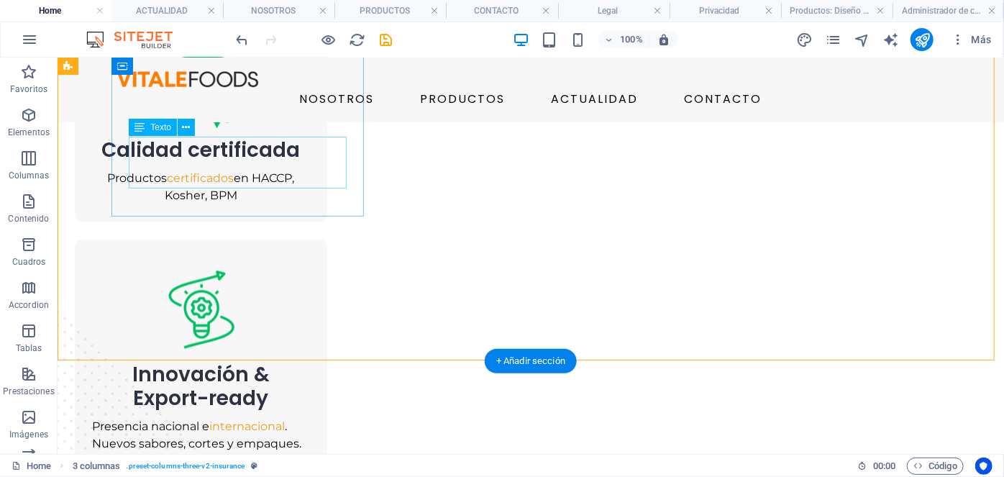
scroll to position [1658, 0]
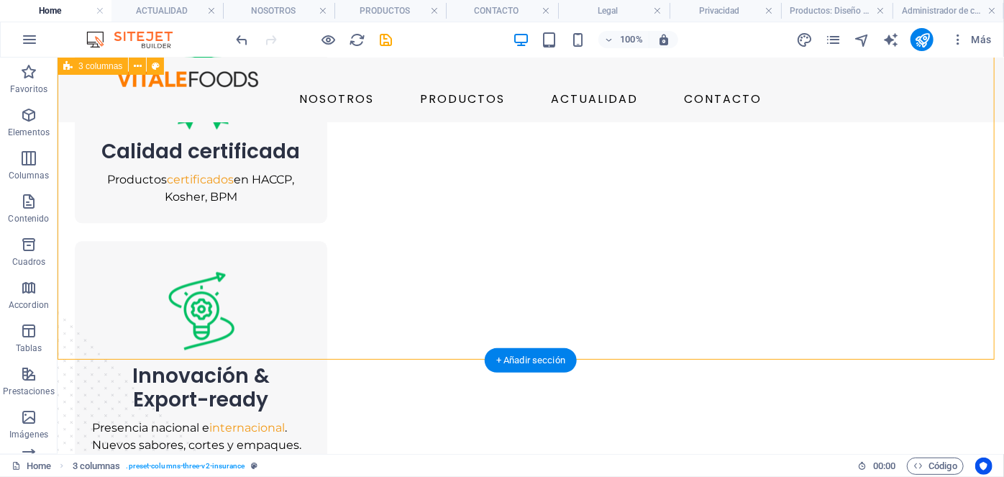
click at [367, 283] on div "Sostenibilidad Apoyo directo a agricultores locales y contribuyendo a familias …" at bounding box center [530, 187] width 946 height 853
drag, startPoint x: 367, startPoint y: 283, endPoint x: 71, endPoint y: 282, distance: 295.4
click at [366, 283] on div "Sostenibilidad Apoyo directo a agricultores locales y contribuyendo a familias …" at bounding box center [530, 187] width 946 height 853
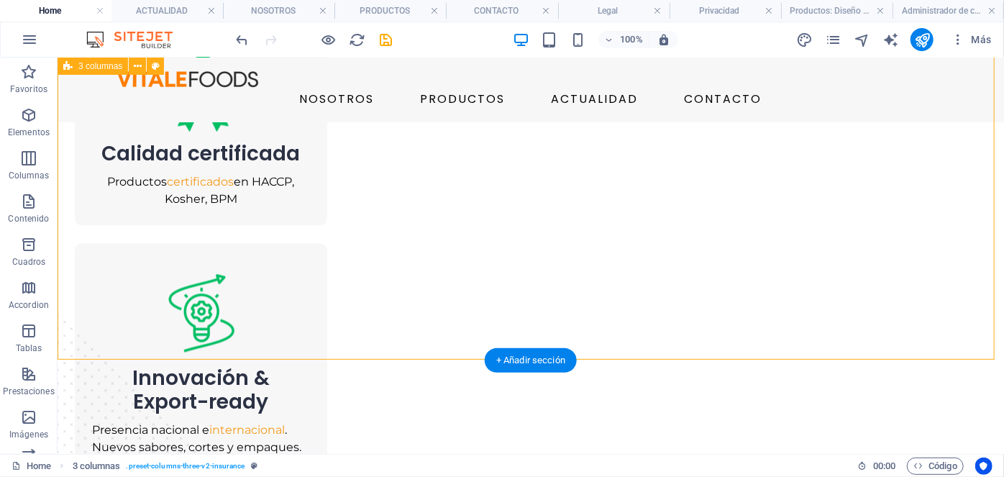
select select "px"
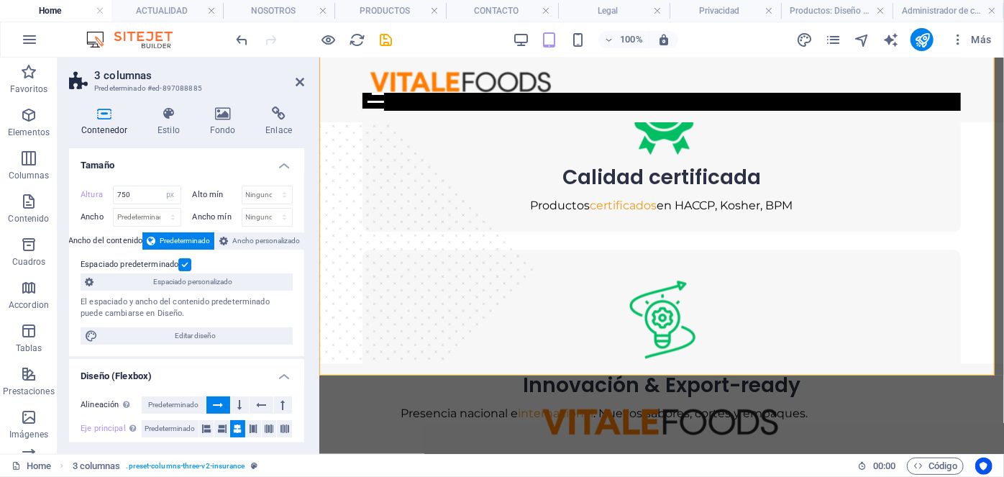
scroll to position [1659, 0]
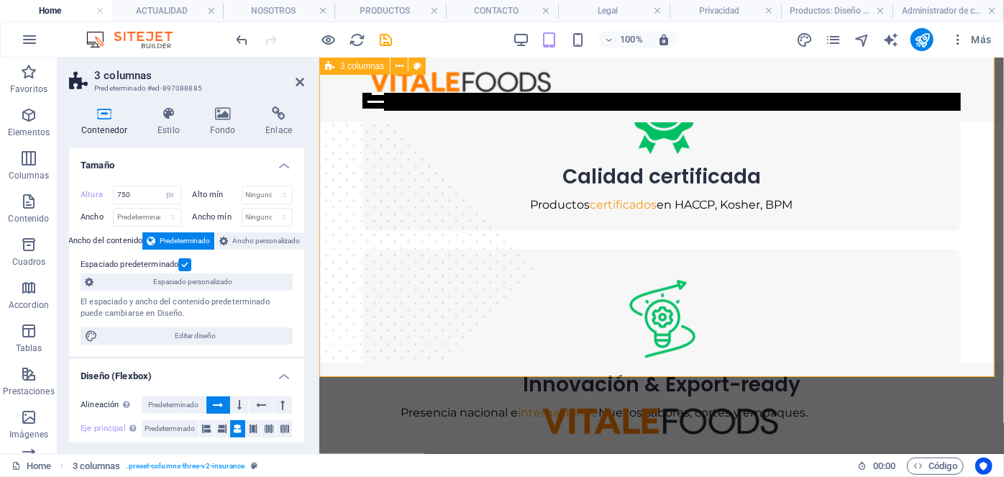
click at [374, 272] on div "Sostenibilidad Apoyo directo a agricultores locales y contribuyendo a familias …" at bounding box center [660, 88] width 684 height 539
drag, startPoint x: 377, startPoint y: 270, endPoint x: 385, endPoint y: 265, distance: 9.4
click at [377, 270] on div "Sostenibilidad Apoyo directo a agricultores locales y contribuyendo a familias …" at bounding box center [660, 88] width 684 height 539
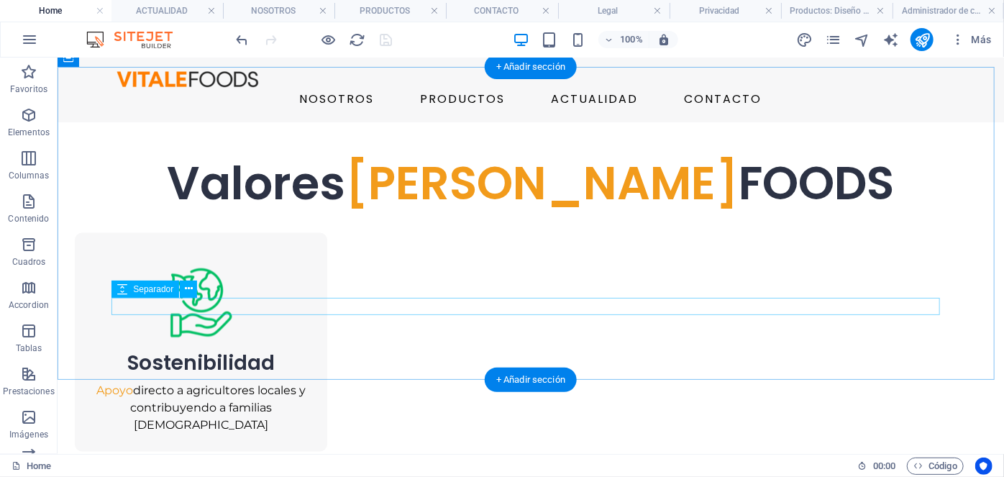
scroll to position [1266, 0]
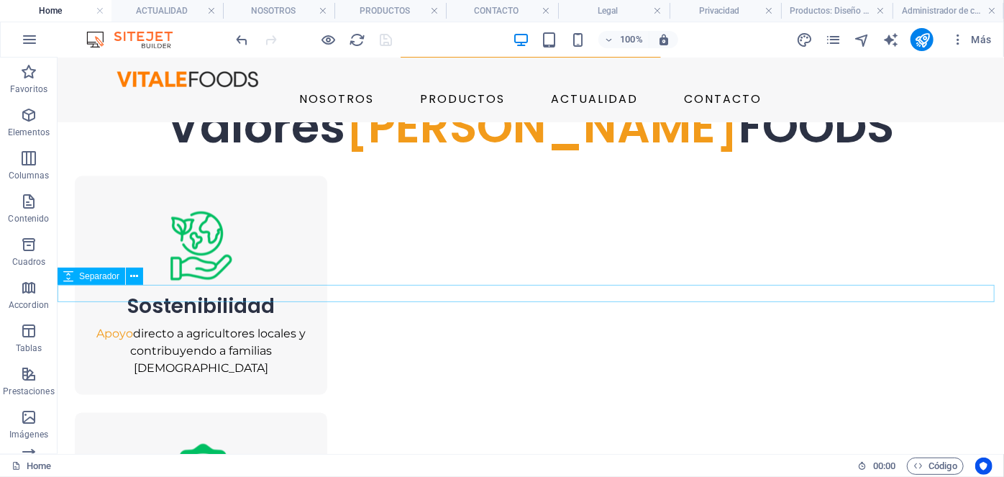
click at [530, 98] on div at bounding box center [530, 89] width 946 height 17
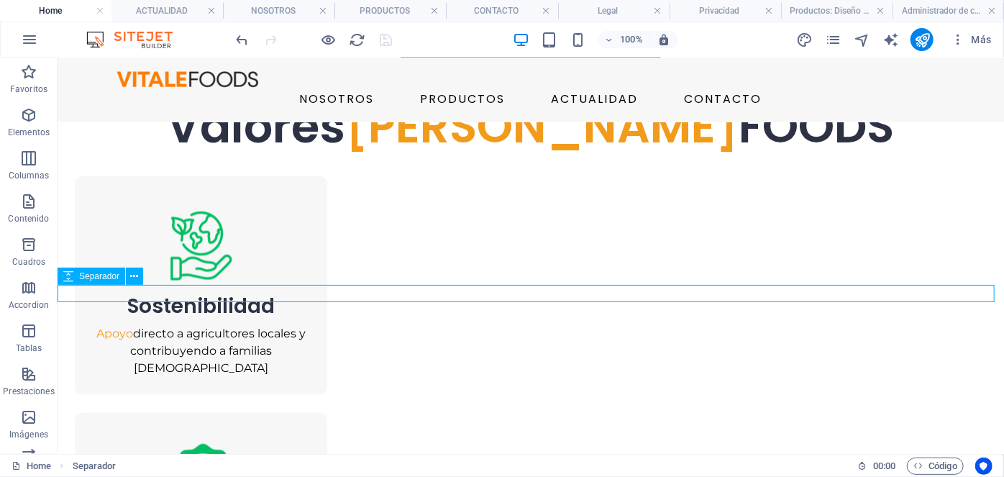
click at [69, 278] on icon at bounding box center [68, 275] width 10 height 17
click at [105, 98] on div at bounding box center [530, 89] width 946 height 17
click at [110, 98] on div at bounding box center [530, 89] width 946 height 17
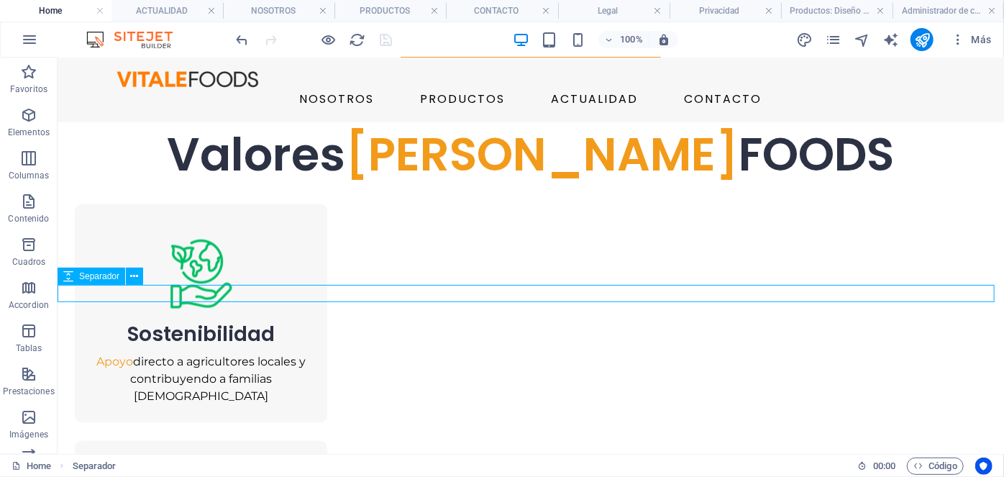
scroll to position [1262, 0]
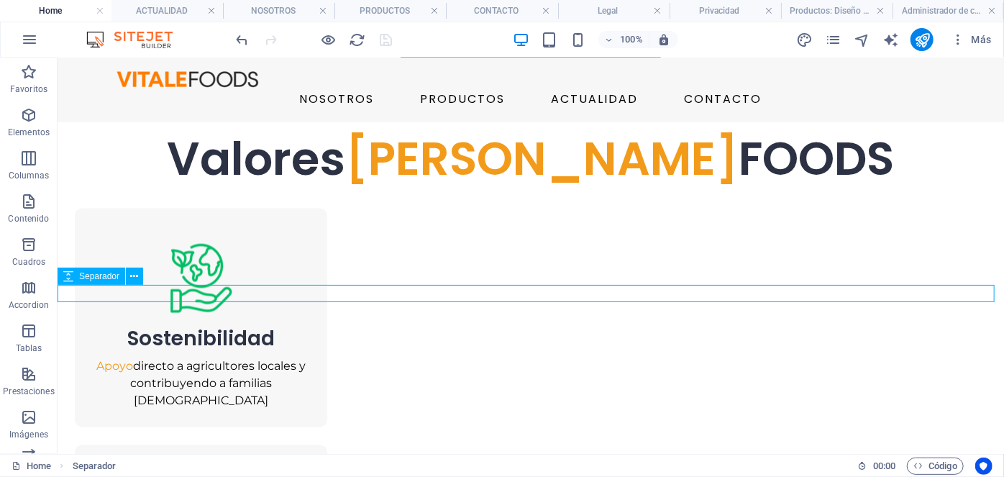
select select "px"
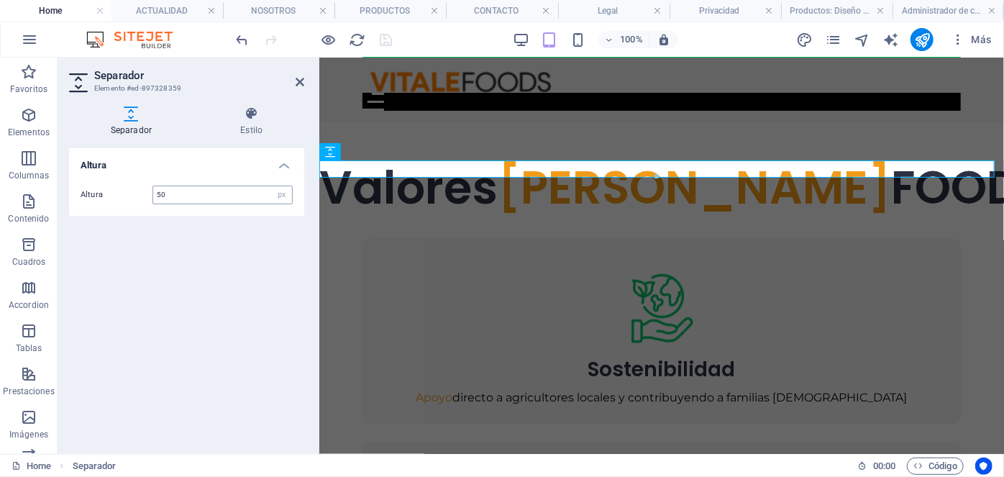
type input "50"
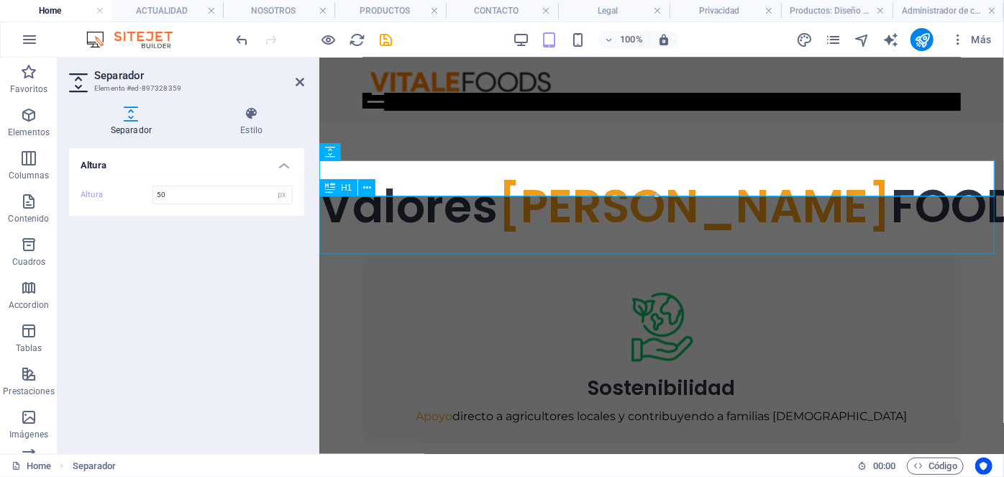
click at [508, 257] on div "Sostenibilidad Apoyo directo a agricultores locales y contribuyendo a familias …" at bounding box center [661, 349] width 598 height 185
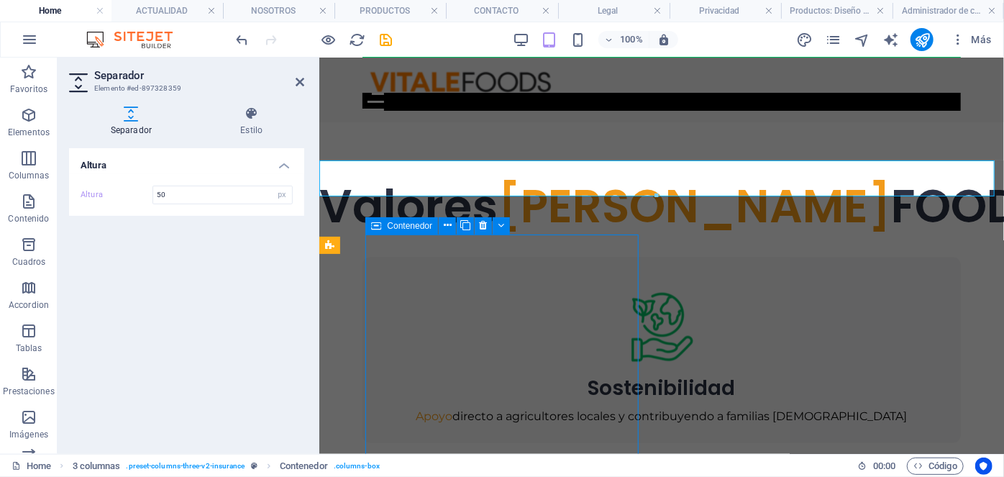
scroll to position [1268, 0]
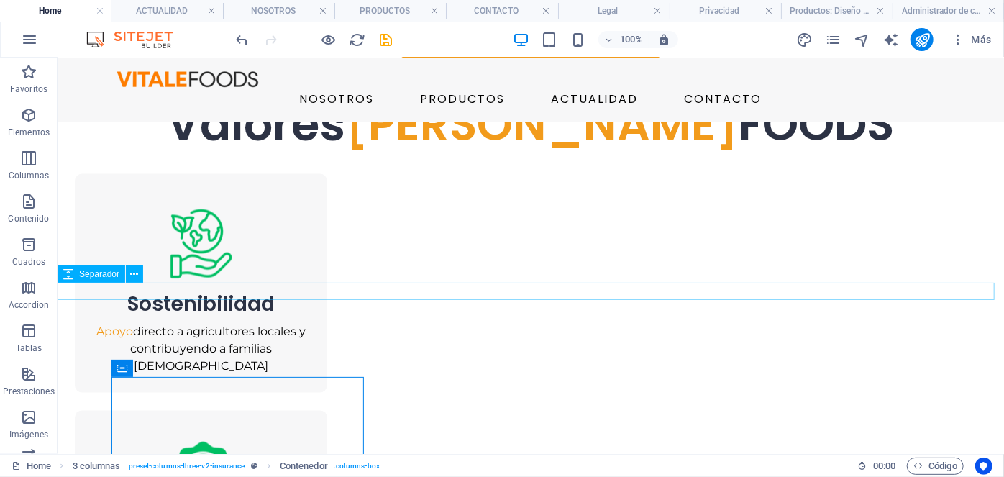
click at [354, 96] on div at bounding box center [530, 87] width 946 height 17
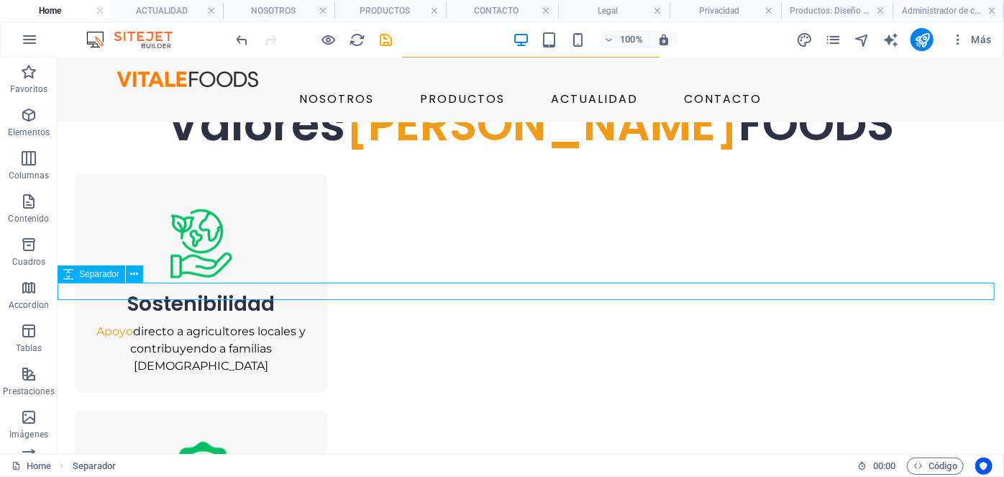
click at [354, 96] on div at bounding box center [530, 87] width 946 height 17
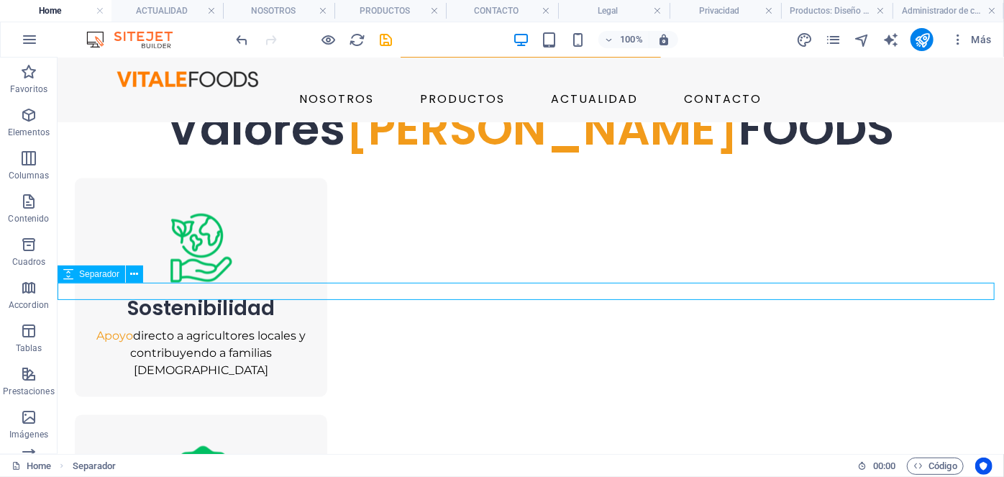
select select "px"
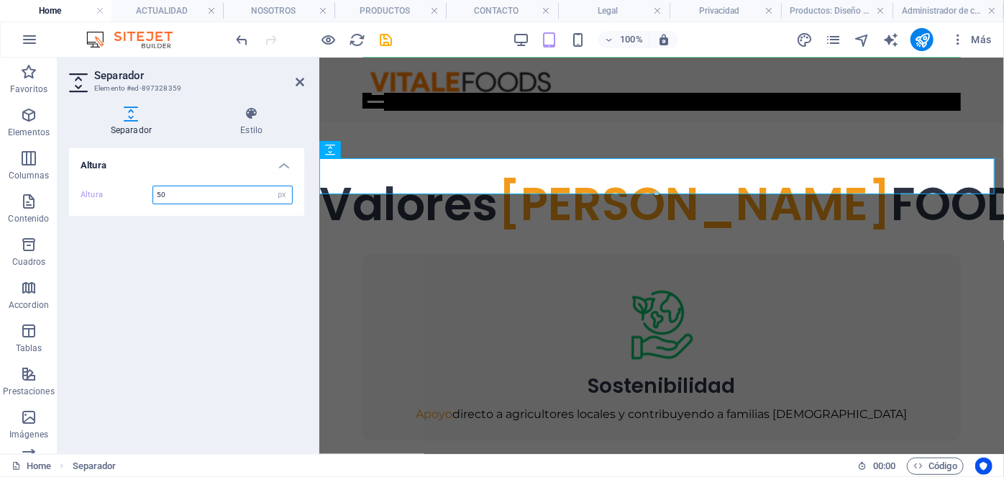
click at [190, 194] on input "50" at bounding box center [222, 194] width 139 height 17
type input "5"
type input "100"
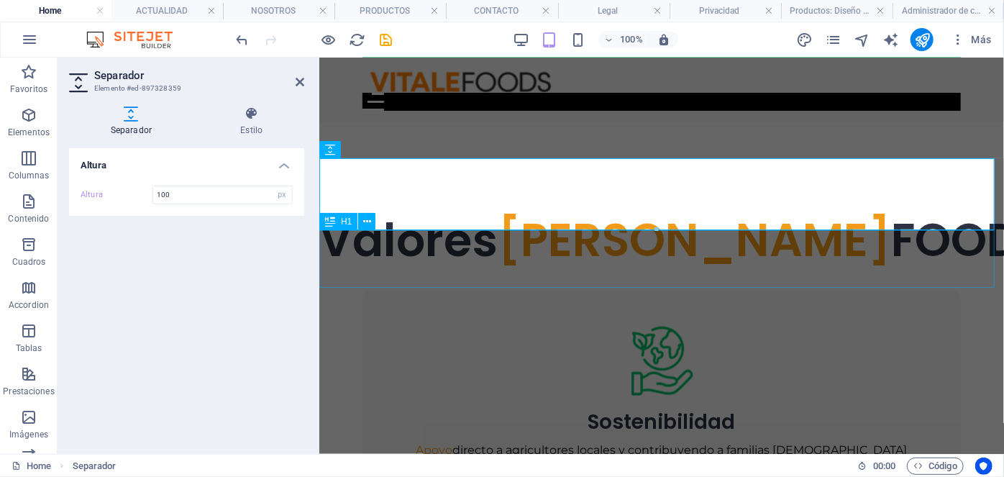
click at [356, 269] on div "Valores [PERSON_NAME] FOODS" at bounding box center [660, 240] width 684 height 58
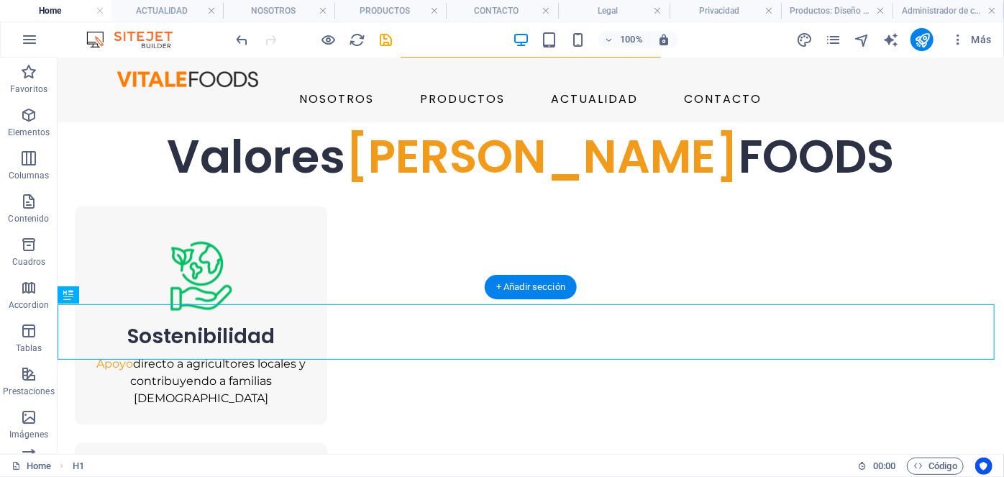
scroll to position [1270, 0]
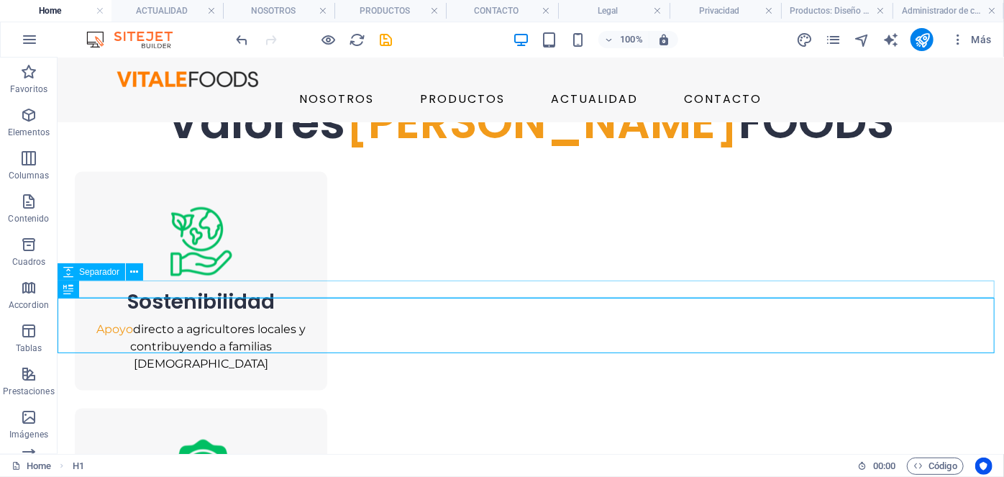
click at [363, 94] on div at bounding box center [530, 85] width 946 height 17
select select "px"
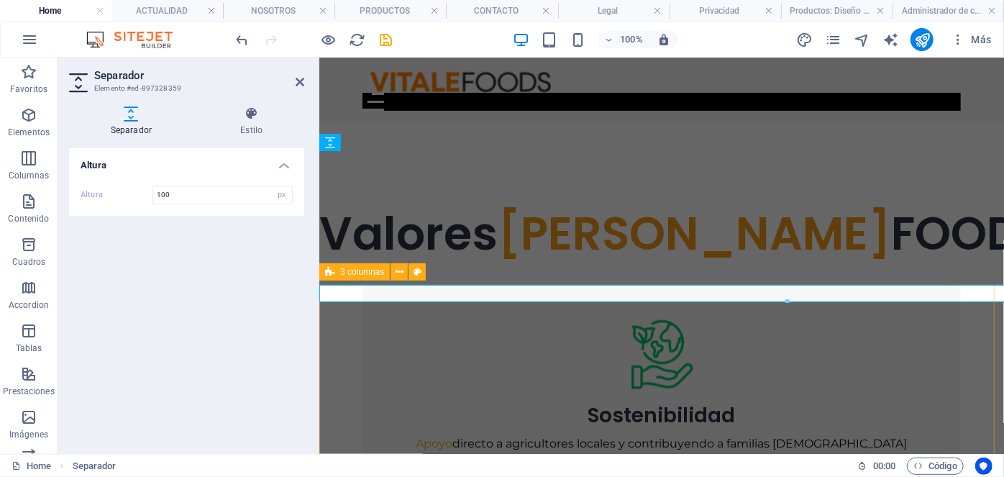
scroll to position [1266, 0]
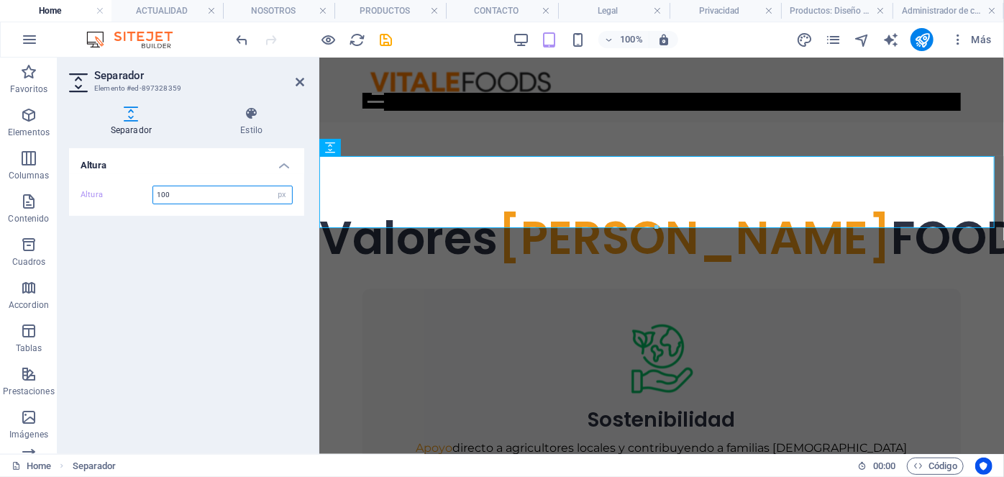
click at [228, 186] on input "100" at bounding box center [222, 194] width 139 height 17
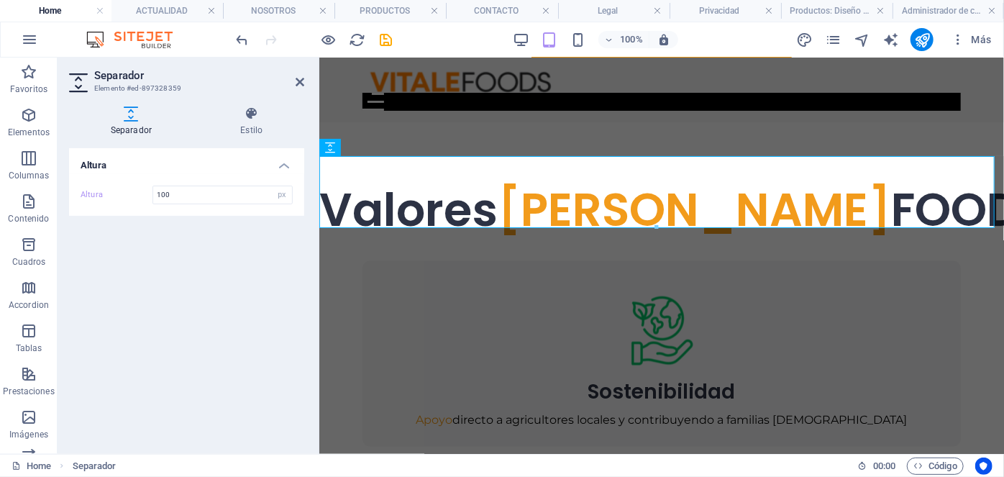
scroll to position [1272, 0]
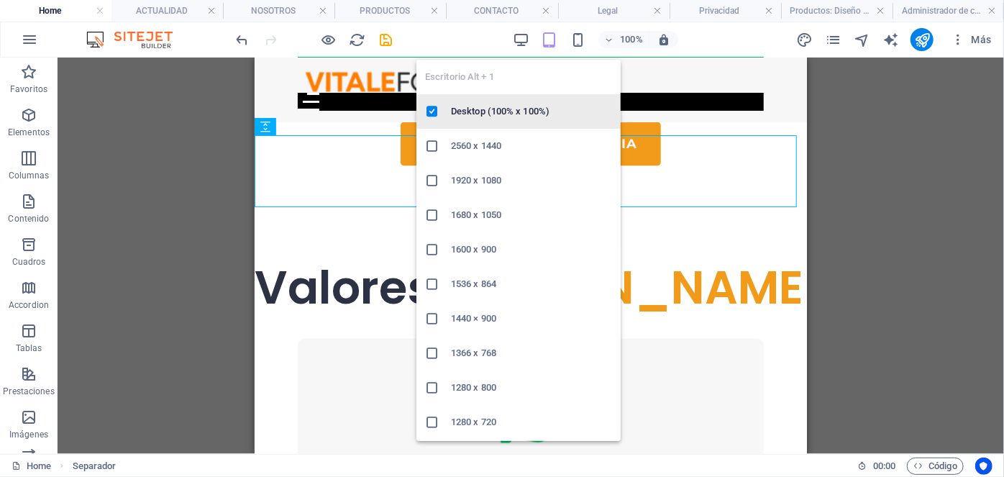
click at [494, 109] on h6 "Desktop (100% x 100%)" at bounding box center [531, 111] width 161 height 17
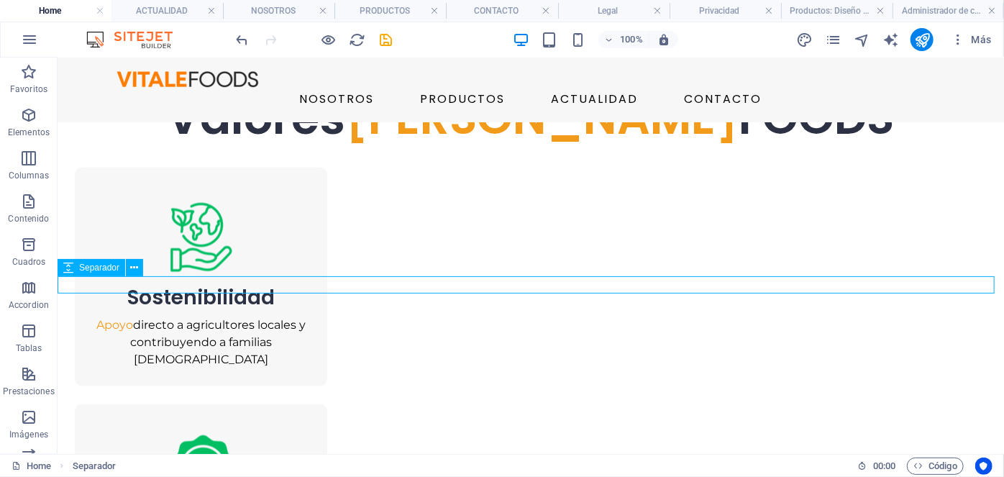
click at [362, 90] on div at bounding box center [530, 81] width 946 height 17
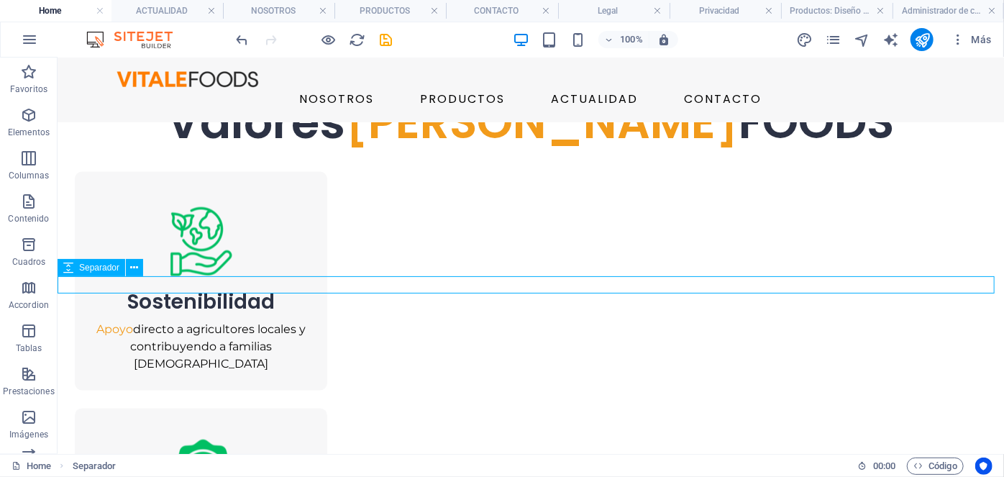
select select "px"
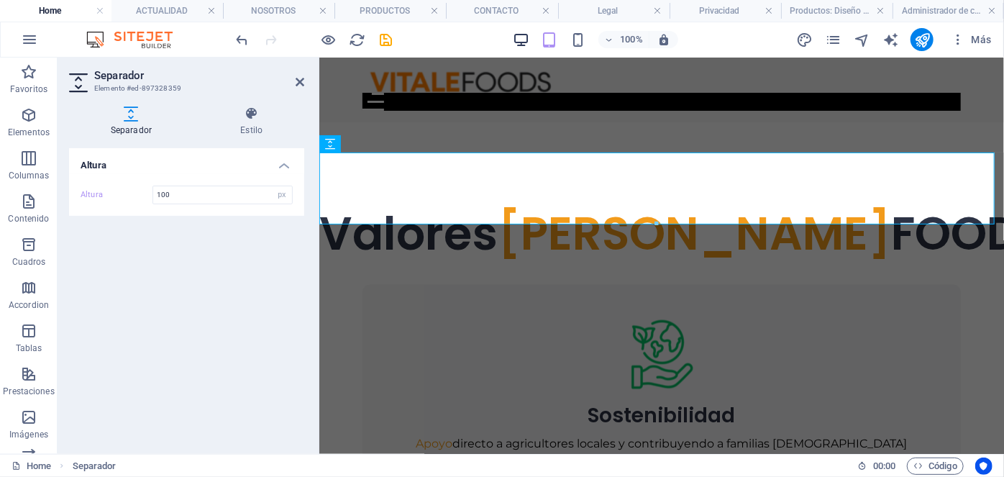
click at [389, 42] on icon "save" at bounding box center [386, 40] width 17 height 17
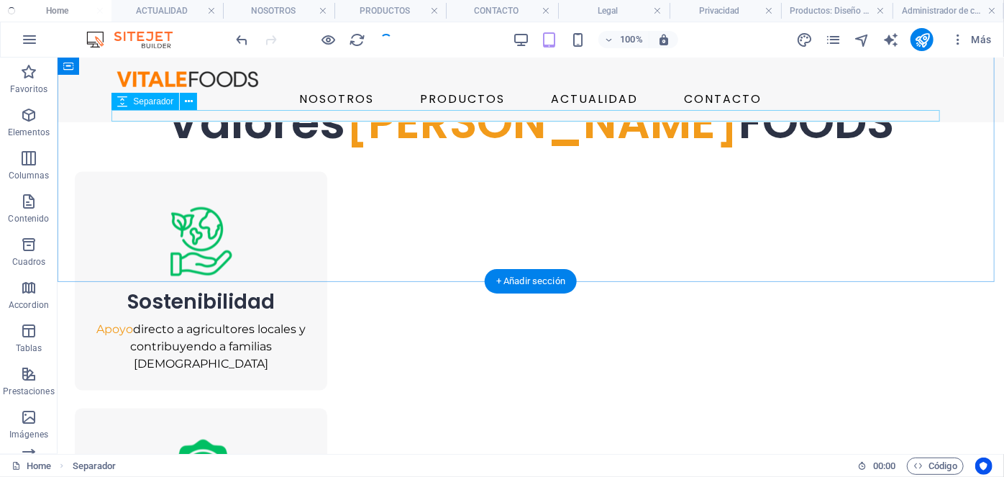
scroll to position [1277, 0]
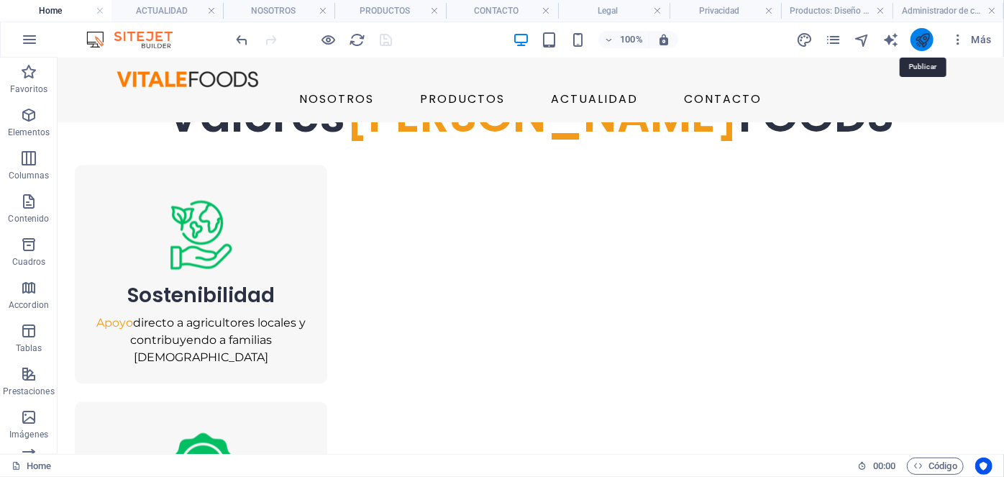
click at [928, 35] on icon "publish" at bounding box center [922, 40] width 17 height 17
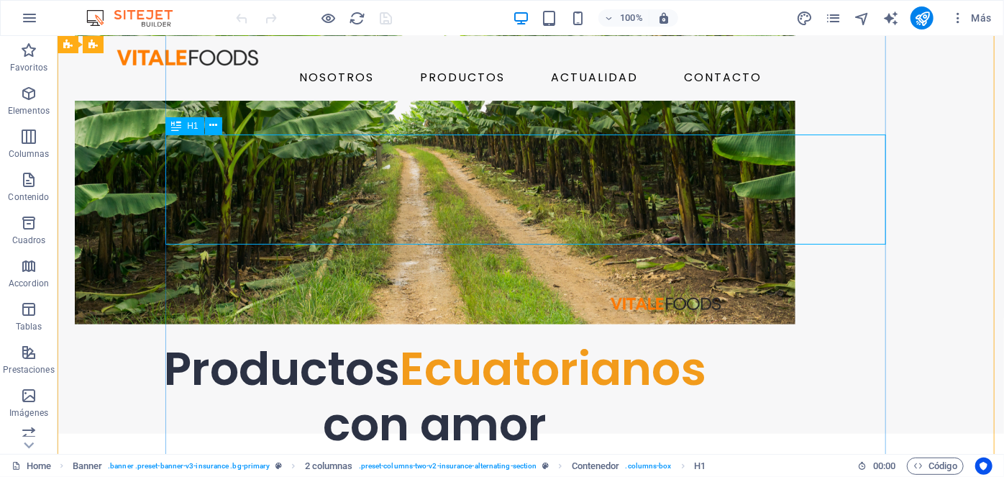
scroll to position [157, 0]
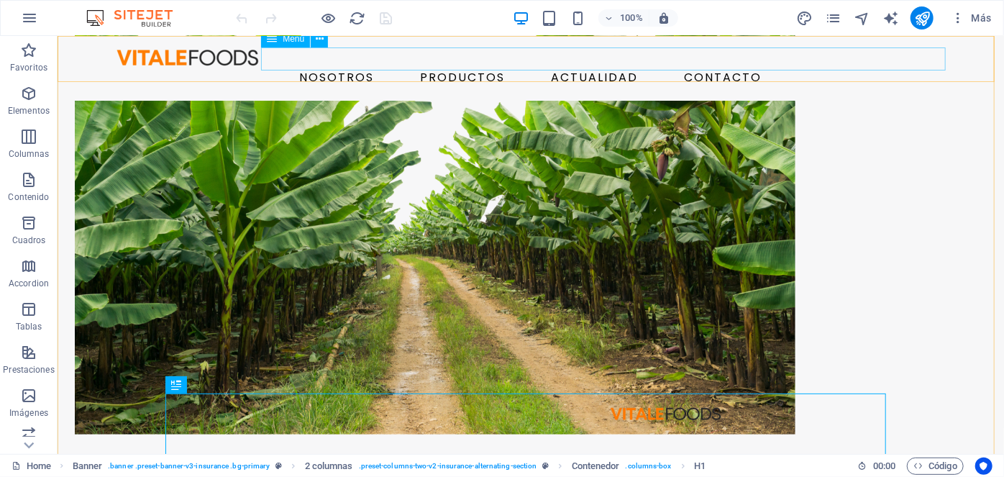
click at [396, 65] on nav "NOSOTROS PRODUCTOS ACTUALIDAD CONTACTO" at bounding box center [530, 76] width 840 height 23
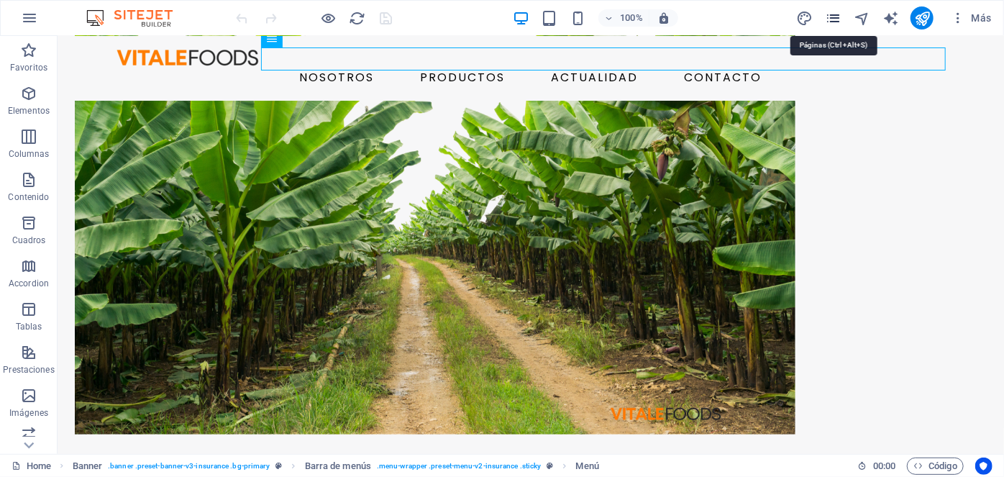
click at [0, 0] on icon "pages" at bounding box center [0, 0] width 0 height 0
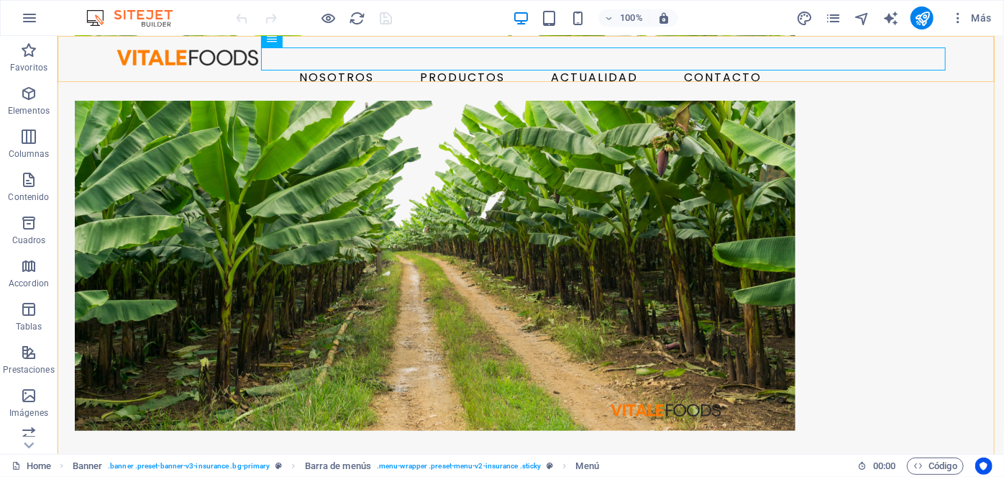
scroll to position [157, 0]
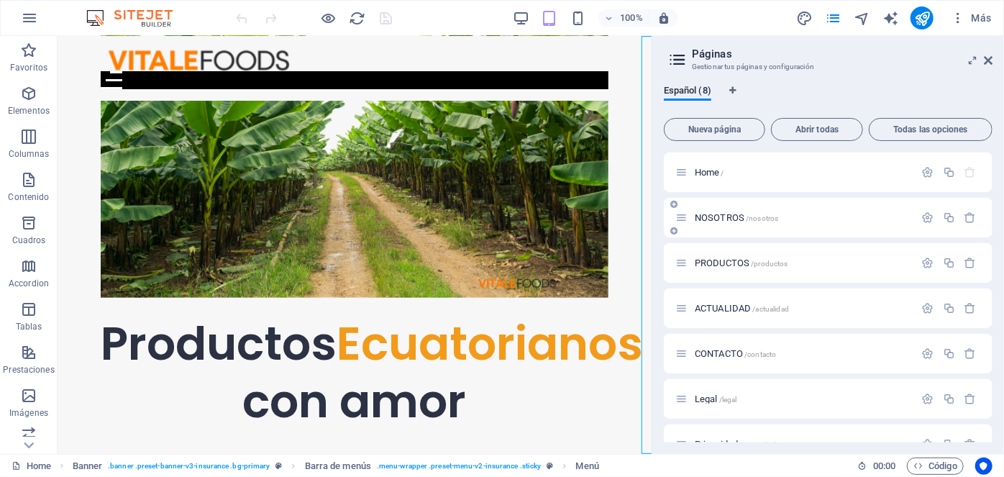
click at [725, 223] on div "NOSOTROS /nosotros" at bounding box center [794, 217] width 239 height 17
click at [725, 217] on span "NOSOTROS /nosotros" at bounding box center [735, 217] width 83 height 11
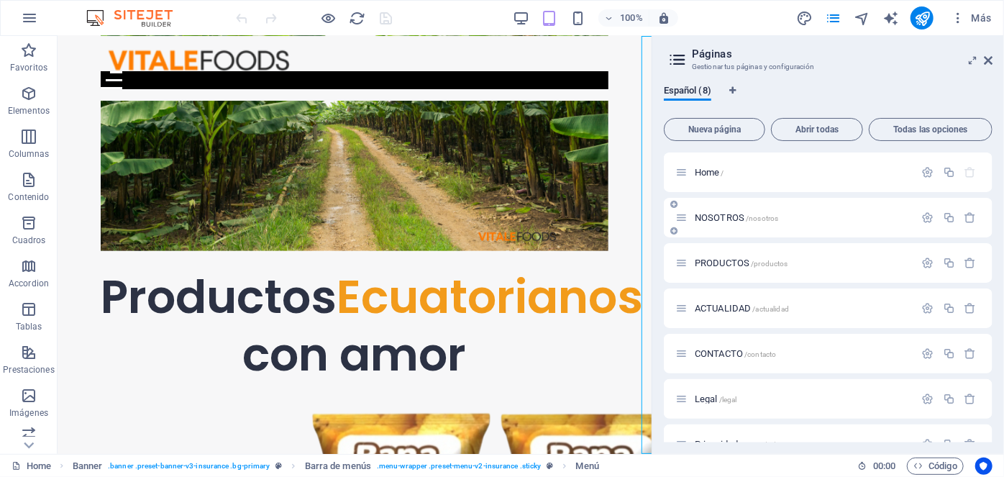
scroll to position [0, 0]
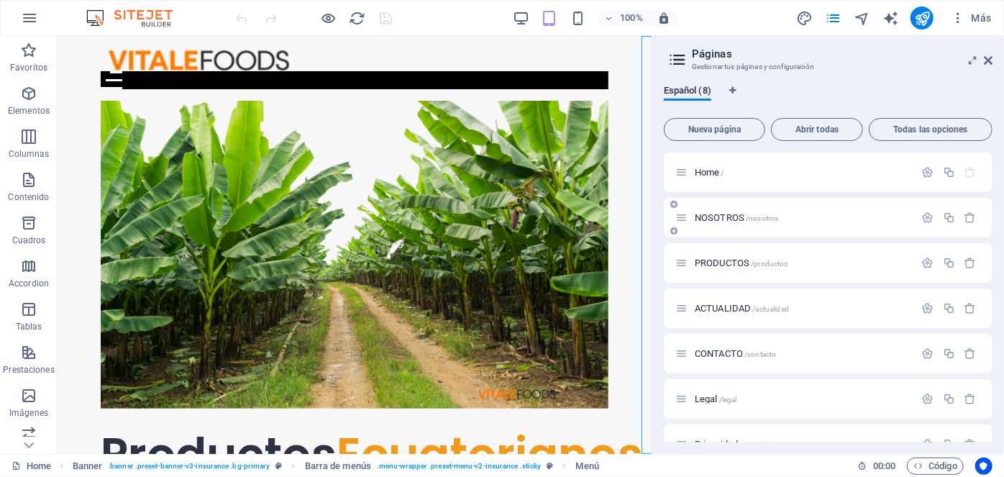
click at [725, 217] on div "NOSOTROS /nosotros" at bounding box center [827, 218] width 329 height 40
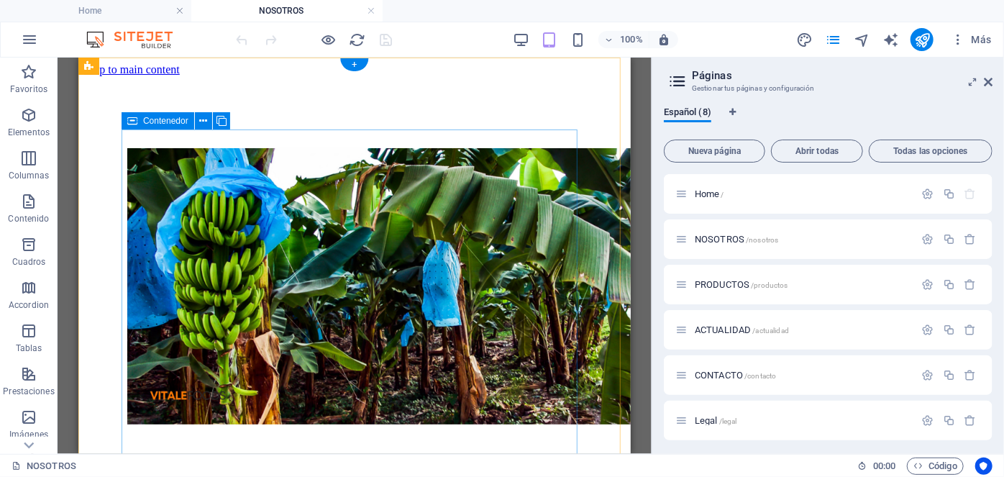
click at [308, 216] on div at bounding box center [354, 348] width 454 height 403
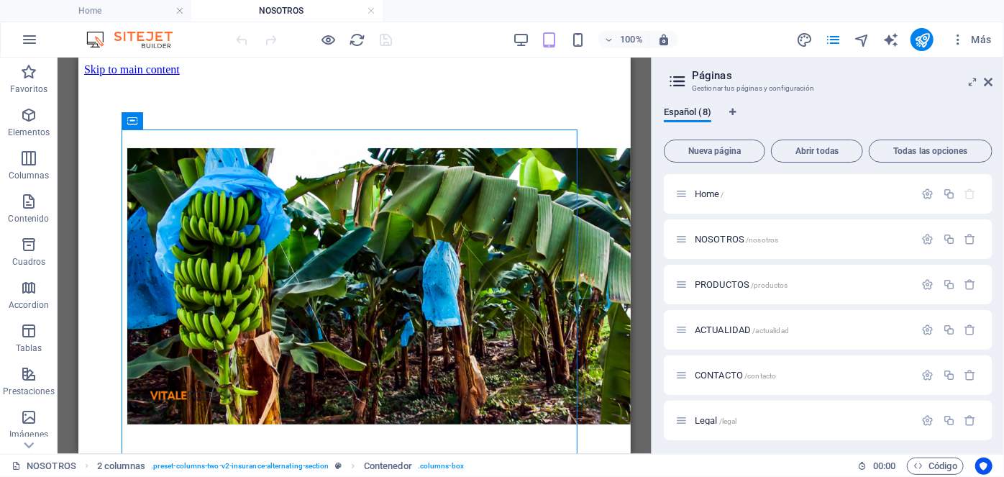
click at [989, 79] on icon at bounding box center [987, 82] width 9 height 12
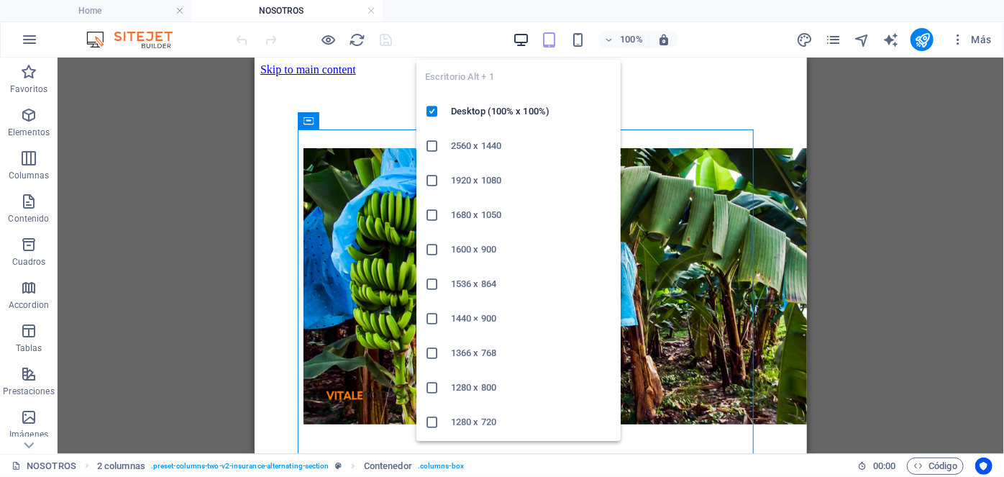
click at [518, 45] on icon "button" at bounding box center [521, 40] width 17 height 17
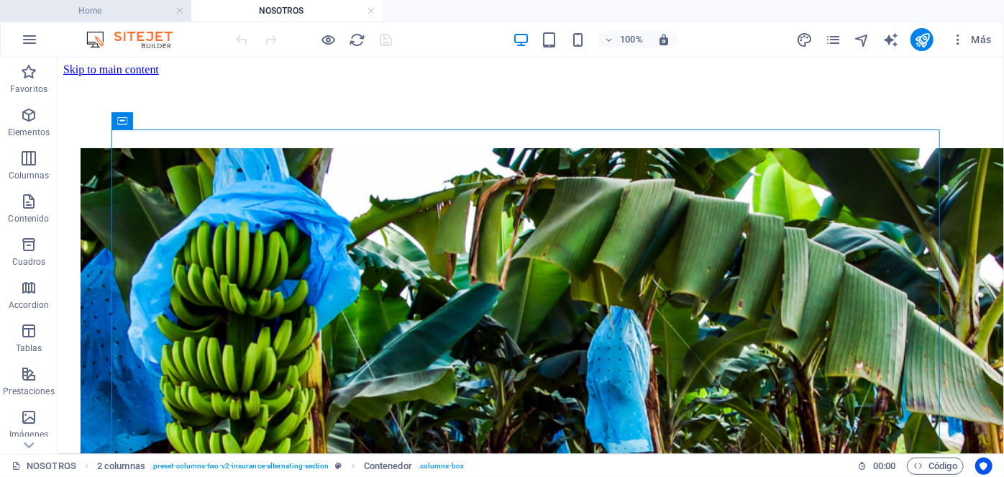
click at [127, 6] on h4 "Home" at bounding box center [95, 11] width 191 height 16
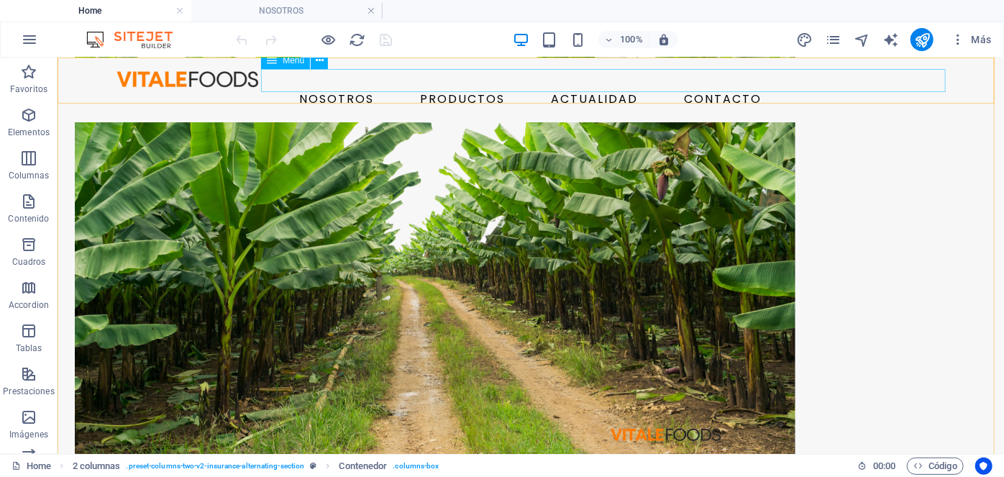
click at [292, 87] on nav "NOSOTROS PRODUCTOS ACTUALIDAD CONTACTO" at bounding box center [530, 98] width 840 height 23
click at [229, 61] on div "NOSOTROS PRODUCTOS ACTUALIDAD CONTACTO" at bounding box center [530, 89] width 946 height 65
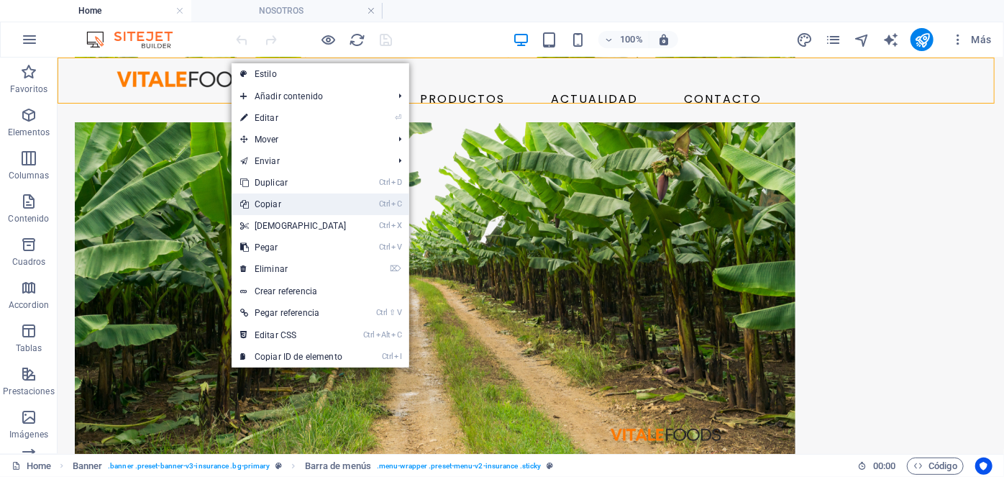
click at [296, 198] on link "Ctrl C Copiar" at bounding box center [293, 204] width 124 height 22
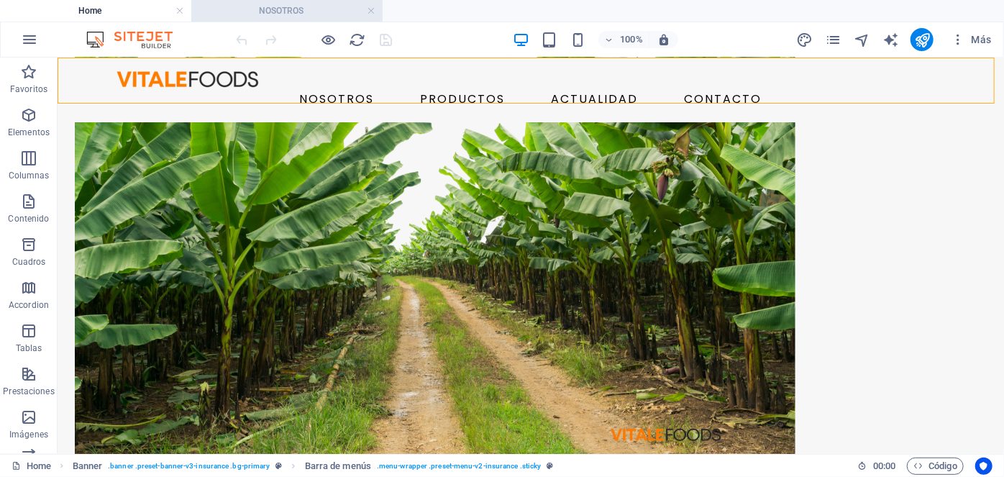
click at [324, 18] on h4 "NOSOTROS" at bounding box center [286, 11] width 191 height 16
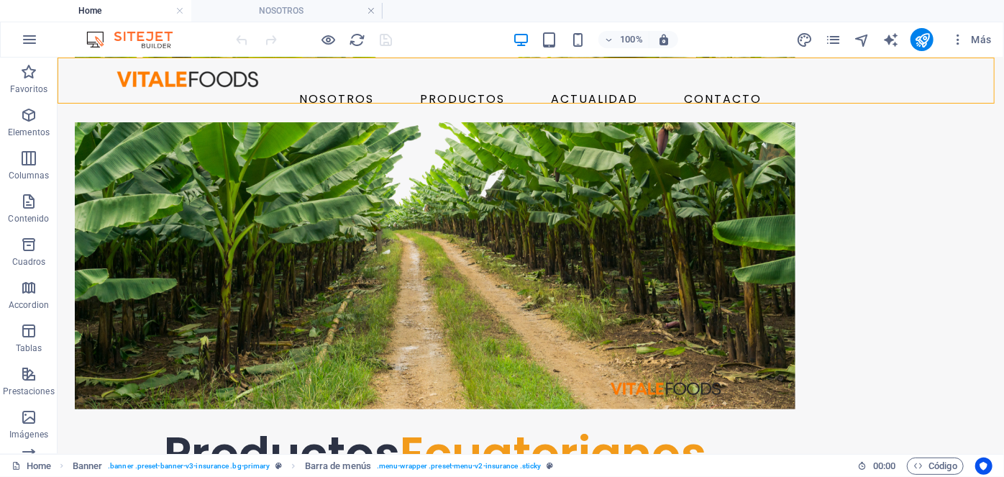
scroll to position [0, 0]
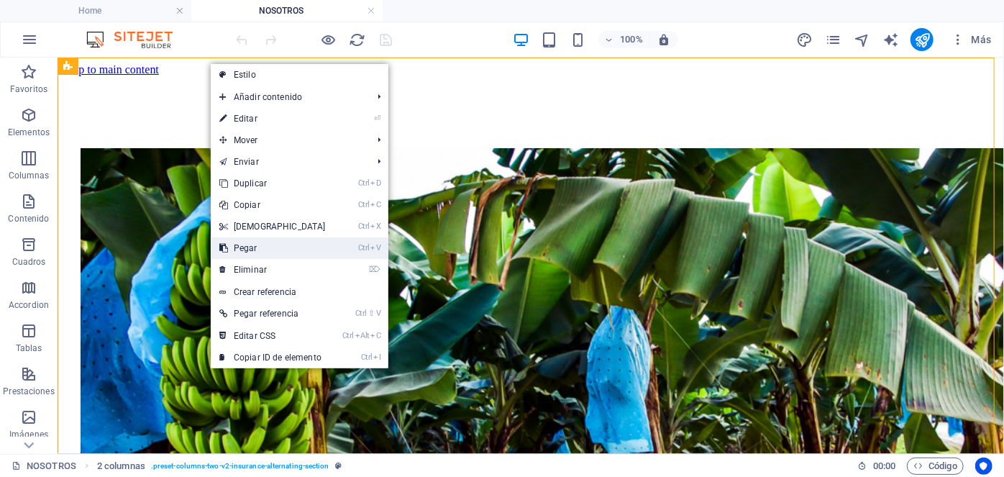
click at [263, 246] on link "Ctrl V Pegar" at bounding box center [273, 248] width 124 height 22
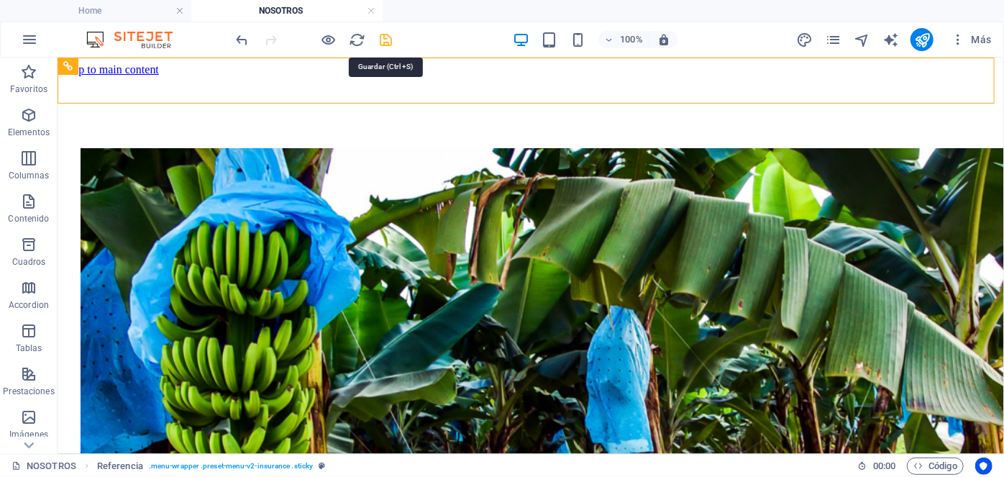
click at [384, 42] on icon "save" at bounding box center [386, 40] width 17 height 17
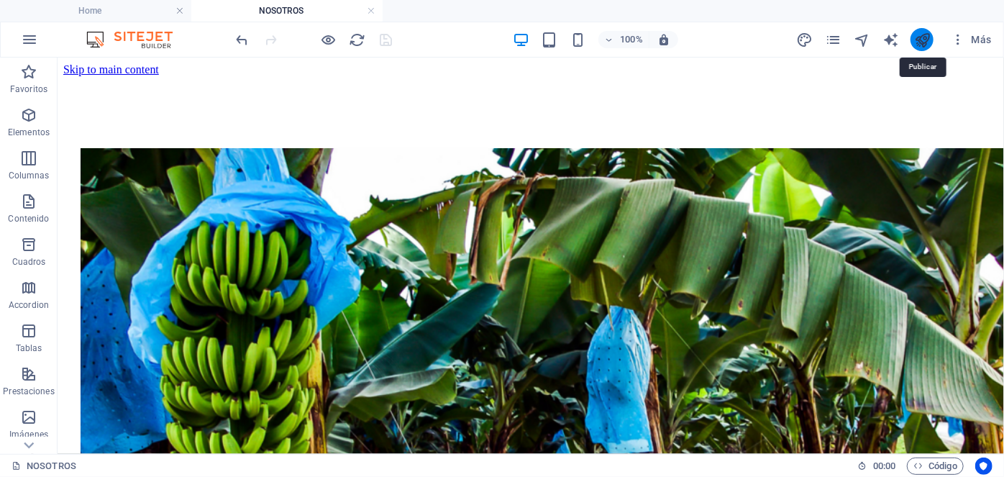
click at [915, 40] on icon "publish" at bounding box center [922, 40] width 17 height 17
